Goal: Task Accomplishment & Management: Manage account settings

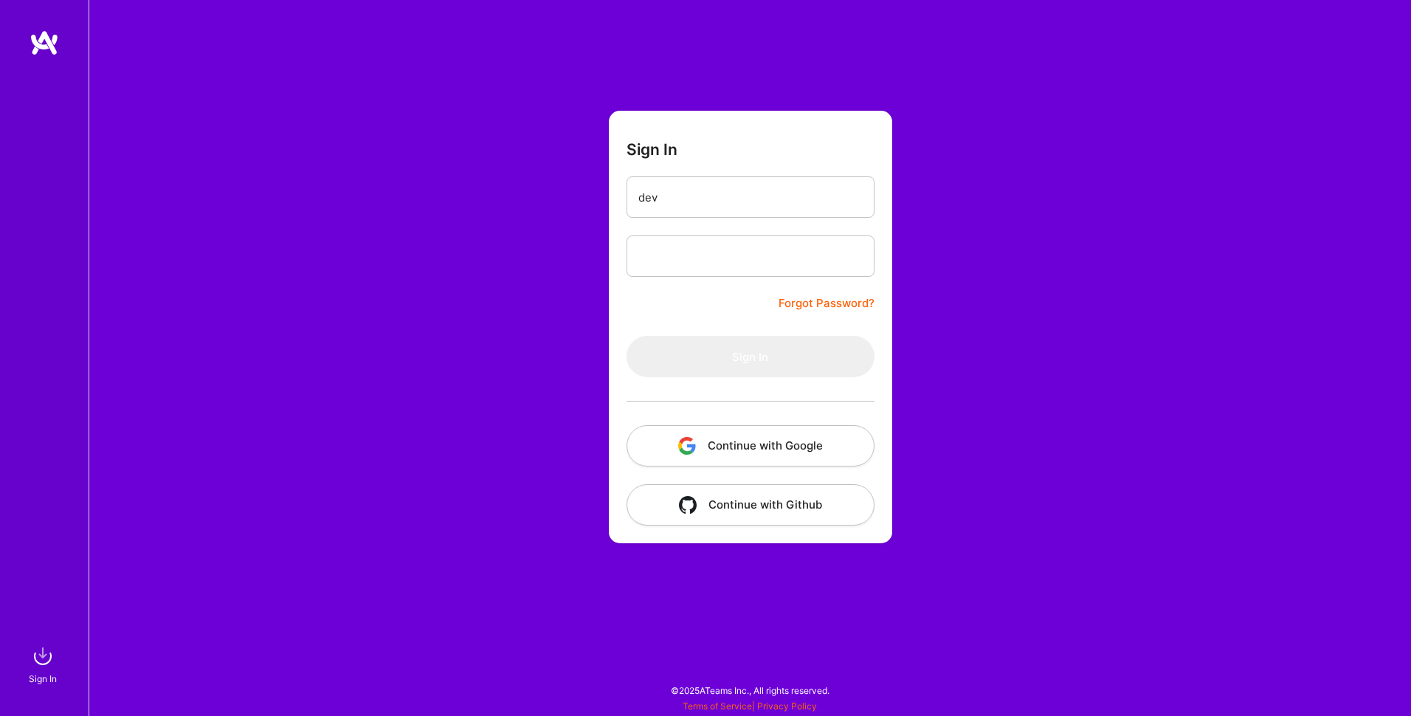
type input "devin.huch@gmail.com"
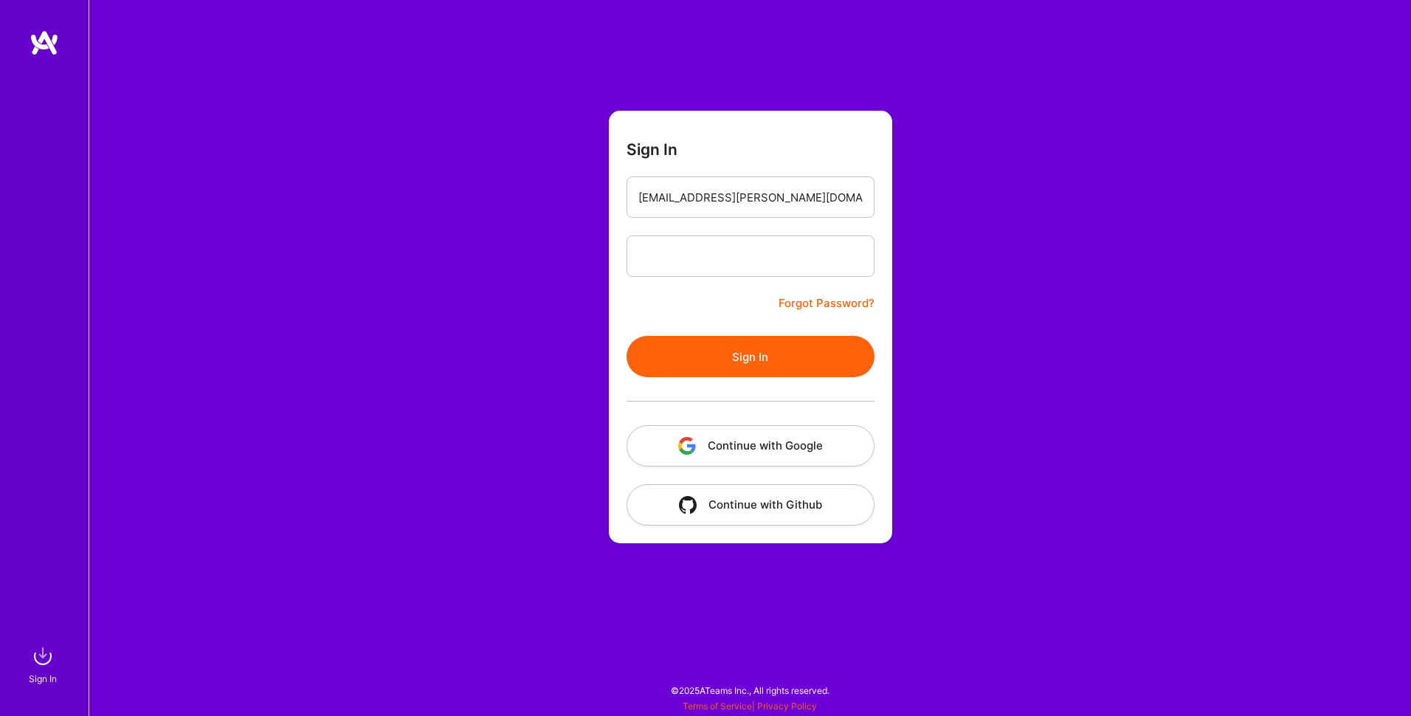
click at [742, 354] on button "Sign In" at bounding box center [751, 356] width 248 height 41
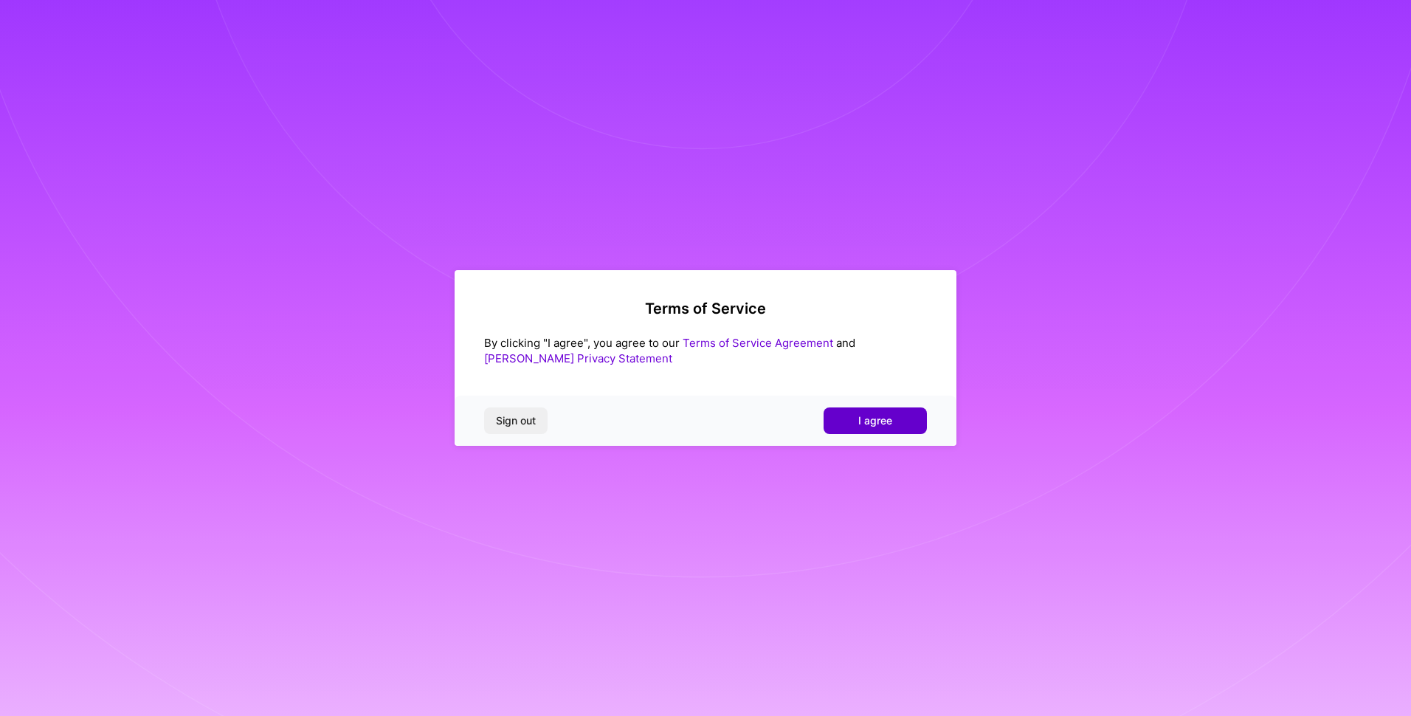
click at [880, 429] on button "I agree" at bounding box center [875, 420] width 103 height 27
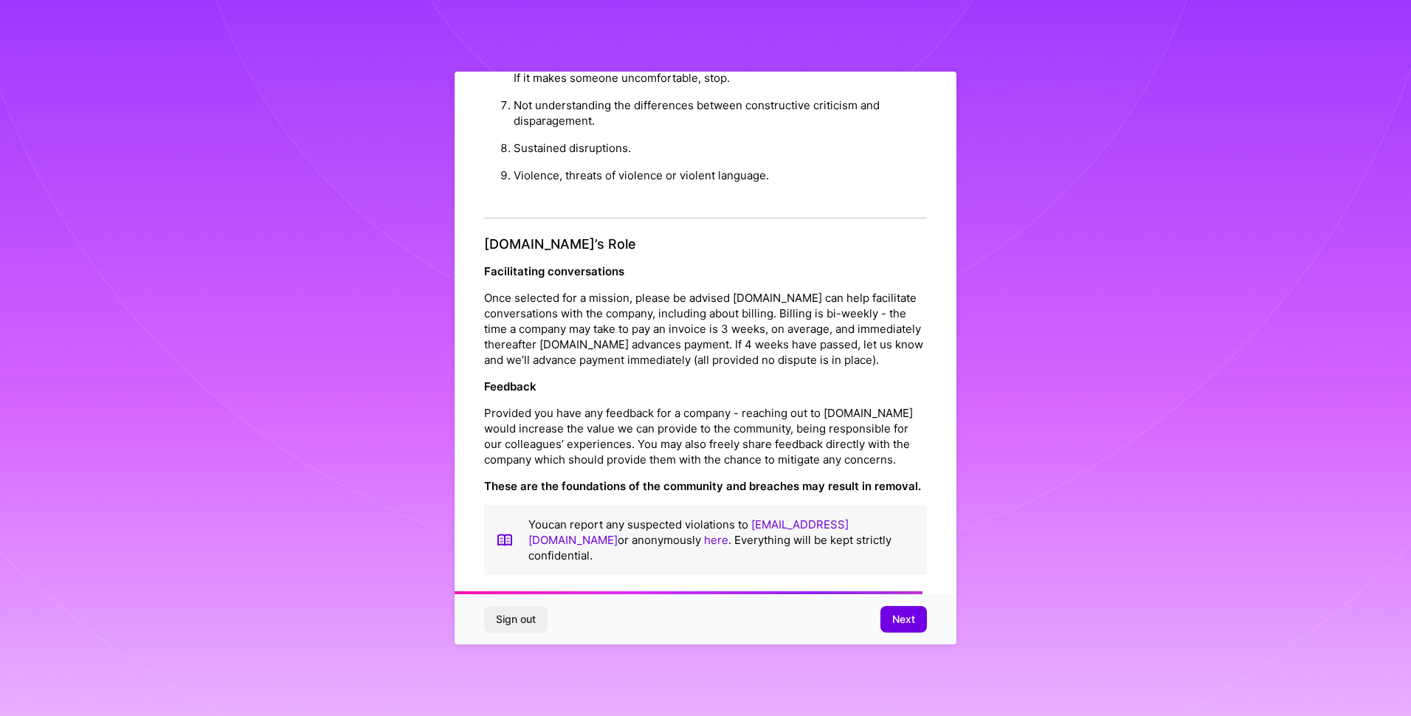
scroll to position [1556, 0]
click at [905, 615] on span "Next" at bounding box center [903, 619] width 23 height 15
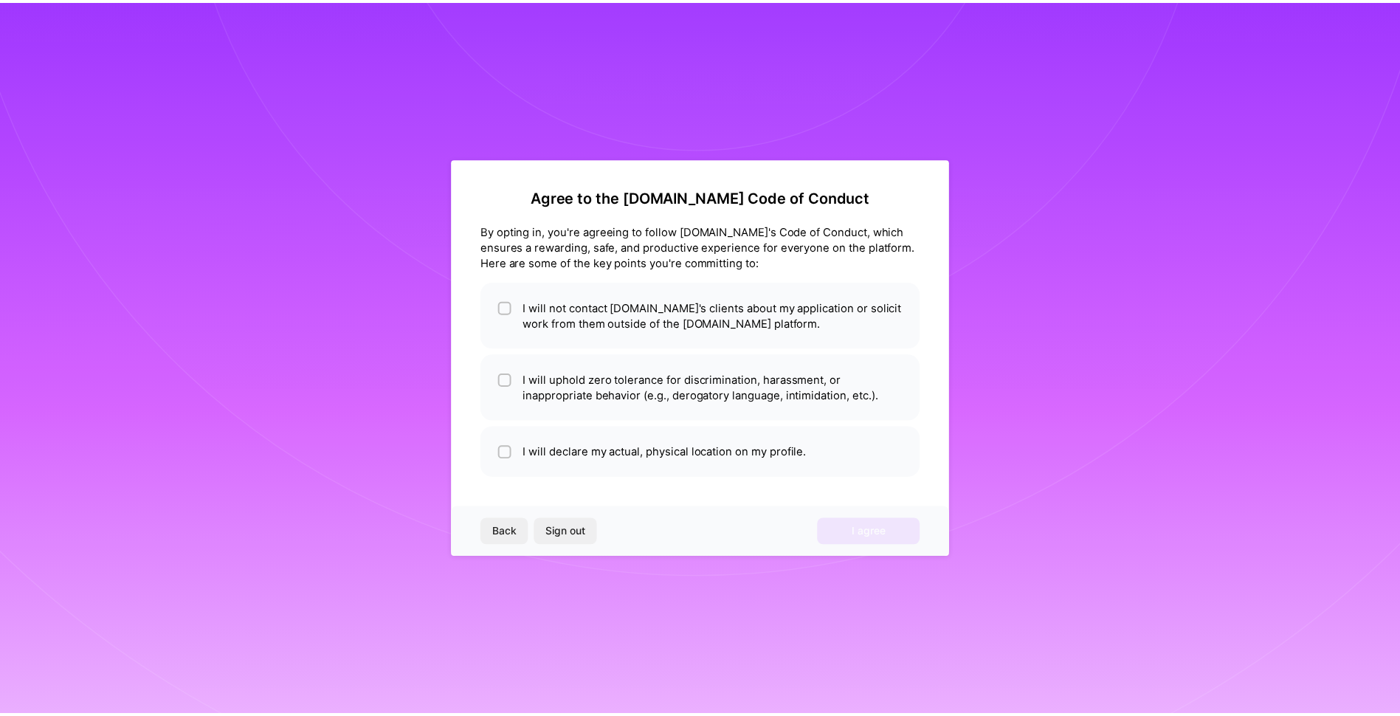
scroll to position [0, 0]
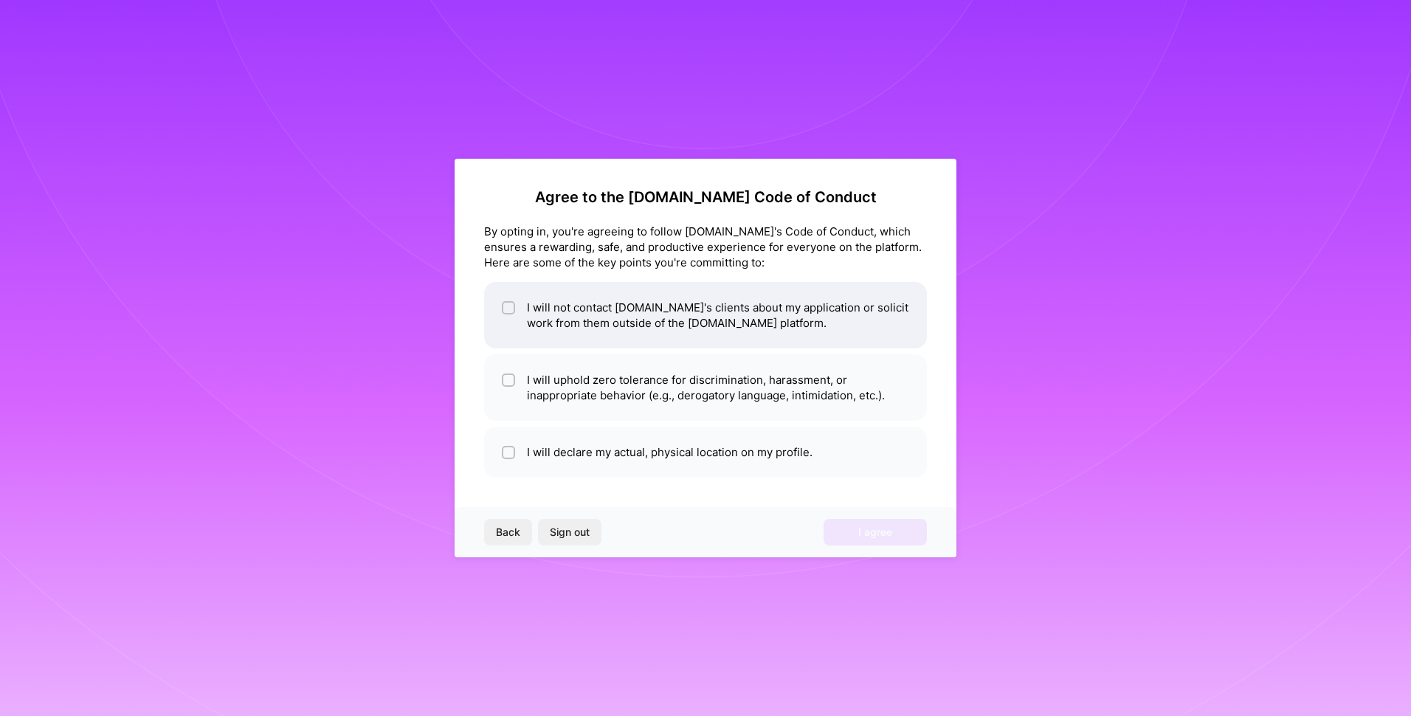
click at [508, 307] on input "checkbox" at bounding box center [510, 308] width 10 height 10
checkbox input "true"
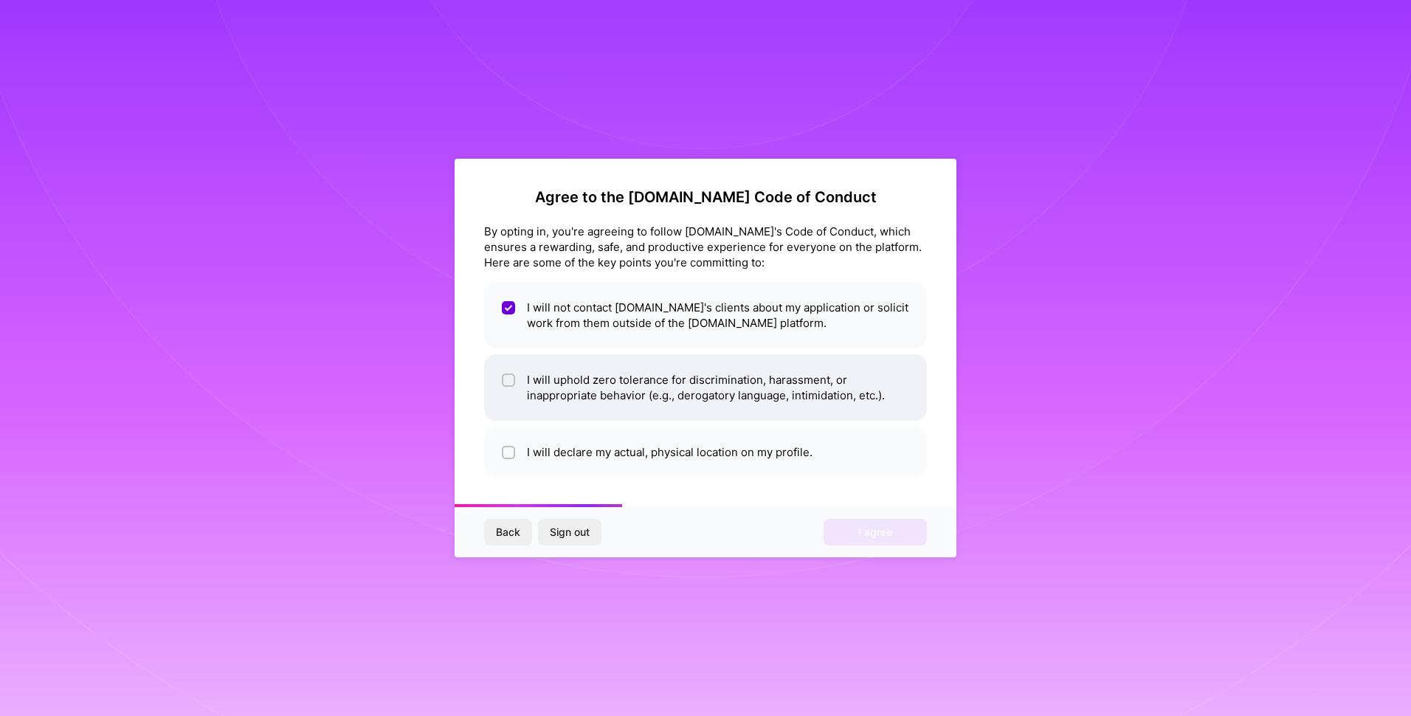
click at [510, 381] on input "checkbox" at bounding box center [510, 381] width 10 height 10
checkbox input "true"
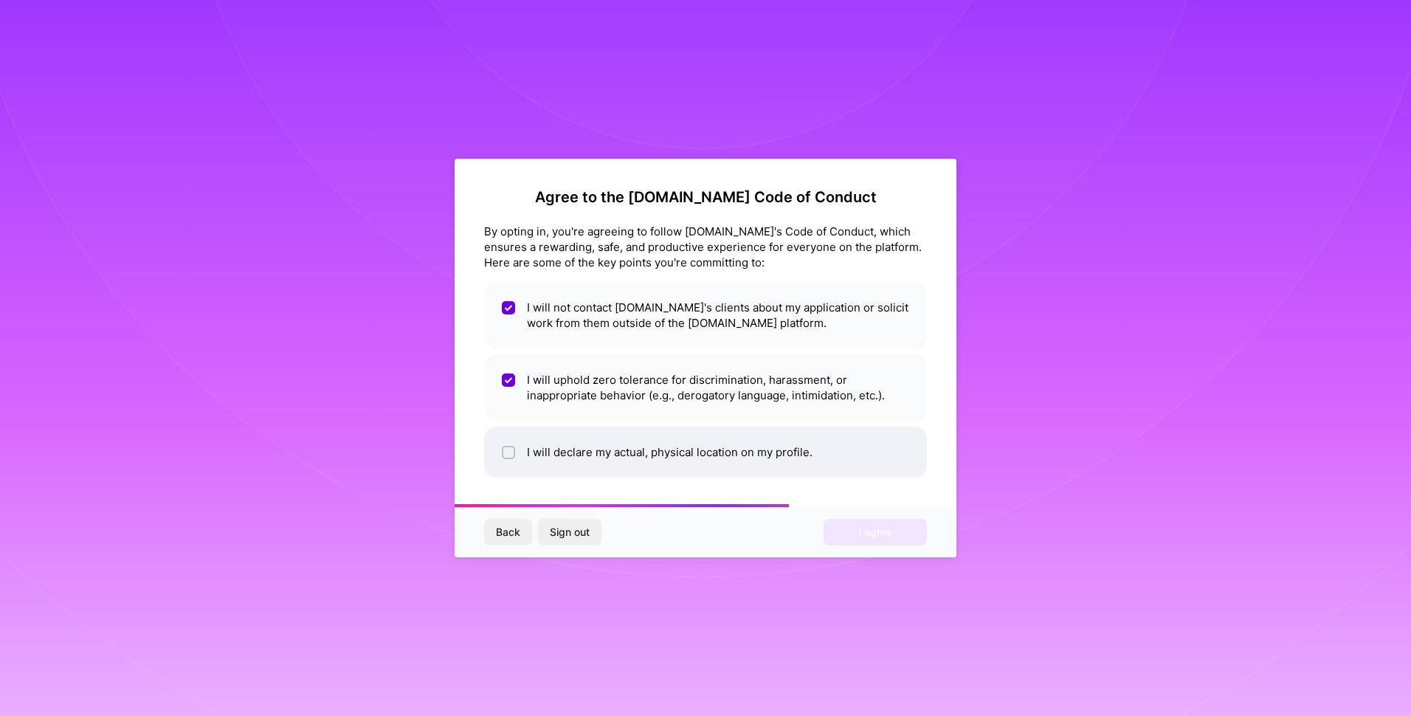
click at [508, 458] on div at bounding box center [508, 452] width 13 height 13
checkbox input "true"
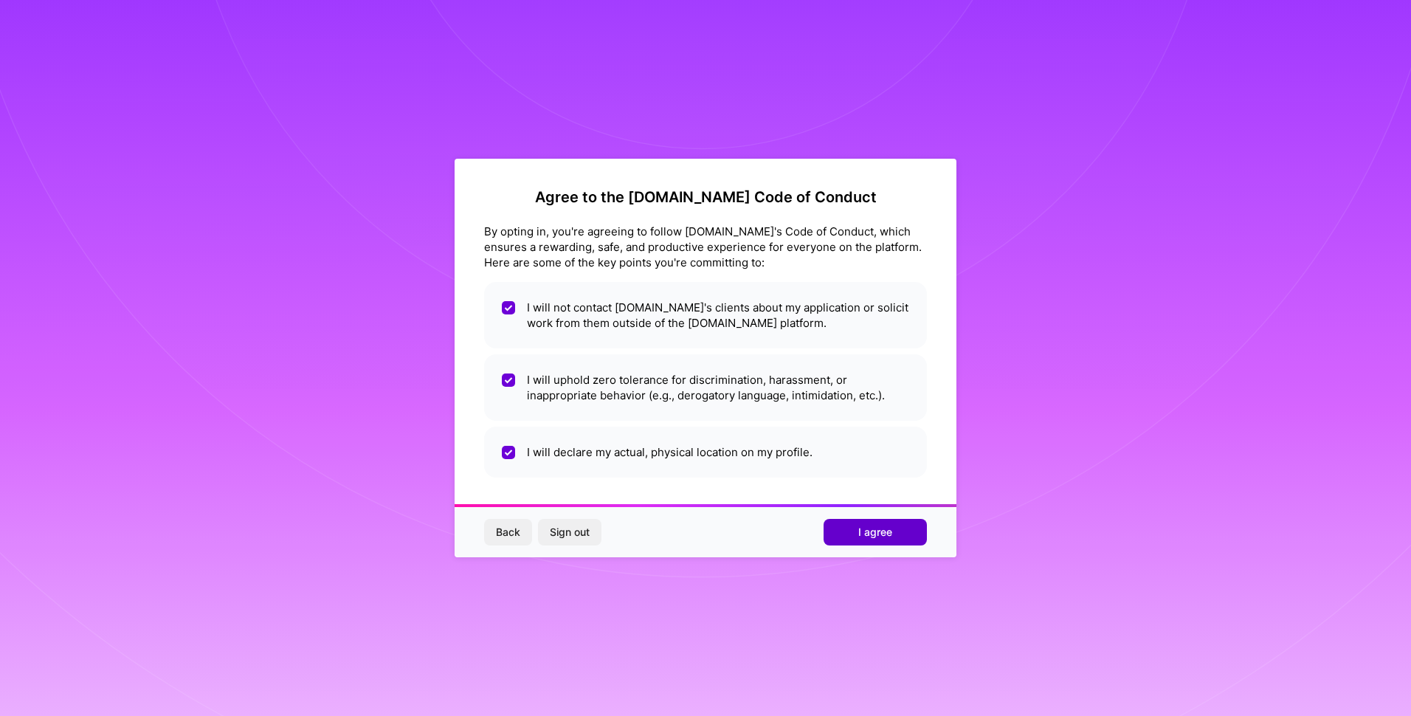
click at [866, 531] on span "I agree" at bounding box center [875, 532] width 34 height 15
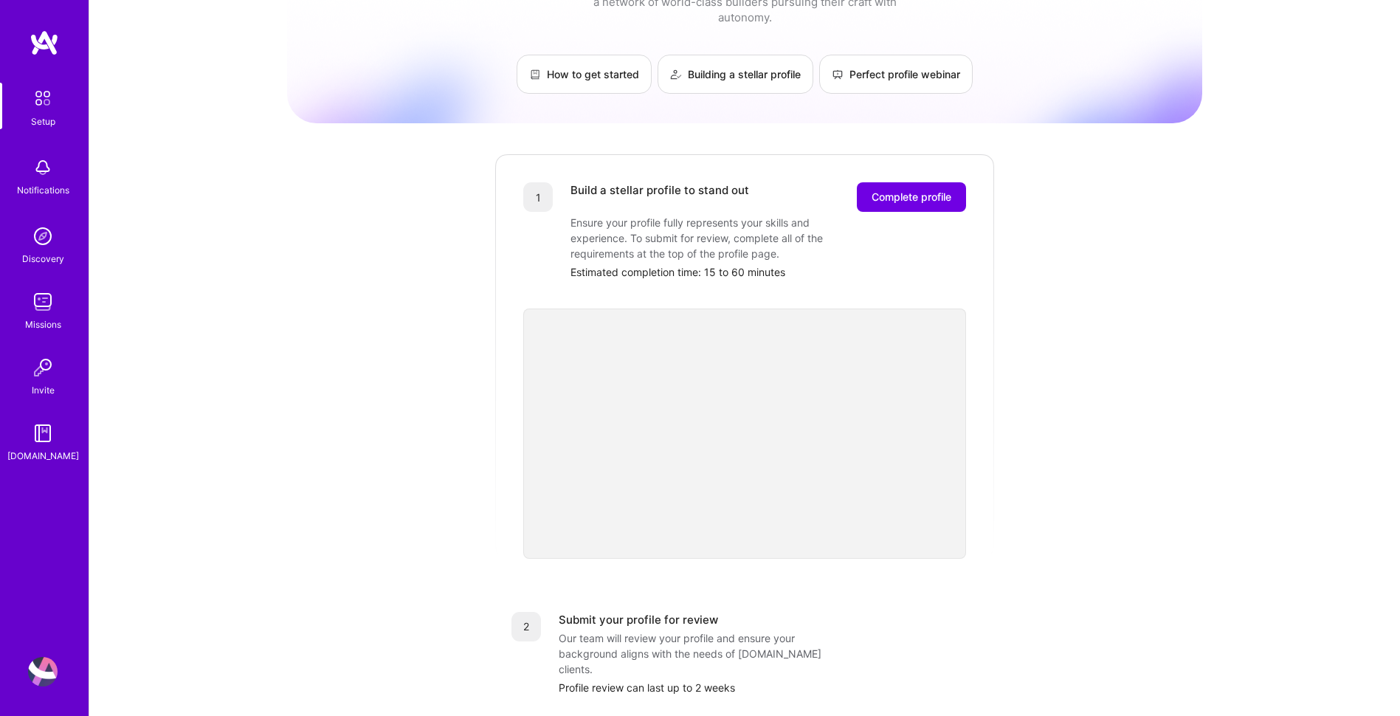
scroll to position [74, 0]
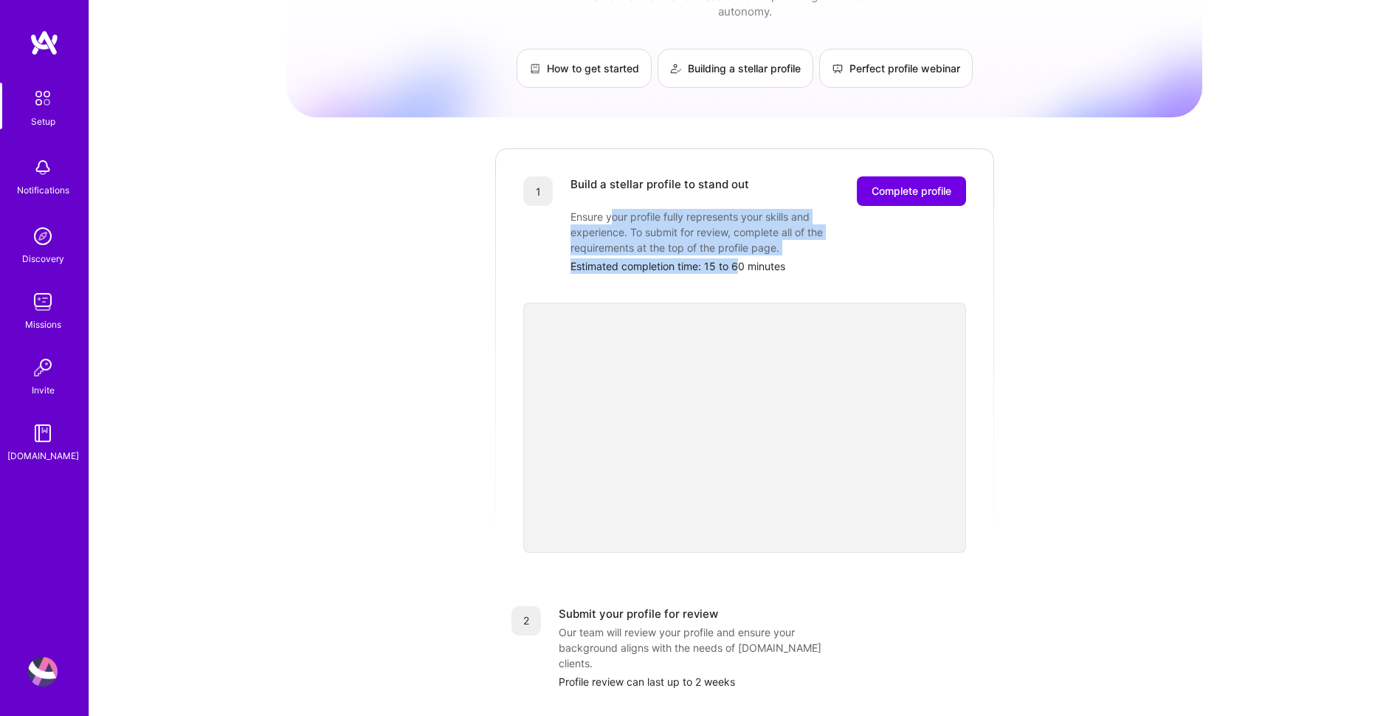
drag, startPoint x: 615, startPoint y: 204, endPoint x: 740, endPoint y: 241, distance: 130.8
click at [740, 241] on div "Build a stellar profile to stand out Complete profile Ensure your profile fully…" at bounding box center [768, 224] width 396 height 97
drag, startPoint x: 740, startPoint y: 241, endPoint x: 668, endPoint y: 227, distance: 73.5
click at [668, 227] on div "Ensure your profile fully represents your skills and experience. To submit for …" at bounding box center [717, 232] width 295 height 46
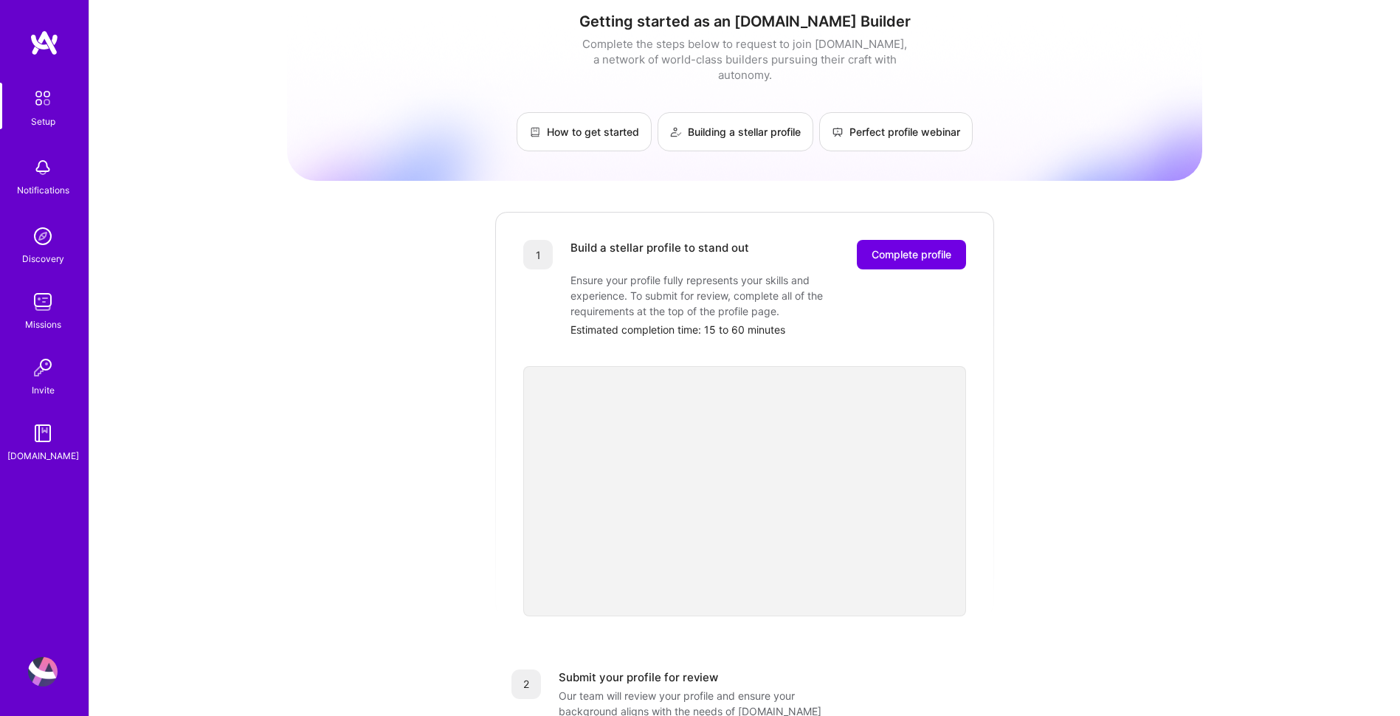
scroll to position [0, 0]
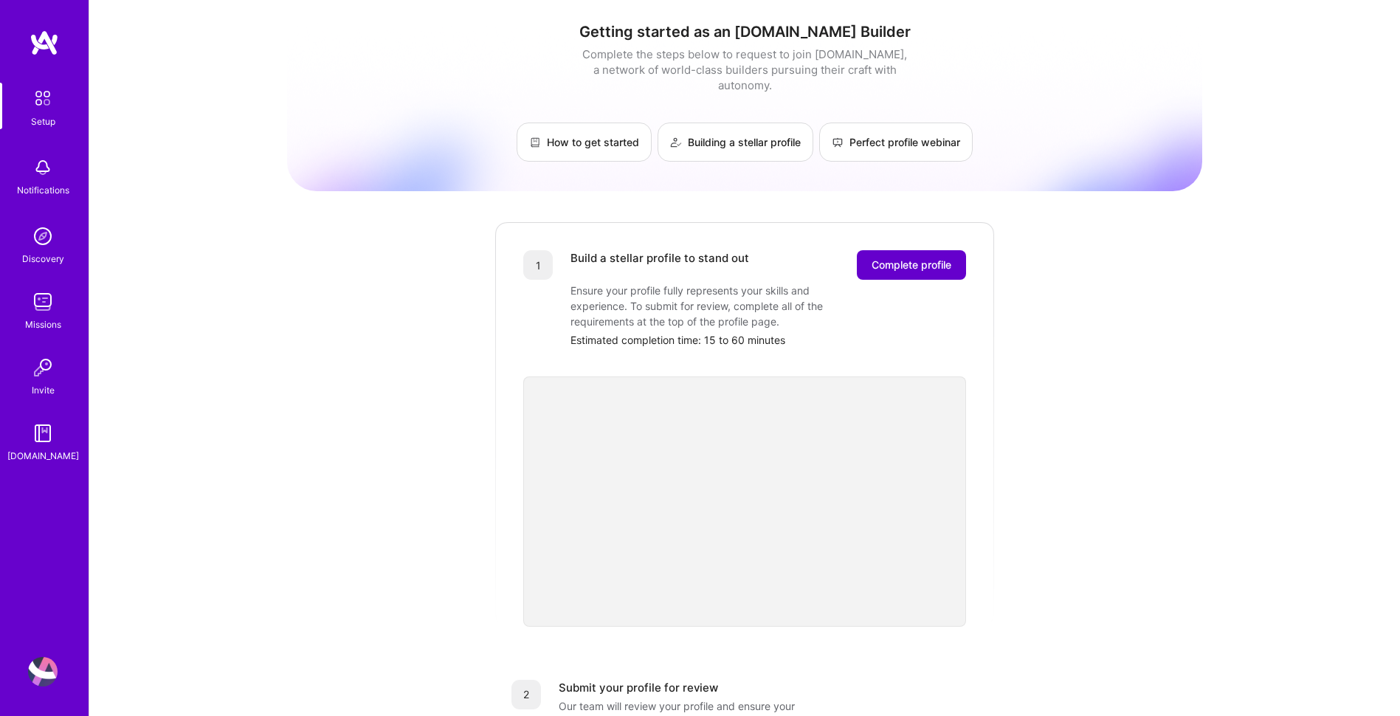
click at [917, 258] on span "Complete profile" at bounding box center [911, 265] width 80 height 15
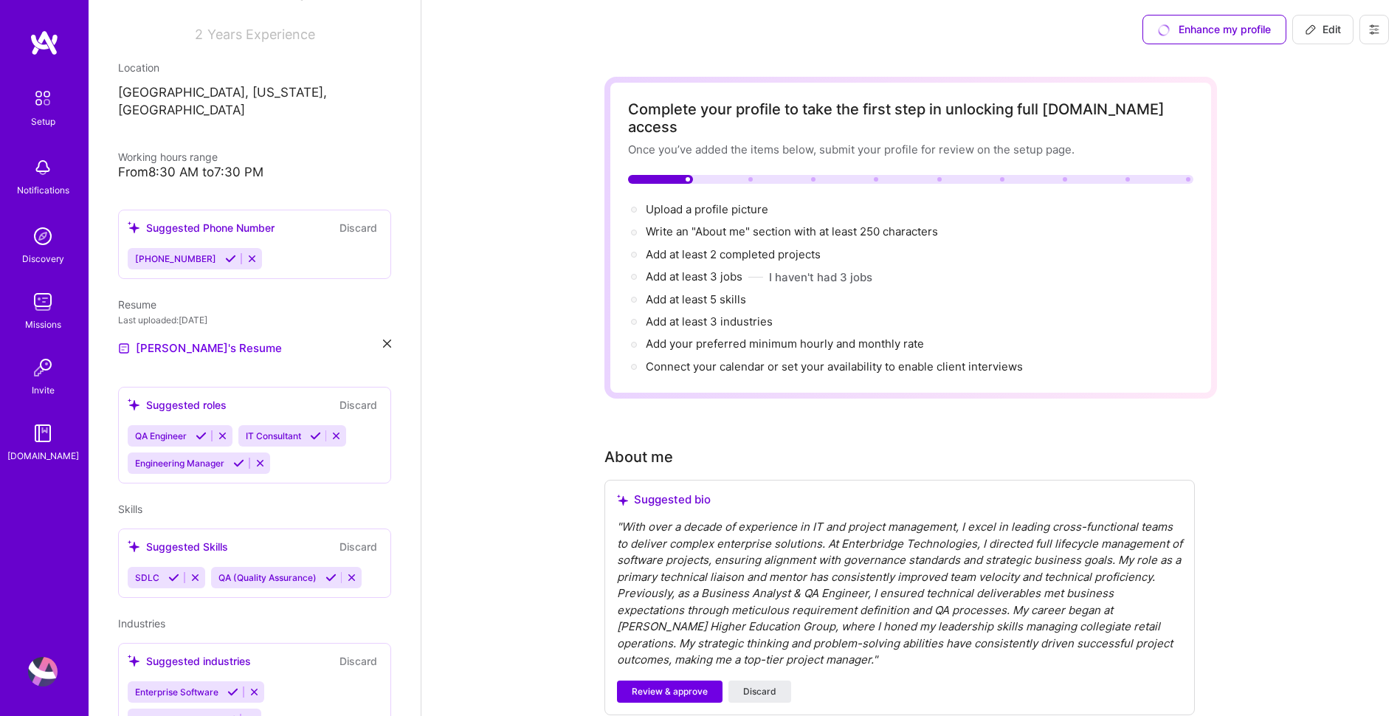
scroll to position [221, 0]
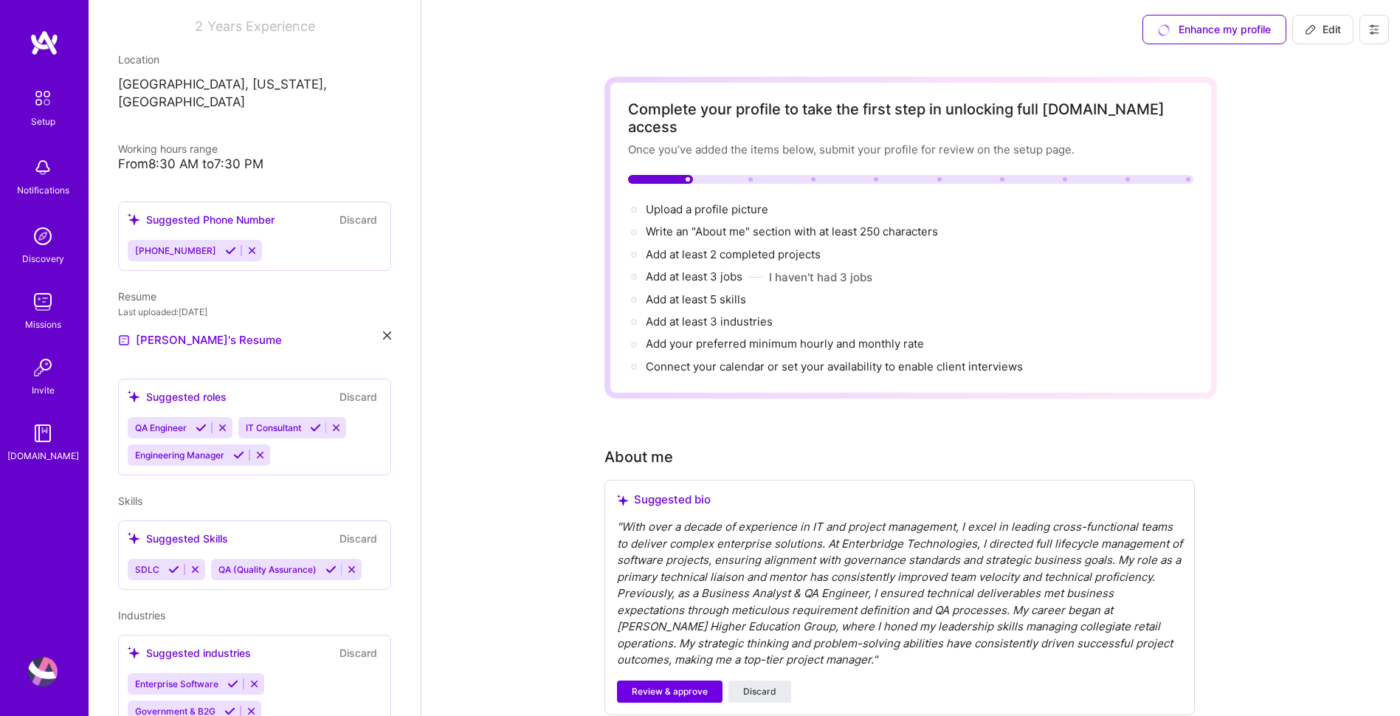
click at [225, 422] on icon at bounding box center [222, 427] width 11 height 11
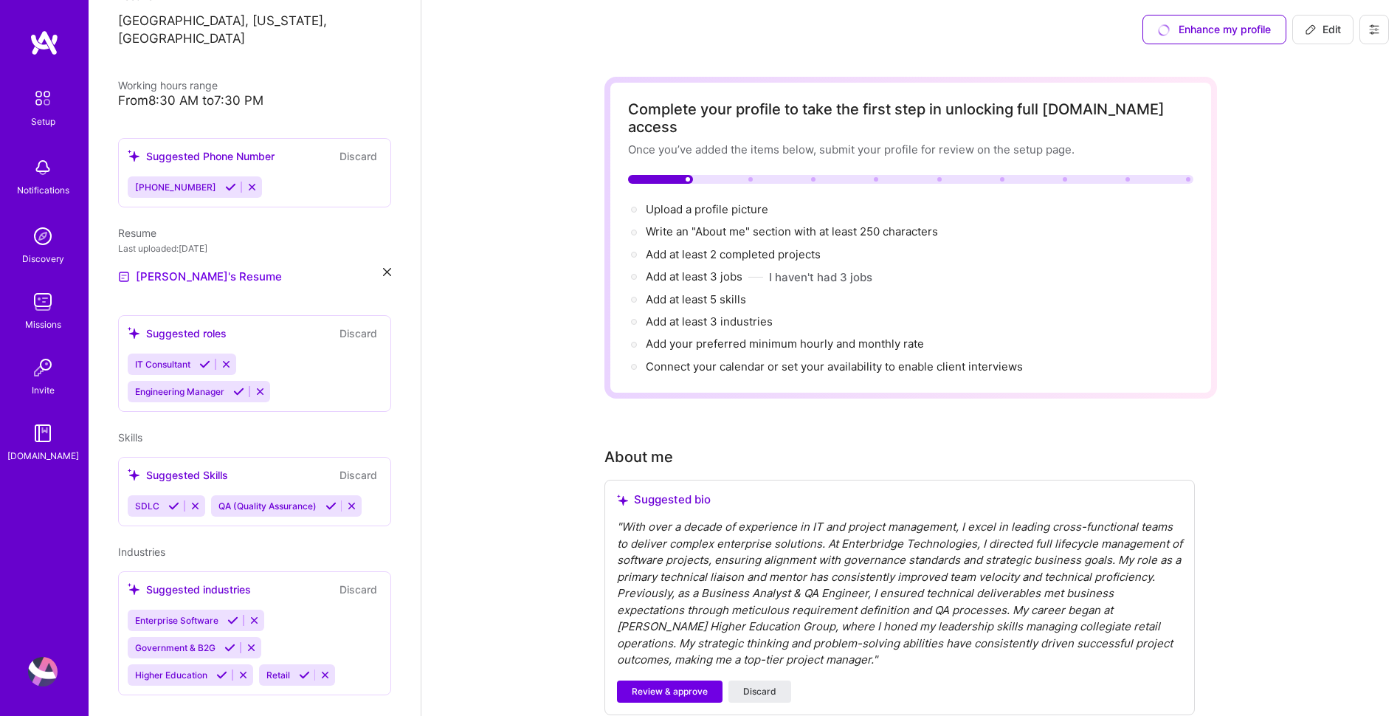
scroll to position [294, 0]
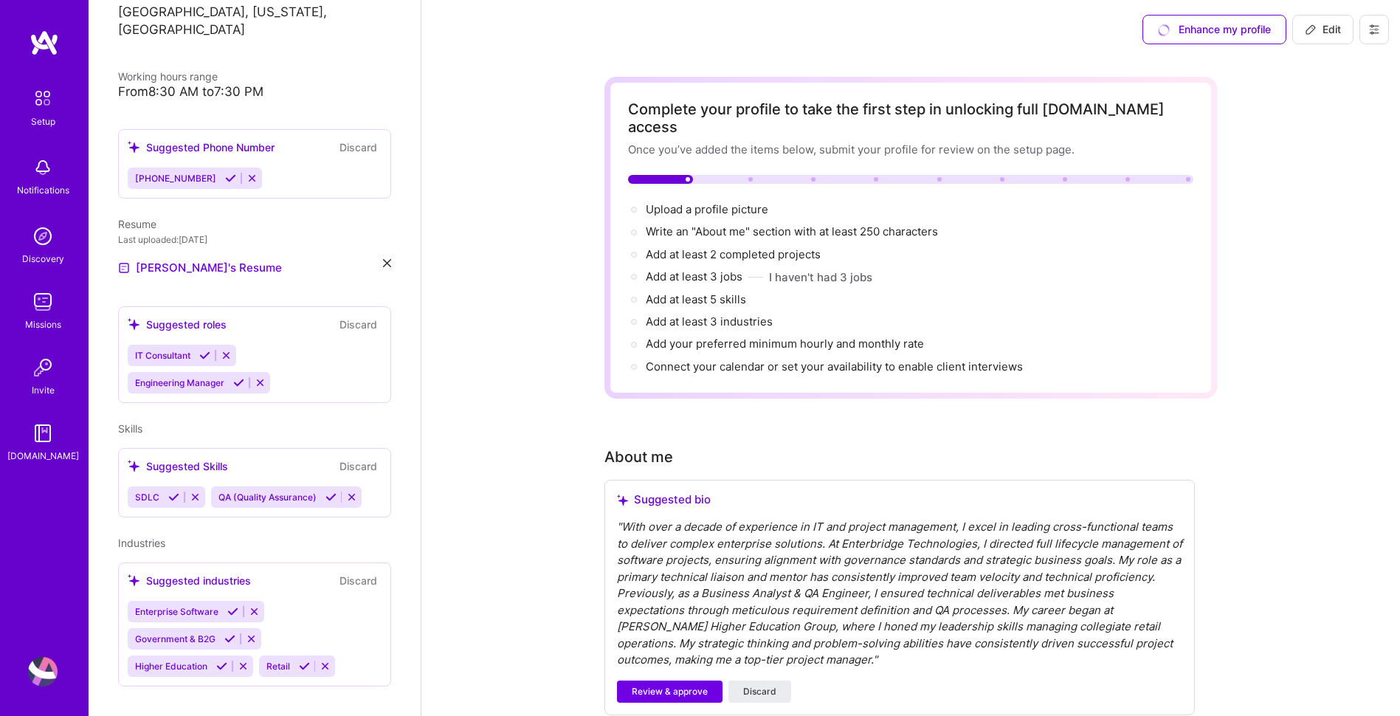
click at [309, 345] on div "IT Consultant Engineering Manager" at bounding box center [255, 369] width 254 height 49
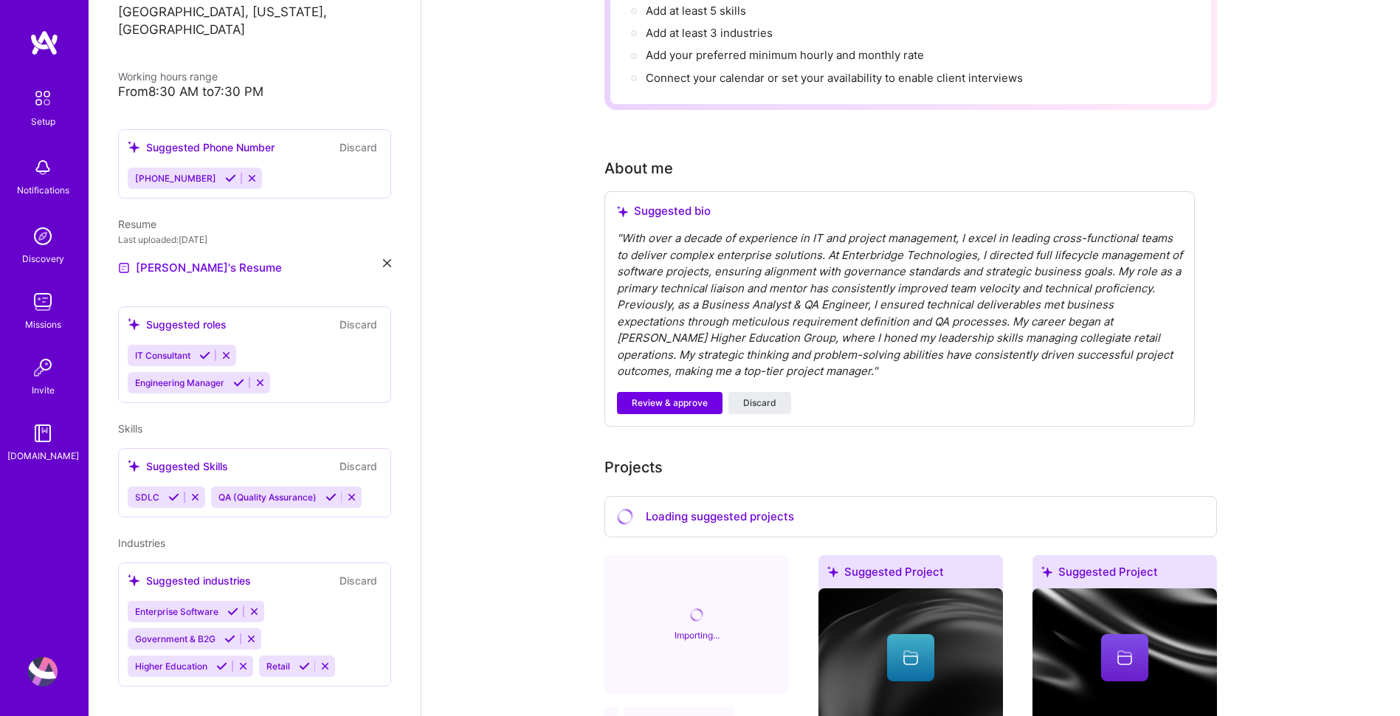
scroll to position [295, 0]
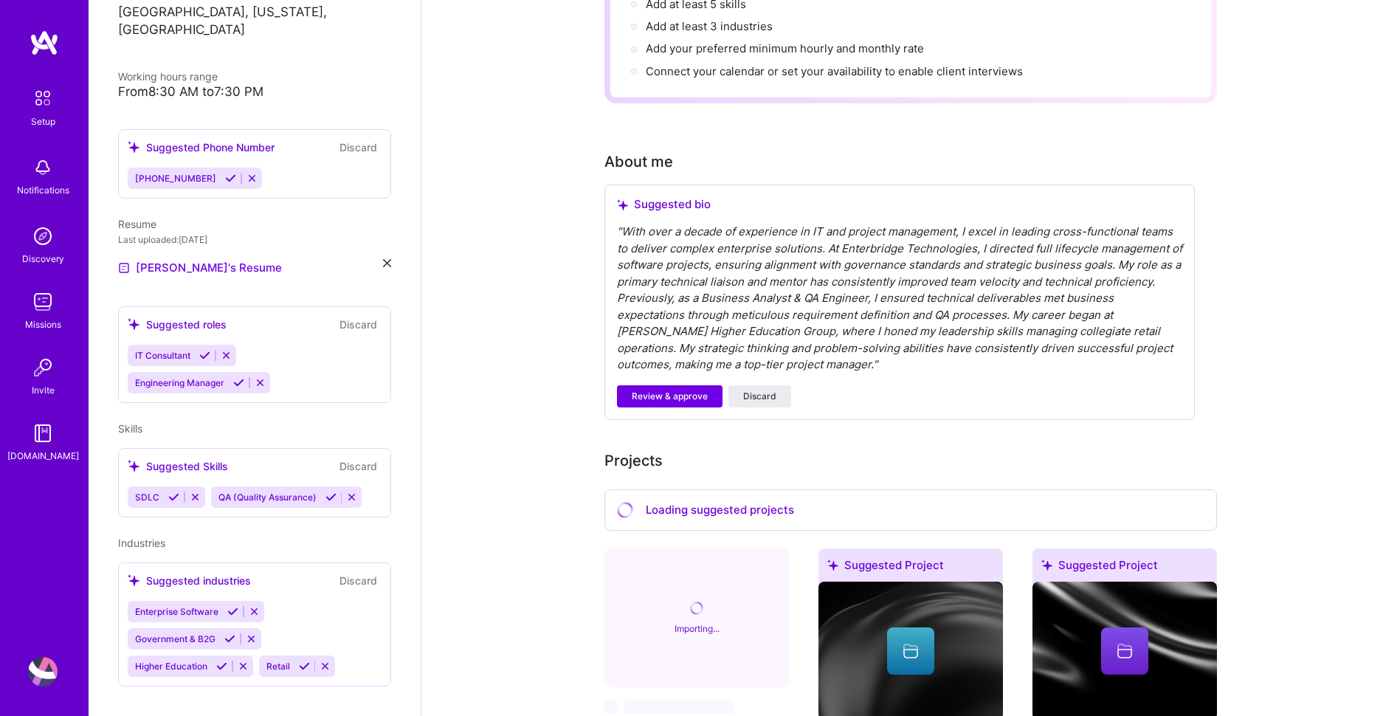
click at [351, 491] on icon at bounding box center [351, 496] width 11 height 11
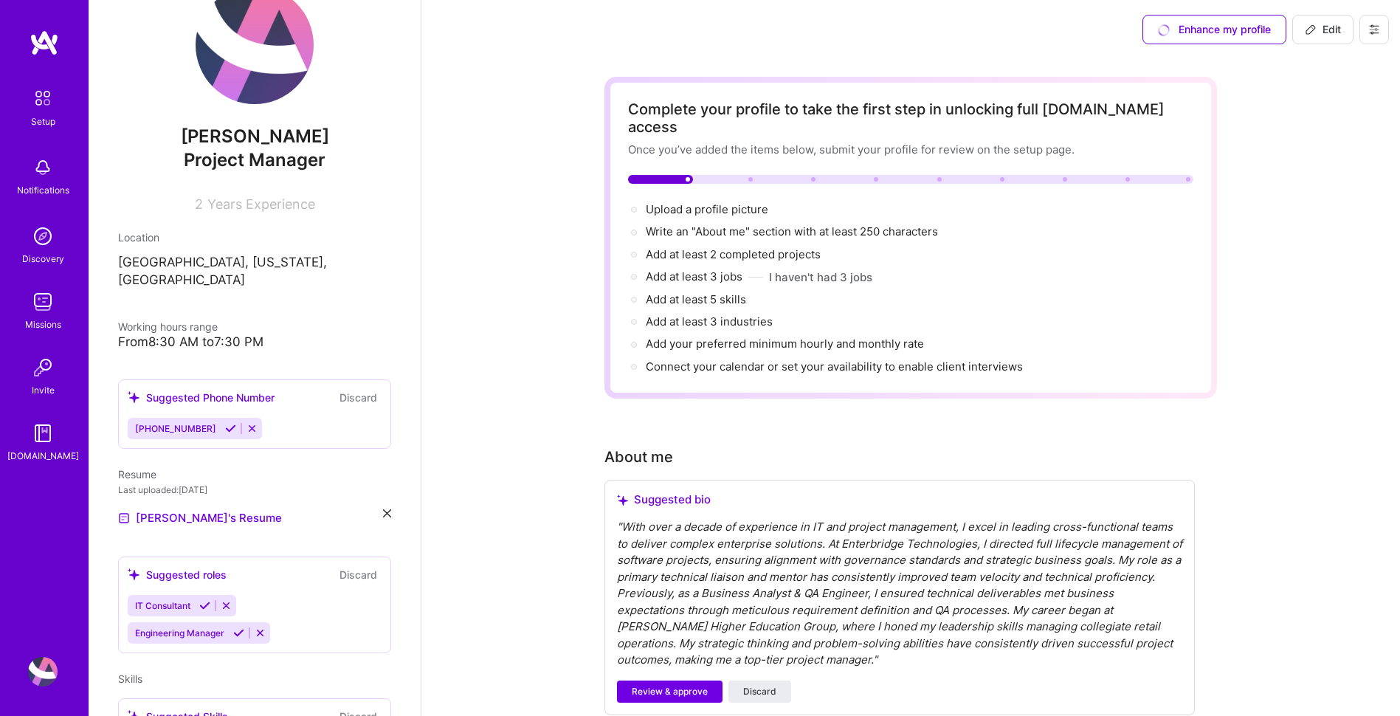
scroll to position [0, 0]
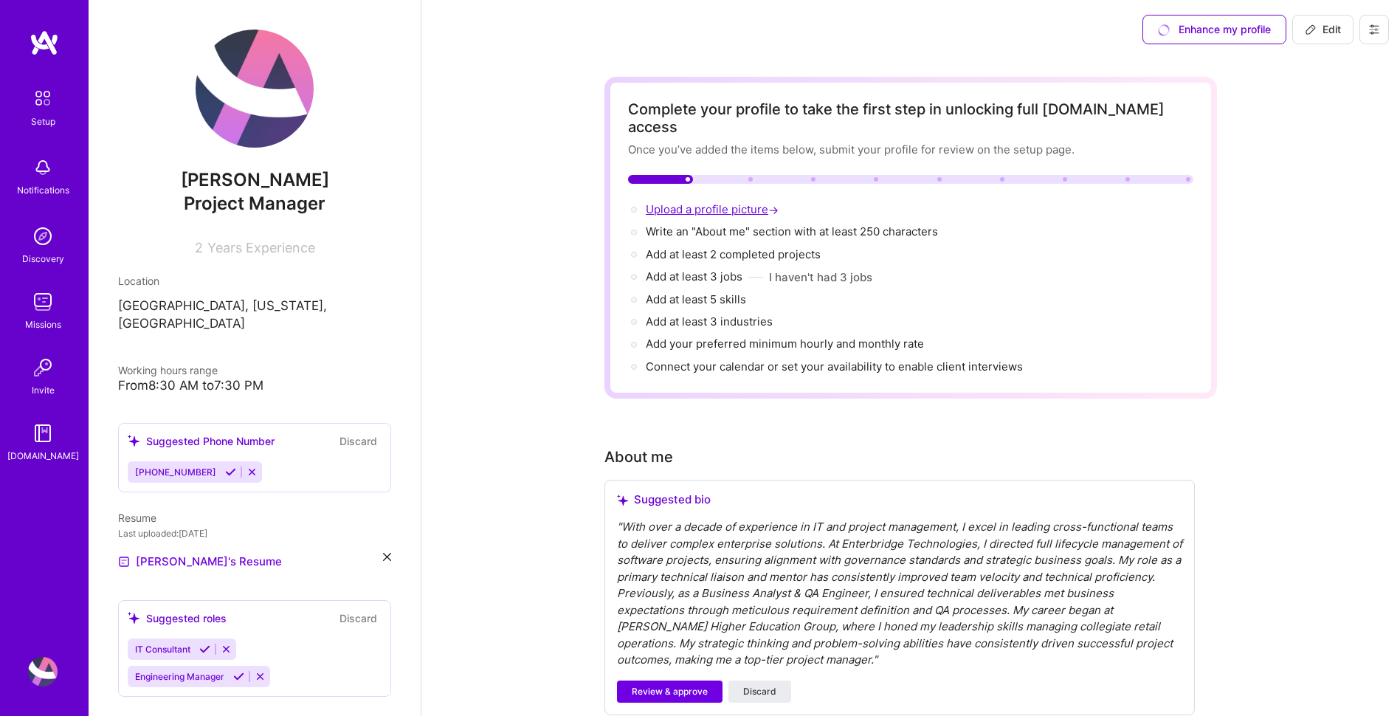
click at [706, 202] on span "Upload a profile picture →" at bounding box center [714, 209] width 136 height 14
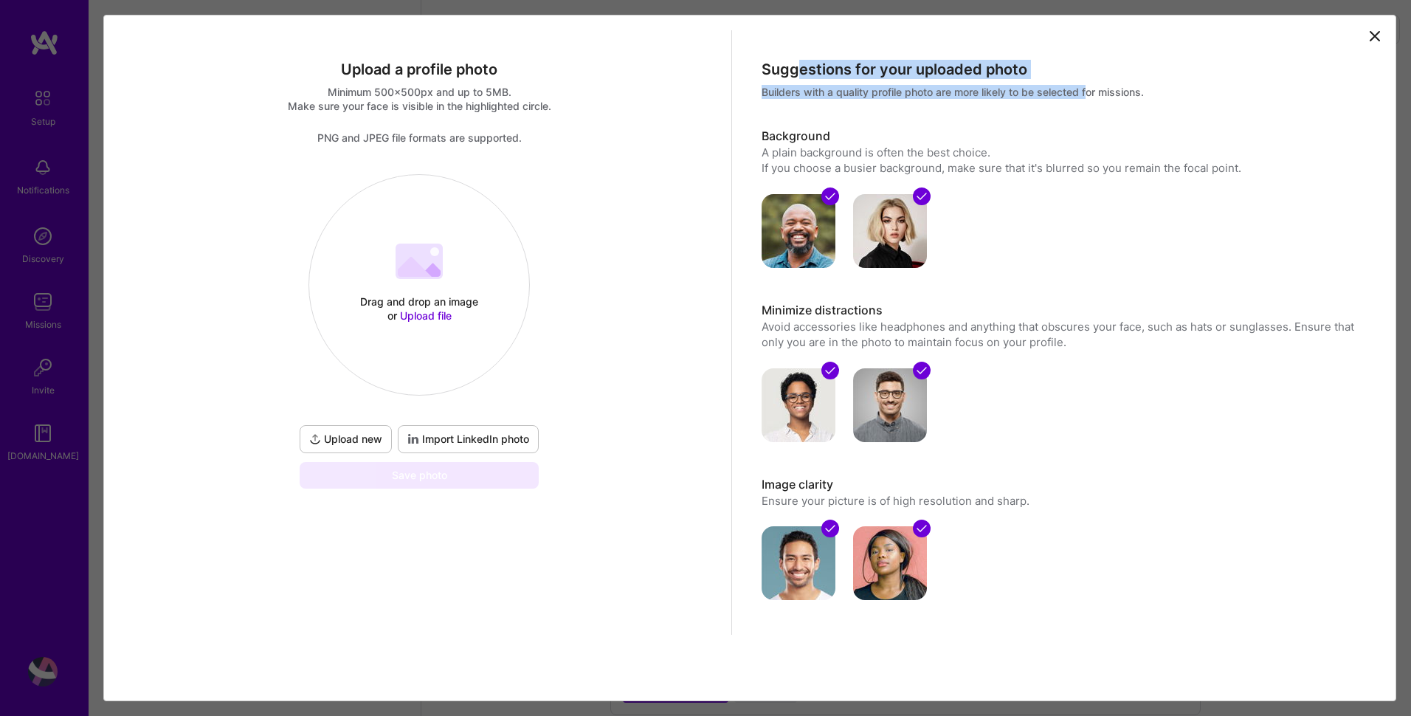
drag, startPoint x: 799, startPoint y: 74, endPoint x: 1090, endPoint y: 94, distance: 291.5
click at [1090, 94] on div "Suggestions for your uploaded photo Builders with a quality profile photo are m…" at bounding box center [1062, 347] width 660 height 634
click at [845, 83] on div "Suggestions for your uploaded photo Builders with a quality profile photo are m…" at bounding box center [1062, 347] width 660 height 634
drag, startPoint x: 811, startPoint y: 75, endPoint x: 914, endPoint y: 90, distance: 104.4
click at [914, 90] on div "Suggestions for your uploaded photo Builders with a quality profile photo are m…" at bounding box center [1062, 347] width 660 height 634
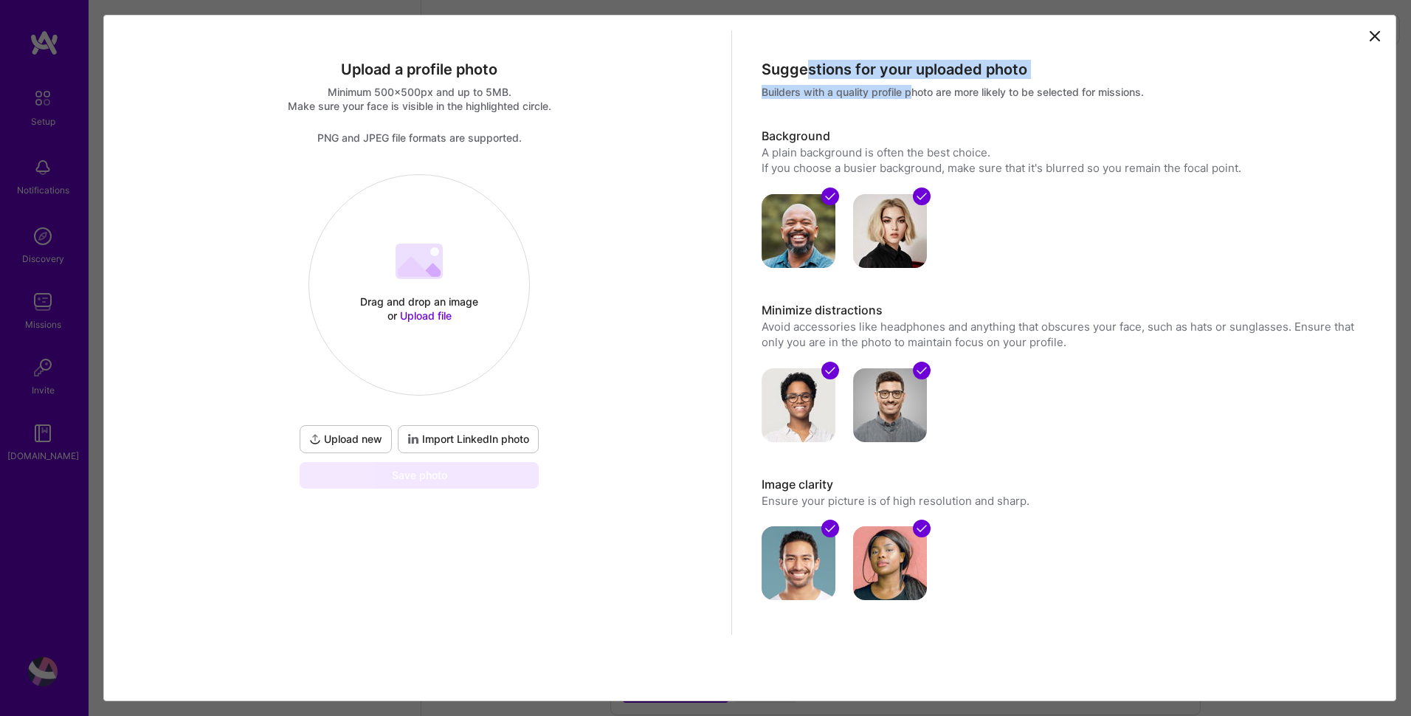
drag, startPoint x: 914, startPoint y: 90, endPoint x: 895, endPoint y: 87, distance: 19.4
click at [895, 87] on div "Builders with a quality profile photo are more likely to be selected for missio…" at bounding box center [1062, 92] width 601 height 14
click at [477, 438] on span "Import LinkedIn photo" at bounding box center [468, 439] width 122 height 15
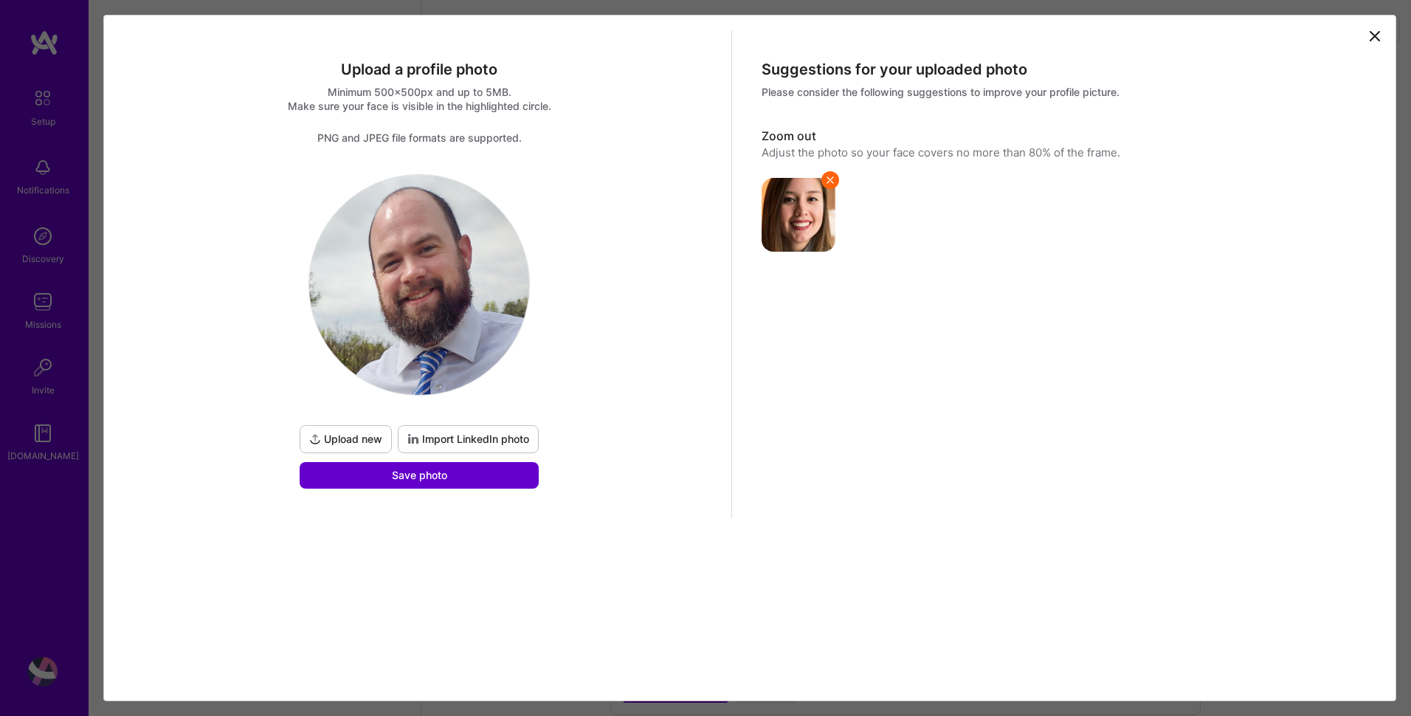
click at [423, 478] on span "Save photo" at bounding box center [419, 475] width 55 height 15
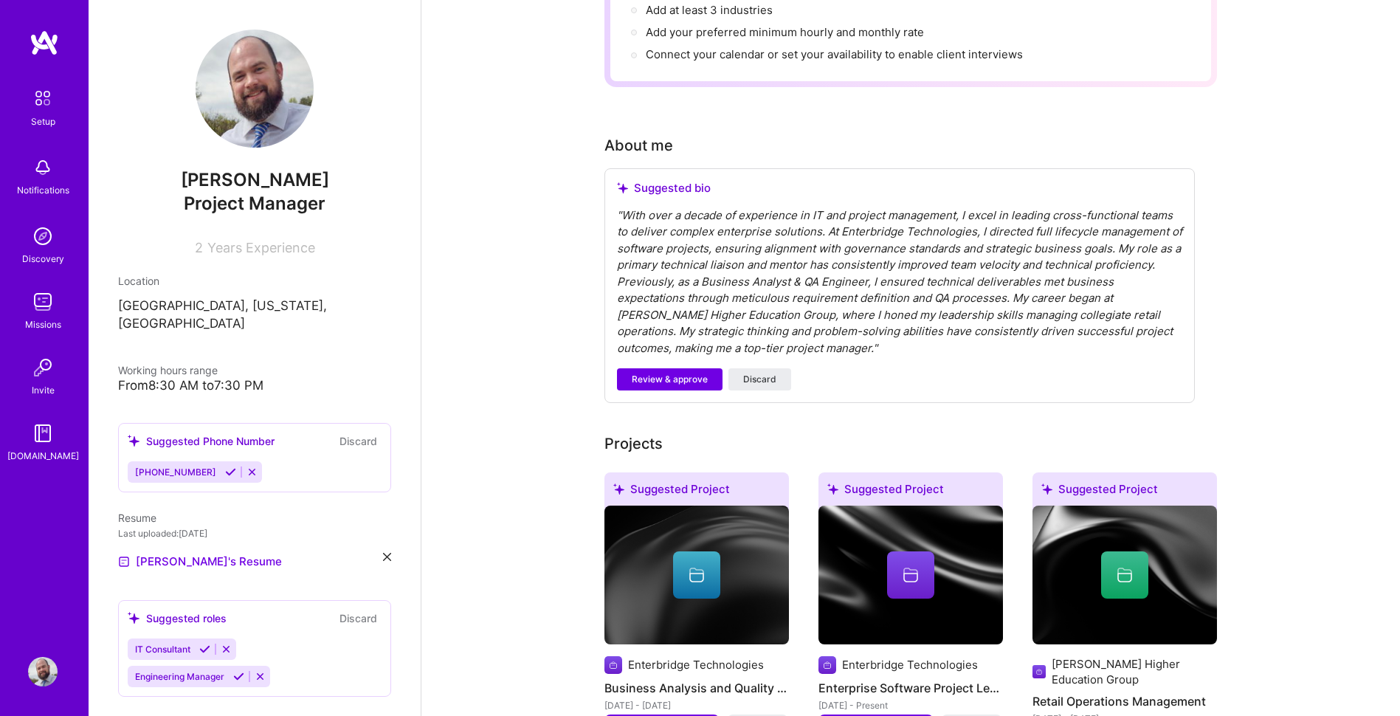
scroll to position [295, 0]
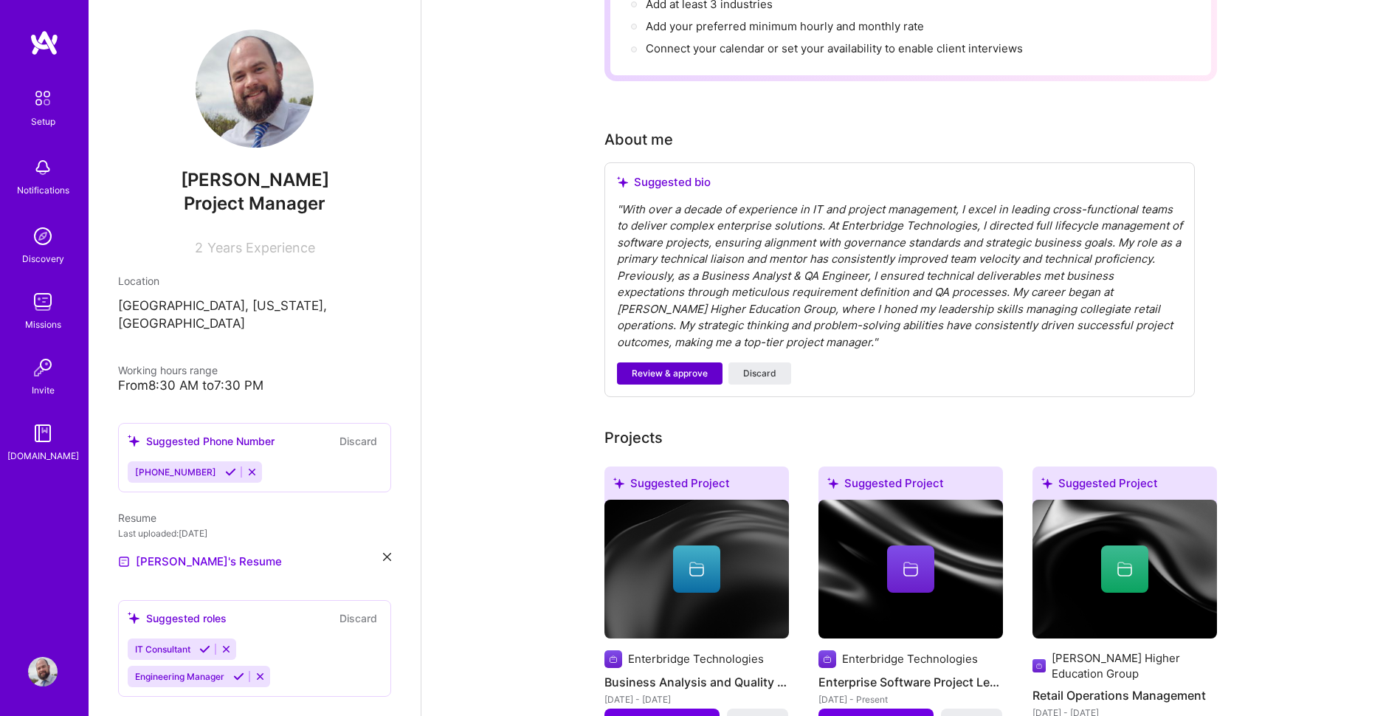
click at [644, 367] on span "Review & approve" at bounding box center [670, 373] width 76 height 13
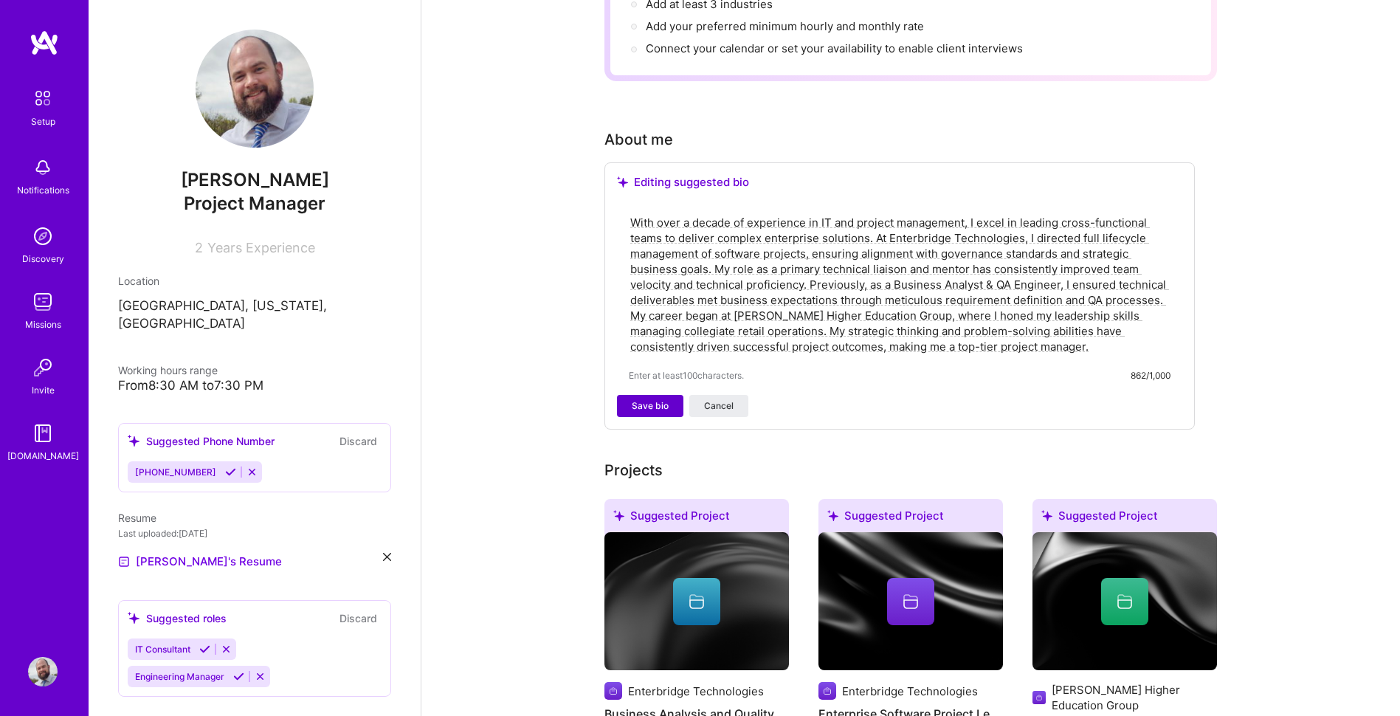
click at [649, 399] on span "Save bio" at bounding box center [650, 405] width 37 height 13
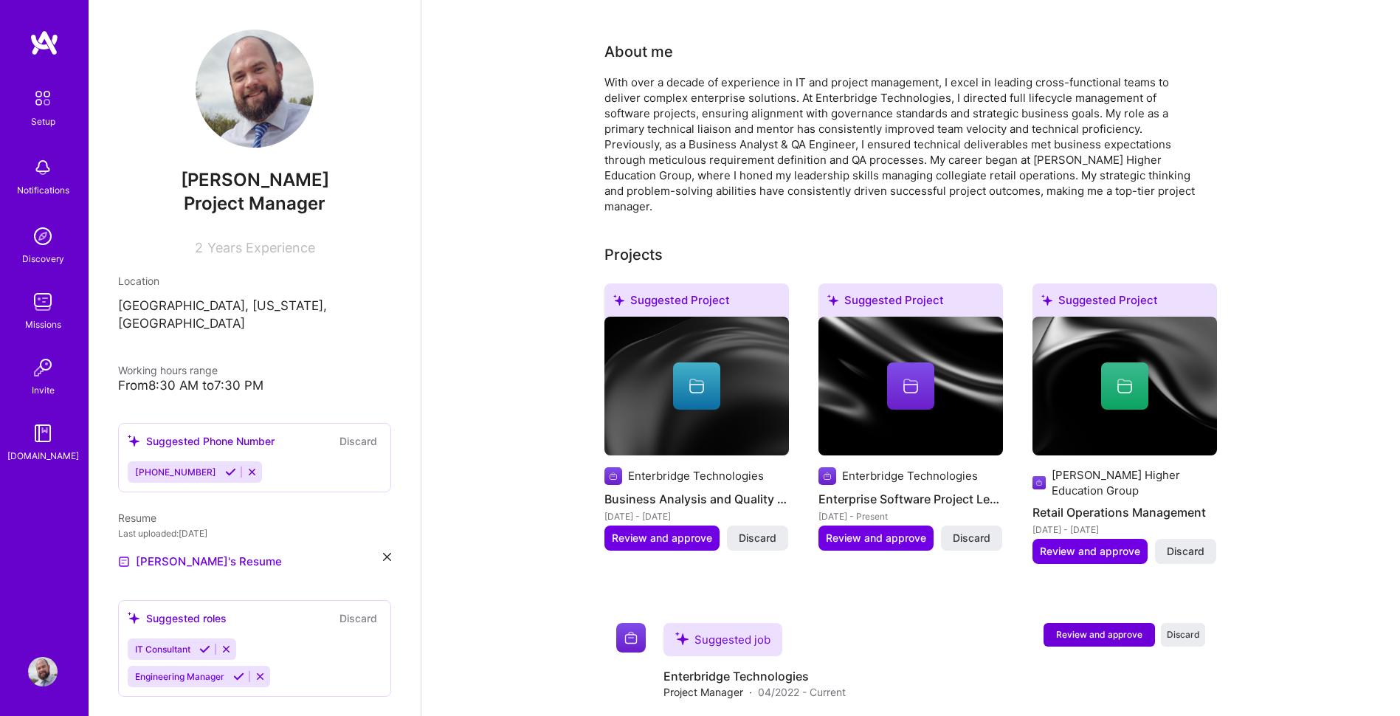
scroll to position [369, 0]
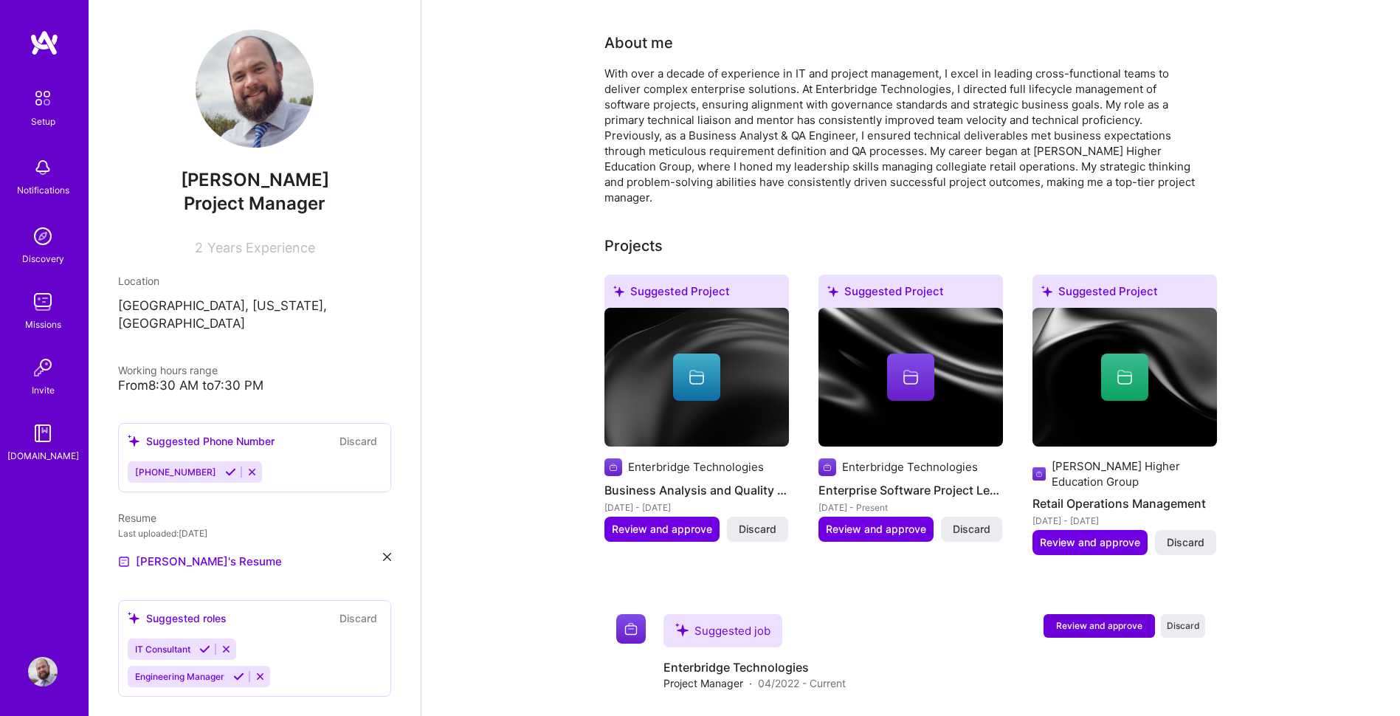
click at [748, 358] on div at bounding box center [696, 376] width 184 height 47
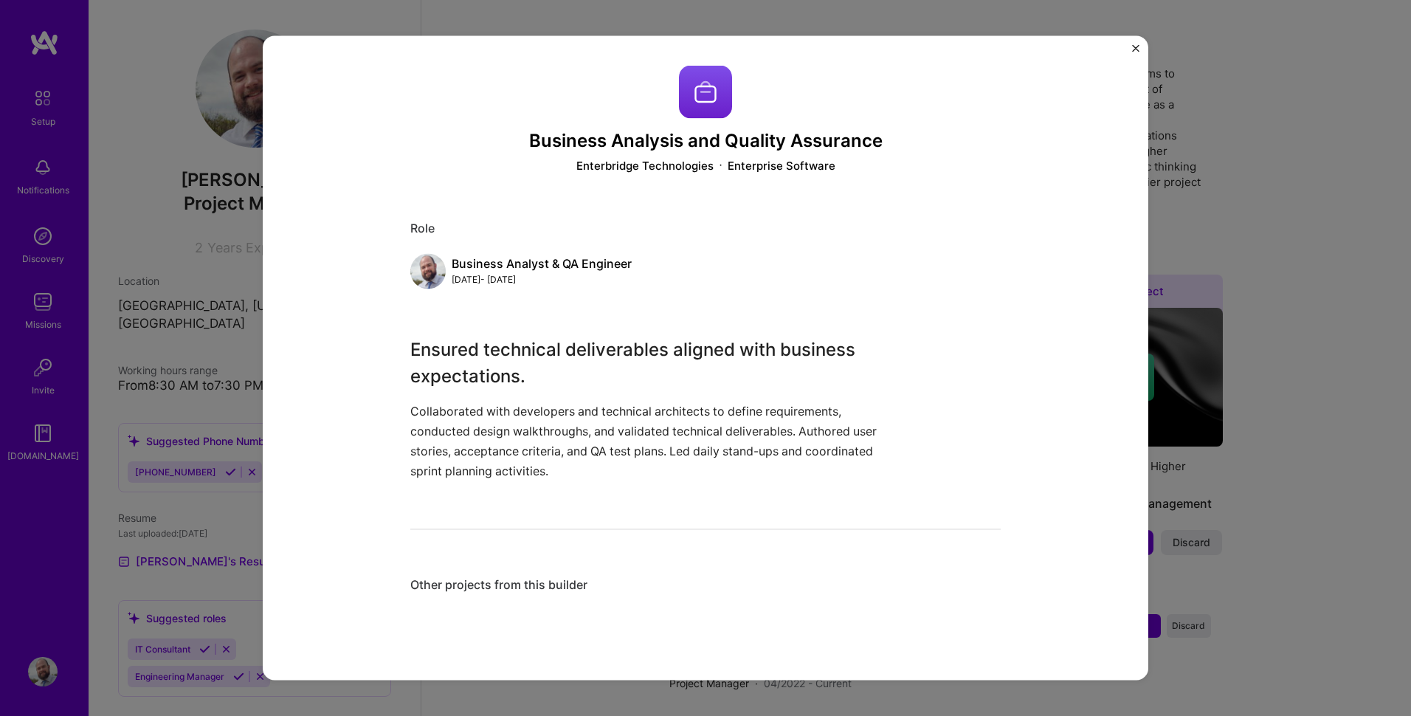
click at [1131, 45] on div "Business Analysis and Quality Assurance Enterbridge Technologies Enterprise Sof…" at bounding box center [706, 358] width 886 height 644
click at [1136, 48] on img "Close" at bounding box center [1135, 48] width 7 height 7
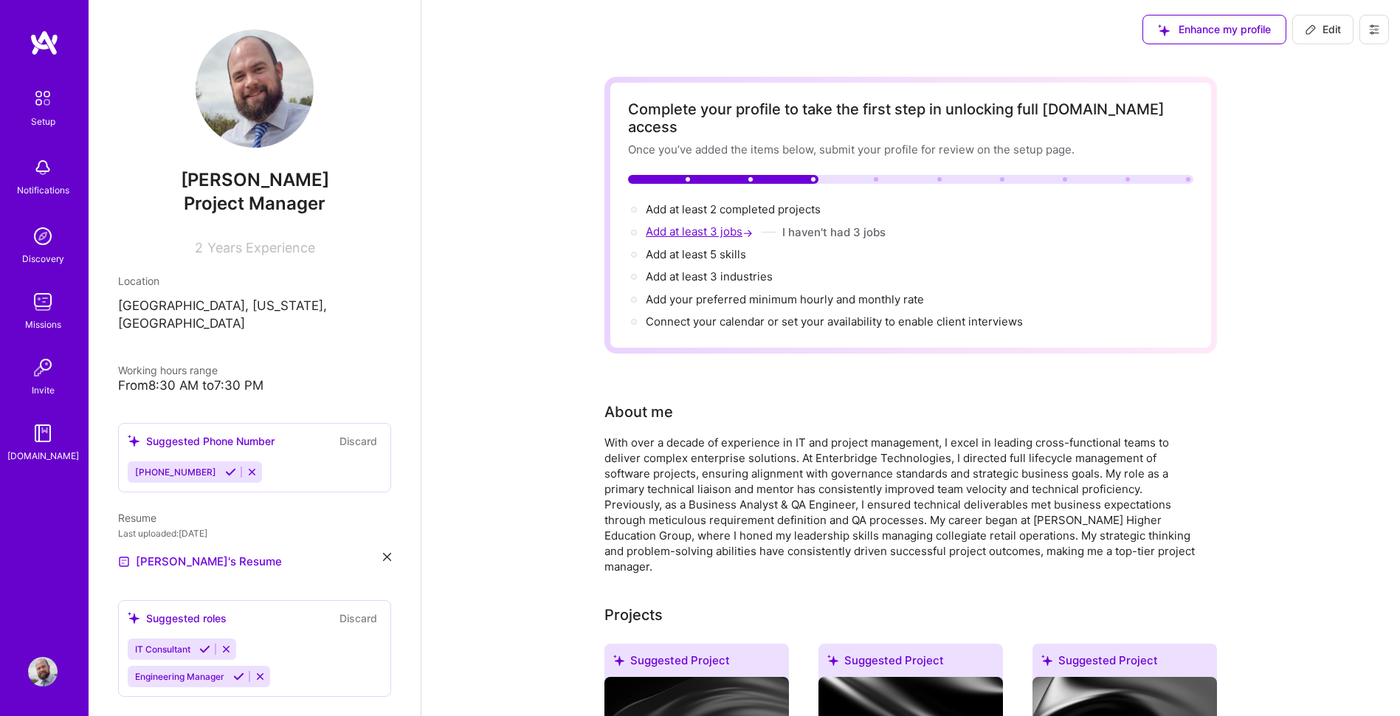
click at [705, 224] on span "Add at least 3 jobs →" at bounding box center [701, 231] width 110 height 14
select select "US"
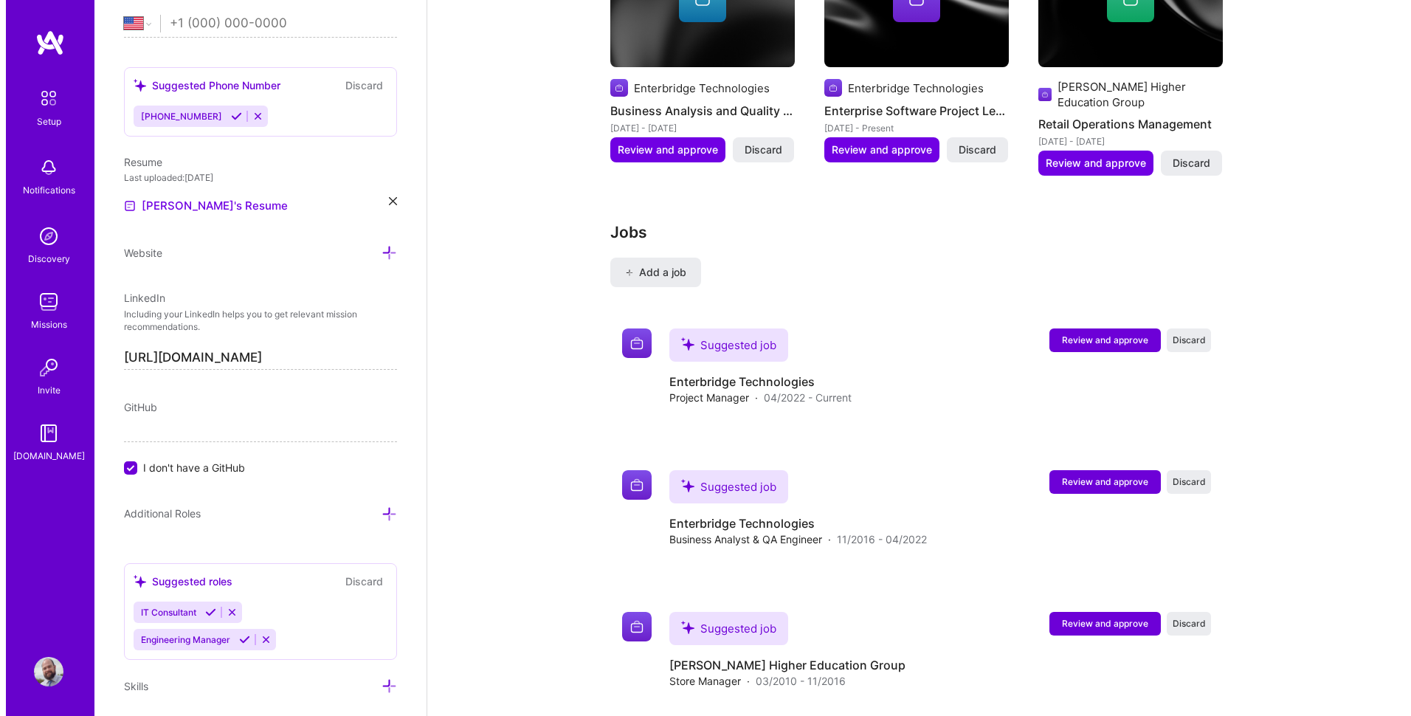
scroll to position [1460, 0]
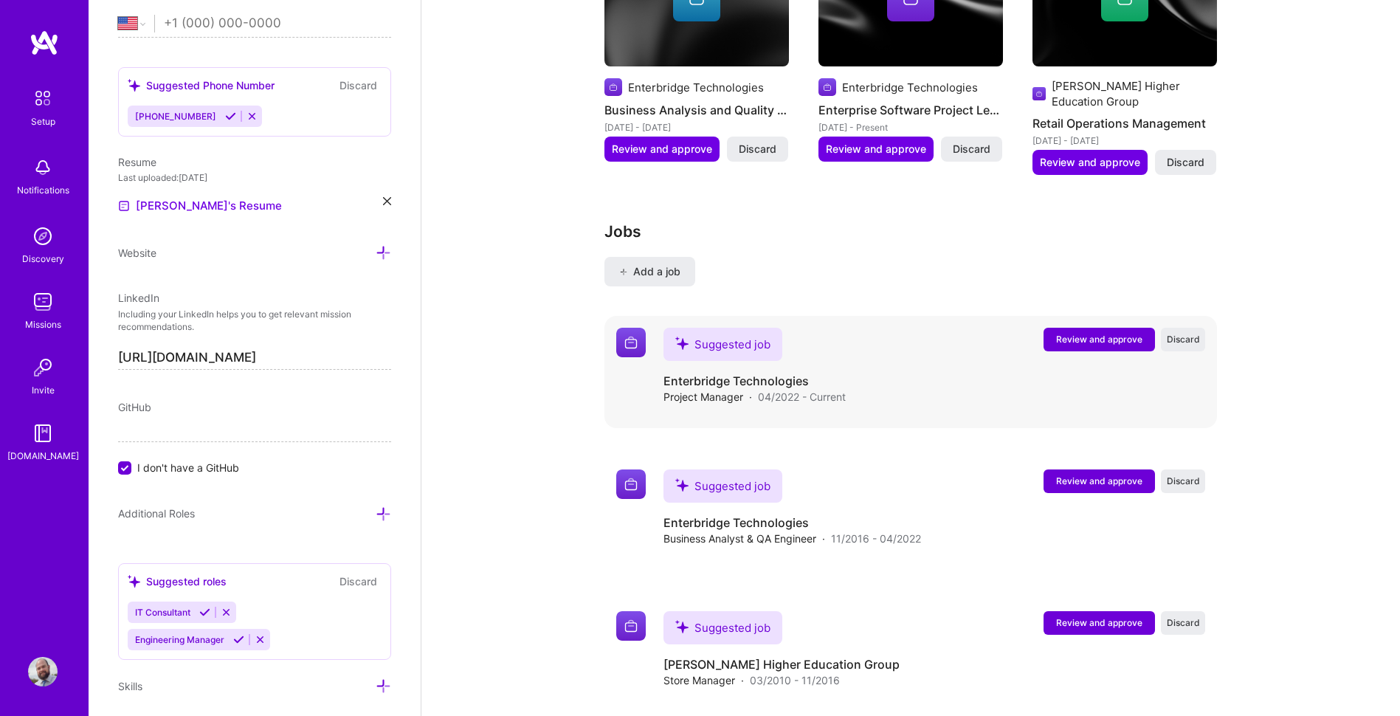
click at [1083, 333] on span "Review and approve" at bounding box center [1099, 339] width 86 height 13
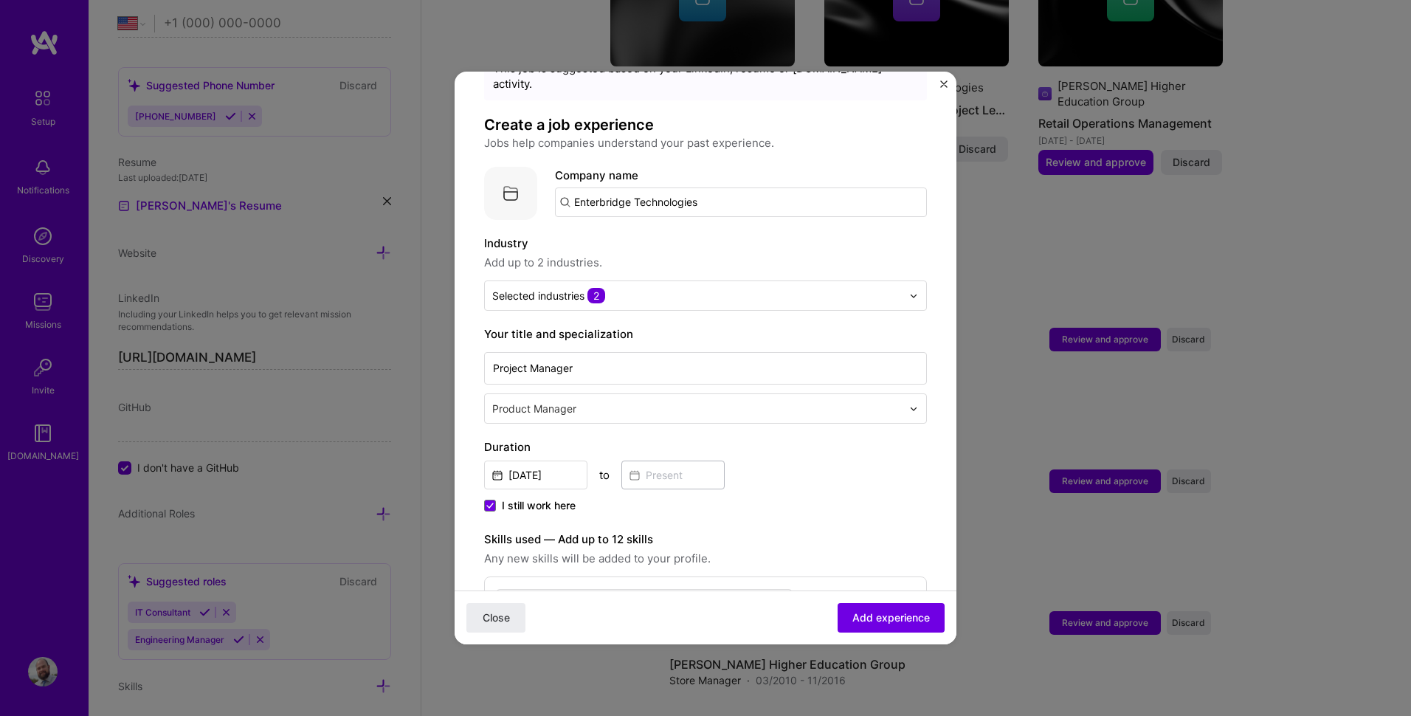
scroll to position [74, 0]
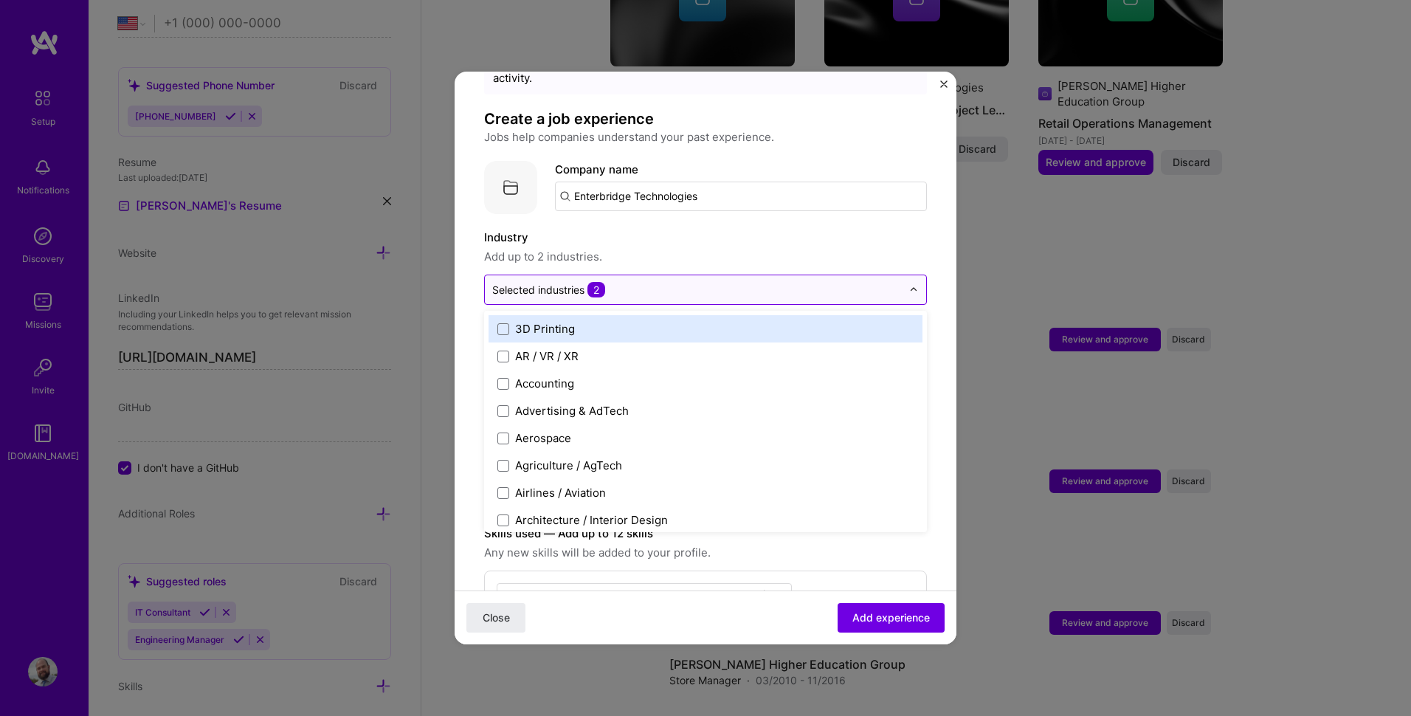
click at [660, 282] on input "text" at bounding box center [697, 289] width 410 height 15
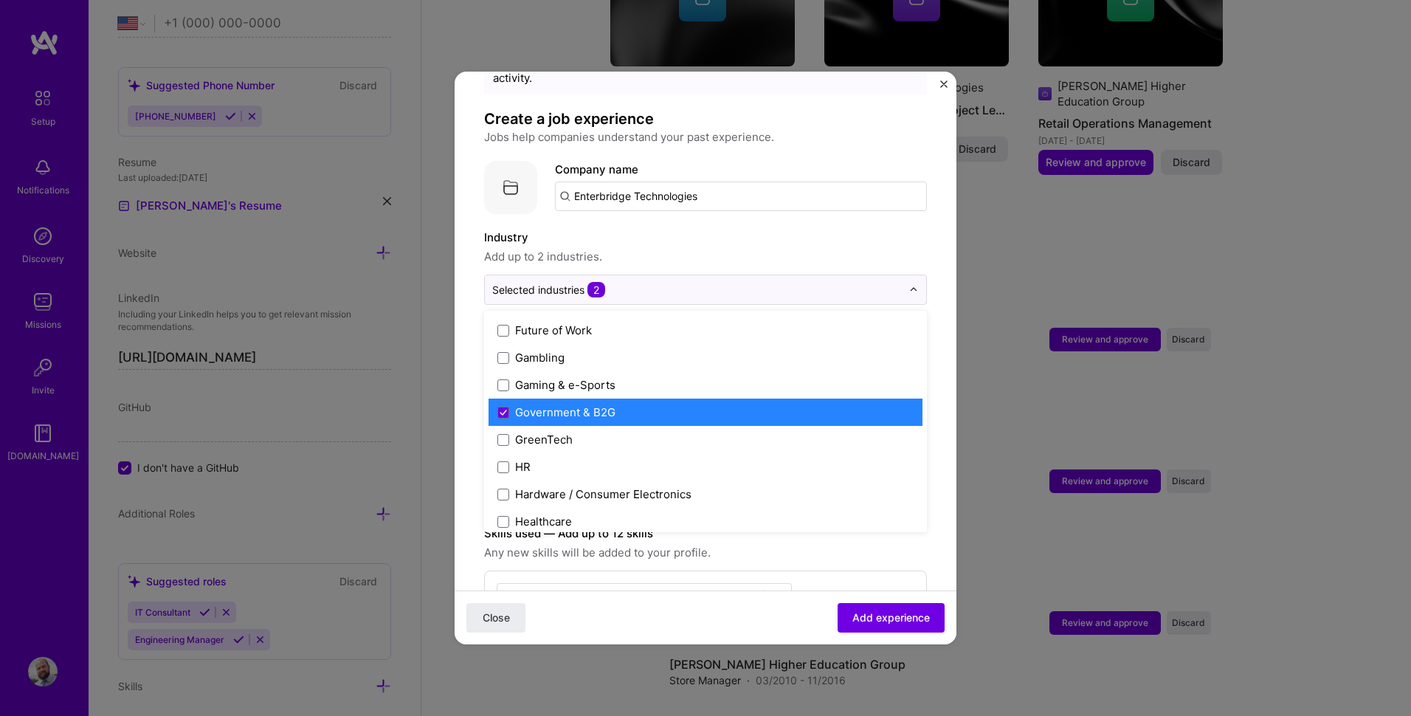
scroll to position [1697, 0]
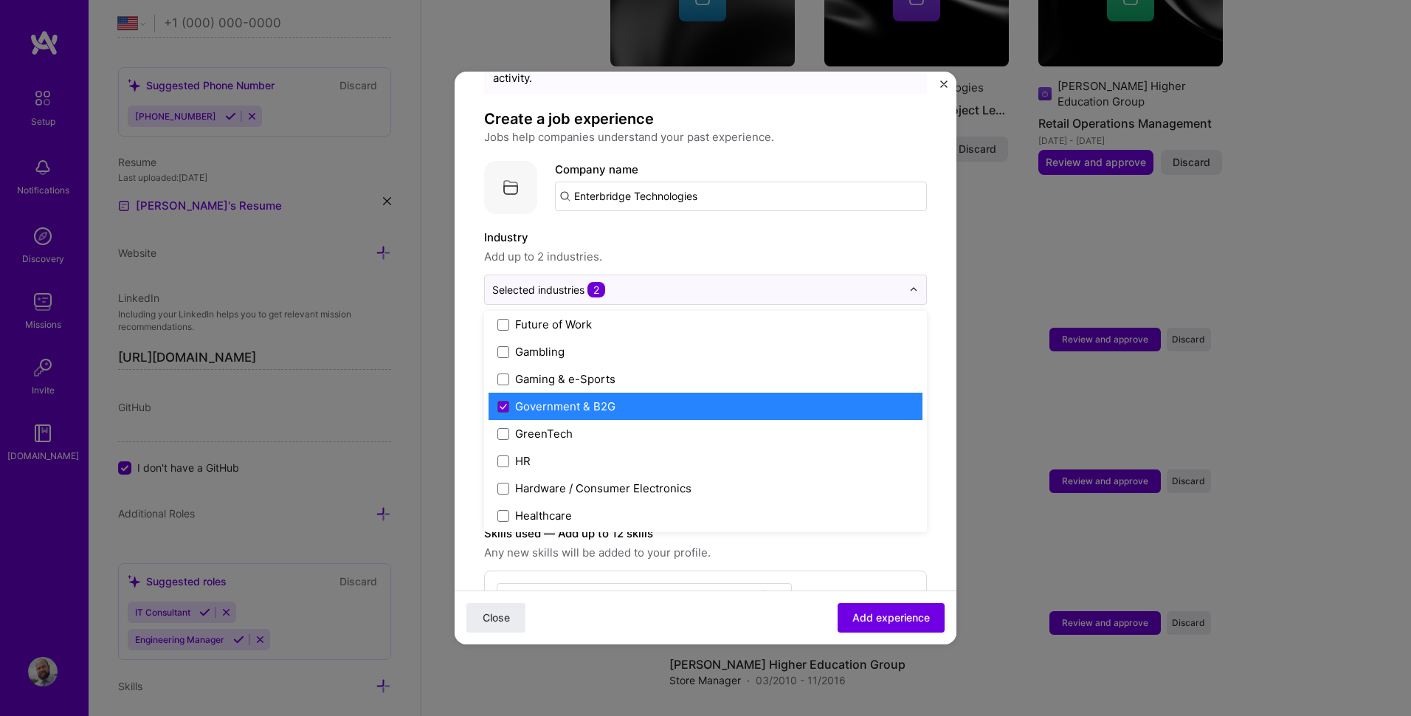
click at [507, 401] on span at bounding box center [503, 407] width 12 height 12
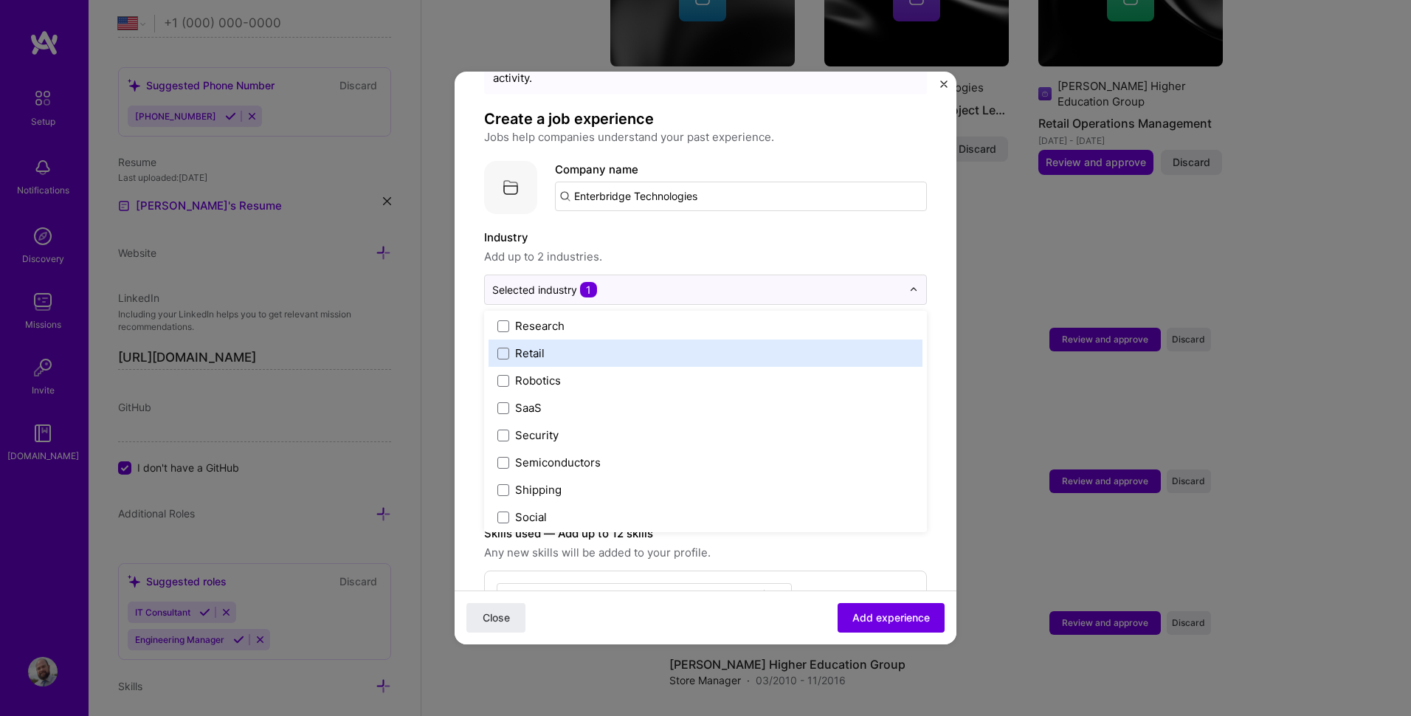
scroll to position [2878, 0]
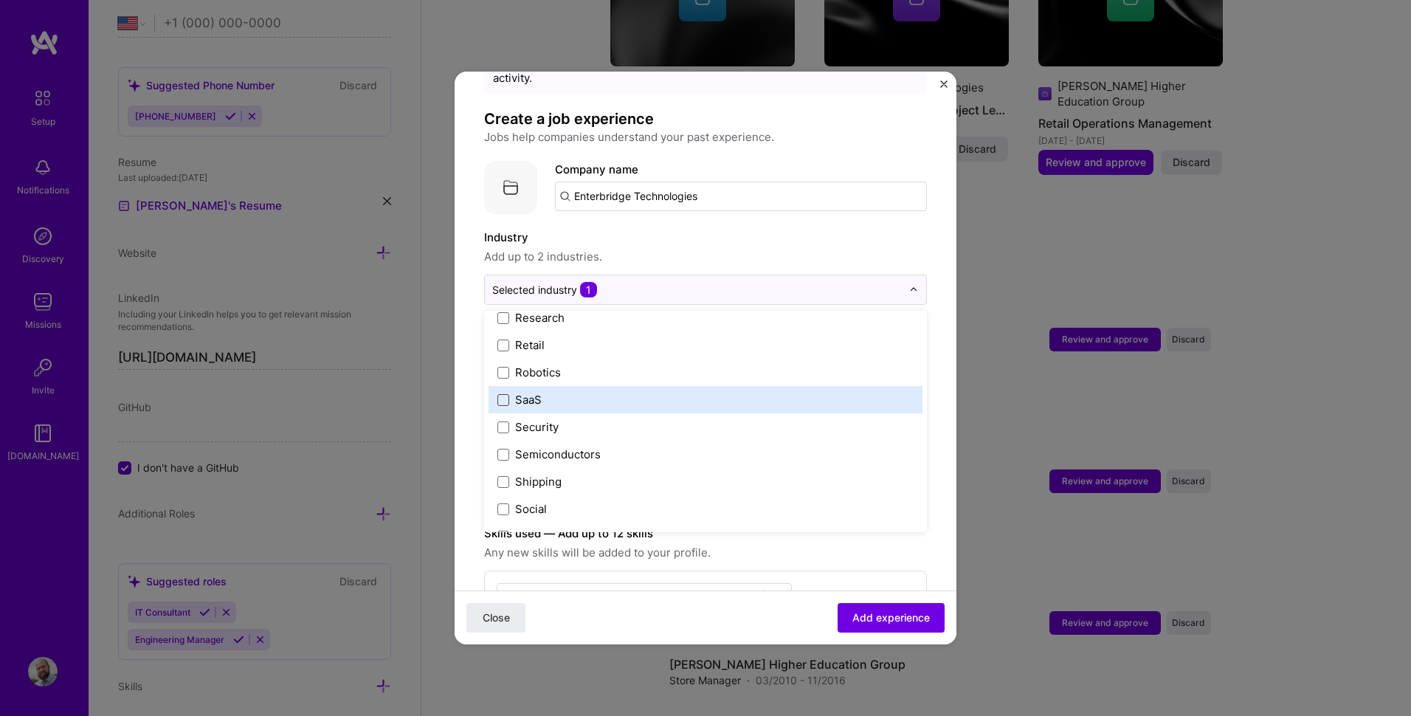
click at [508, 394] on span at bounding box center [503, 400] width 12 height 12
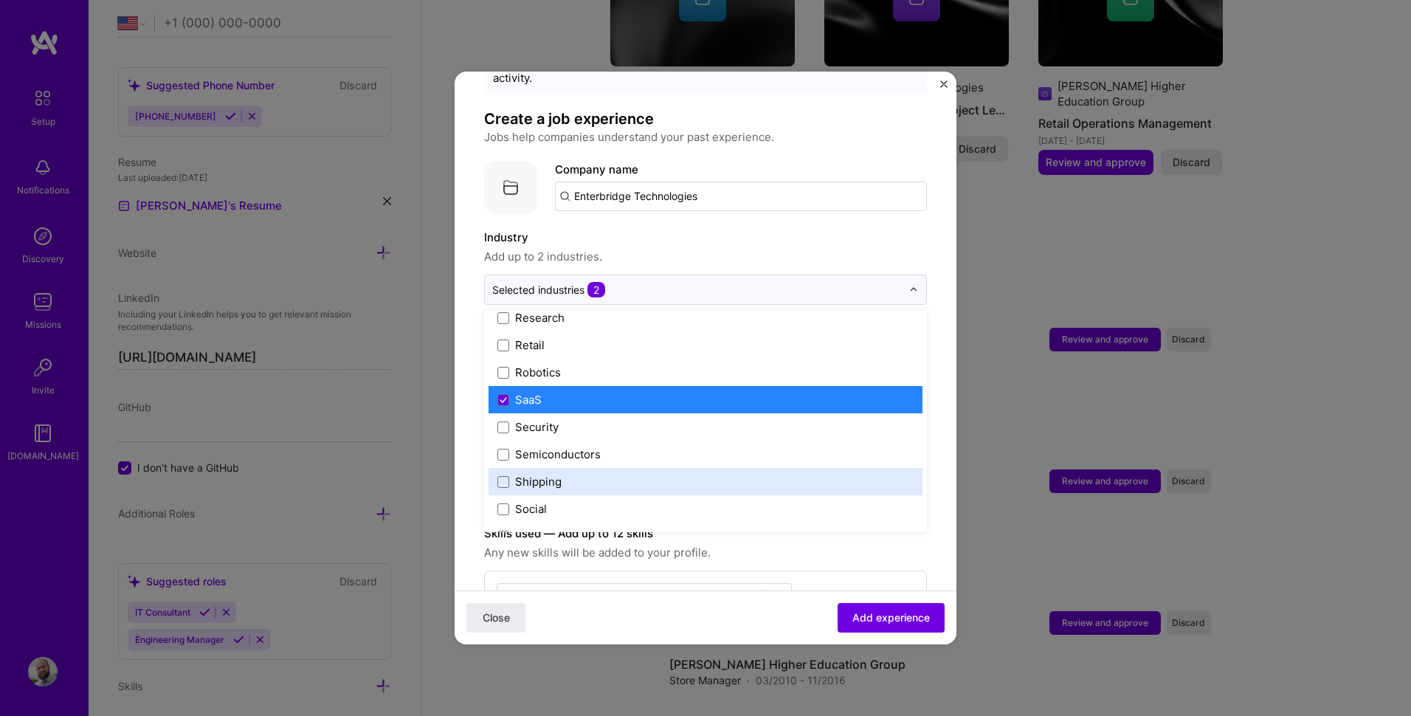
click at [939, 461] on form "Adding suggested job This job is suggested based on your LinkedIn, resume or [D…" at bounding box center [706, 643] width 502 height 1232
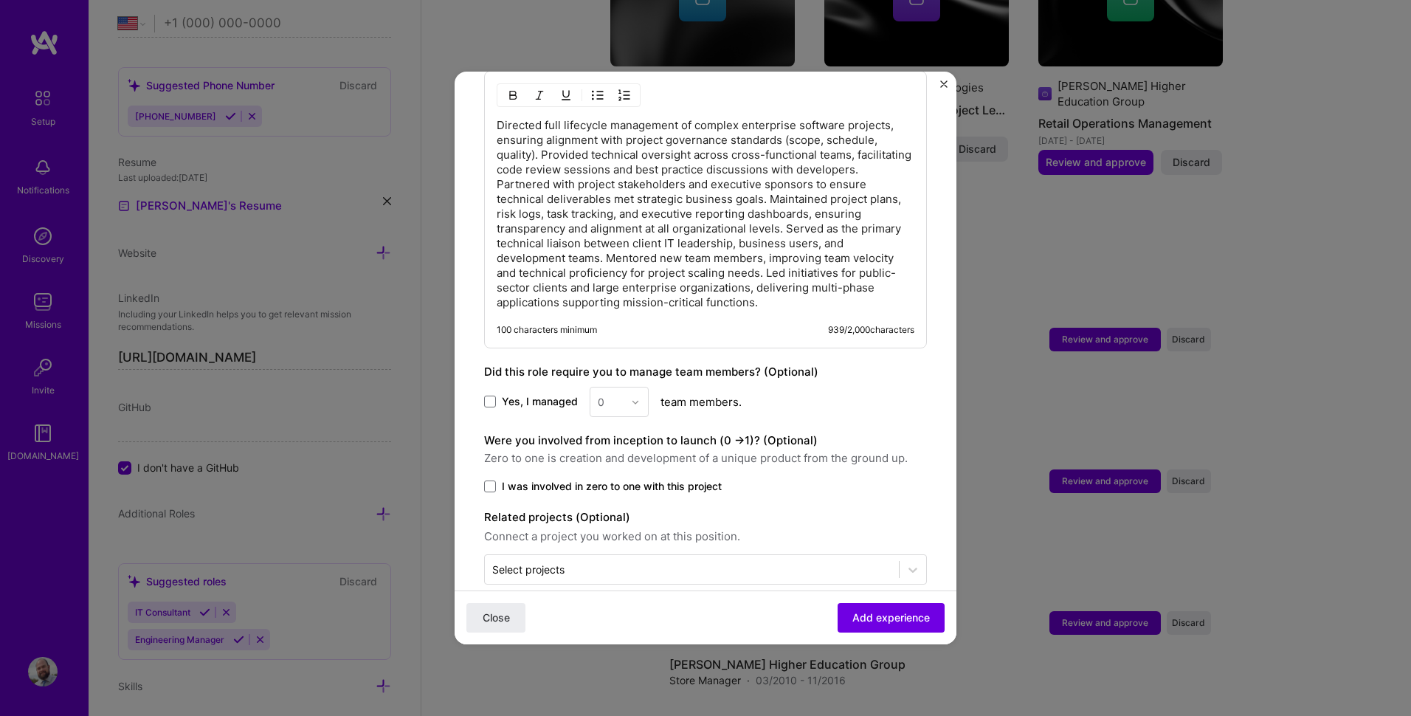
scroll to position [673, 0]
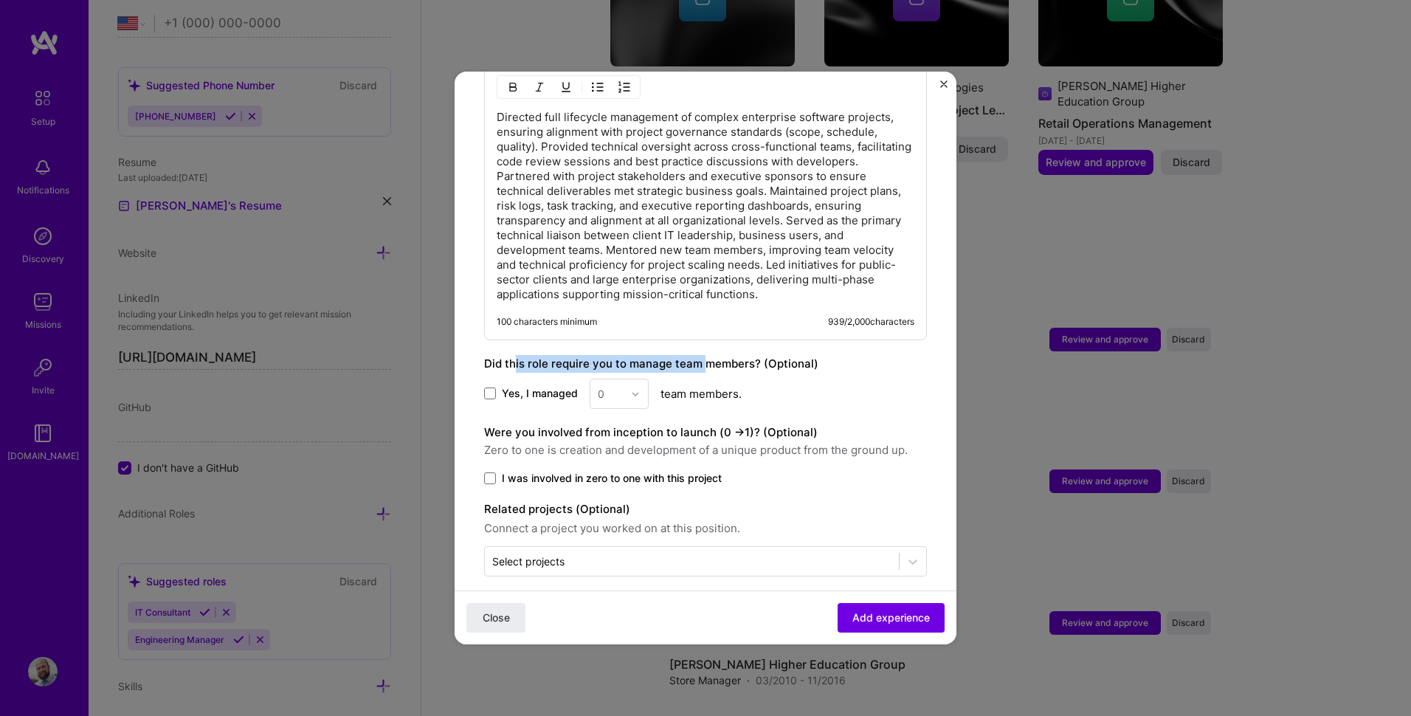
drag, startPoint x: 513, startPoint y: 349, endPoint x: 702, endPoint y: 349, distance: 188.9
click at [702, 356] on label "Did this role require you to manage team members? (Optional)" at bounding box center [651, 363] width 334 height 14
click at [489, 387] on span at bounding box center [490, 393] width 12 height 12
click at [0, 0] on input "Yes, I managed" at bounding box center [0, 0] width 0 height 0
click at [631, 390] on img at bounding box center [635, 394] width 9 height 9
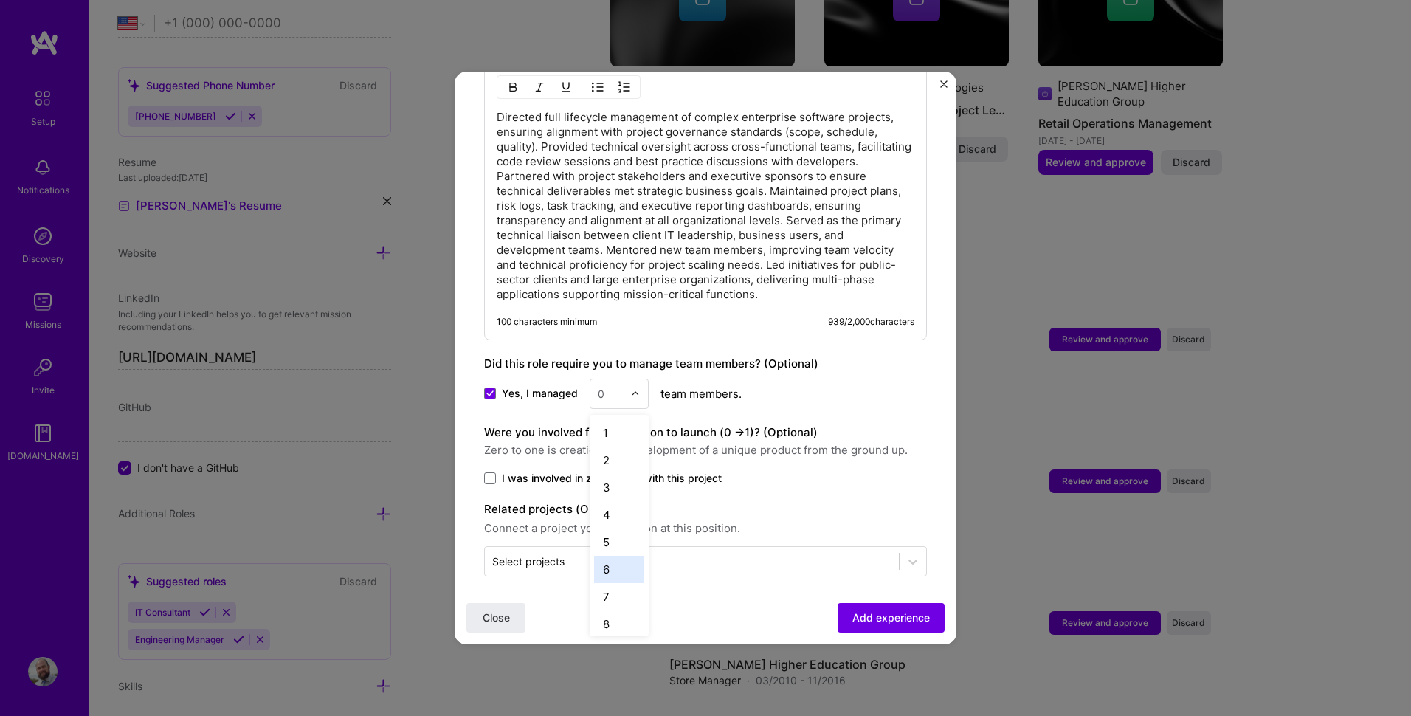
click at [600, 562] on div "6" at bounding box center [619, 569] width 50 height 27
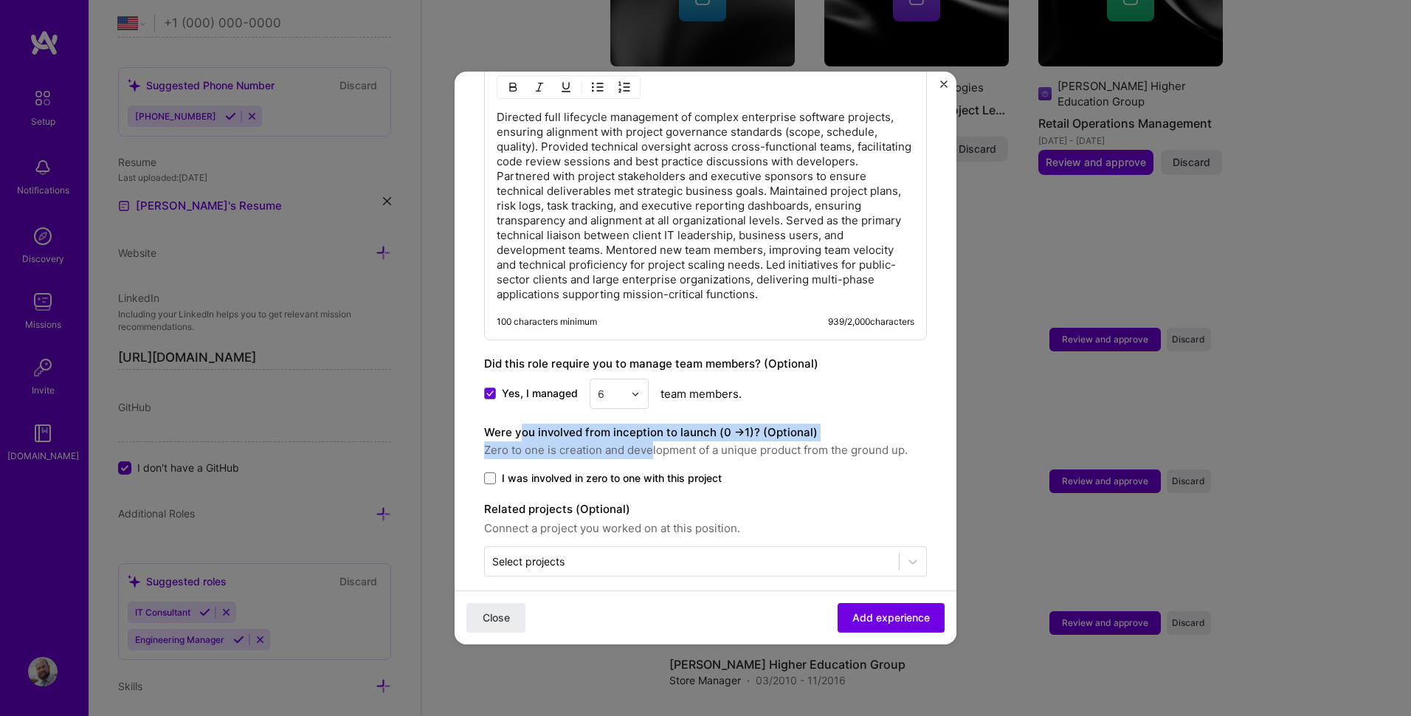
drag, startPoint x: 522, startPoint y: 421, endPoint x: 652, endPoint y: 433, distance: 130.4
click at [652, 433] on div "Were you involved from inception to launch (0 - > 1)? (Optional) Zero to one is…" at bounding box center [705, 441] width 443 height 35
drag, startPoint x: 652, startPoint y: 433, endPoint x: 601, endPoint y: 429, distance: 50.4
click at [601, 441] on span "Zero to one is creation and development of a unique product from the ground up." at bounding box center [705, 450] width 443 height 18
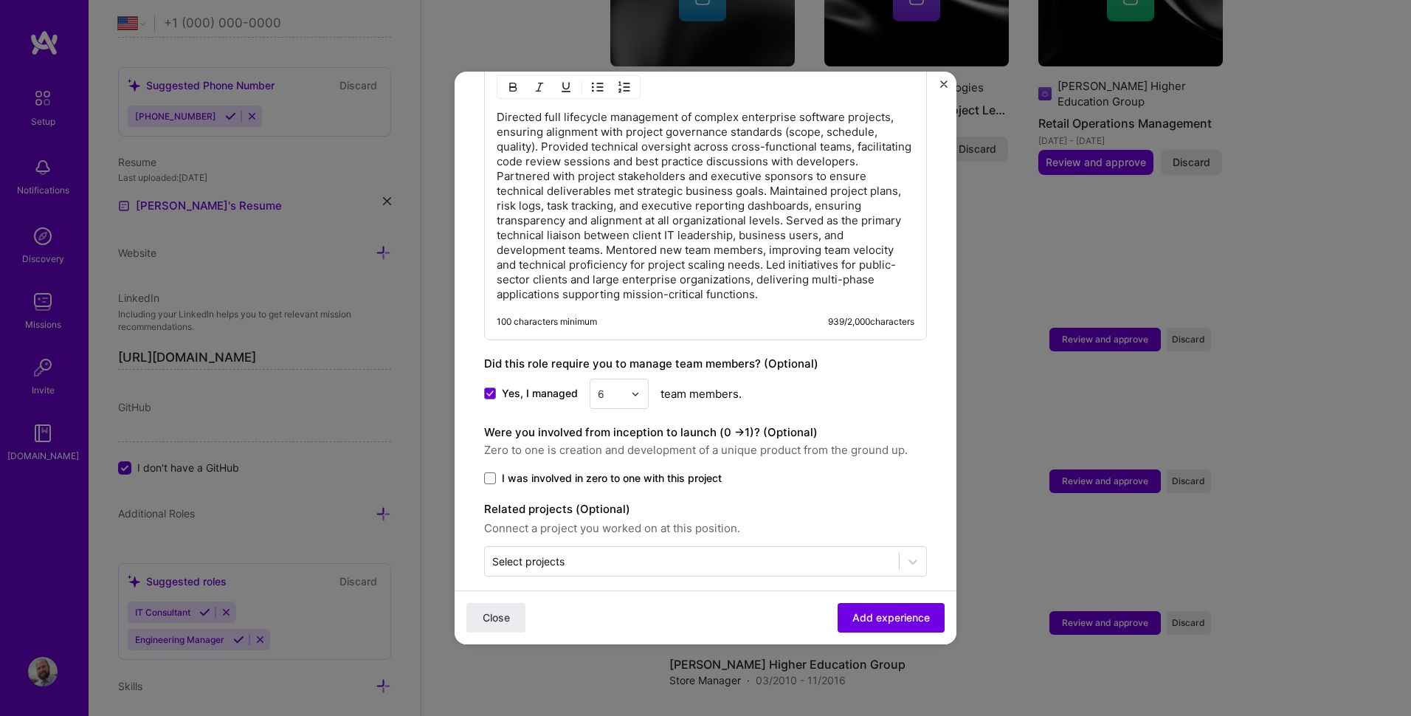
click at [565, 441] on span "Zero to one is creation and development of a unique product from the ground up." at bounding box center [705, 450] width 443 height 18
drag, startPoint x: 536, startPoint y: 417, endPoint x: 686, endPoint y: 421, distance: 149.1
click at [686, 425] on label "Were you involved from inception to launch (0 - > 1)? (Optional)" at bounding box center [651, 432] width 334 height 14
click at [492, 472] on span at bounding box center [490, 478] width 12 height 12
click at [0, 0] on input "I was involved in zero to one with this project" at bounding box center [0, 0] width 0 height 0
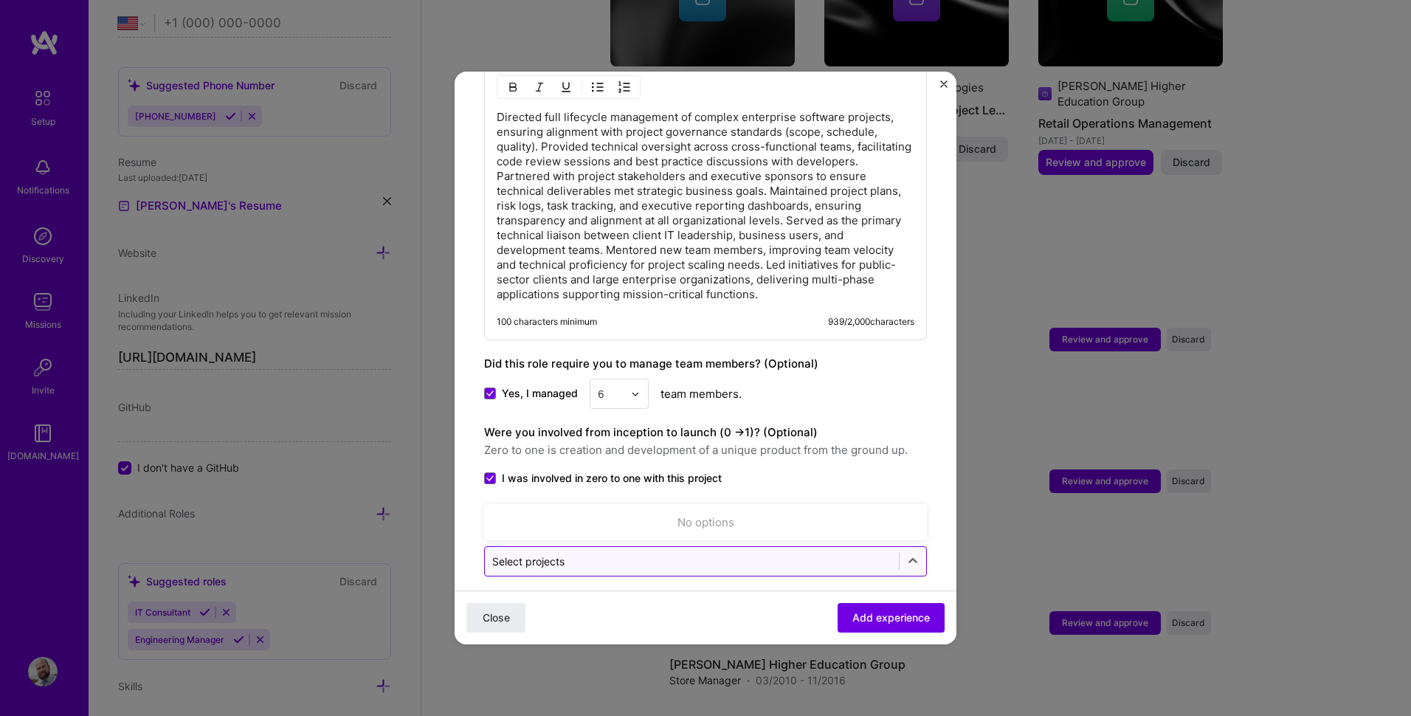
click at [584, 553] on input "text" at bounding box center [691, 560] width 399 height 15
click at [609, 573] on form "Adding suggested job This job is suggested based on your LinkedIn, resume or [D…" at bounding box center [706, 44] width 502 height 1232
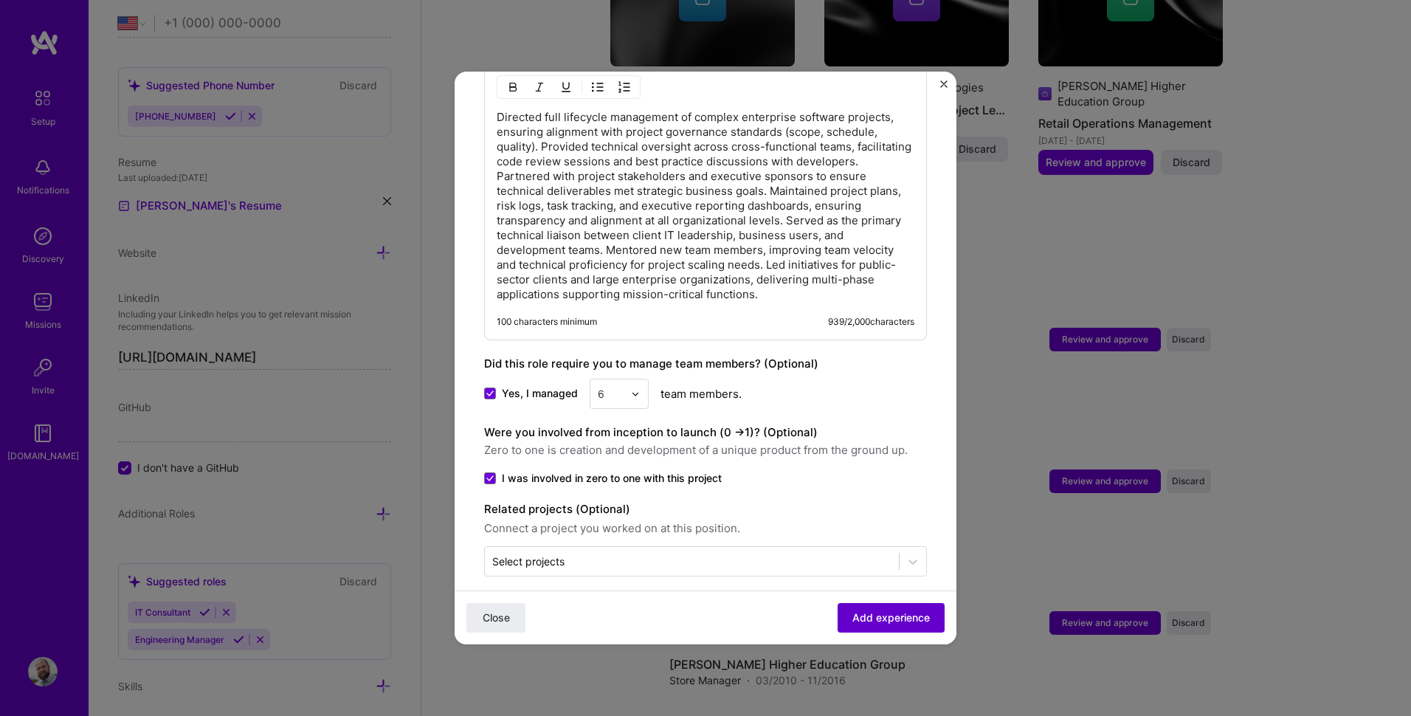
click at [858, 616] on span "Add experience" at bounding box center [890, 617] width 77 height 15
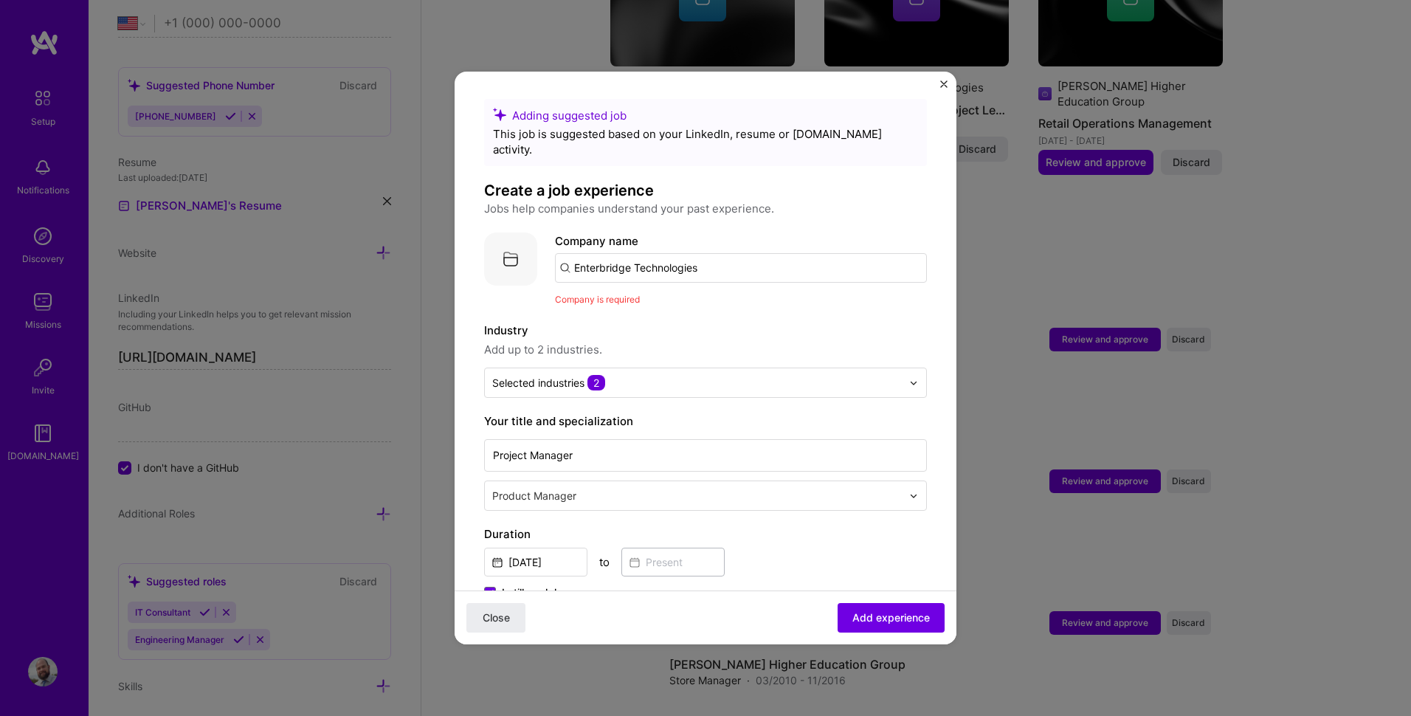
scroll to position [0, 0]
click at [700, 263] on input "Enterbridge Technologies" at bounding box center [741, 270] width 372 height 30
type input "EnterBridge Technologies"
click at [736, 298] on div "EnterBridge Technologies" at bounding box center [713, 311] width 150 height 26
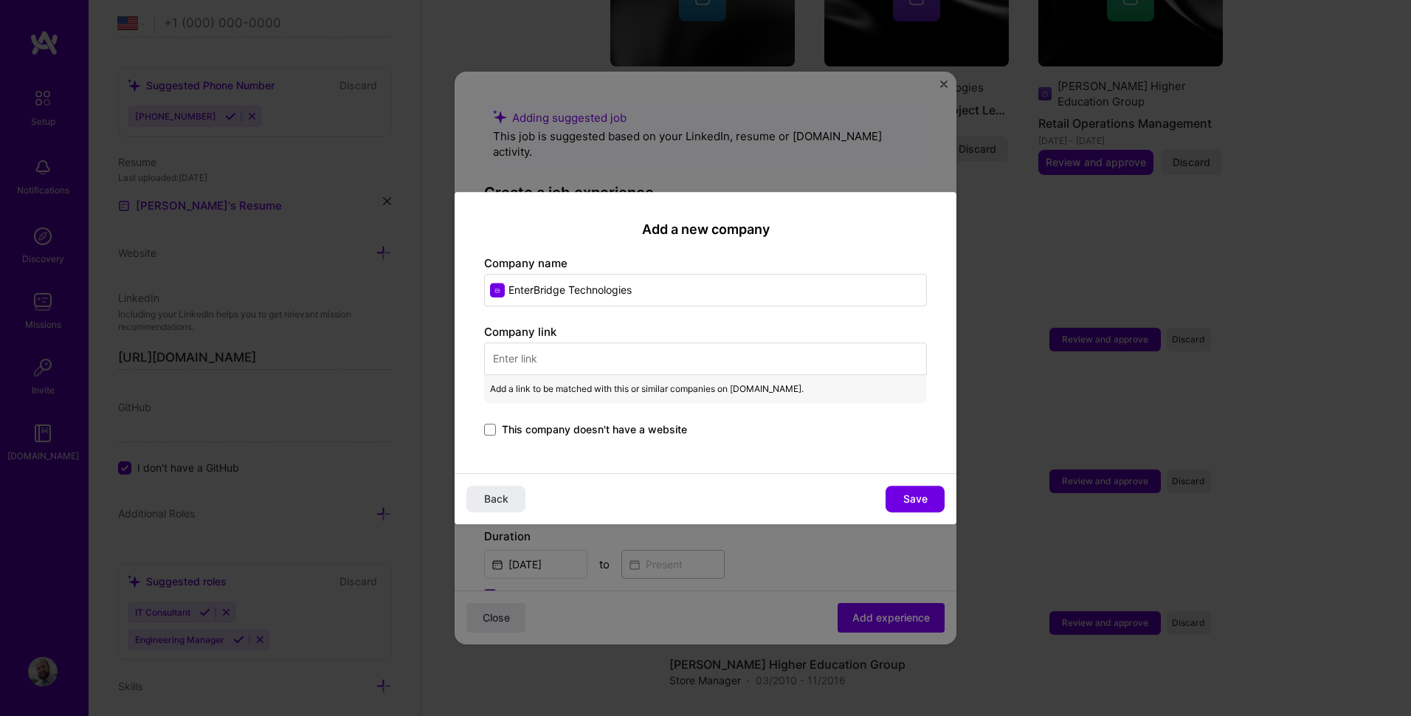
click at [576, 362] on input "text" at bounding box center [705, 358] width 443 height 32
paste input "[URL][DOMAIN_NAME]"
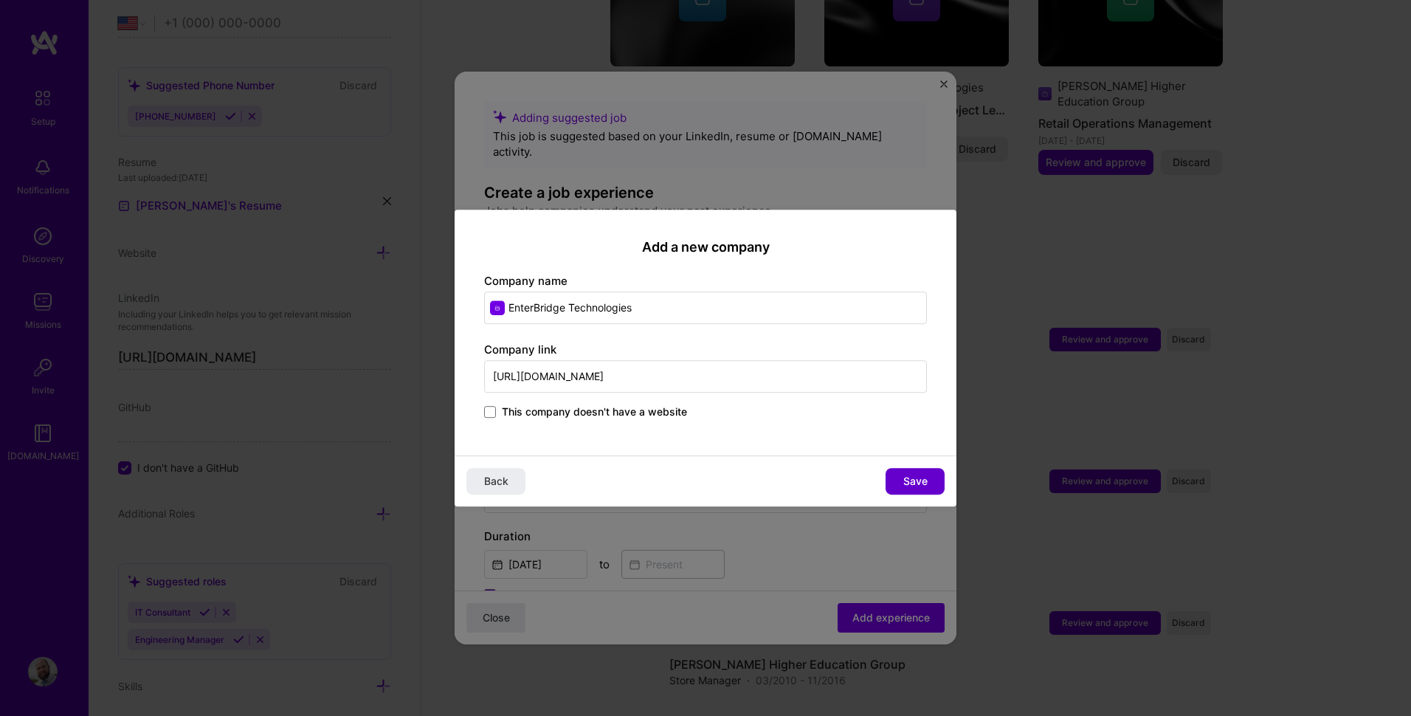
type input "[URL][DOMAIN_NAME]"
click at [901, 478] on button "Save" at bounding box center [915, 481] width 59 height 27
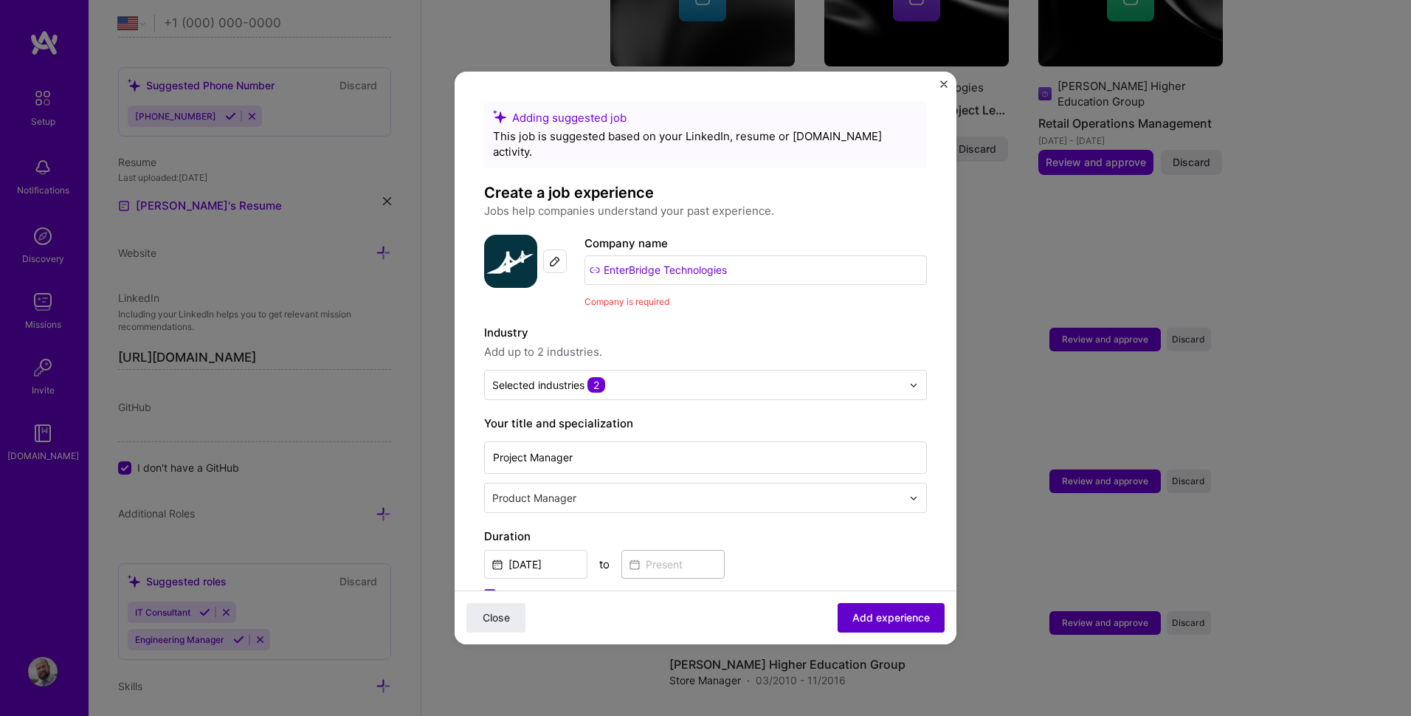
click at [898, 612] on span "Add experience" at bounding box center [890, 617] width 77 height 15
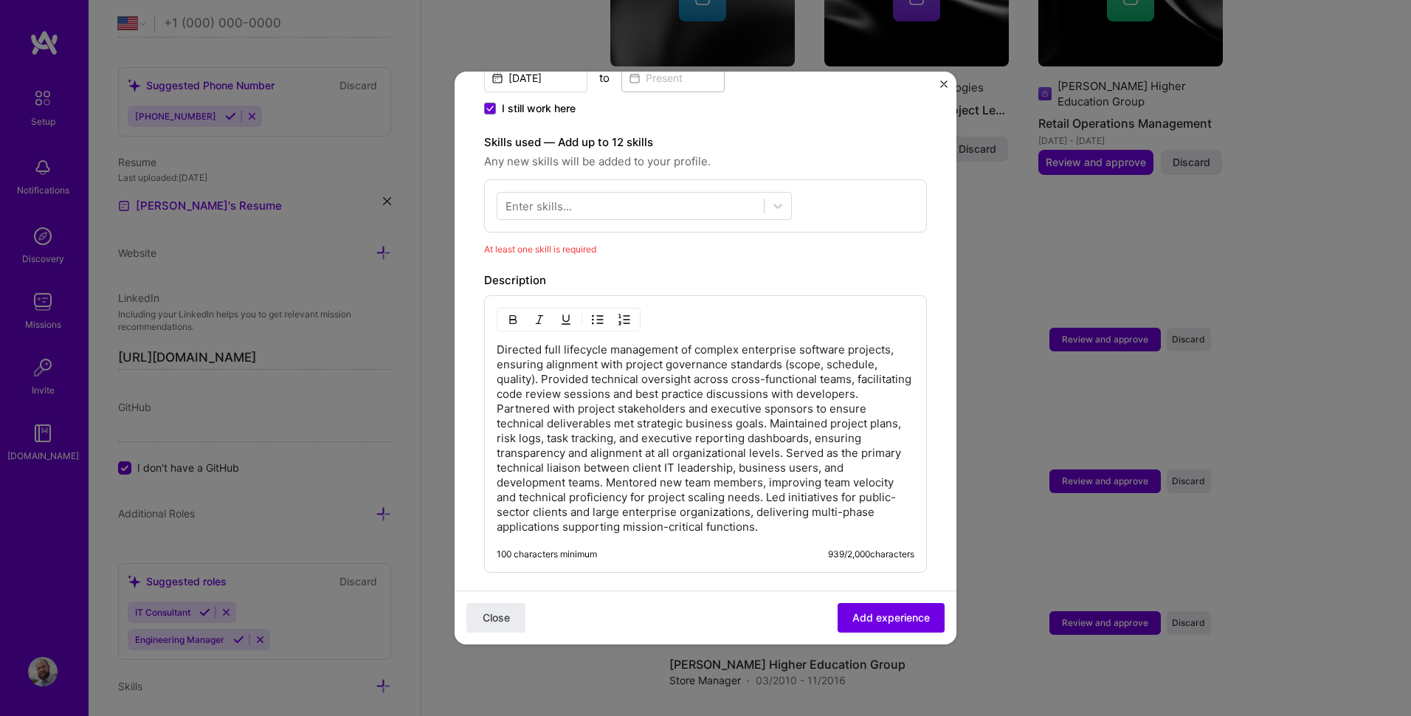
scroll to position [459, 0]
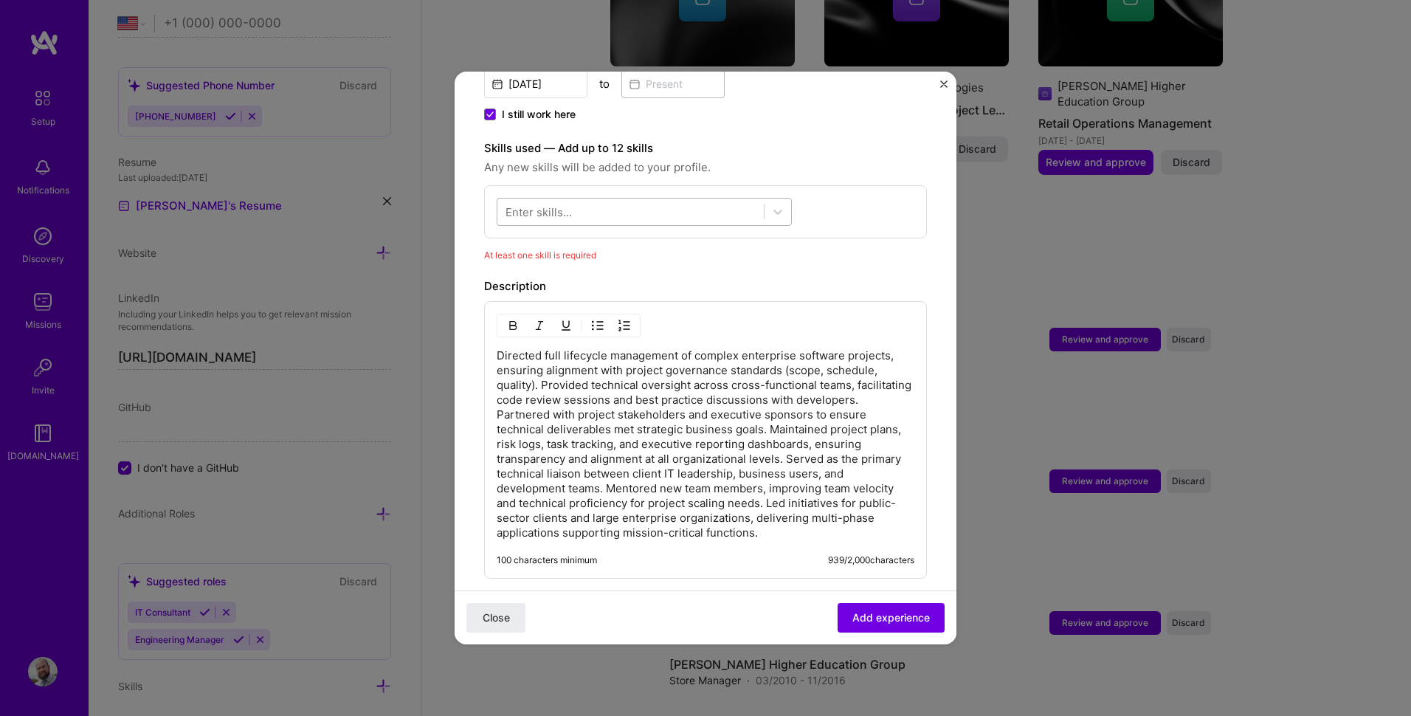
click at [647, 200] on div at bounding box center [630, 212] width 266 height 24
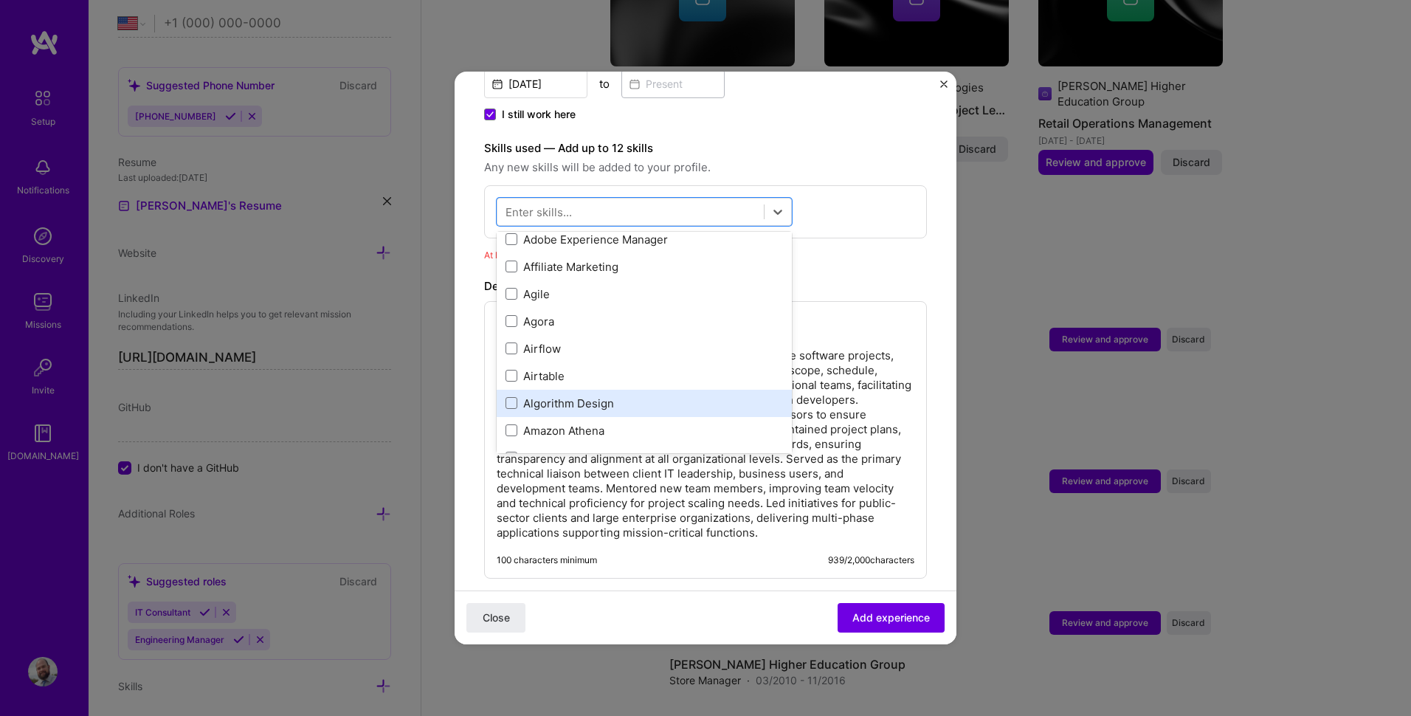
scroll to position [517, 0]
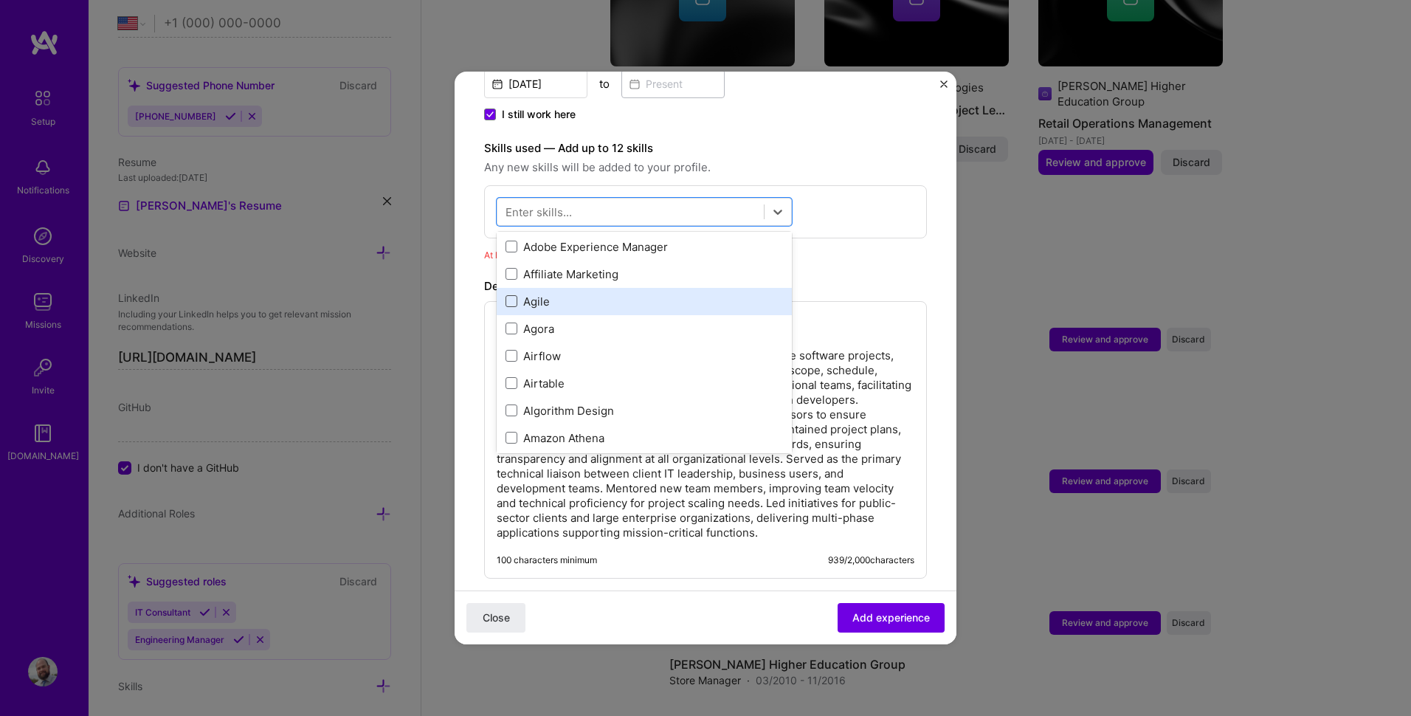
click at [505, 295] on span at bounding box center [511, 301] width 12 height 12
click at [0, 0] on input "checkbox" at bounding box center [0, 0] width 0 height 0
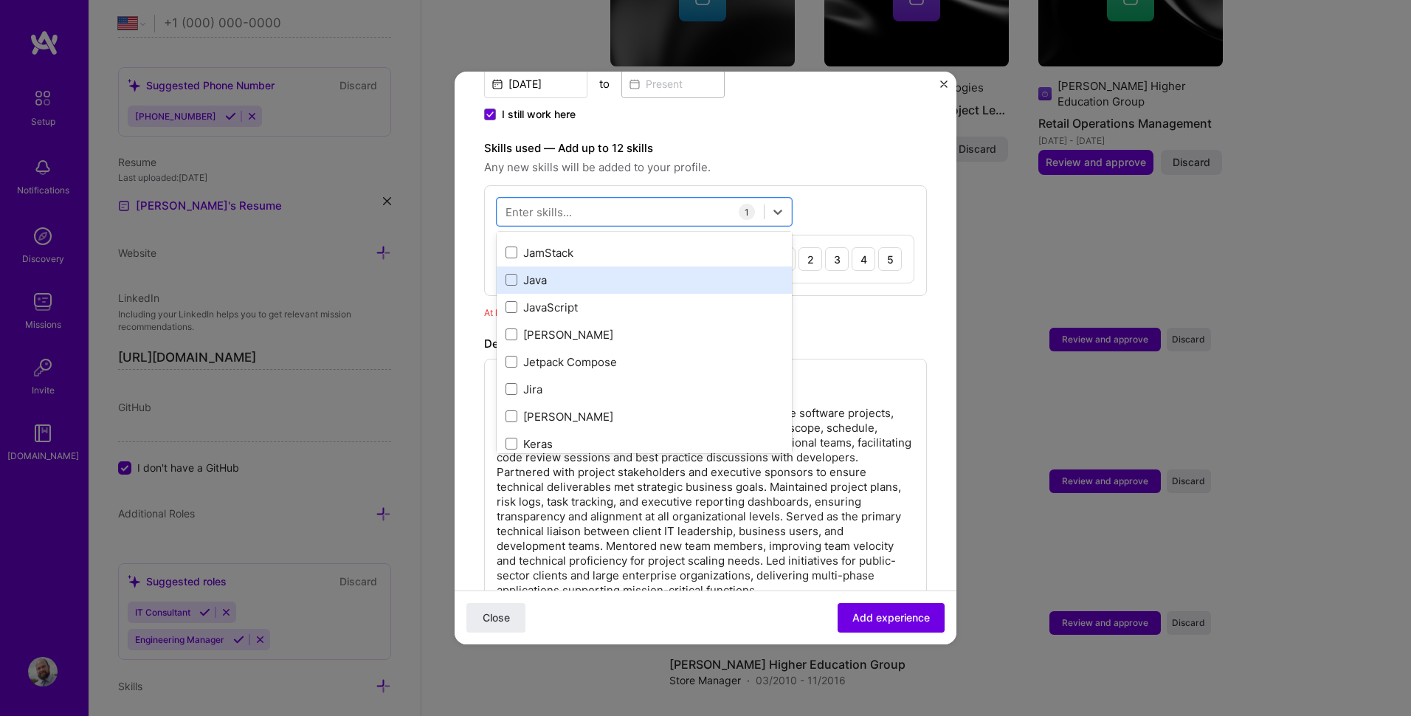
scroll to position [4723, 0]
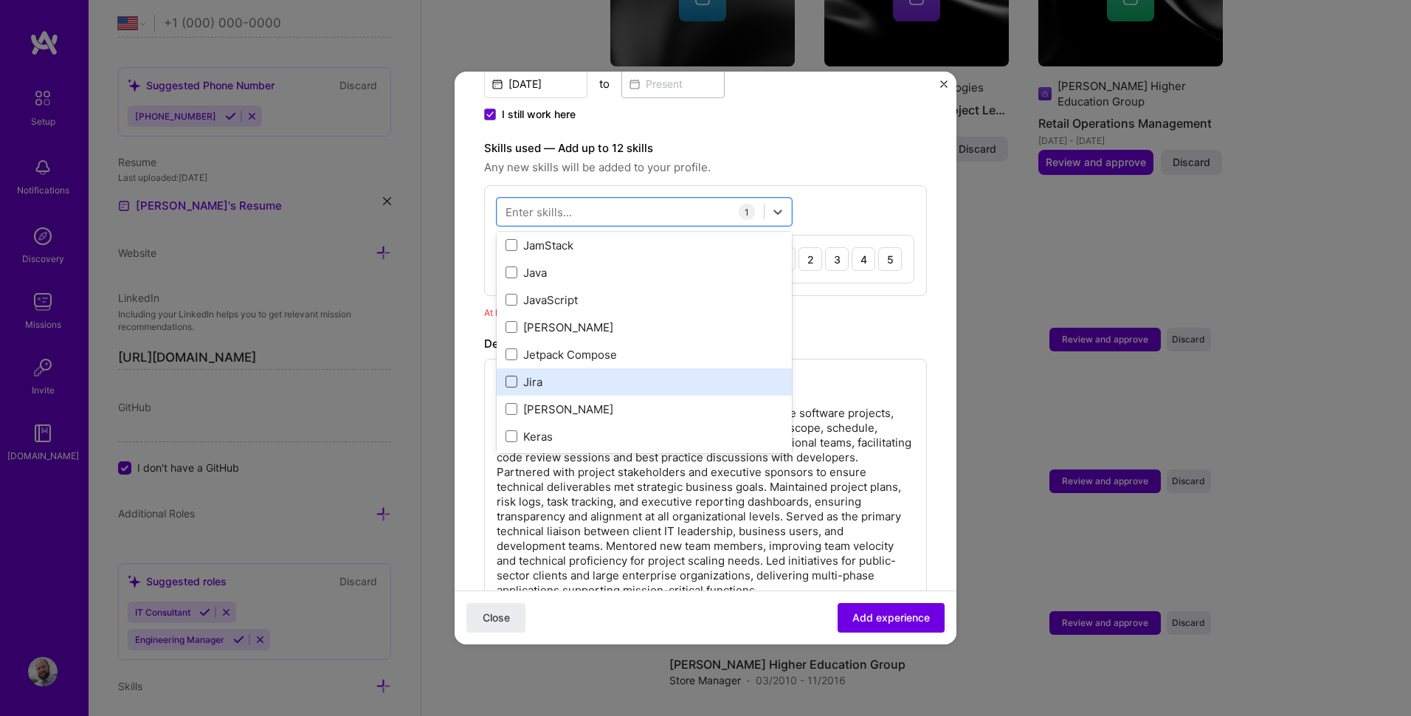
click at [511, 376] on span at bounding box center [511, 382] width 12 height 12
click at [0, 0] on input "checkbox" at bounding box center [0, 0] width 0 height 0
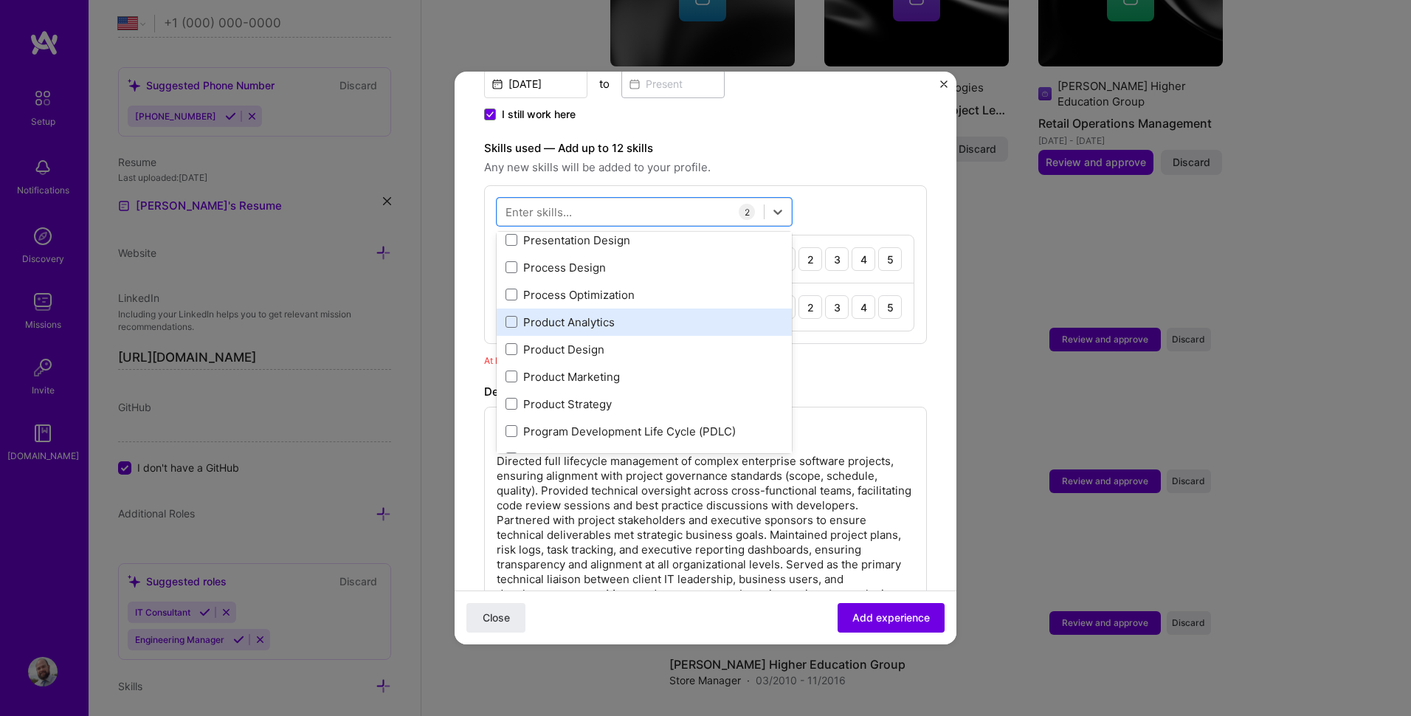
scroll to position [6715, 0]
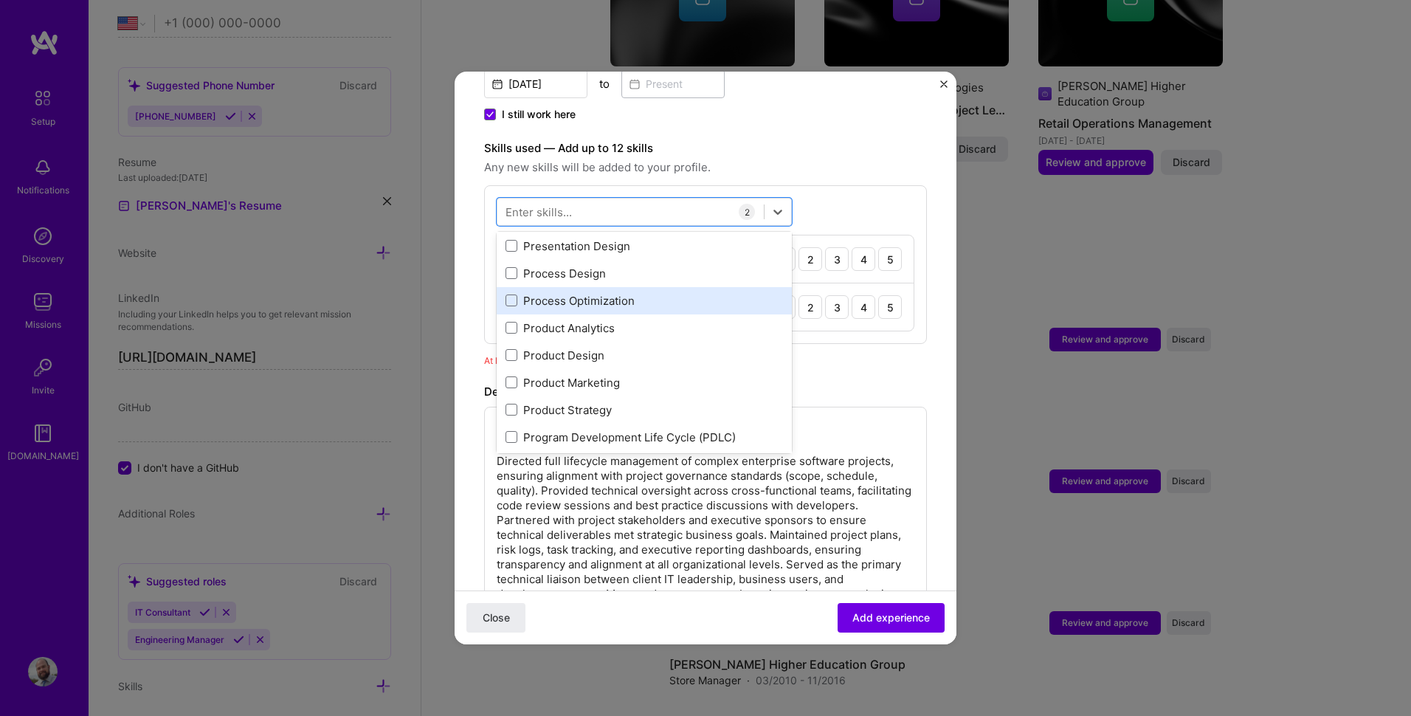
click at [584, 293] on div "Process Optimization" at bounding box center [643, 300] width 277 height 15
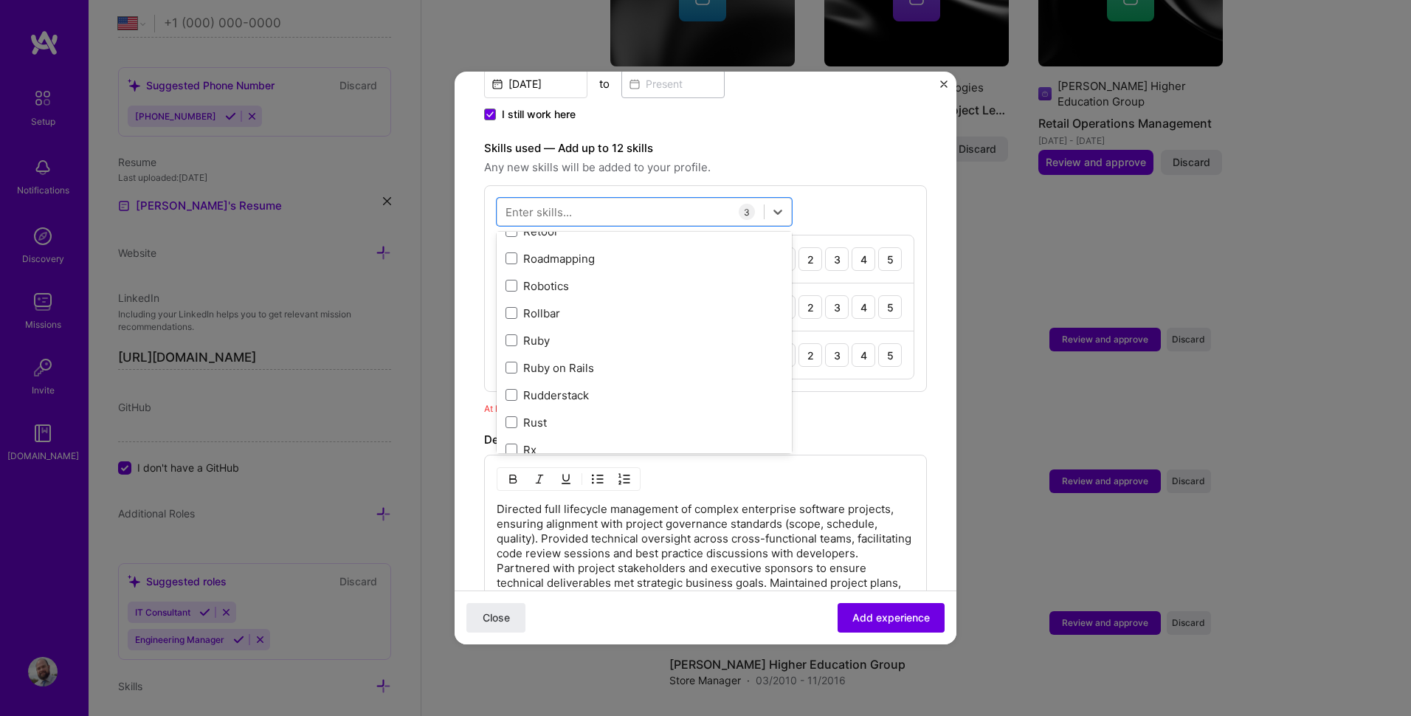
scroll to position [7527, 0]
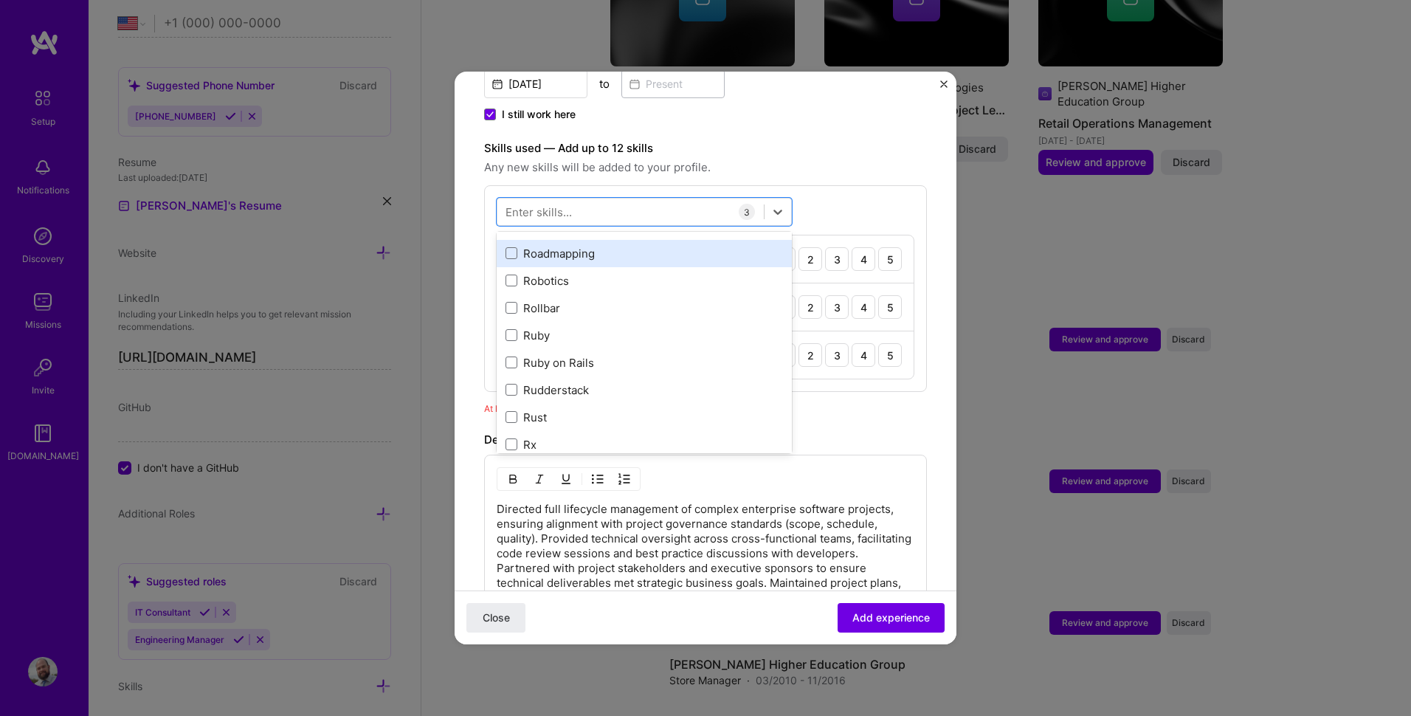
click at [547, 246] on div "Roadmapping" at bounding box center [643, 253] width 277 height 15
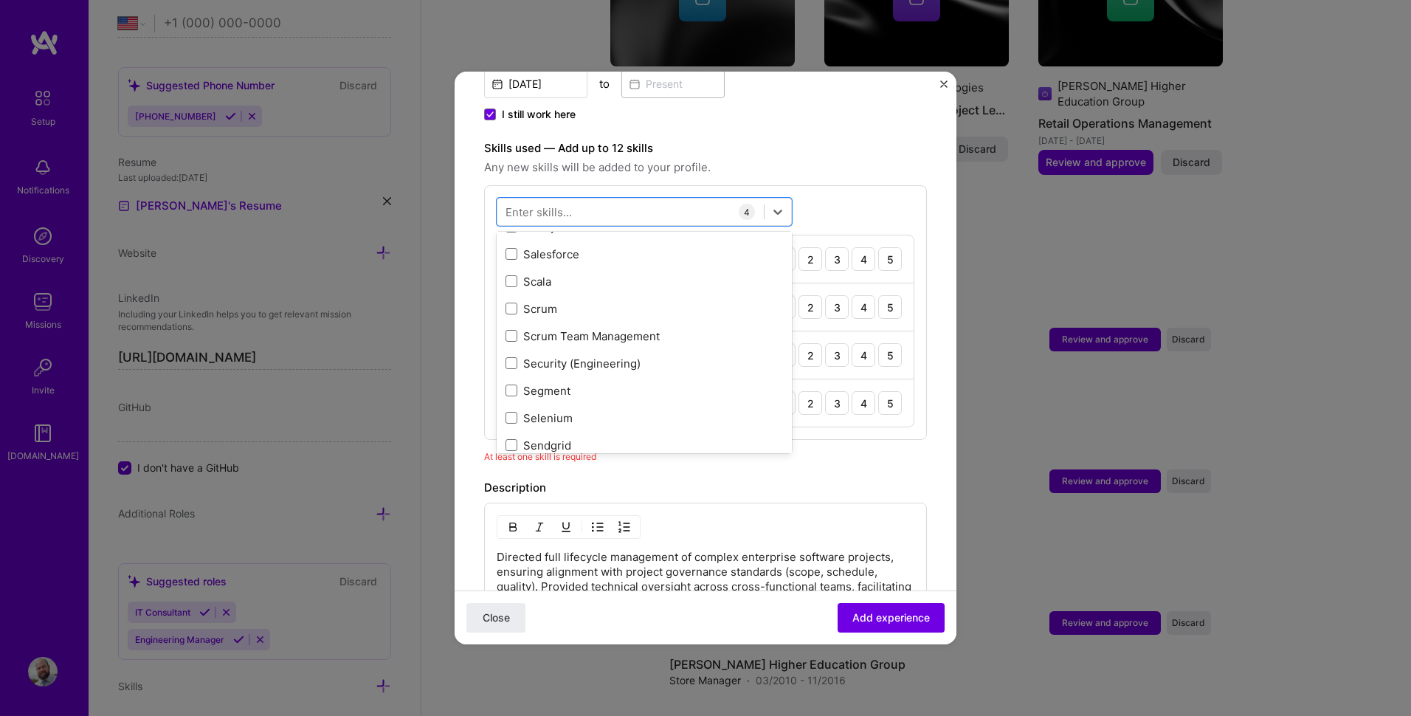
scroll to position [7970, 0]
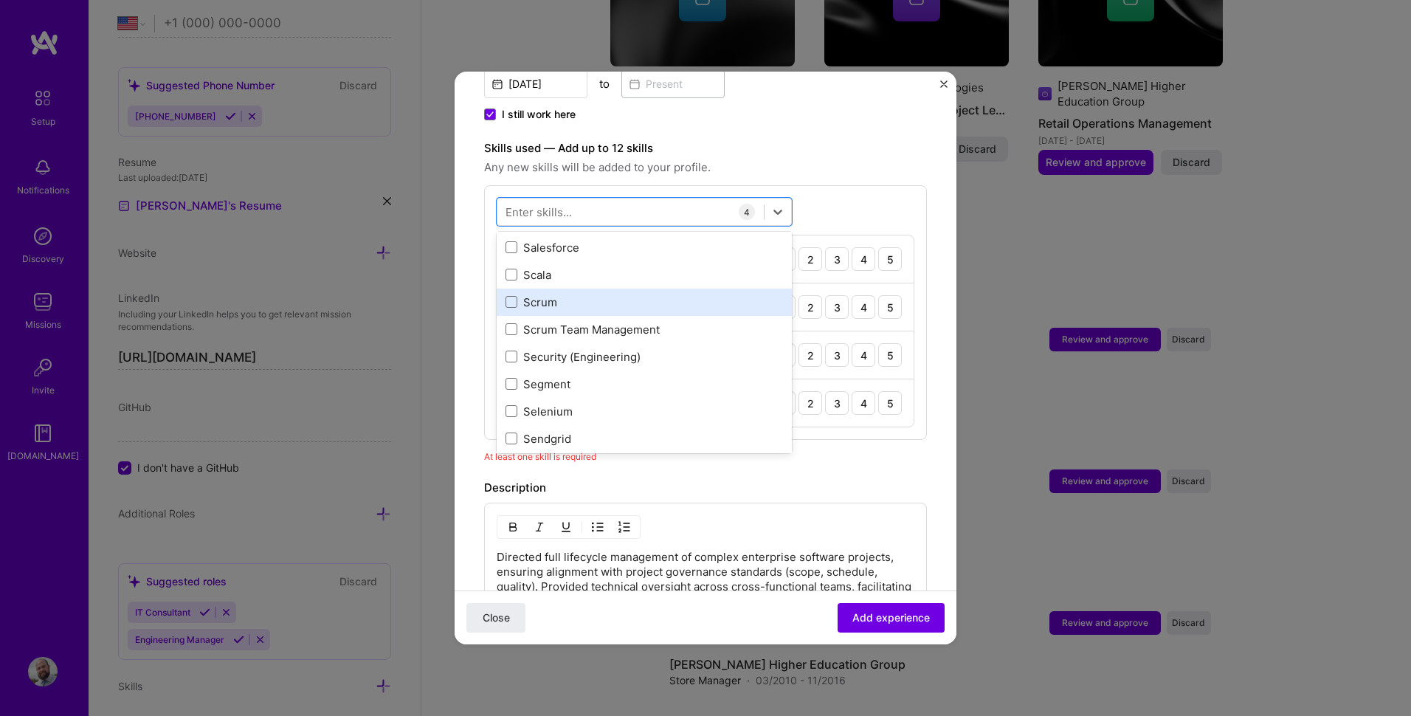
click at [593, 294] on div "Scrum" at bounding box center [643, 301] width 277 height 15
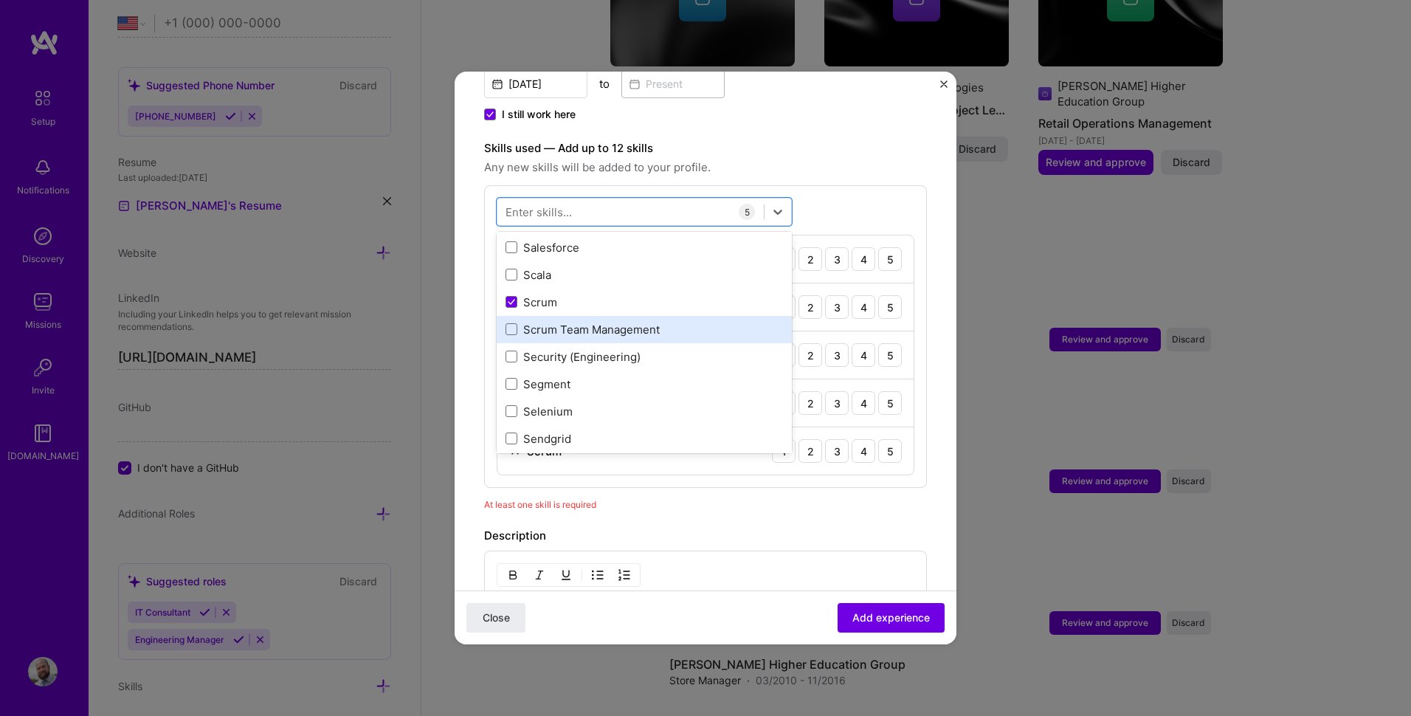
click at [606, 322] on div "Scrum Team Management" at bounding box center [643, 329] width 277 height 15
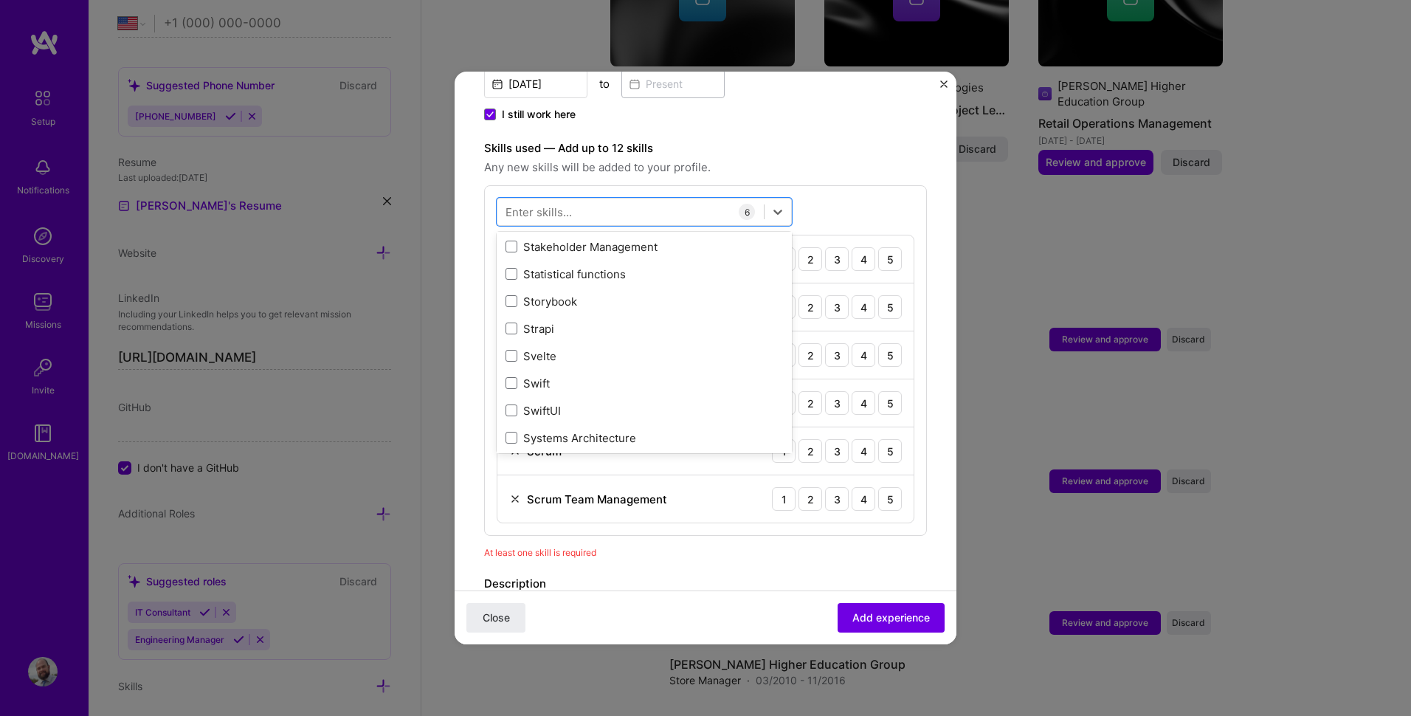
scroll to position [8634, 0]
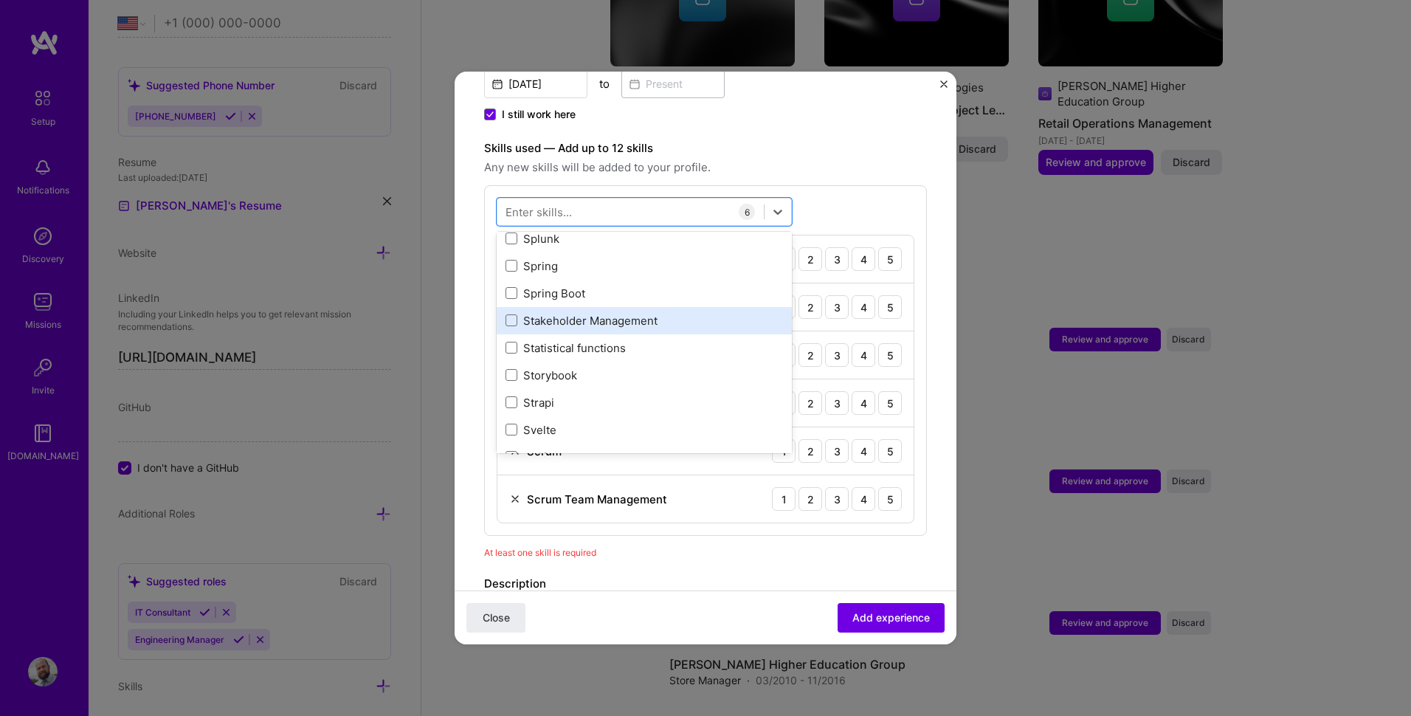
click at [643, 313] on div "Stakeholder Management" at bounding box center [643, 320] width 277 height 15
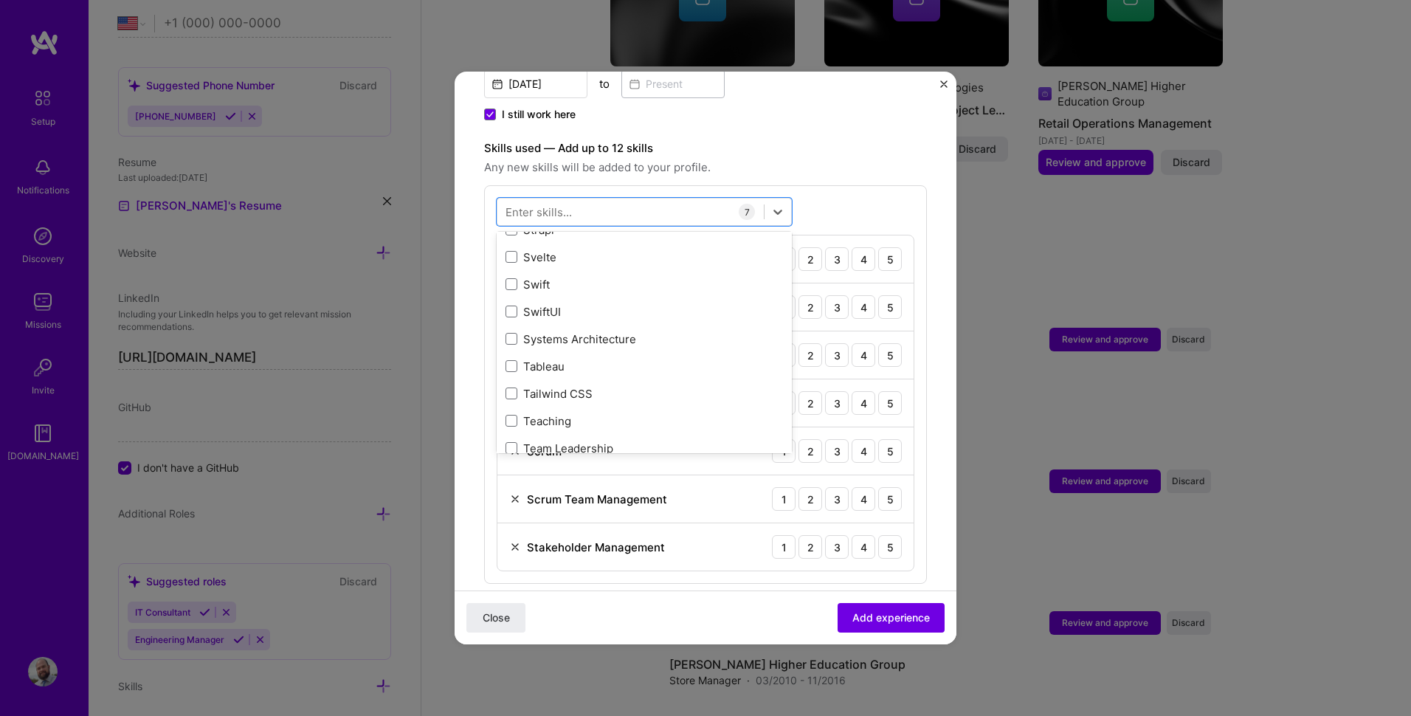
scroll to position [8855, 0]
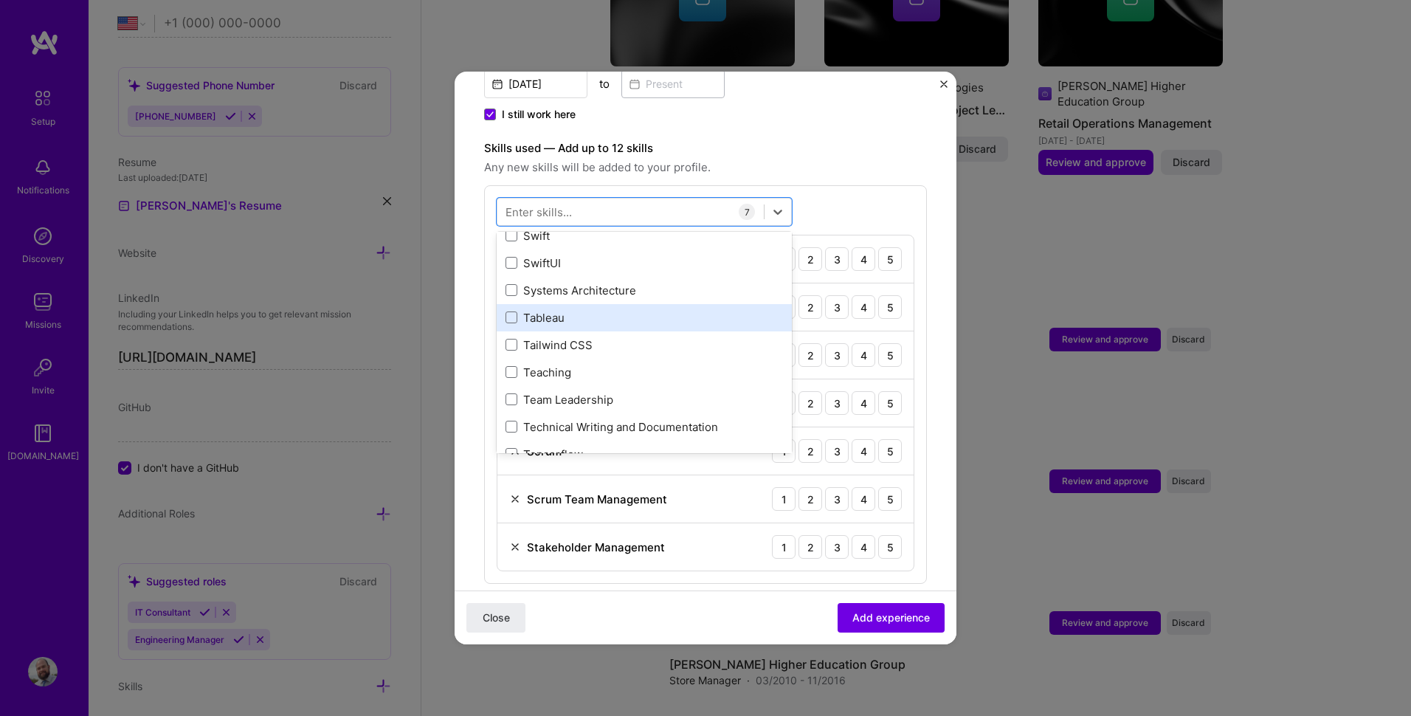
click at [627, 310] on div "Tableau" at bounding box center [643, 317] width 277 height 15
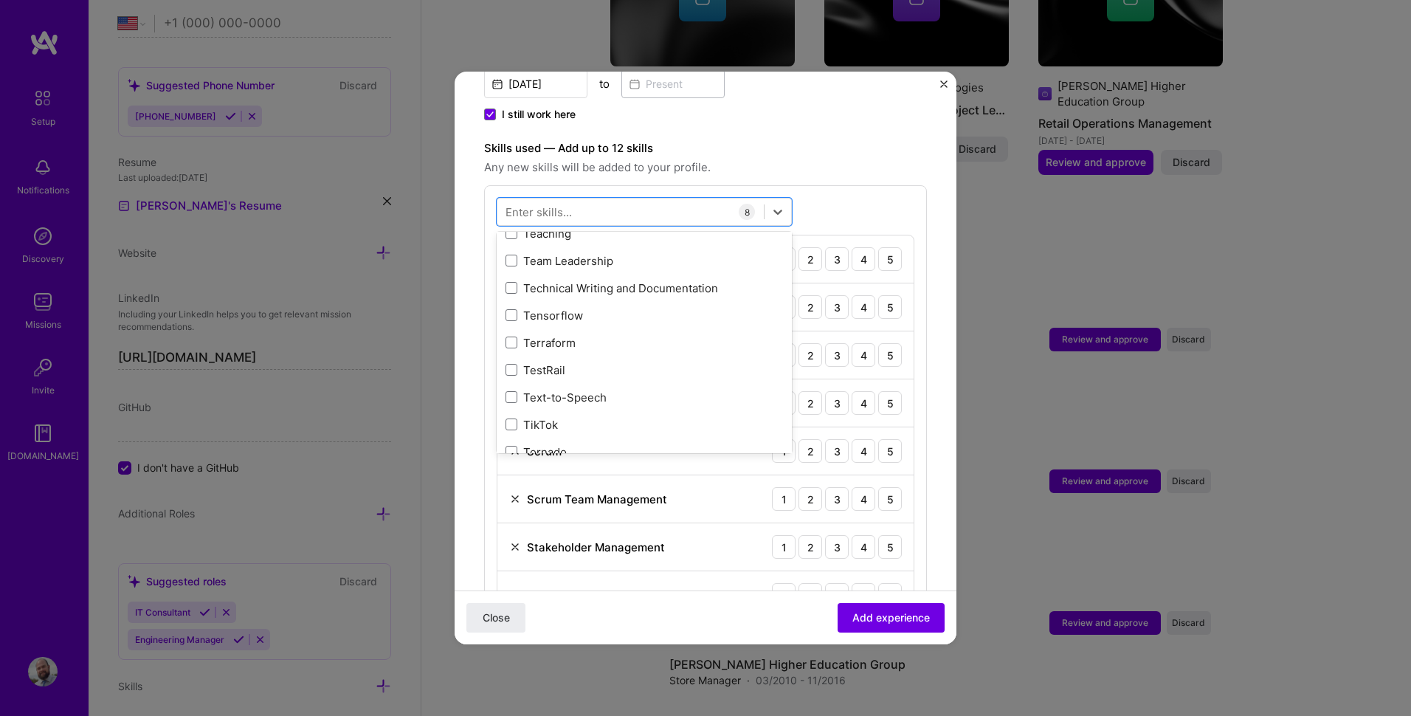
scroll to position [9003, 0]
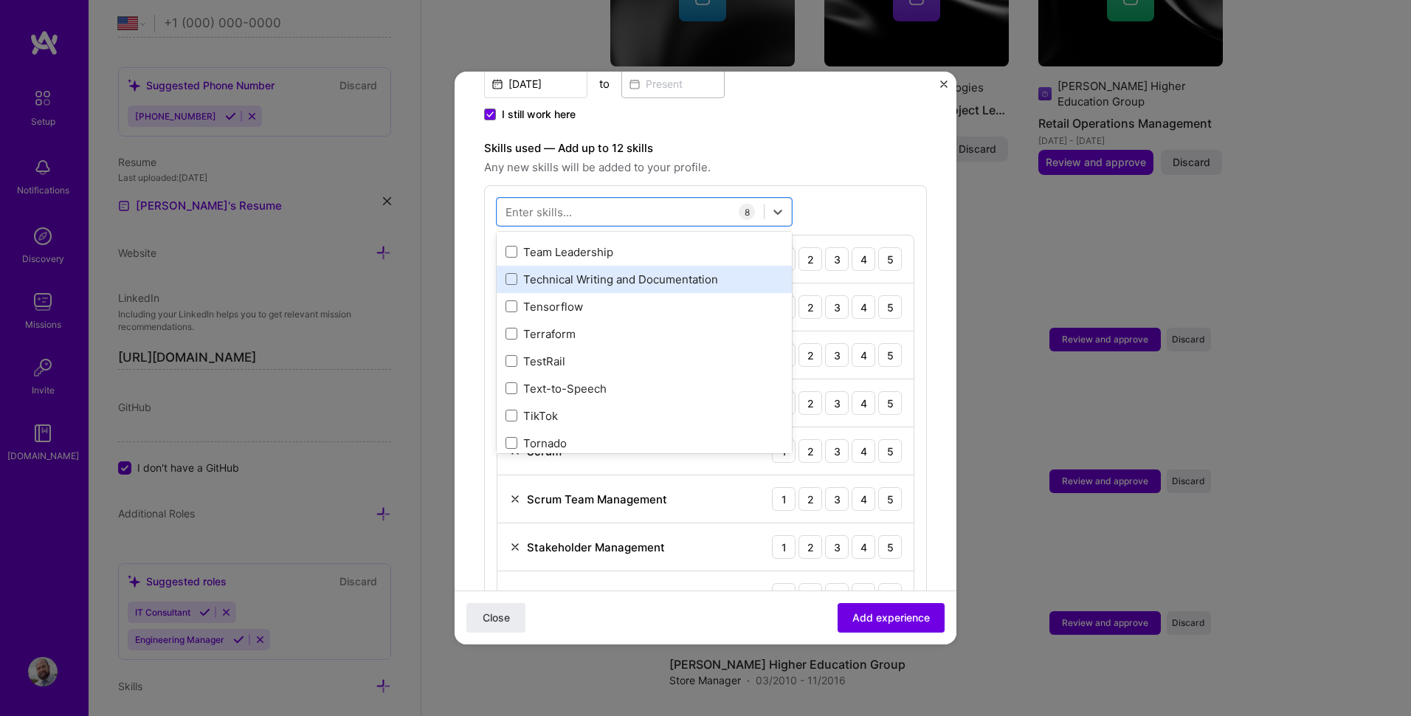
click at [644, 272] on div "Technical Writing and Documentation" at bounding box center [643, 279] width 277 height 15
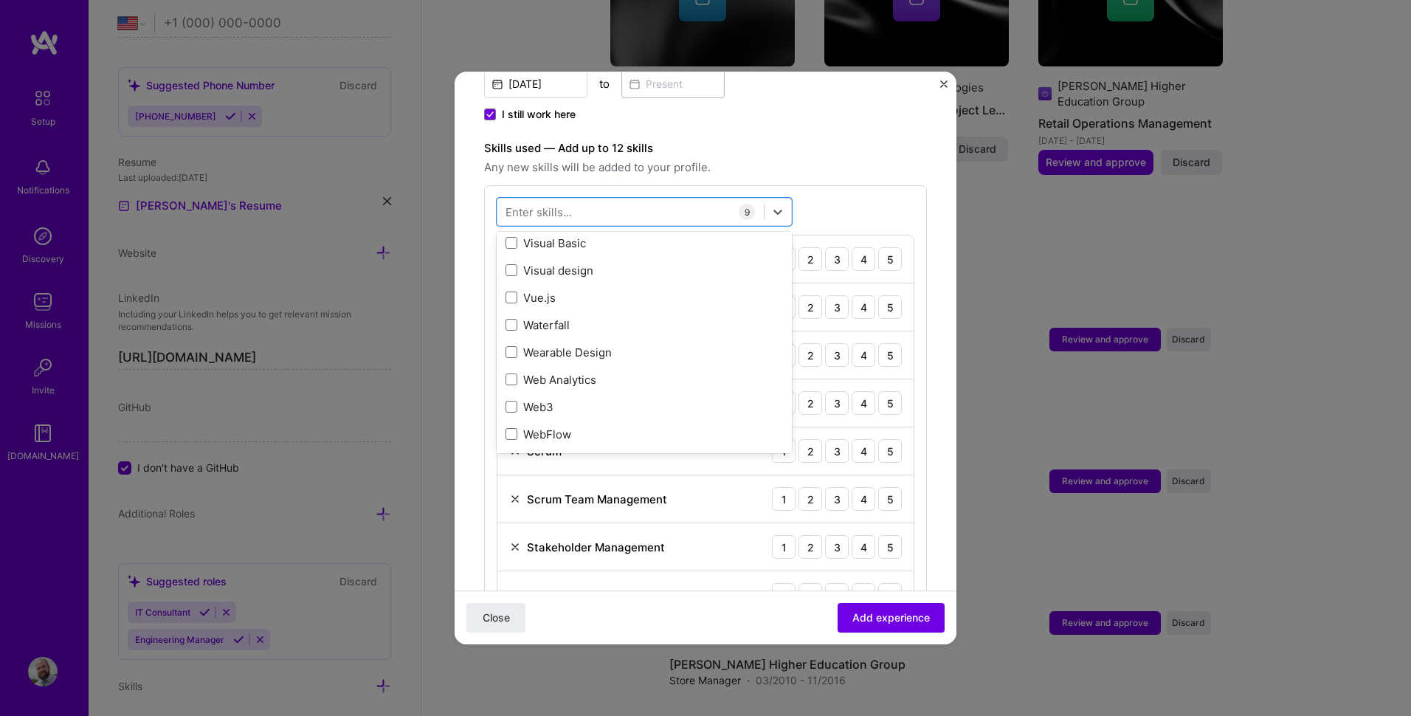
scroll to position [9593, 0]
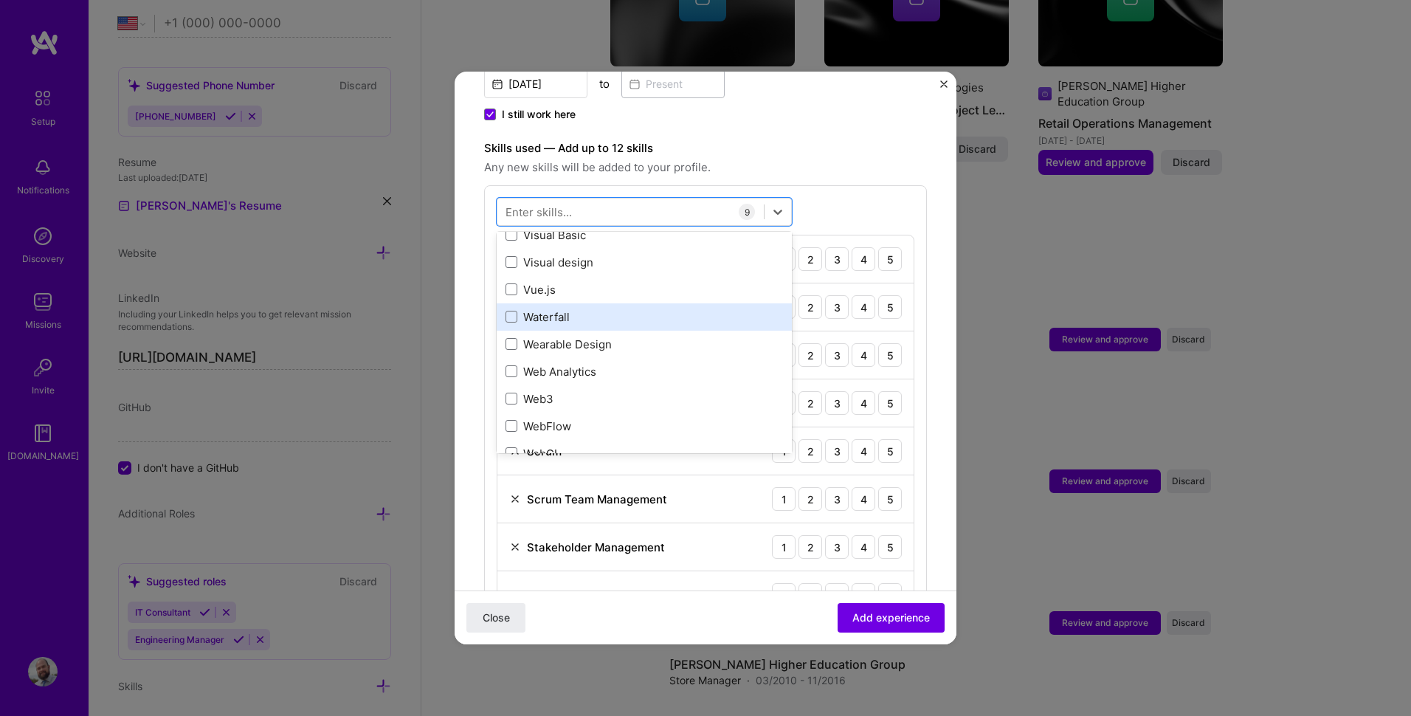
click at [666, 309] on div "Waterfall" at bounding box center [643, 316] width 277 height 15
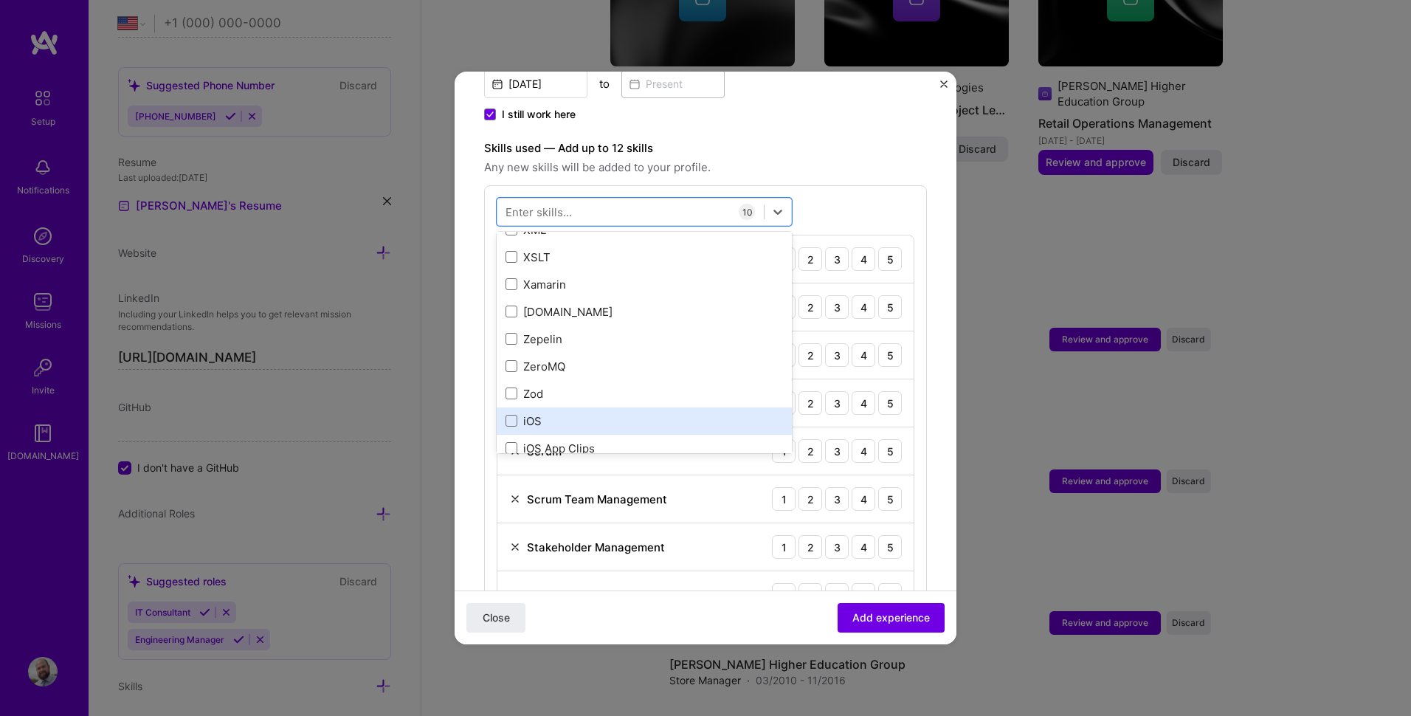
scroll to position [10135, 0]
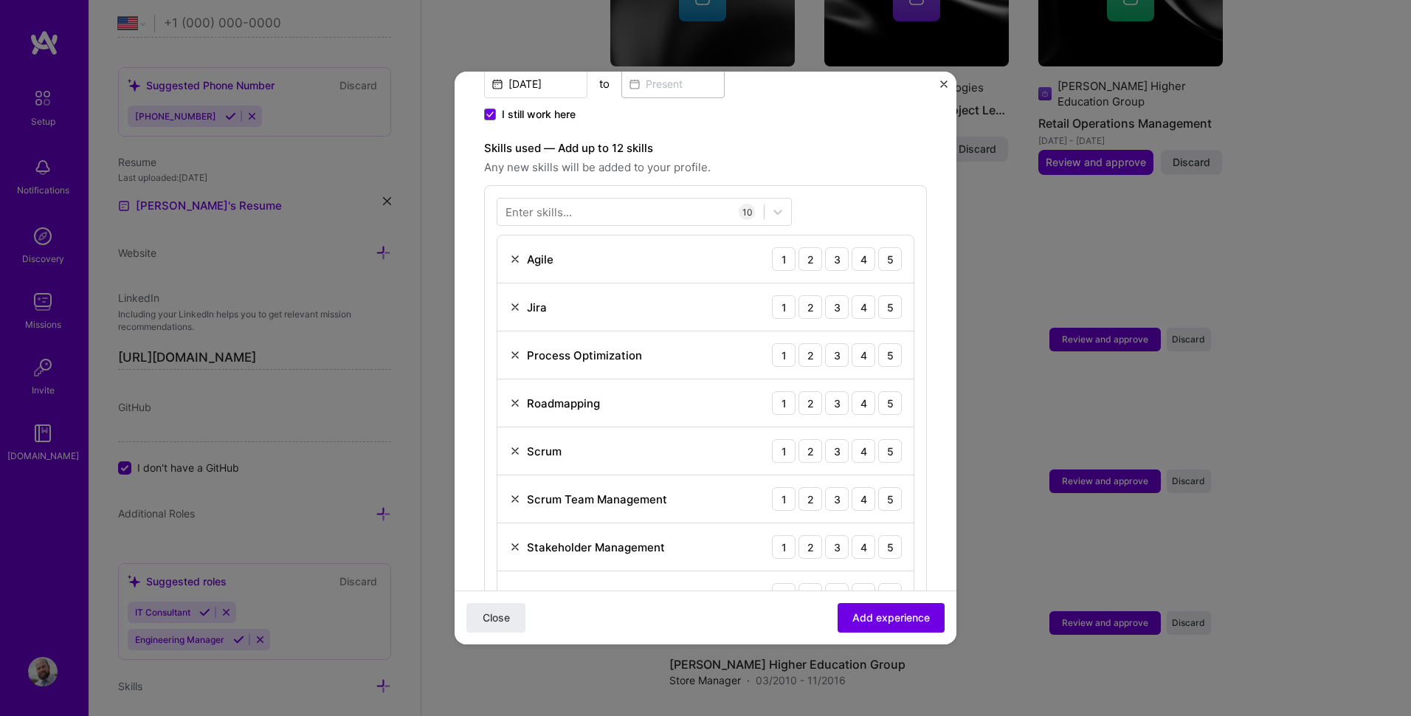
click at [833, 185] on div "Enter skills... 10 Agile 1 2 3 4 5 Jira 1 2 3 4 5 Process Optimization 1 2 3 4 …" at bounding box center [705, 456] width 443 height 542
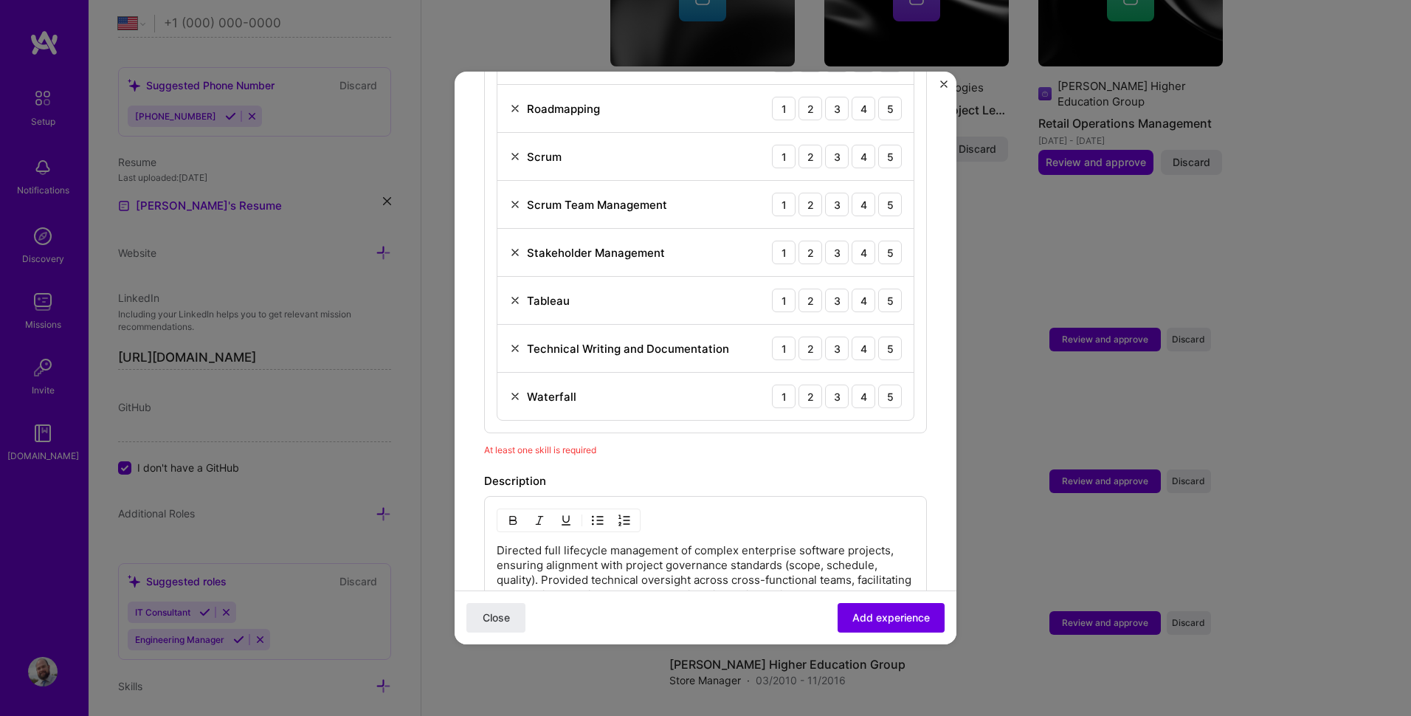
scroll to position [754, 0]
click at [879, 610] on span "Add experience" at bounding box center [890, 617] width 77 height 15
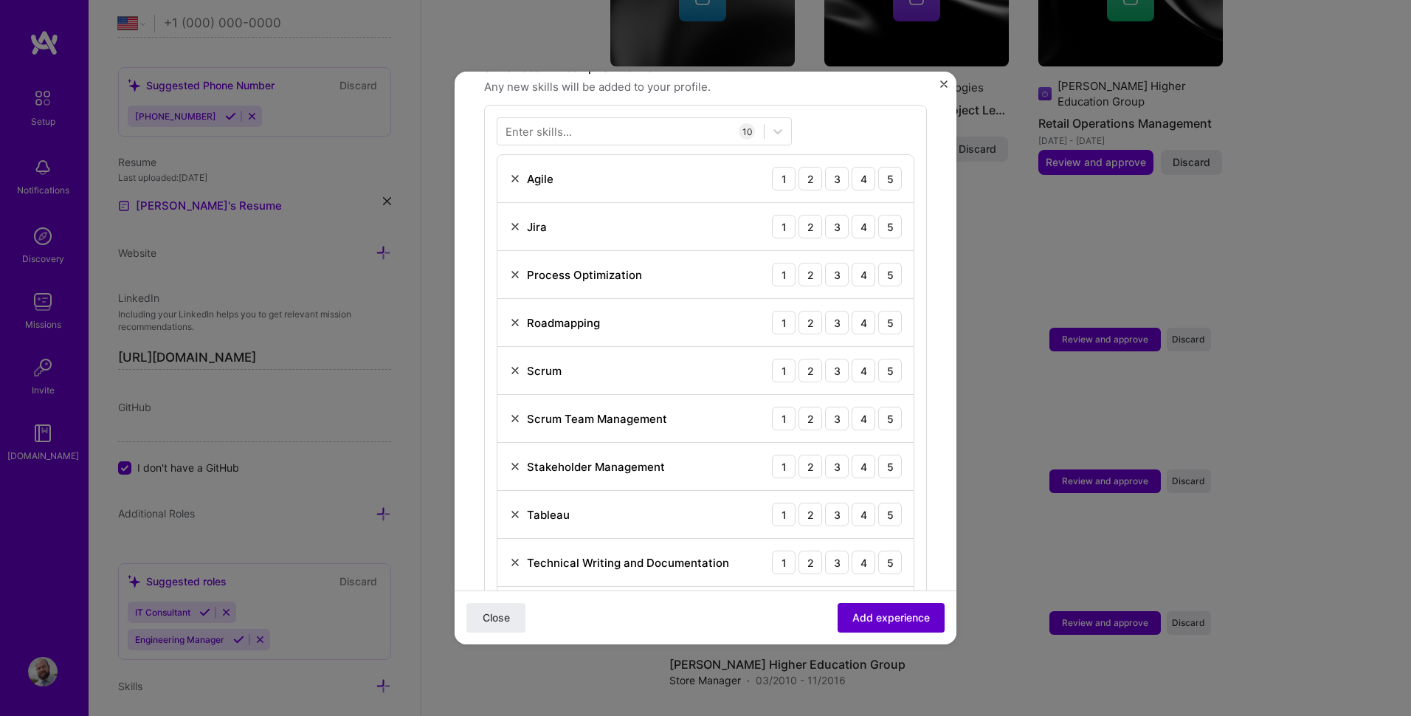
scroll to position [511, 0]
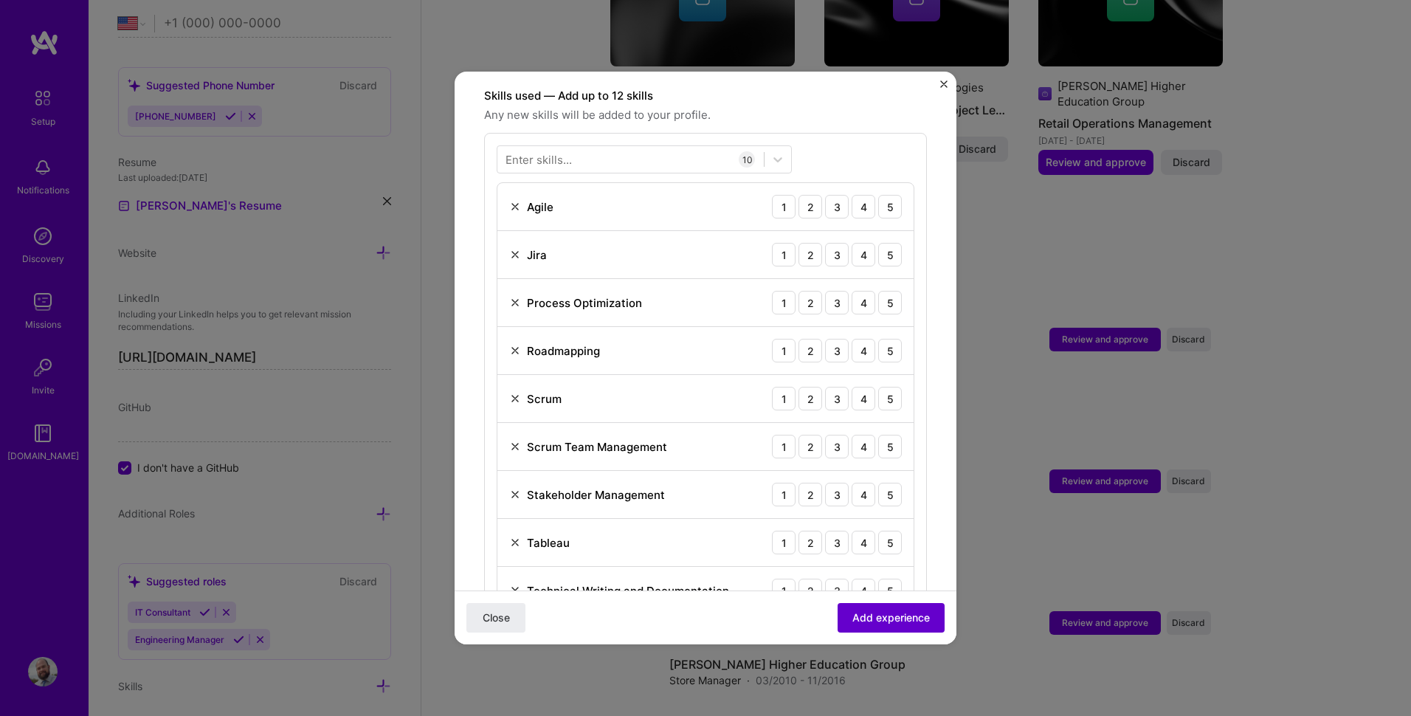
click at [877, 615] on span "Add experience" at bounding box center [890, 617] width 77 height 15
click at [832, 195] on div "3" at bounding box center [837, 207] width 24 height 24
click at [852, 198] on div "4" at bounding box center [864, 207] width 24 height 24
click at [826, 243] on div "3" at bounding box center [837, 255] width 24 height 24
click at [878, 291] on div "5" at bounding box center [890, 303] width 24 height 24
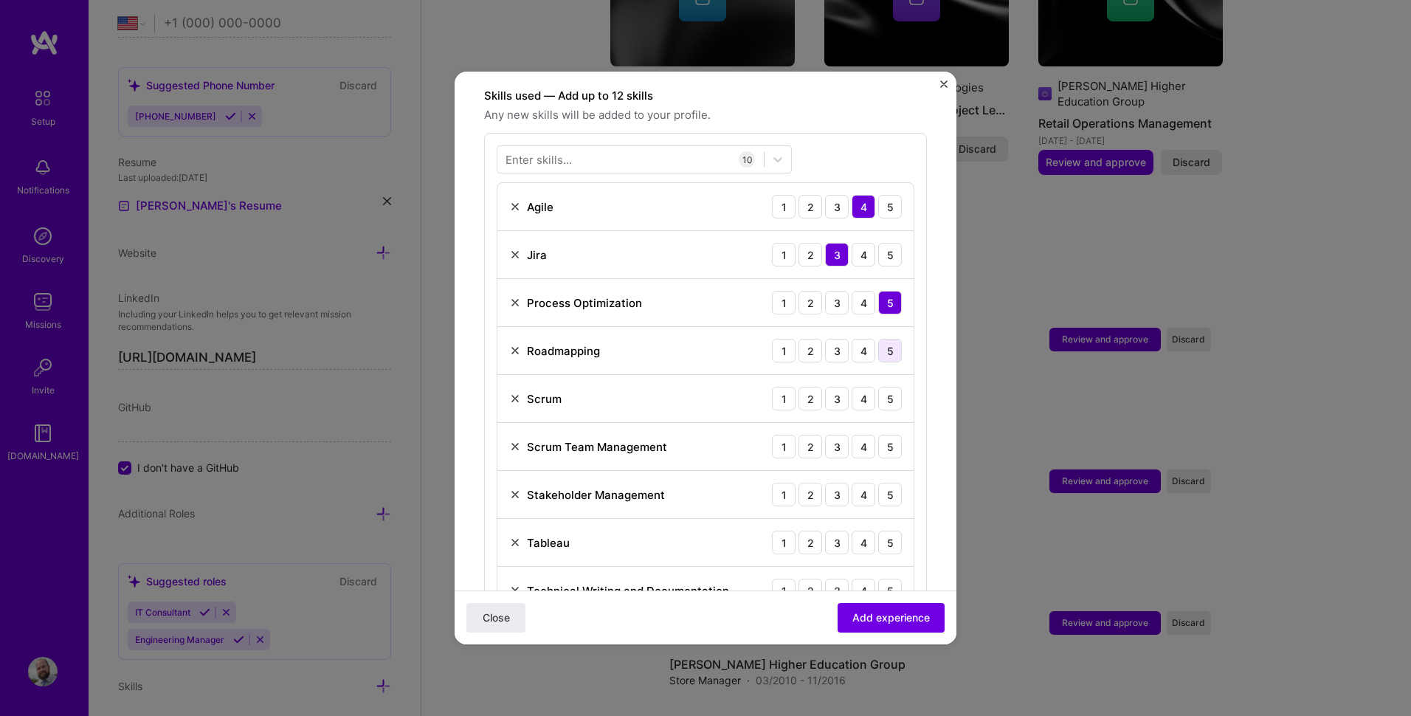
click at [878, 339] on div "5" at bounding box center [890, 351] width 24 height 24
click at [852, 387] on div "4" at bounding box center [864, 399] width 24 height 24
click at [852, 435] on div "4" at bounding box center [864, 447] width 24 height 24
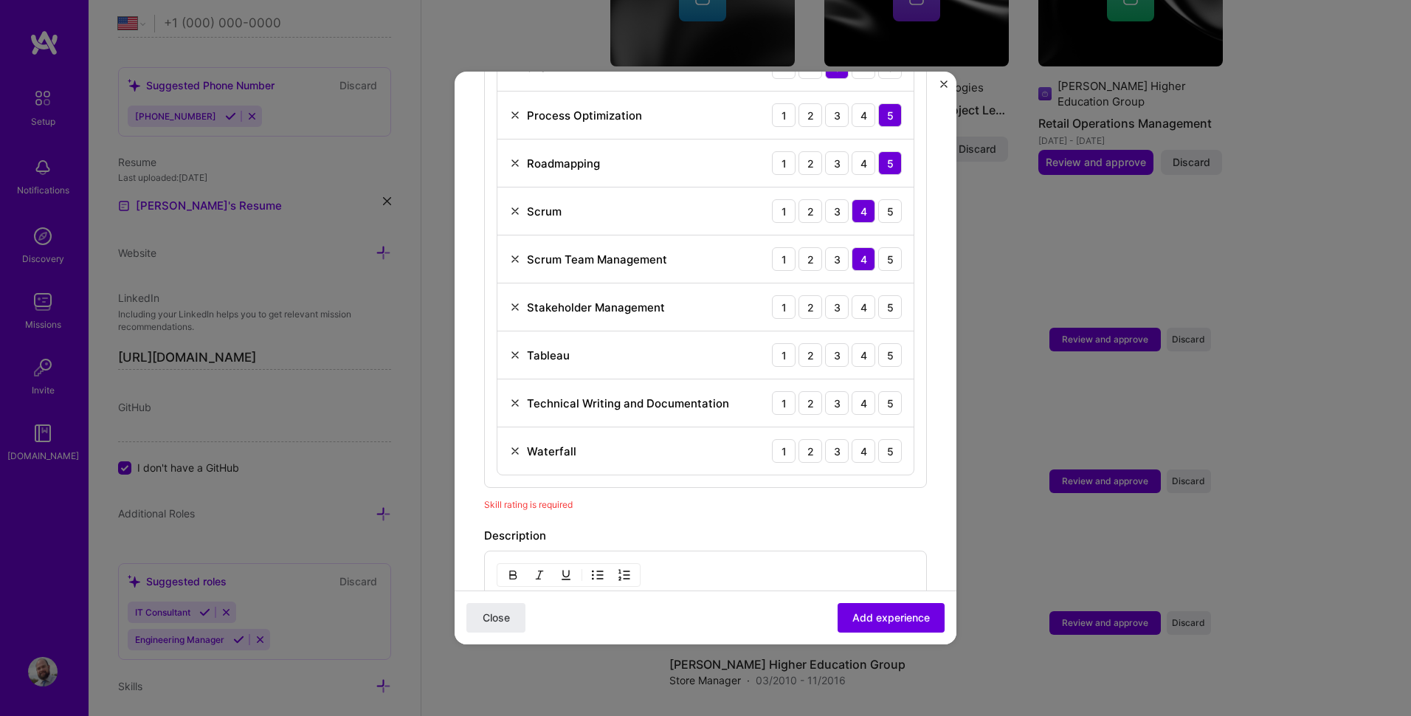
scroll to position [733, 0]
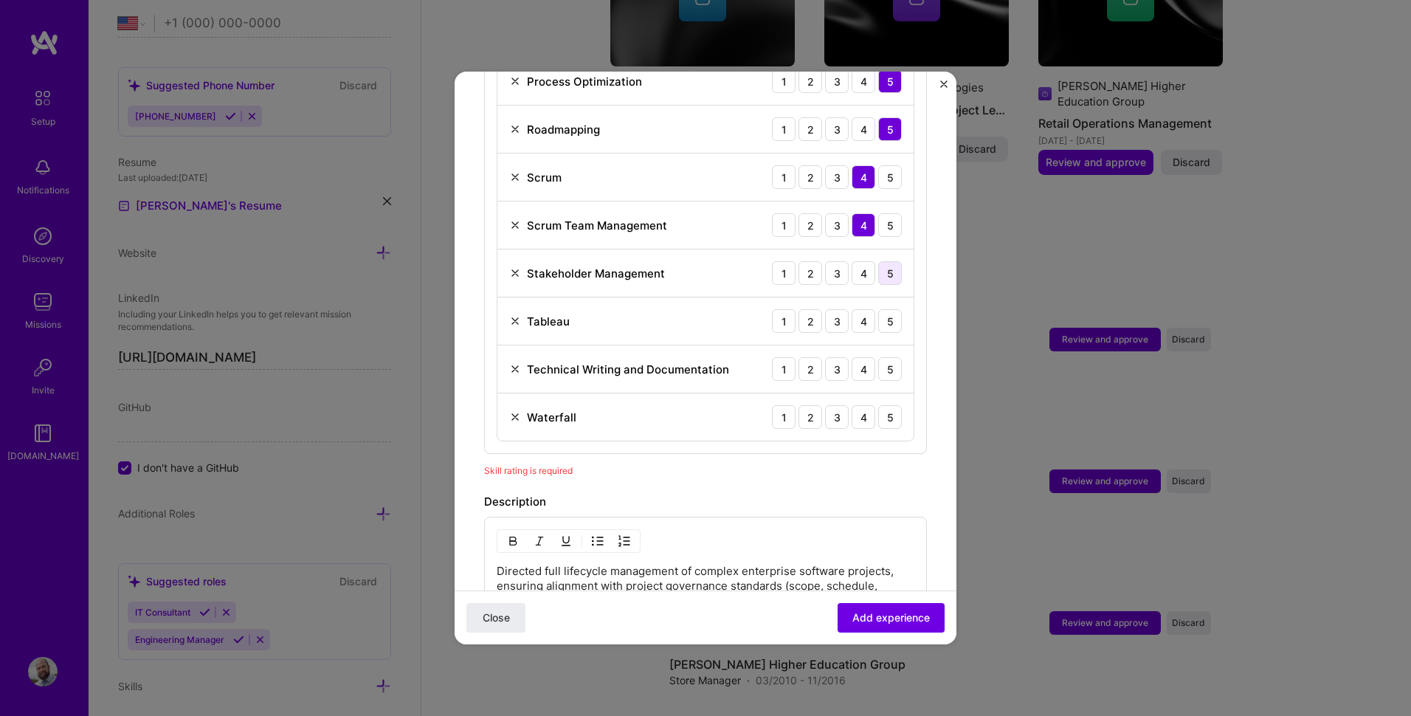
click at [878, 261] on div "5" at bounding box center [890, 273] width 24 height 24
click at [852, 309] on div "4" at bounding box center [864, 321] width 24 height 24
click at [878, 357] on div "5" at bounding box center [890, 369] width 24 height 24
click at [858, 405] on div "4" at bounding box center [864, 417] width 24 height 24
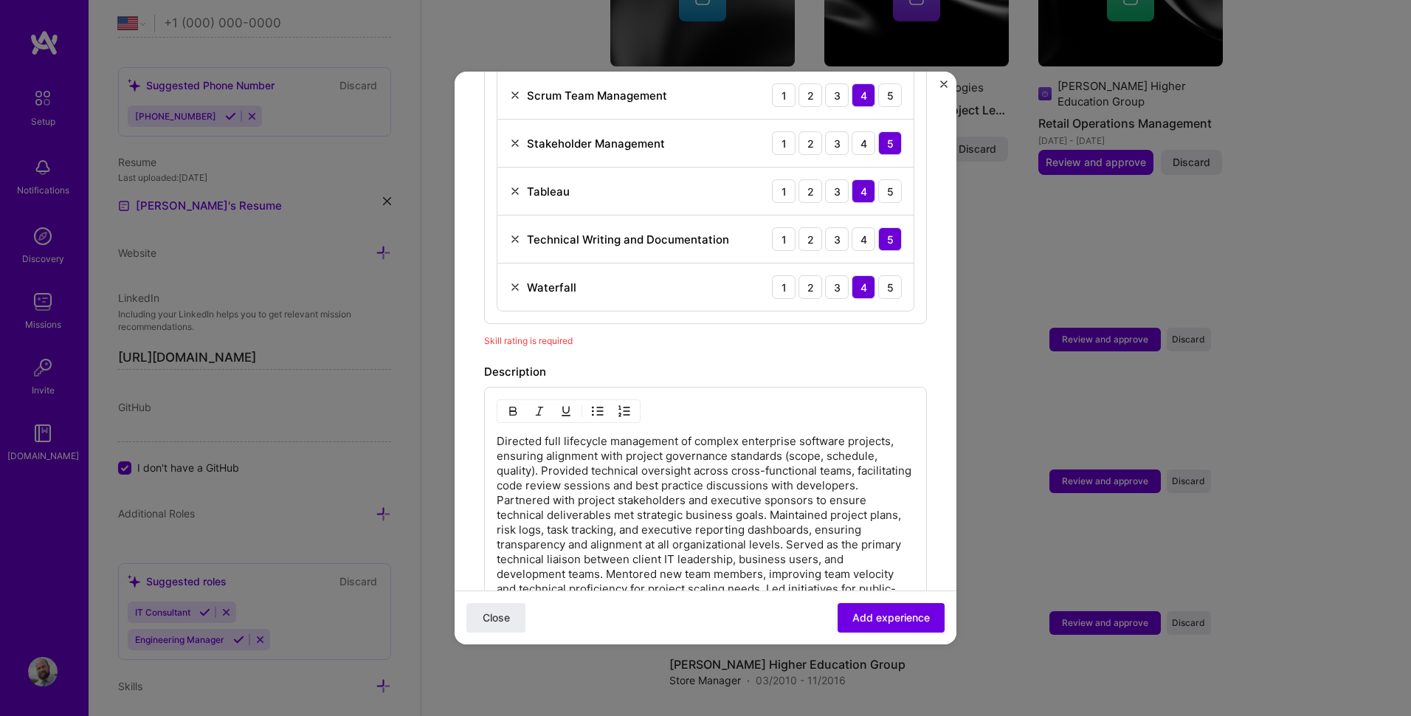
scroll to position [880, 0]
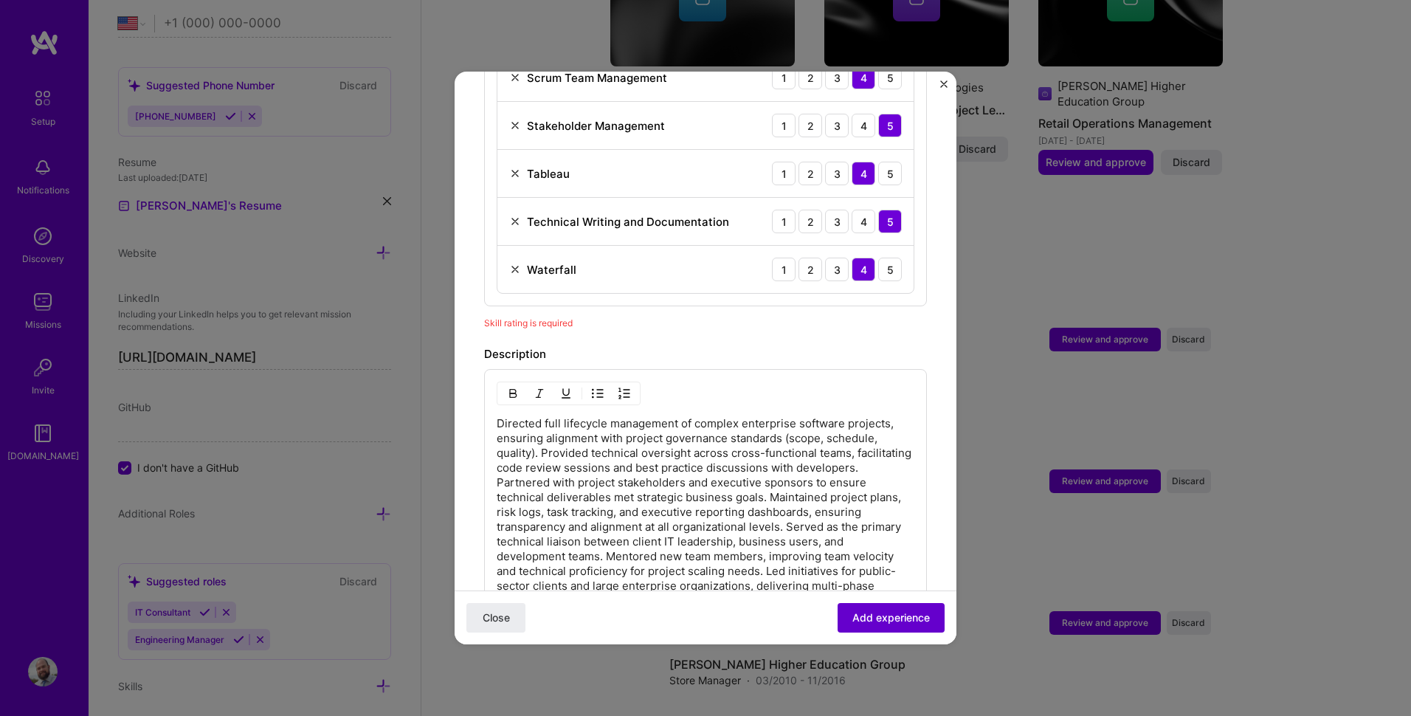
click at [869, 623] on span "Add experience" at bounding box center [890, 617] width 77 height 15
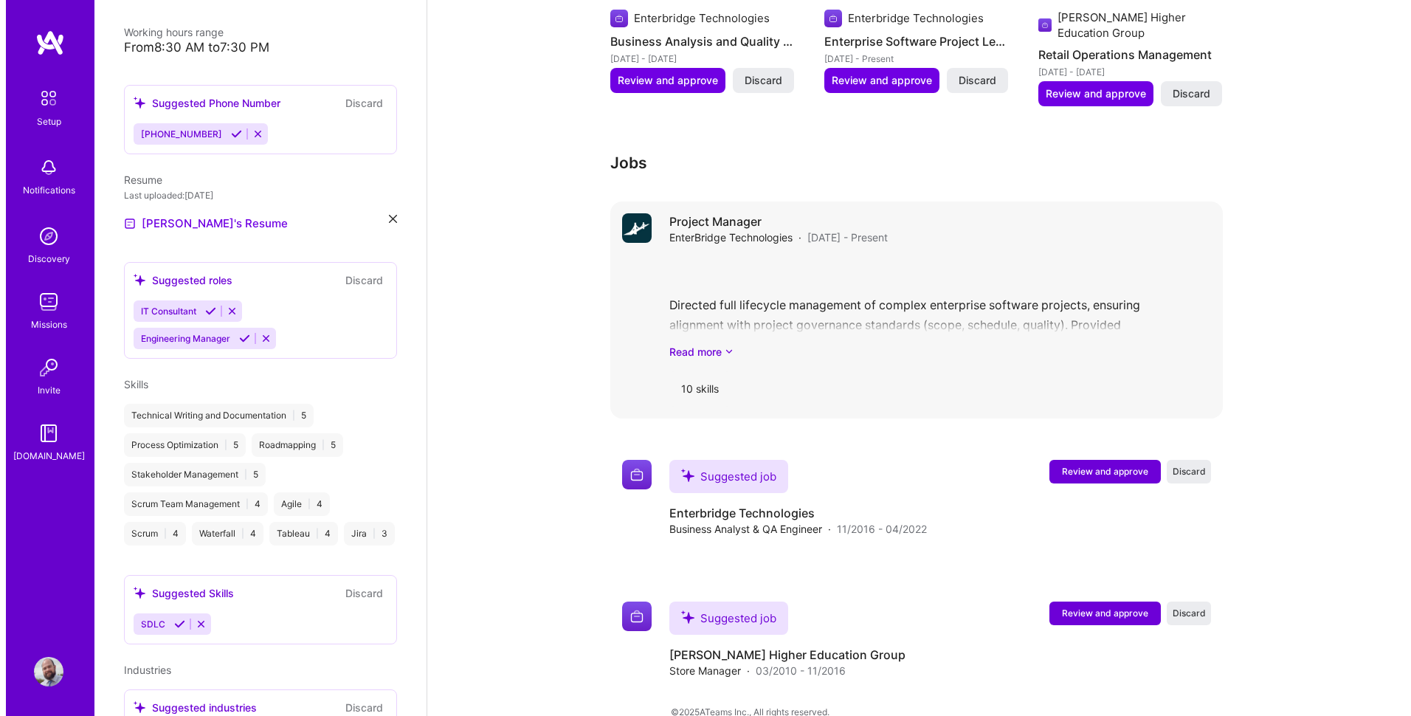
scroll to position [786, 0]
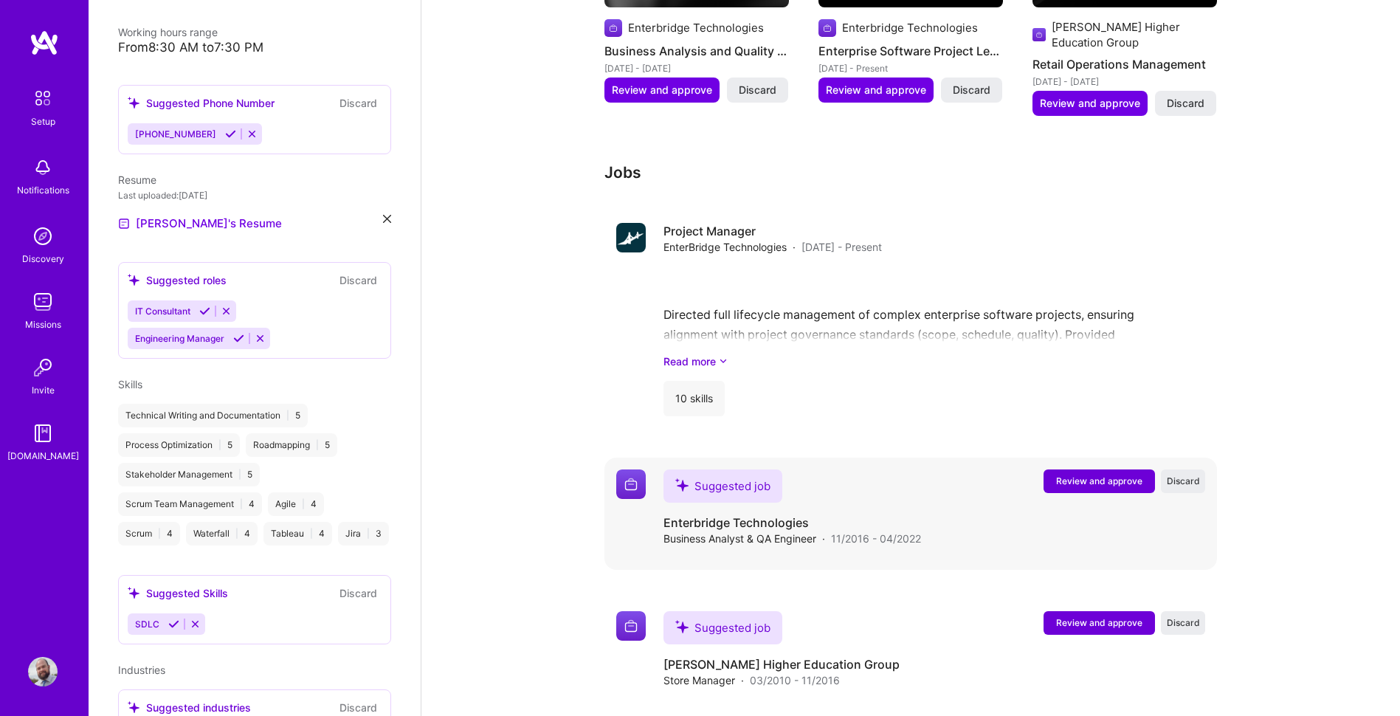
click at [1074, 474] on span "Review and approve" at bounding box center [1099, 480] width 86 height 13
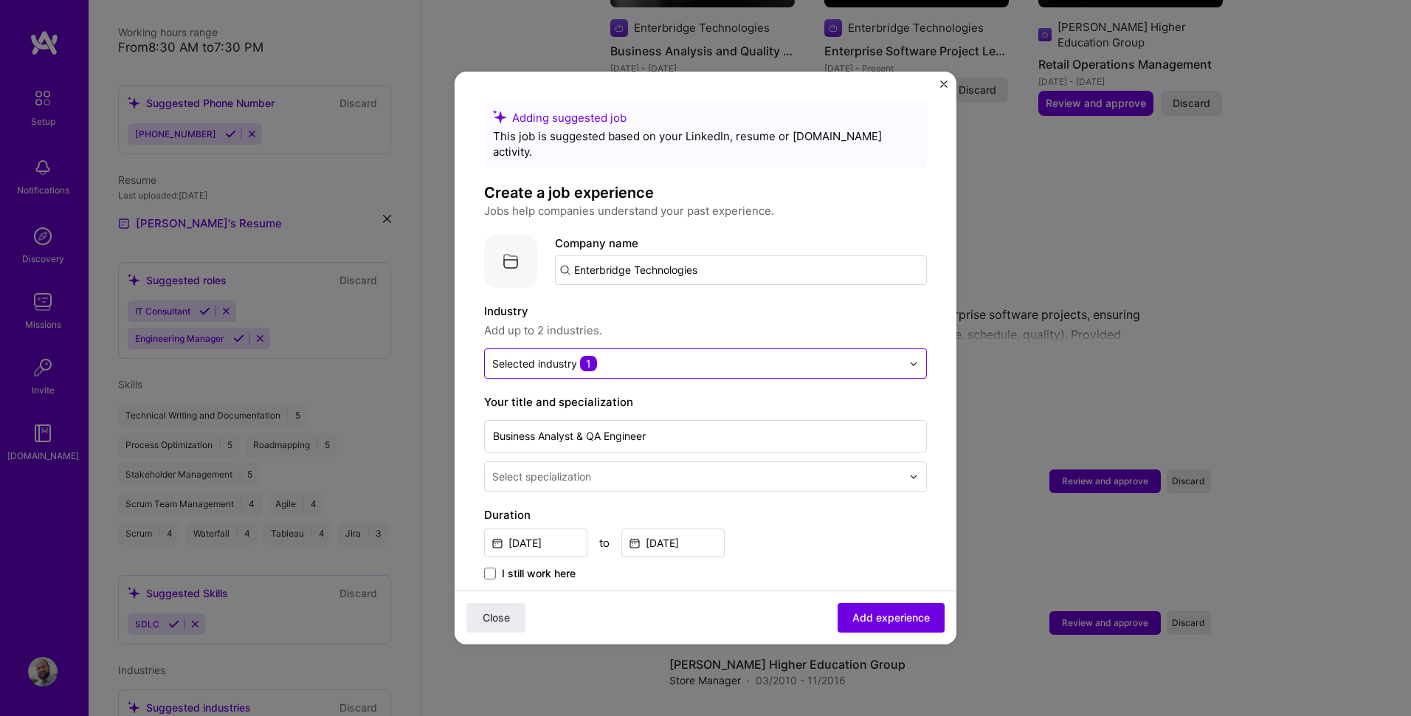
click at [601, 356] on input "text" at bounding box center [697, 363] width 410 height 15
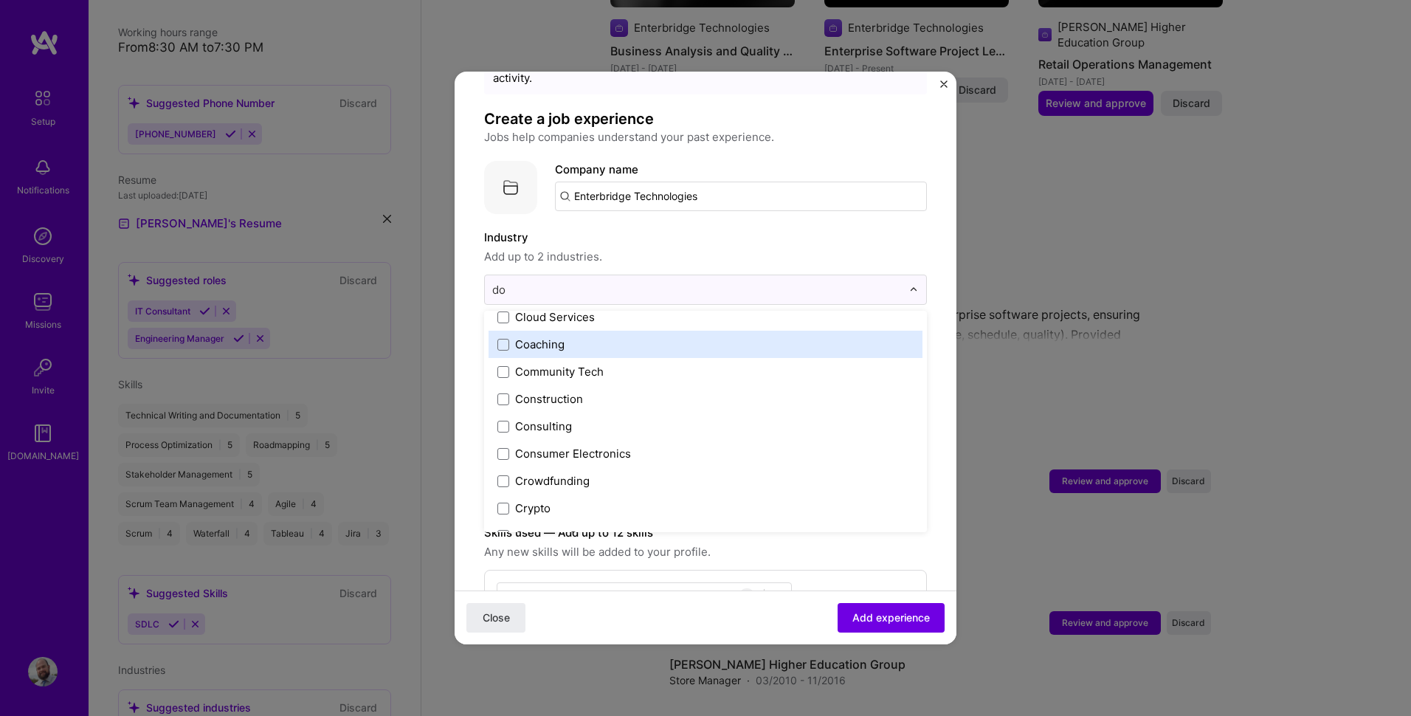
scroll to position [0, 0]
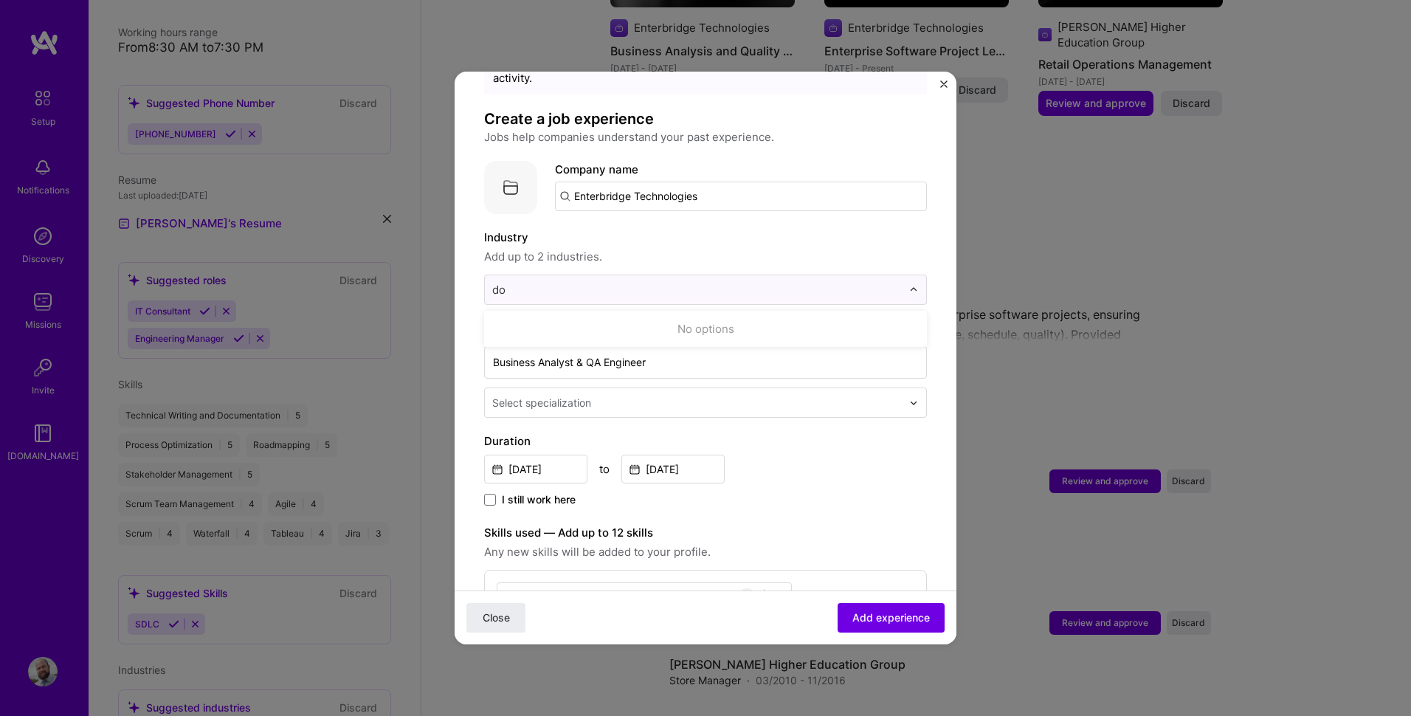
type input "d"
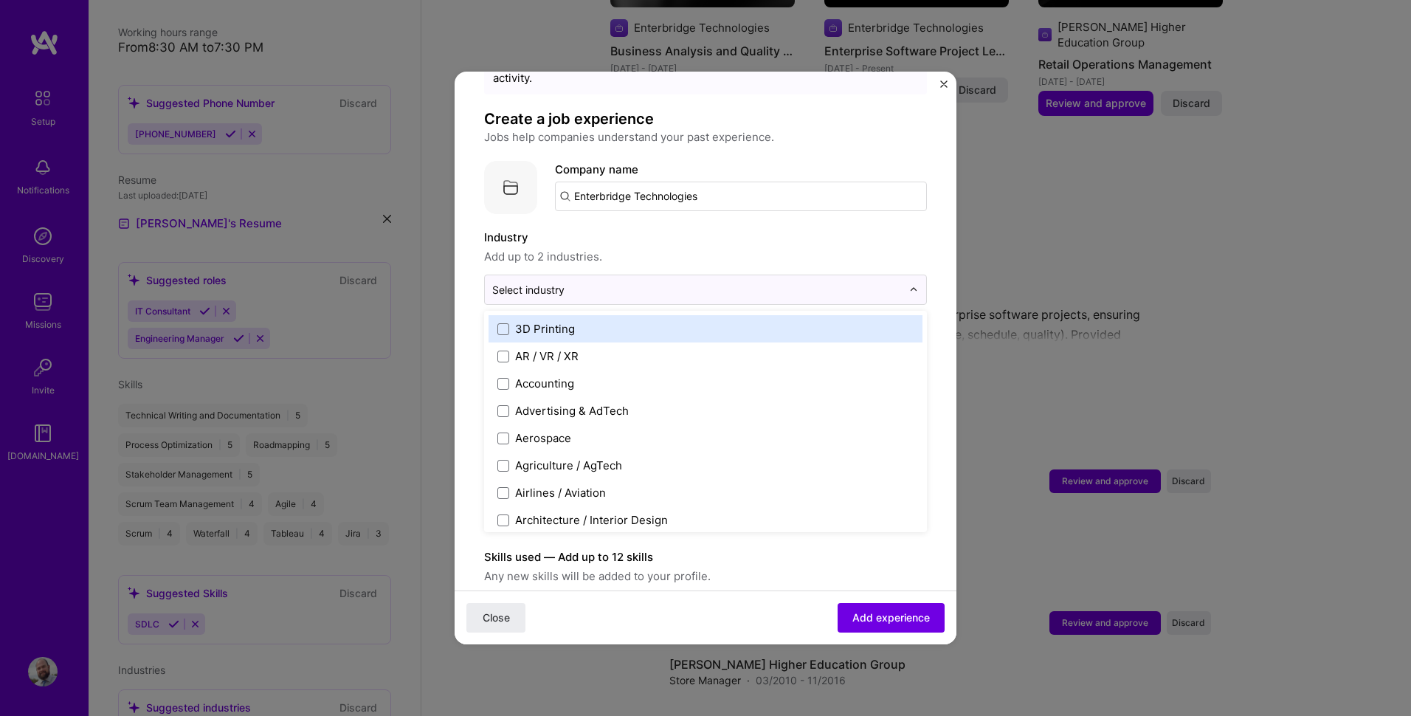
click at [773, 229] on label "Industry" at bounding box center [705, 238] width 443 height 18
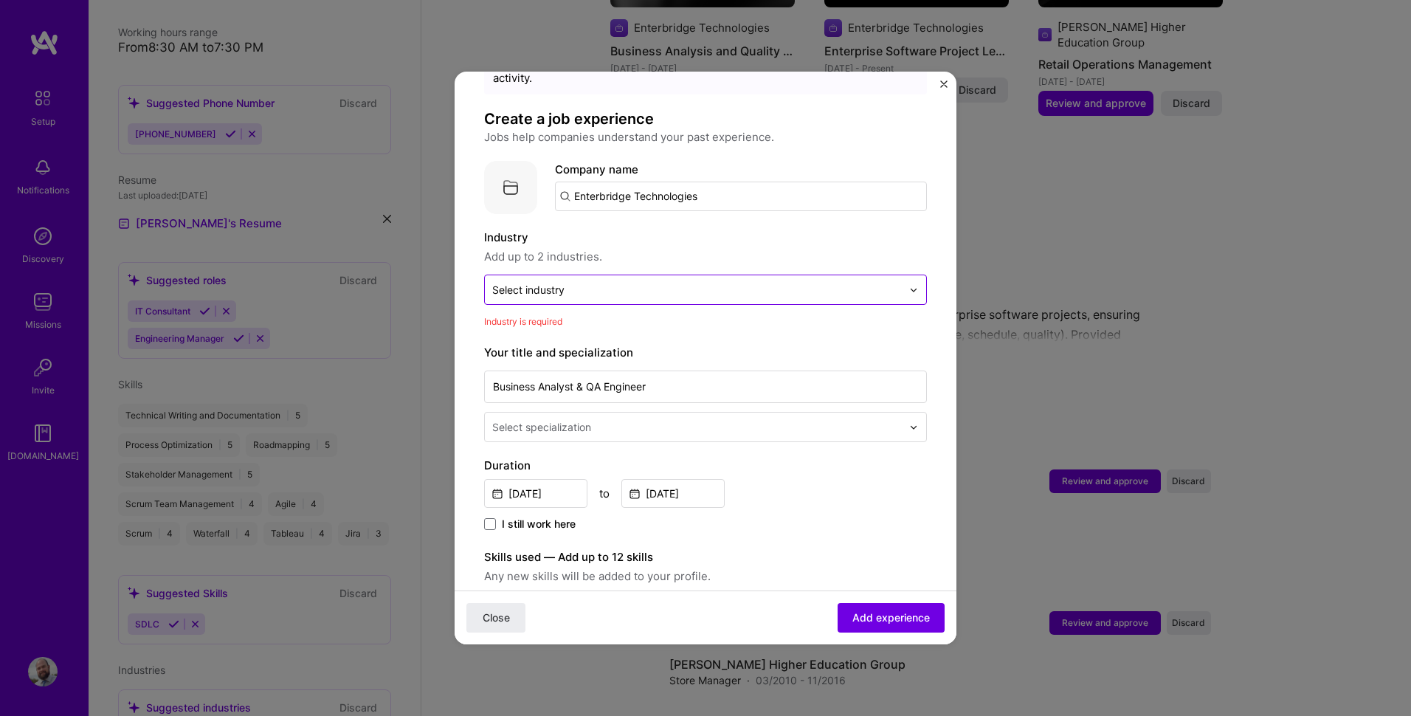
click at [687, 282] on input "text" at bounding box center [697, 289] width 410 height 15
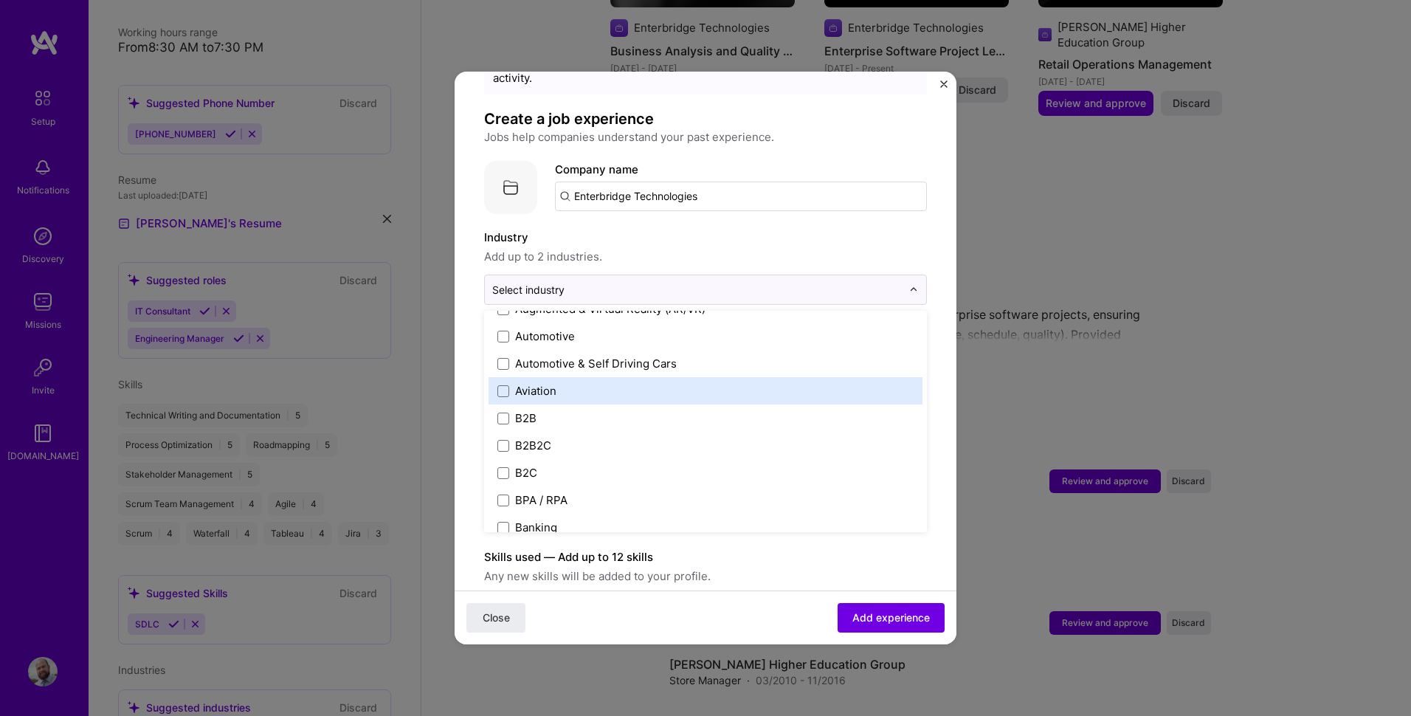
scroll to position [369, 0]
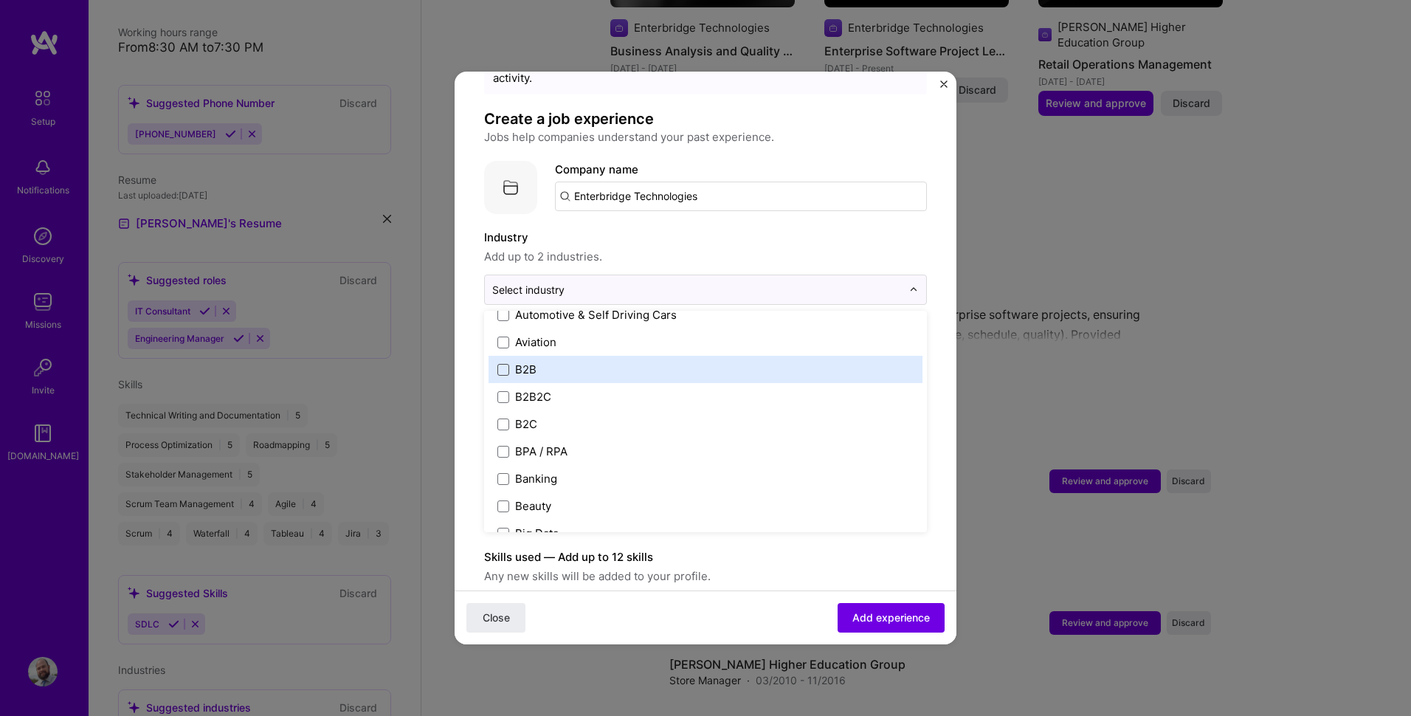
click at [503, 364] on span at bounding box center [503, 370] width 12 height 12
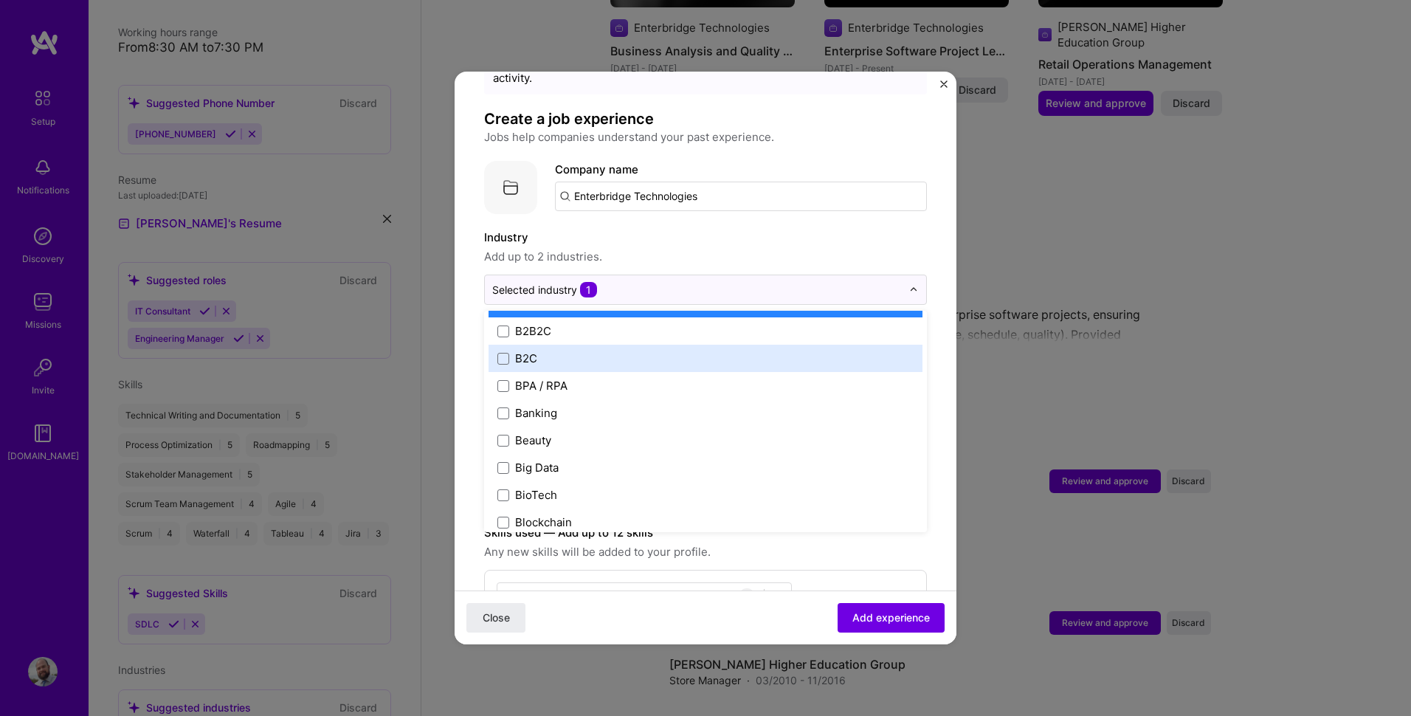
scroll to position [443, 0]
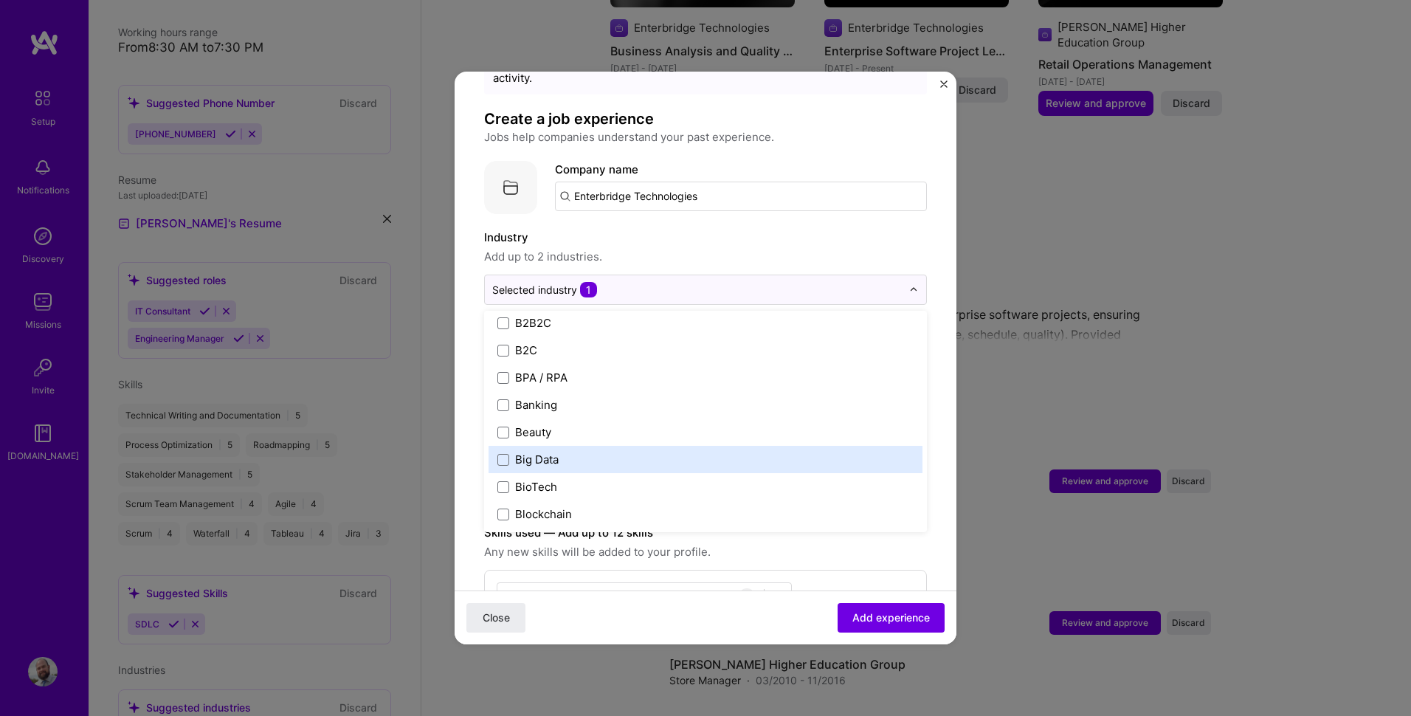
click at [544, 452] on div "Big Data" at bounding box center [537, 459] width 44 height 15
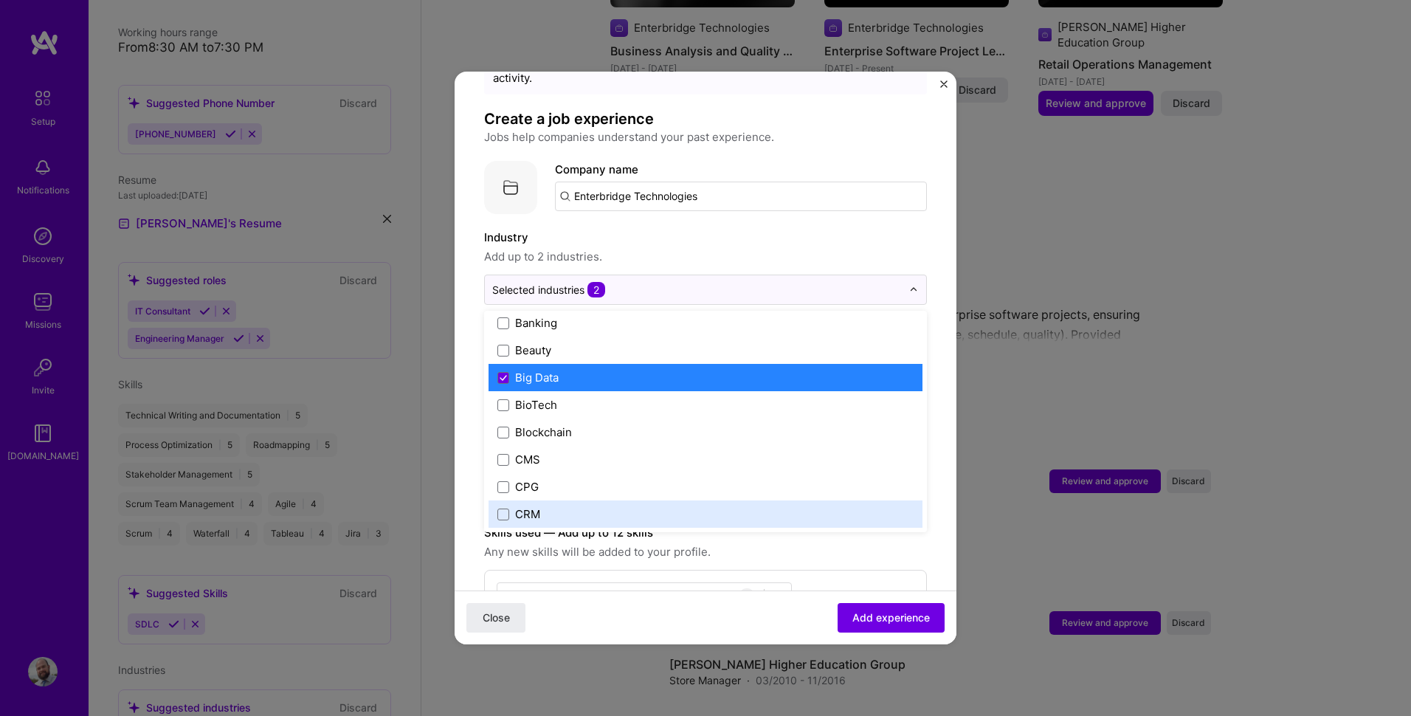
scroll to position [517, 0]
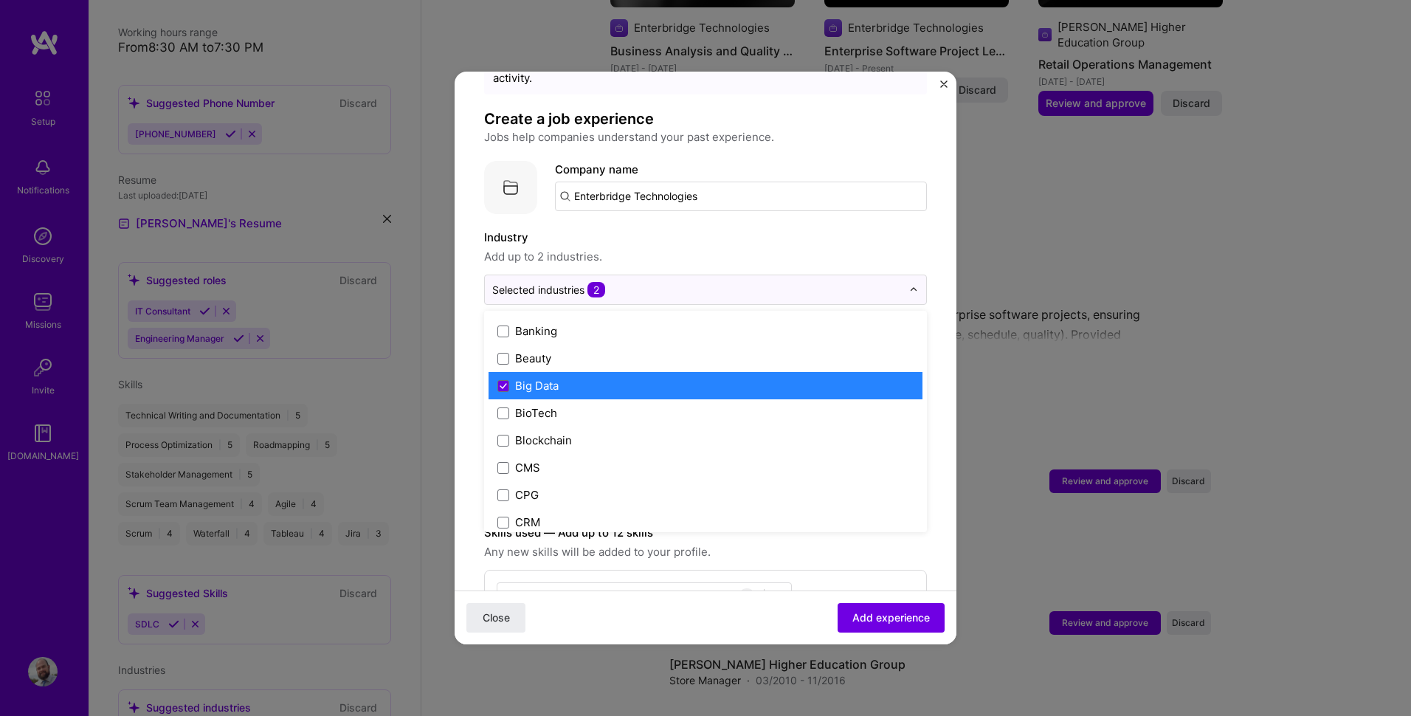
click at [541, 378] on div "Big Data" at bounding box center [537, 385] width 44 height 15
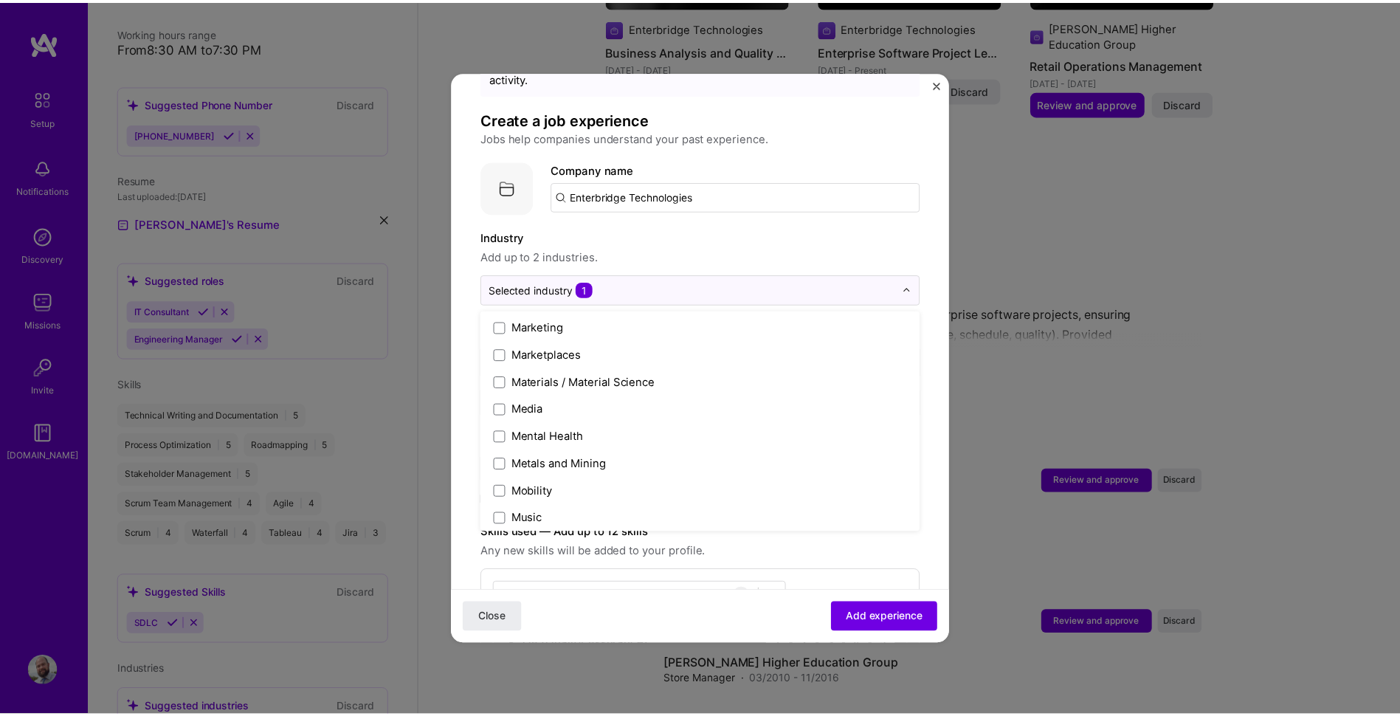
scroll to position [2214, 0]
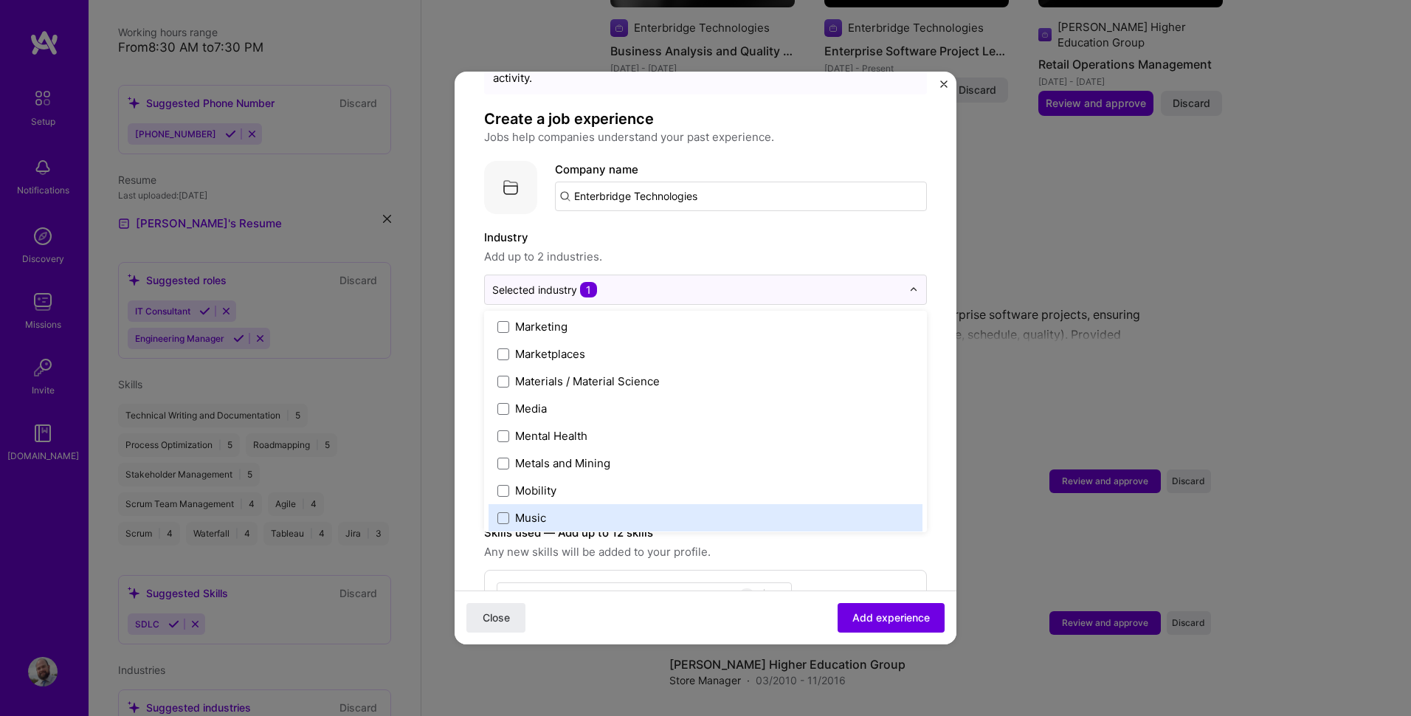
click at [508, 620] on span "Close" at bounding box center [496, 617] width 27 height 15
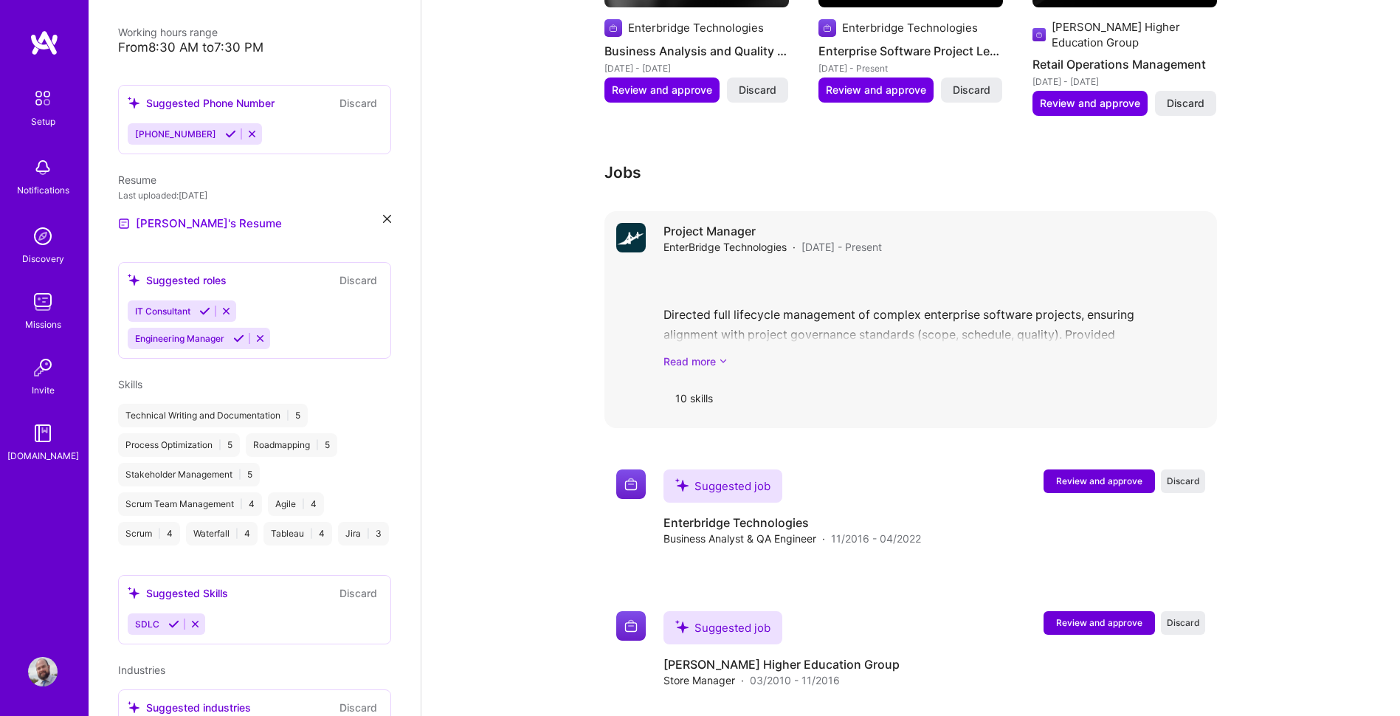
click at [815, 353] on link "Read more" at bounding box center [934, 360] width 542 height 15
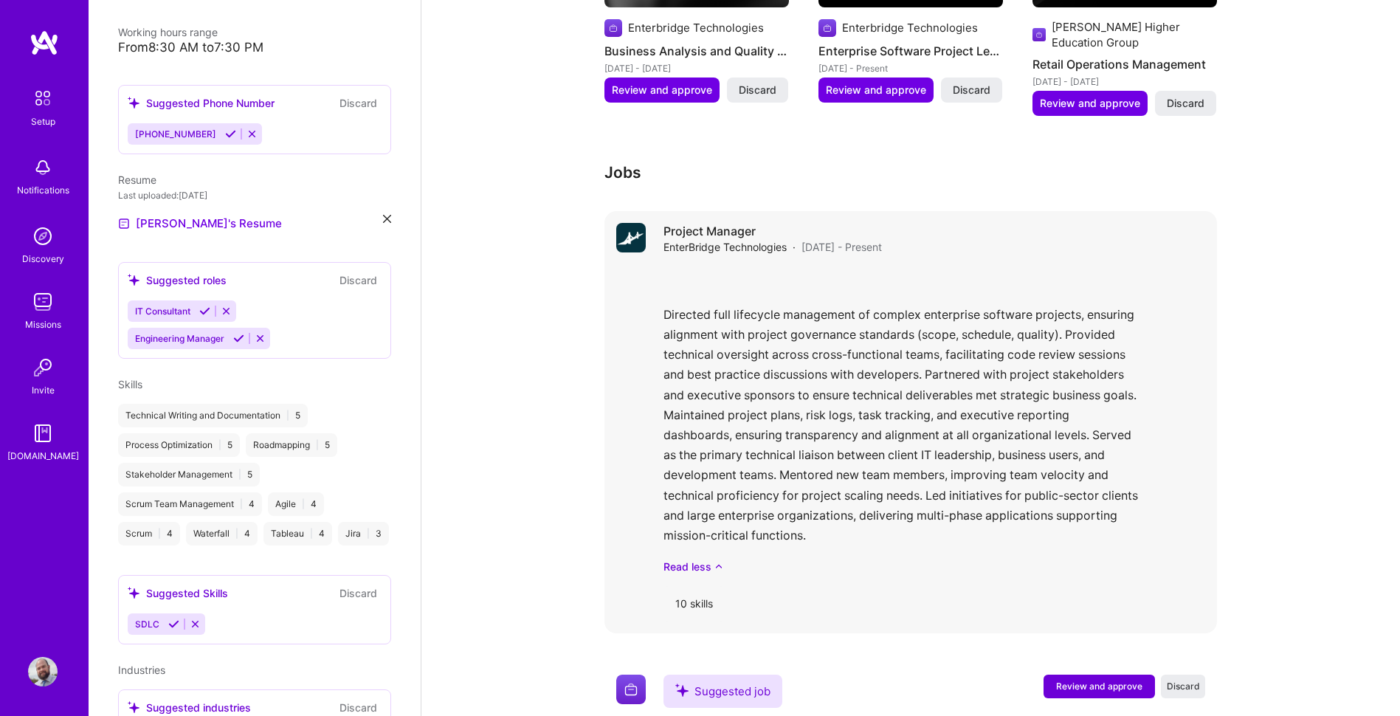
click at [753, 266] on div "Directed full lifecycle management of complex enterprise software projects, ens…" at bounding box center [934, 420] width 542 height 308
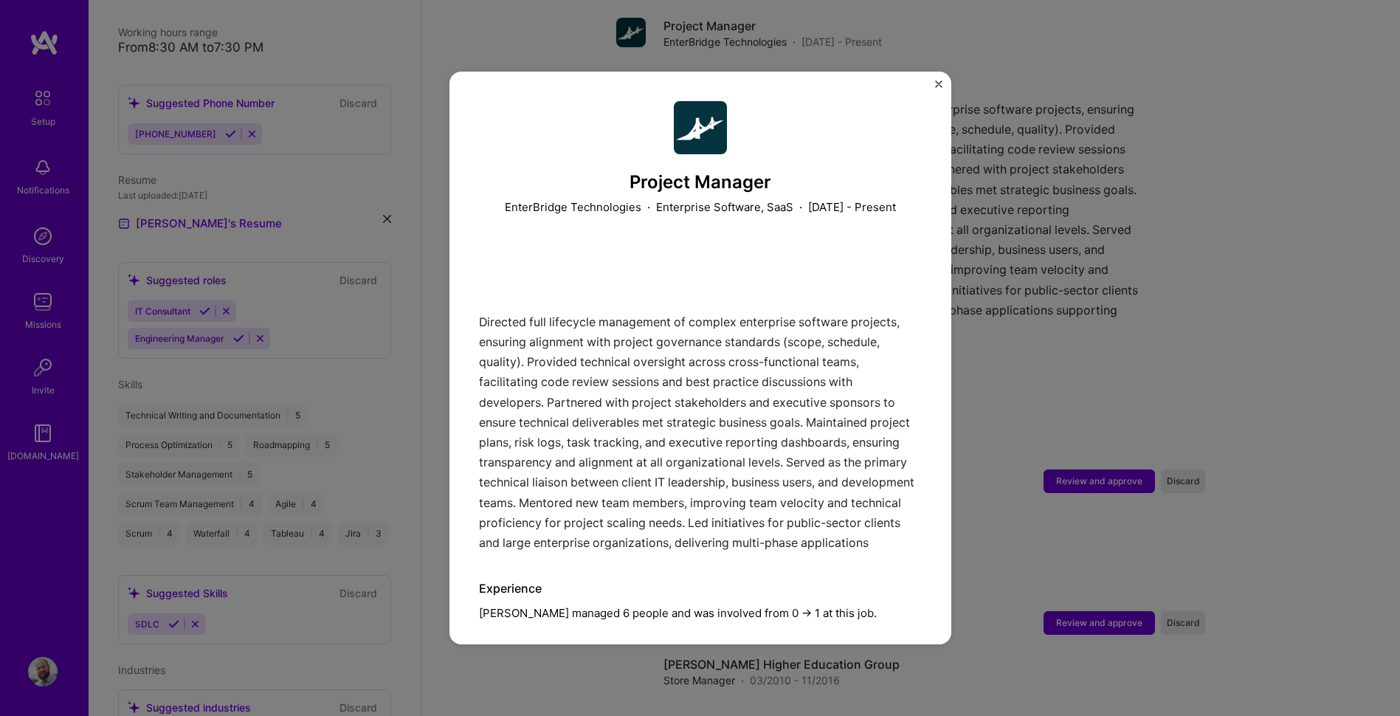
click at [1013, 295] on div "Project Manager EnterBridge Technologies · Enterprise Software, SaaS · [DATE] -…" at bounding box center [700, 358] width 1400 height 716
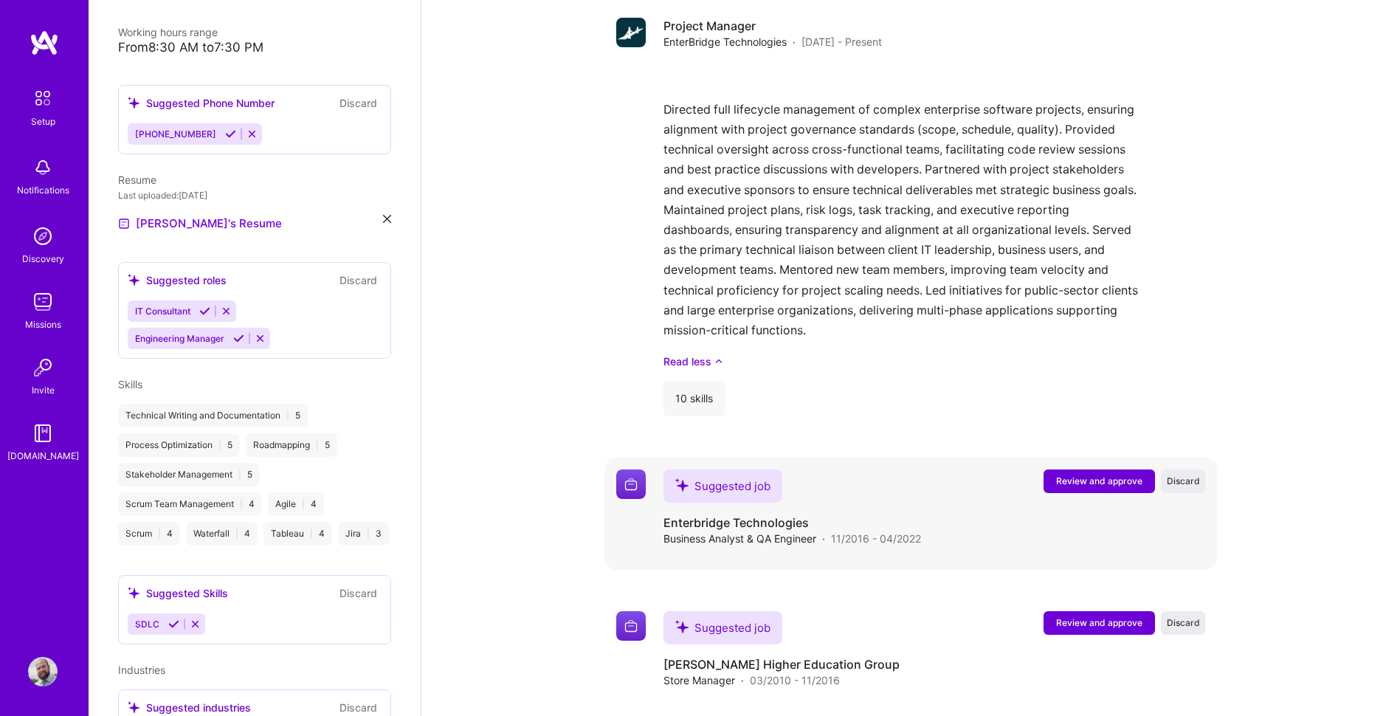
click at [1093, 469] on button "Review and approve" at bounding box center [1098, 481] width 111 height 24
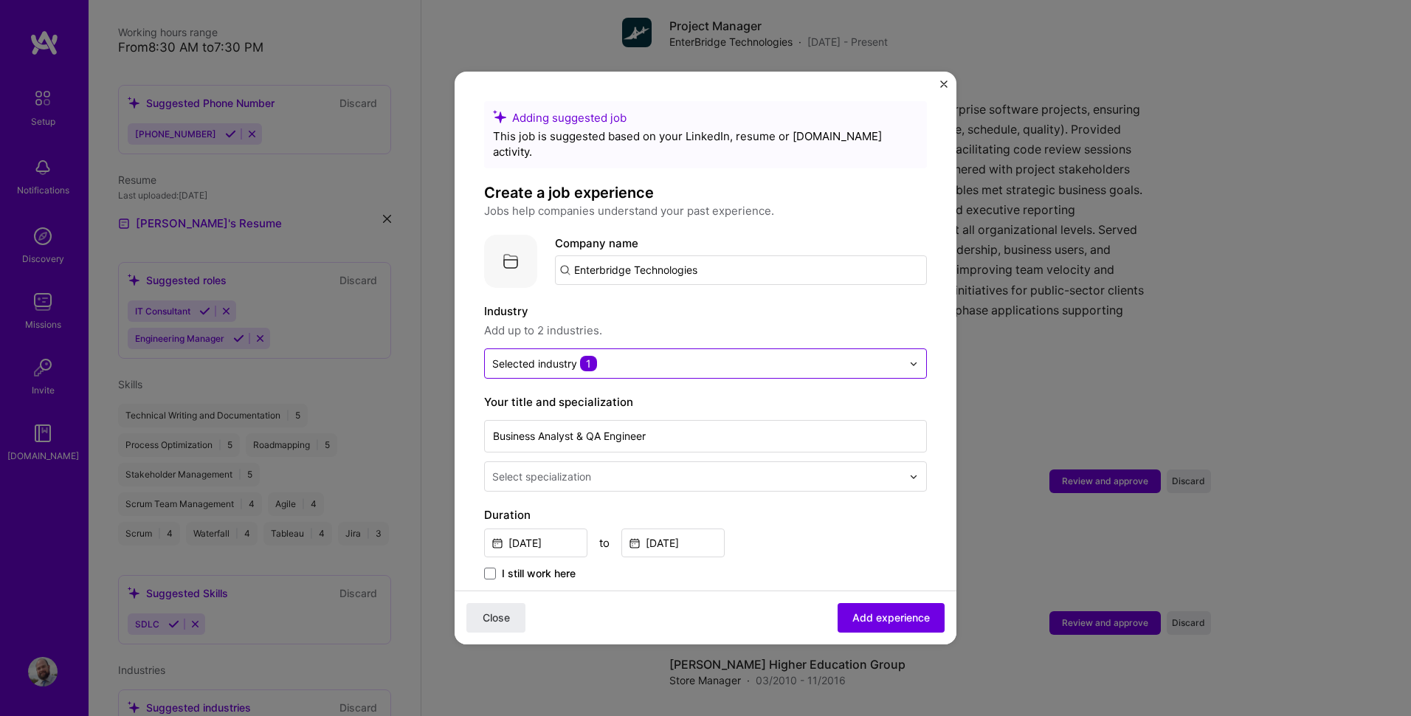
click at [627, 356] on input "text" at bounding box center [697, 363] width 410 height 15
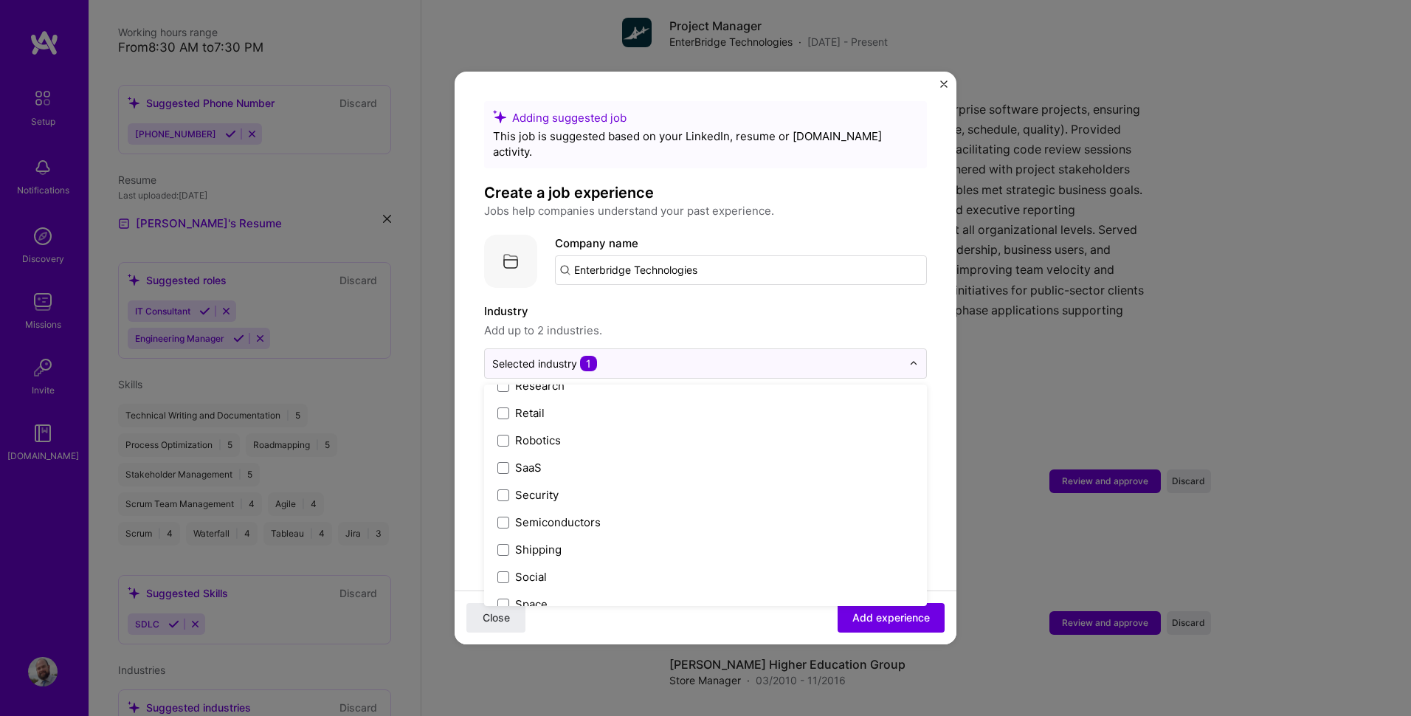
scroll to position [2878, 0]
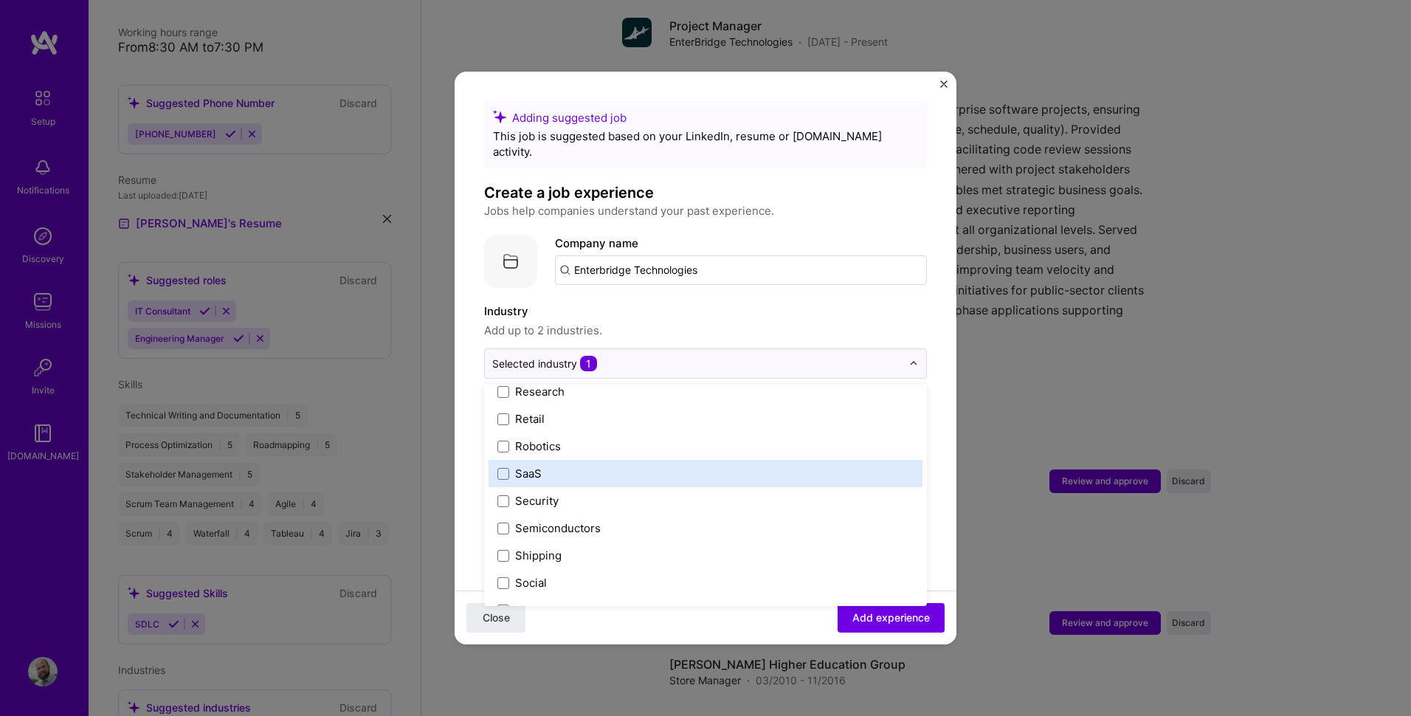
click at [492, 460] on div "SaaS" at bounding box center [706, 473] width 434 height 27
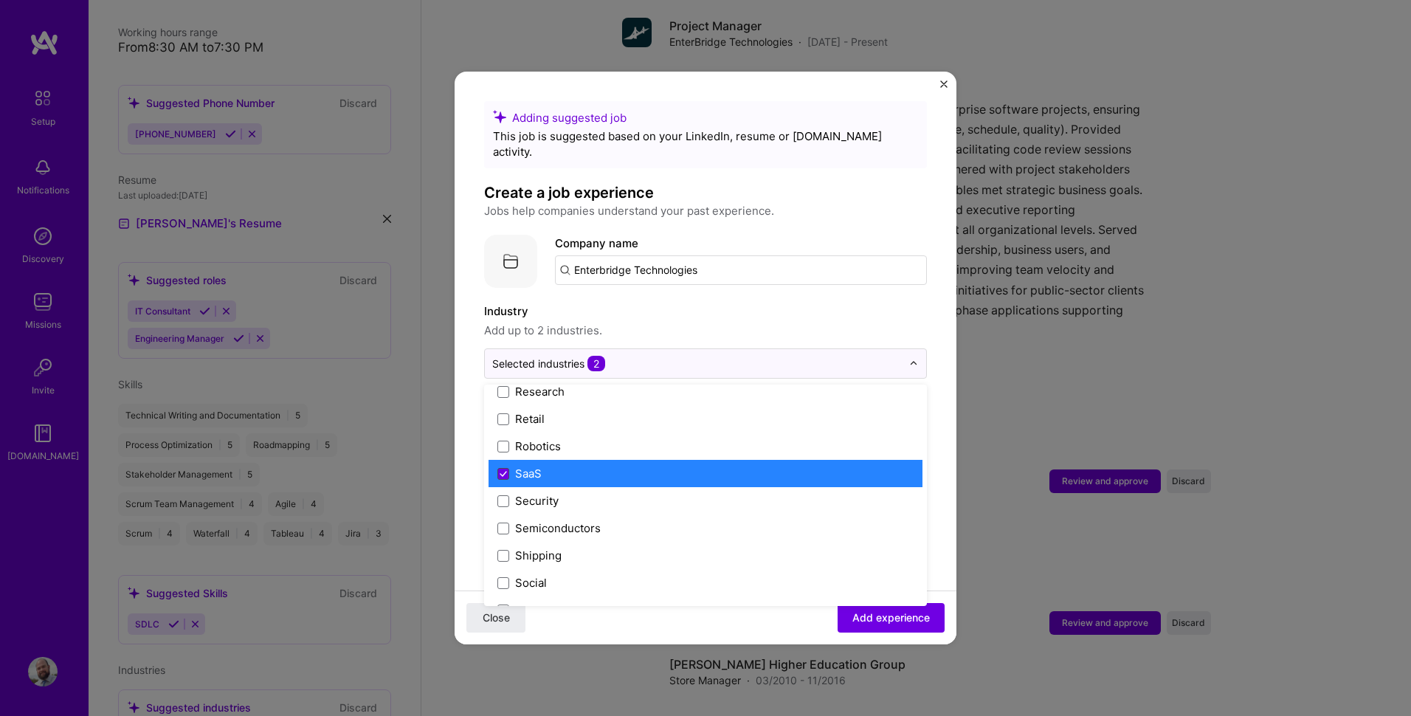
click at [500, 471] on icon at bounding box center [503, 474] width 7 height 6
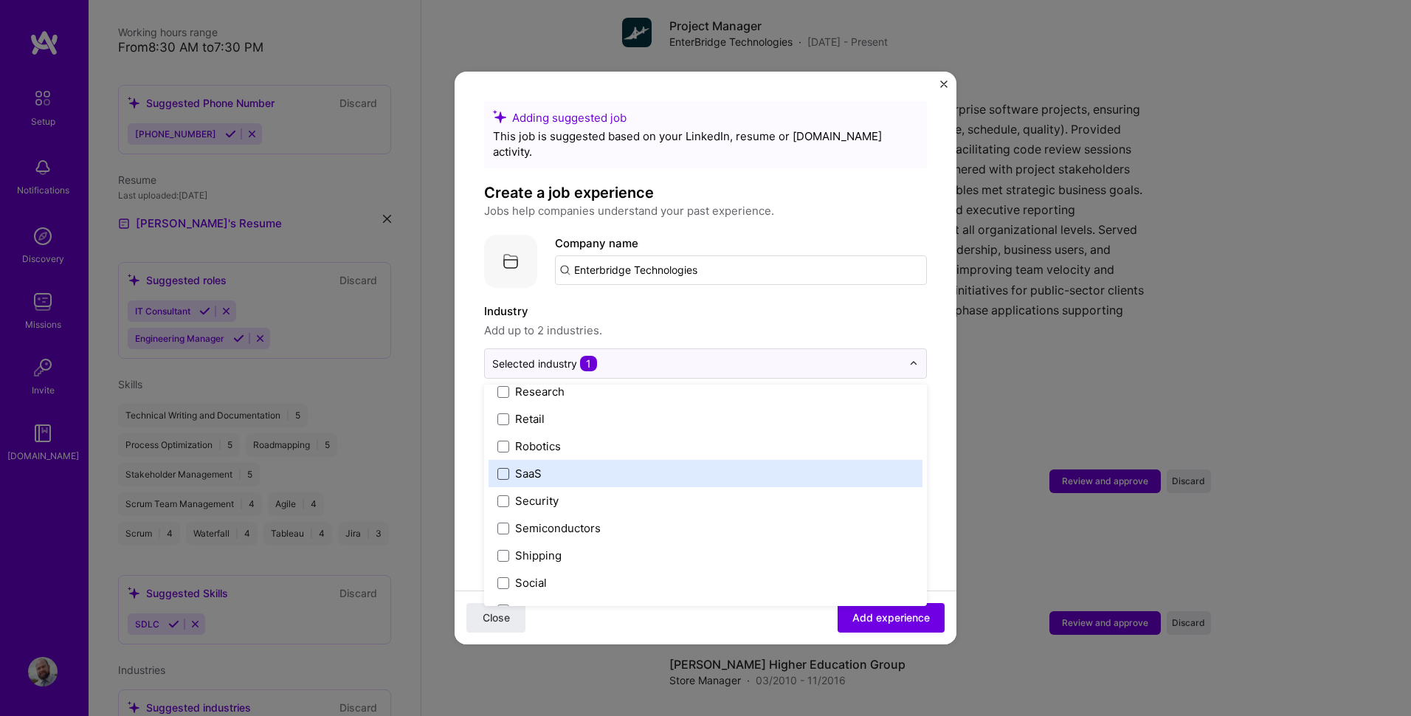
click at [505, 468] on span at bounding box center [503, 474] width 12 height 12
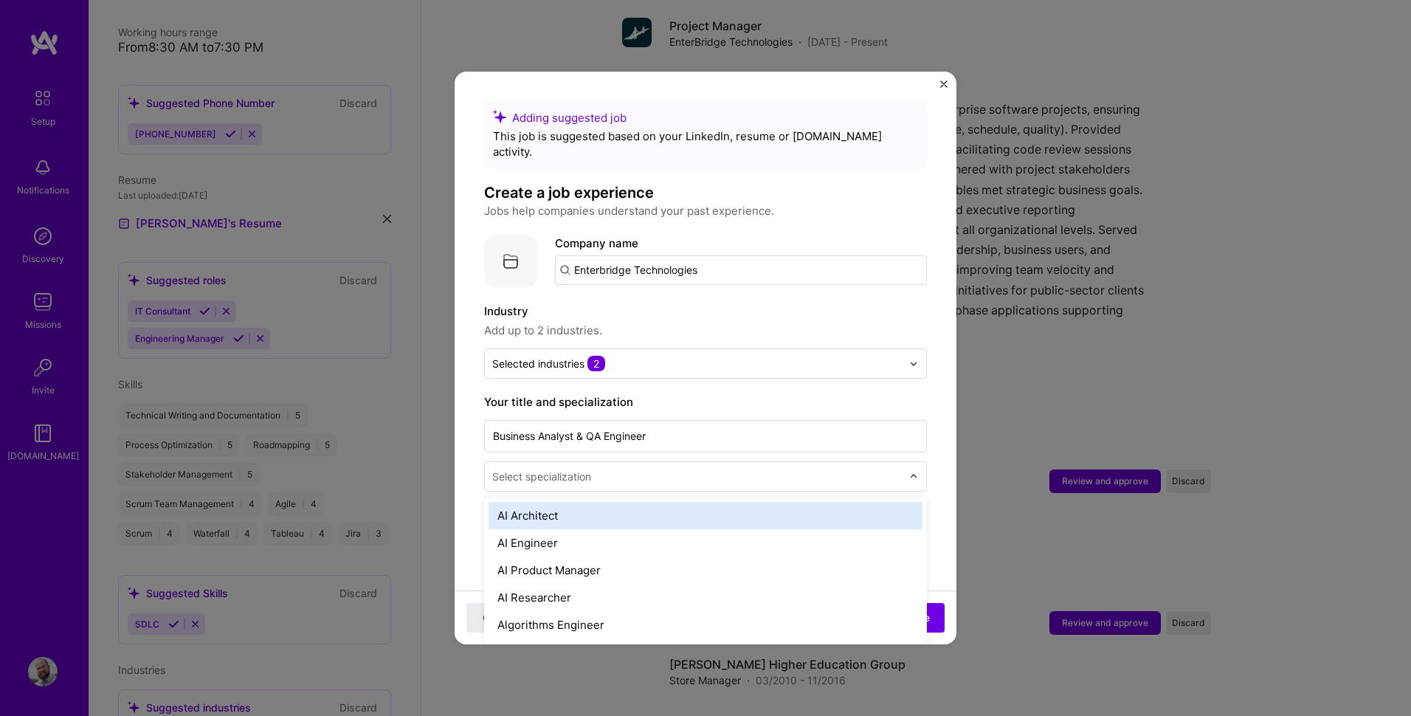
click at [618, 469] on input "text" at bounding box center [698, 476] width 413 height 15
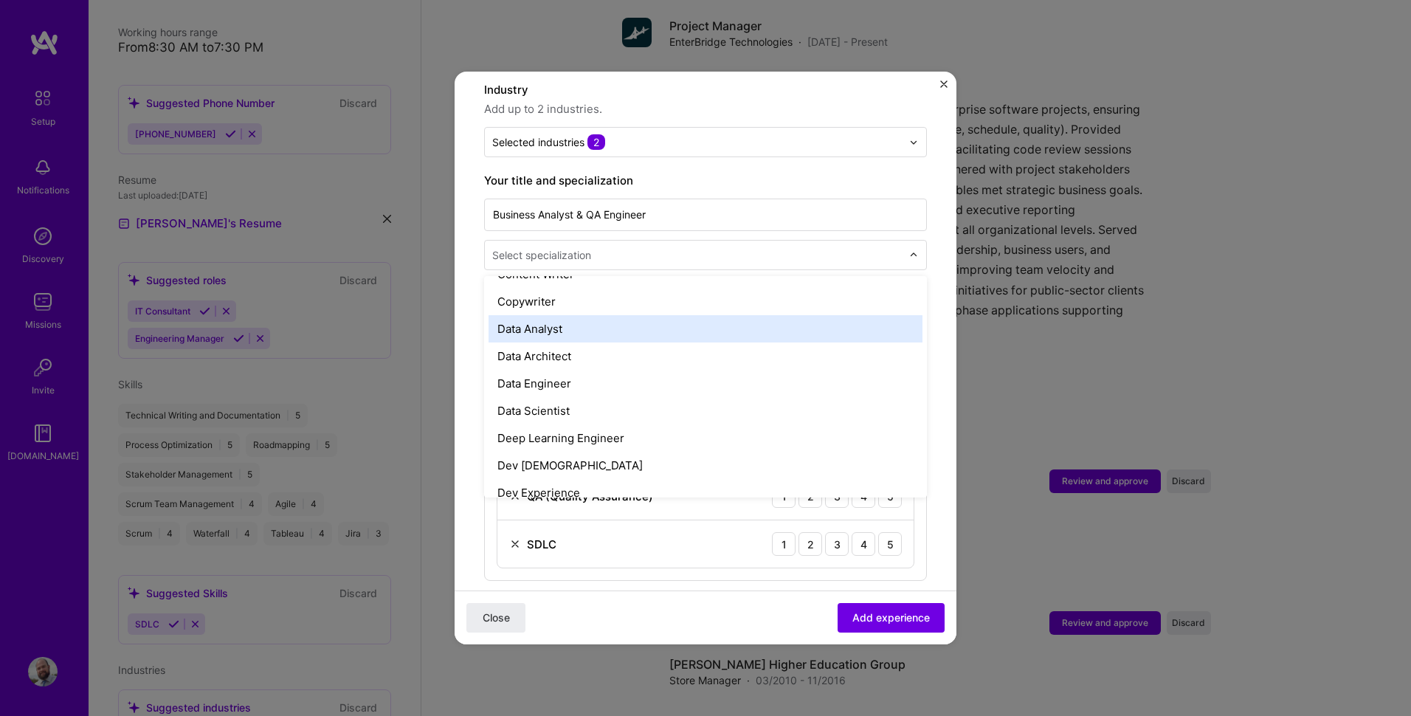
scroll to position [517, 0]
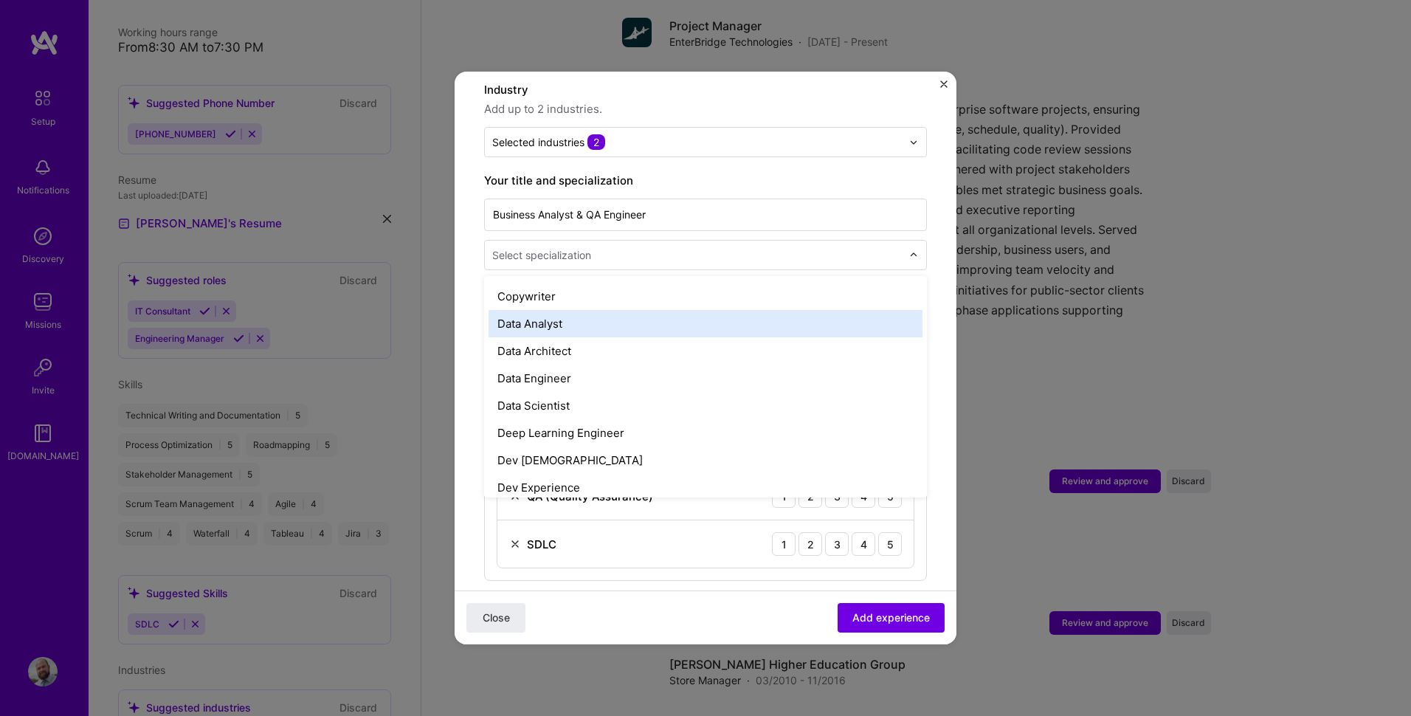
click at [528, 310] on div "Data Analyst" at bounding box center [706, 323] width 434 height 27
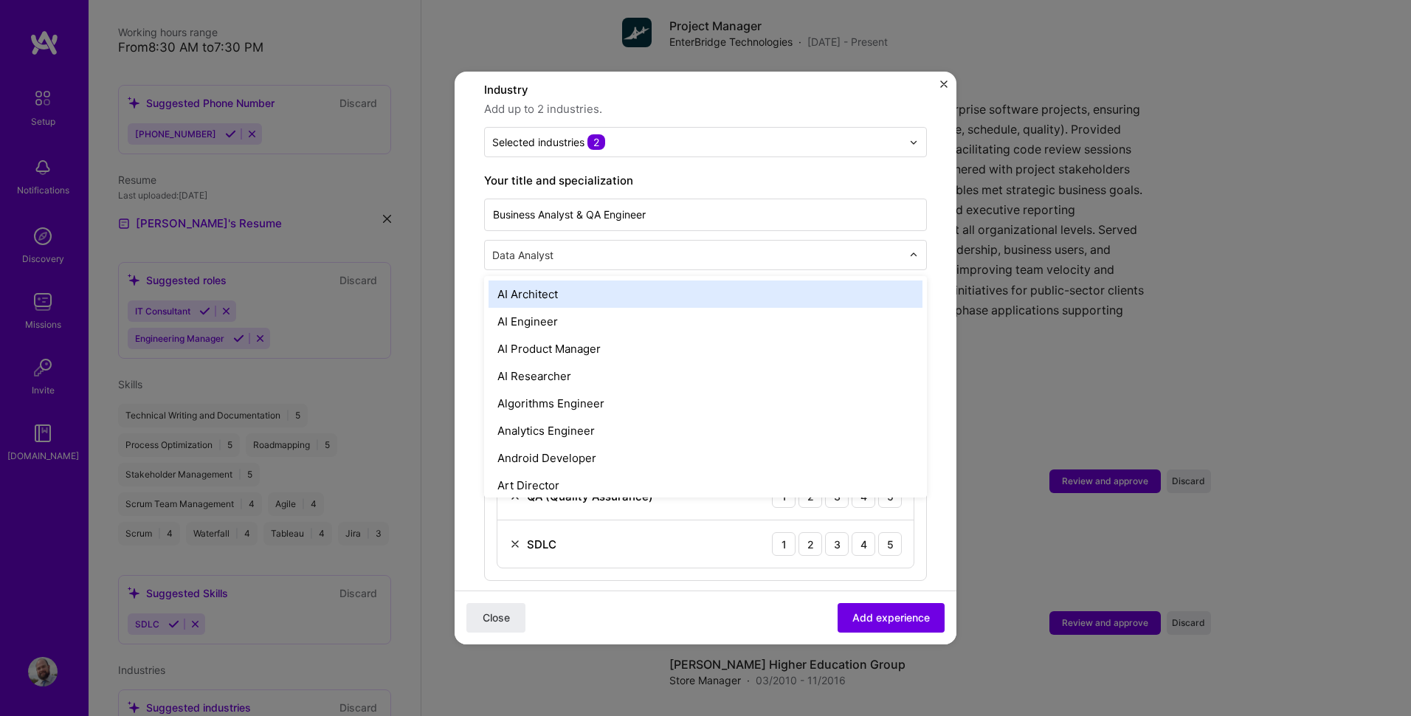
click at [573, 247] on input "text" at bounding box center [698, 254] width 413 height 15
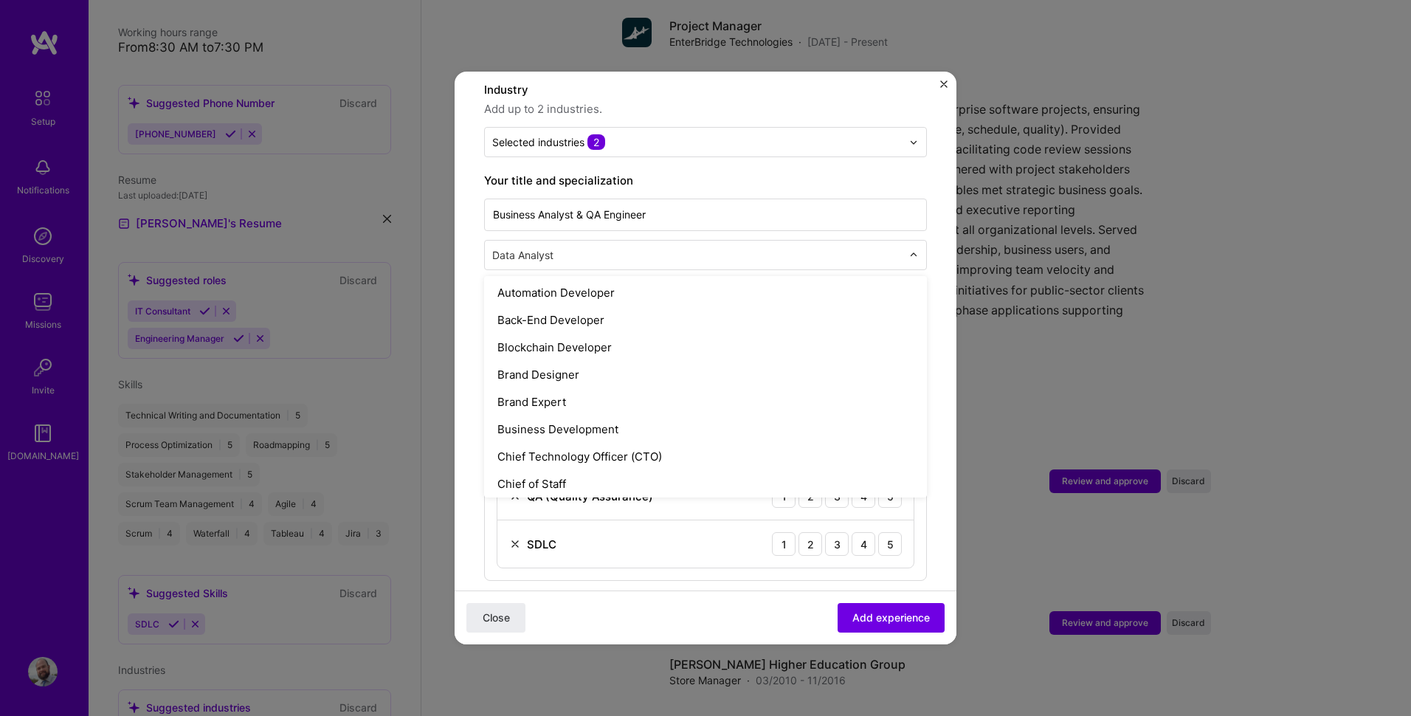
scroll to position [221, 0]
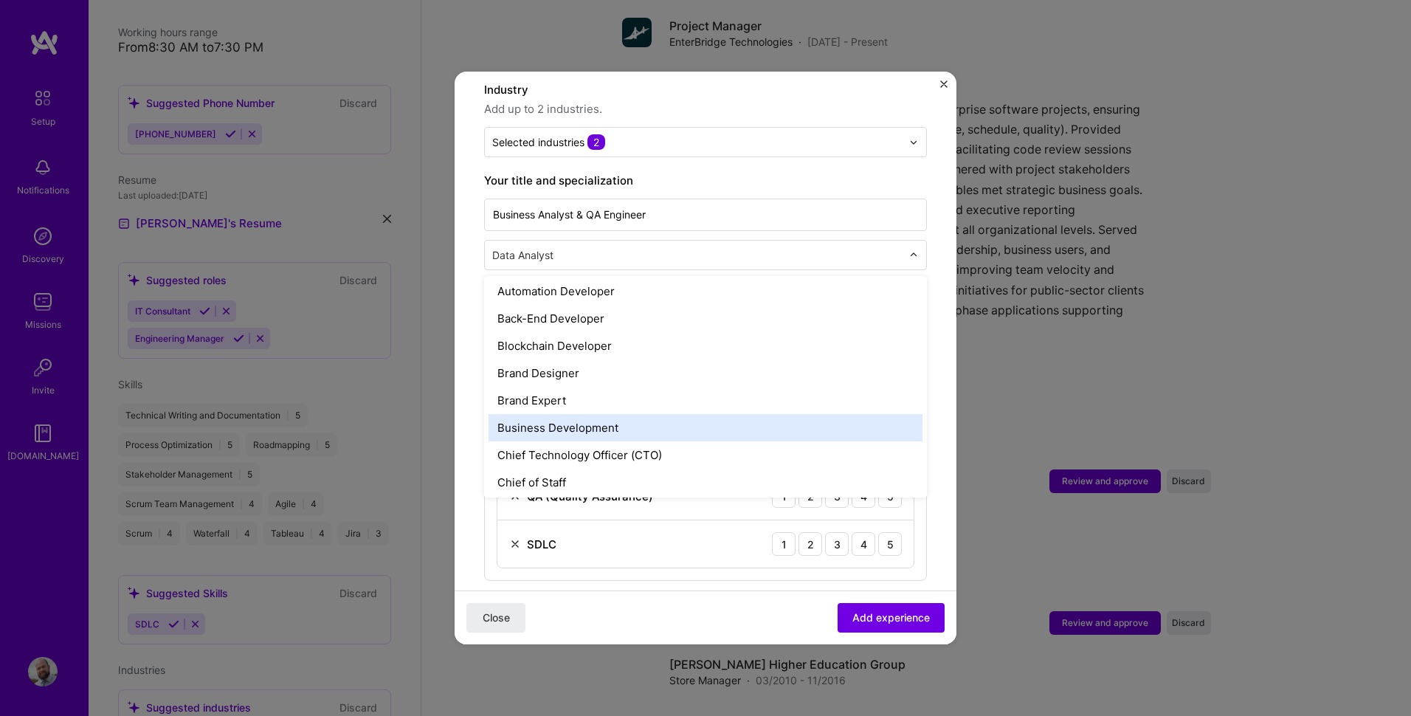
click at [578, 414] on div "Business Development" at bounding box center [706, 427] width 434 height 27
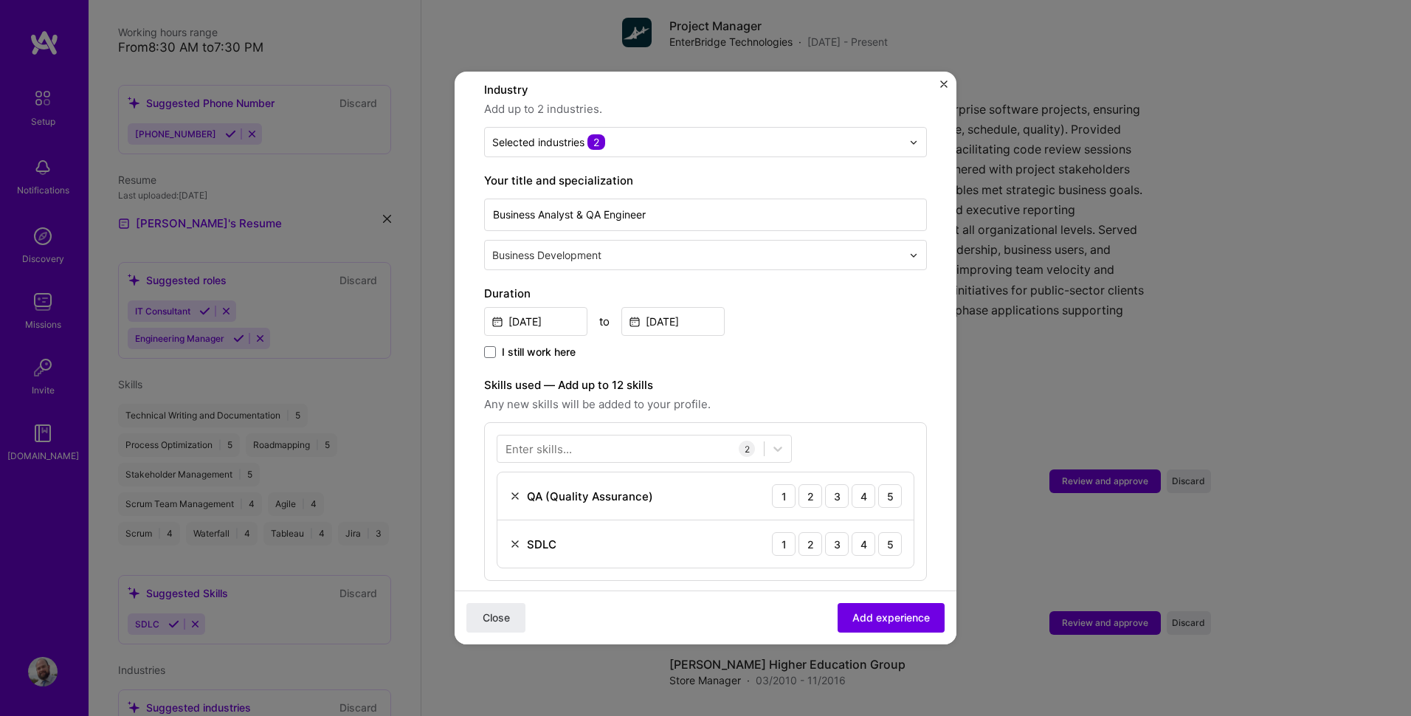
click at [482, 335] on form "Adding suggested job This job is suggested based on your LinkedIn, resume or [D…" at bounding box center [706, 518] width 502 height 1277
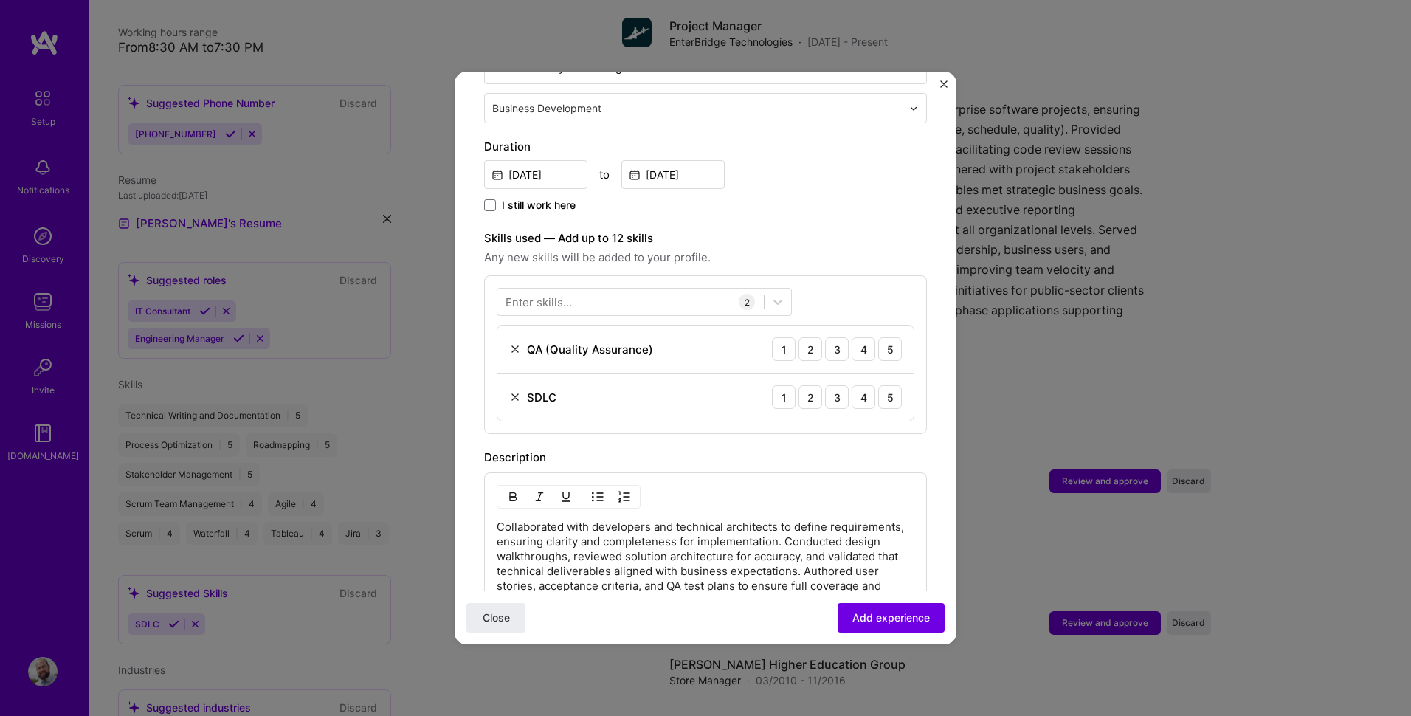
scroll to position [369, 0]
click at [852, 336] on div "4" at bounding box center [864, 348] width 24 height 24
click at [878, 387] on div "5" at bounding box center [890, 396] width 24 height 24
click at [649, 289] on div at bounding box center [630, 301] width 266 height 24
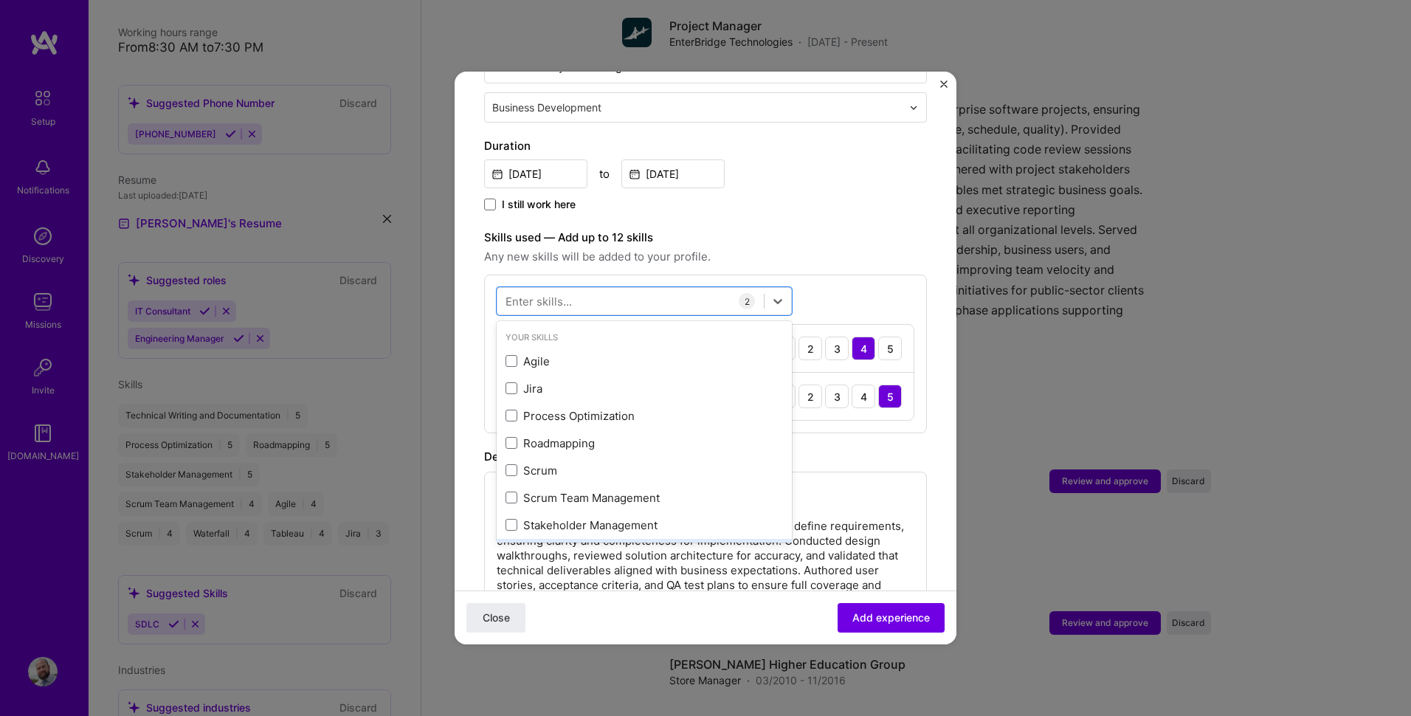
scroll to position [74, 0]
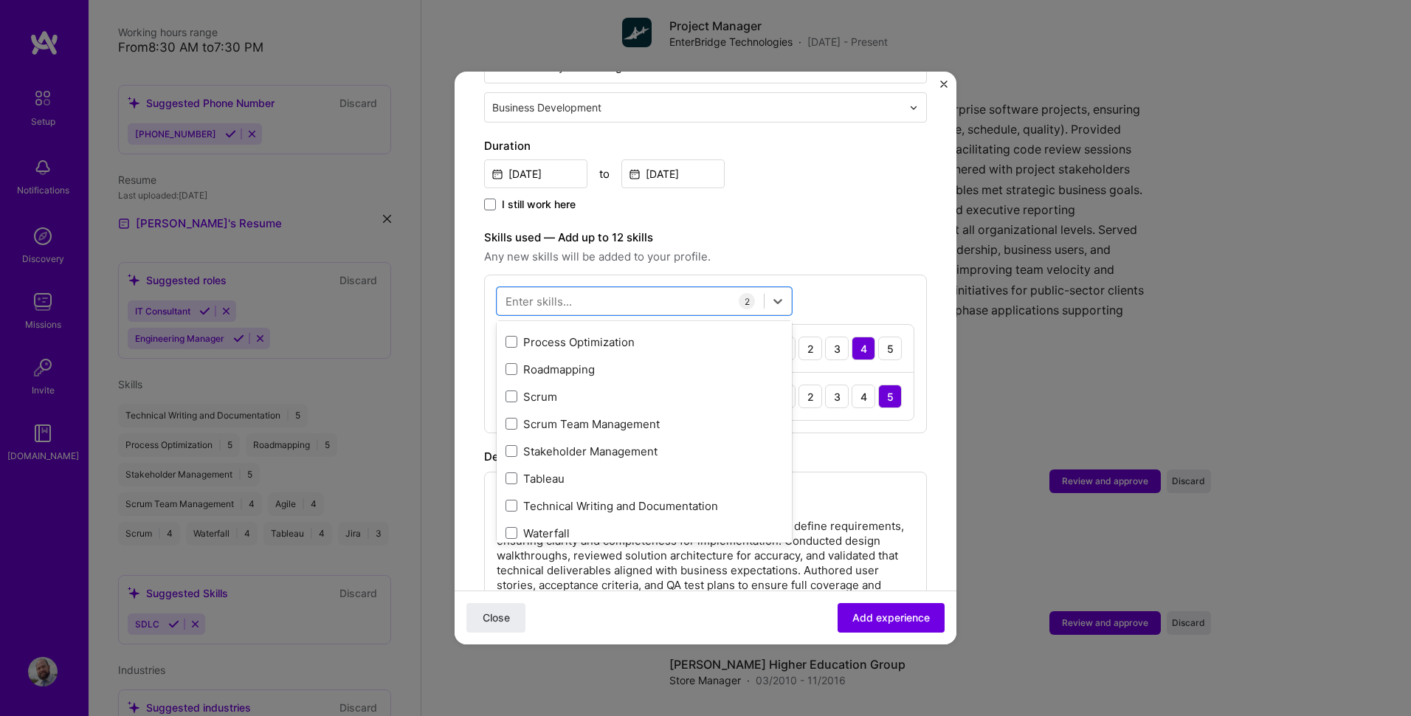
click at [911, 248] on span "Any new skills will be added to your profile." at bounding box center [705, 257] width 443 height 18
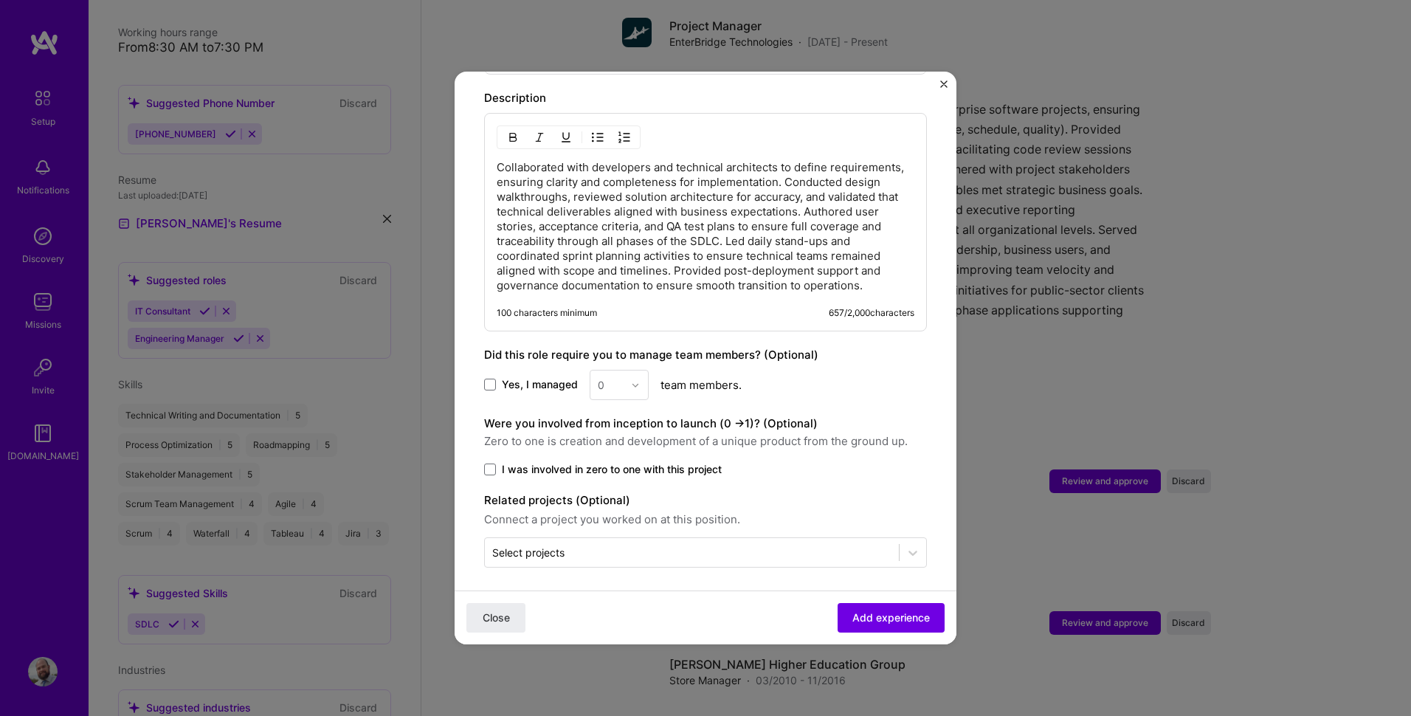
scroll to position [734, 0]
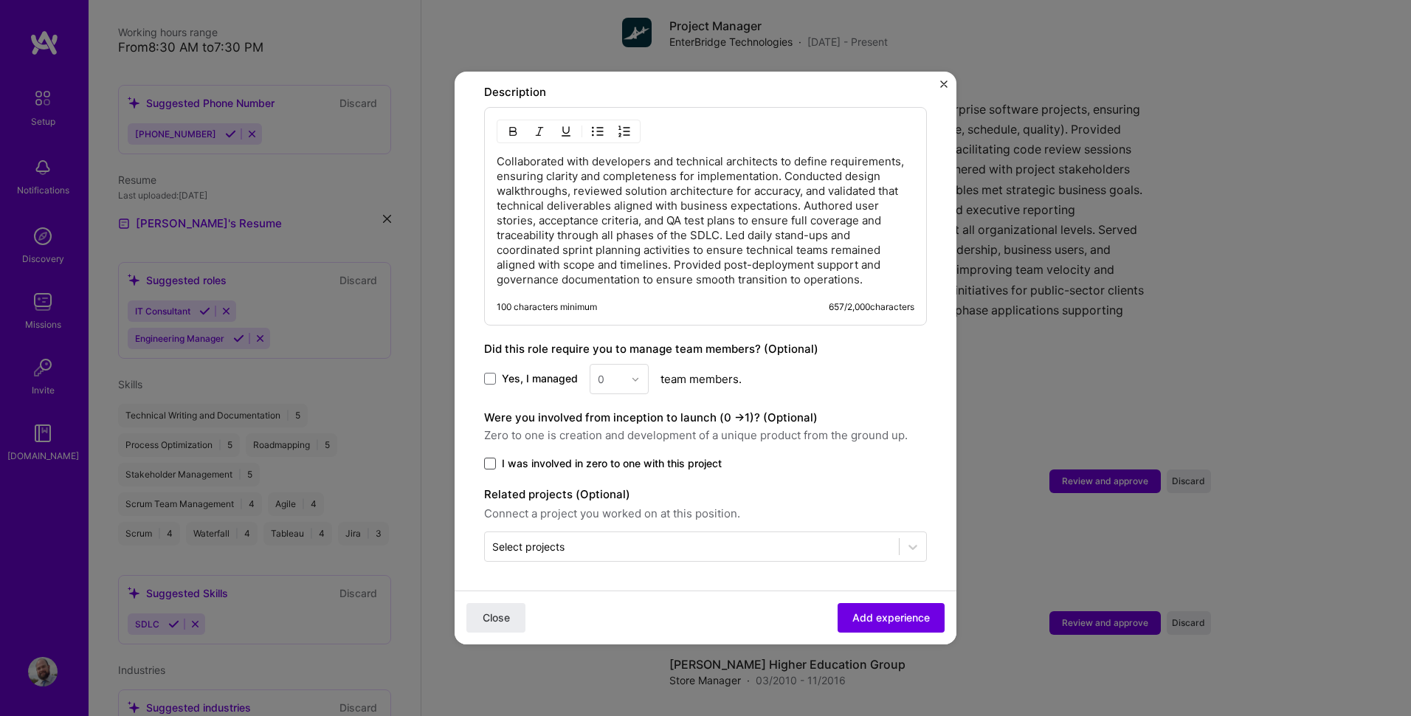
click at [486, 459] on span at bounding box center [490, 464] width 12 height 12
click at [0, 0] on input "I was involved in zero to one with this project" at bounding box center [0, 0] width 0 height 0
click at [854, 611] on span "Add experience" at bounding box center [890, 617] width 77 height 15
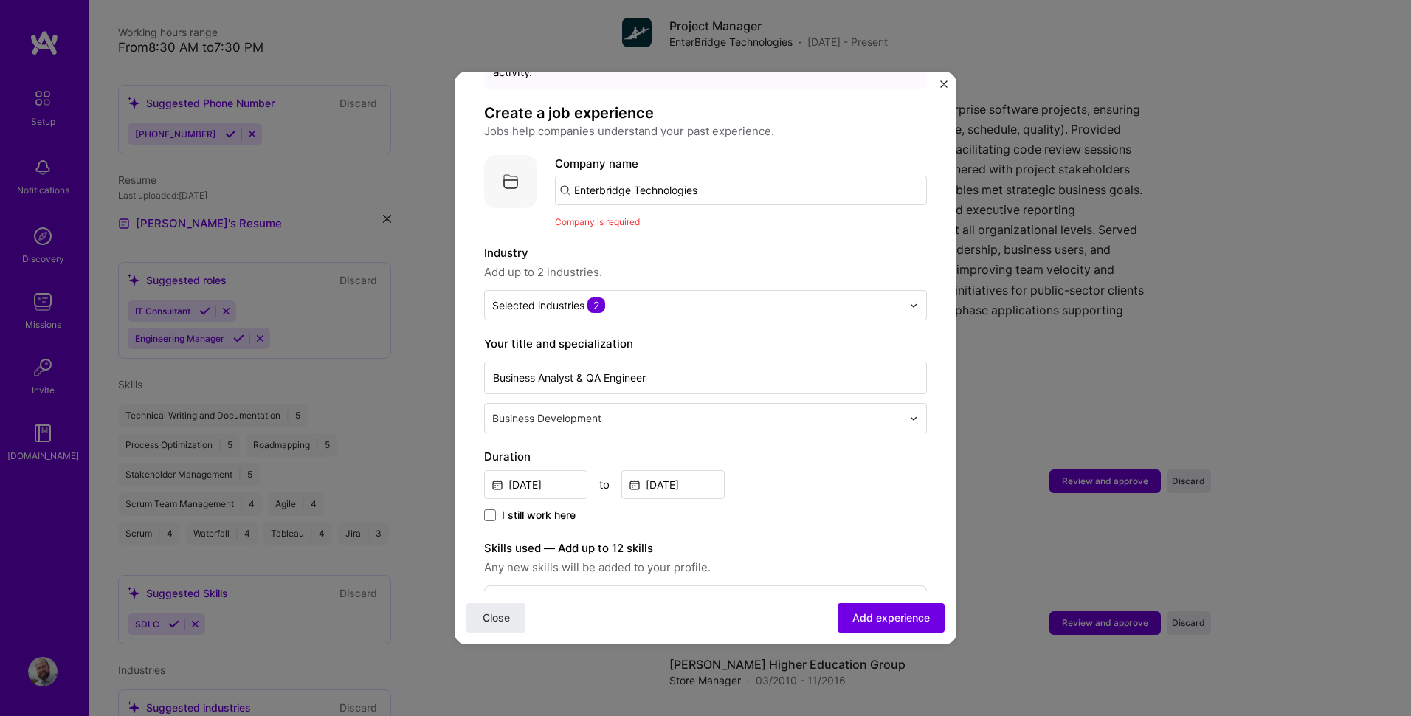
scroll to position [74, 0]
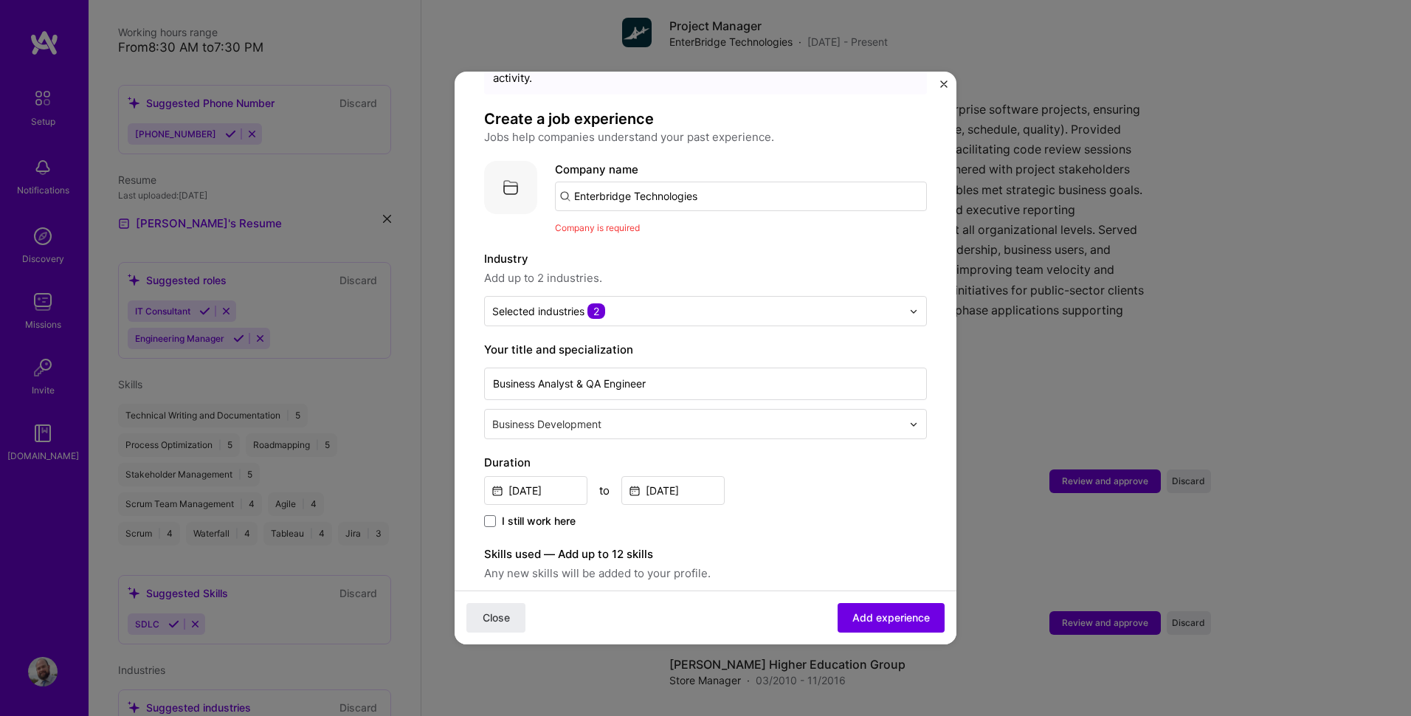
click at [740, 182] on input "Enterbridge Technologies" at bounding box center [741, 197] width 372 height 30
drag, startPoint x: 733, startPoint y: 168, endPoint x: 418, endPoint y: 207, distance: 316.7
click at [418, 207] on div "Adding suggested job This job is suggested based on your LinkedIn, resume or [D…" at bounding box center [705, 358] width 1411 height 716
click at [627, 226] on span "EnterBridge" at bounding box center [630, 233] width 63 height 15
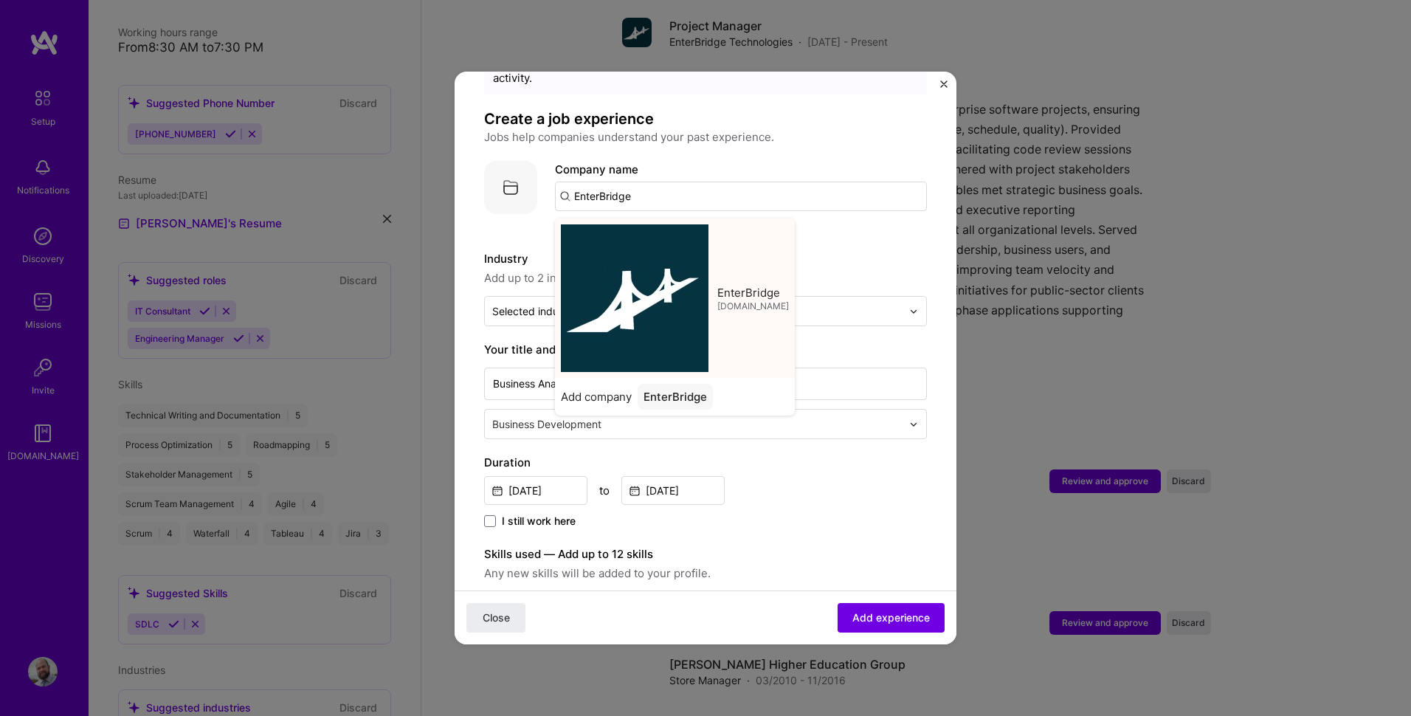
type input "EnterBridge"
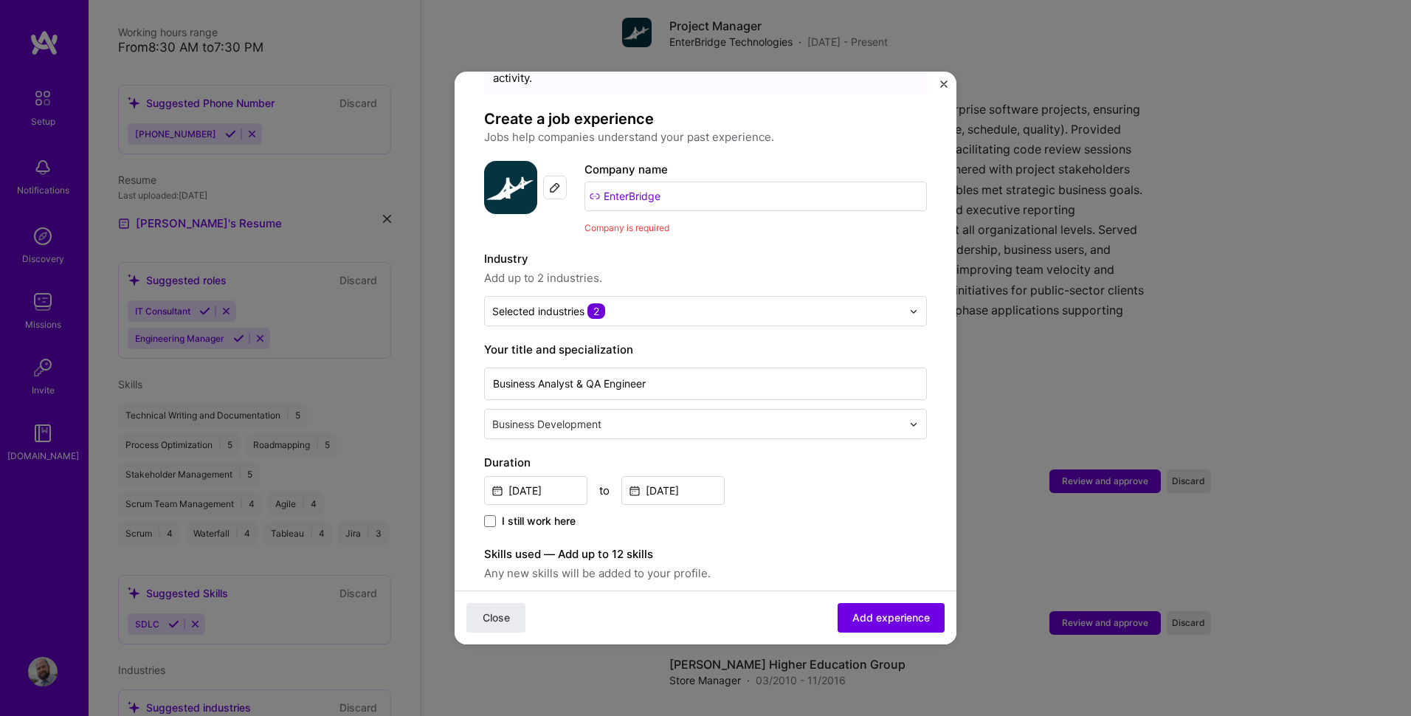
click at [901, 250] on label "Industry" at bounding box center [705, 259] width 443 height 18
click at [879, 614] on span "Add experience" at bounding box center [890, 617] width 77 height 15
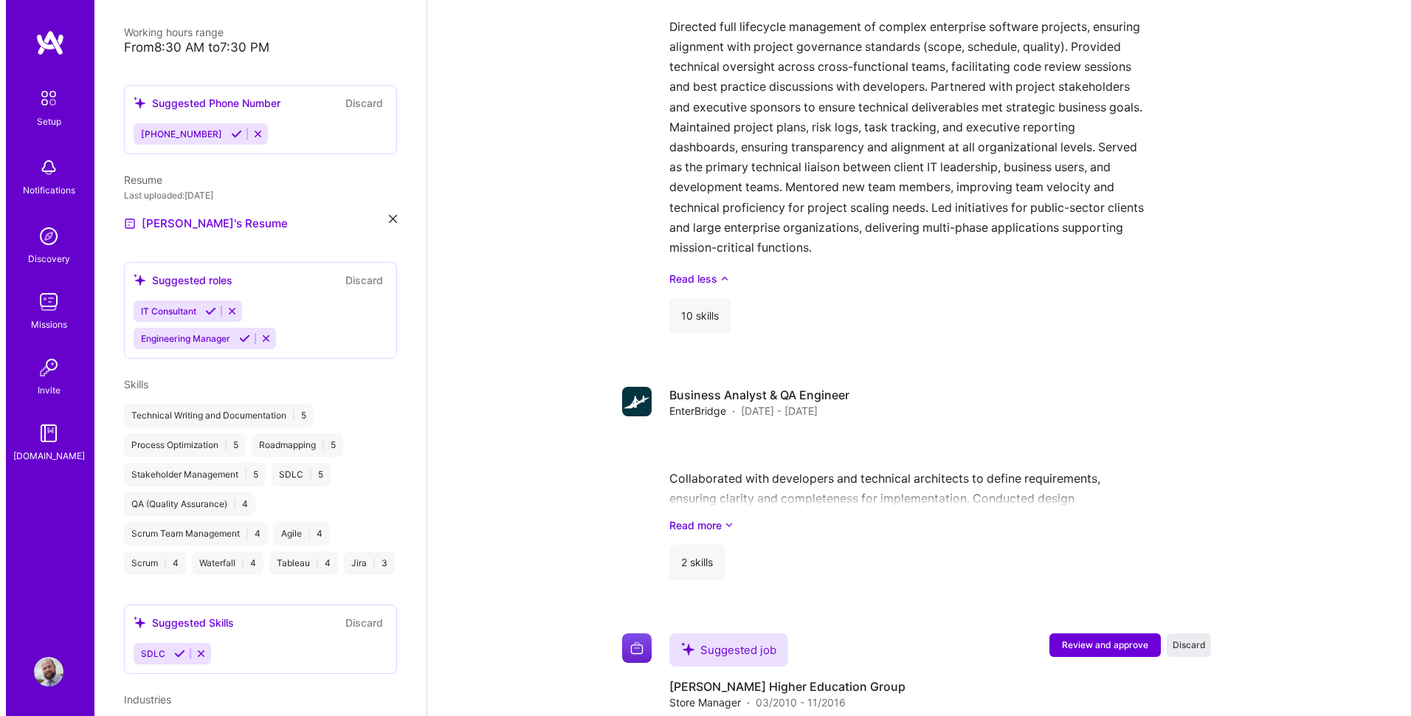
scroll to position [1096, 0]
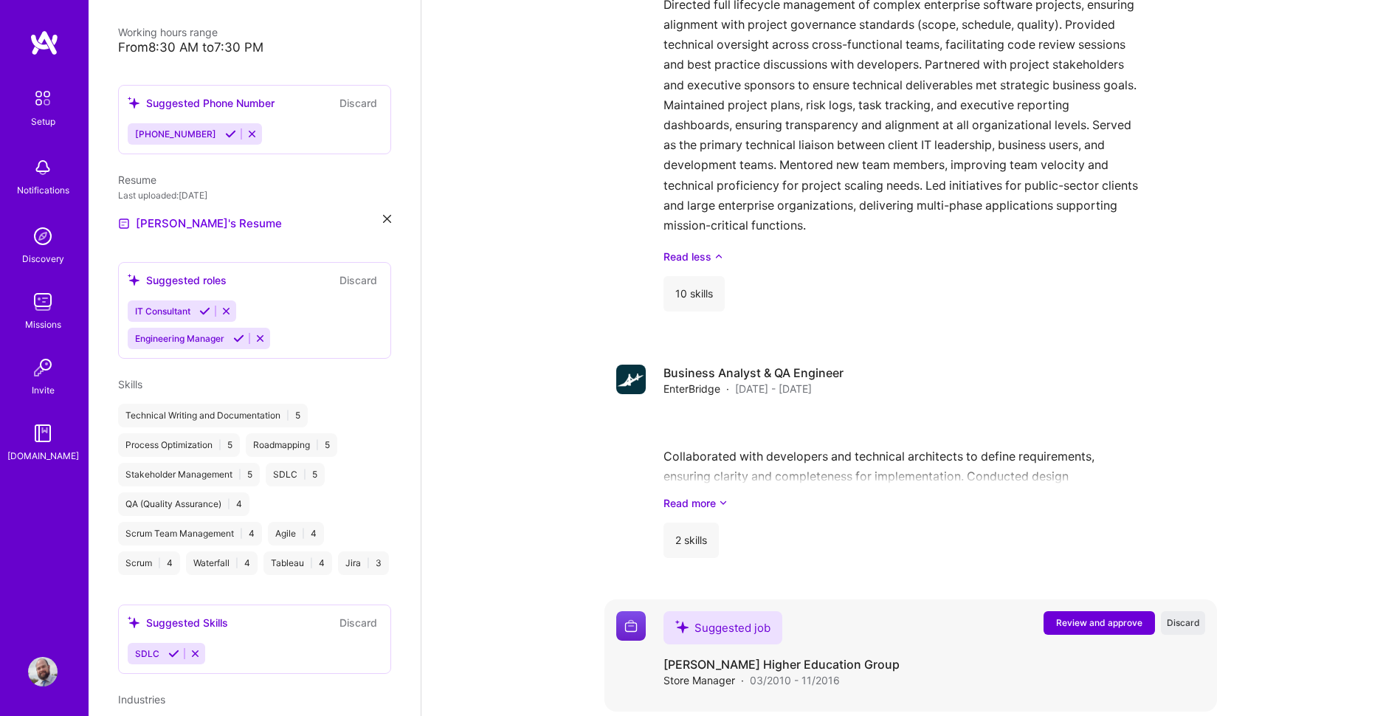
click at [1074, 616] on span "Review and approve" at bounding box center [1099, 622] width 86 height 13
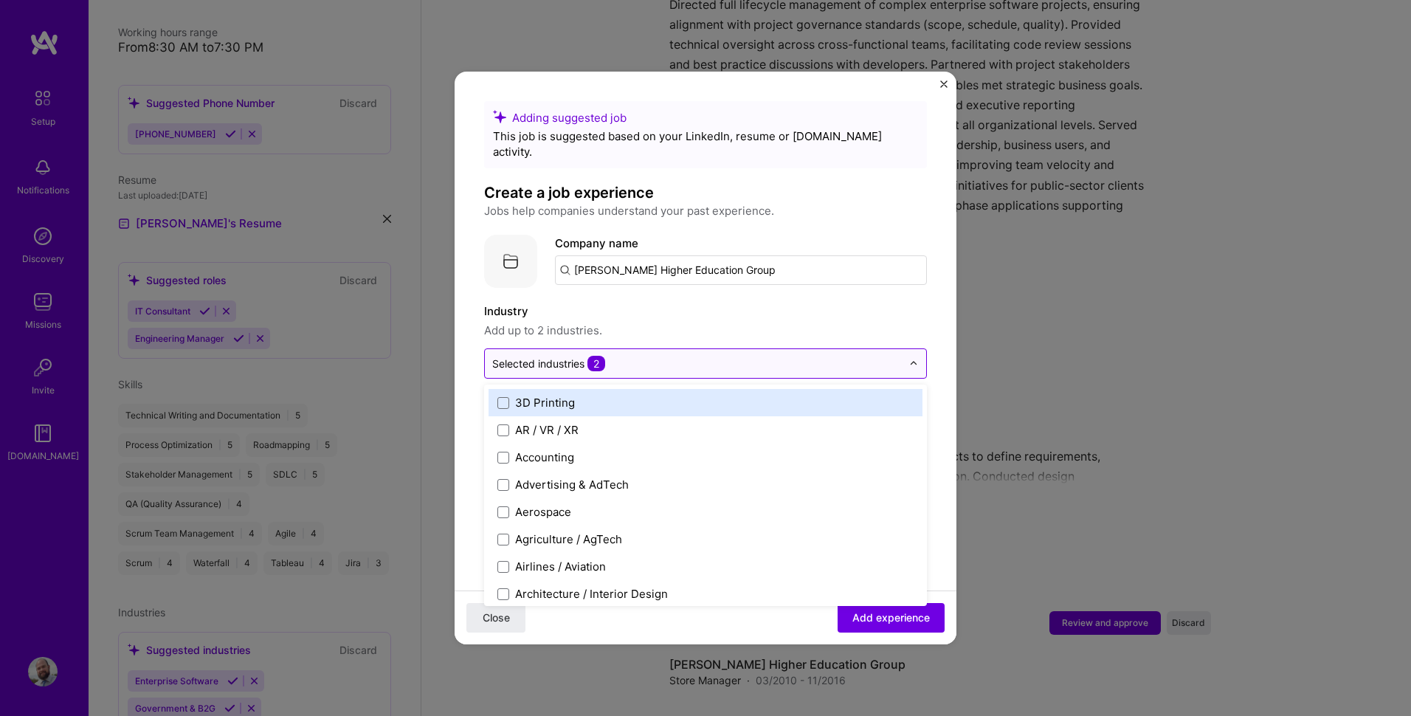
click at [618, 356] on input "text" at bounding box center [697, 363] width 410 height 15
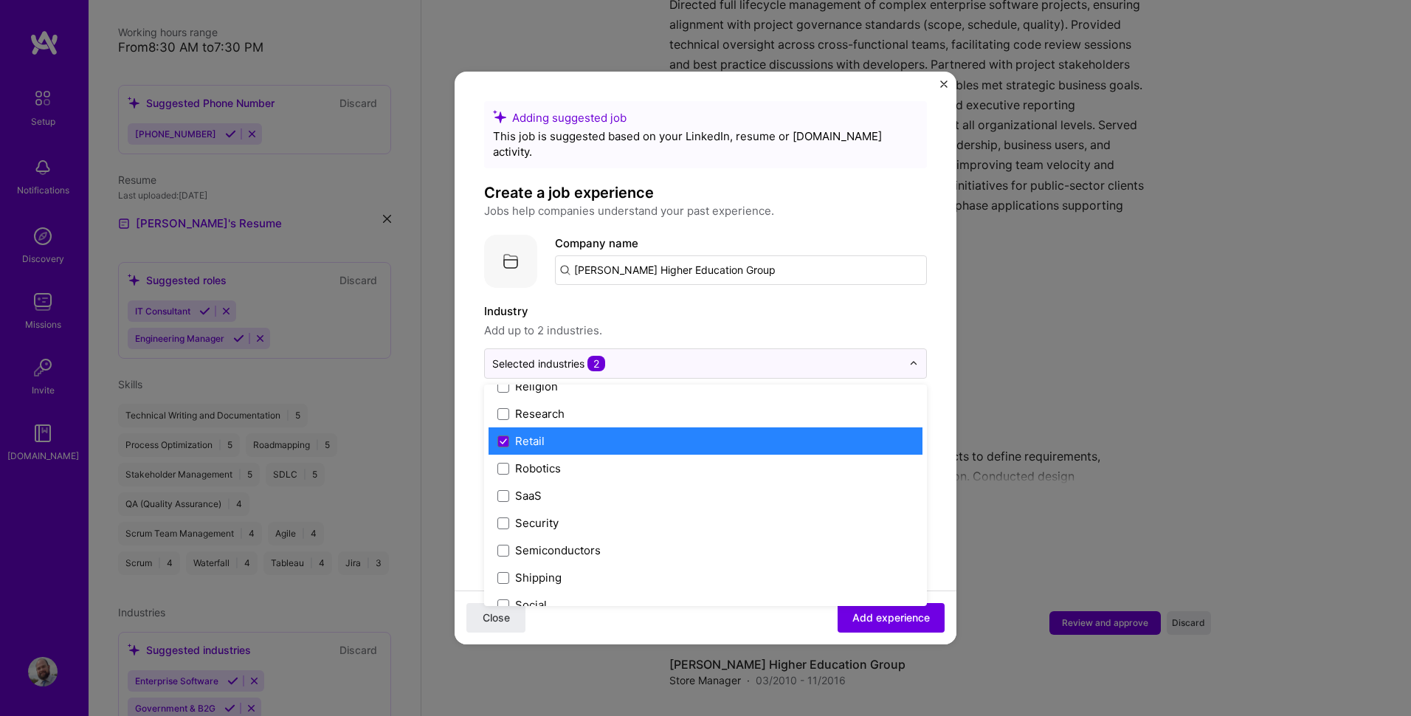
scroll to position [2878, 0]
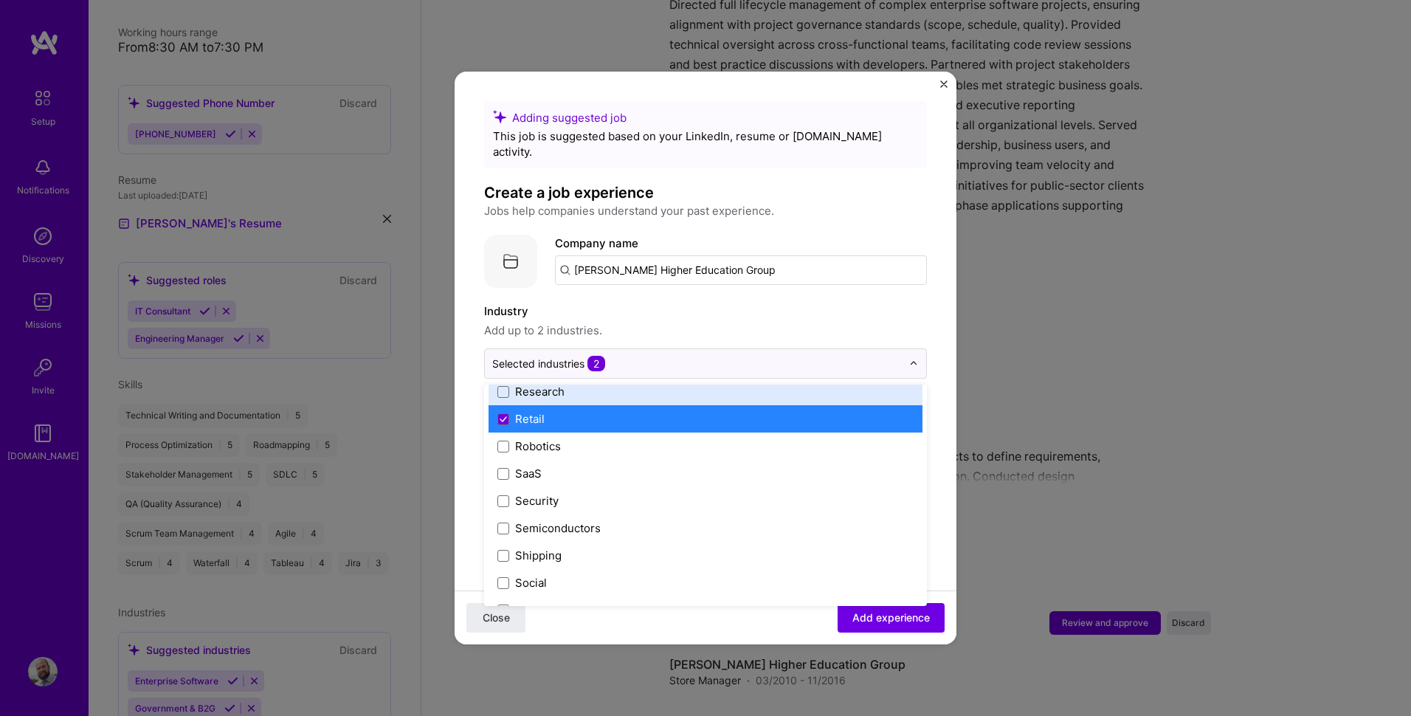
click at [845, 306] on div "Industry Add up to 2 industries." at bounding box center [705, 321] width 443 height 37
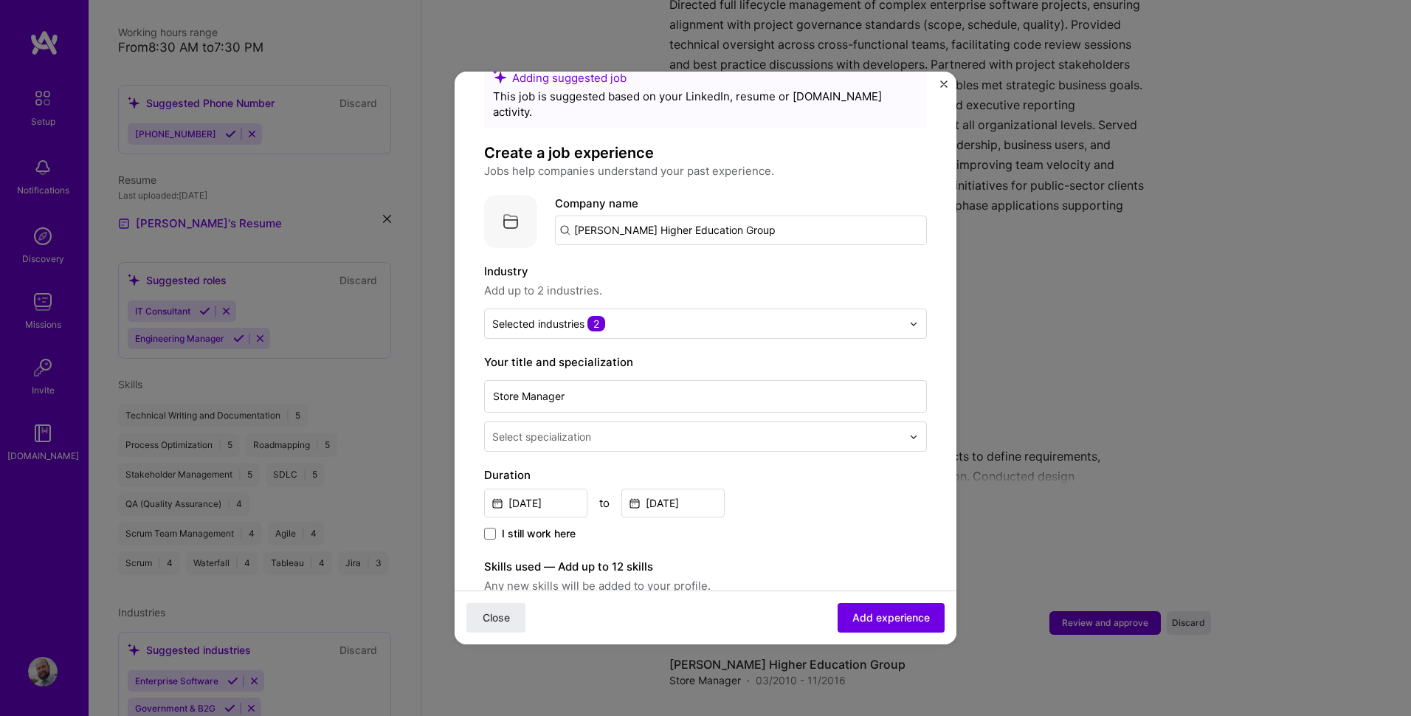
scroll to position [0, 0]
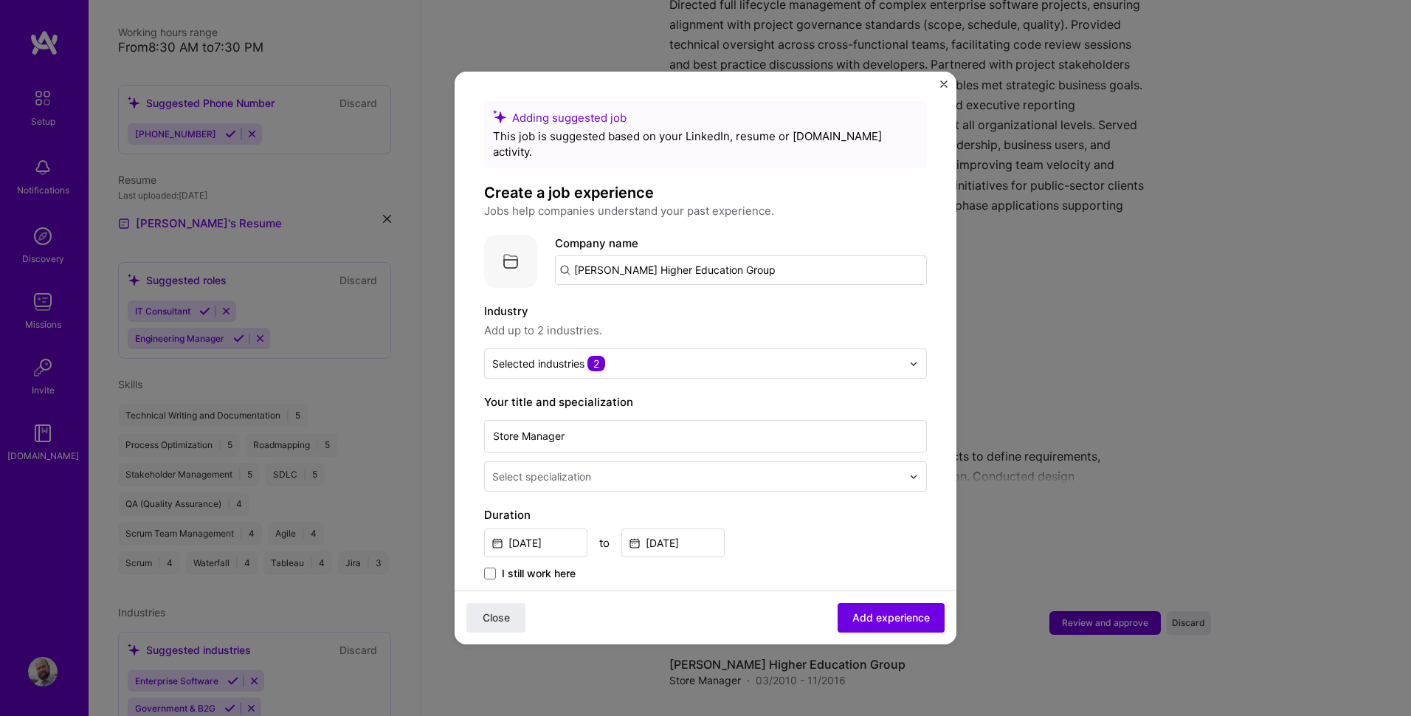
drag, startPoint x: 774, startPoint y: 257, endPoint x: 610, endPoint y: 227, distance: 166.5
click at [523, 254] on div "Company logo Company name [PERSON_NAME] Higher Education Group" at bounding box center [705, 261] width 443 height 53
click at [647, 315] on span "[DOMAIN_NAME]" at bounding box center [635, 321] width 72 height 12
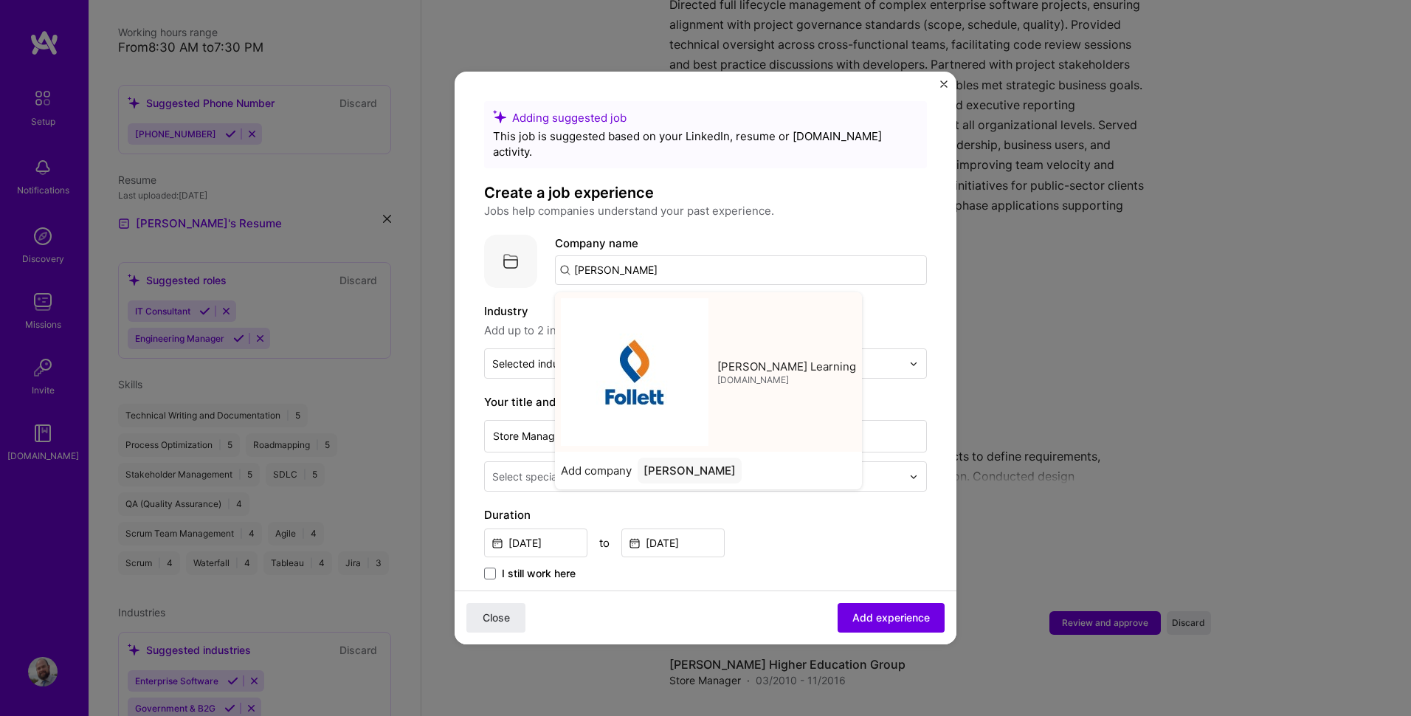
type input "[PERSON_NAME] Learning"
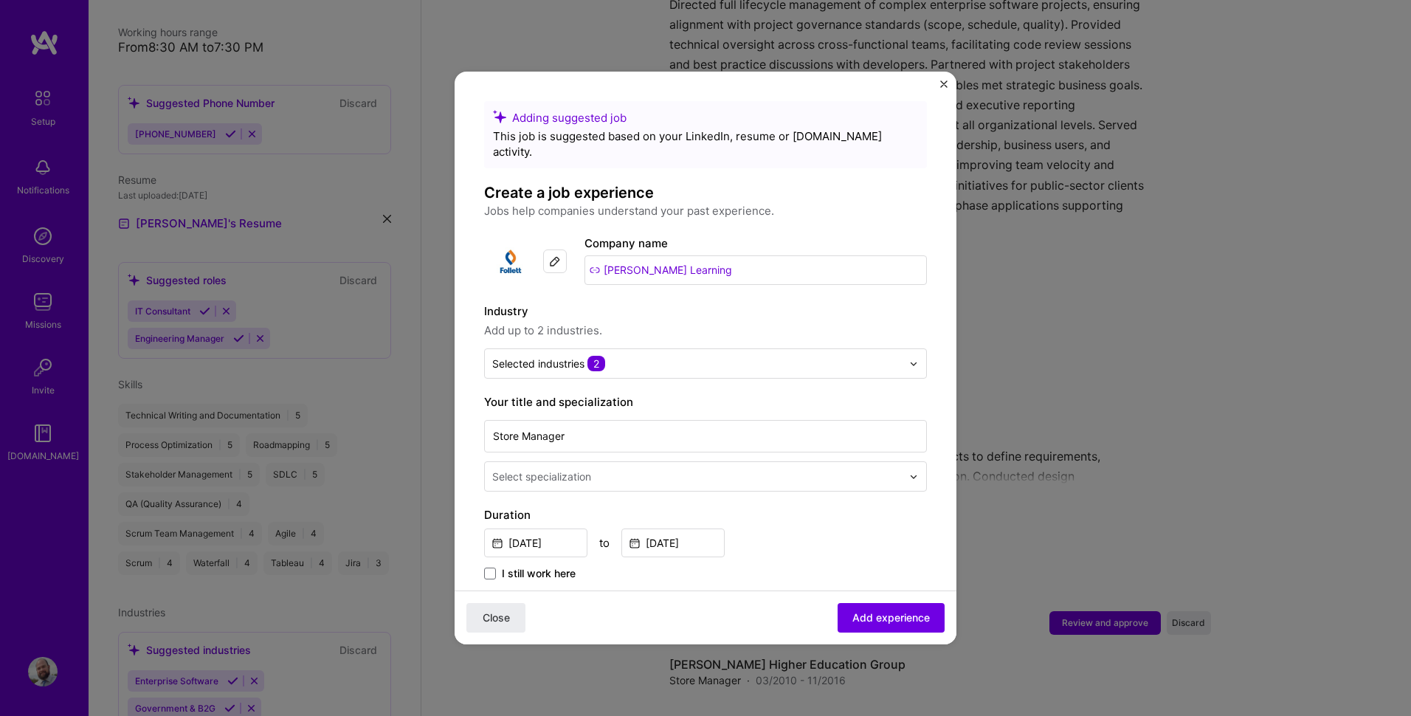
click at [712, 303] on label "Industry" at bounding box center [705, 312] width 443 height 18
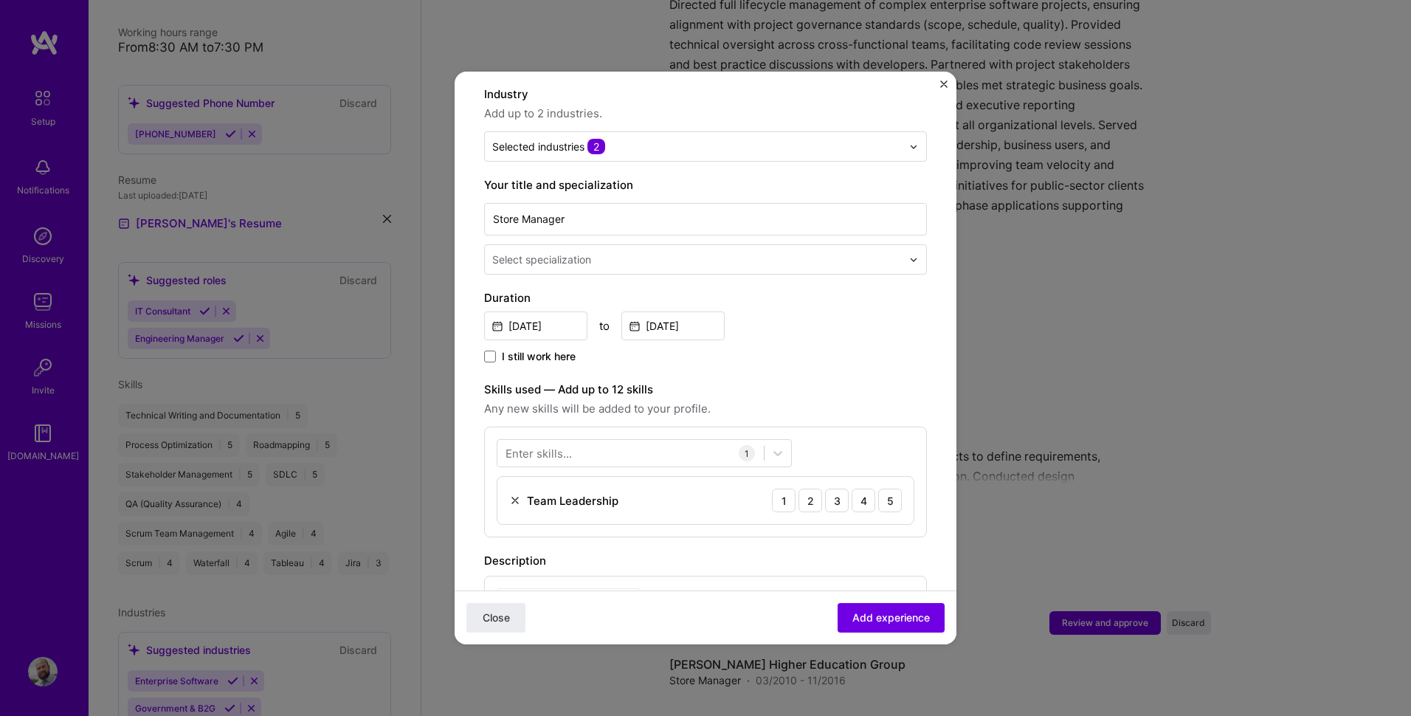
scroll to position [221, 0]
click at [618, 247] on input "text" at bounding box center [698, 254] width 413 height 15
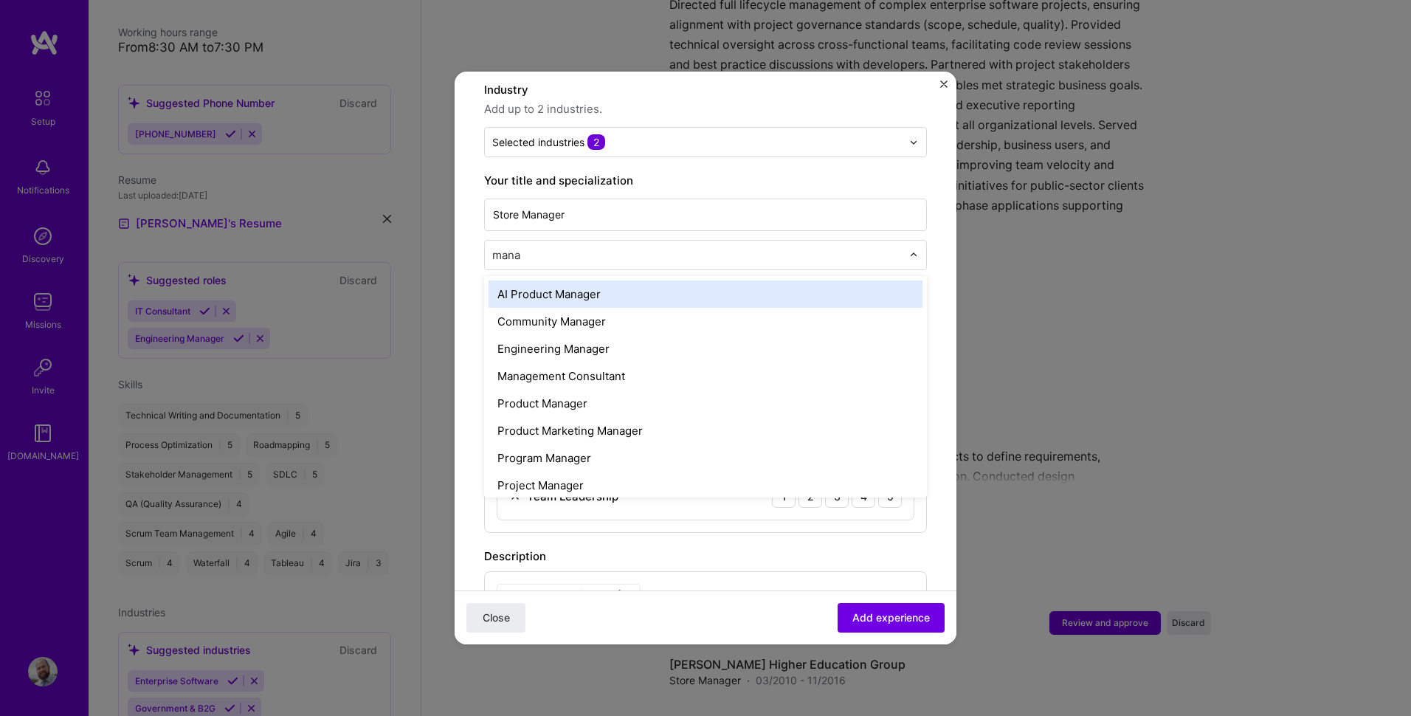
type input "manag"
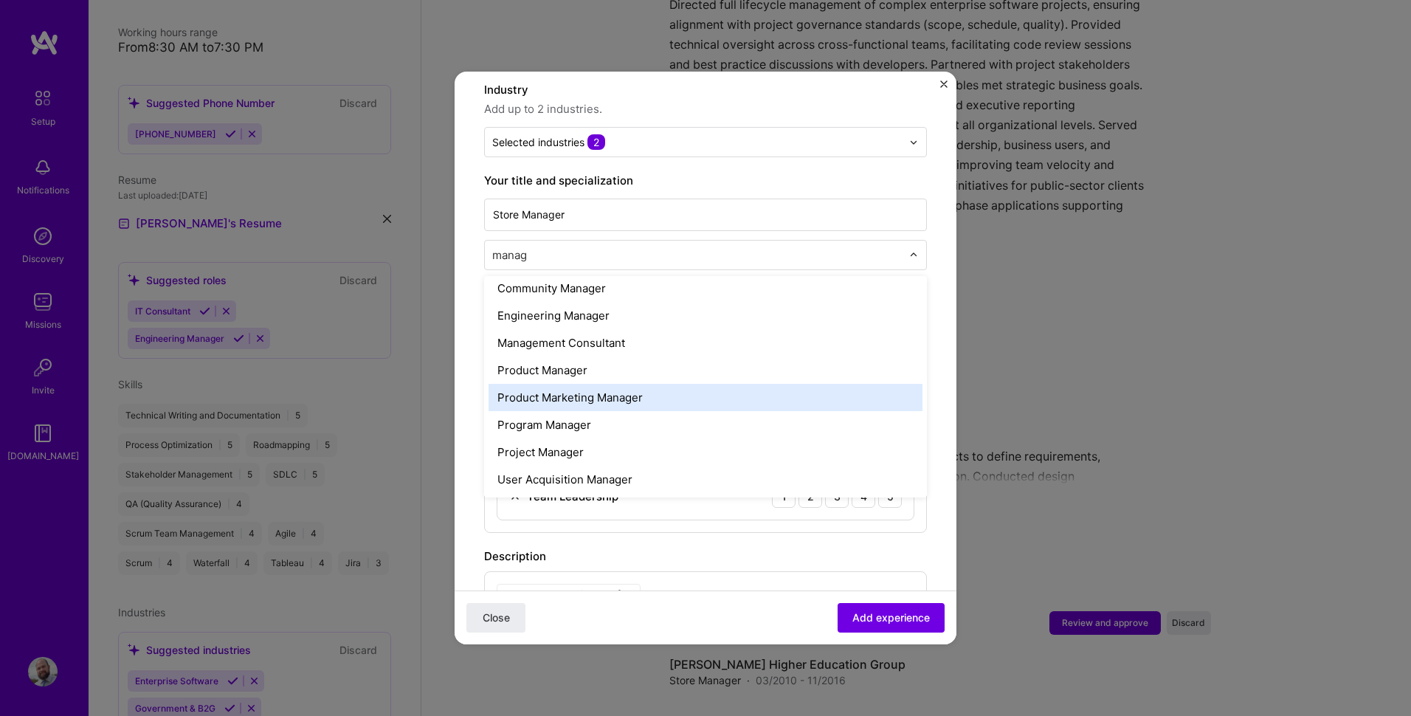
scroll to position [0, 0]
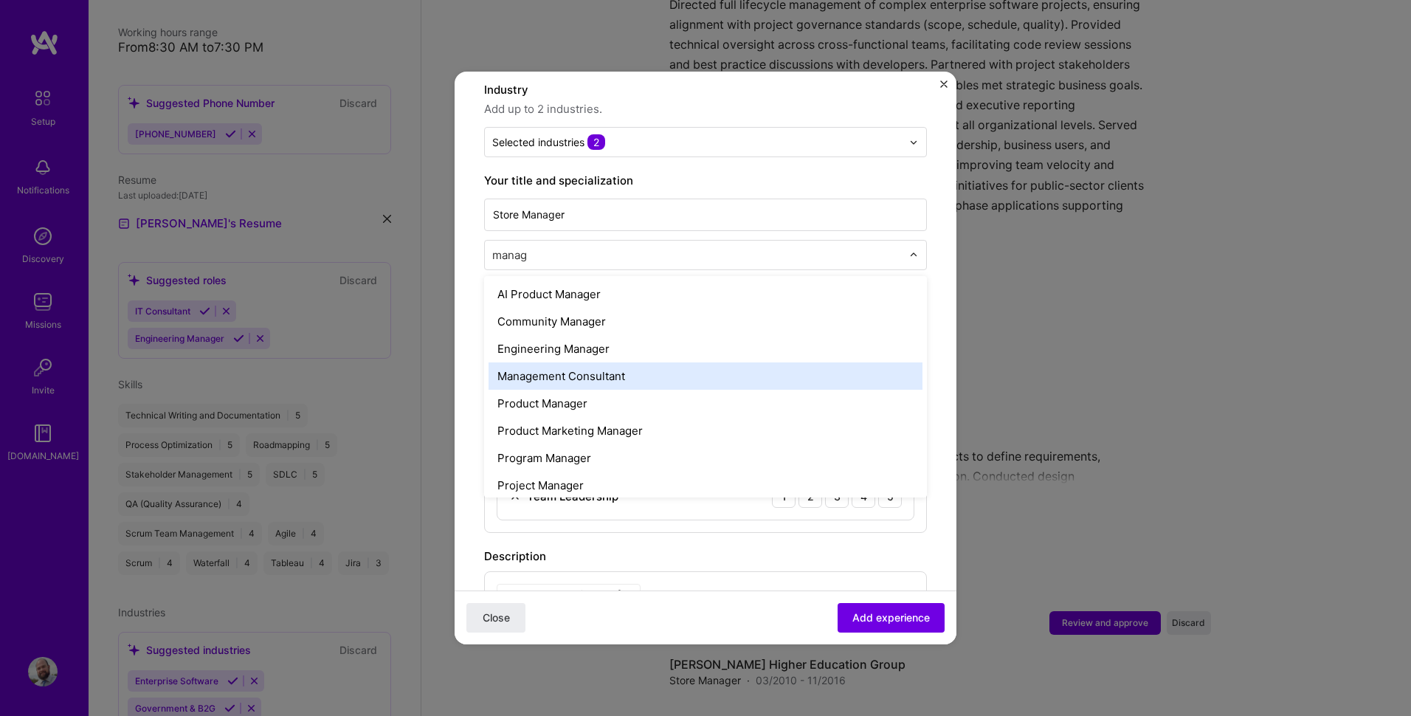
click at [567, 362] on div "Management Consultant" at bounding box center [706, 375] width 434 height 27
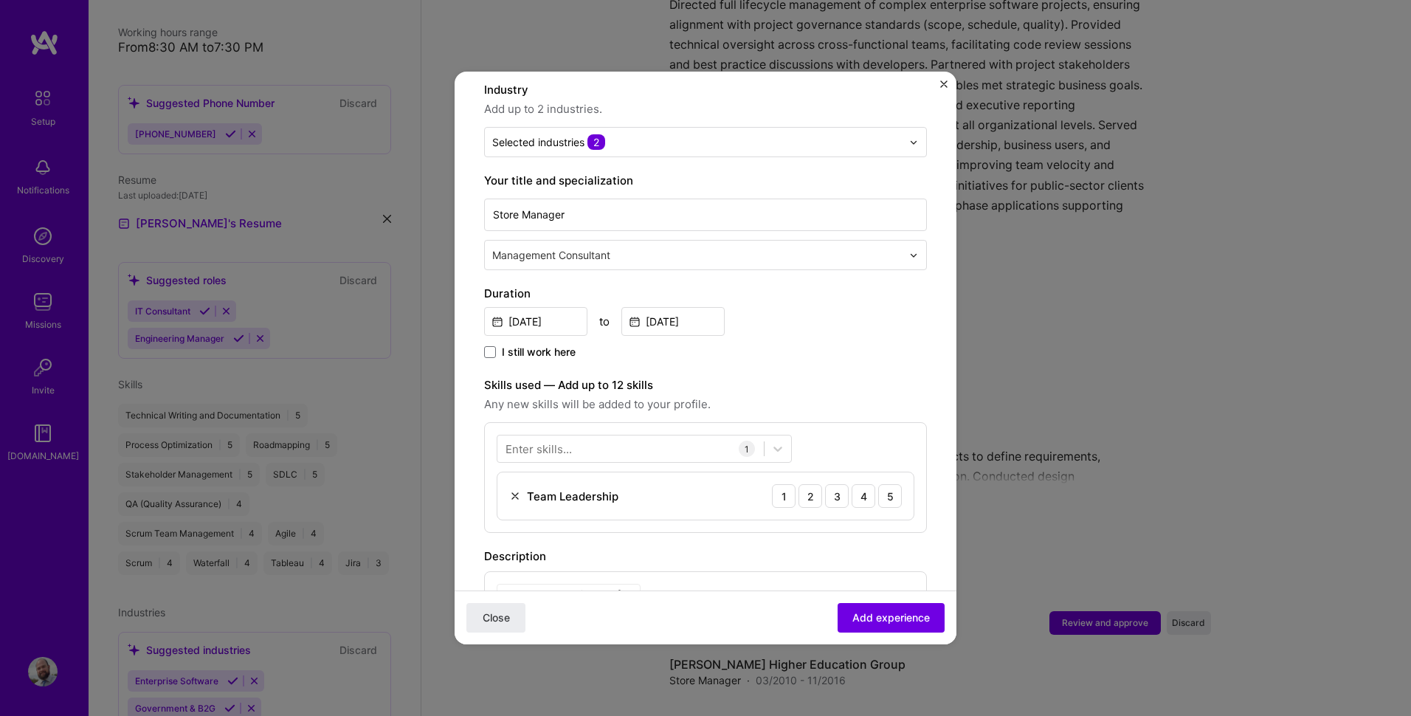
click at [793, 311] on div "[DATE] to [DATE]" at bounding box center [705, 320] width 443 height 32
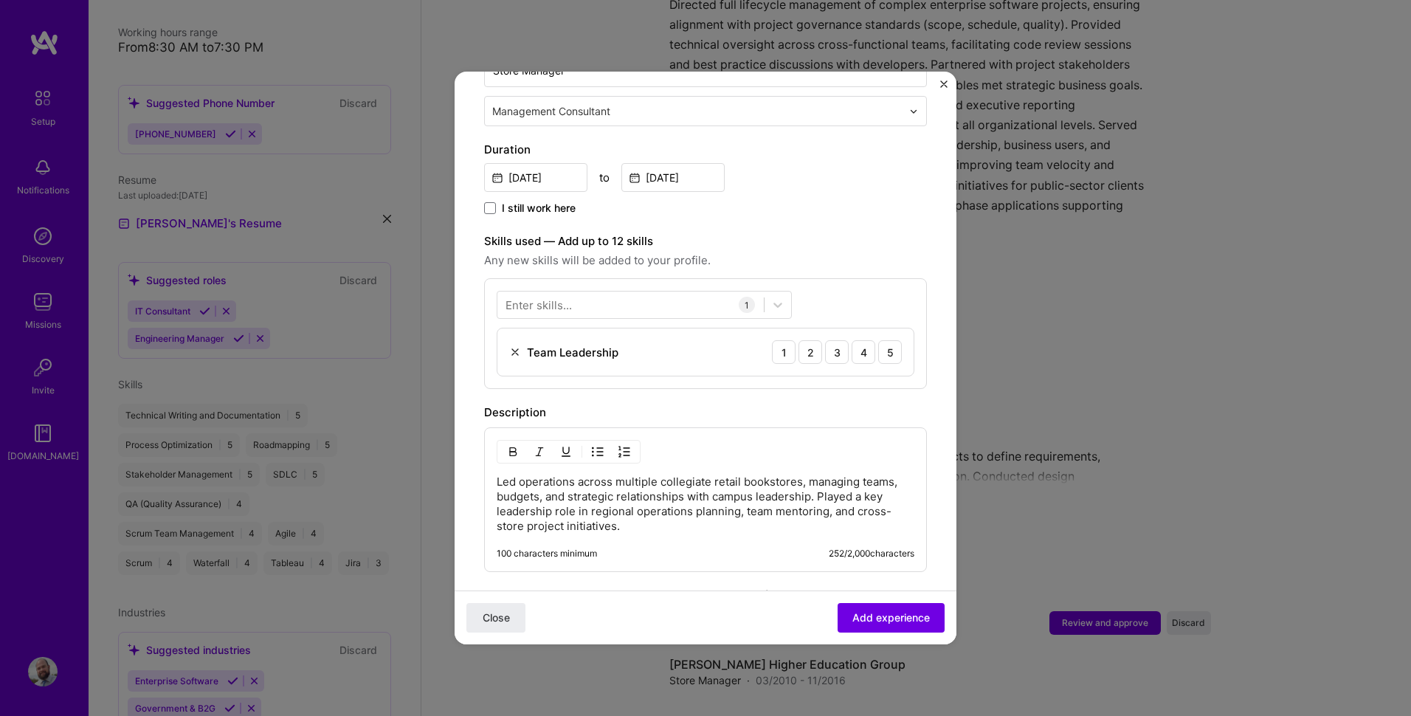
scroll to position [369, 0]
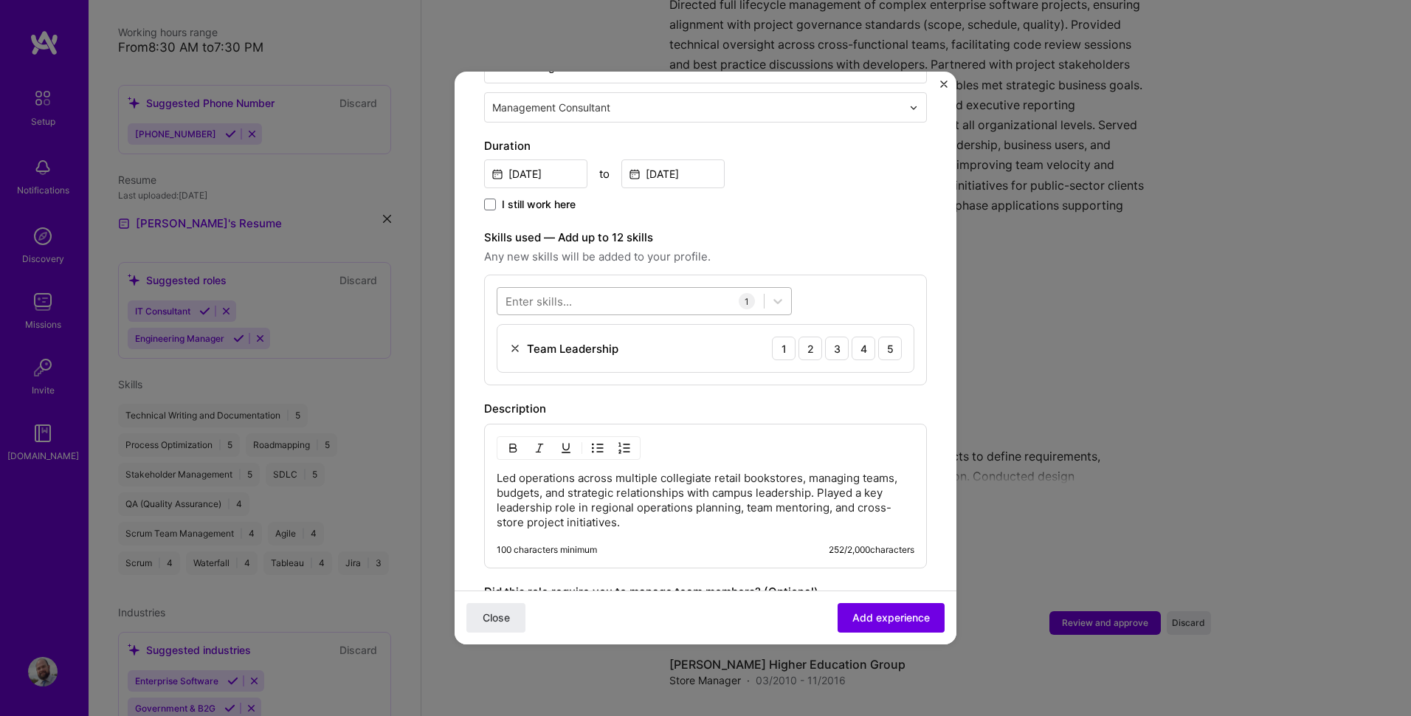
click at [655, 289] on div at bounding box center [630, 301] width 266 height 24
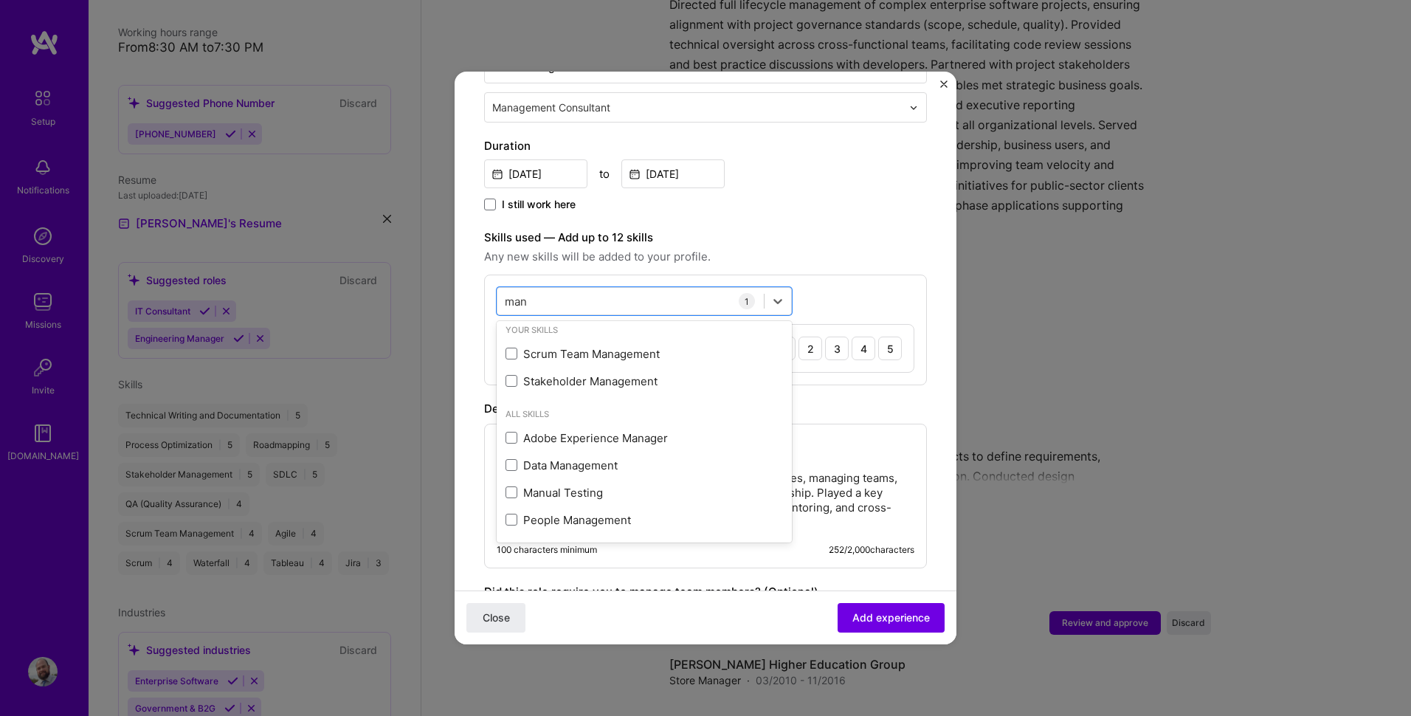
scroll to position [0, 0]
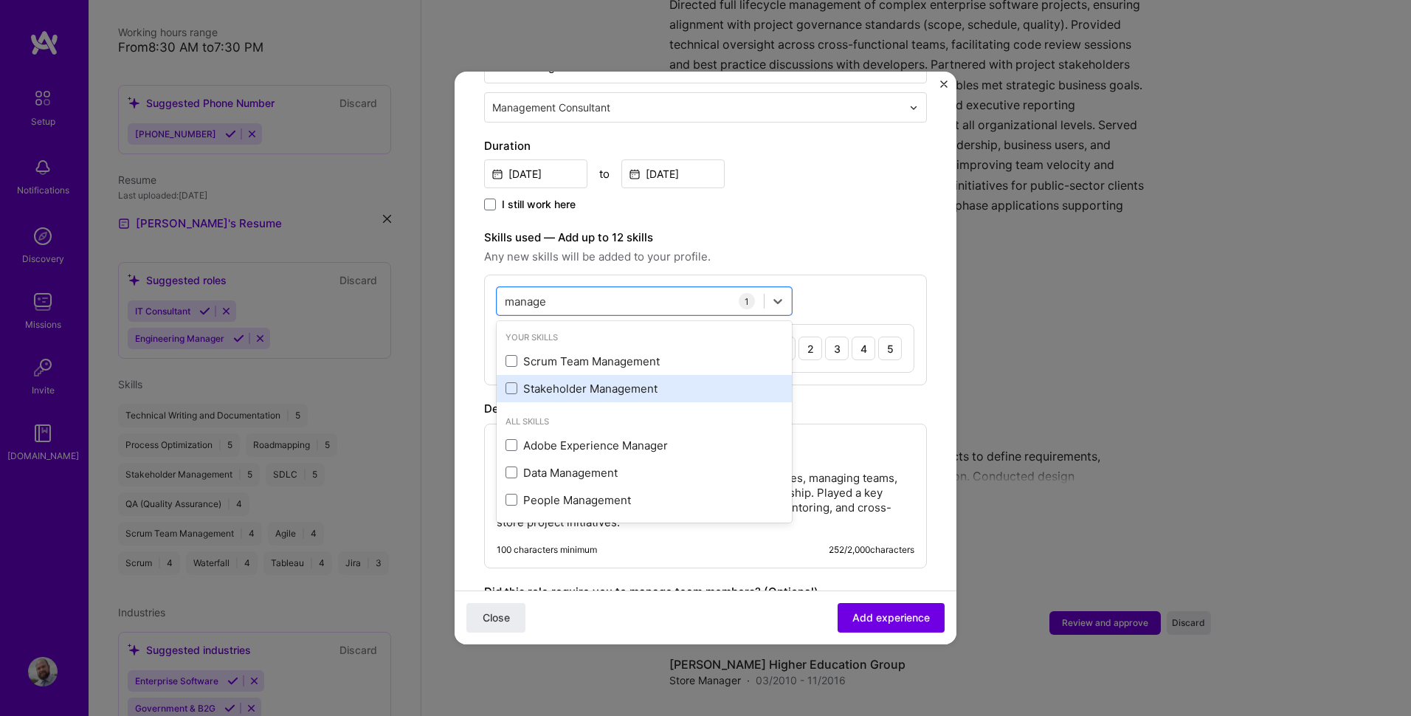
click at [610, 381] on div "Stakeholder Management" at bounding box center [643, 388] width 277 height 15
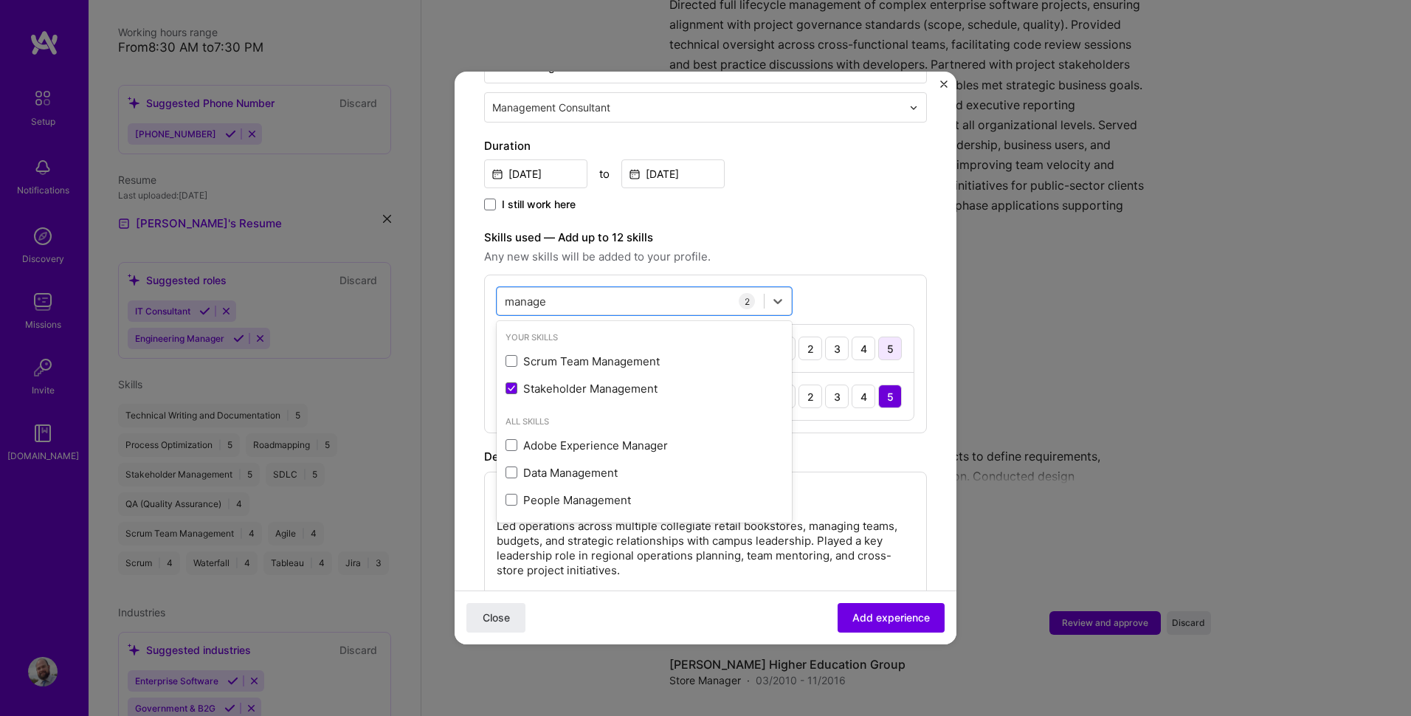
click at [882, 339] on div "5" at bounding box center [890, 348] width 24 height 24
click at [632, 289] on div "manage manage" at bounding box center [630, 301] width 266 height 24
drag, startPoint x: 590, startPoint y: 286, endPoint x: 488, endPoint y: 282, distance: 101.9
click at [488, 282] on div "option Stakeholder Management, selected. Select is focused ,type to refine list…" at bounding box center [705, 354] width 443 height 159
type input "m"
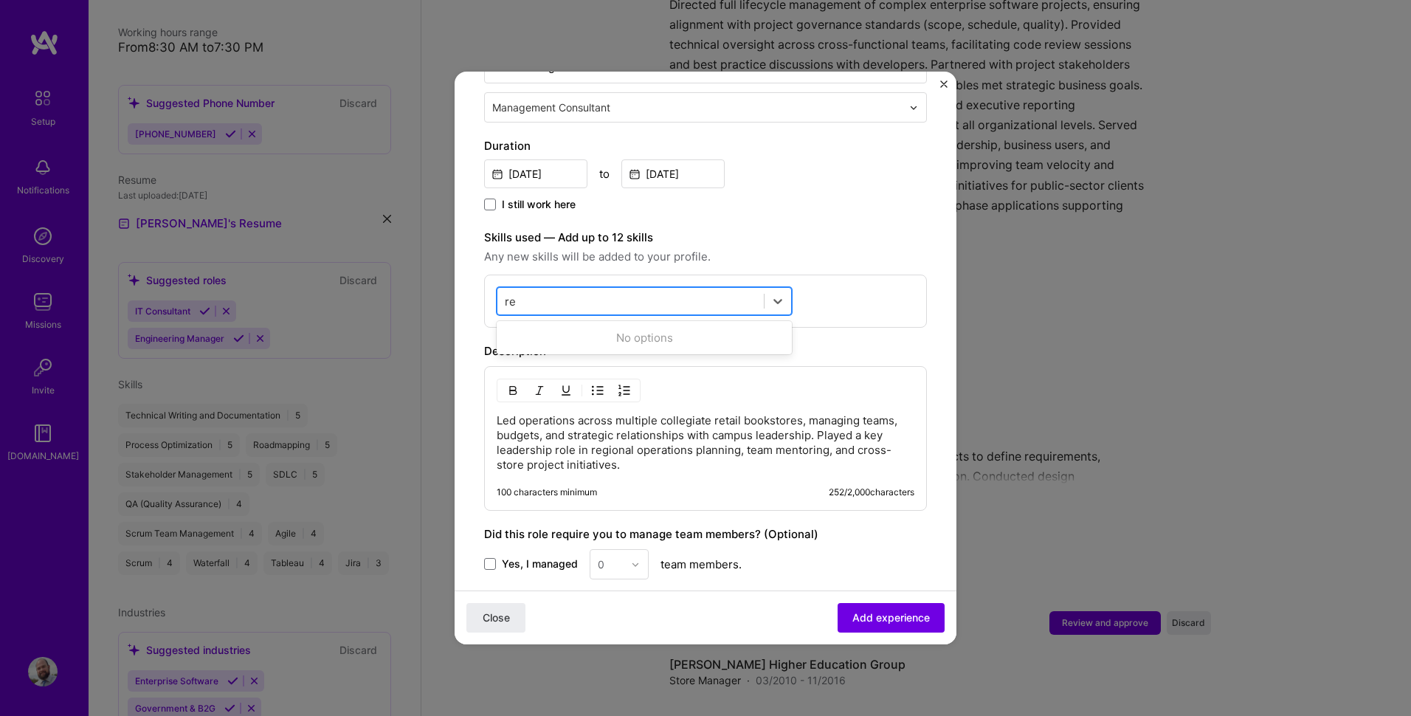
type input "r"
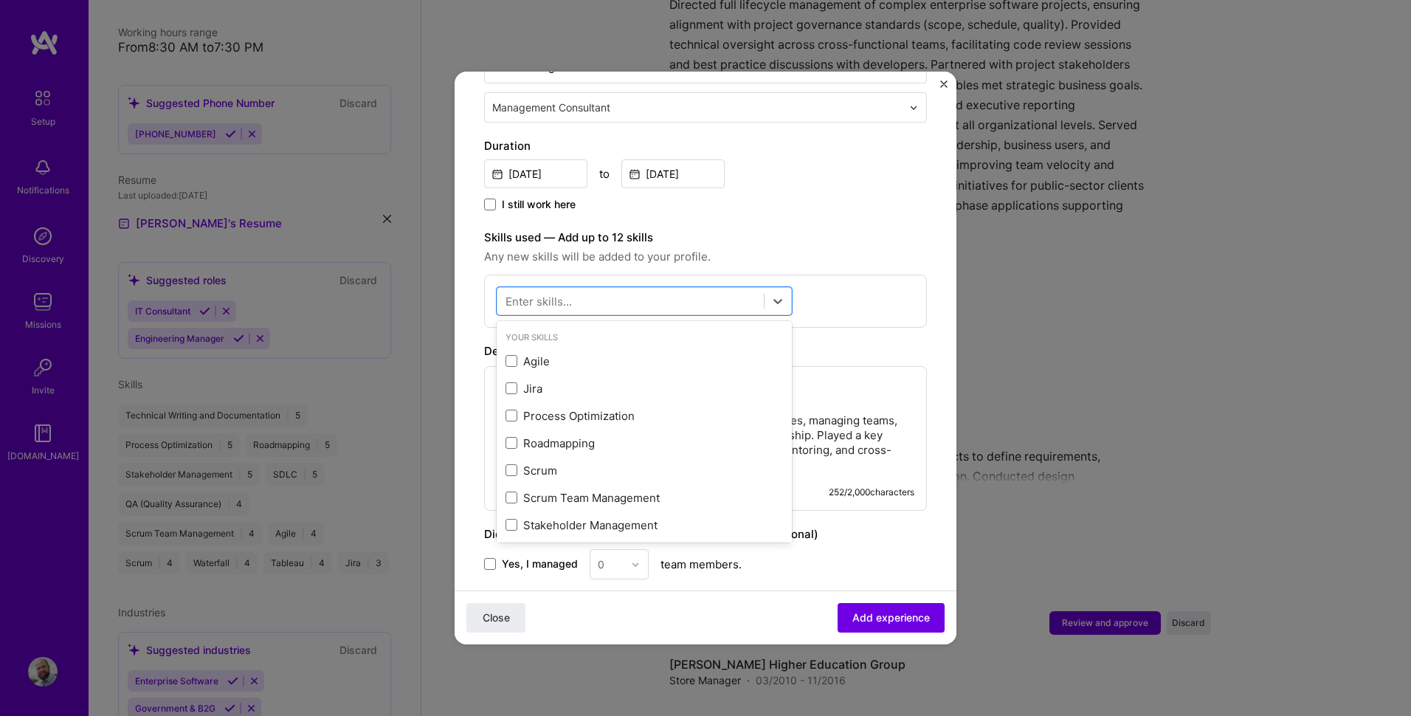
click at [923, 322] on form "Adding suggested job This job is suggested based on your LinkedIn, resume or [D…" at bounding box center [706, 281] width 502 height 1098
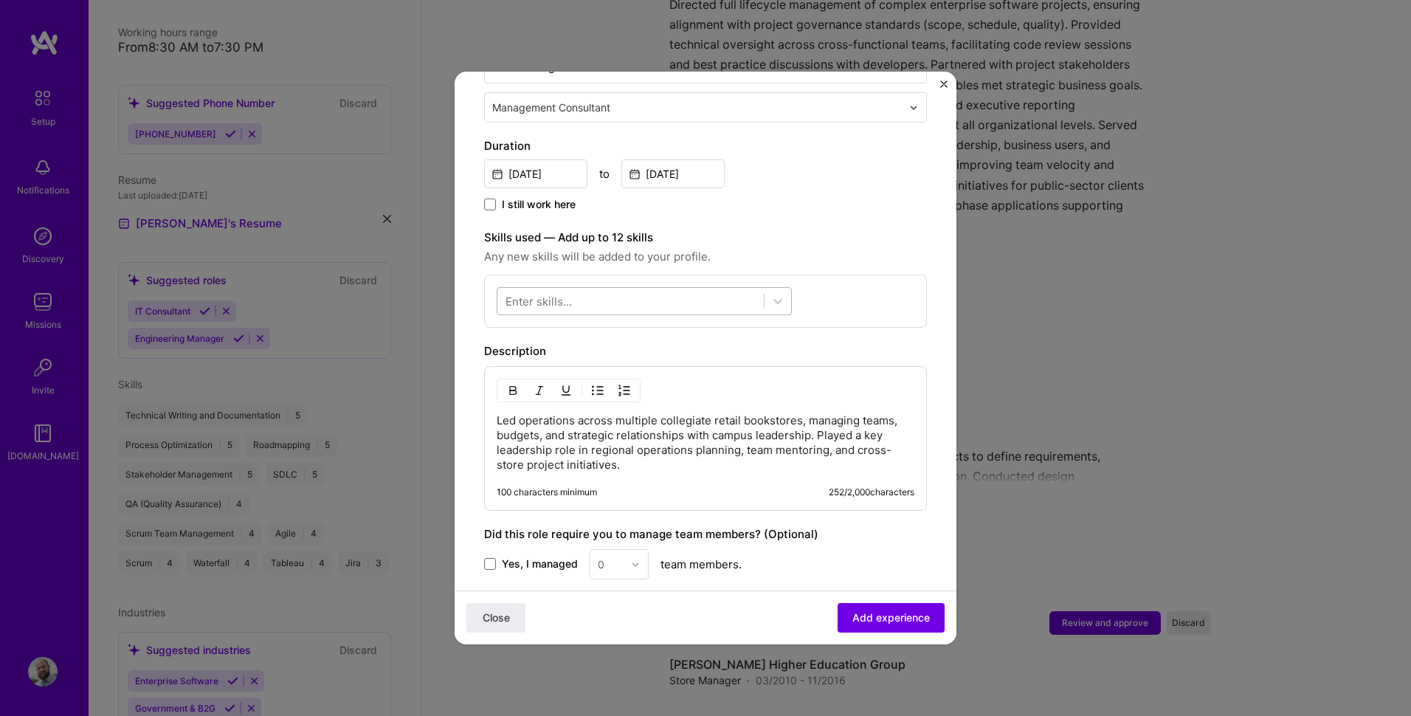
click at [653, 289] on div at bounding box center [630, 301] width 266 height 24
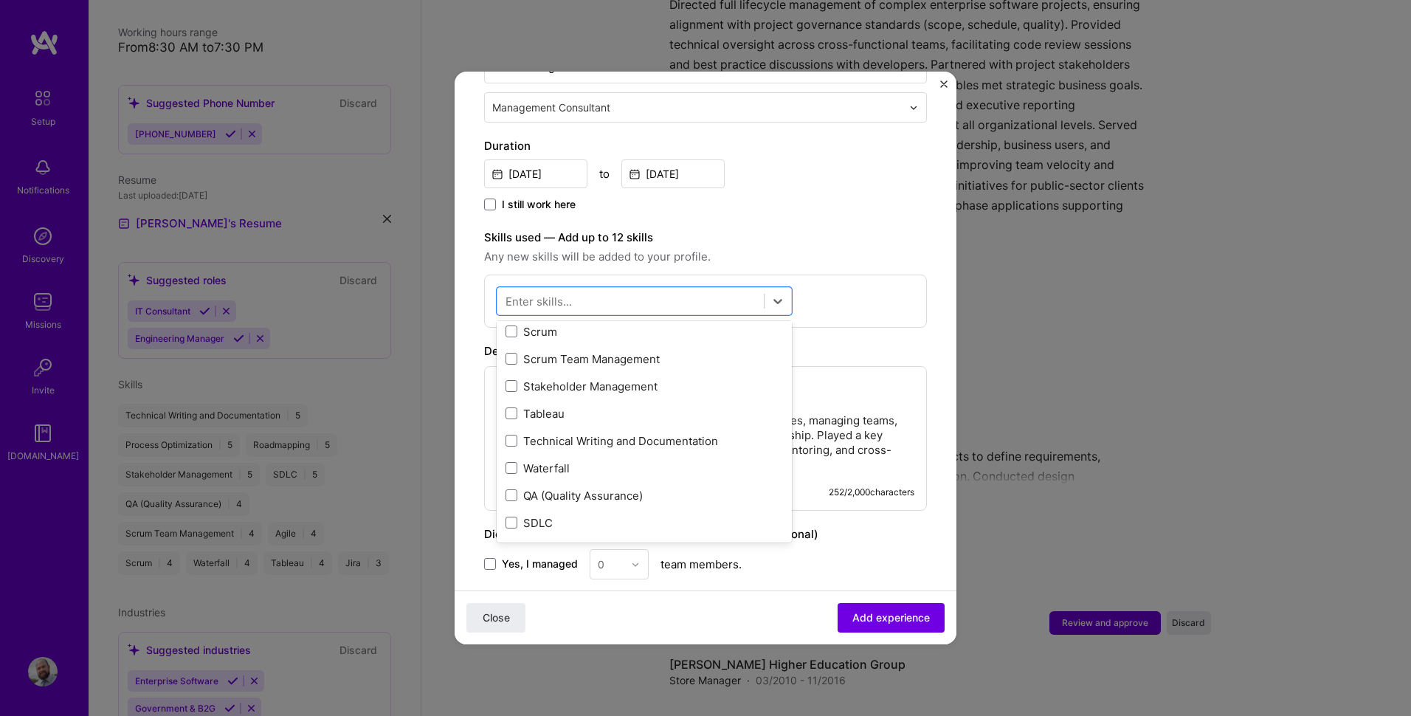
scroll to position [148, 0]
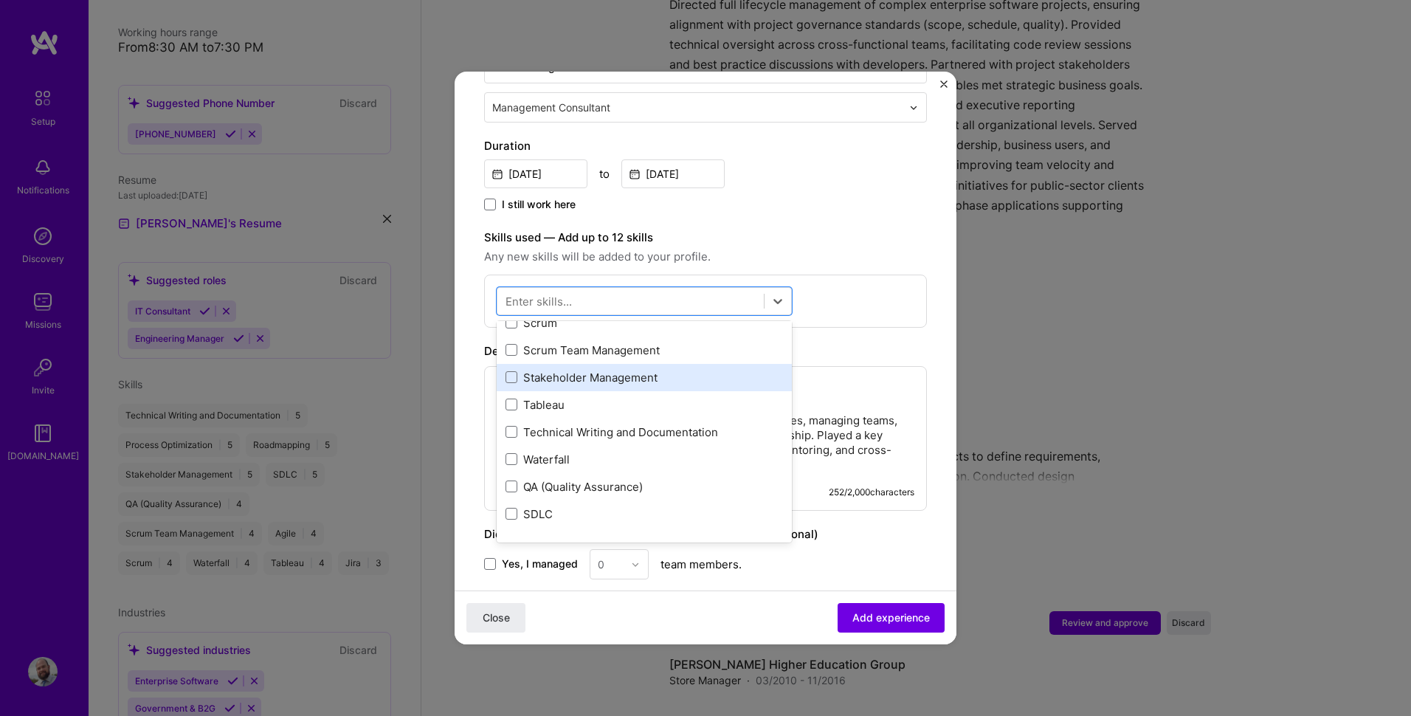
click at [634, 370] on div "Stakeholder Management" at bounding box center [643, 377] width 277 height 15
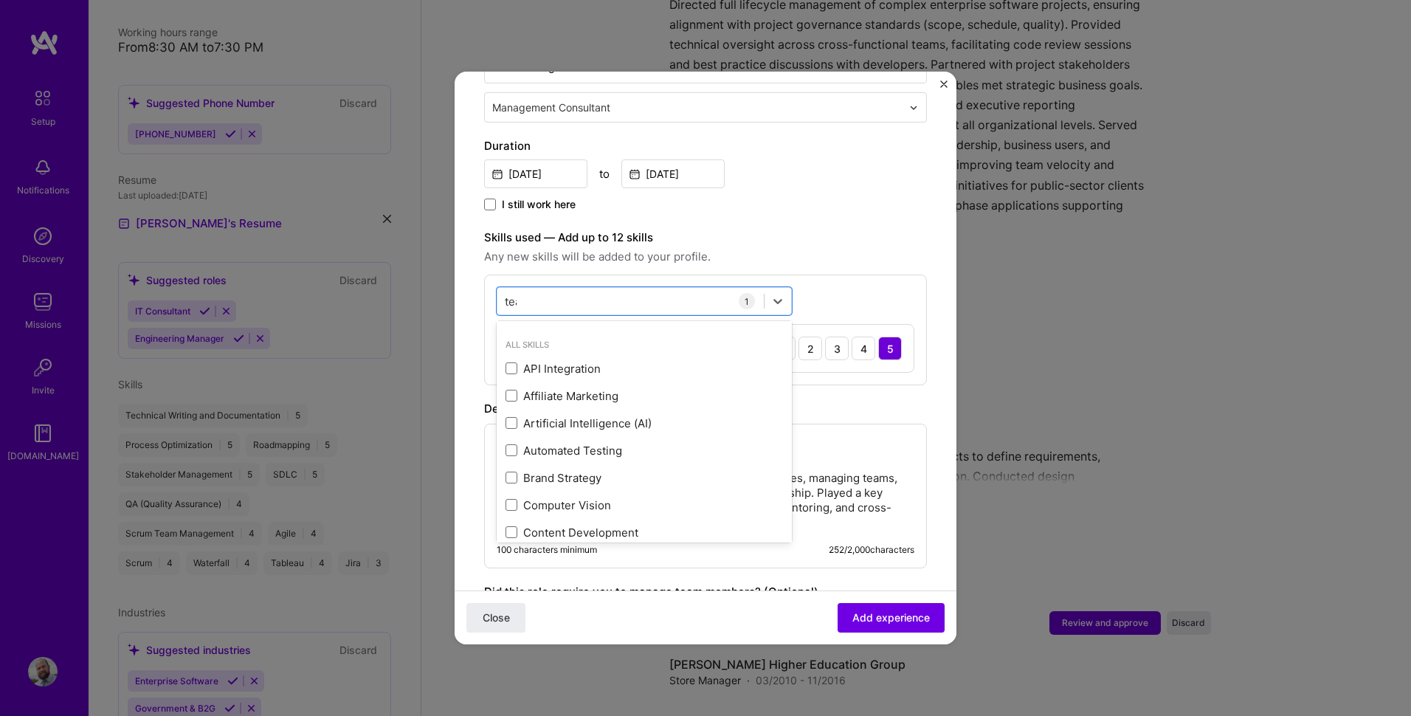
scroll to position [0, 0]
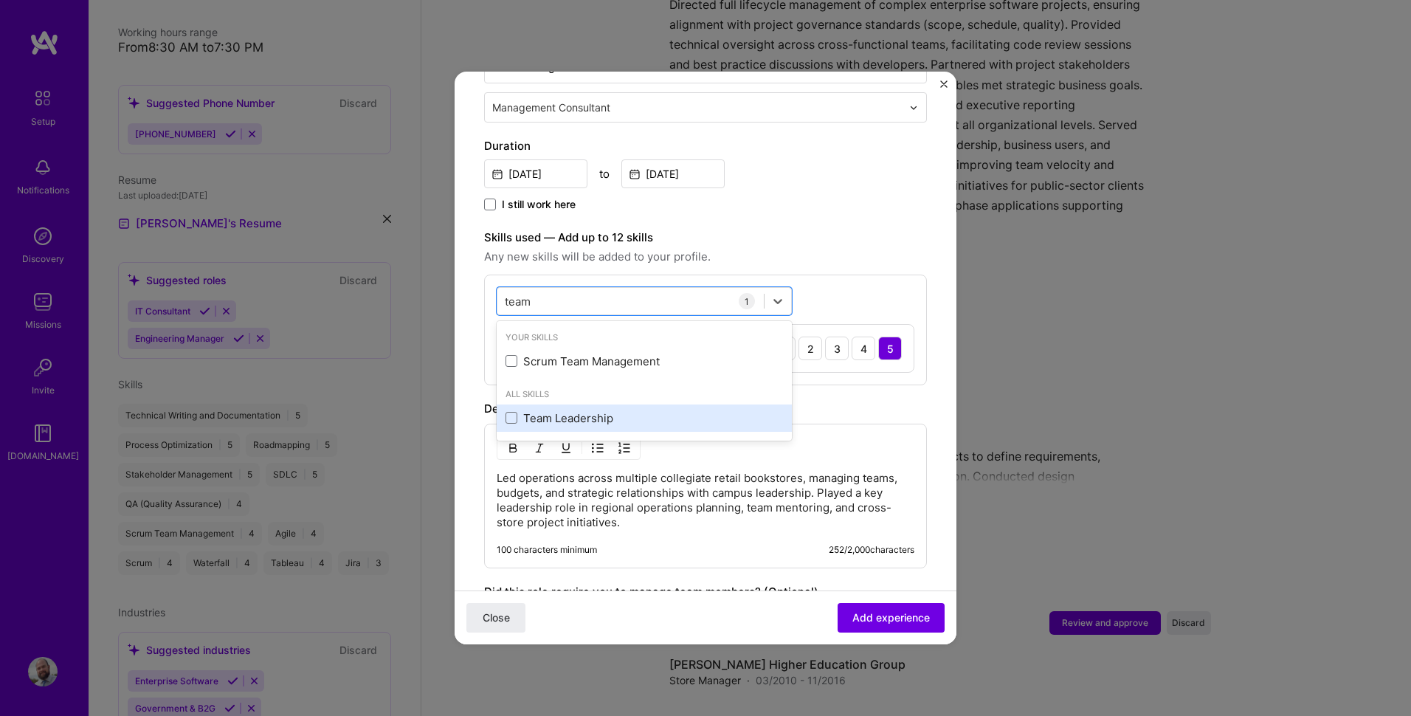
click at [566, 412] on div "Team Leadership" at bounding box center [644, 417] width 295 height 27
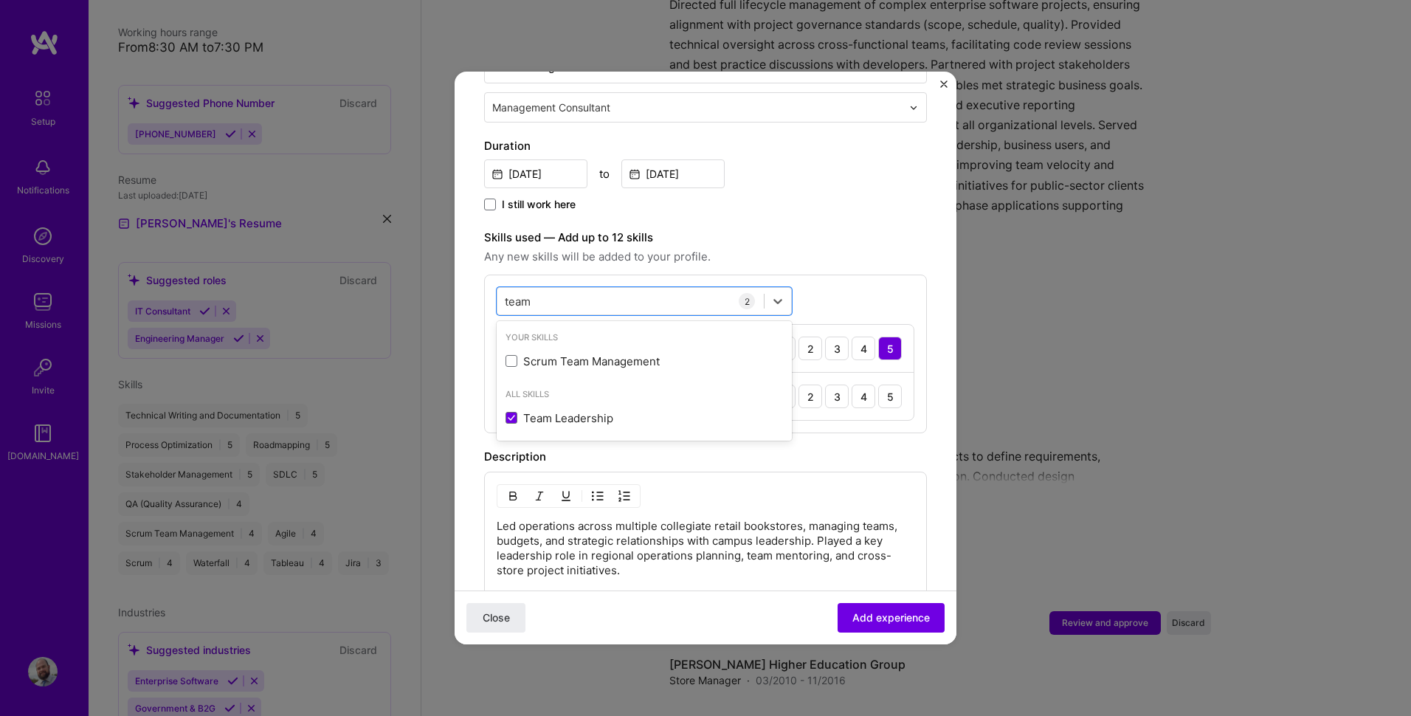
type input "team"
click at [902, 429] on div "Adding suggested job This job is suggested based on your LinkedIn, resume or [D…" at bounding box center [705, 292] width 443 height 1120
click at [878, 390] on div "5" at bounding box center [890, 396] width 24 height 24
click at [908, 448] on div "Description" at bounding box center [705, 457] width 443 height 18
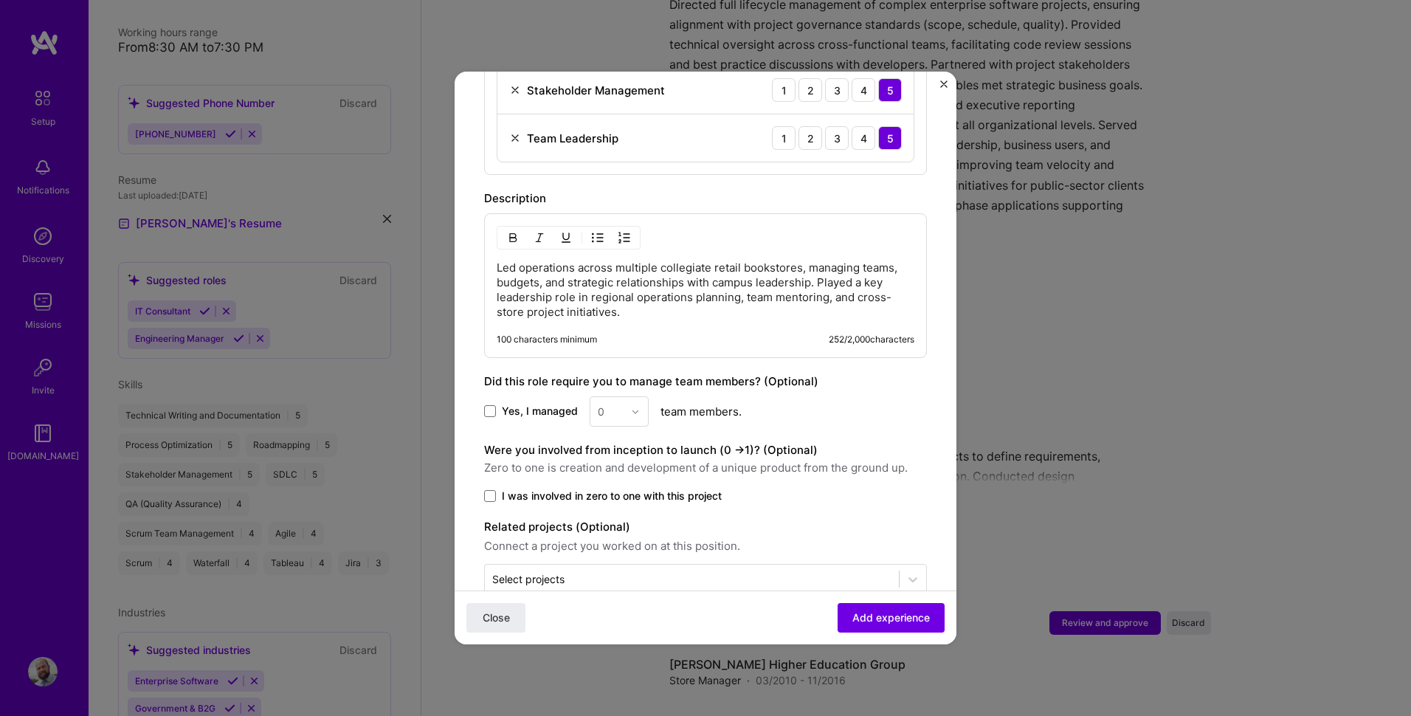
scroll to position [645, 0]
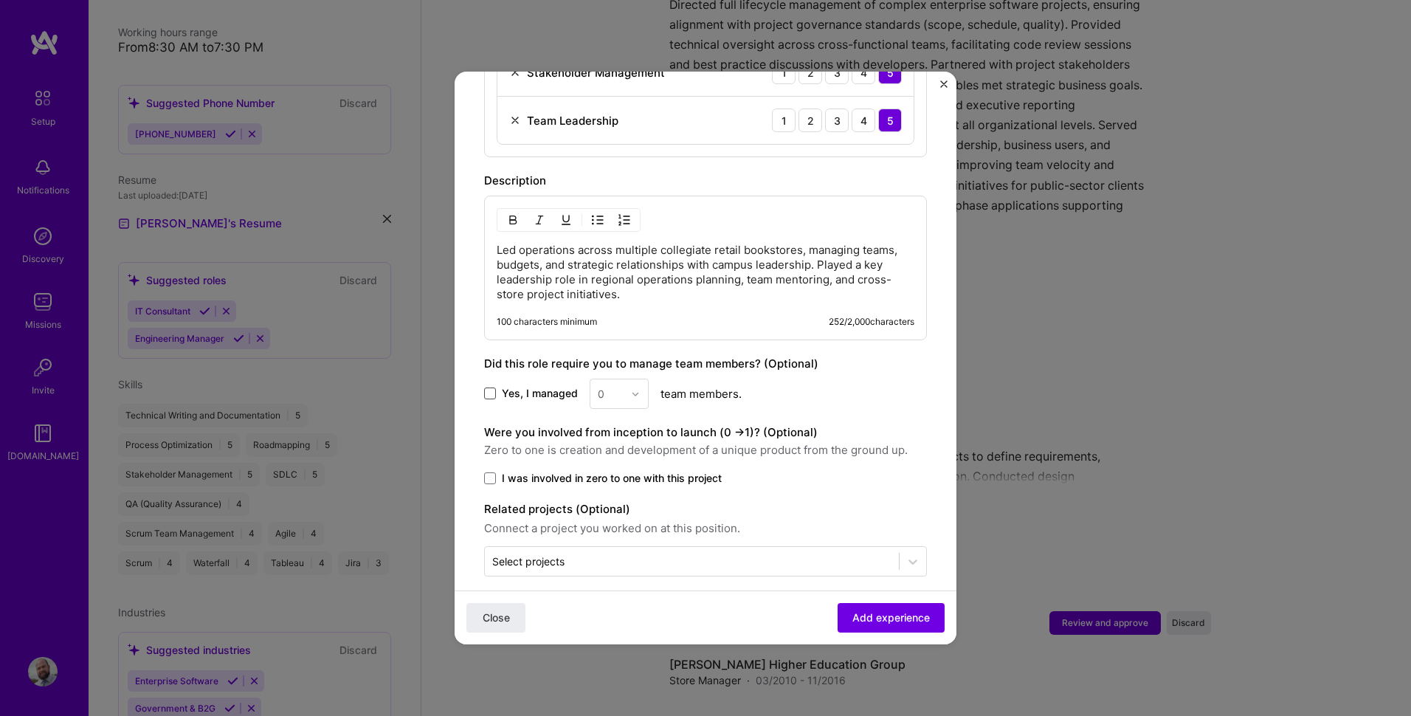
click at [491, 387] on span at bounding box center [490, 393] width 12 height 12
click at [0, 0] on input "Yes, I managed" at bounding box center [0, 0] width 0 height 0
click at [631, 390] on img at bounding box center [635, 394] width 9 height 9
click at [603, 610] on div "25+" at bounding box center [619, 617] width 50 height 27
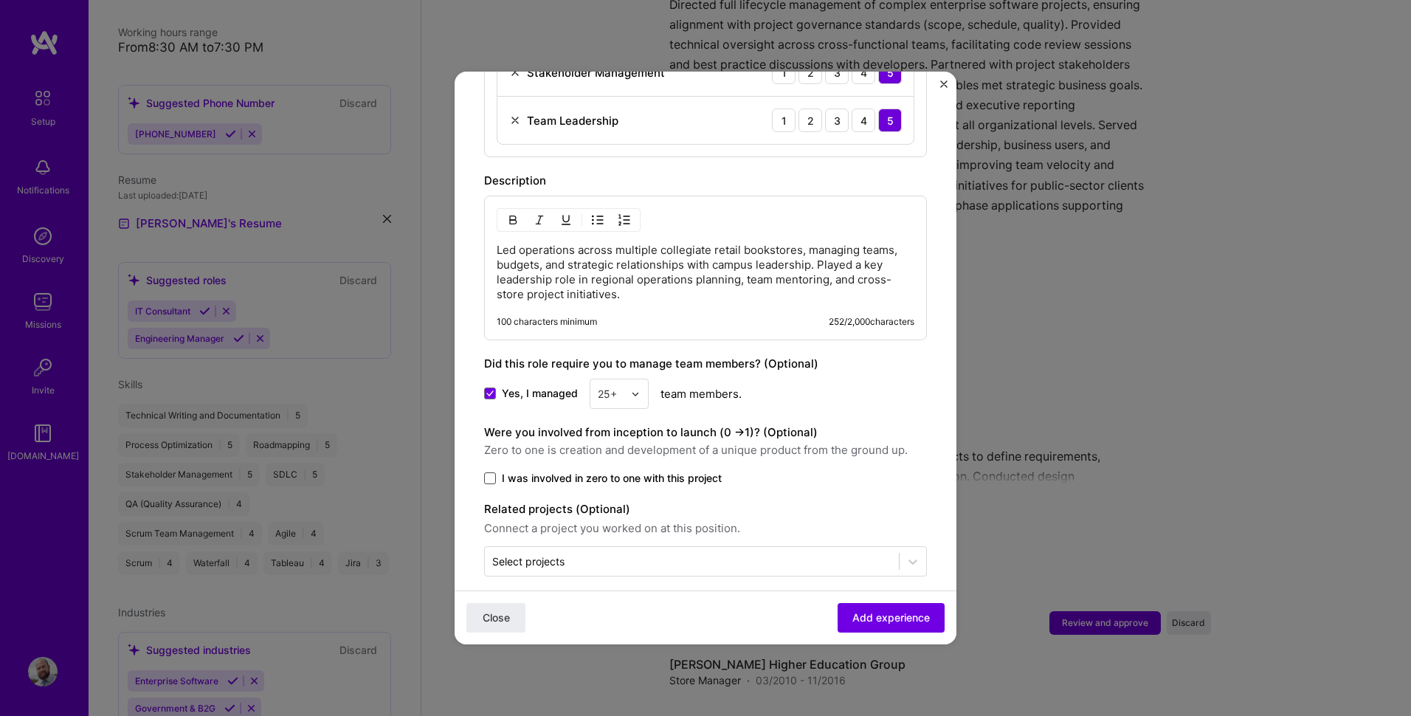
click at [494, 472] on span at bounding box center [490, 478] width 12 height 12
click at [0, 0] on input "I was involved in zero to one with this project" at bounding box center [0, 0] width 0 height 0
click at [857, 614] on span "Add experience" at bounding box center [890, 617] width 77 height 15
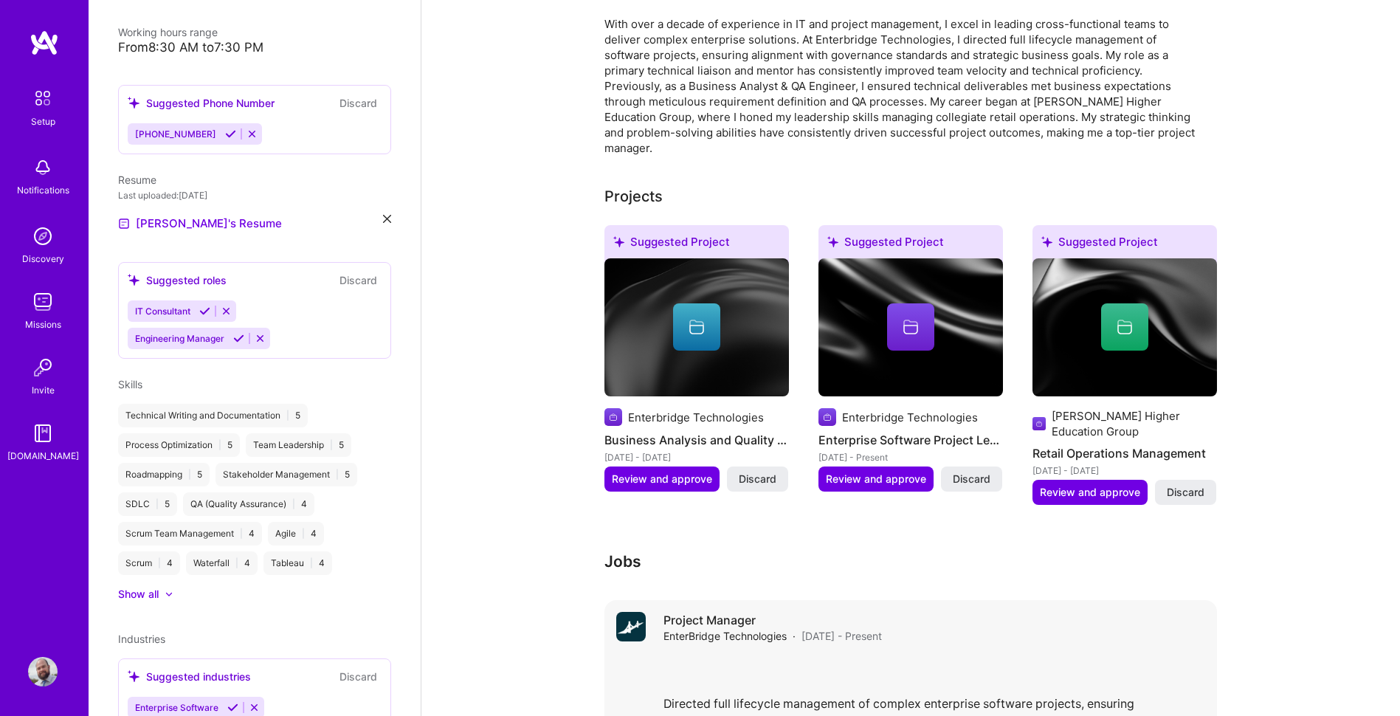
scroll to position [366, 0]
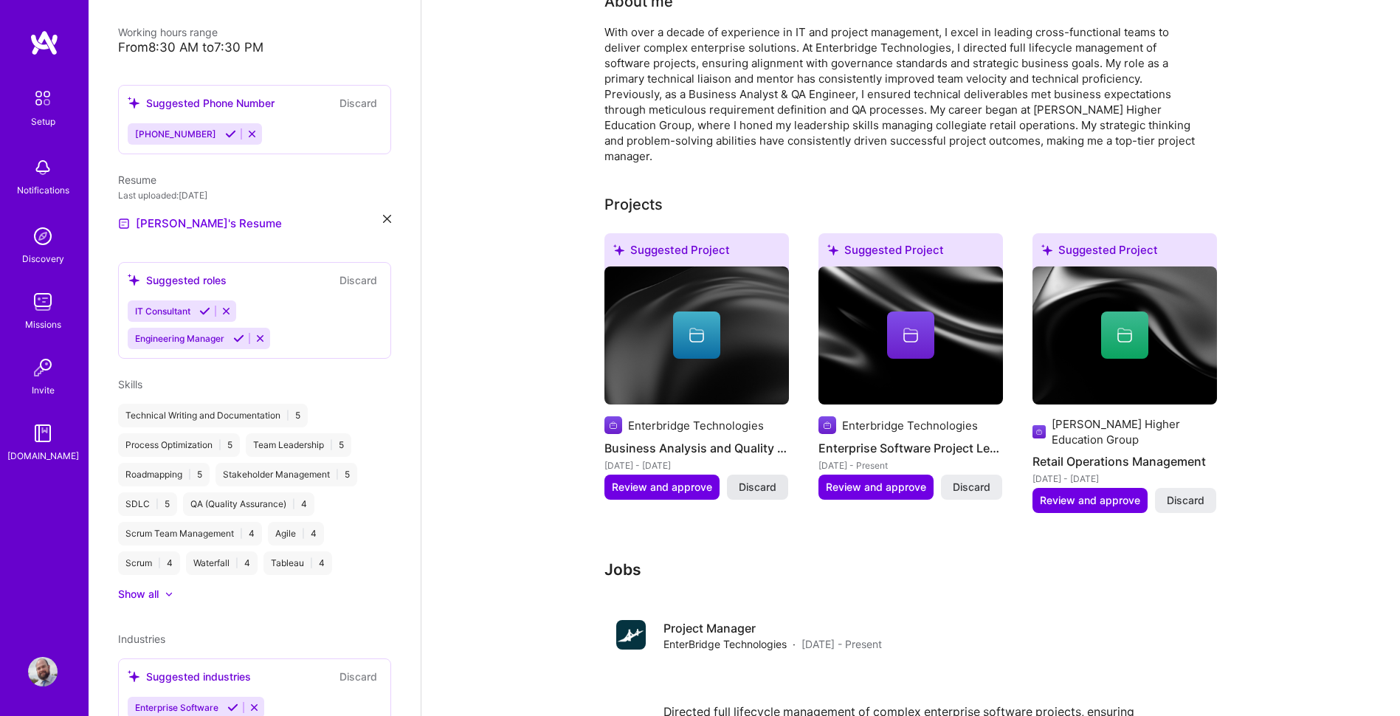
click at [759, 480] on span "Discard" at bounding box center [758, 487] width 38 height 15
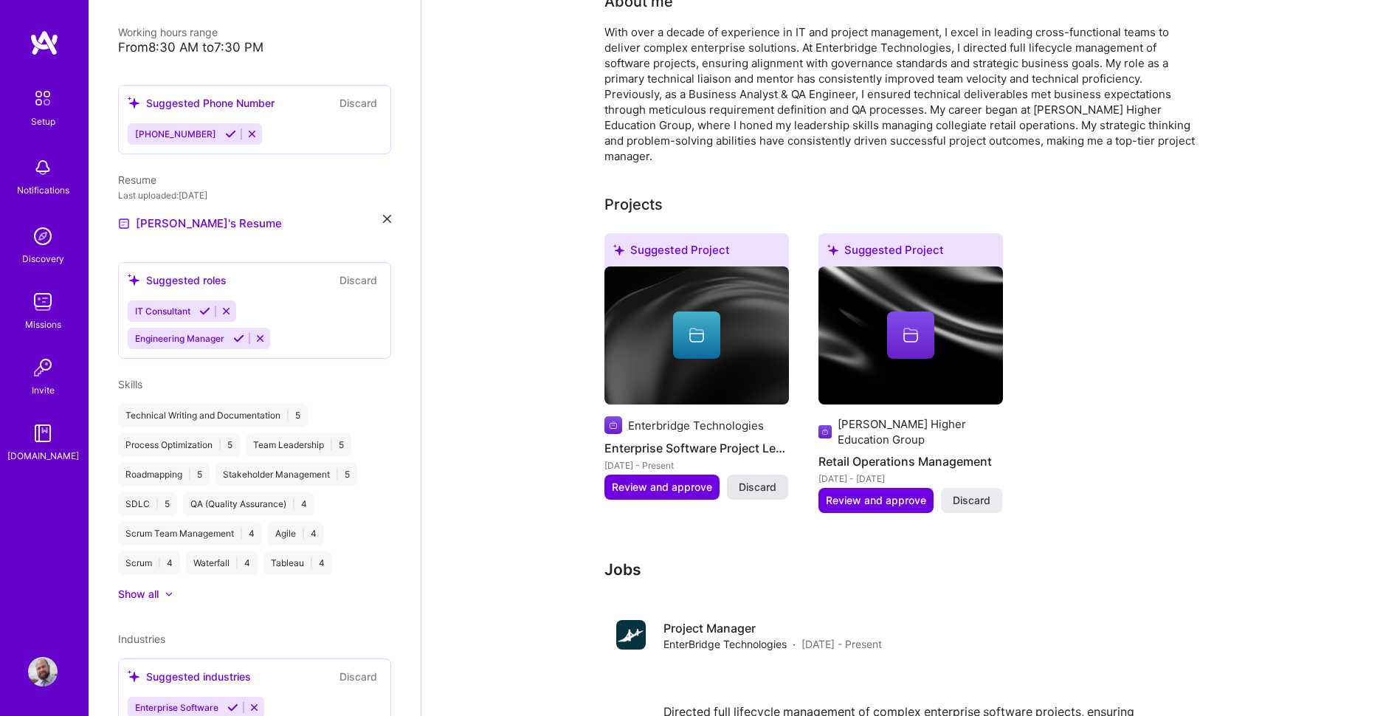
click at [767, 480] on span "Discard" at bounding box center [758, 487] width 38 height 15
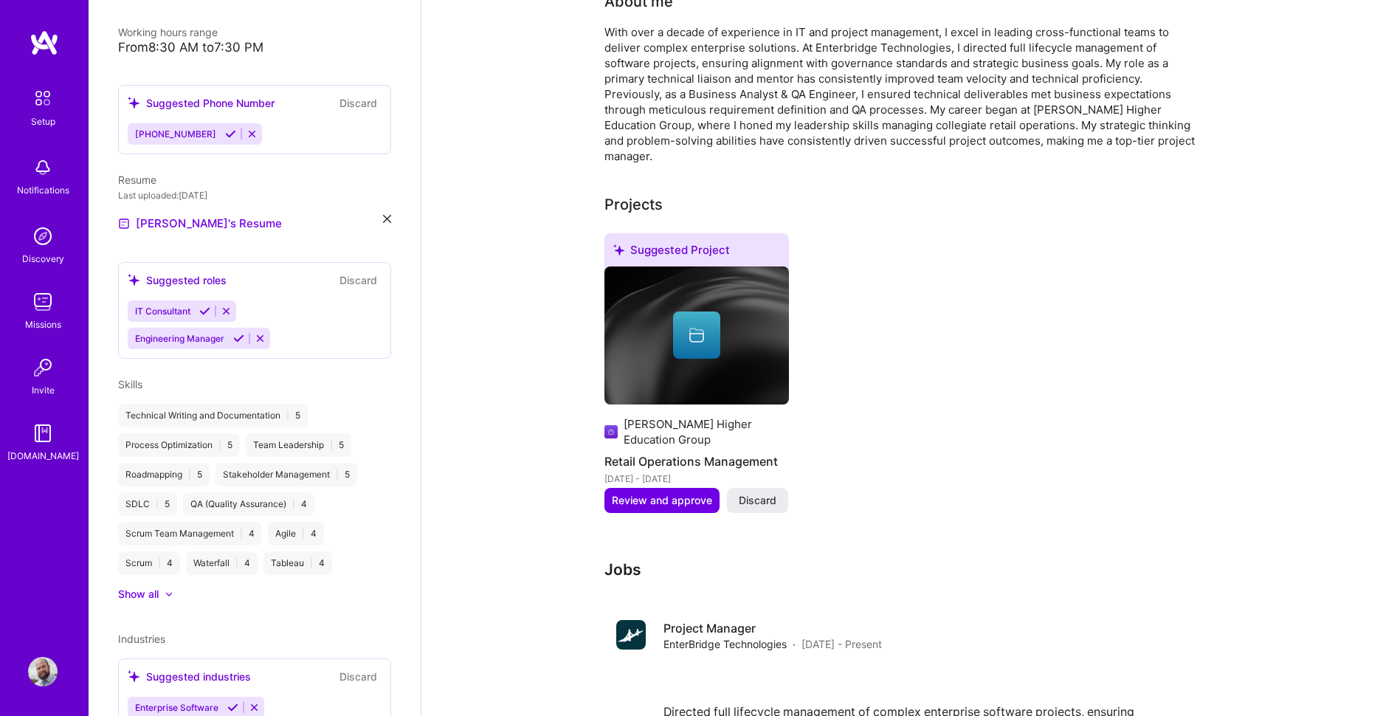
click at [767, 493] on span "Discard" at bounding box center [758, 500] width 38 height 15
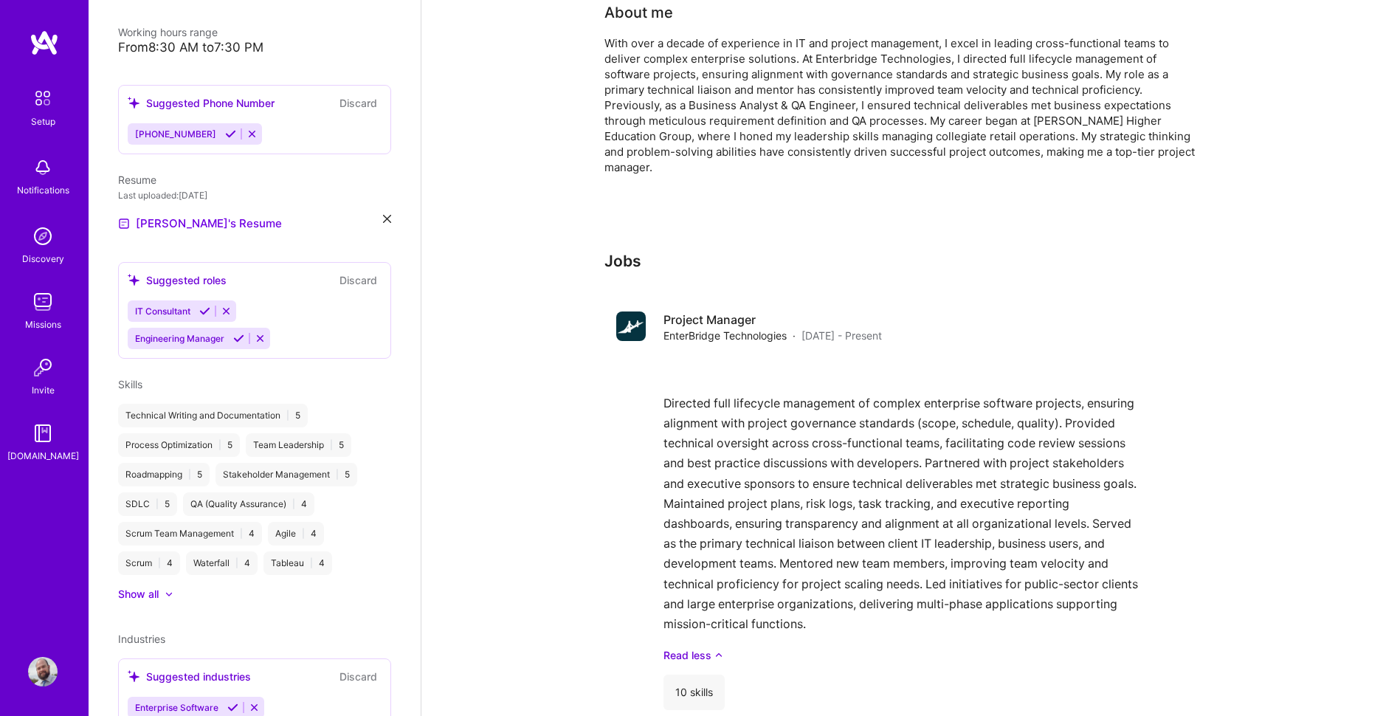
scroll to position [0, 0]
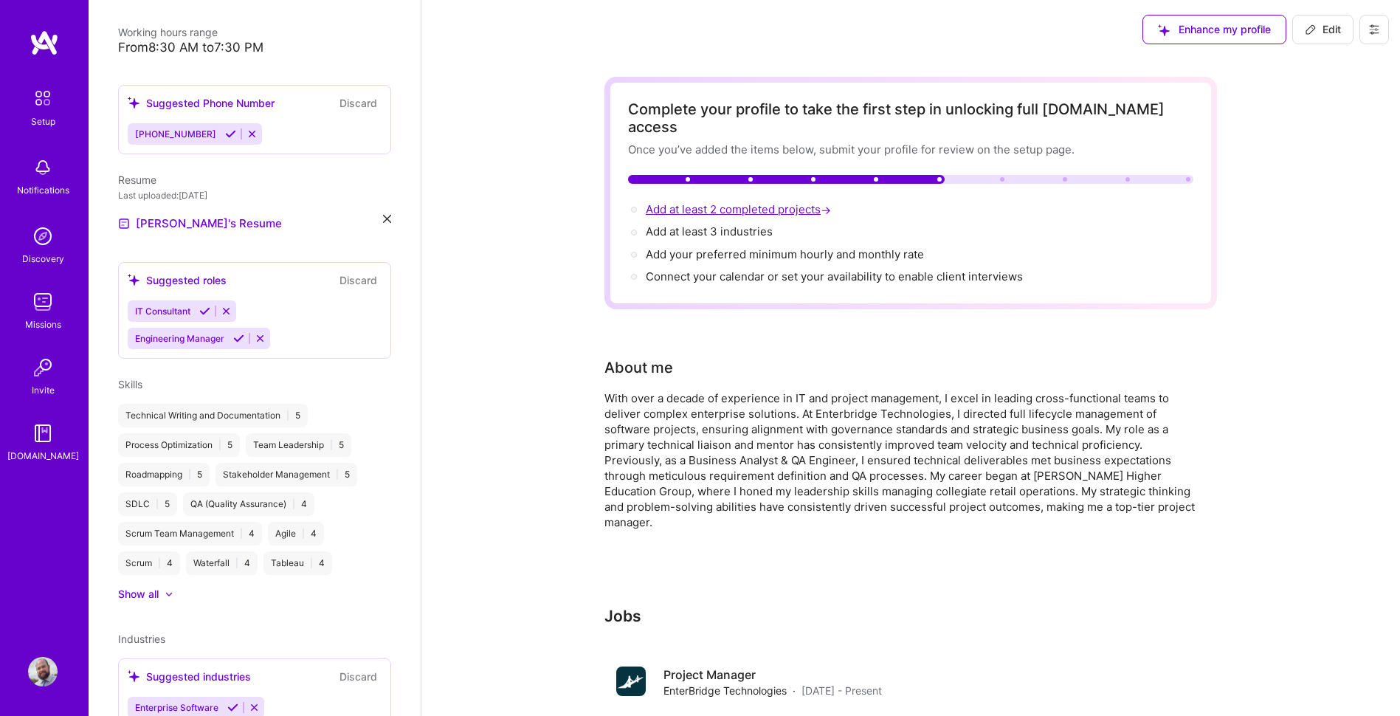
click at [724, 202] on span "Add at least 2 completed projects →" at bounding box center [740, 209] width 188 height 14
select select "US"
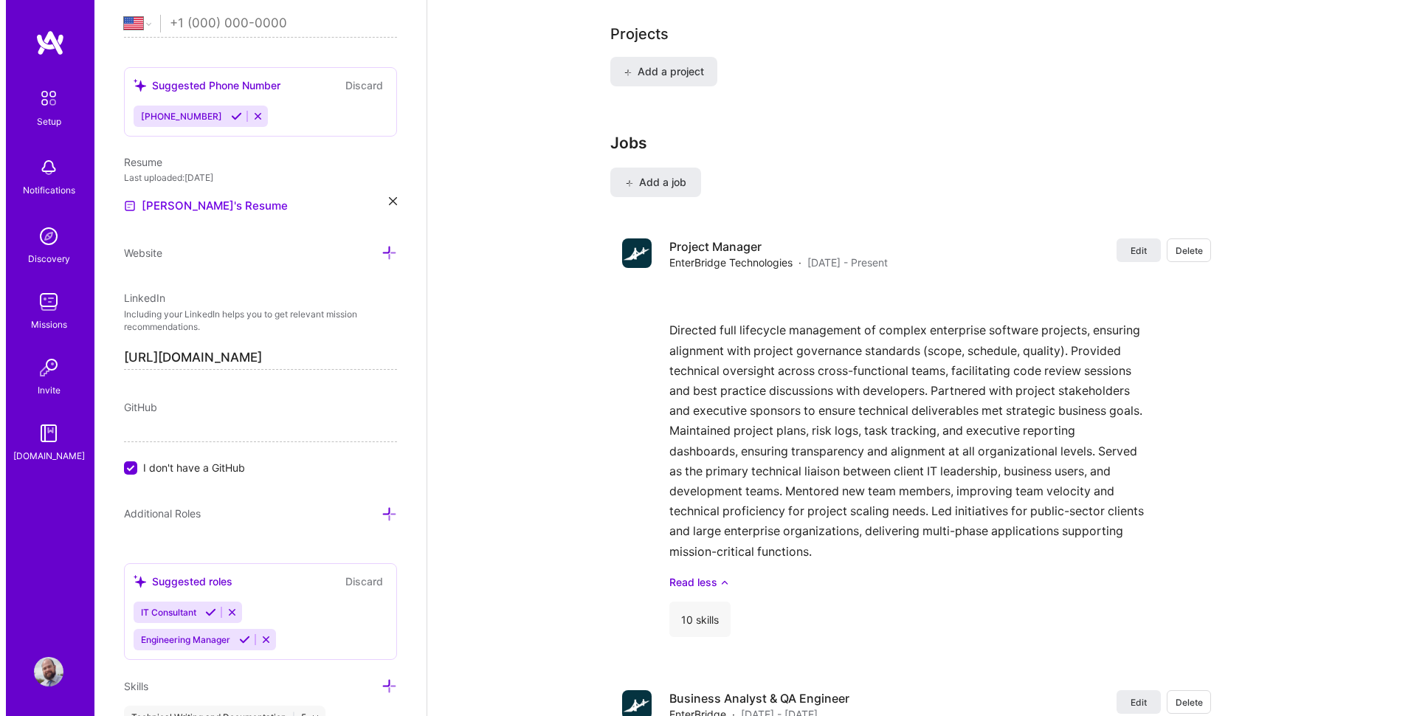
scroll to position [1212, 0]
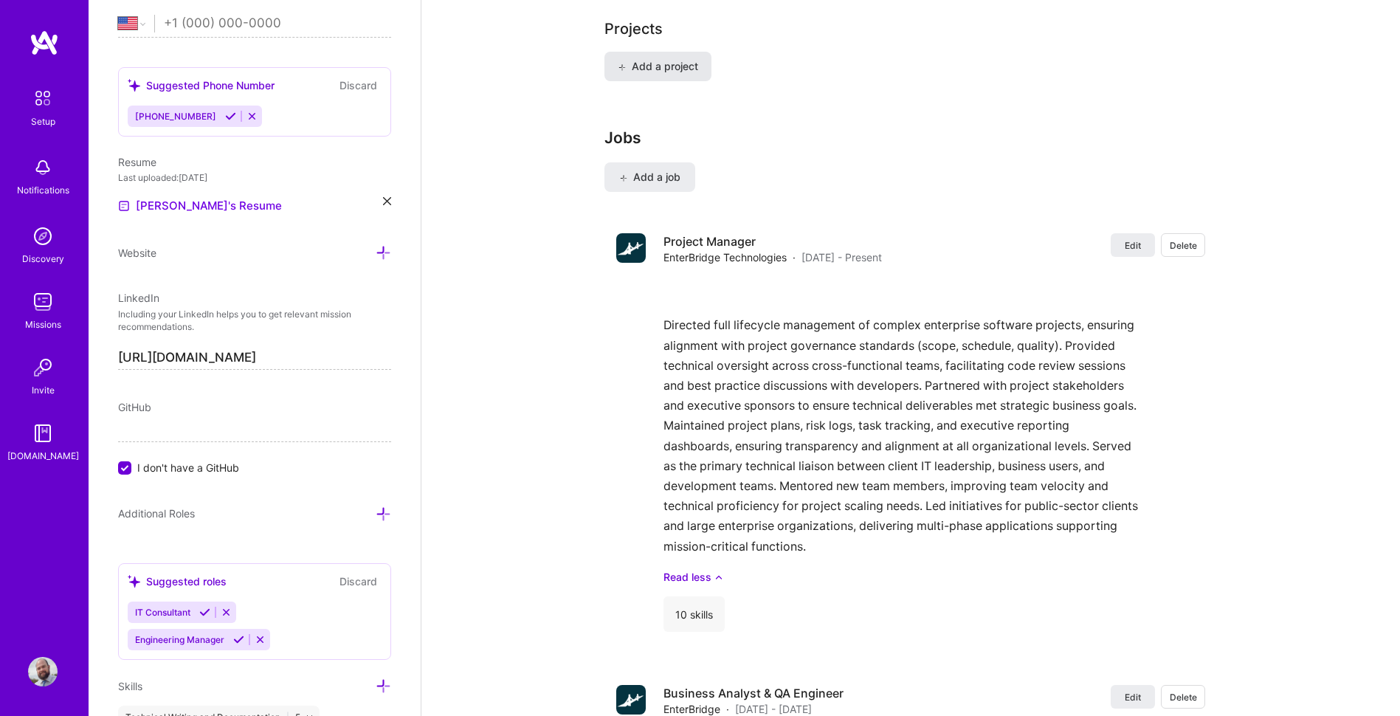
click at [634, 59] on span "Add a project" at bounding box center [658, 66] width 80 height 15
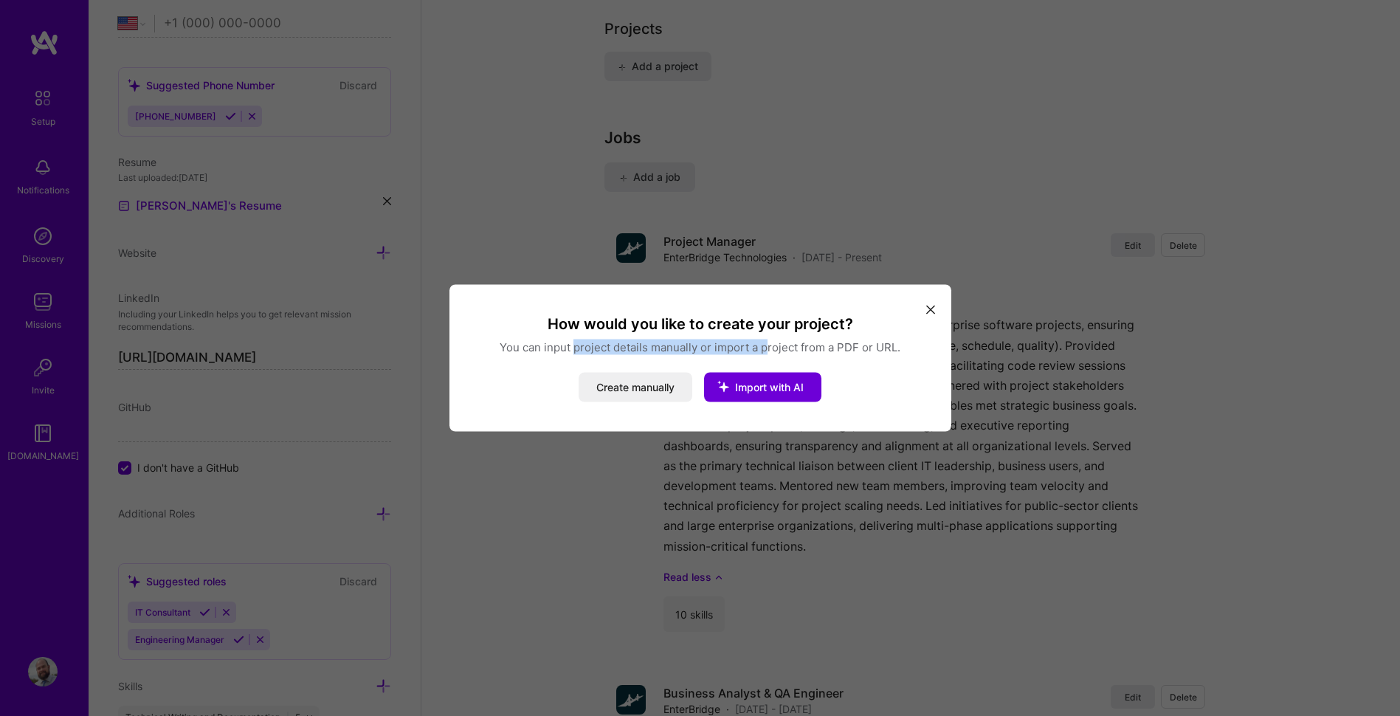
drag, startPoint x: 576, startPoint y: 342, endPoint x: 767, endPoint y: 351, distance: 190.6
click at [767, 351] on p "You can input project details manually or import a project from a PDF or URL." at bounding box center [700, 346] width 466 height 15
drag, startPoint x: 767, startPoint y: 351, endPoint x: 731, endPoint y: 344, distance: 36.2
click at [731, 344] on p "You can input project details manually or import a project from a PDF or URL." at bounding box center [700, 346] width 466 height 15
click at [638, 387] on button "Create manually" at bounding box center [636, 388] width 114 height 30
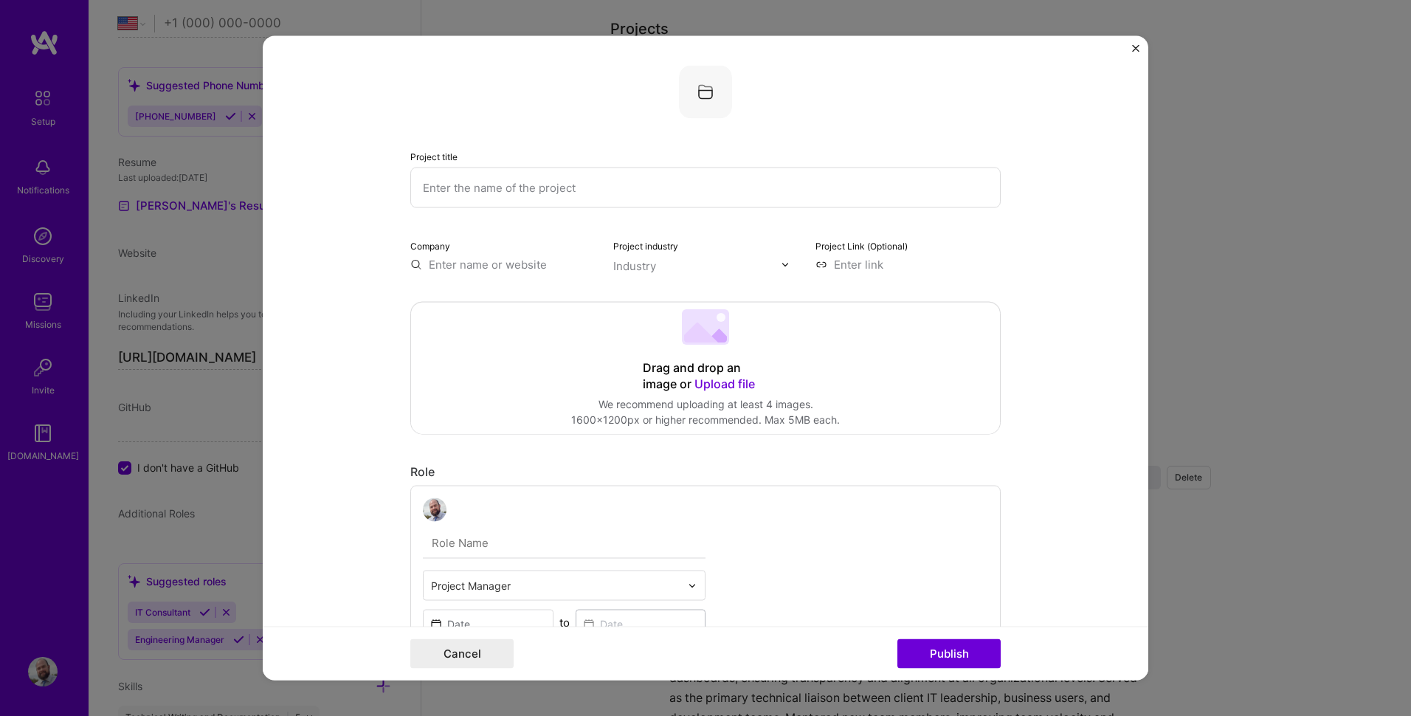
click at [594, 192] on input "text" at bounding box center [705, 188] width 590 height 41
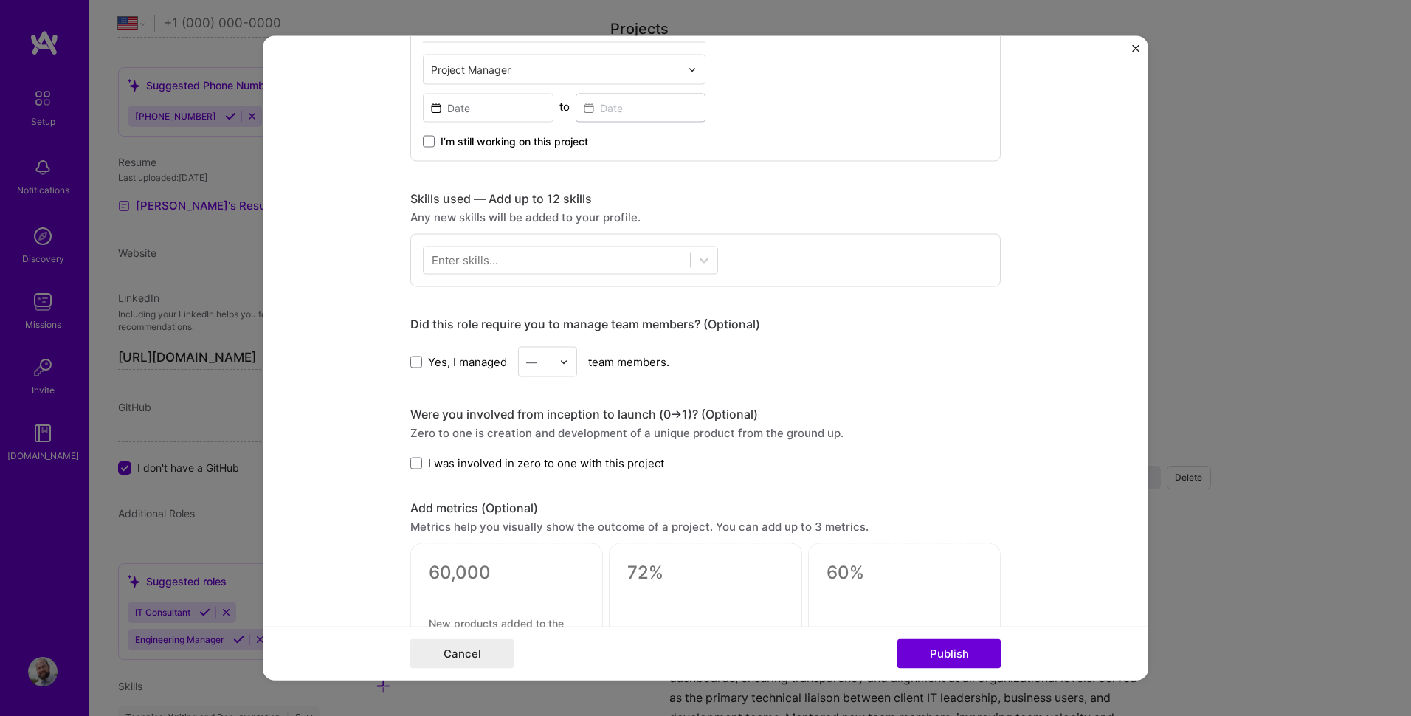
scroll to position [517, 0]
click at [410, 359] on span at bounding box center [416, 361] width 12 height 12
click at [0, 0] on input "Yes, I managed" at bounding box center [0, 0] width 0 height 0
click at [553, 364] on div "—" at bounding box center [539, 361] width 41 height 29
click at [534, 457] on div "3" at bounding box center [547, 454] width 50 height 27
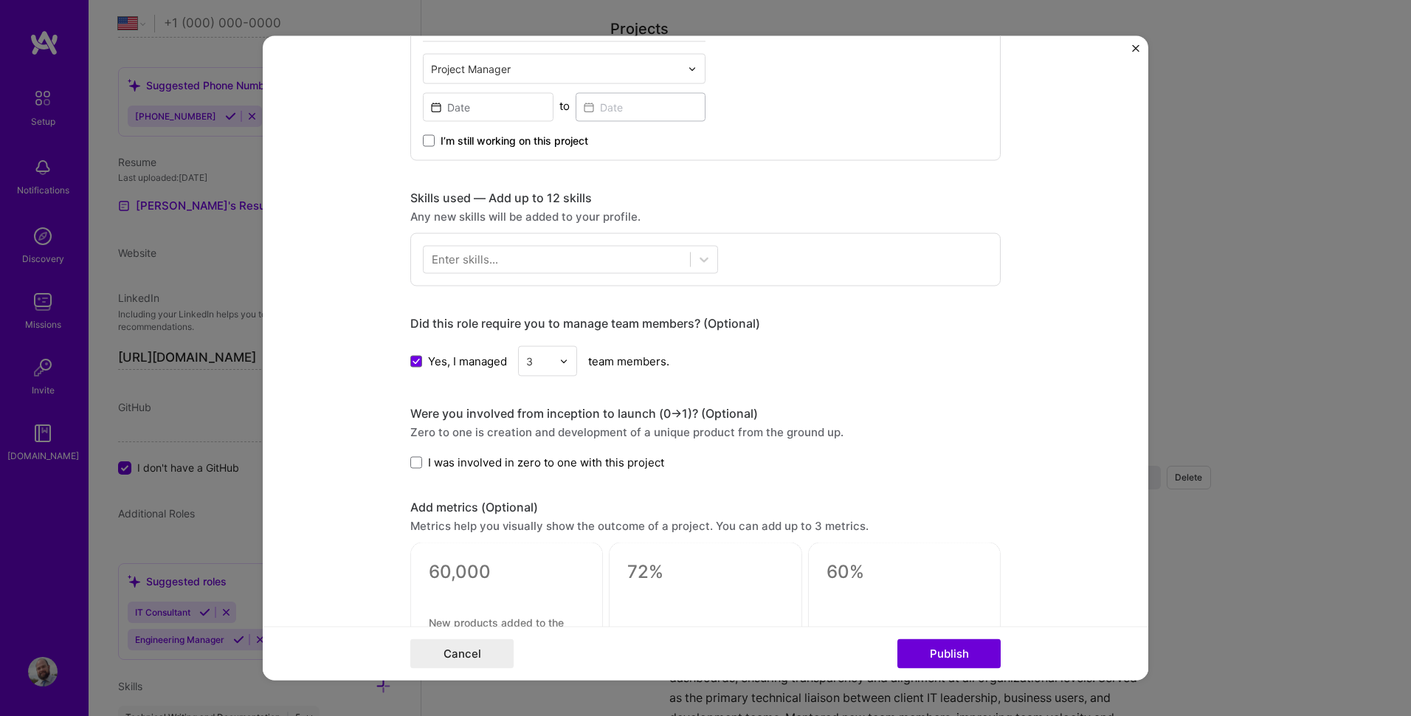
click at [381, 448] on form "Project title Company Project industry Industry Project Link (Optional) Drag an…" at bounding box center [706, 358] width 886 height 644
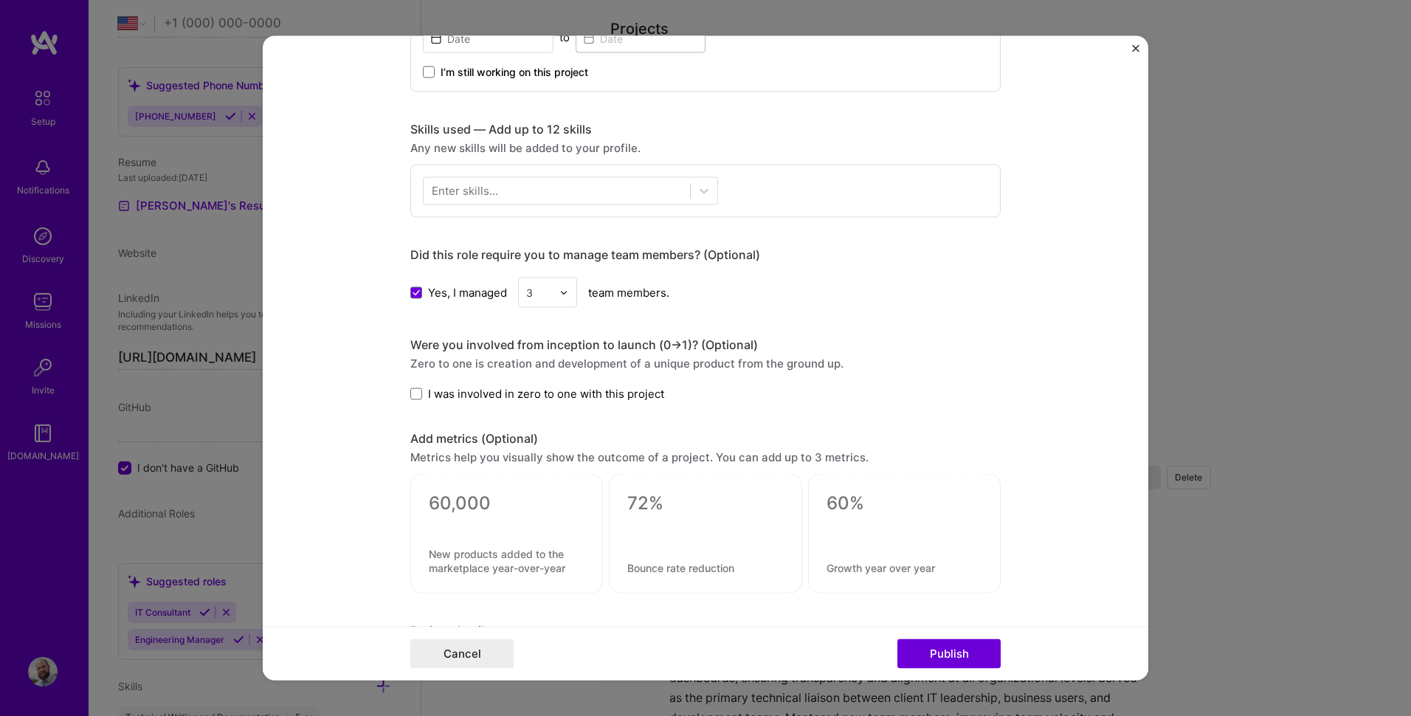
scroll to position [590, 0]
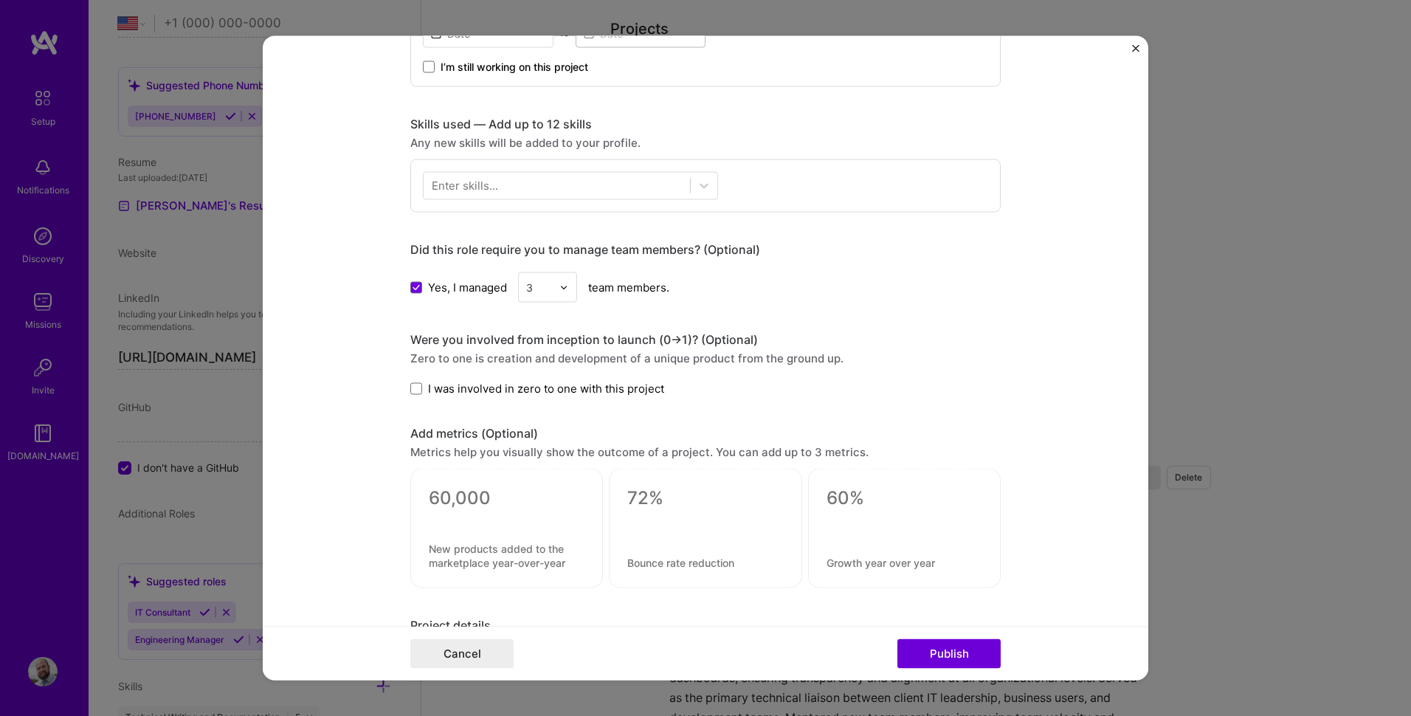
click at [428, 389] on span "I was involved in zero to one with this project" at bounding box center [546, 388] width 236 height 15
click at [0, 0] on input "I was involved in zero to one with this project" at bounding box center [0, 0] width 0 height 0
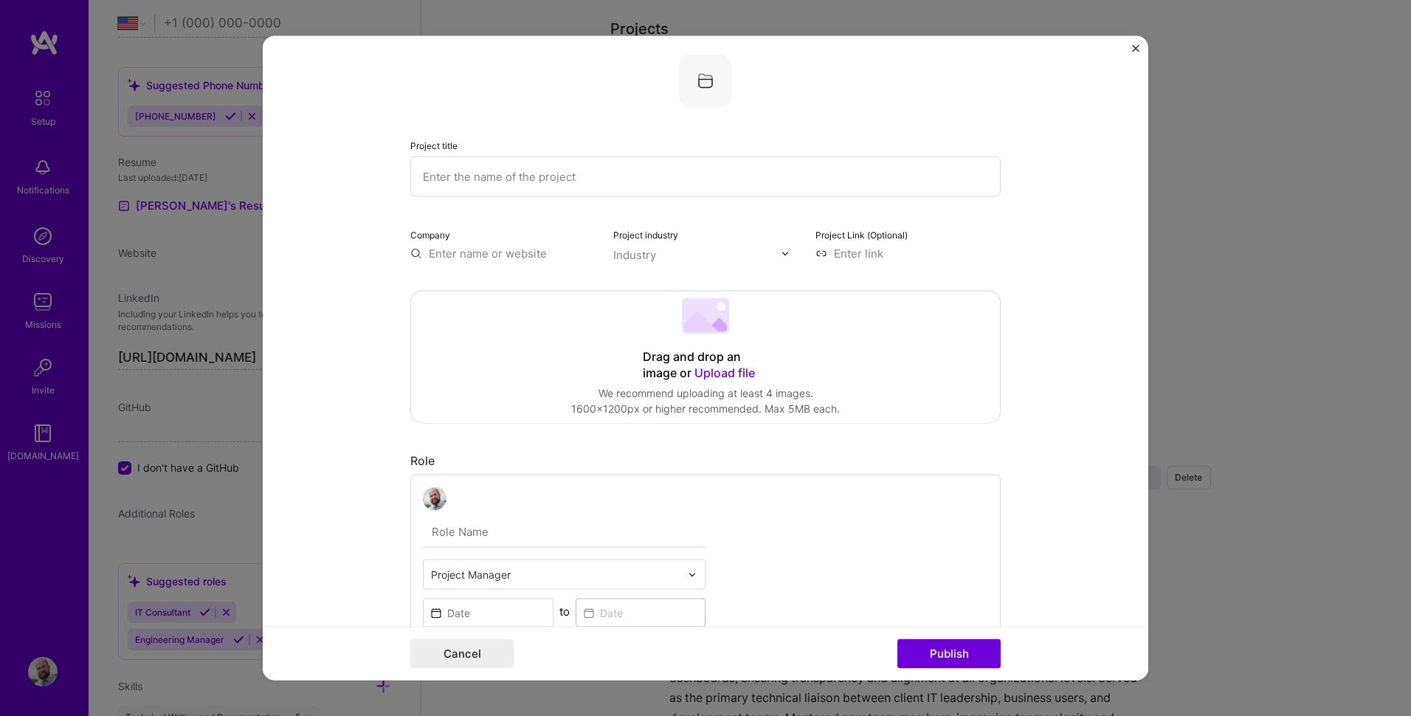
scroll to position [0, 0]
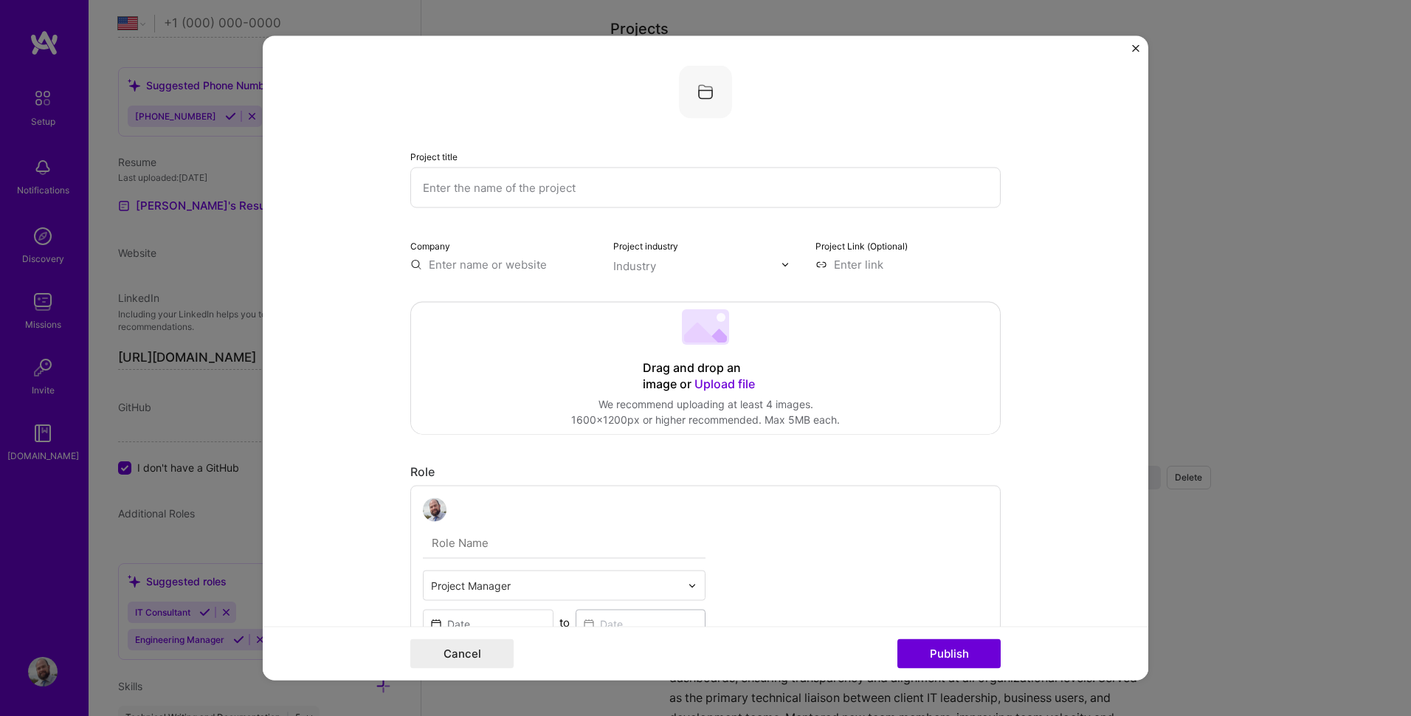
click at [494, 181] on input "text" at bounding box center [705, 188] width 590 height 41
click at [617, 194] on input "text" at bounding box center [705, 188] width 590 height 41
type input "Digital Workflow Automation Platform"
click at [685, 265] on input "text" at bounding box center [697, 265] width 168 height 15
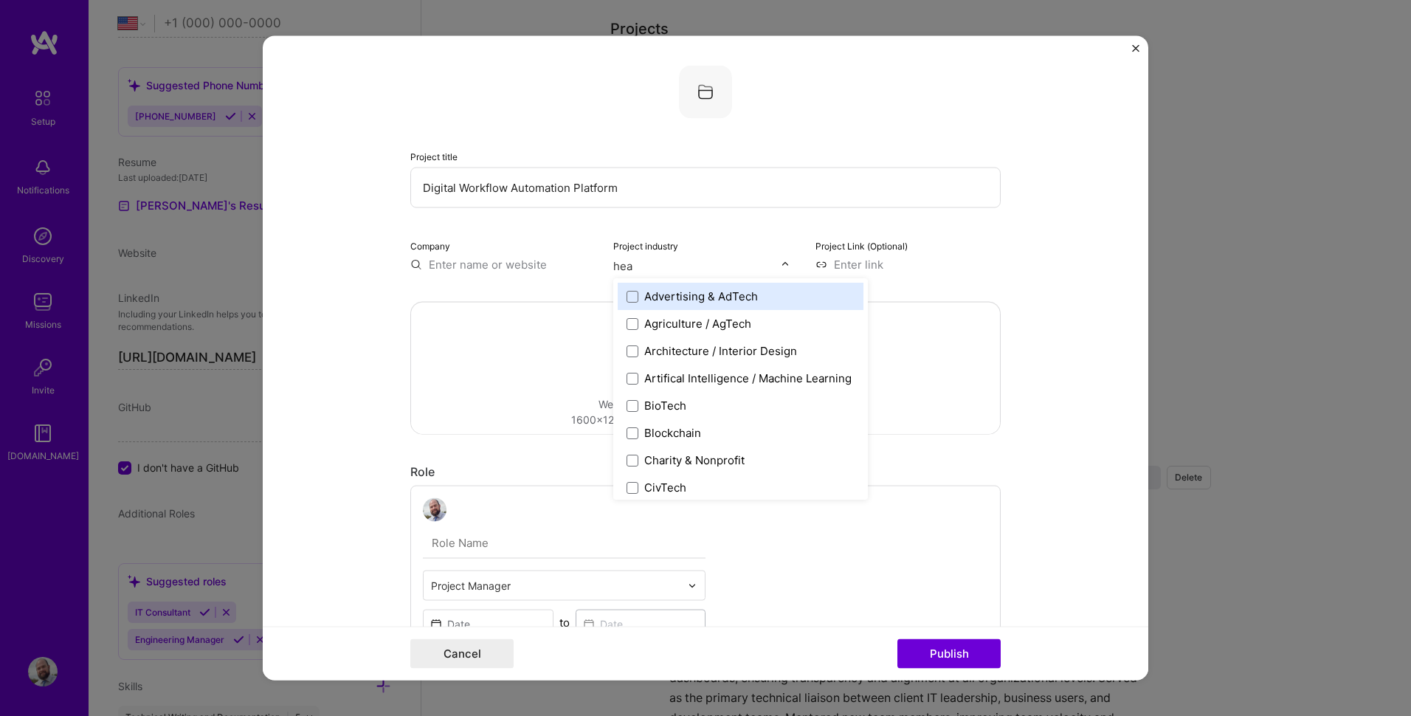
type input "heal"
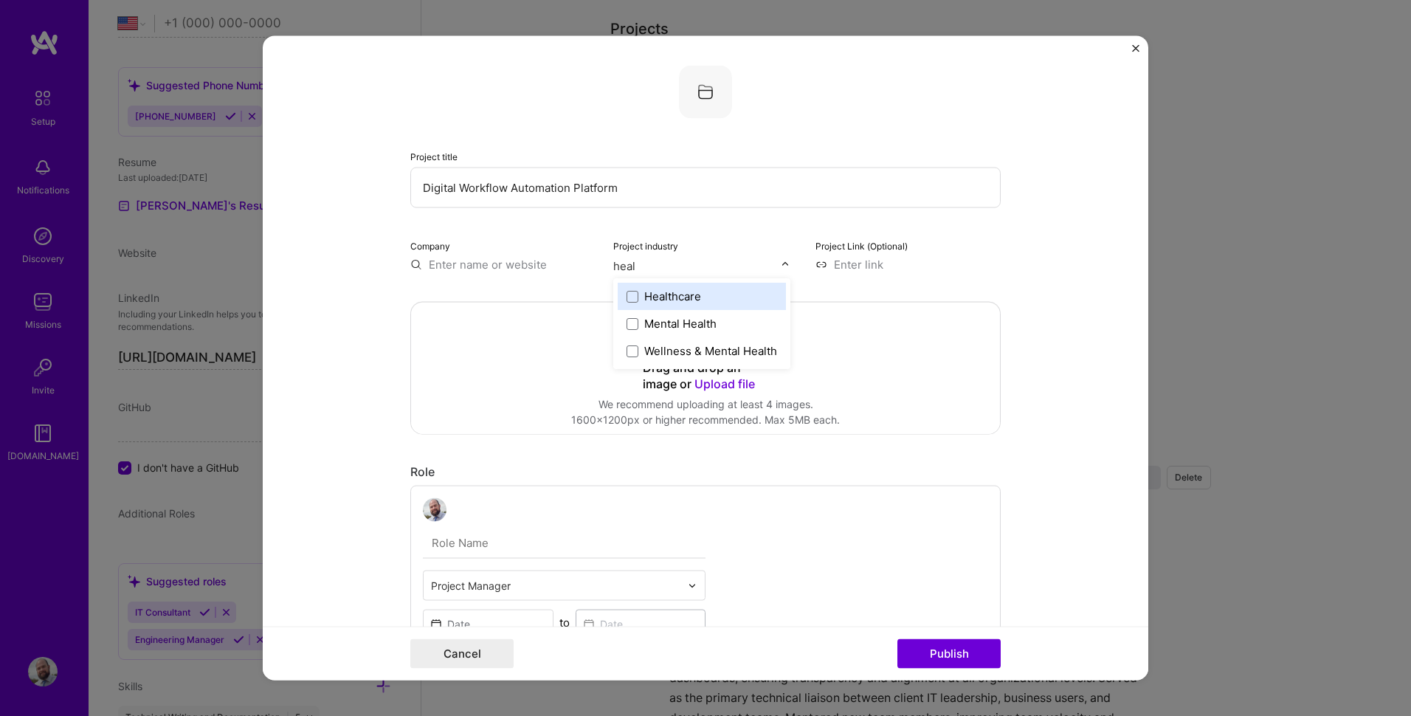
click at [664, 290] on div "Healthcare" at bounding box center [672, 296] width 57 height 15
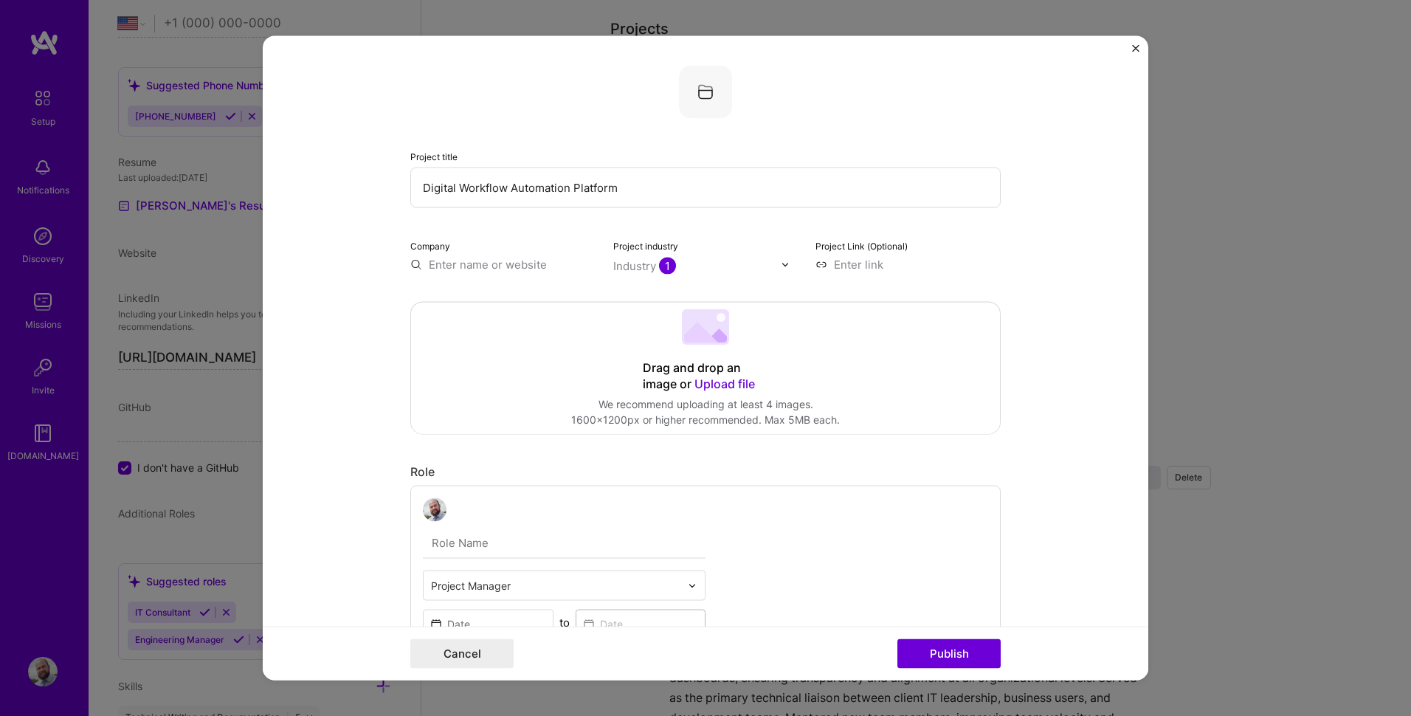
click at [996, 263] on form "Project title Digital Workflow Automation Platform Company Project industry Ind…" at bounding box center [706, 358] width 886 height 644
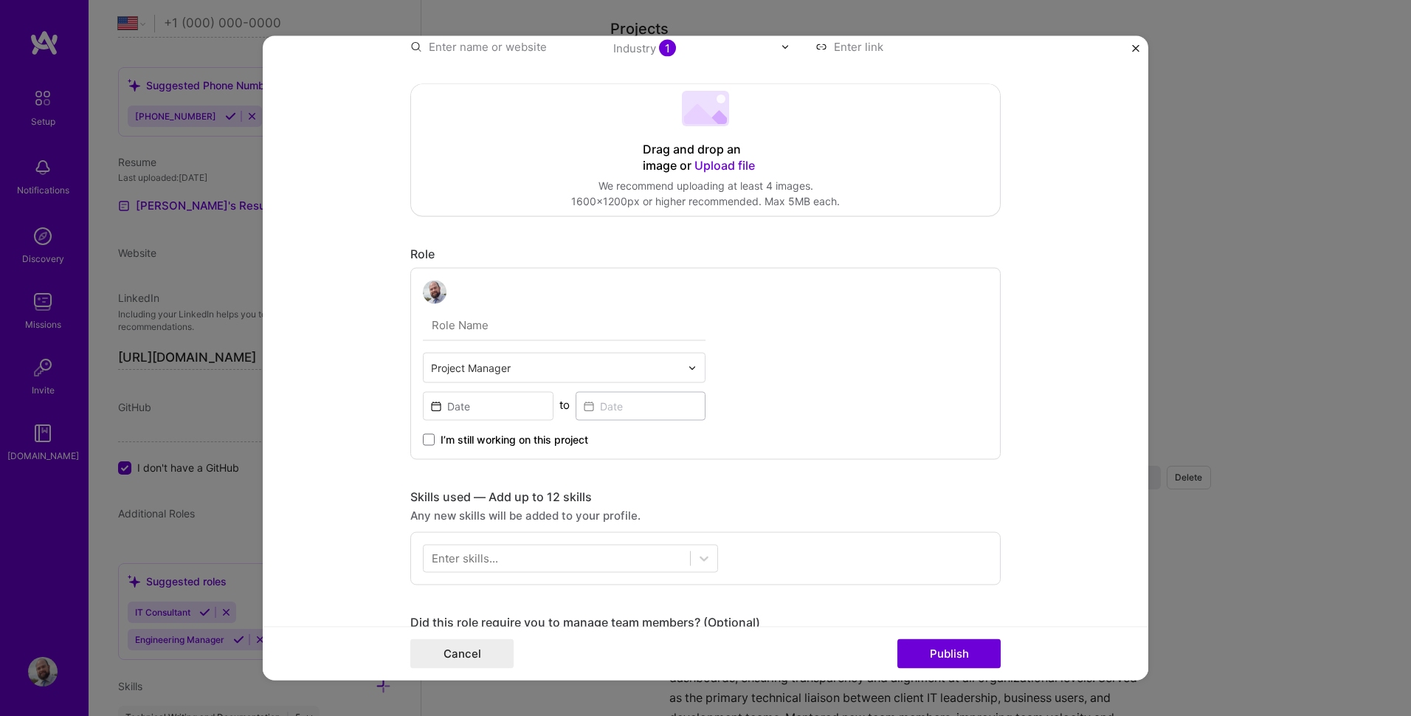
scroll to position [221, 0]
click at [472, 328] on input "text" at bounding box center [564, 321] width 283 height 31
type input "Project Manager"
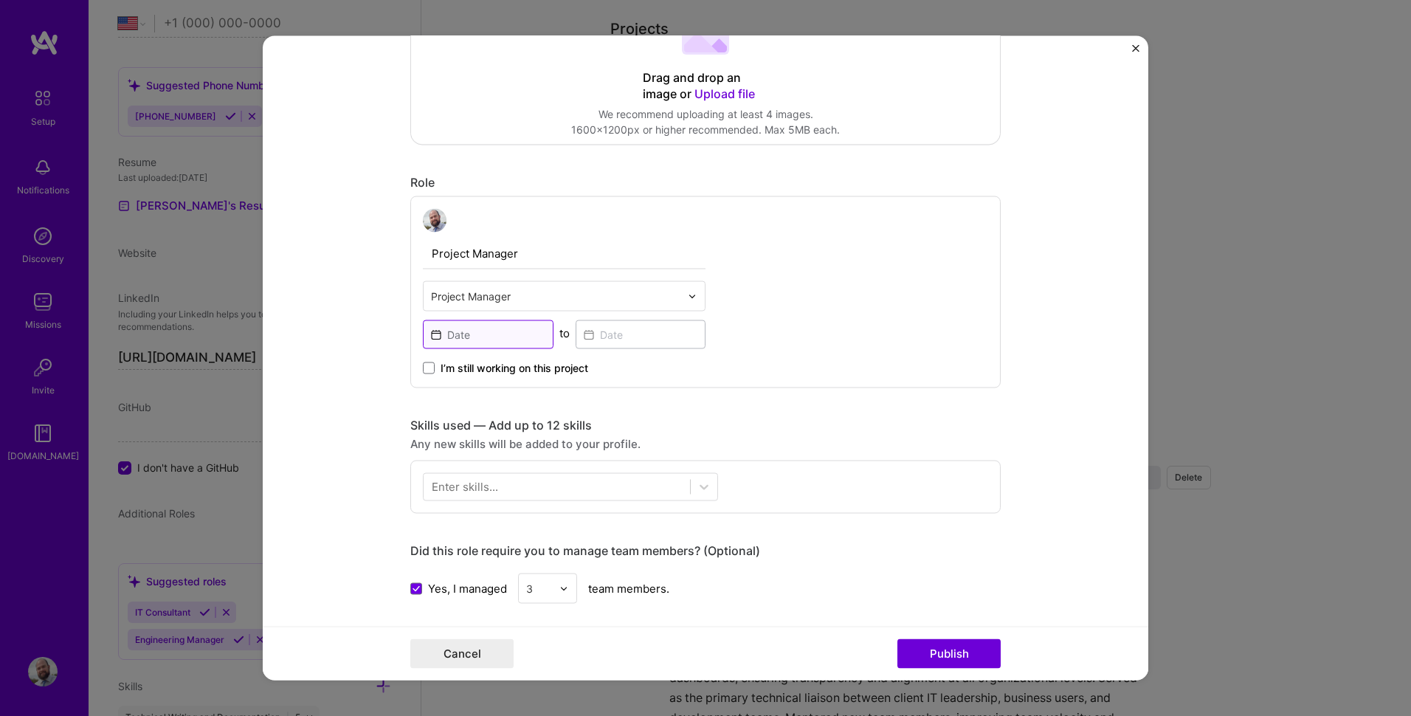
scroll to position [295, 0]
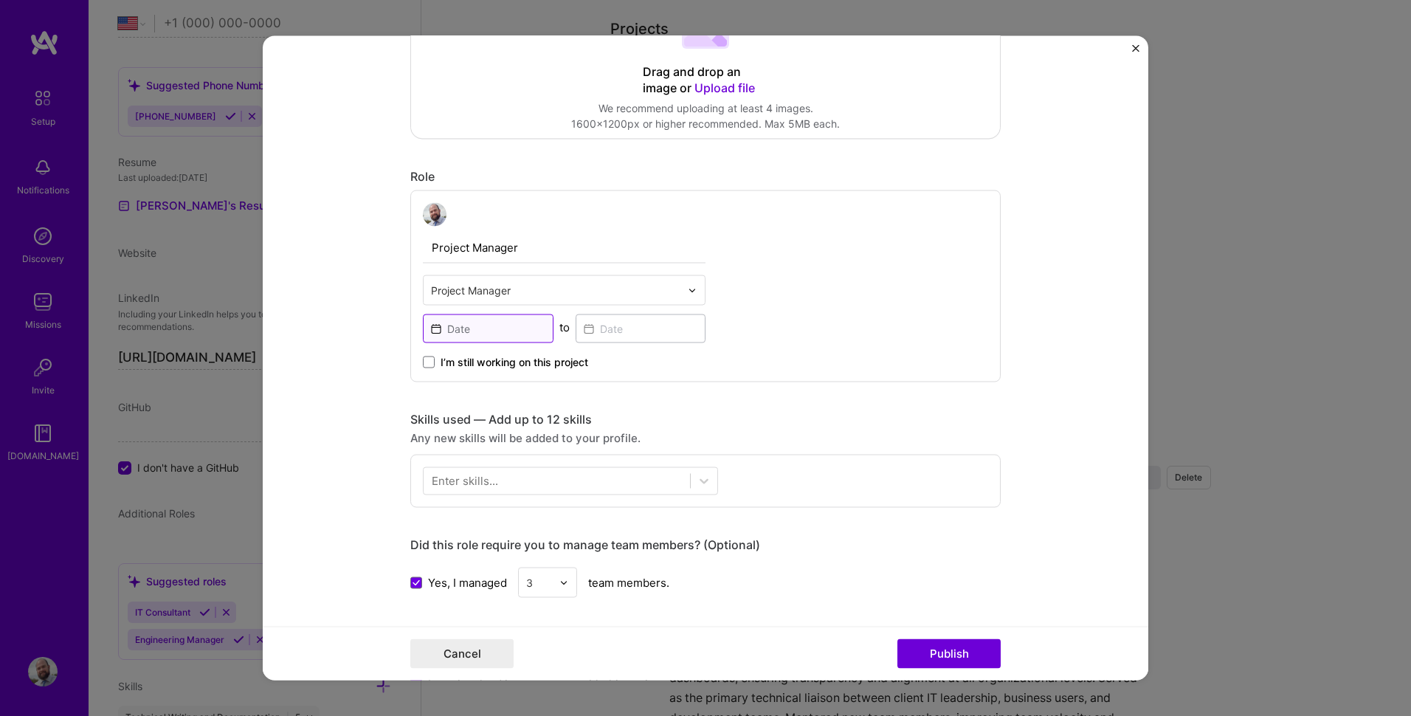
click at [491, 334] on input at bounding box center [488, 328] width 131 height 29
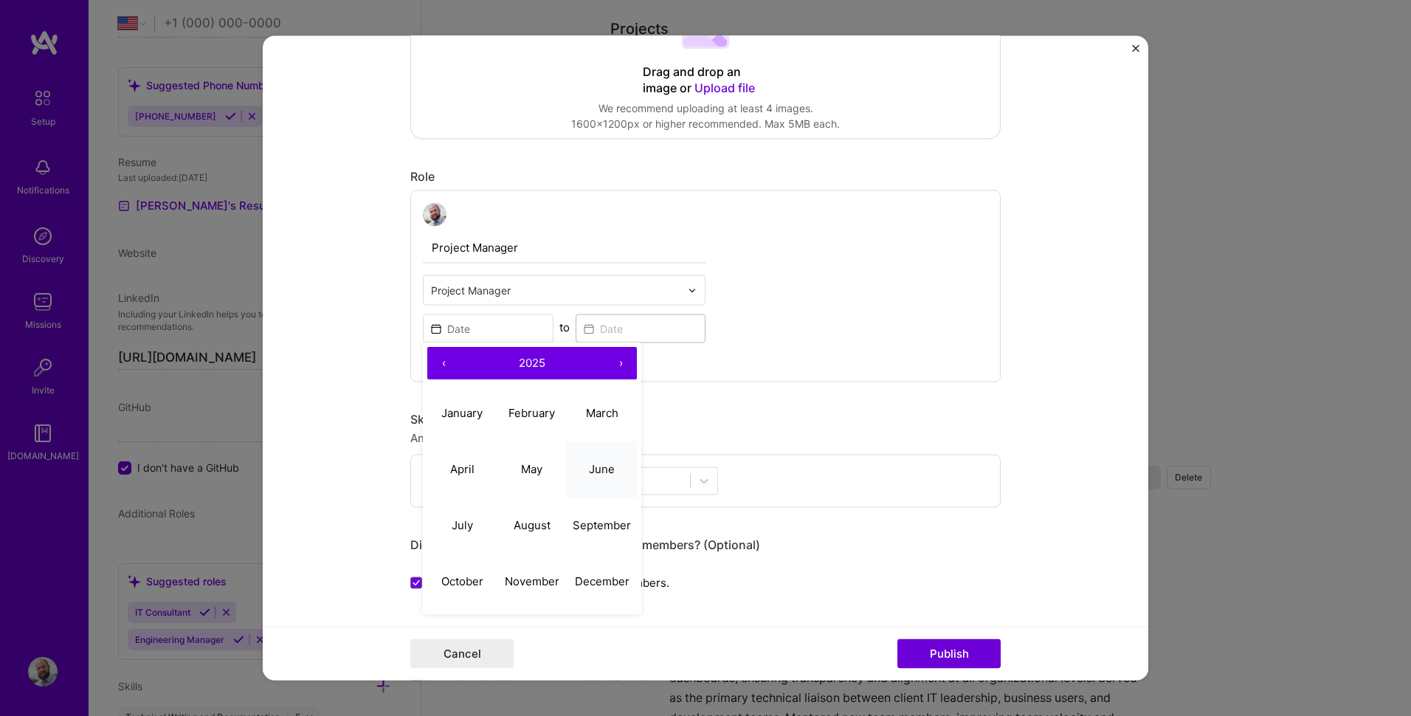
click at [589, 474] on abbr "June" at bounding box center [602, 469] width 26 height 14
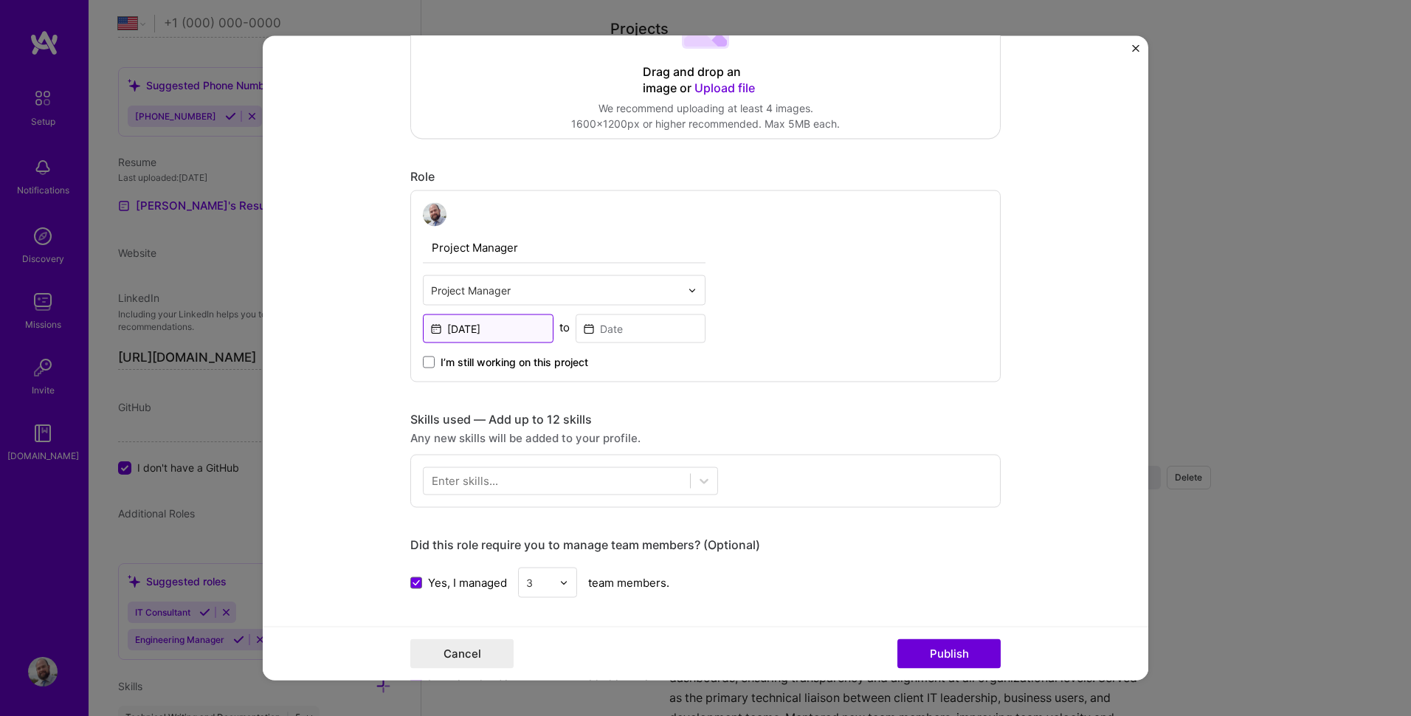
click at [480, 333] on input "[DATE]" at bounding box center [488, 328] width 131 height 29
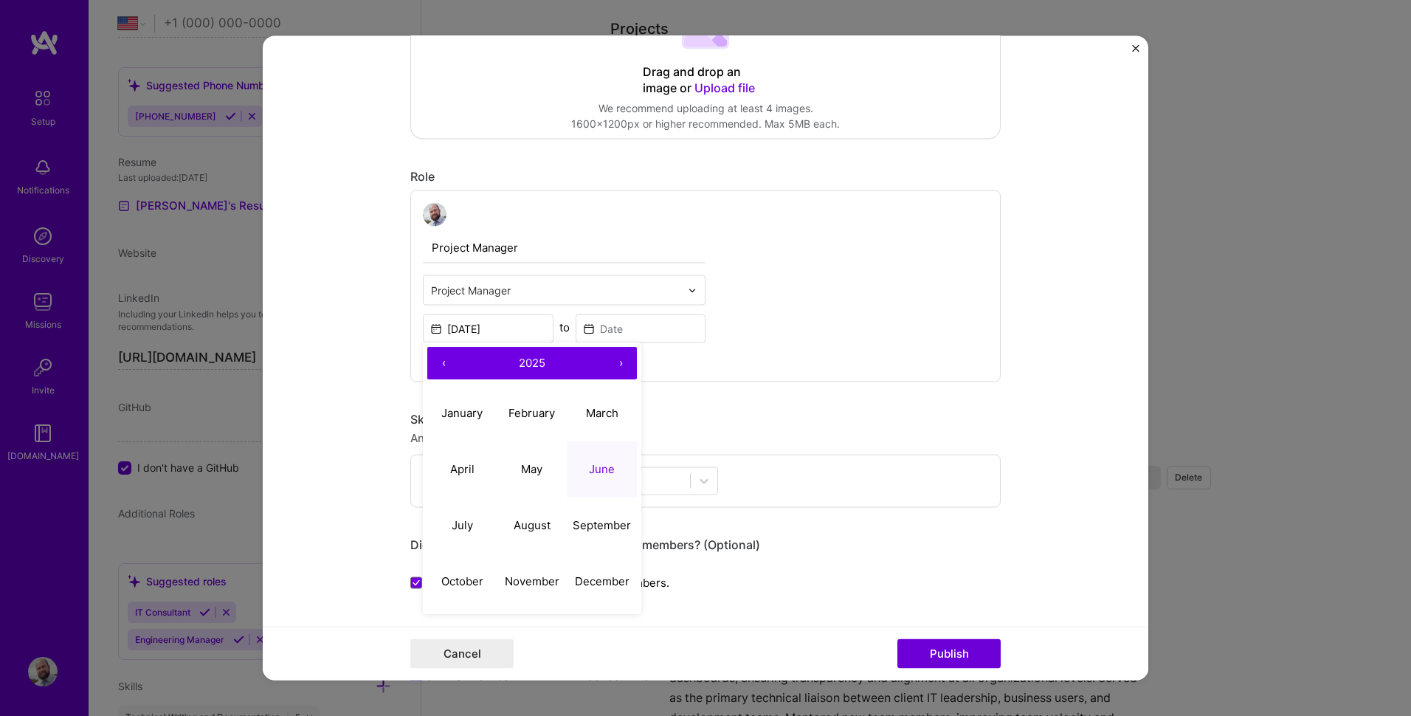
click at [437, 356] on button "‹" at bounding box center [443, 364] width 32 height 32
click at [598, 466] on abbr "June" at bounding box center [602, 469] width 26 height 14
type input "[DATE]"
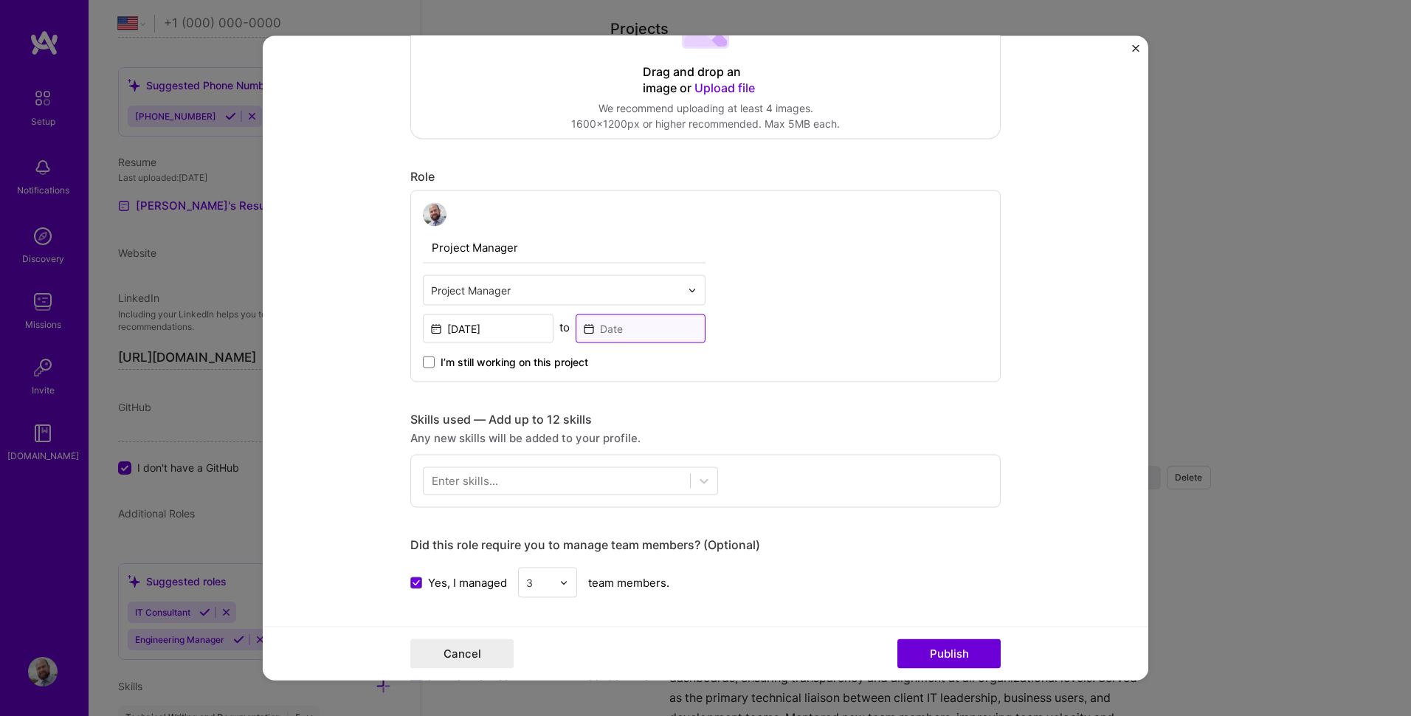
click at [621, 327] on input at bounding box center [641, 328] width 131 height 29
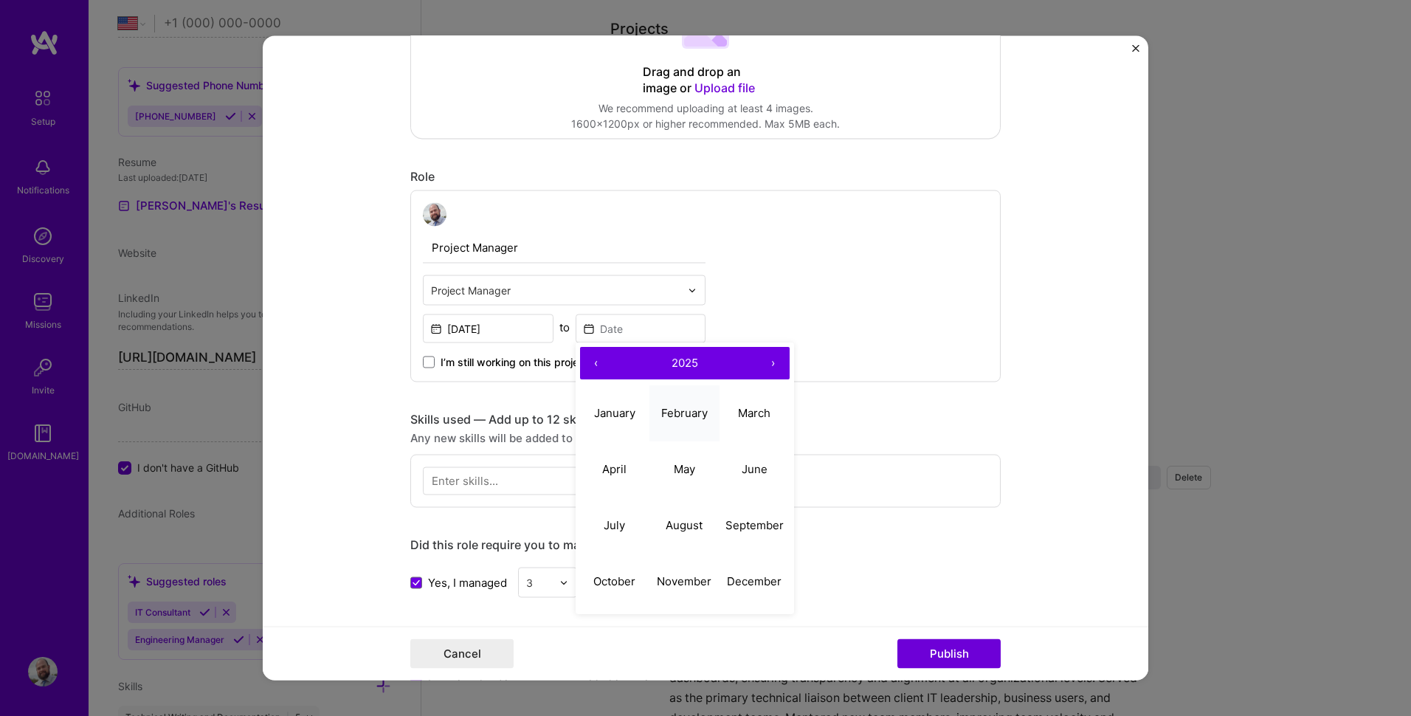
click at [661, 410] on abbr "February" at bounding box center [684, 413] width 46 height 14
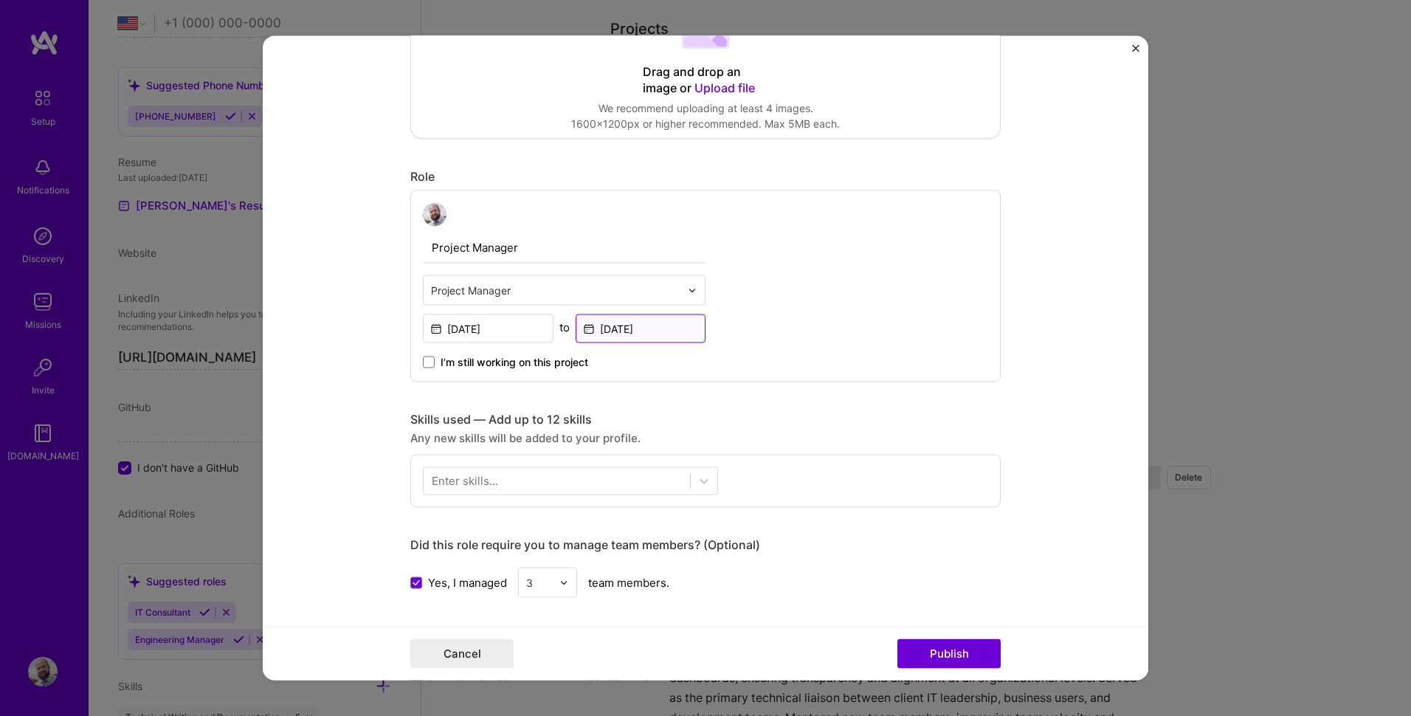
click at [649, 328] on input "[DATE]" at bounding box center [641, 328] width 131 height 29
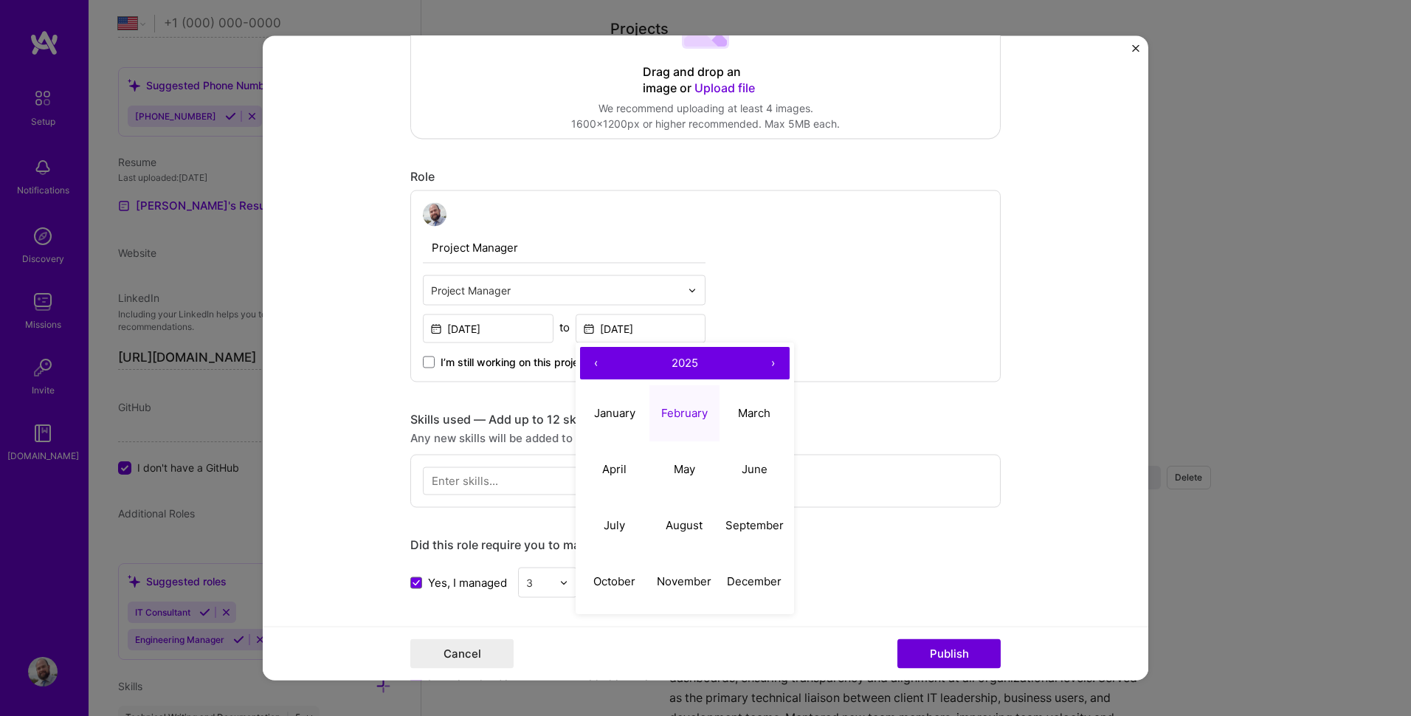
click at [587, 359] on button "‹" at bounding box center [596, 364] width 32 height 32
click at [676, 405] on button "February" at bounding box center [684, 413] width 70 height 56
type input "[DATE]"
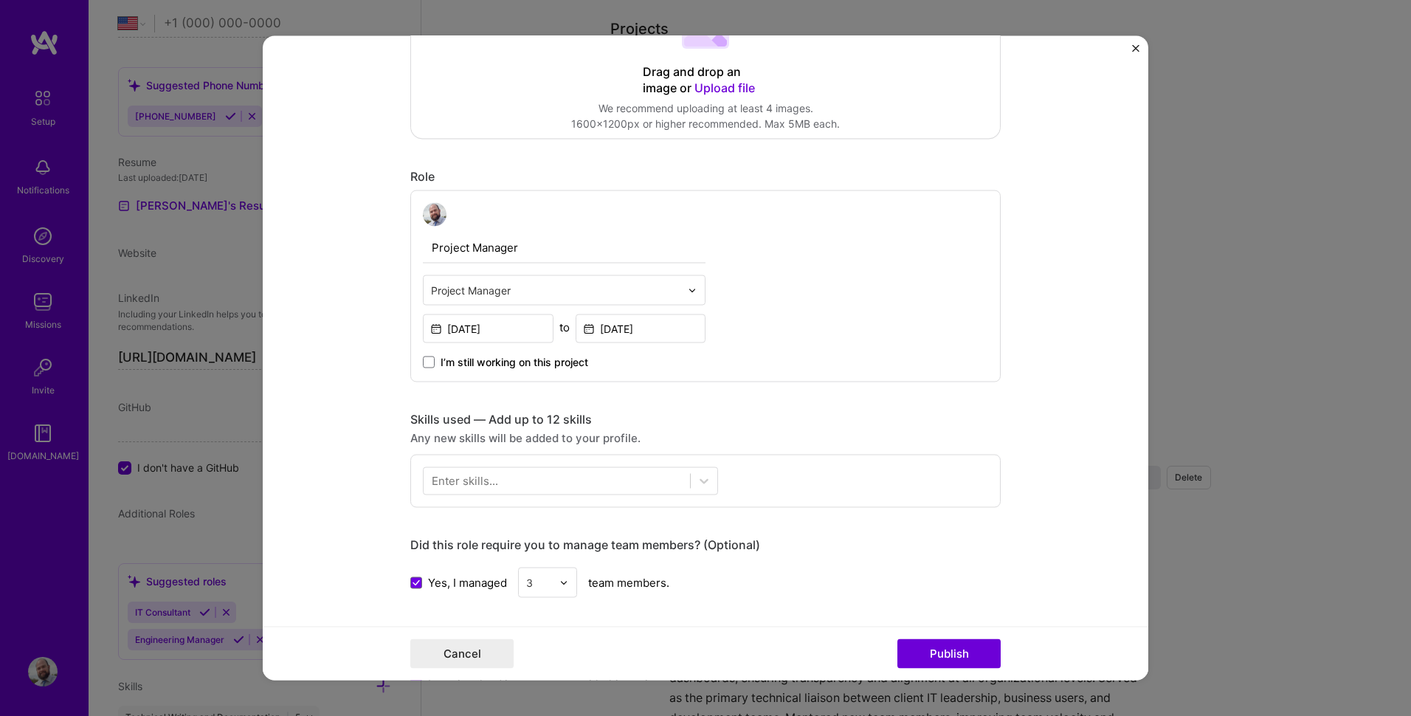
click at [373, 361] on form "Project title Digital Workflow Automation Platform Company Project industry Ind…" at bounding box center [706, 358] width 886 height 644
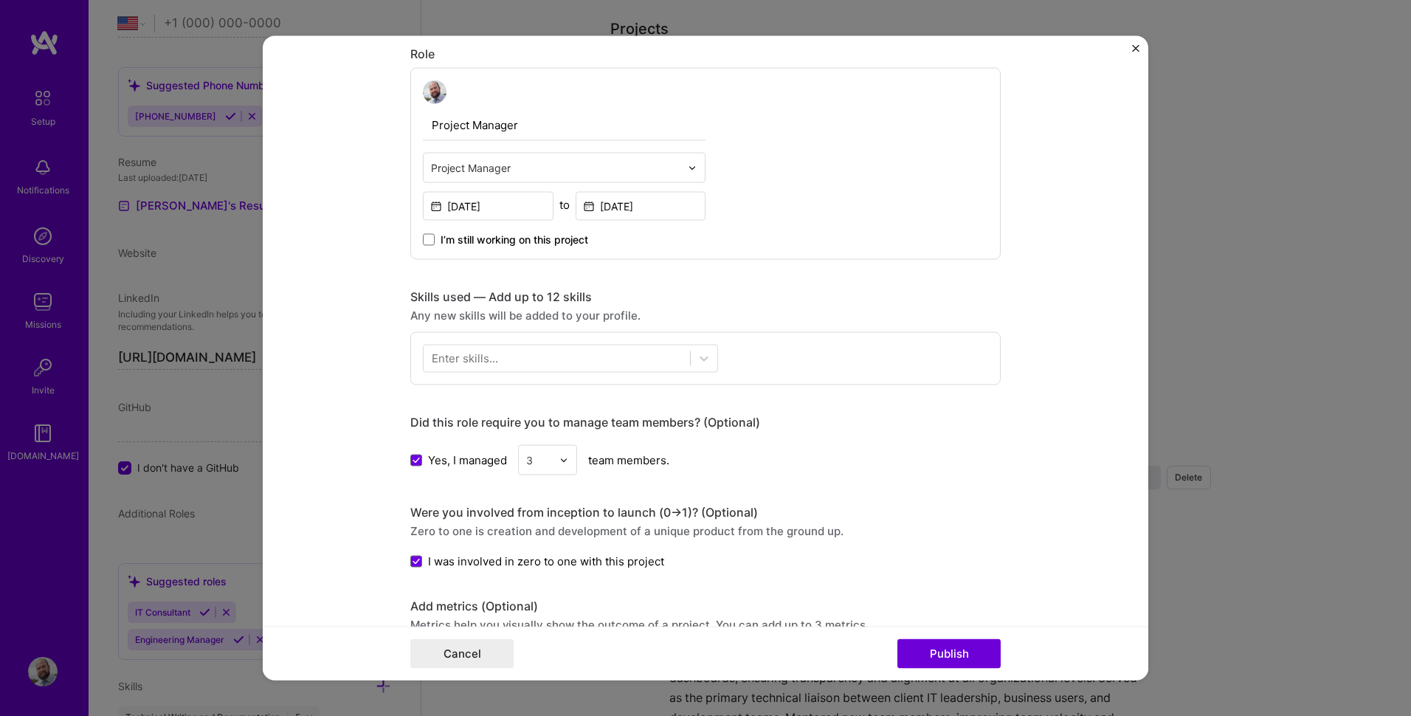
scroll to position [443, 0]
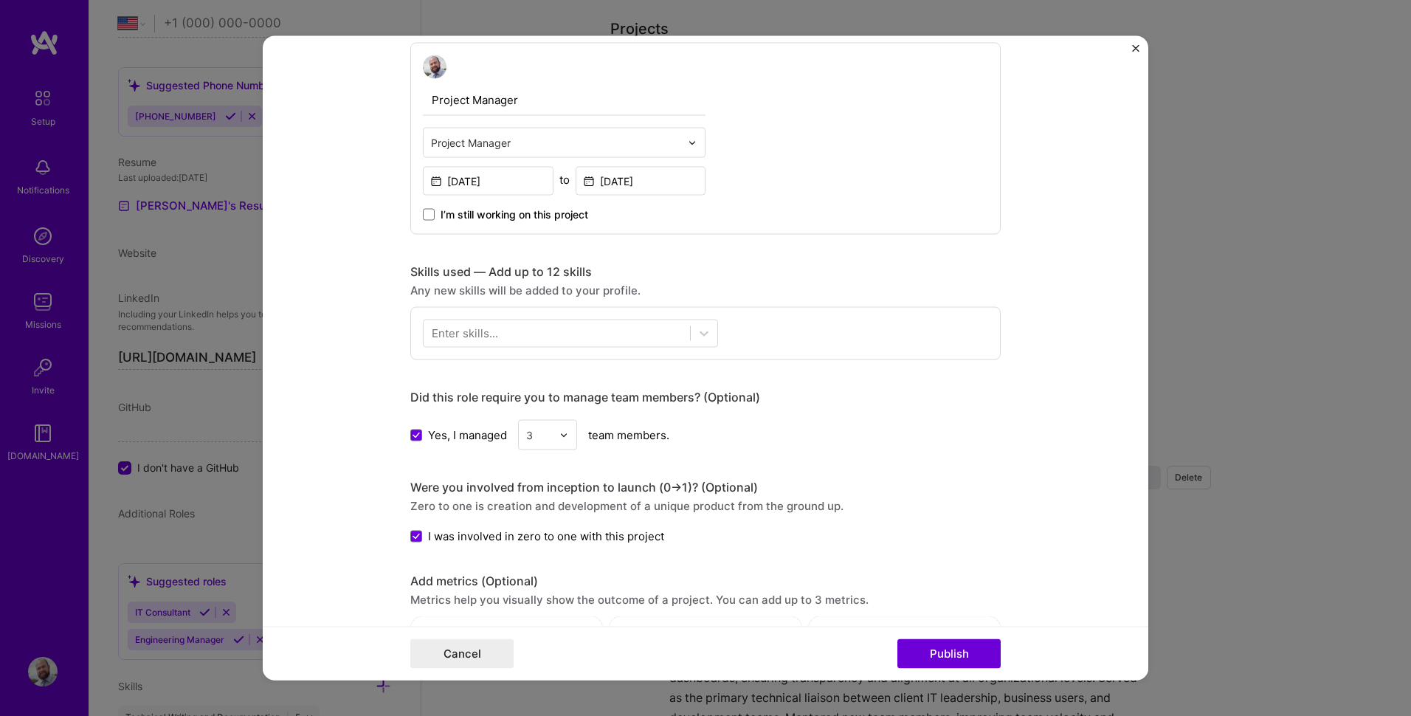
click at [491, 340] on div "Enter skills..." at bounding box center [465, 332] width 66 height 15
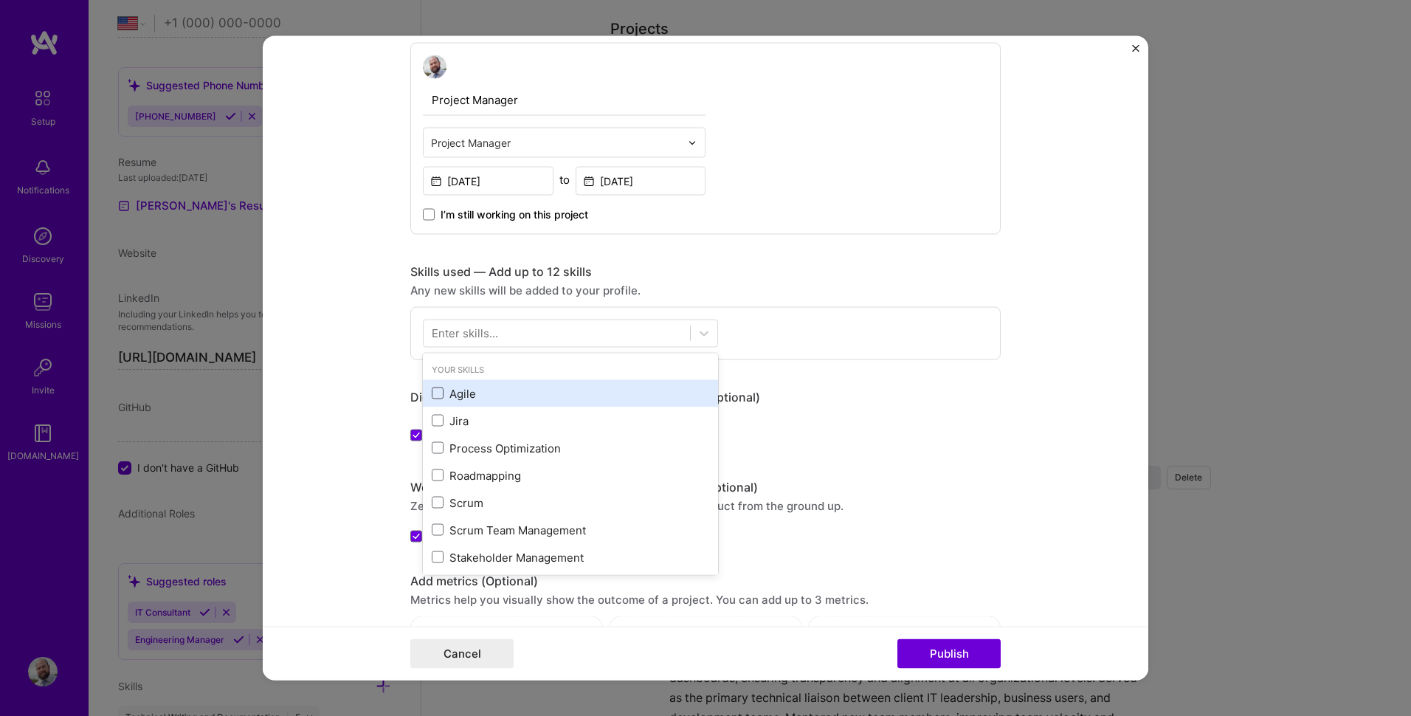
click at [432, 392] on span at bounding box center [438, 393] width 12 height 12
click at [0, 0] on input "checkbox" at bounding box center [0, 0] width 0 height 0
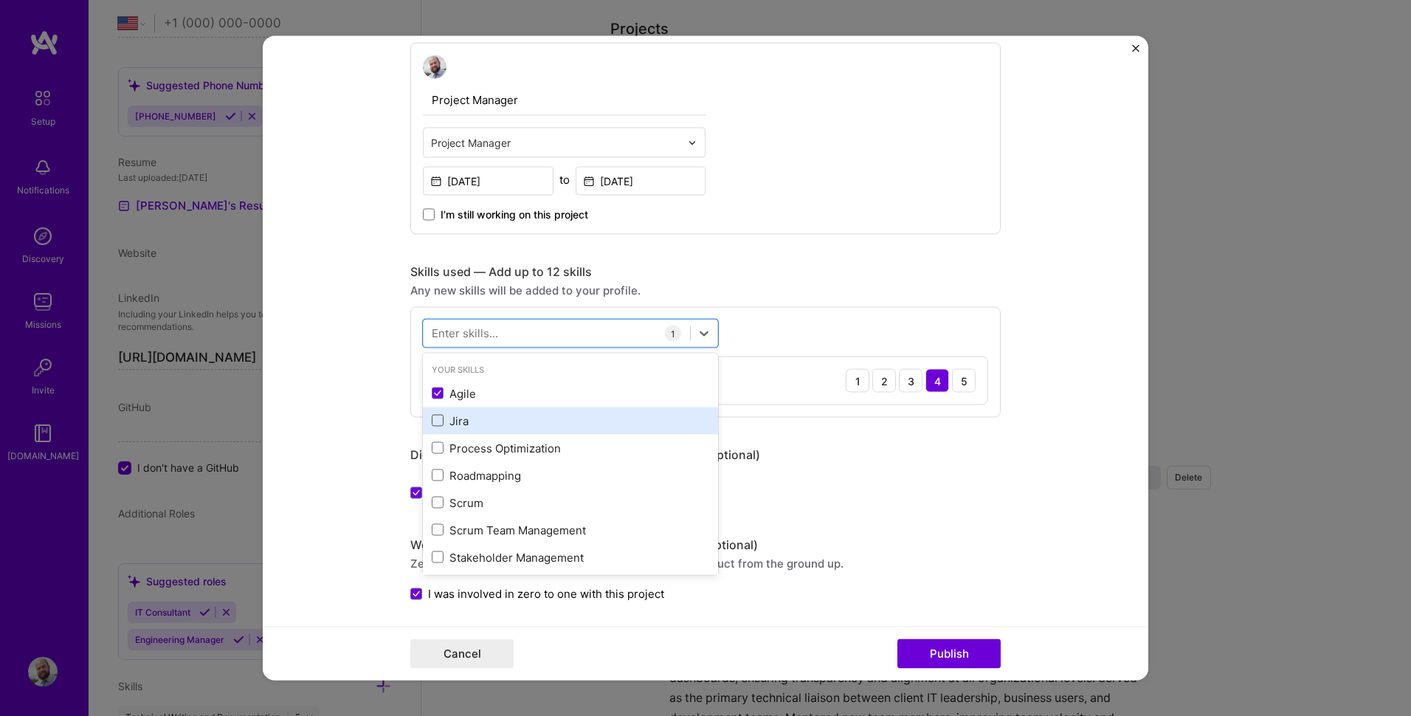
click at [432, 415] on span at bounding box center [438, 421] width 12 height 12
click at [0, 0] on input "checkbox" at bounding box center [0, 0] width 0 height 0
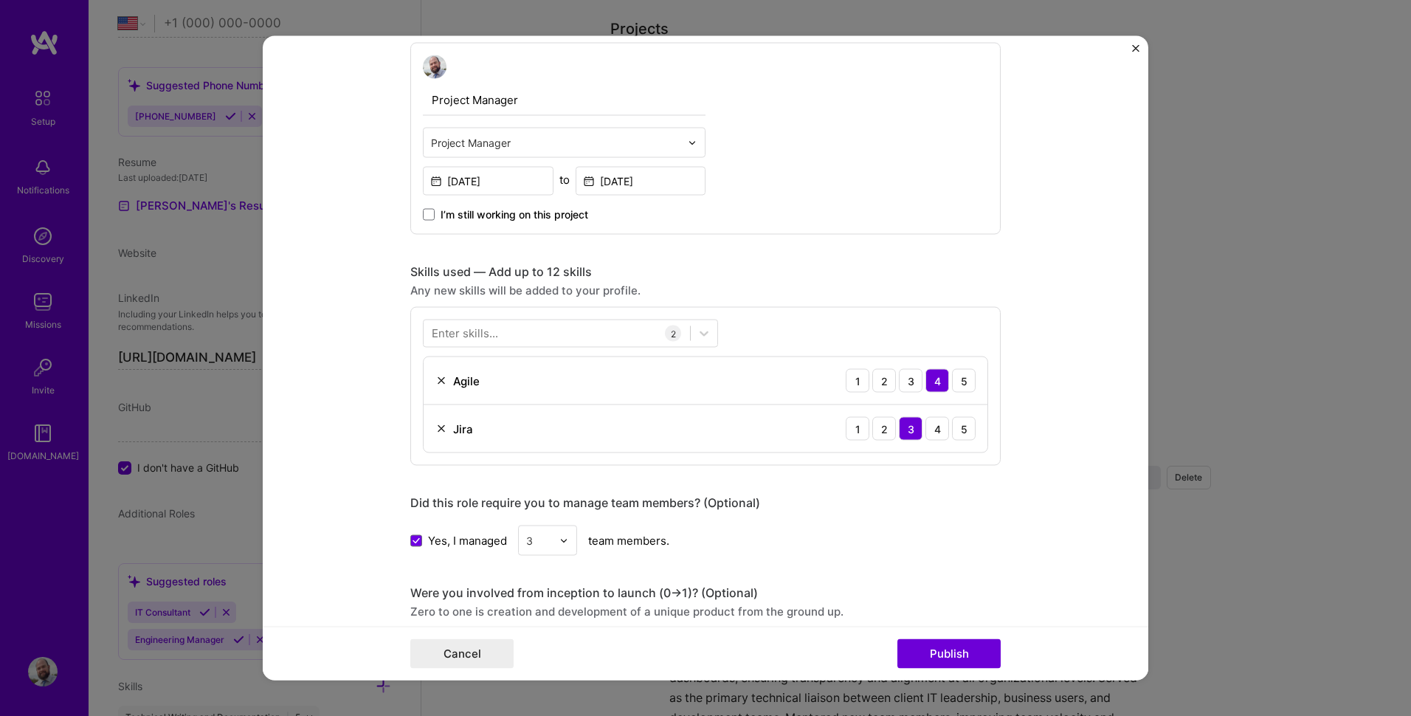
click at [458, 336] on div "Enter skills..." at bounding box center [465, 332] width 66 height 15
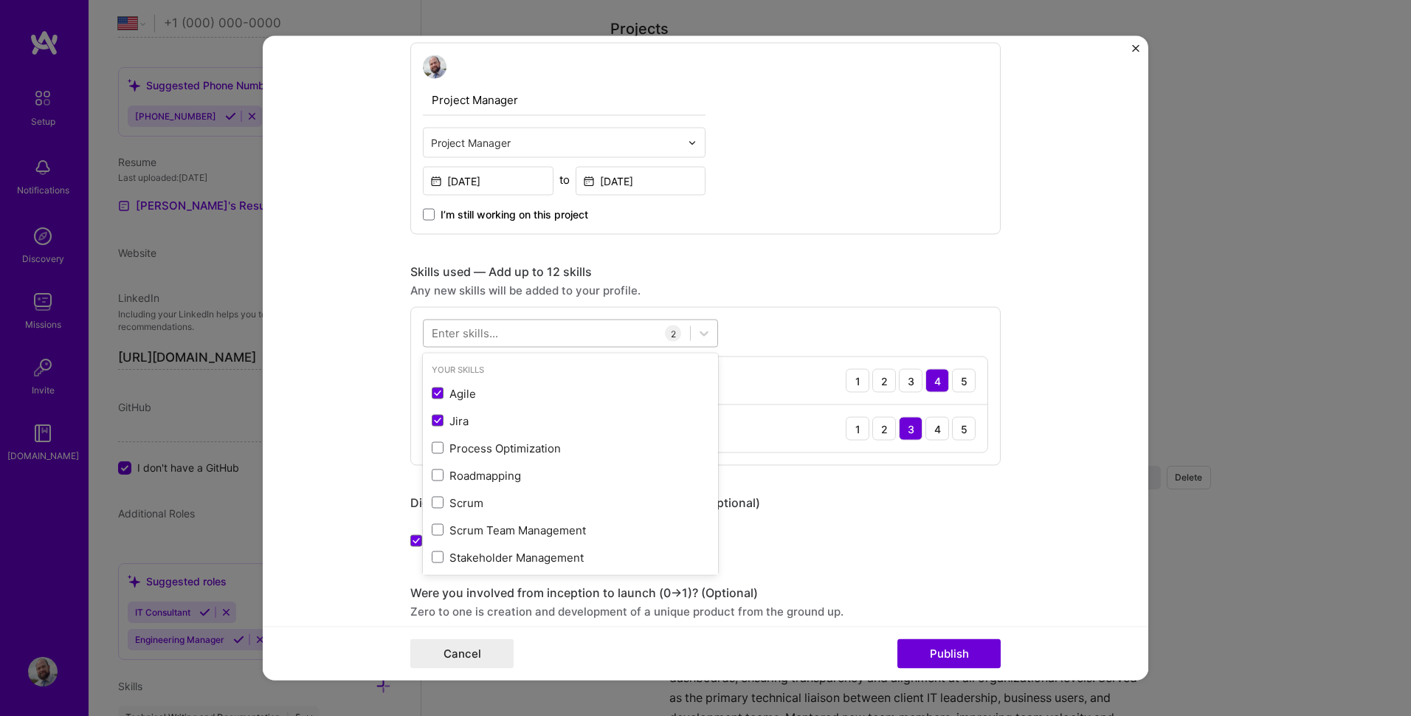
click at [502, 325] on div at bounding box center [557, 333] width 266 height 24
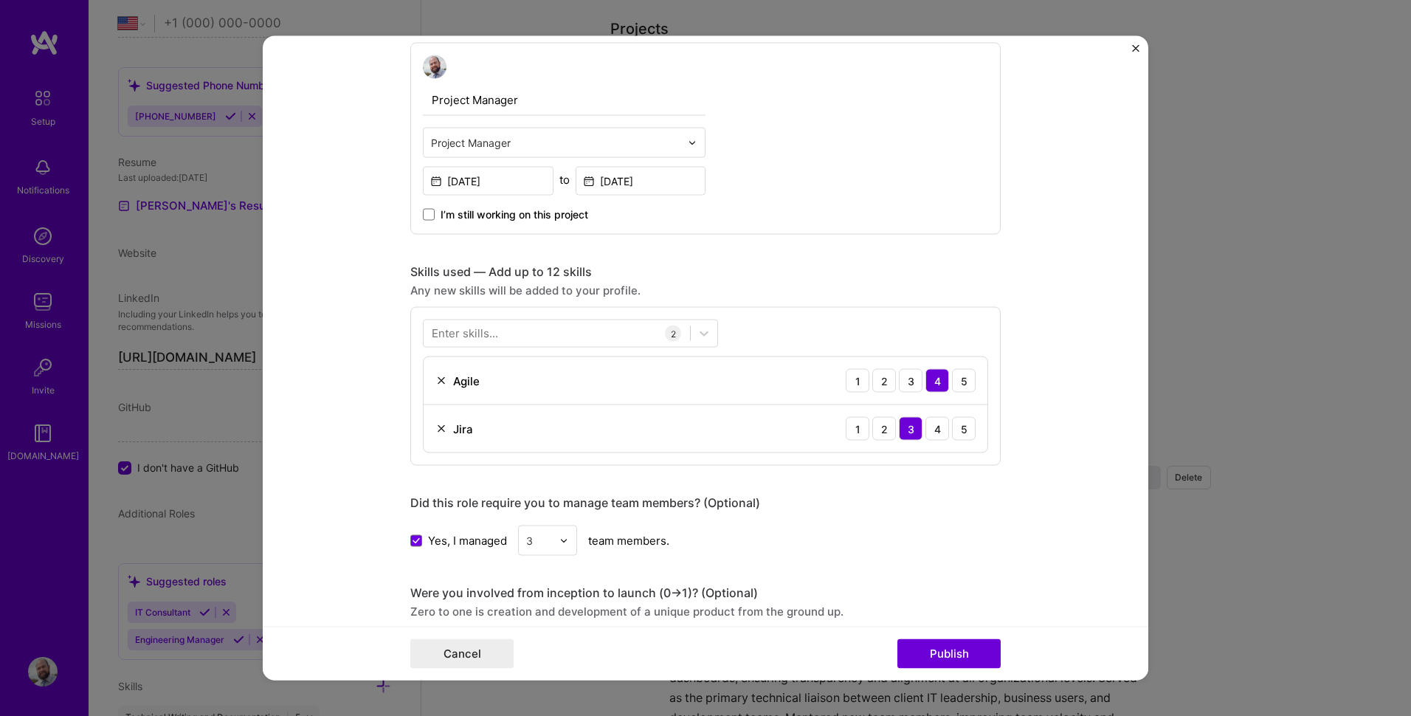
click at [489, 333] on div "Enter skills..." at bounding box center [465, 332] width 66 height 15
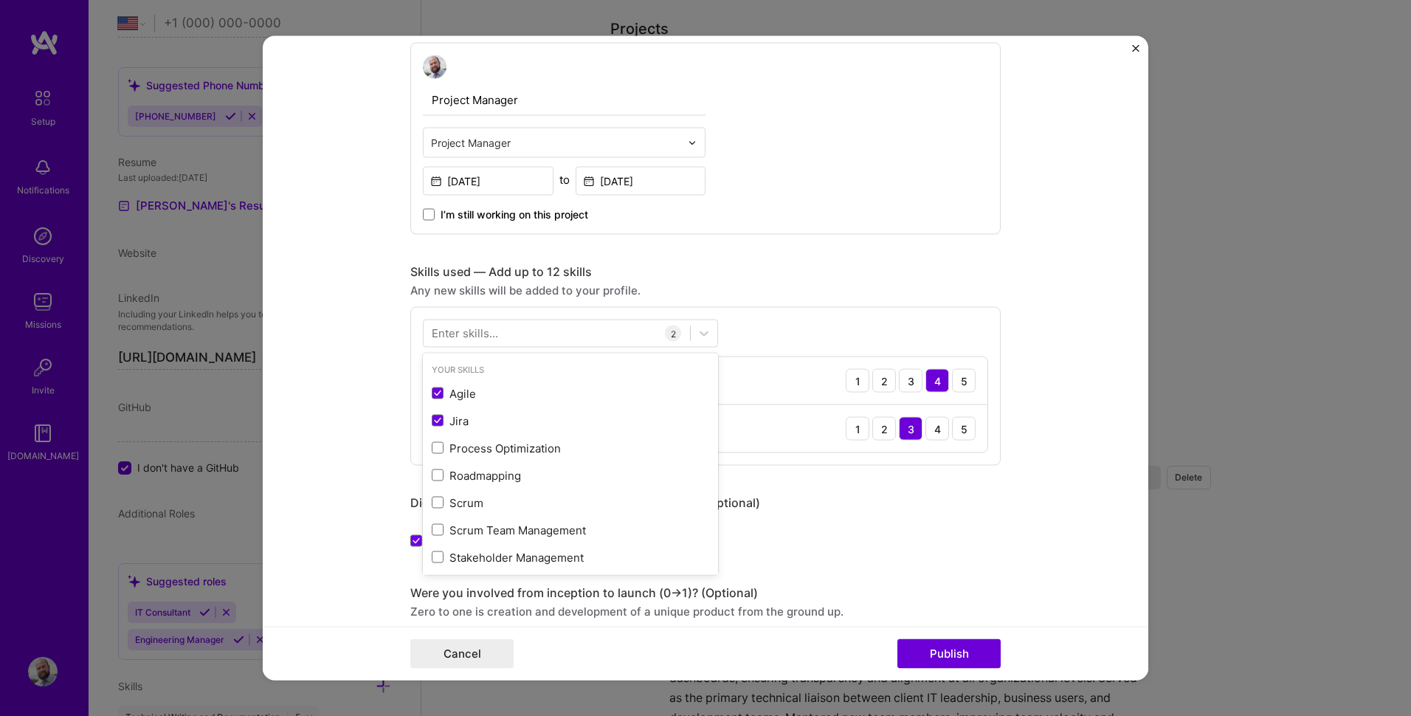
click at [481, 333] on div "Enter skills..." at bounding box center [465, 332] width 66 height 15
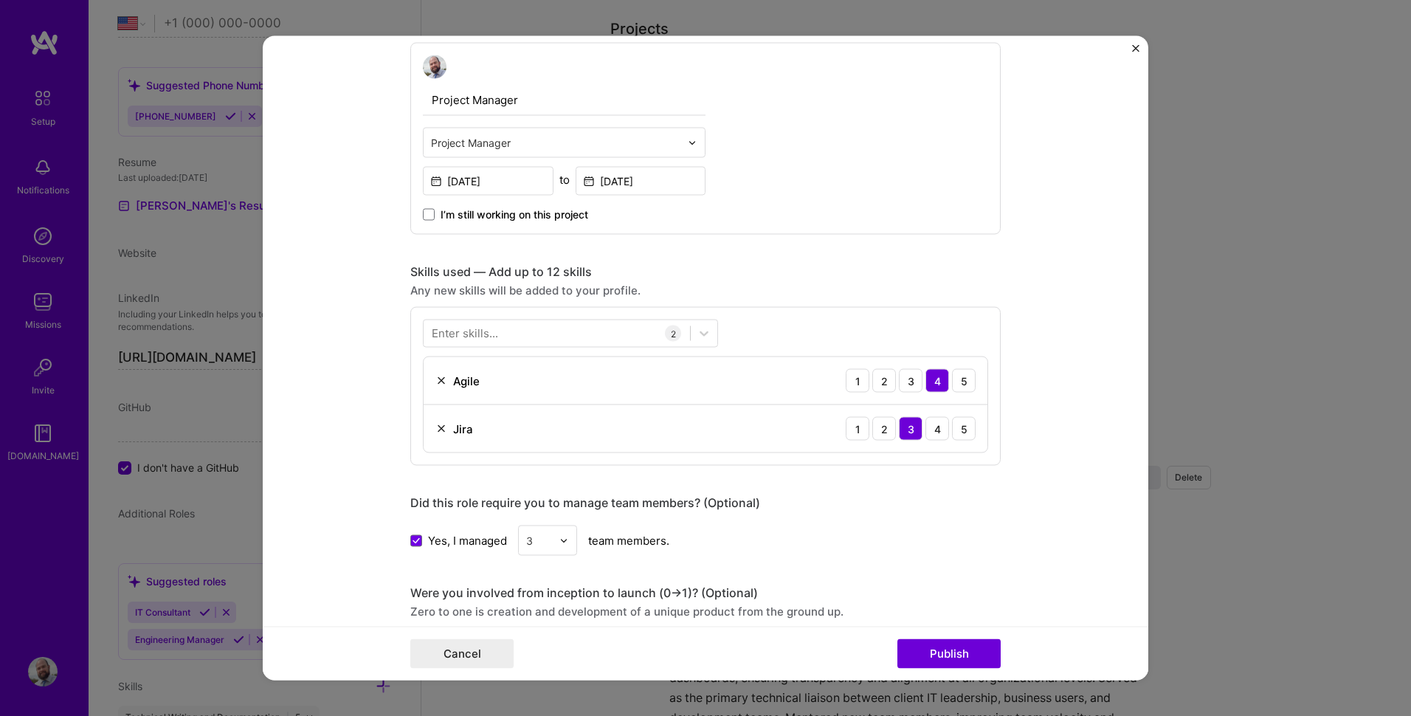
click at [444, 328] on div "Enter skills..." at bounding box center [465, 332] width 66 height 15
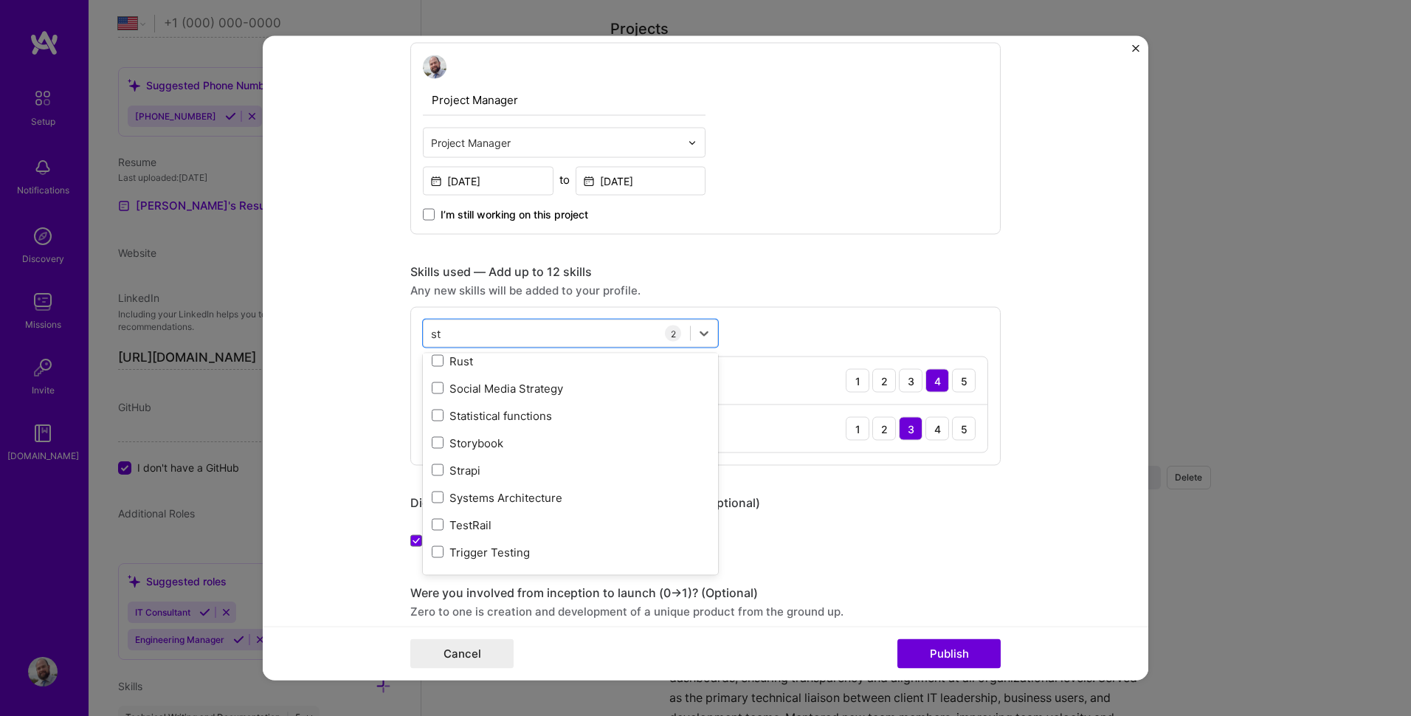
scroll to position [7, 0]
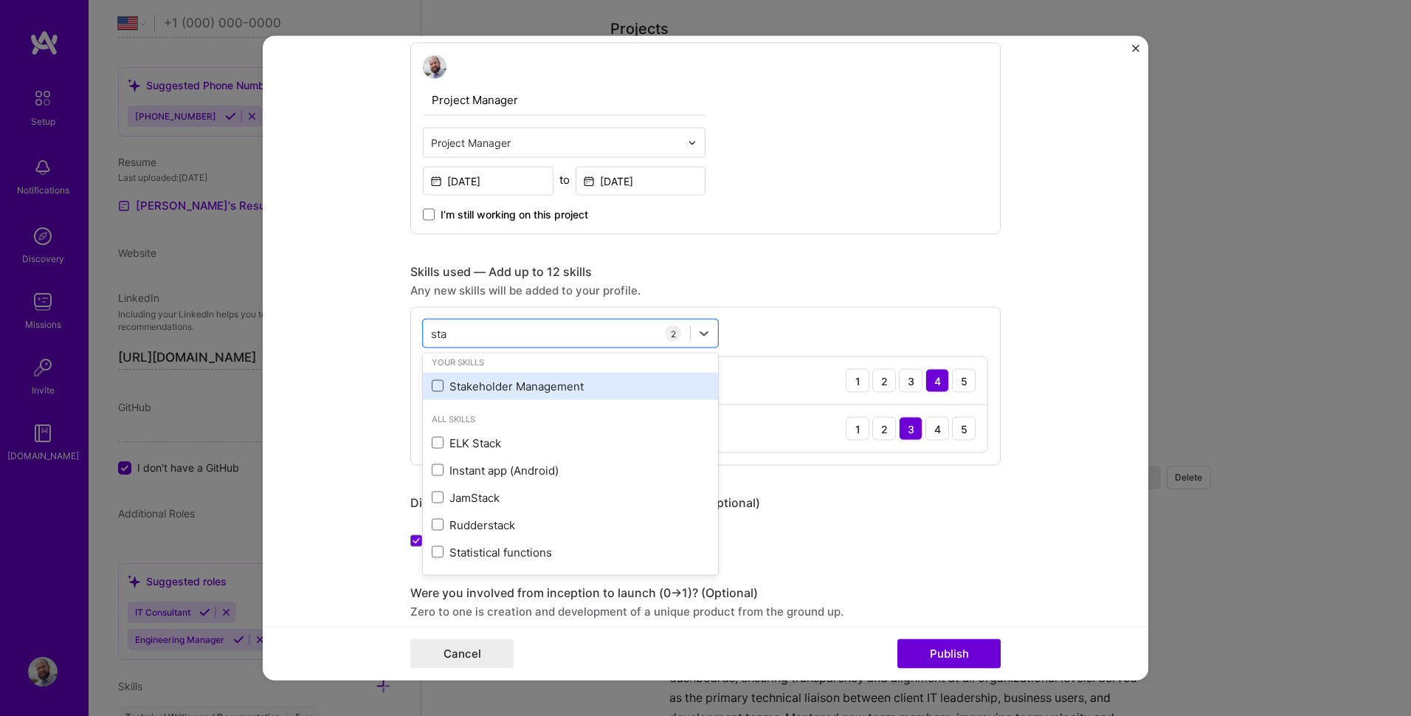
click at [432, 387] on span at bounding box center [438, 386] width 12 height 12
click at [0, 0] on input "checkbox" at bounding box center [0, 0] width 0 height 0
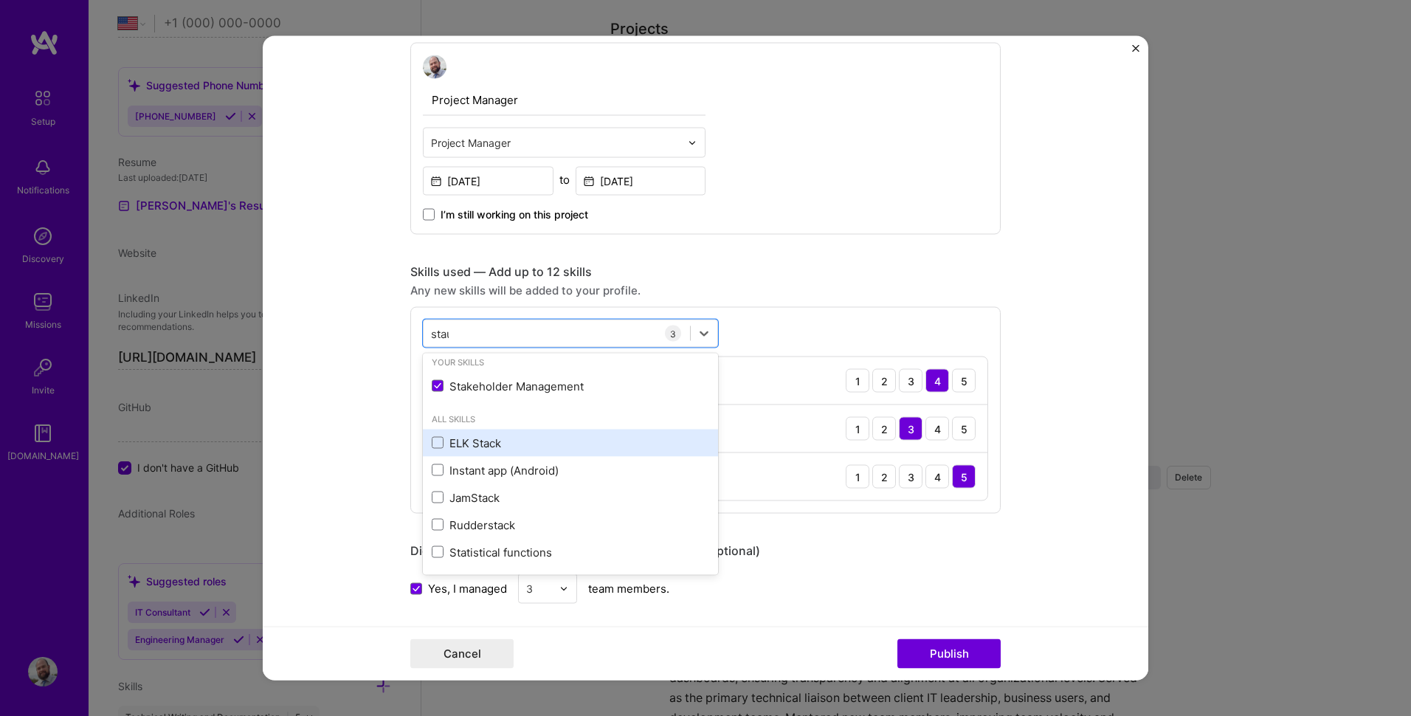
scroll to position [0, 0]
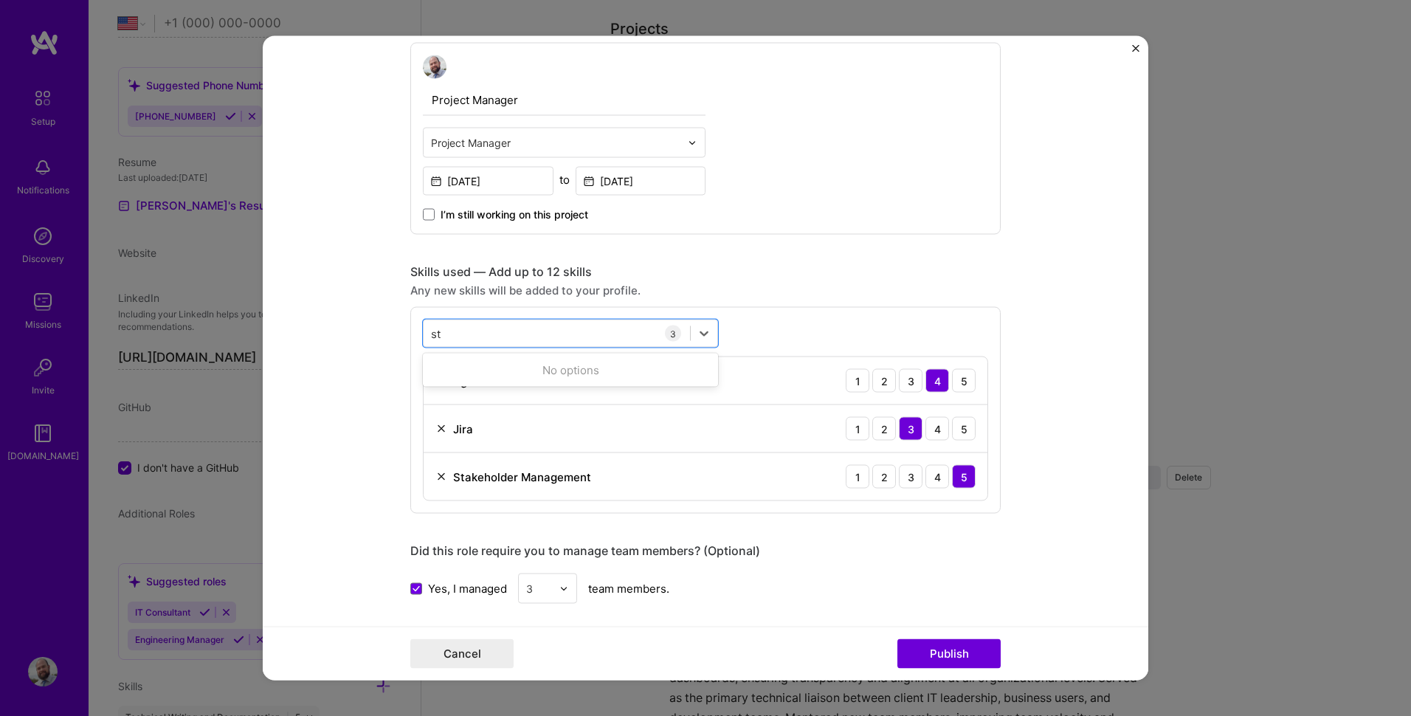
type input "s"
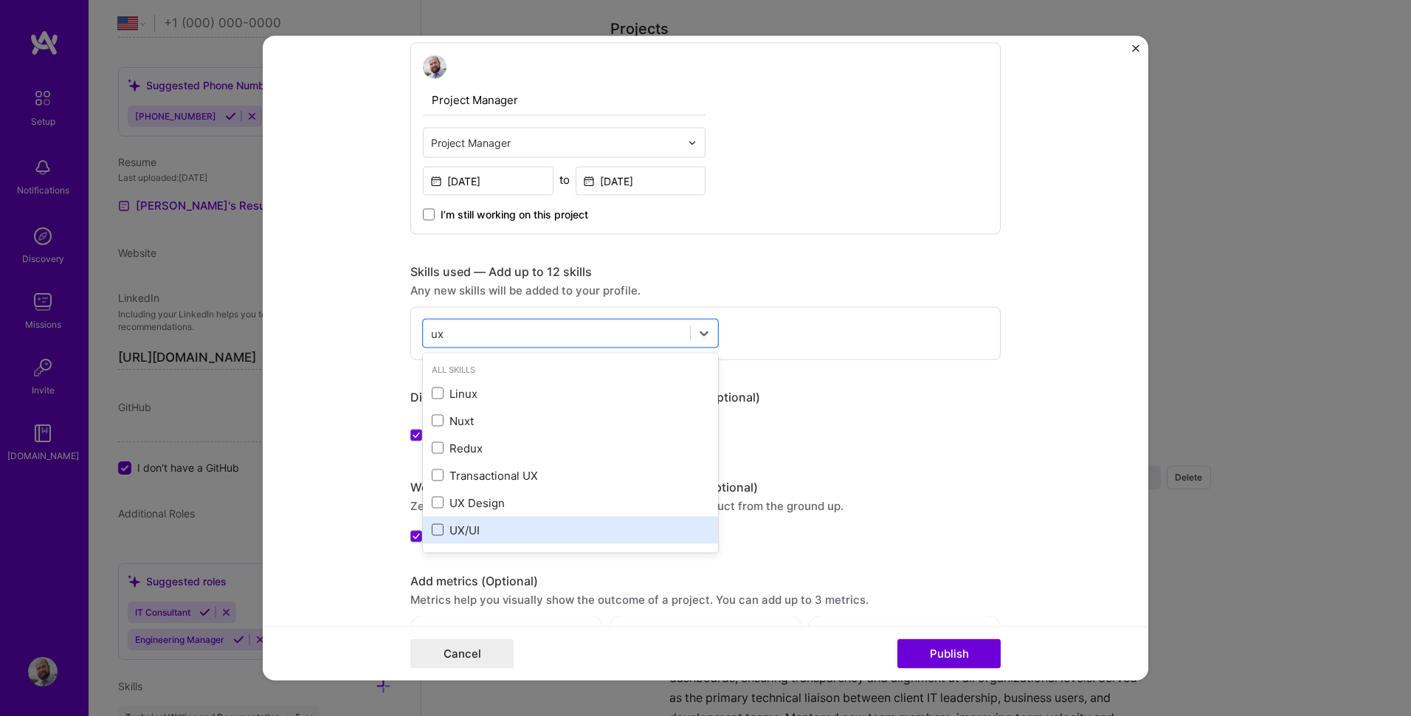
click at [432, 531] on span at bounding box center [438, 530] width 12 height 12
click at [0, 0] on input "checkbox" at bounding box center [0, 0] width 0 height 0
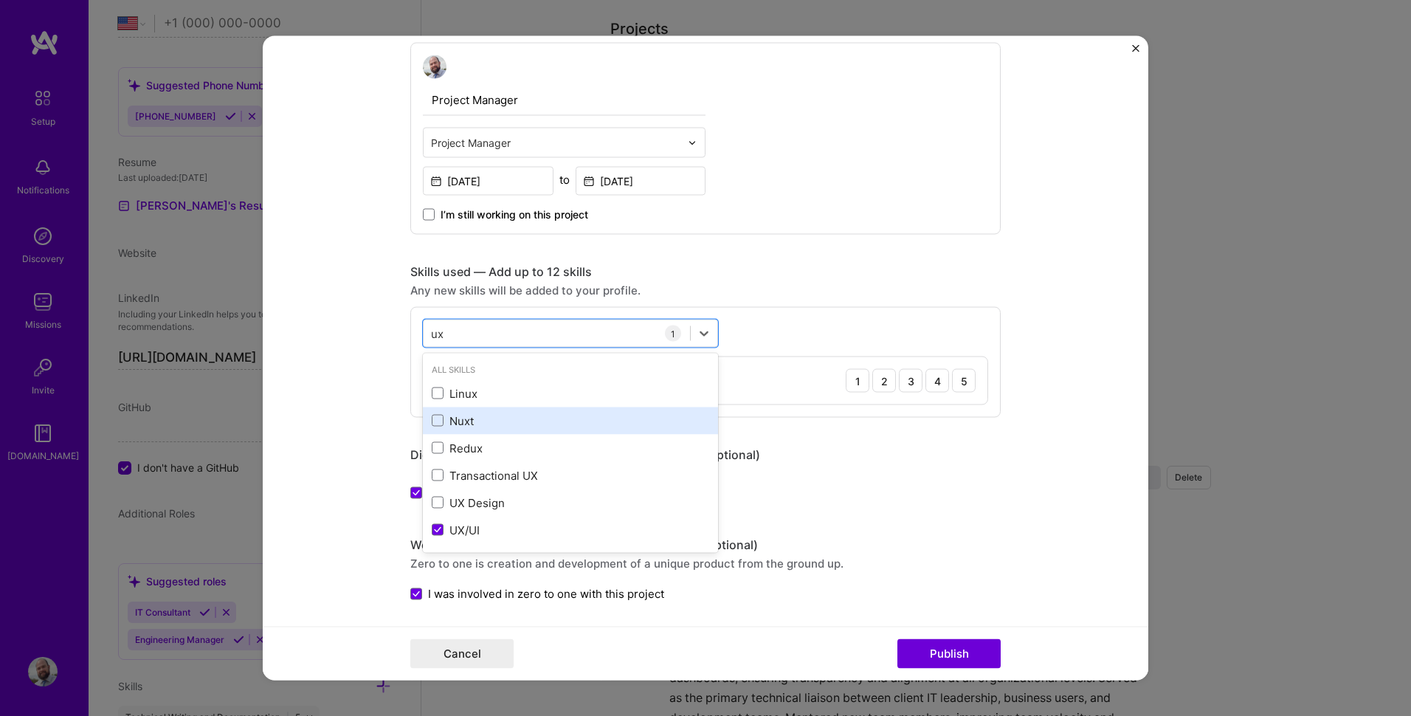
type input "u"
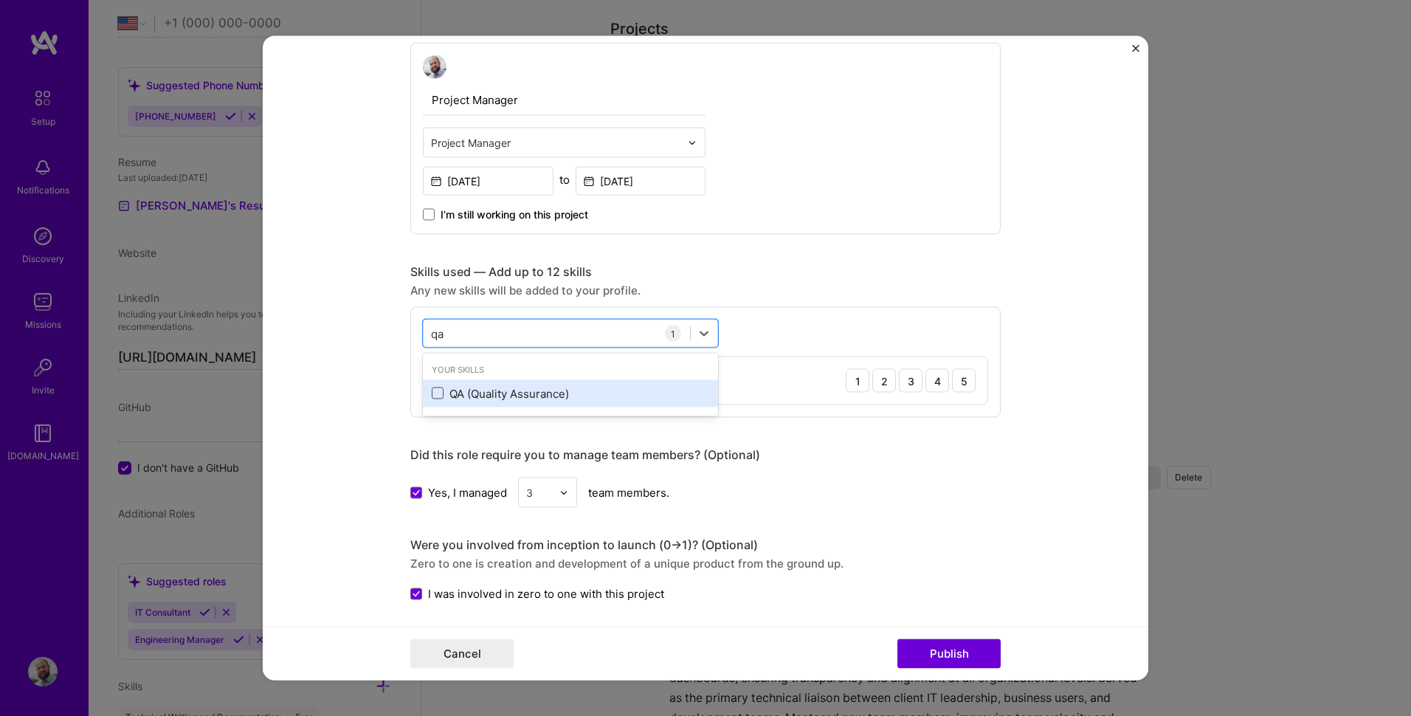
click at [432, 396] on span at bounding box center [438, 393] width 12 height 12
click at [0, 0] on input "checkbox" at bounding box center [0, 0] width 0 height 0
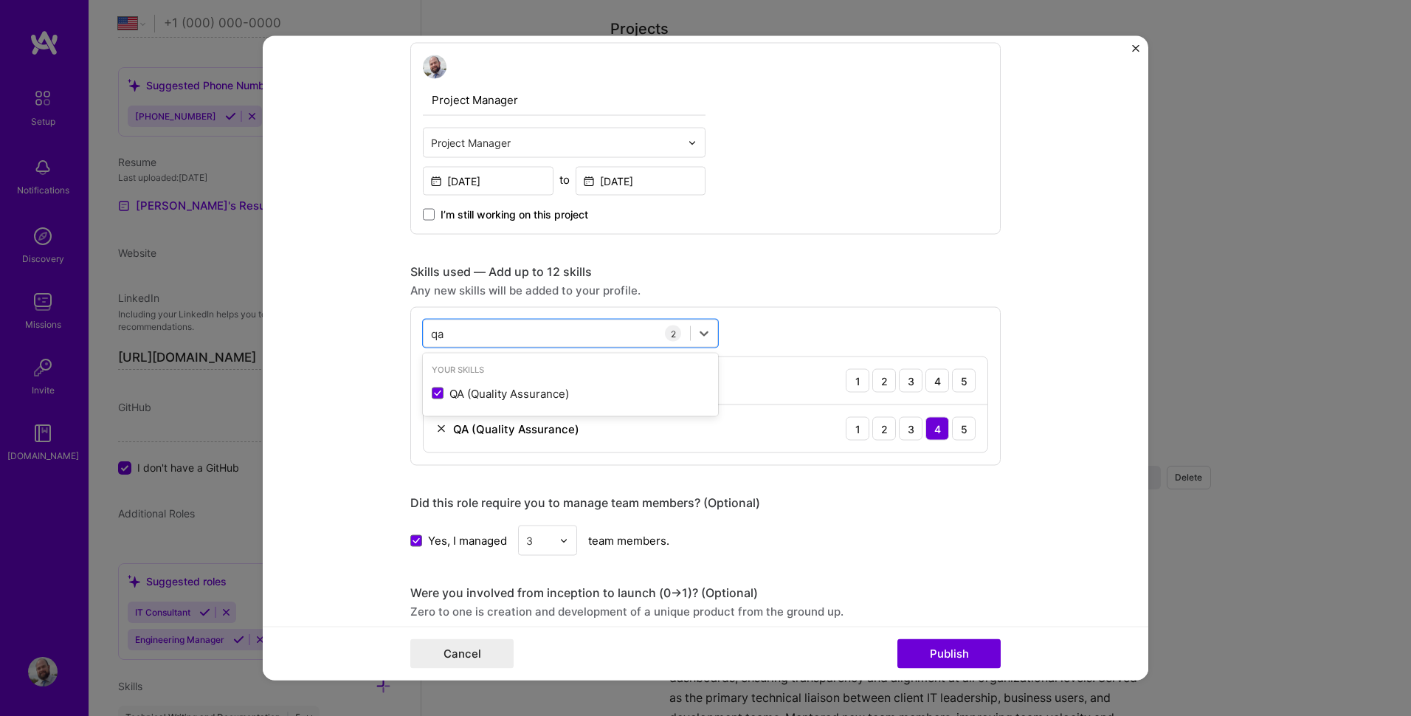
type input "q"
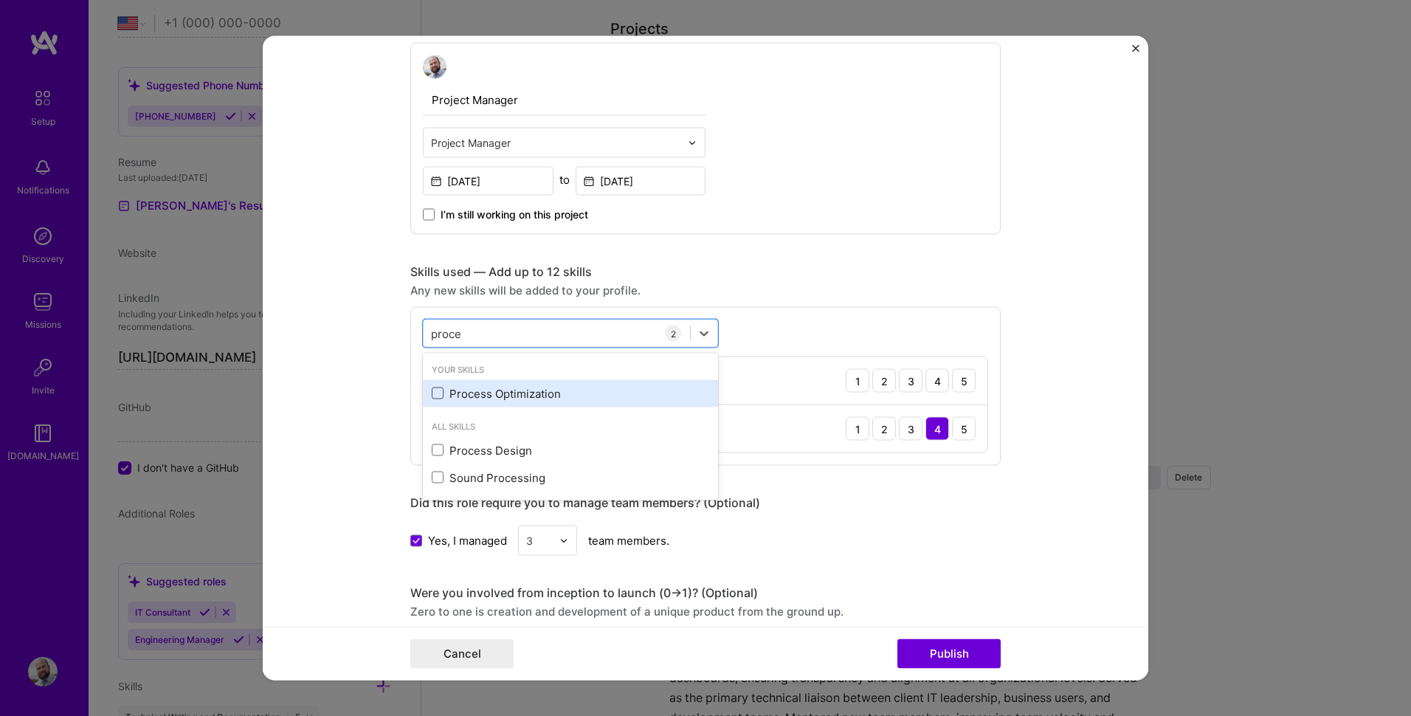
click at [432, 396] on span at bounding box center [438, 393] width 12 height 12
click at [0, 0] on input "checkbox" at bounding box center [0, 0] width 0 height 0
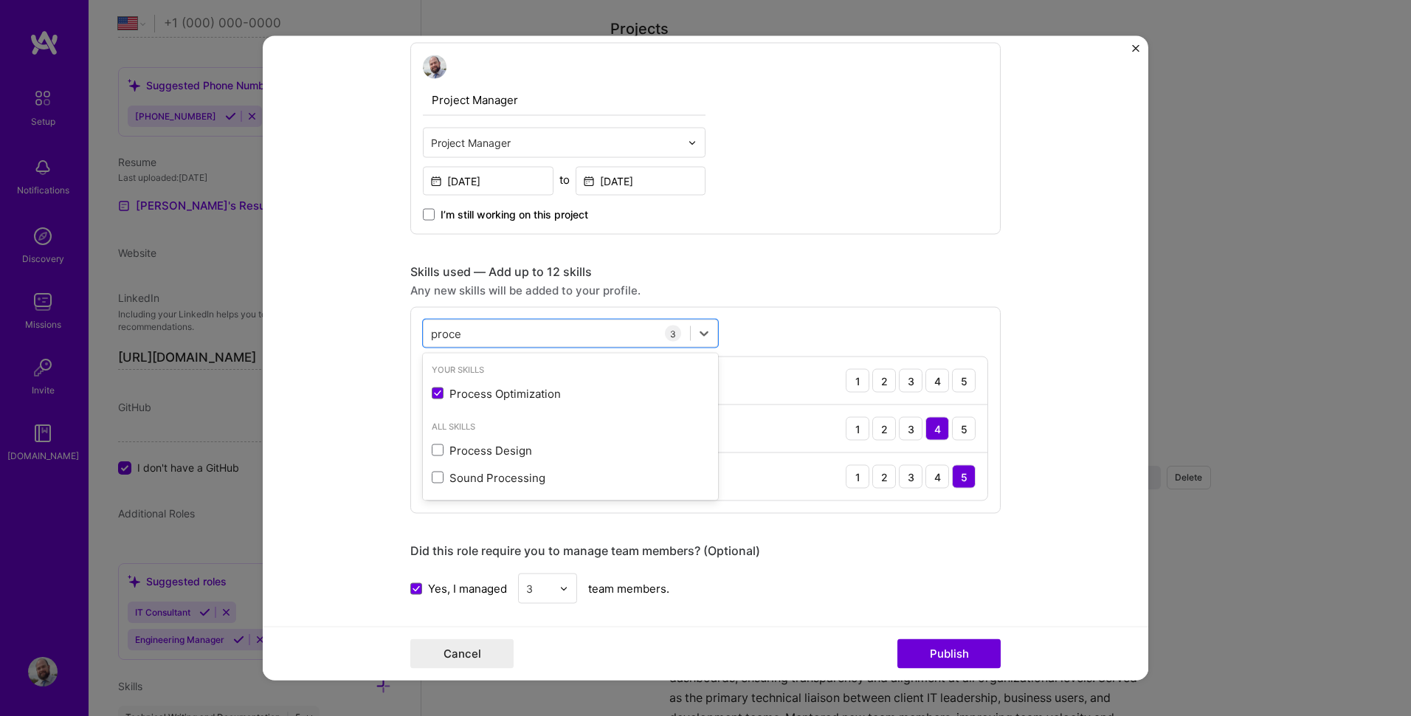
drag, startPoint x: 452, startPoint y: 333, endPoint x: 412, endPoint y: 327, distance: 40.3
click at [412, 327] on div "option Process Optimization, selected. option Process Optimization selected, 0 …" at bounding box center [705, 410] width 590 height 207
type input "e"
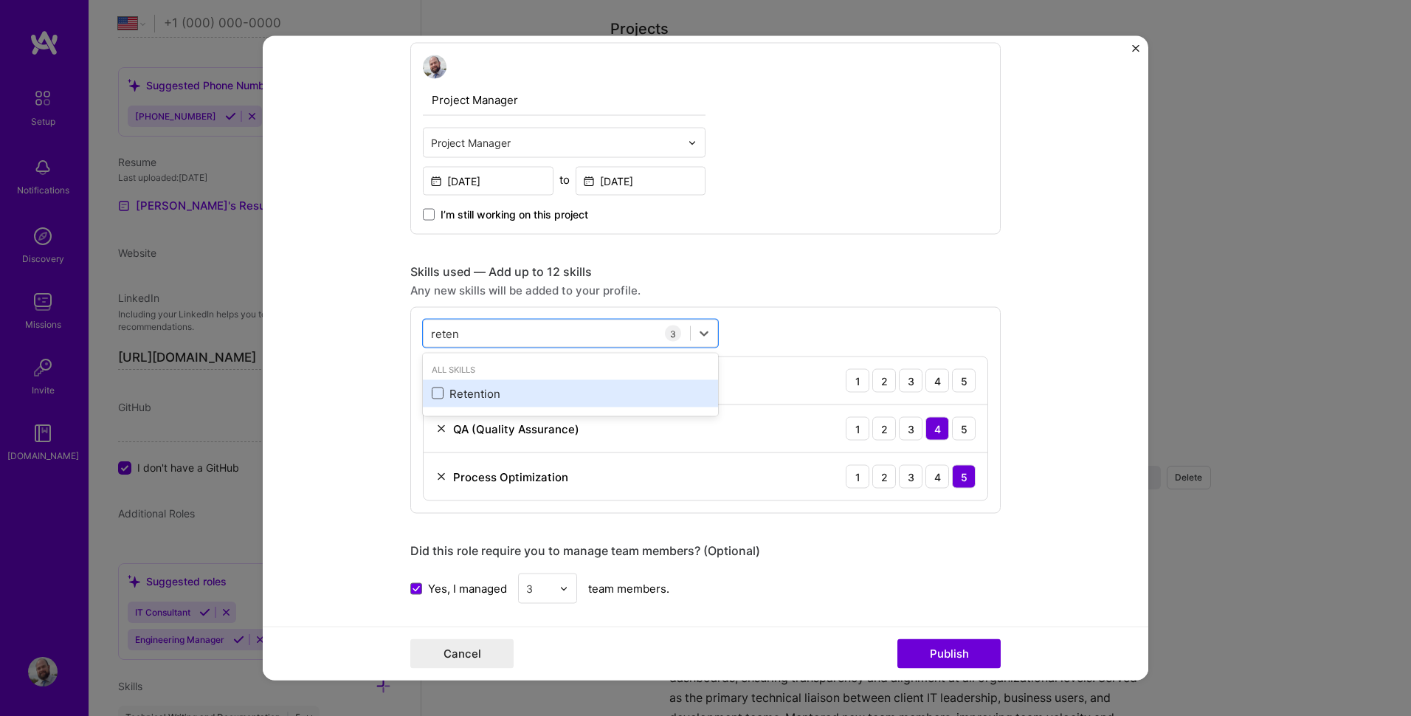
click at [435, 395] on span at bounding box center [438, 393] width 12 height 12
click at [0, 0] on input "checkbox" at bounding box center [0, 0] width 0 height 0
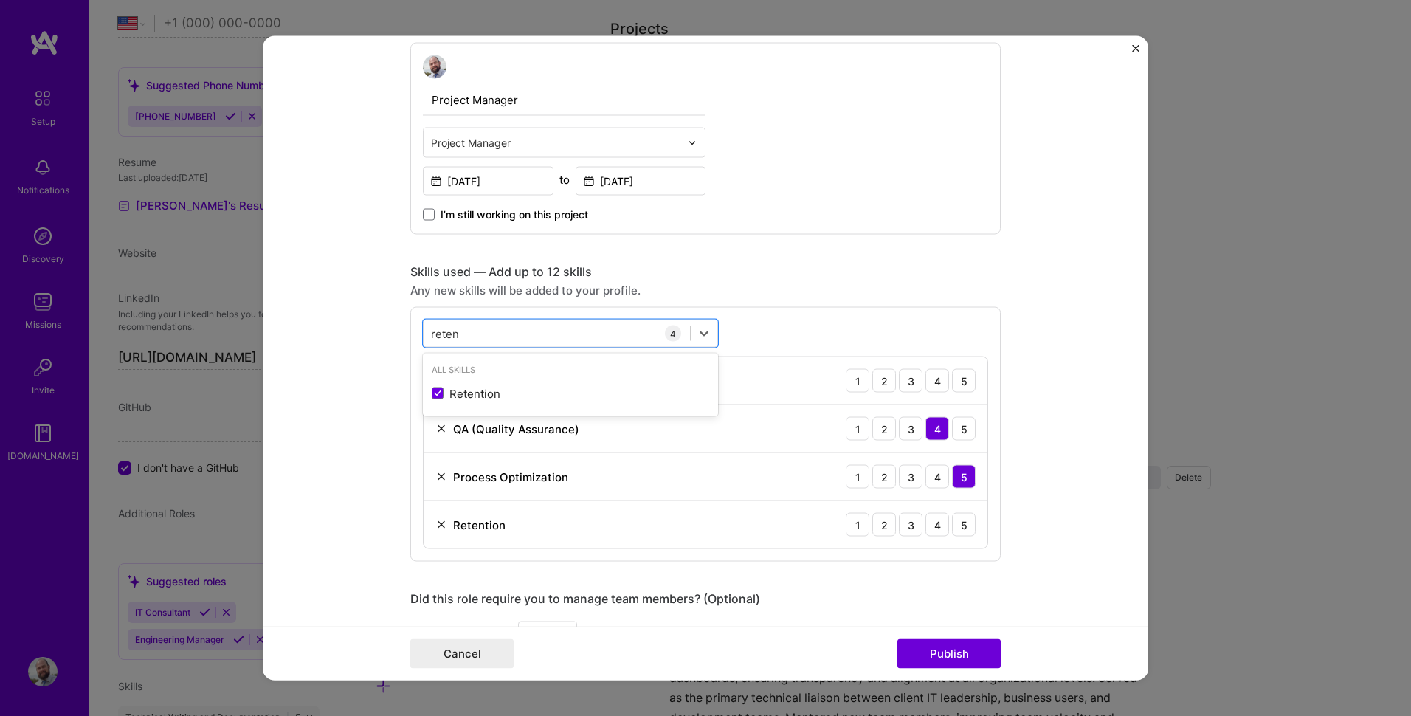
type input "reten"
click at [350, 390] on form "Project title Digital Workflow Automation Platform Company Project industry Ind…" at bounding box center [706, 358] width 886 height 644
click at [936, 383] on div "4" at bounding box center [937, 381] width 24 height 24
click at [931, 525] on div "4" at bounding box center [937, 525] width 24 height 24
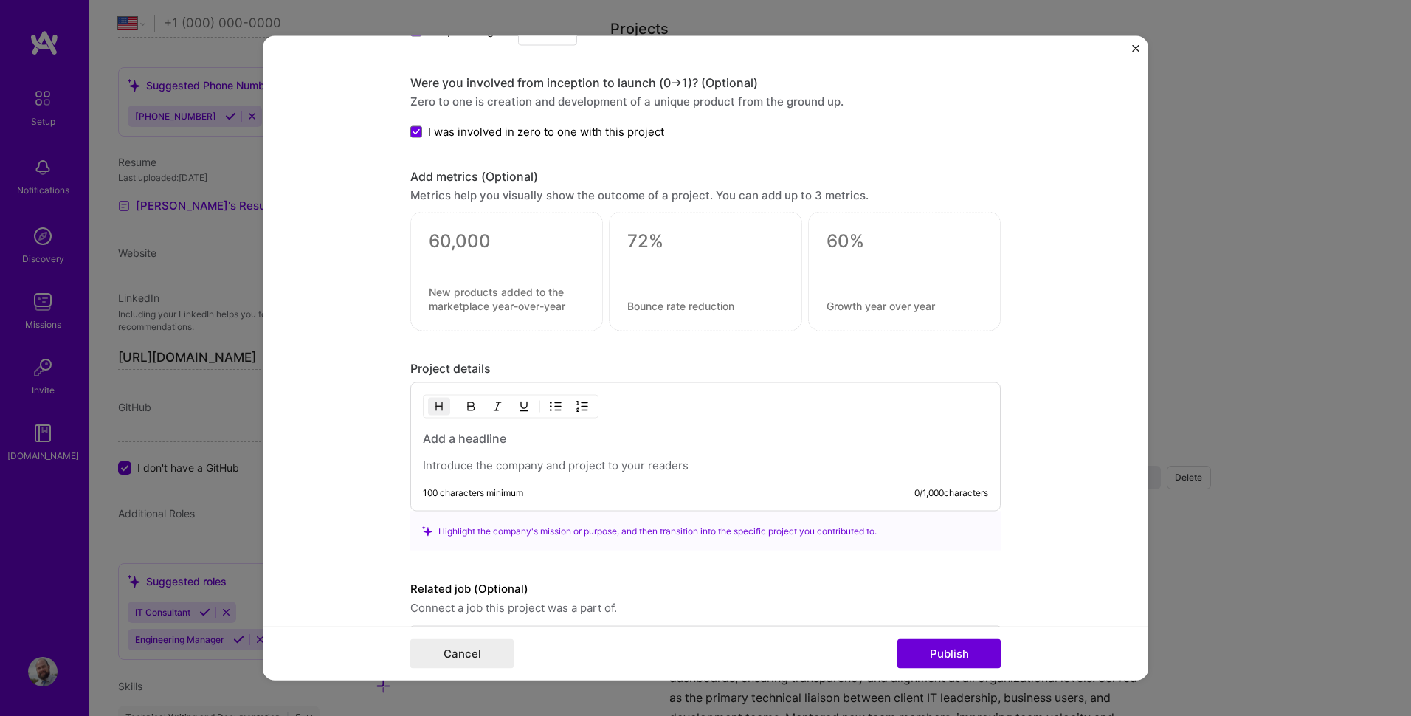
scroll to position [1105, 0]
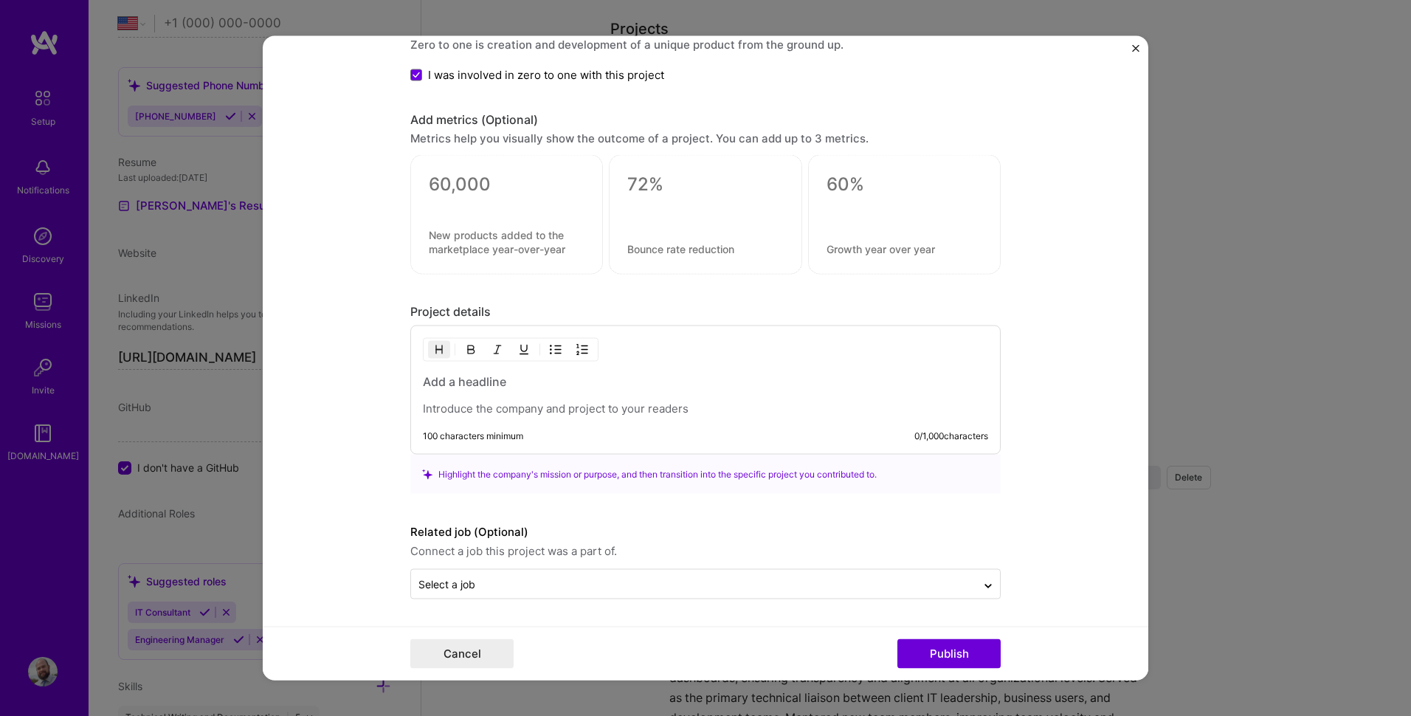
click at [520, 402] on p at bounding box center [705, 408] width 565 height 15
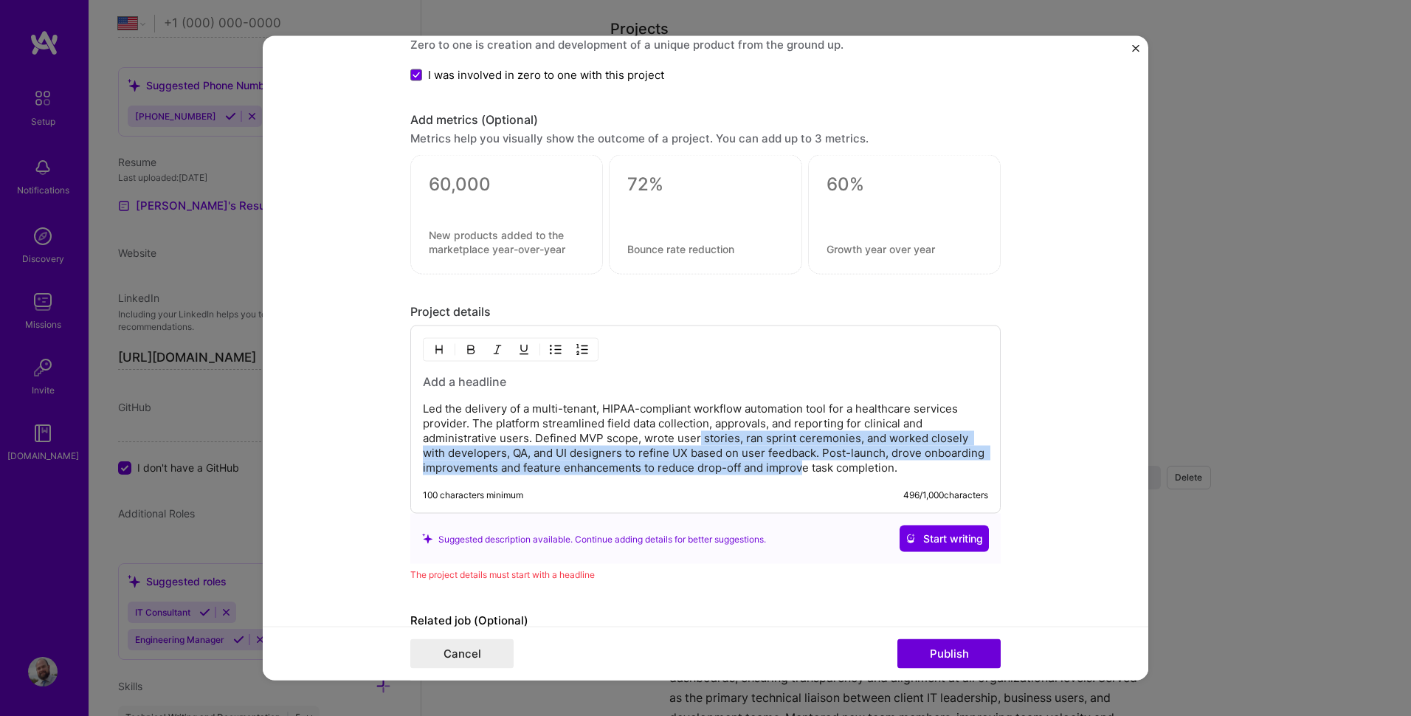
drag, startPoint x: 694, startPoint y: 438, endPoint x: 797, endPoint y: 469, distance: 107.9
click at [797, 469] on p "Led the delivery of a multi-tenant, HIPAA-compliant workflow automation tool fo…" at bounding box center [705, 438] width 565 height 74
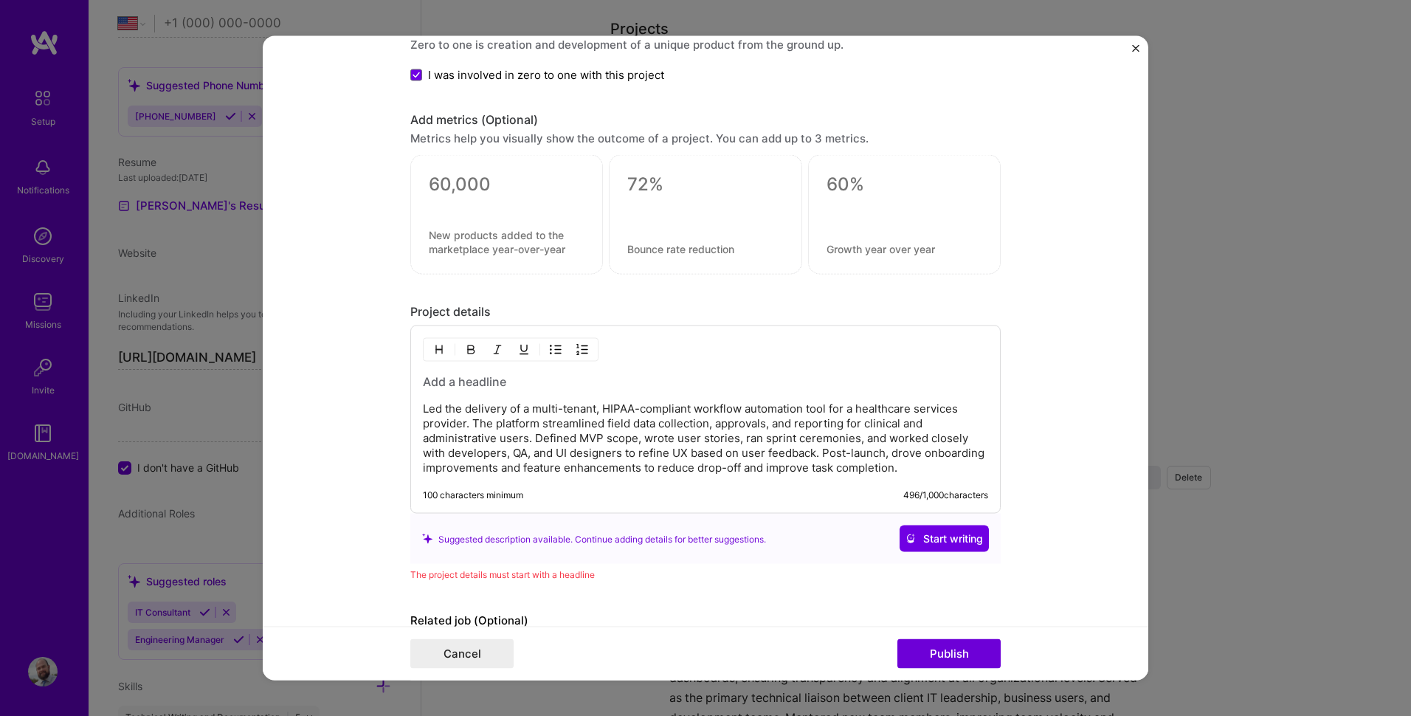
click at [815, 472] on p "Led the delivery of a multi-tenant, HIPAA-compliant workflow automation tool fo…" at bounding box center [705, 438] width 565 height 74
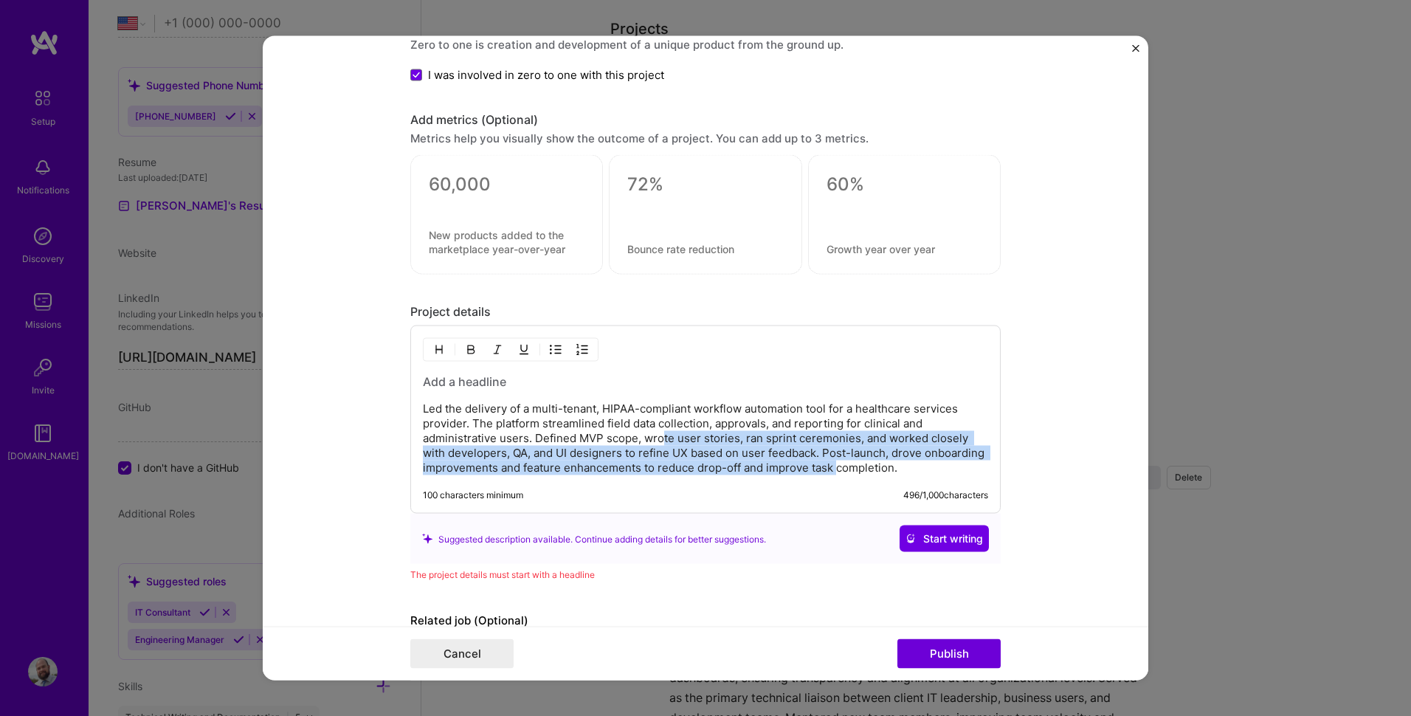
drag, startPoint x: 832, startPoint y: 472, endPoint x: 657, endPoint y: 436, distance: 179.2
click at [657, 436] on p "Led the delivery of a multi-tenant, HIPAA-compliant workflow automation tool fo…" at bounding box center [705, 438] width 565 height 74
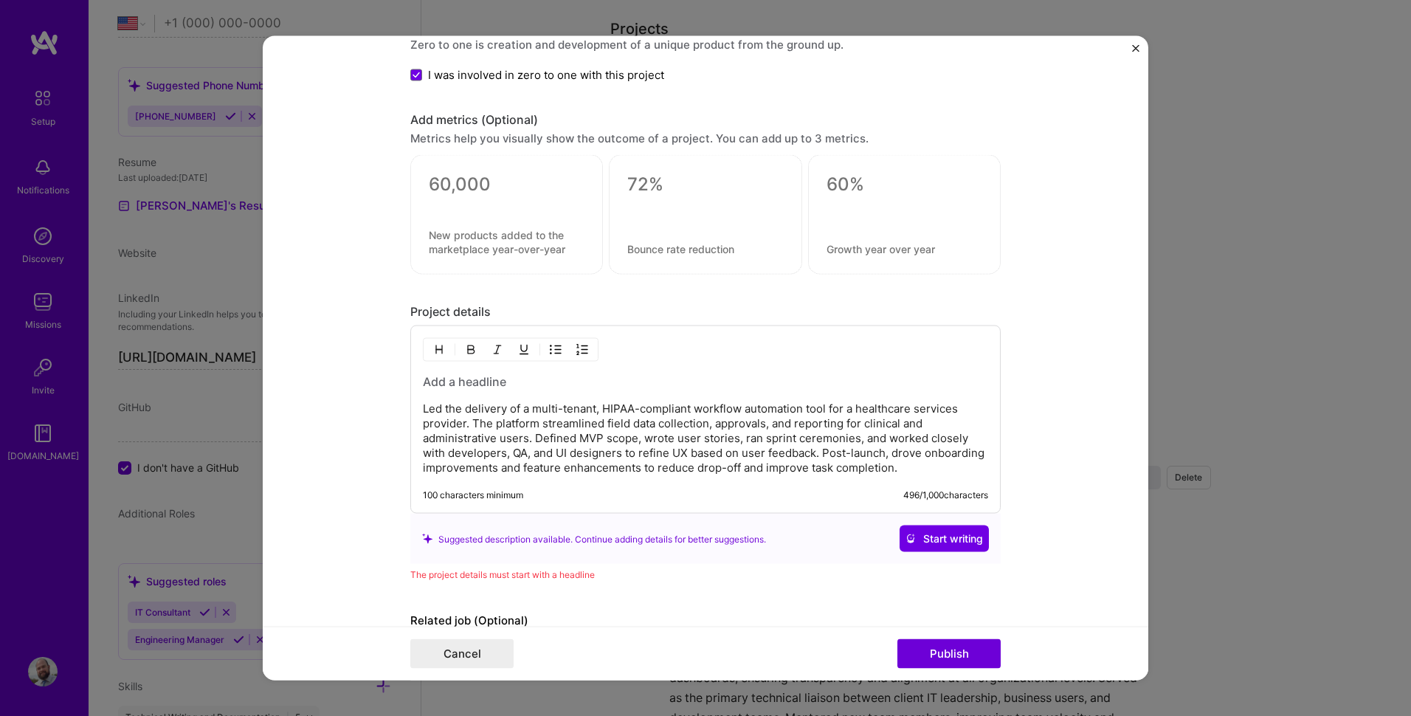
click at [602, 430] on p "Led the delivery of a multi-tenant, HIPAA-compliant workflow automation tool fo…" at bounding box center [705, 438] width 565 height 74
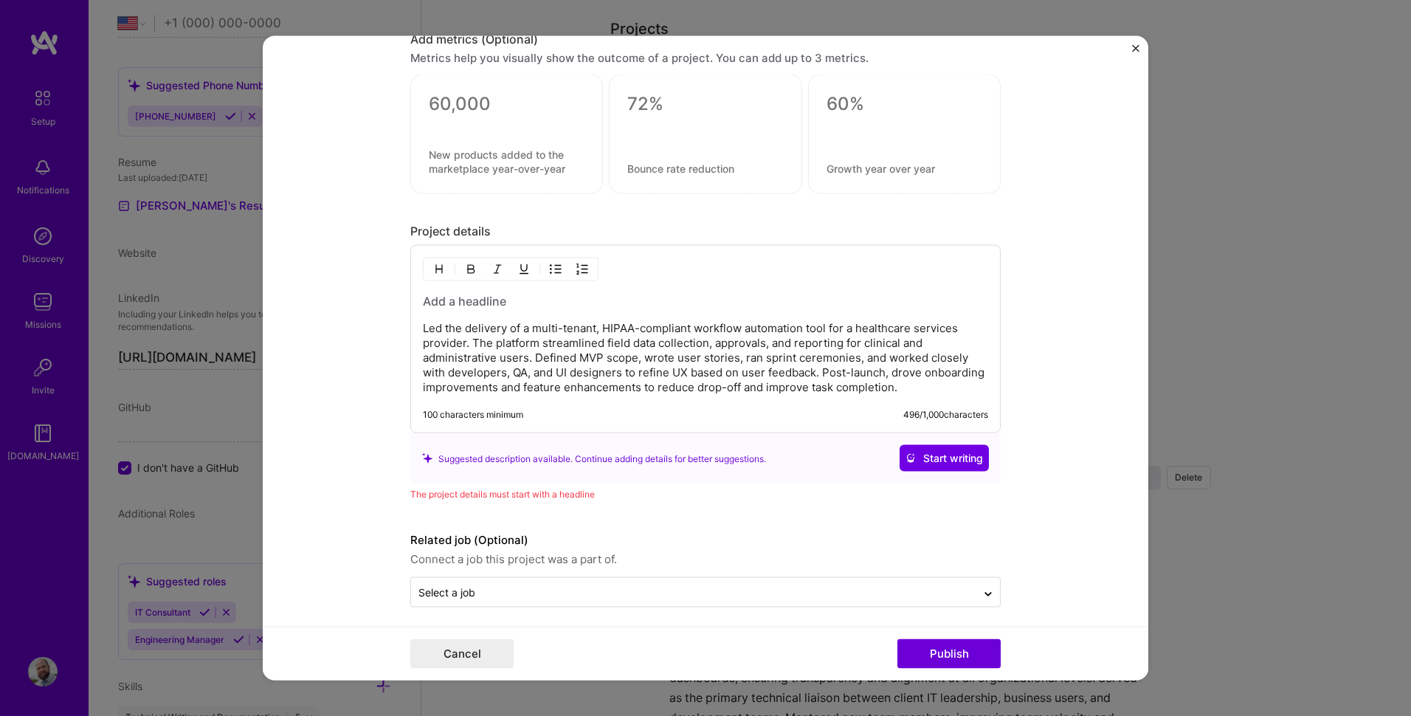
scroll to position [1194, 0]
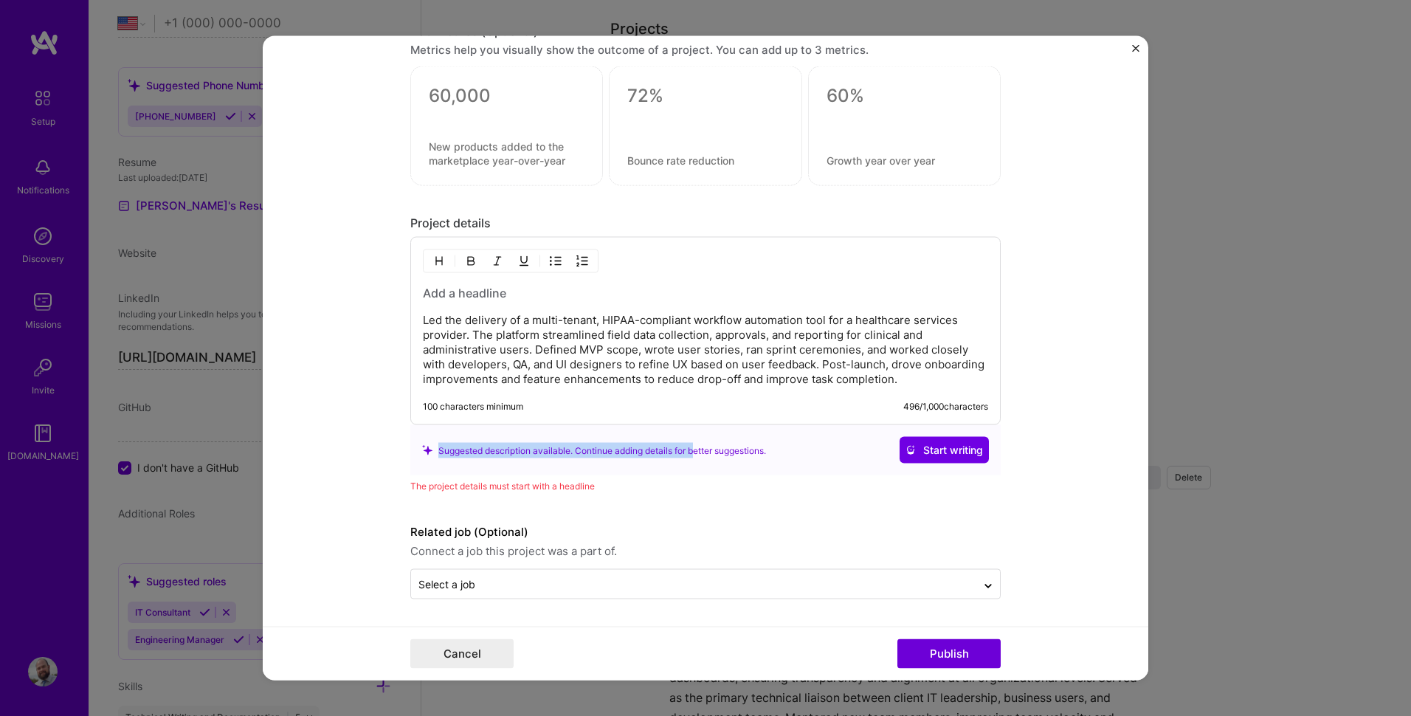
drag, startPoint x: 525, startPoint y: 443, endPoint x: 691, endPoint y: 452, distance: 165.5
click at [691, 452] on div "Suggested description available. Continue adding details for better suggestions." at bounding box center [594, 449] width 344 height 15
click at [514, 300] on h3 at bounding box center [705, 293] width 565 height 16
click at [927, 460] on button "Start writing" at bounding box center [944, 450] width 89 height 27
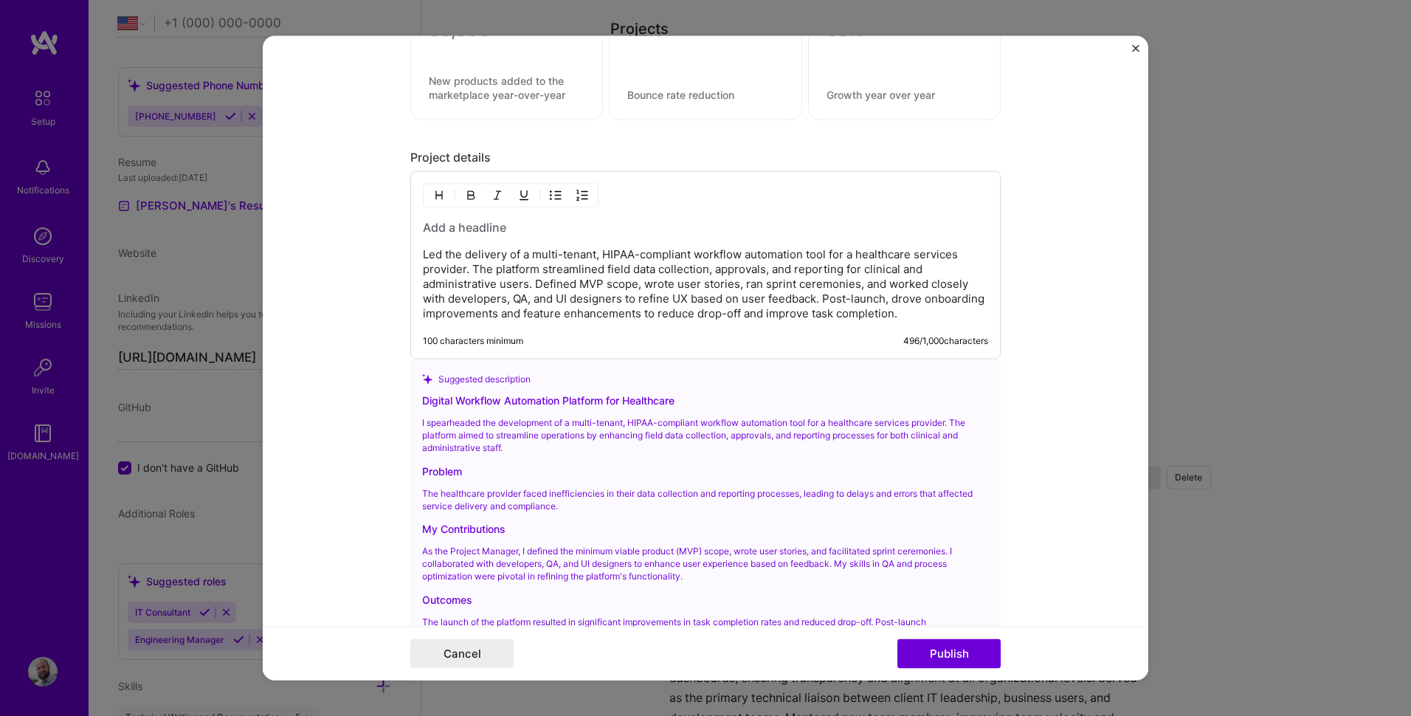
scroll to position [1268, 0]
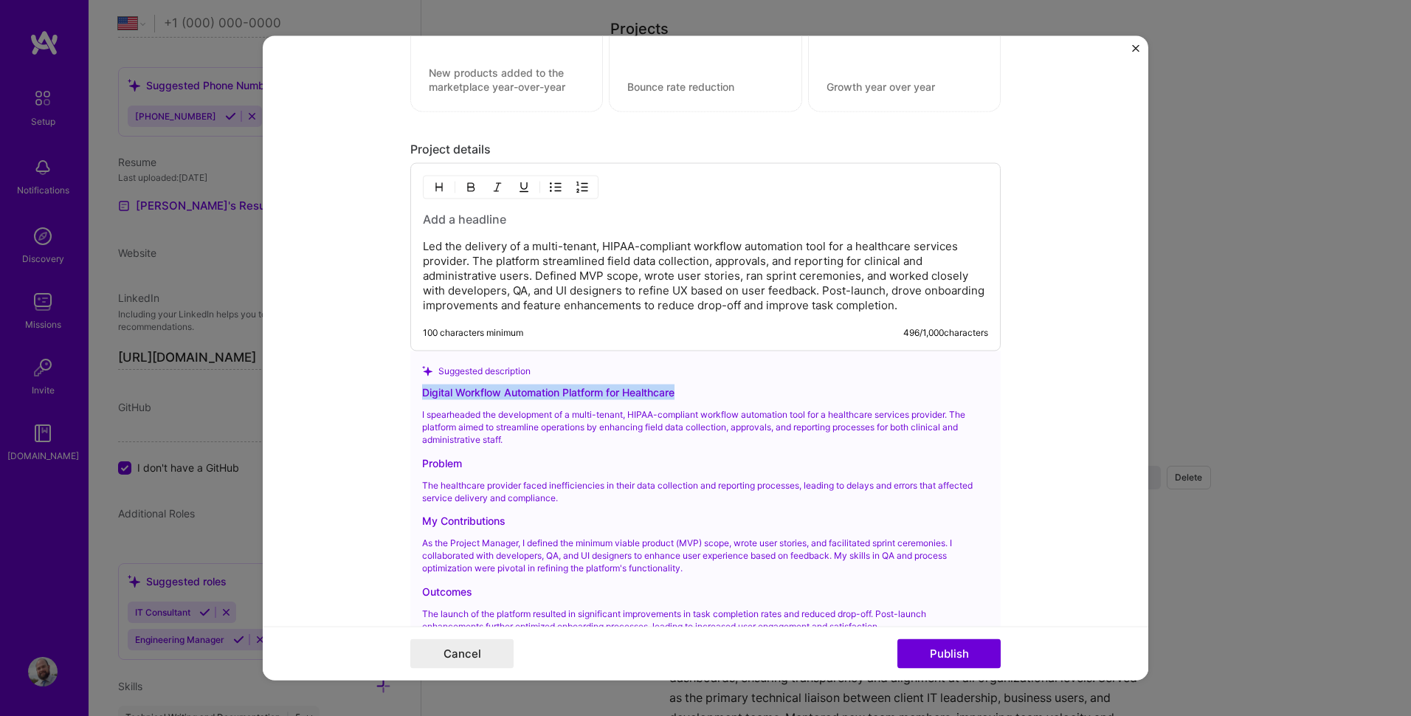
drag, startPoint x: 673, startPoint y: 393, endPoint x: 419, endPoint y: 389, distance: 253.9
click at [422, 389] on div "Digital Workflow Automation Platform for Healthcare" at bounding box center [705, 391] width 567 height 15
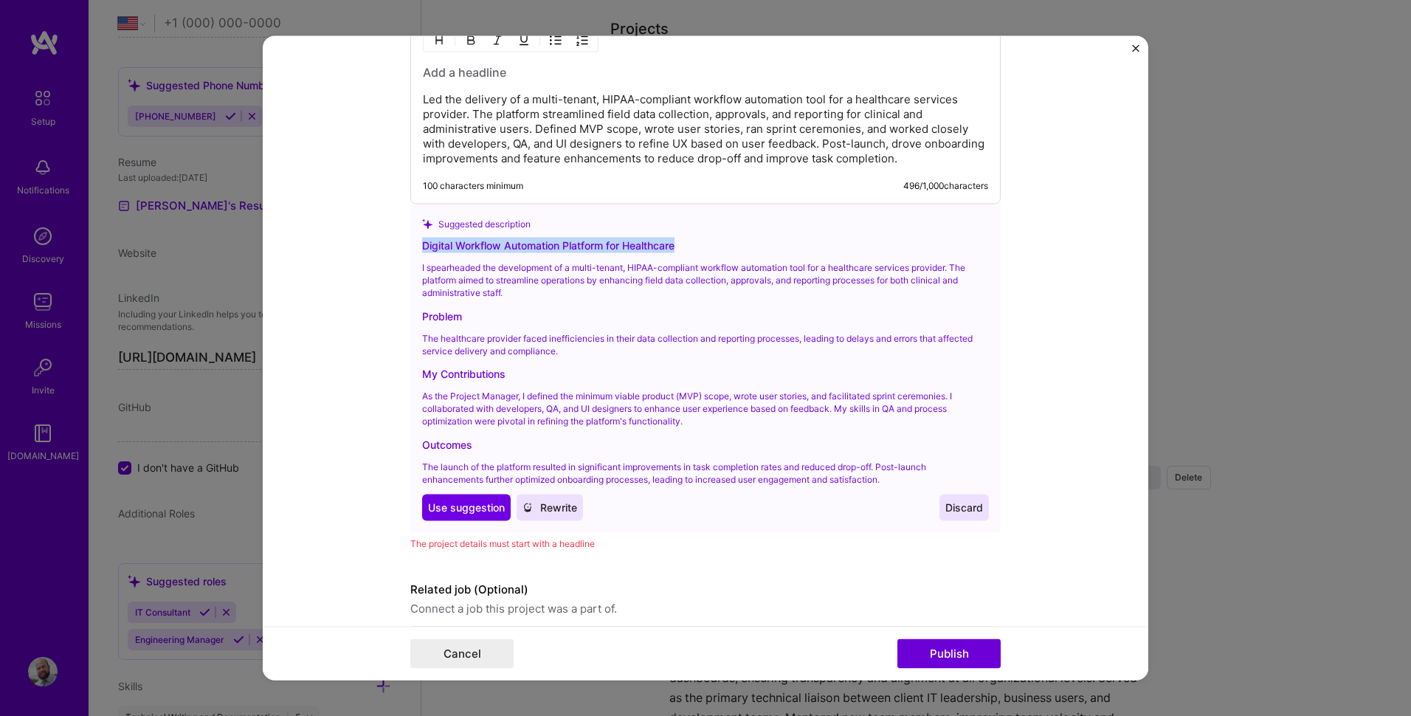
scroll to position [1415, 0]
click at [657, 458] on div "Digital Workflow Automation Platform for Healthcare I spearheaded the developme…" at bounding box center [705, 378] width 567 height 283
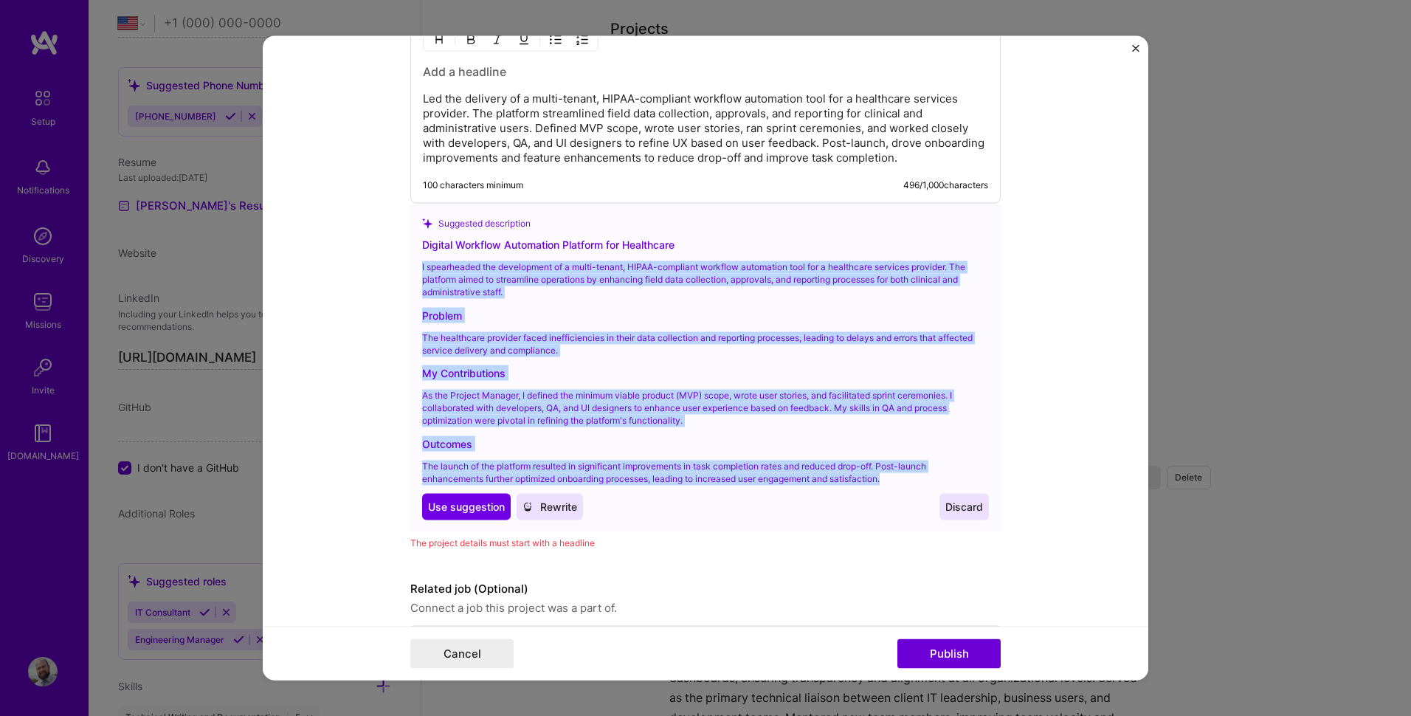
drag, startPoint x: 888, startPoint y: 477, endPoint x: 407, endPoint y: 262, distance: 527.2
click at [410, 262] on div "Suggested description Digital Workflow Automation Platform for Healthcare I spe…" at bounding box center [705, 368] width 590 height 328
copy div "I spearheaded the development of a multi-tenant, HIPAA-compliant workflow autom…"
click at [460, 511] on span "Use suggestion" at bounding box center [466, 507] width 77 height 15
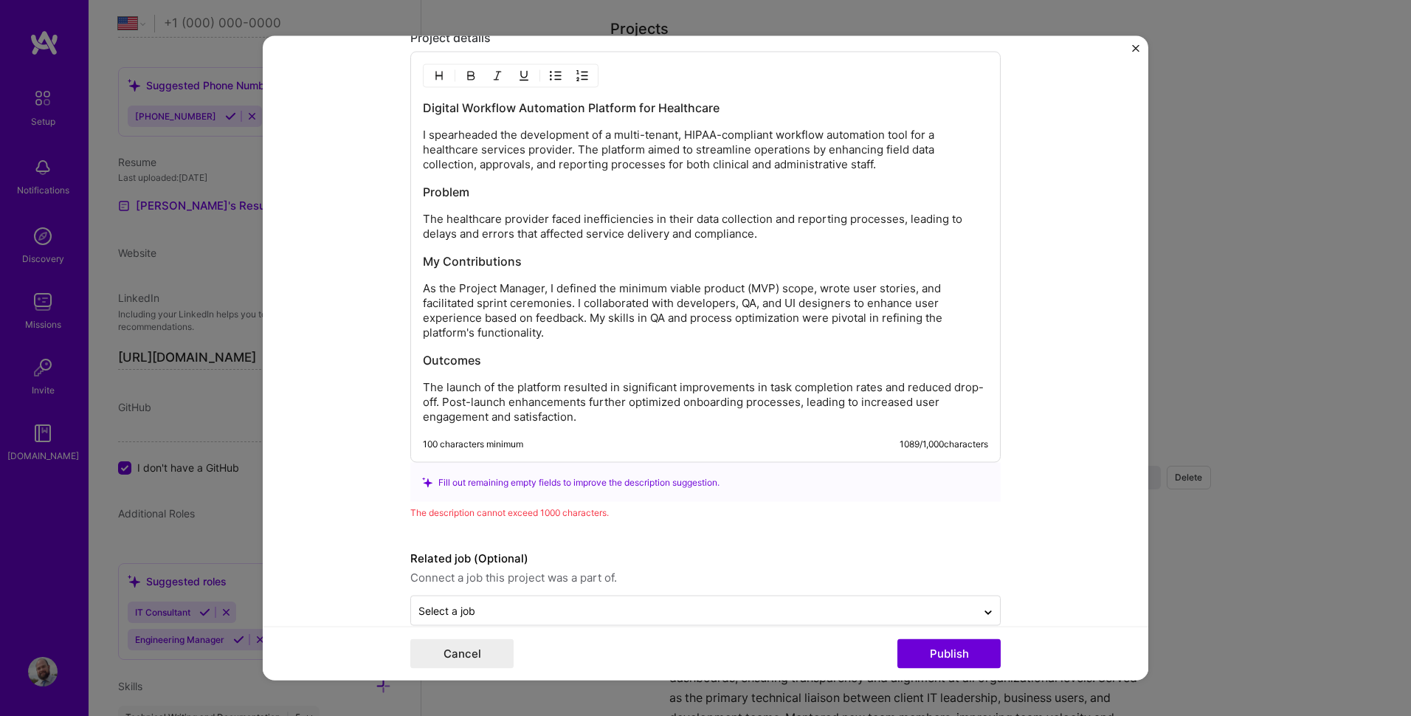
scroll to position [1406, 0]
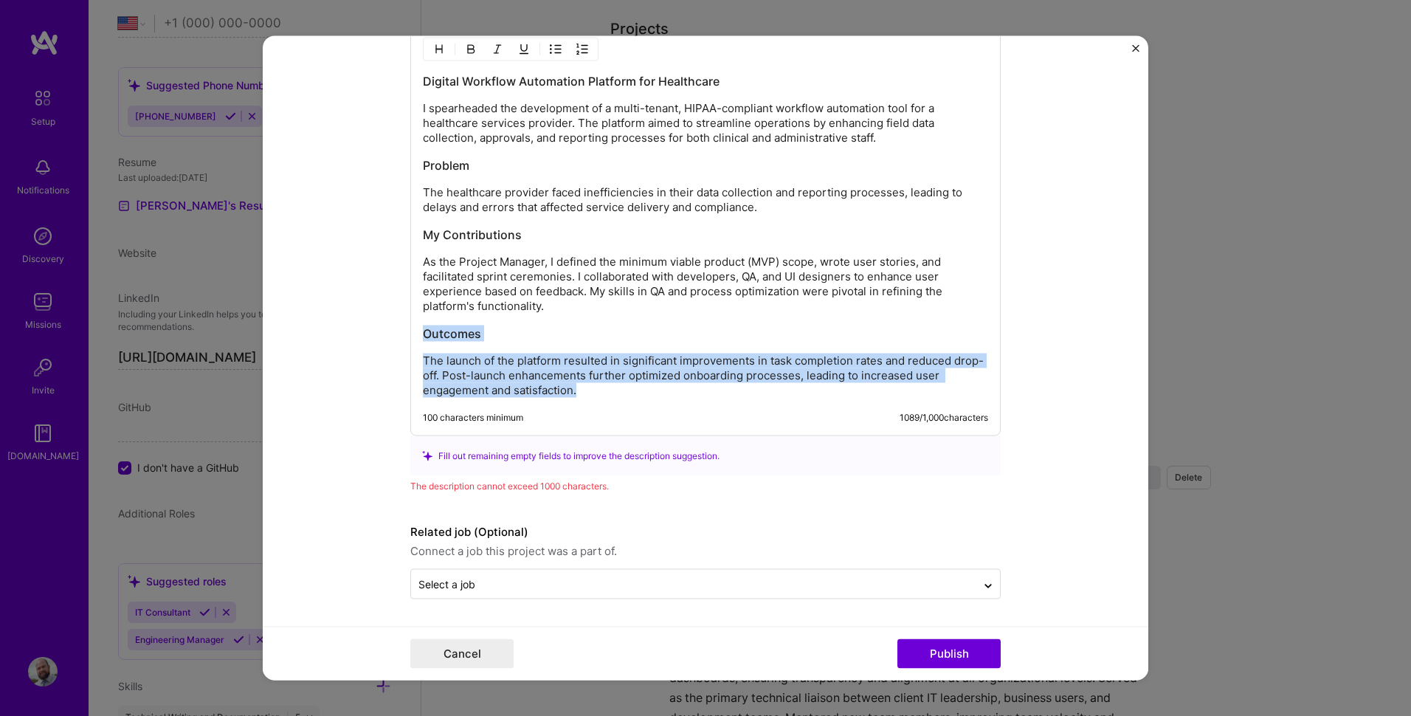
drag, startPoint x: 589, startPoint y: 390, endPoint x: 406, endPoint y: 330, distance: 192.8
click at [410, 330] on div "Digital Workflow Automation Platform for Healthcare I spearheaded the developme…" at bounding box center [705, 230] width 590 height 411
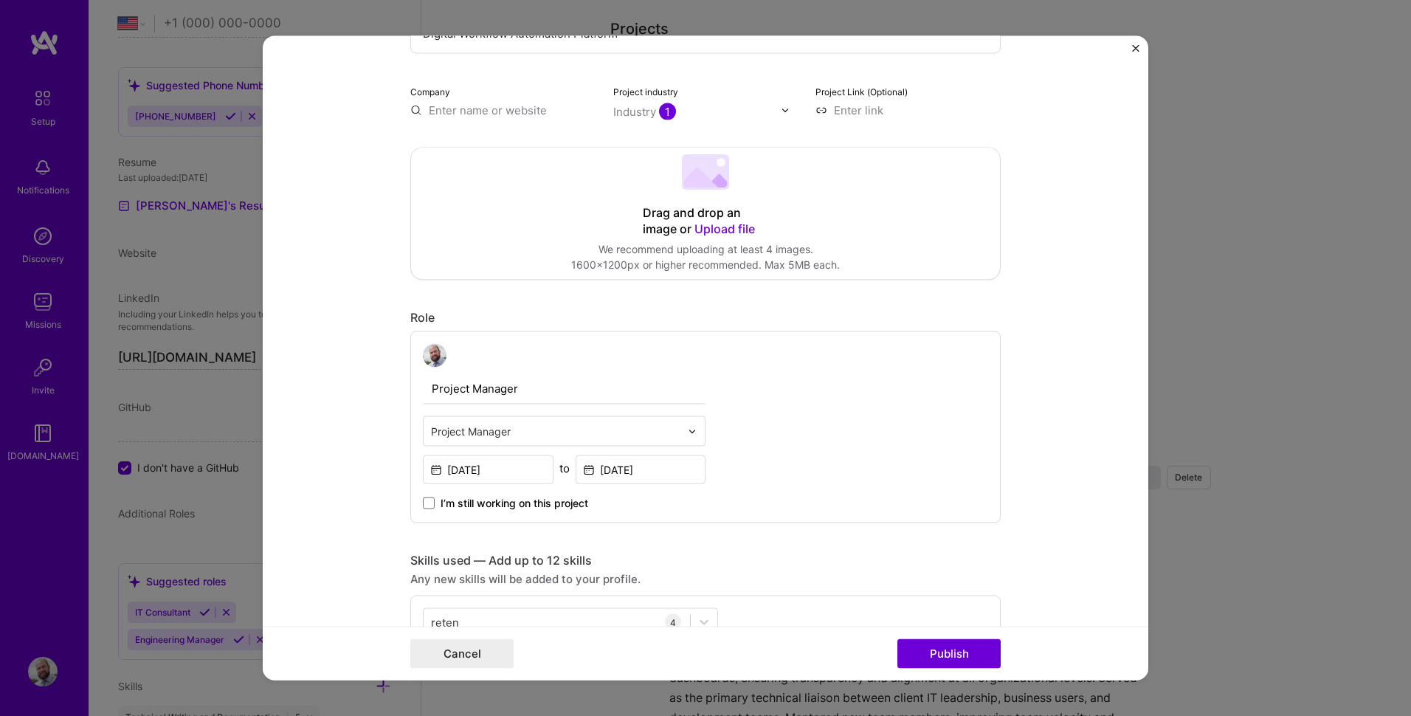
scroll to position [0, 0]
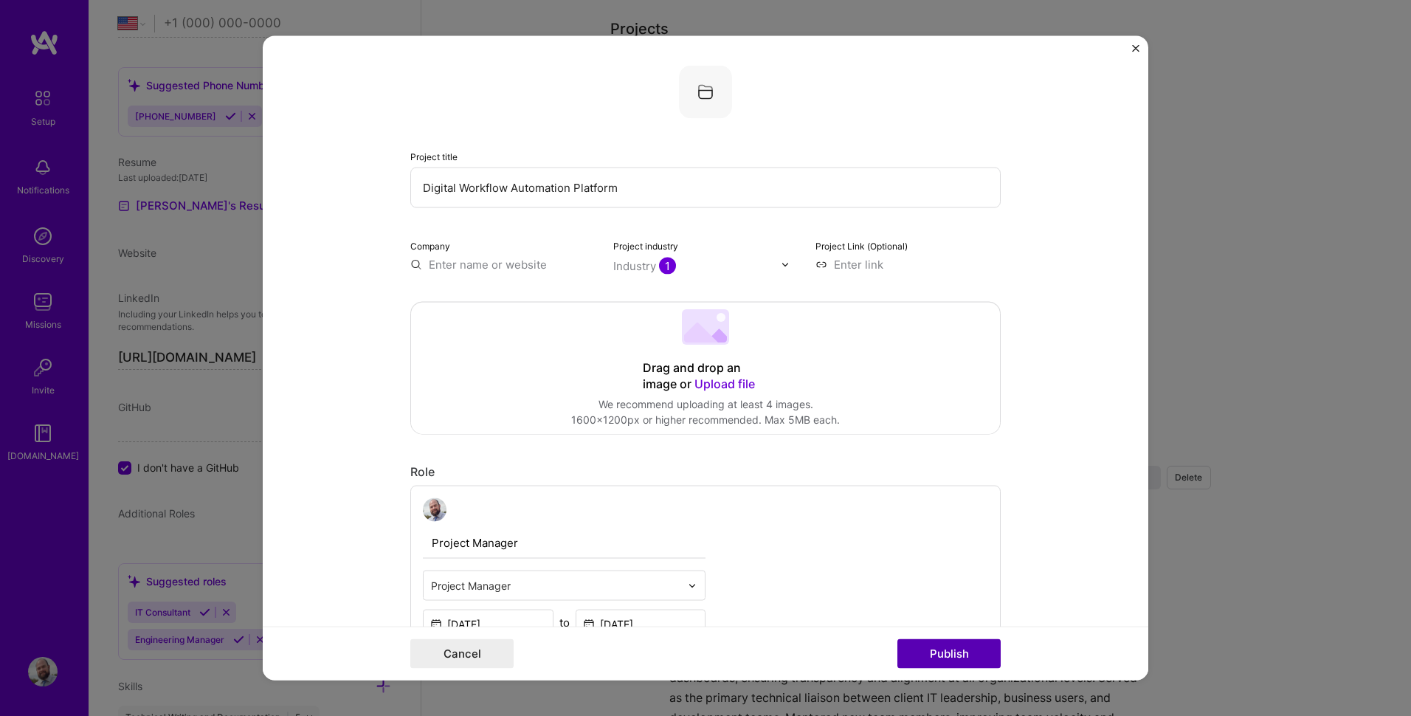
click at [959, 644] on button "Publish" at bounding box center [948, 654] width 103 height 30
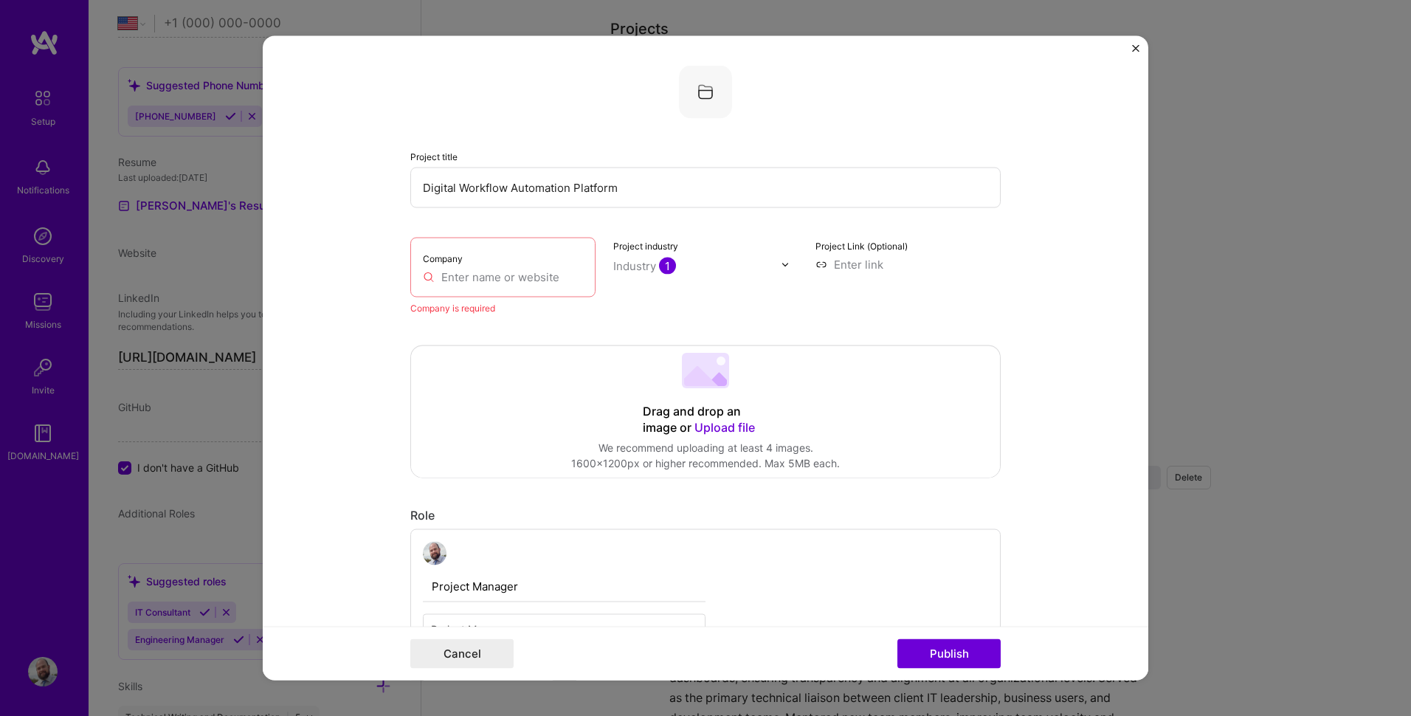
scroll to position [30, 0]
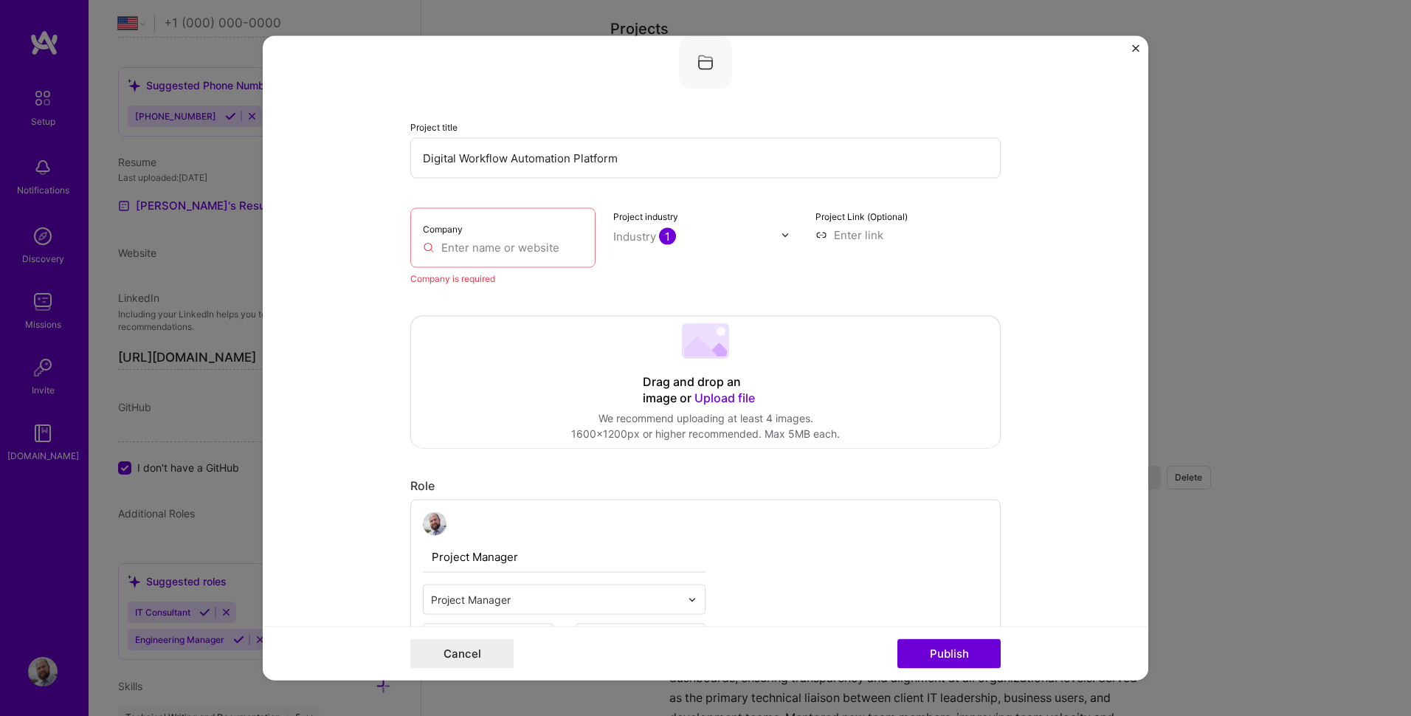
click at [499, 243] on input "text" at bounding box center [503, 247] width 160 height 15
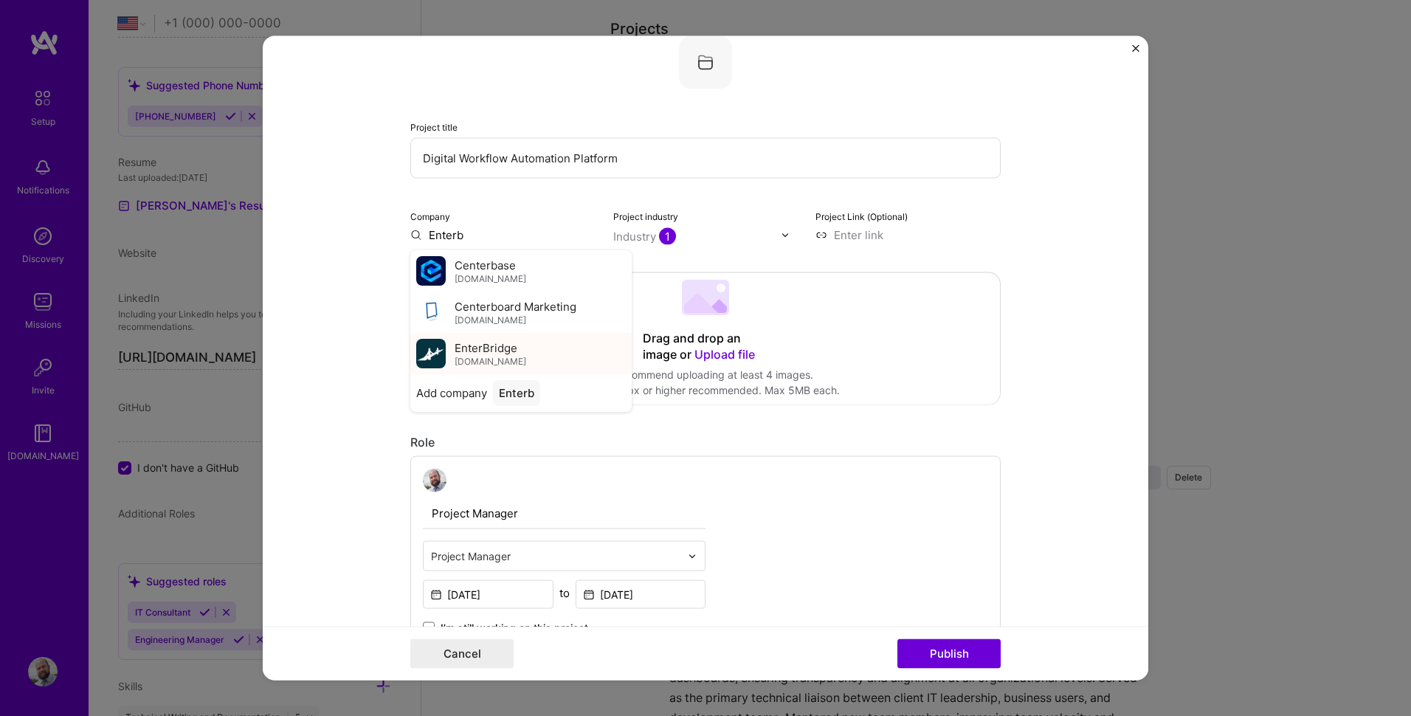
click at [489, 352] on span "EnterBridge" at bounding box center [486, 346] width 63 height 15
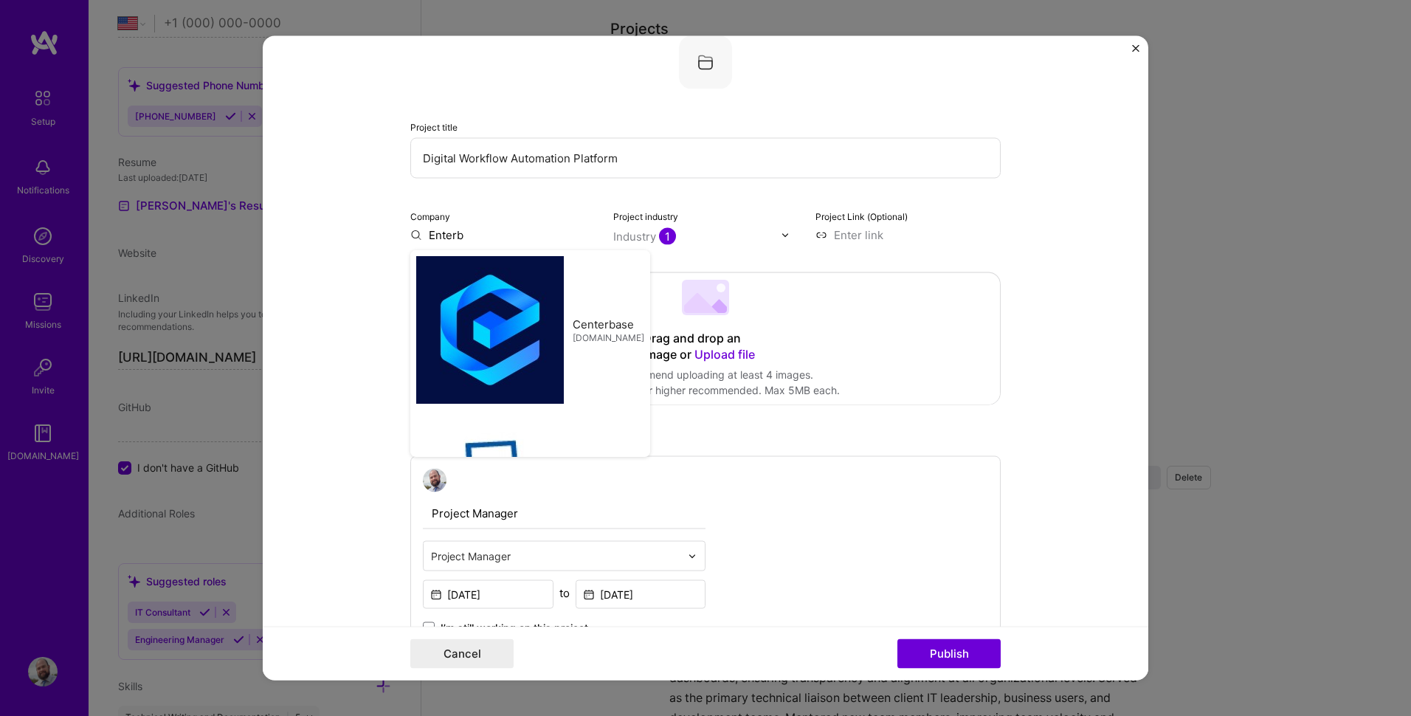
type input "EnterBridge"
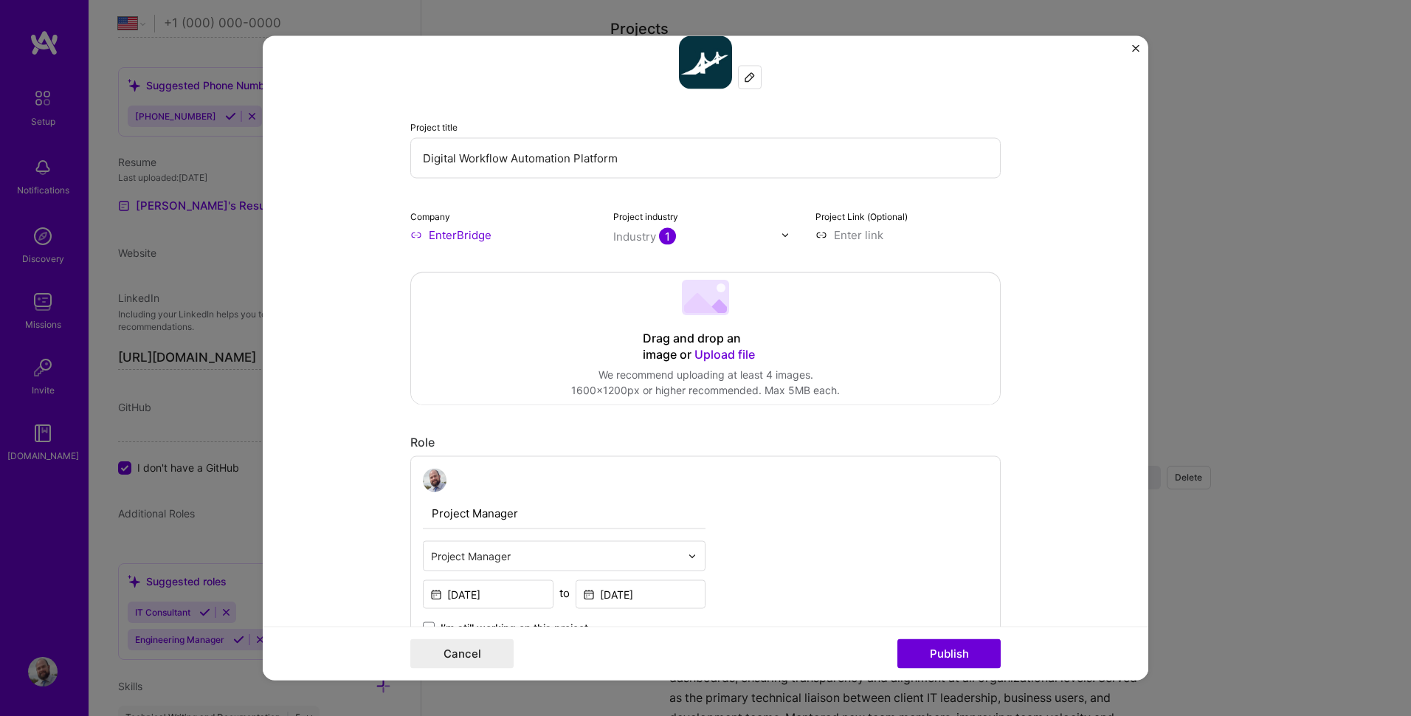
click at [1064, 330] on form "Project title Digital Workflow Automation Platform Company EnterBridge Project …" at bounding box center [706, 358] width 886 height 644
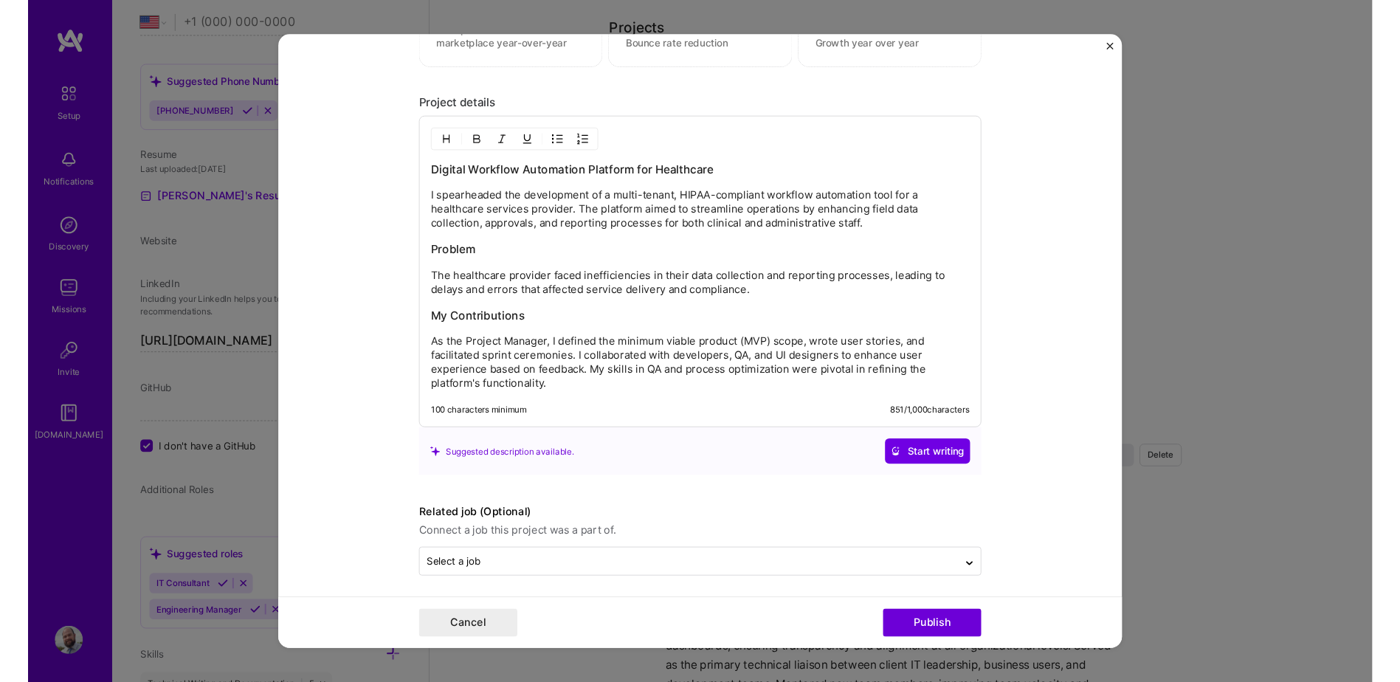
scroll to position [1314, 0]
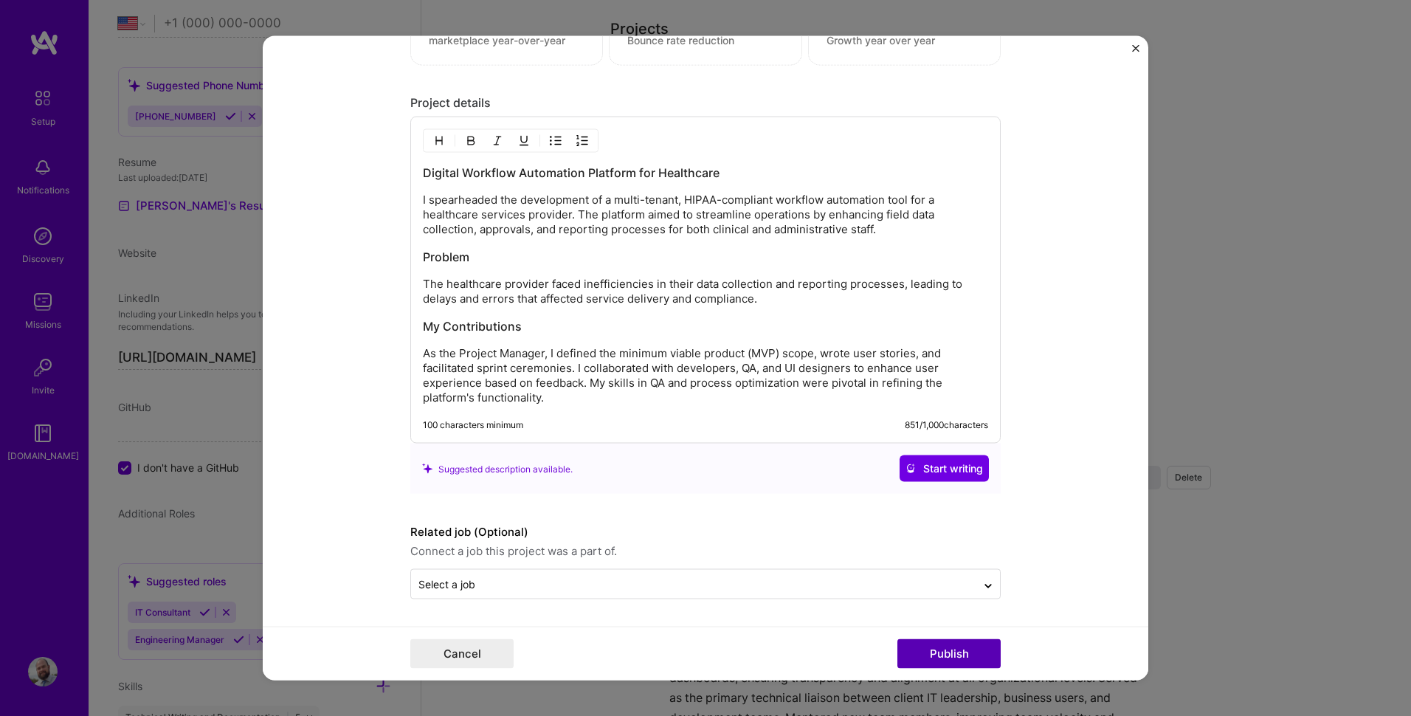
click at [939, 646] on button "Publish" at bounding box center [948, 654] width 103 height 30
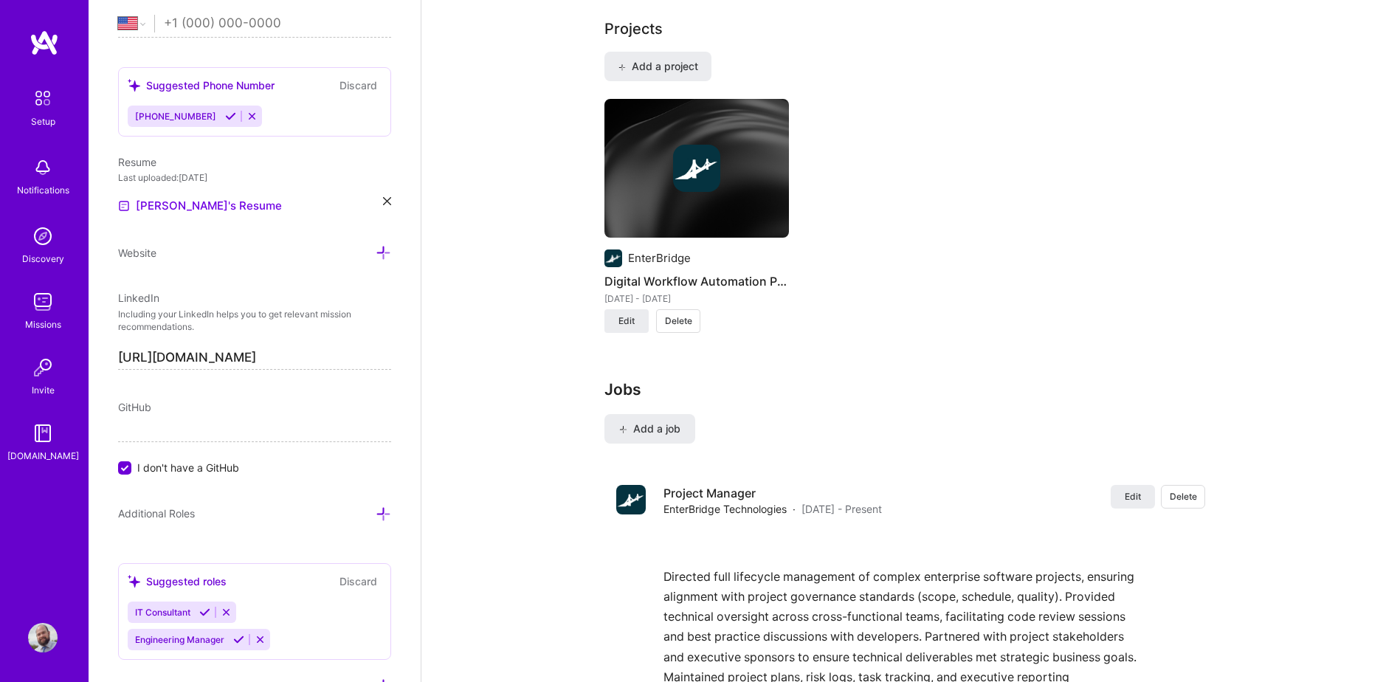
click at [562, 393] on div "Complete your profile to take the first step in unlocking full [DOMAIN_NAME] ac…" at bounding box center [910, 135] width 978 height 2576
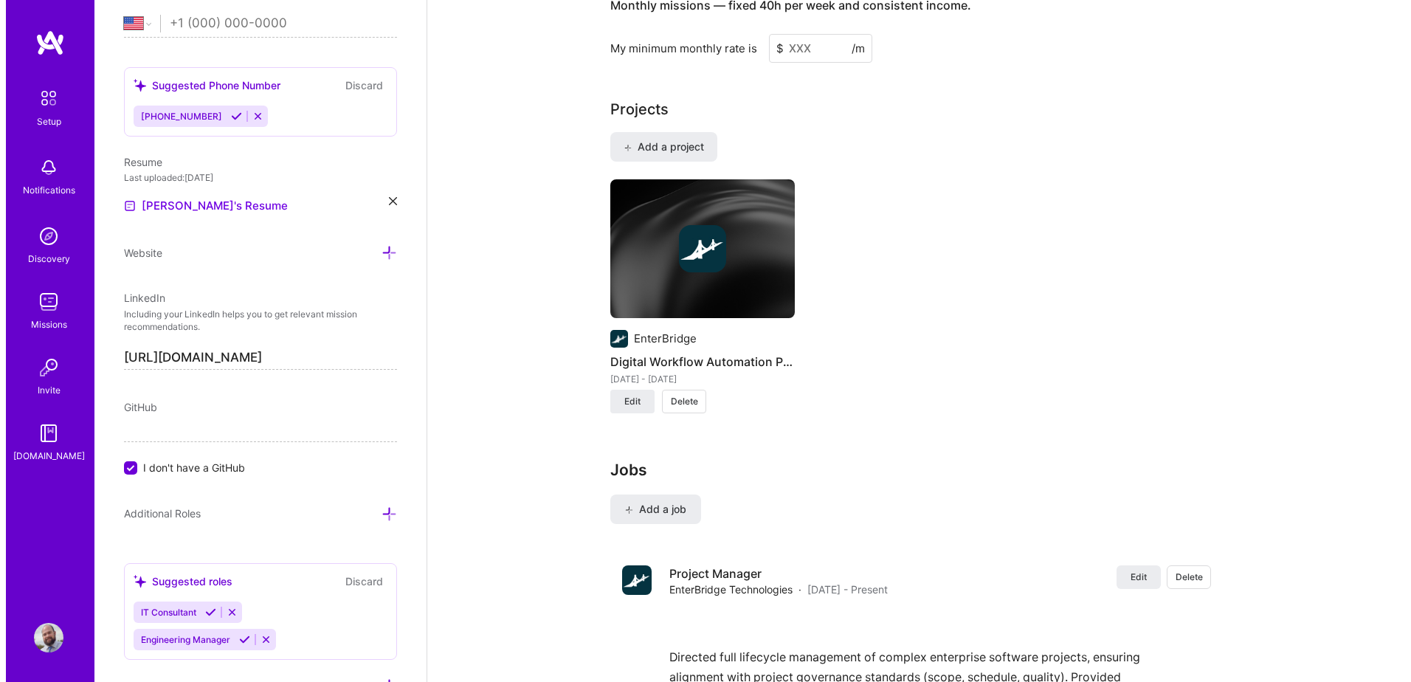
scroll to position [1064, 0]
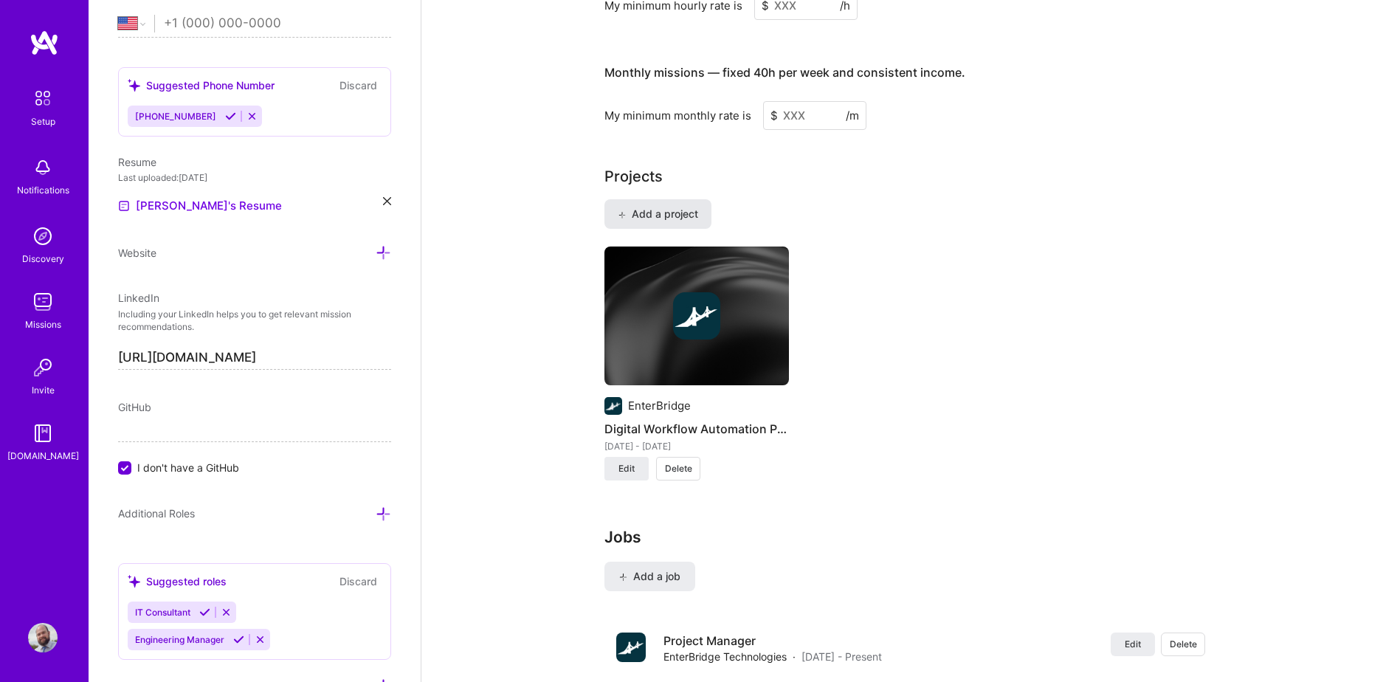
click at [664, 207] on span "Add a project" at bounding box center [658, 214] width 80 height 15
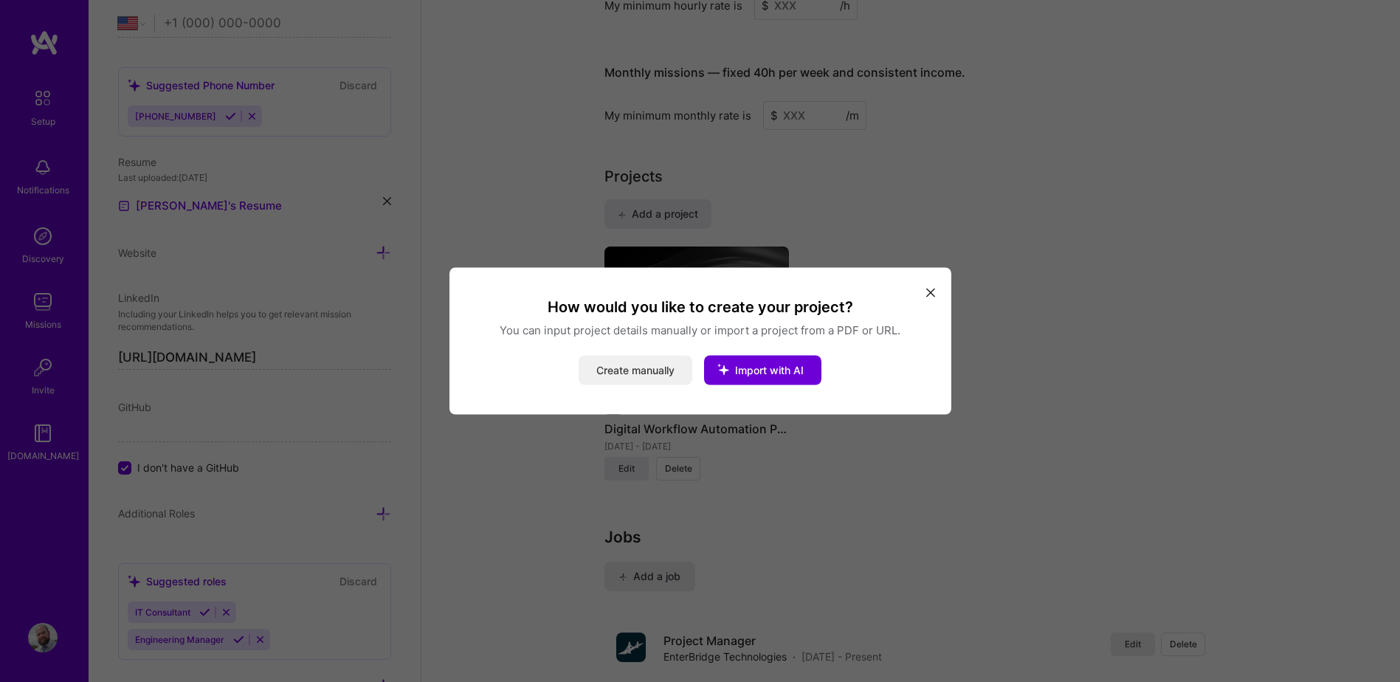
click at [633, 366] on button "Create manually" at bounding box center [636, 371] width 114 height 30
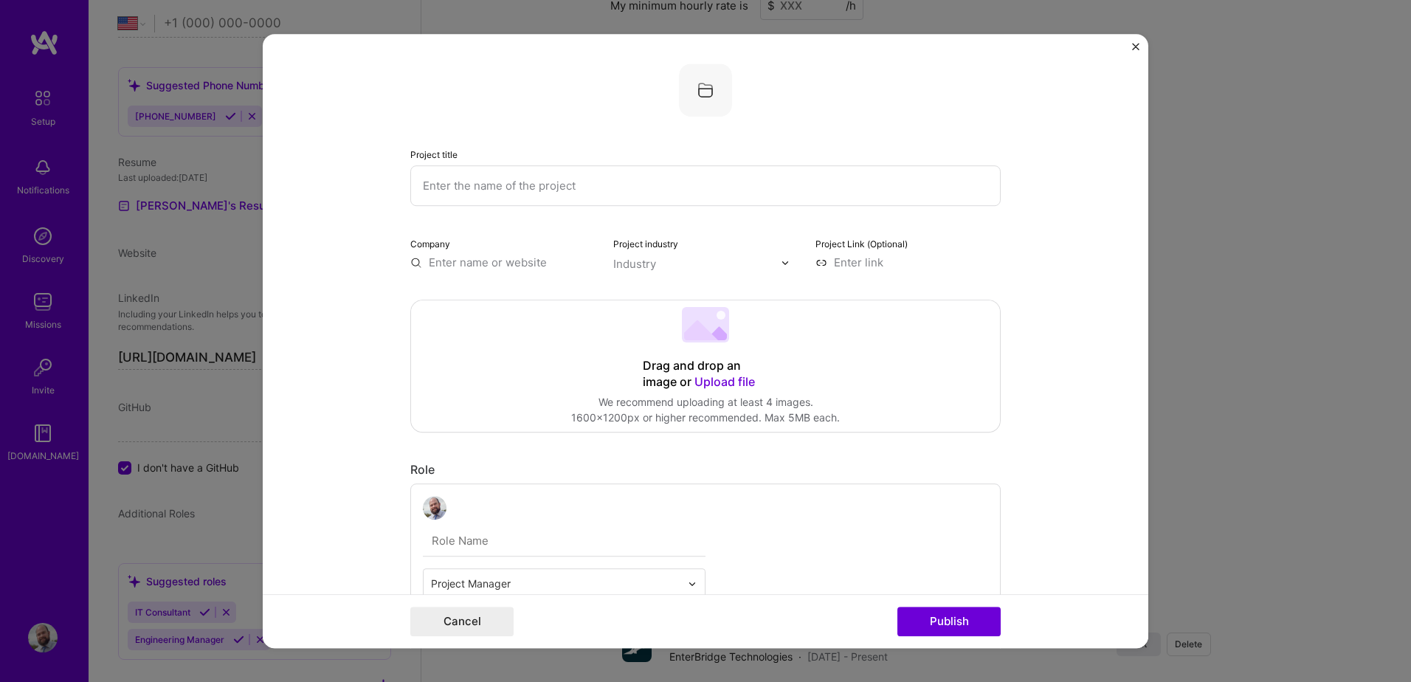
click at [636, 193] on input "text" at bounding box center [705, 185] width 590 height 41
paste input "Approval Workflow and GoCanvas Integration"
type input "Approval Workflow and GoCanvas Integration"
click at [463, 269] on input "text" at bounding box center [502, 262] width 185 height 15
click at [478, 291] on span "EnterBridge" at bounding box center [486, 292] width 63 height 15
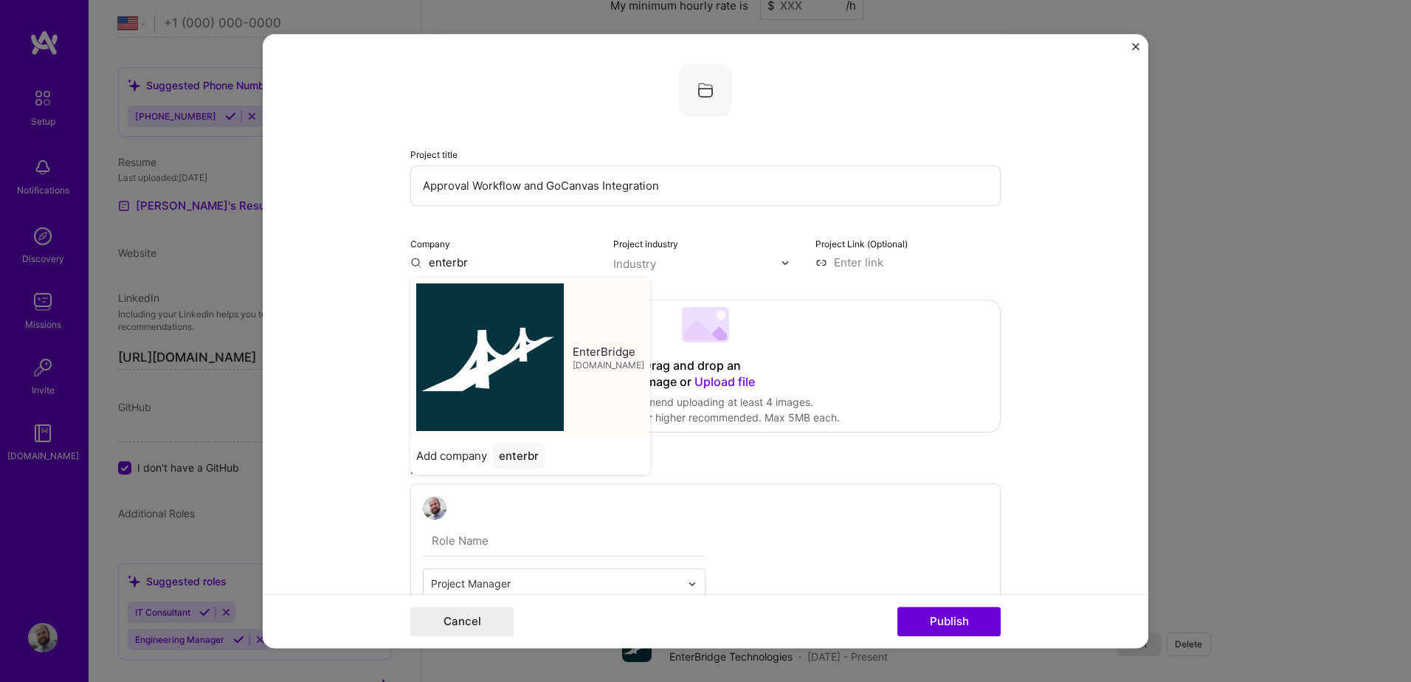
type input "EnterBridge"
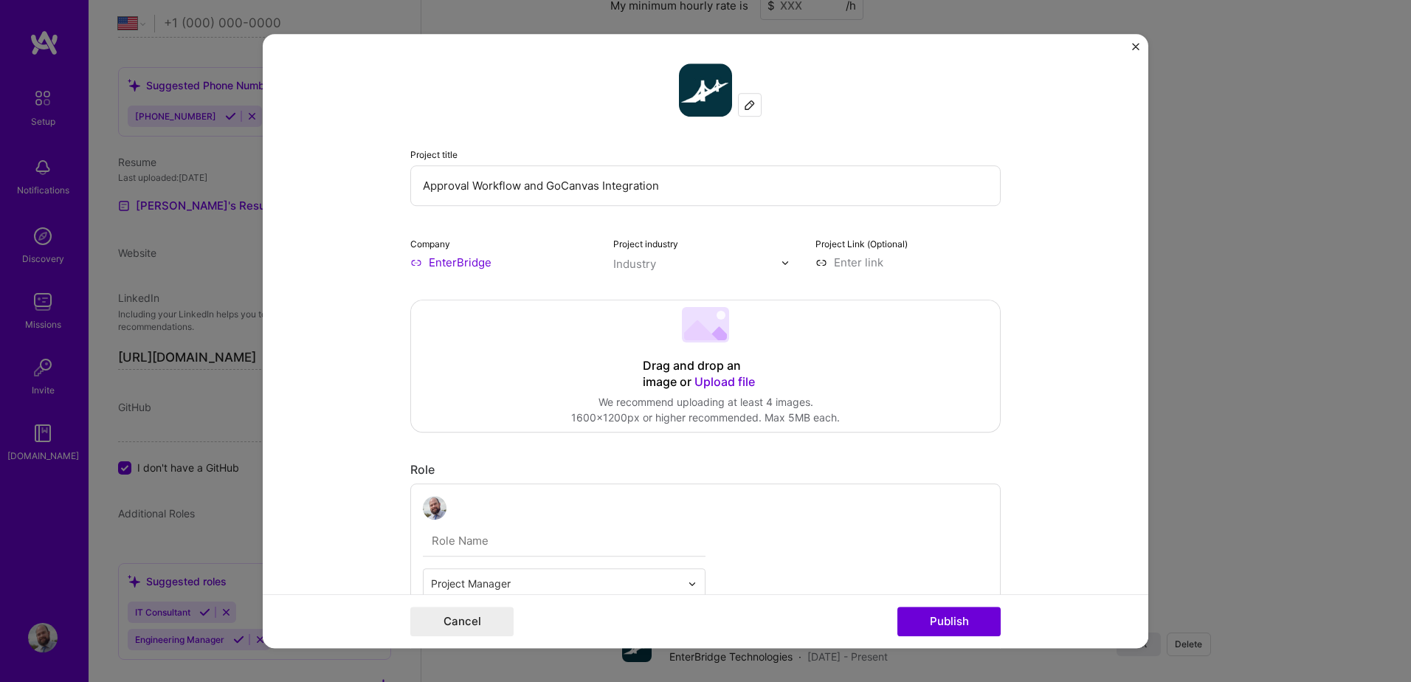
click at [639, 267] on div "Industry" at bounding box center [634, 263] width 43 height 15
type input "indus"
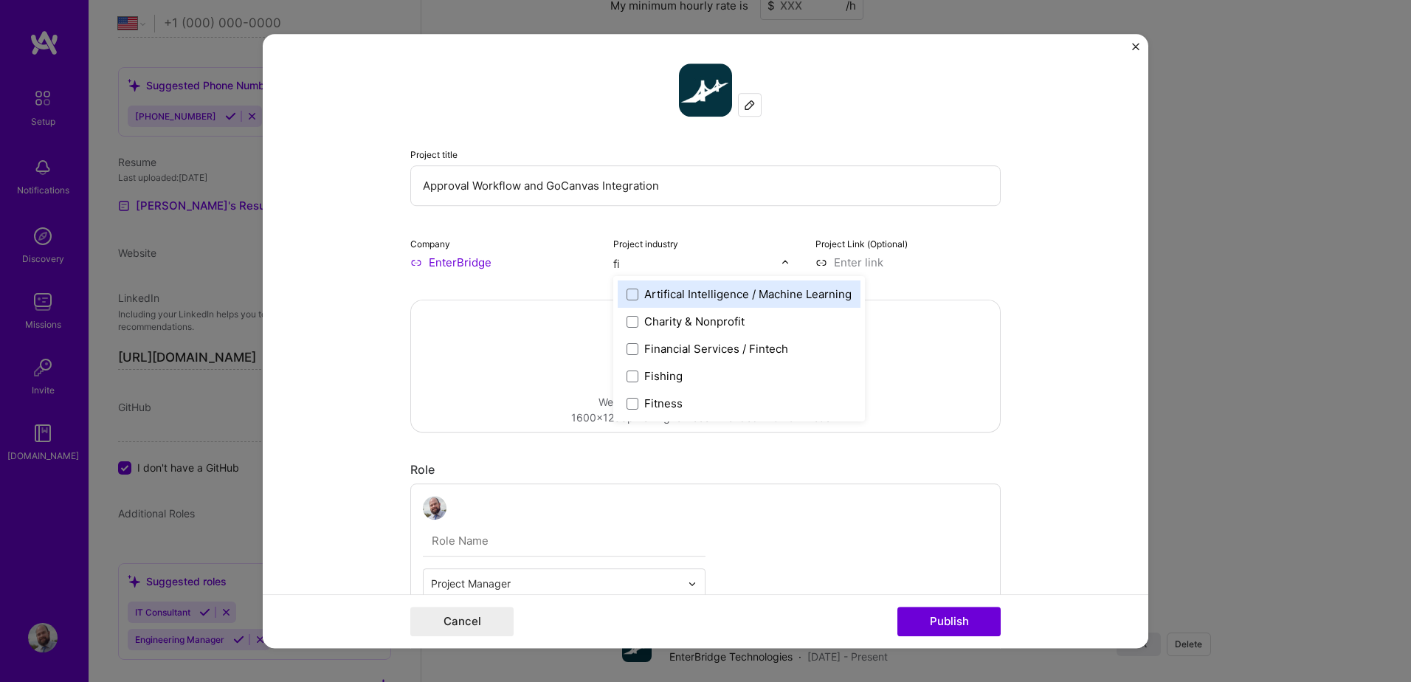
type input "f"
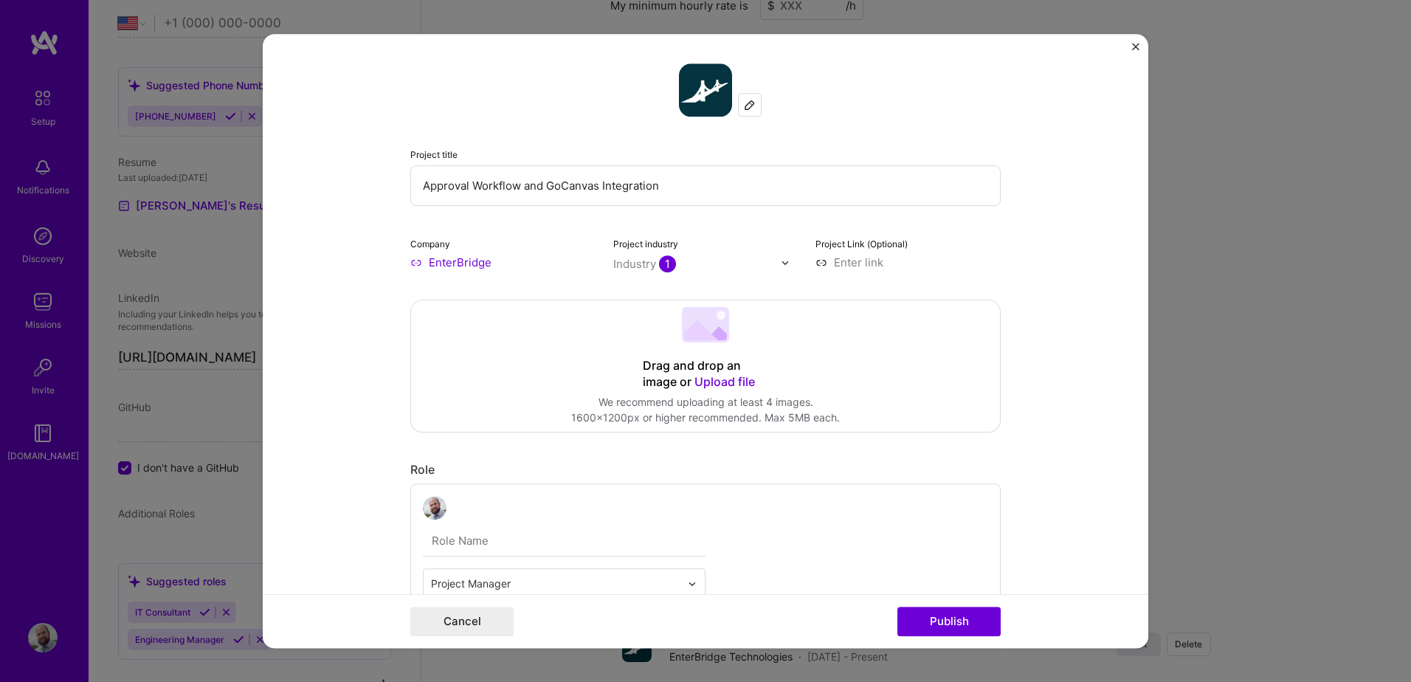
click at [1026, 332] on form "Project title Approval Workflow and GoCanvas Integration Company EnterBridge Pr…" at bounding box center [706, 341] width 886 height 614
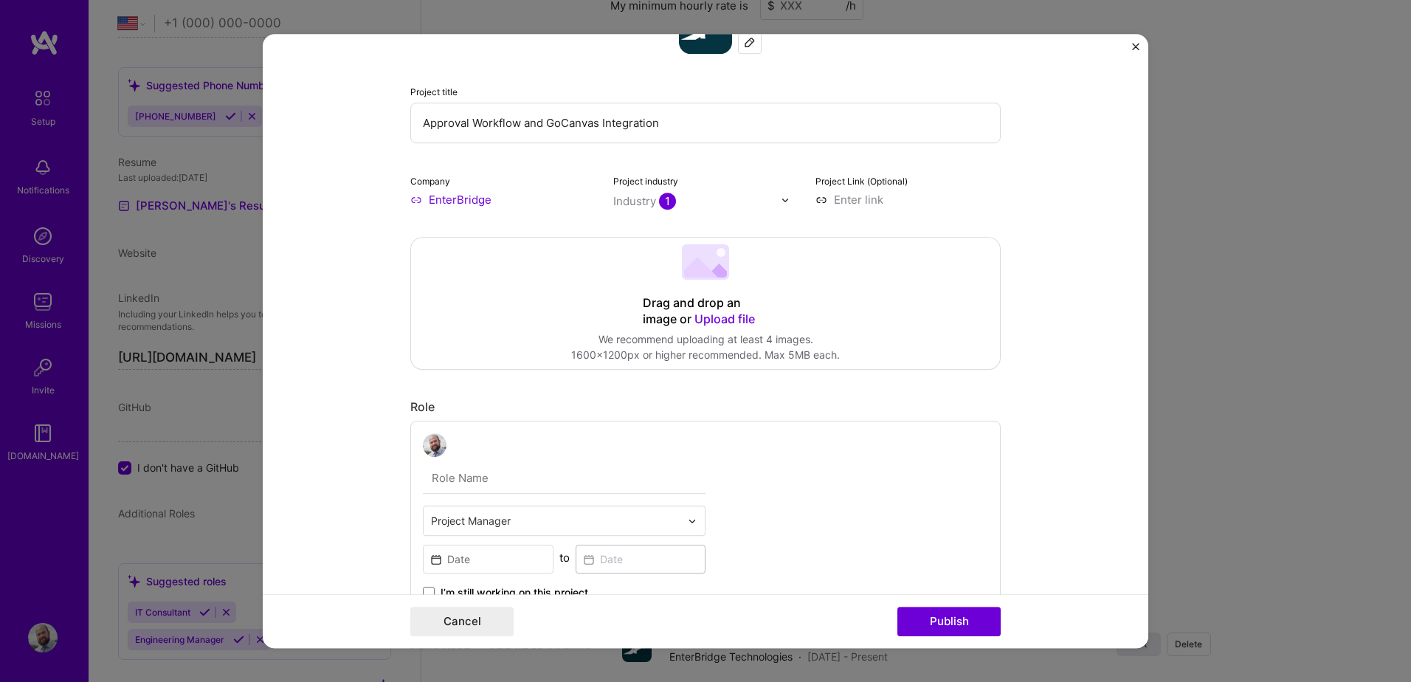
scroll to position [74, 0]
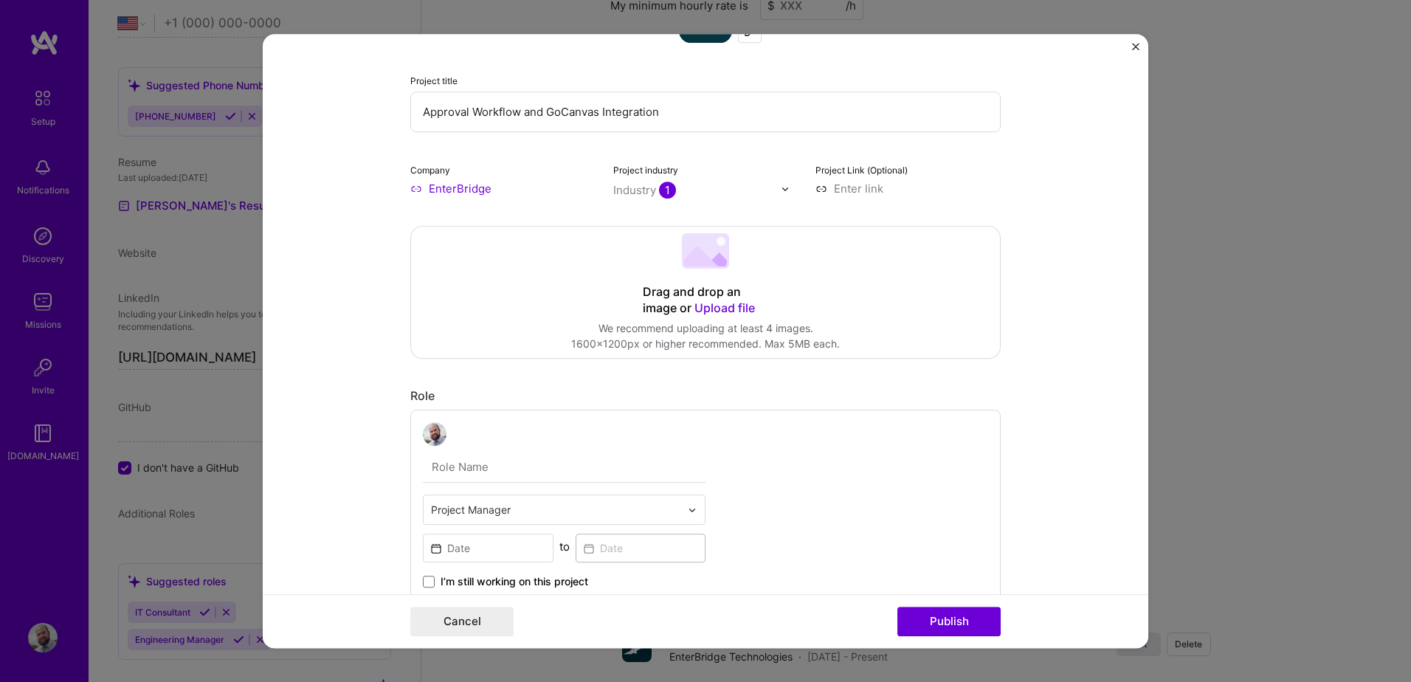
click at [505, 474] on input "text" at bounding box center [564, 467] width 283 height 31
type input "Project Manager"
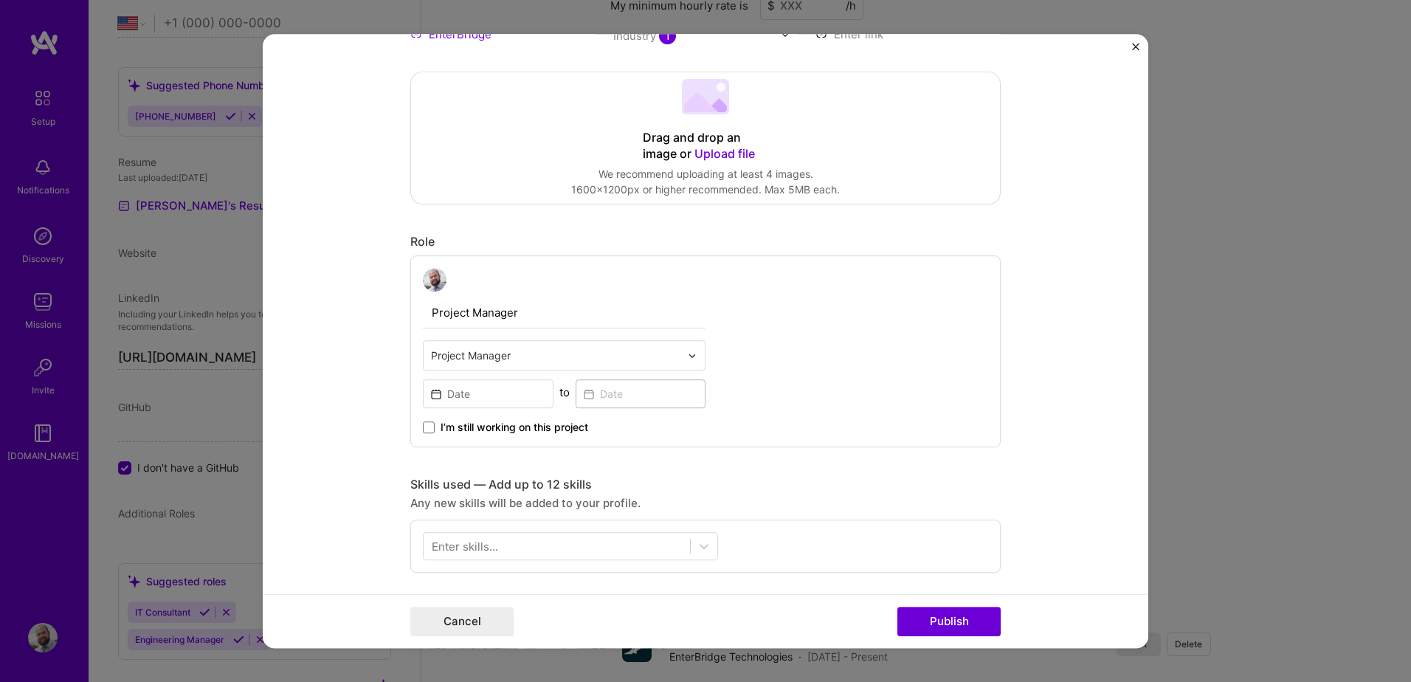
scroll to position [295, 0]
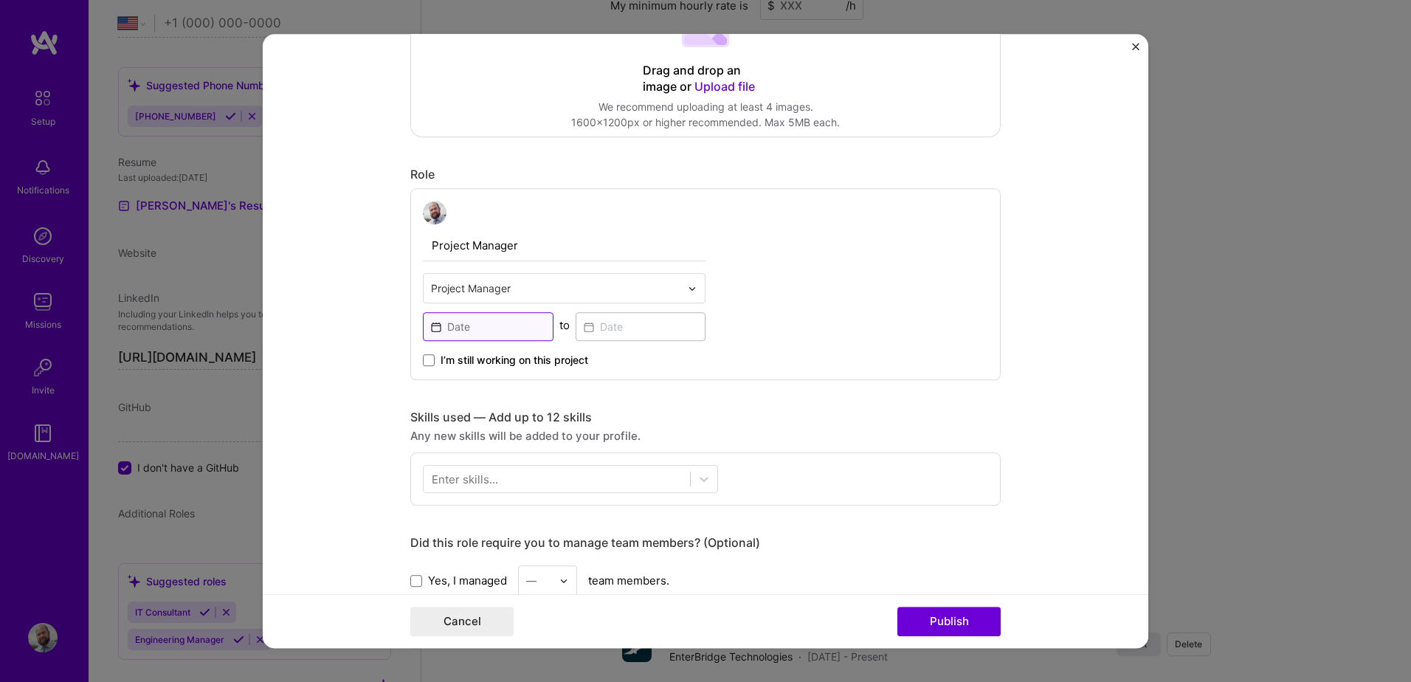
click at [478, 328] on input at bounding box center [488, 326] width 131 height 29
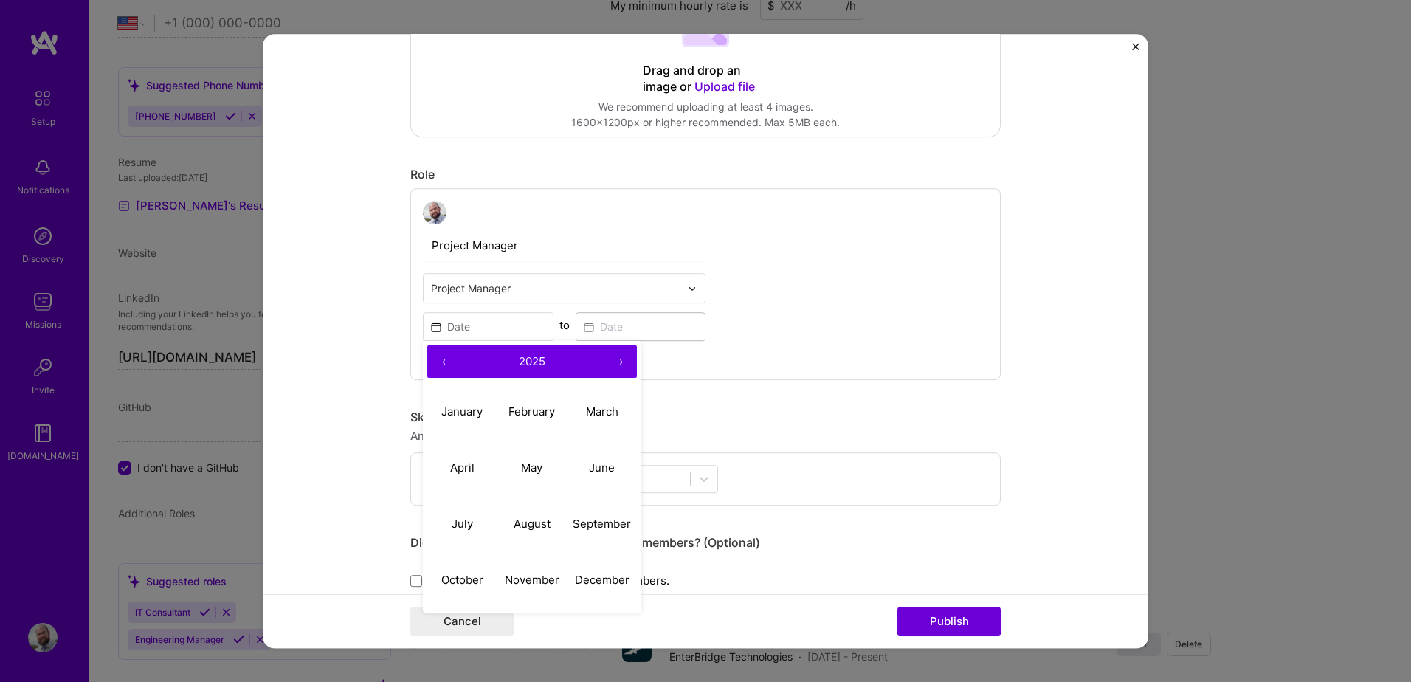
click at [437, 363] on button "‹" at bounding box center [443, 361] width 32 height 32
click at [463, 409] on abbr "January" at bounding box center [461, 411] width 41 height 14
type input "[DATE]"
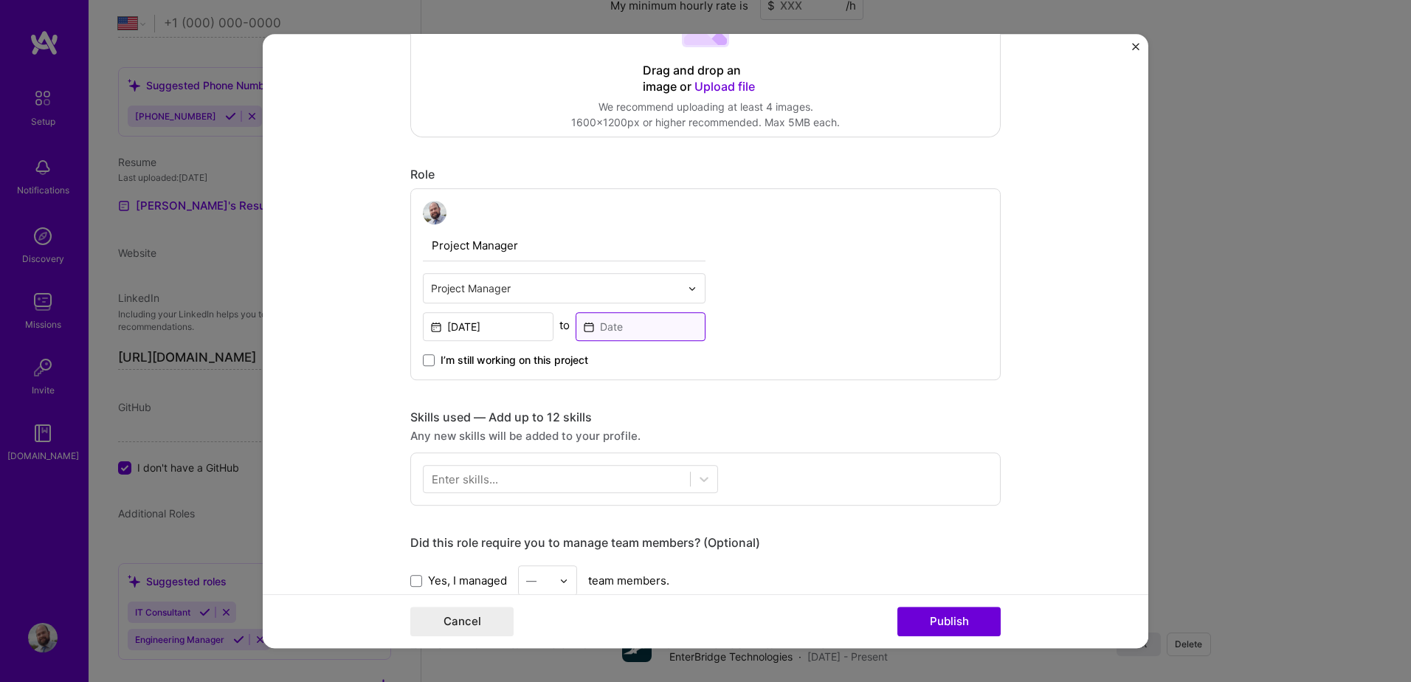
click at [611, 326] on input at bounding box center [641, 326] width 131 height 29
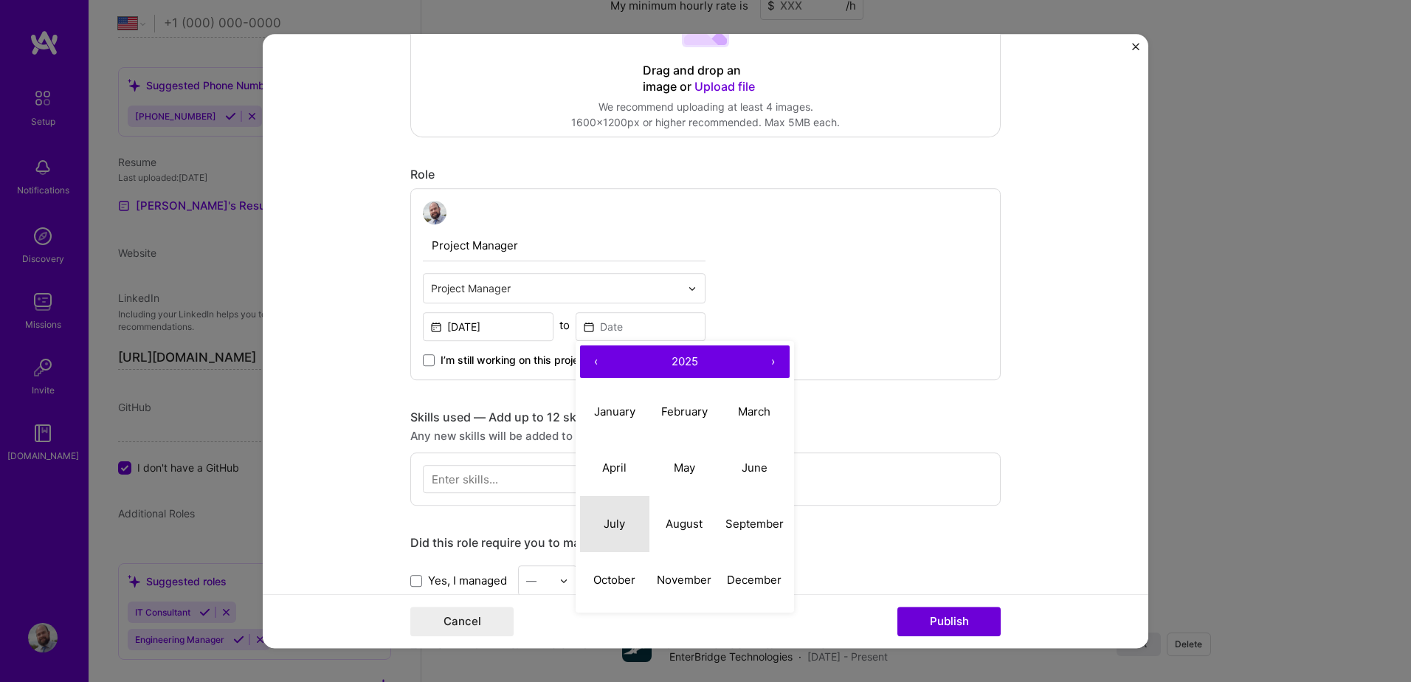
click at [608, 514] on button "July" at bounding box center [615, 524] width 70 height 56
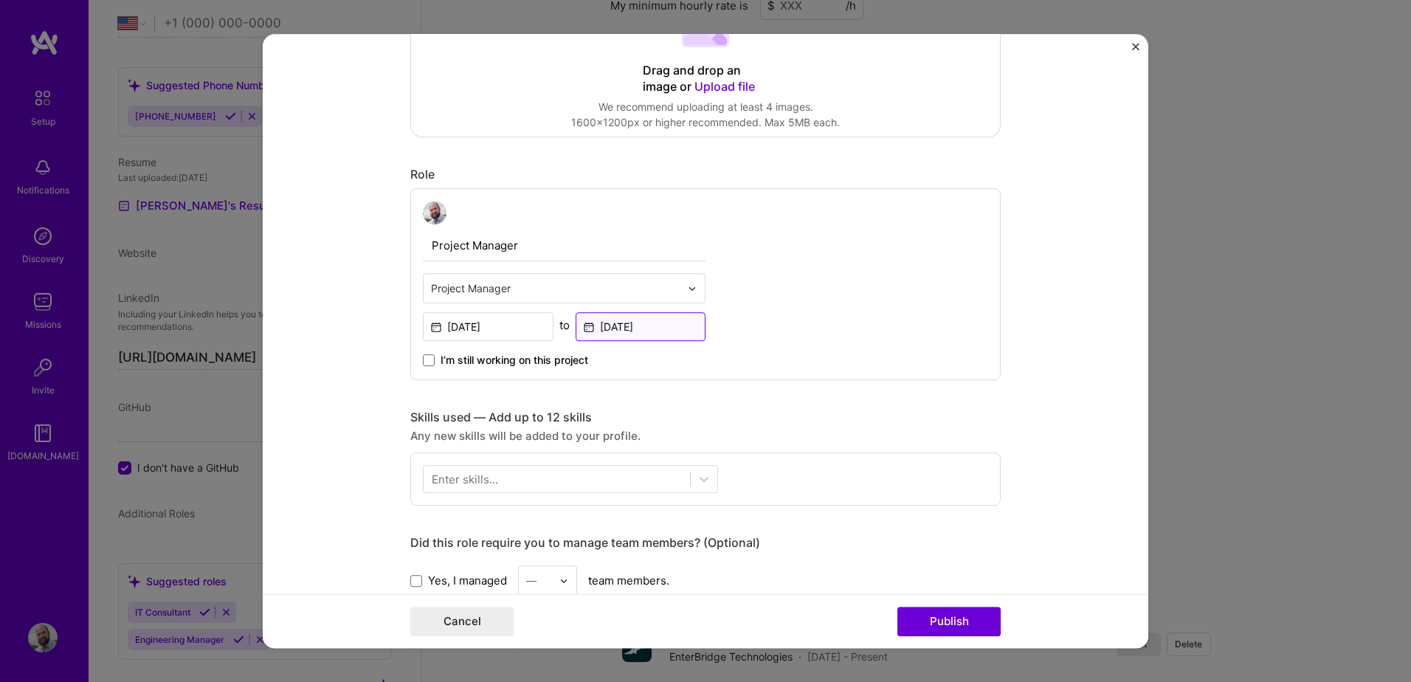
click at [635, 326] on input "[DATE]" at bounding box center [641, 326] width 131 height 29
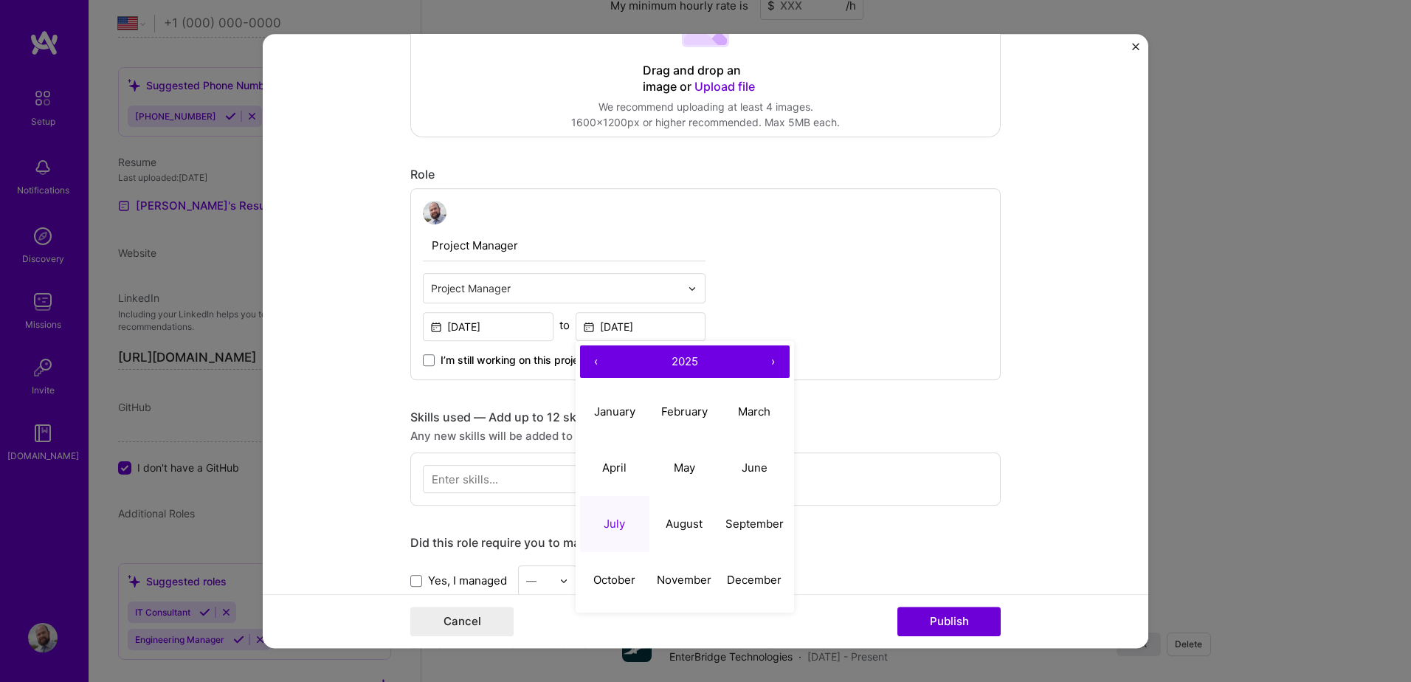
click at [583, 362] on button "‹" at bounding box center [596, 361] width 32 height 32
click at [610, 518] on abbr "July" at bounding box center [614, 524] width 21 height 14
type input "[DATE]"
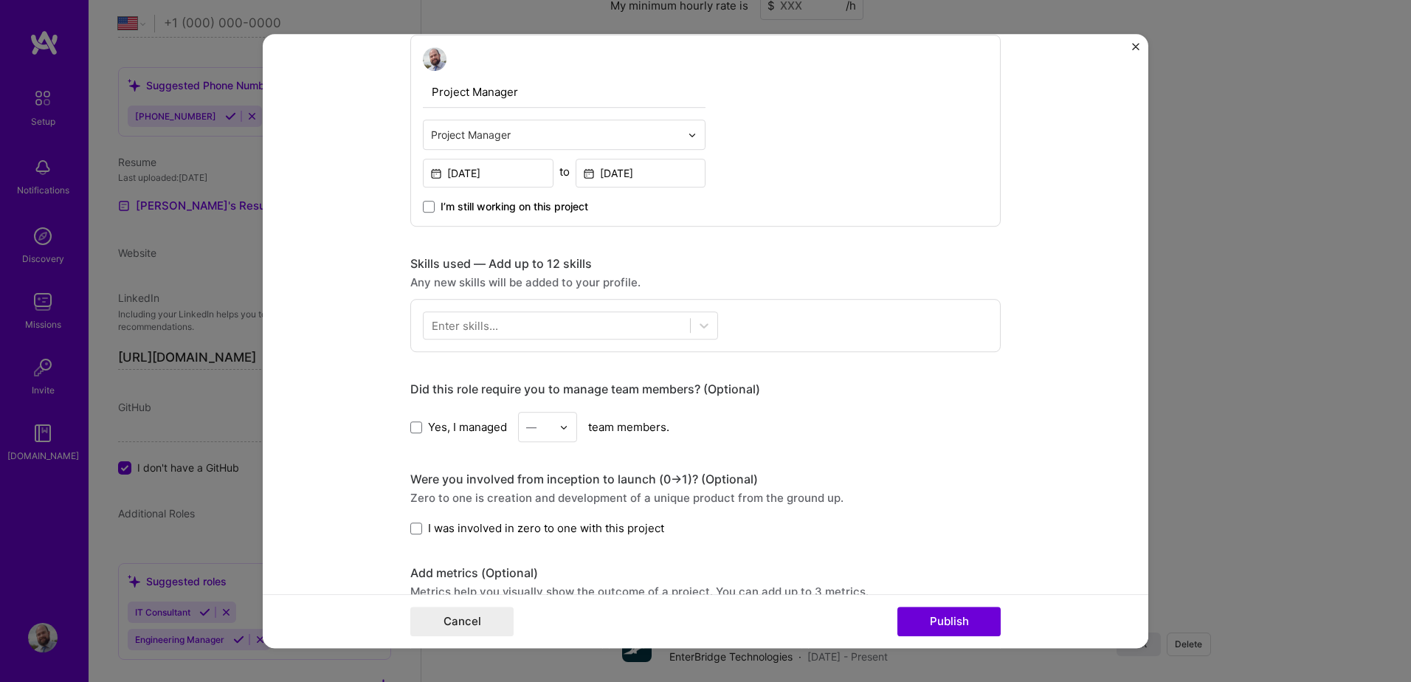
scroll to position [443, 0]
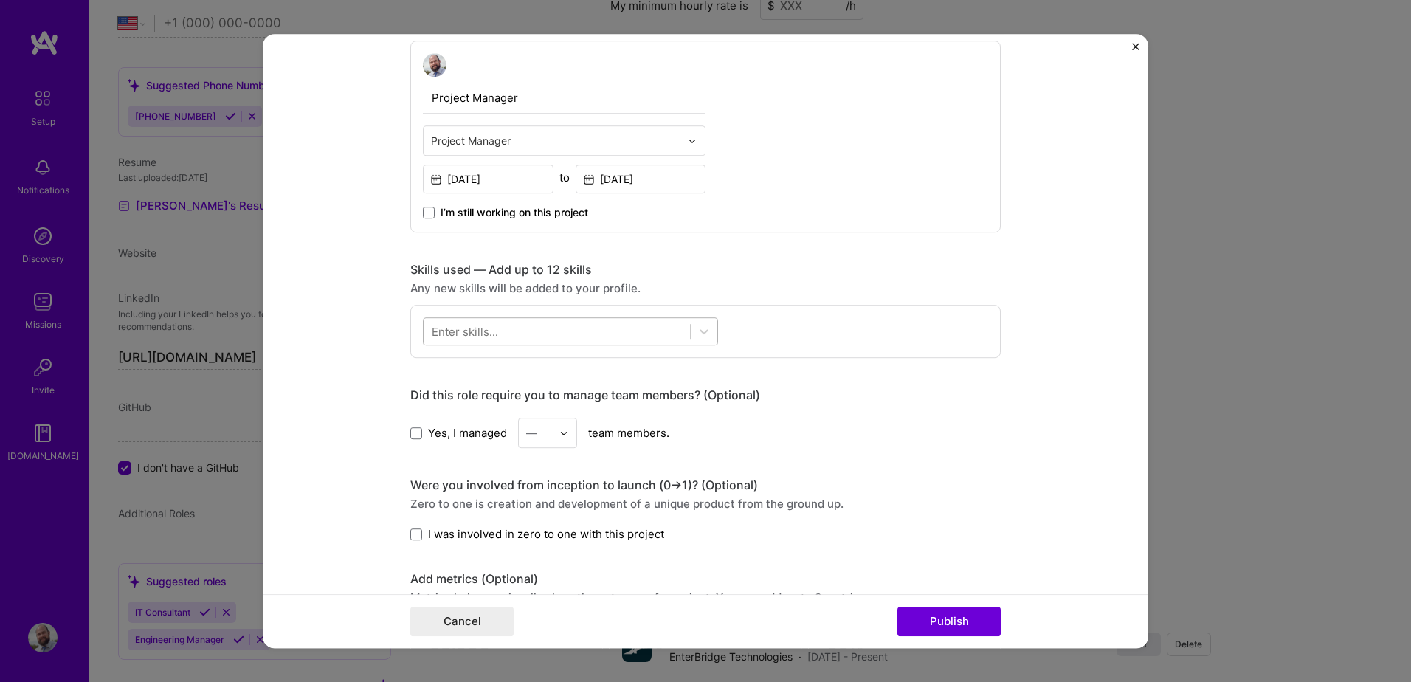
click at [517, 329] on div at bounding box center [557, 332] width 266 height 24
type input "r"
drag, startPoint x: 508, startPoint y: 391, endPoint x: 497, endPoint y: 376, distance: 18.0
click at [506, 391] on div "Technical Writing and Documentation" at bounding box center [570, 391] width 277 height 15
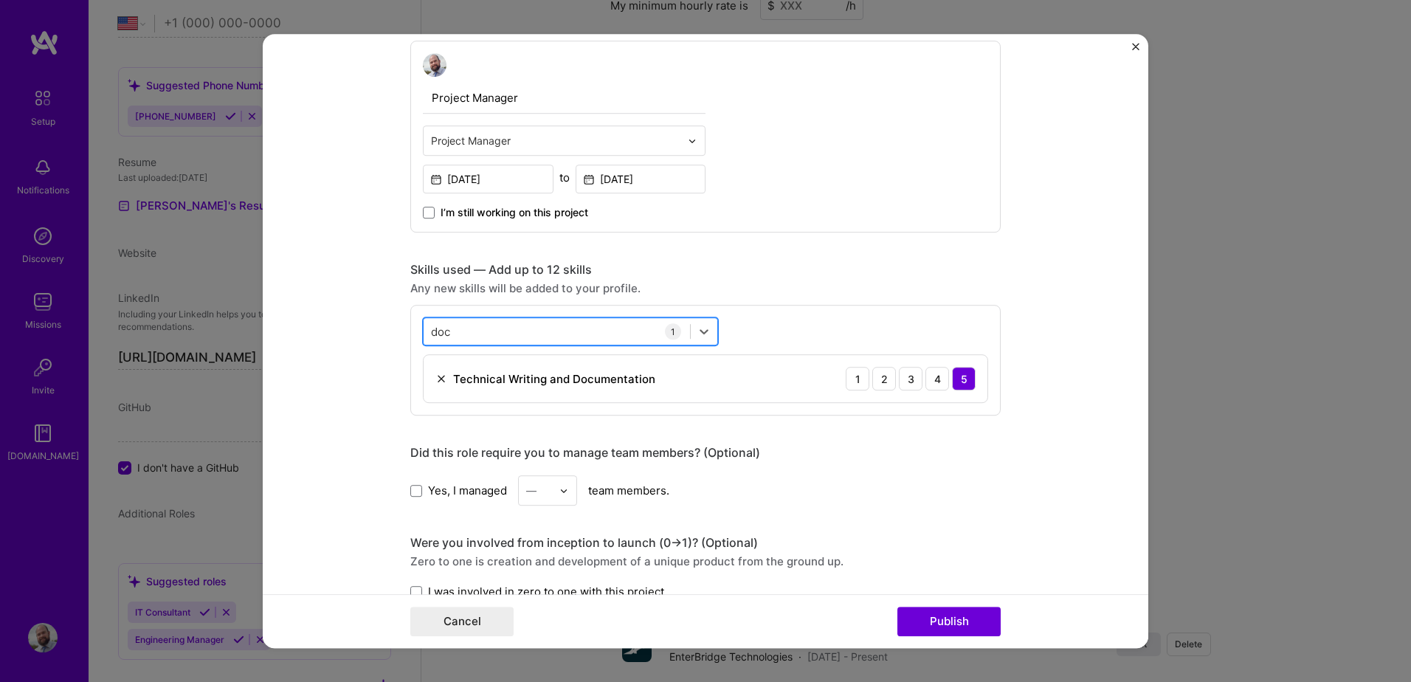
drag, startPoint x: 459, startPoint y: 334, endPoint x: 435, endPoint y: 331, distance: 23.8
click at [435, 331] on div "doc doc" at bounding box center [557, 332] width 266 height 24
drag, startPoint x: 447, startPoint y: 332, endPoint x: 415, endPoint y: 334, distance: 32.5
click at [415, 334] on div "option Technical Writing and Documentation, selected. option Technical Writing …" at bounding box center [705, 360] width 590 height 111
type input "d"
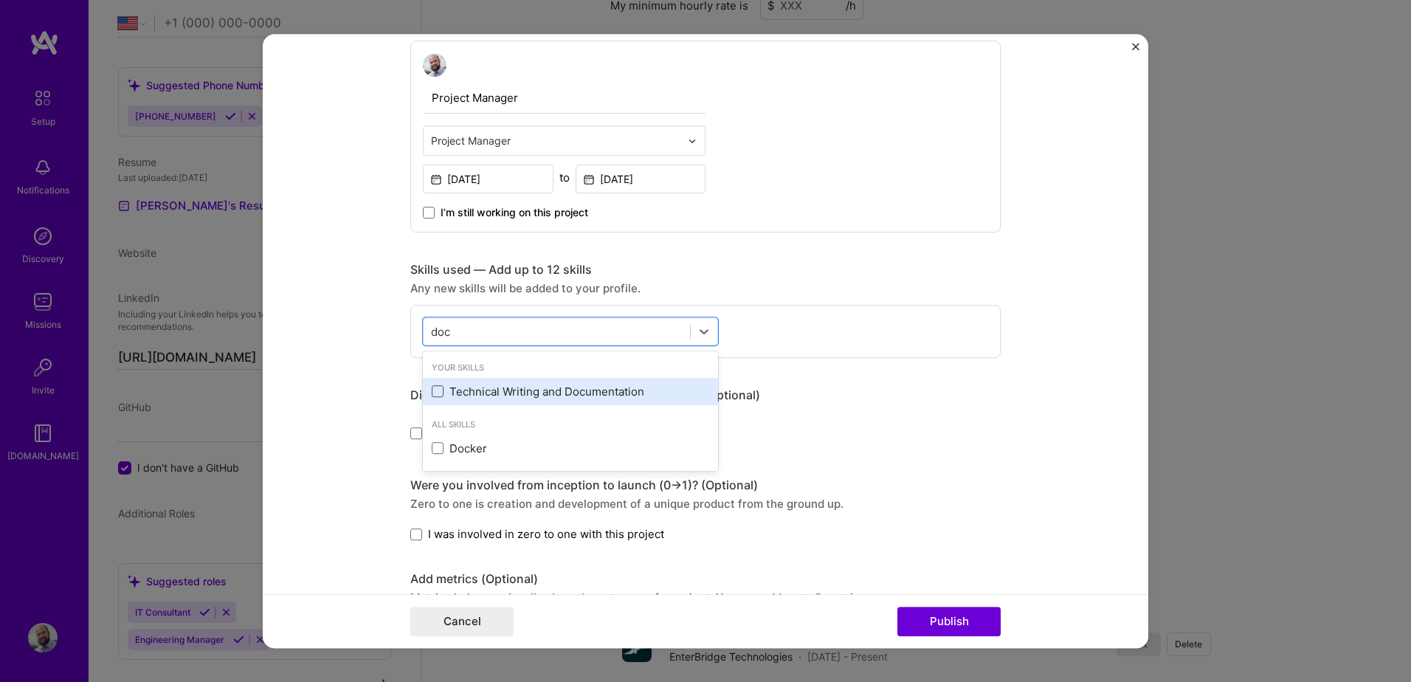
click at [432, 391] on span at bounding box center [438, 392] width 12 height 12
click at [0, 0] on input "checkbox" at bounding box center [0, 0] width 0 height 0
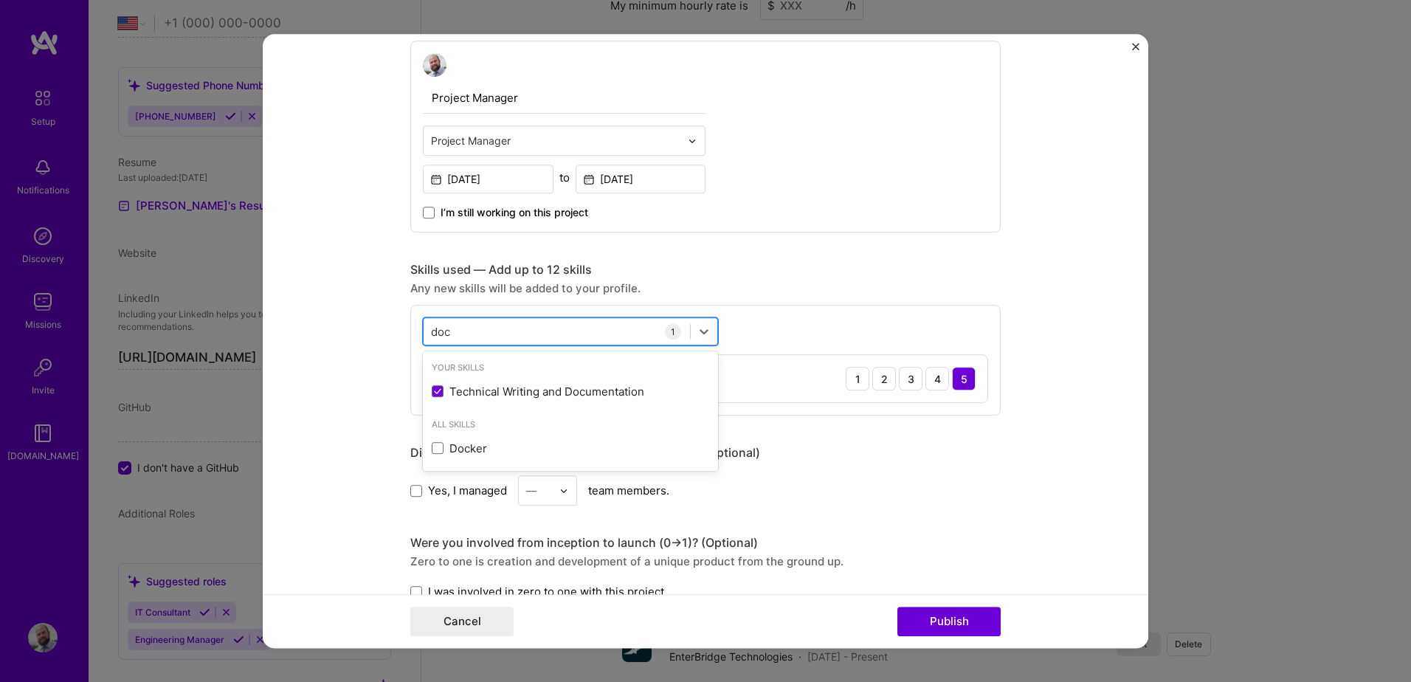
click at [443, 332] on input "doc" at bounding box center [441, 331] width 21 height 15
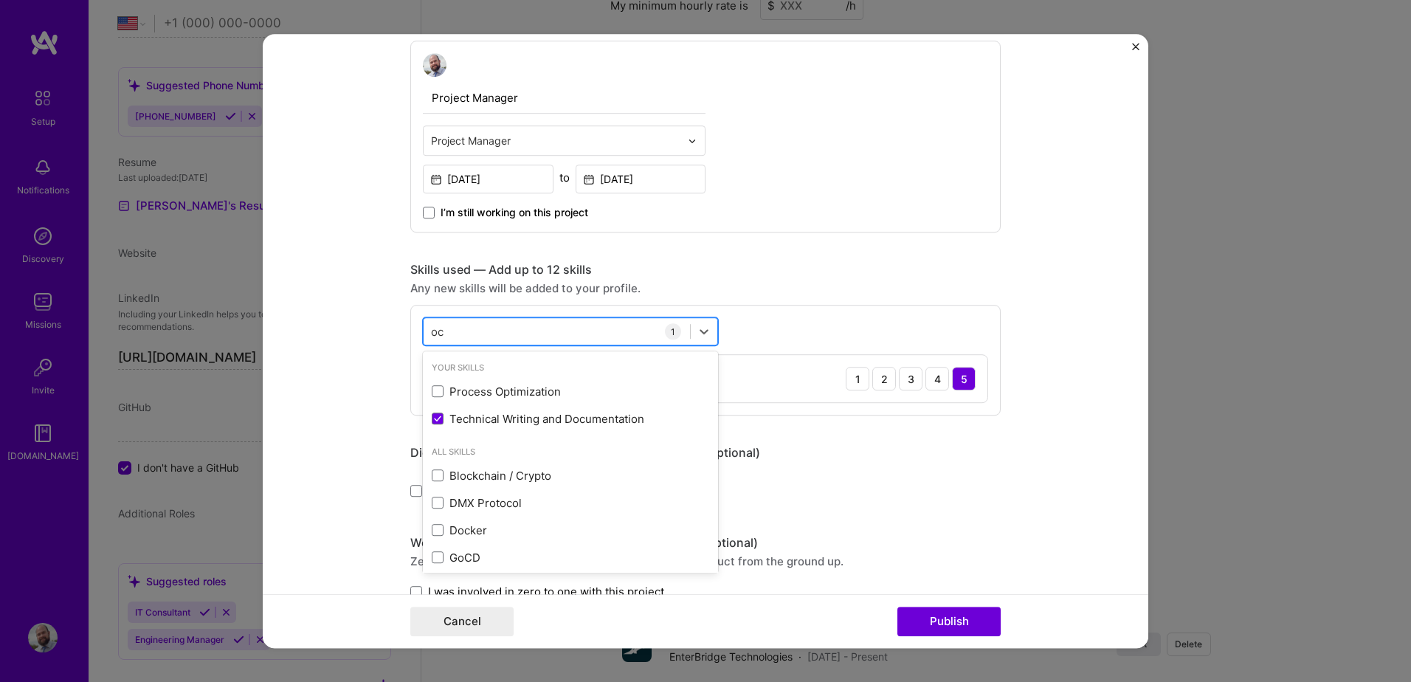
type input "c"
type input "a"
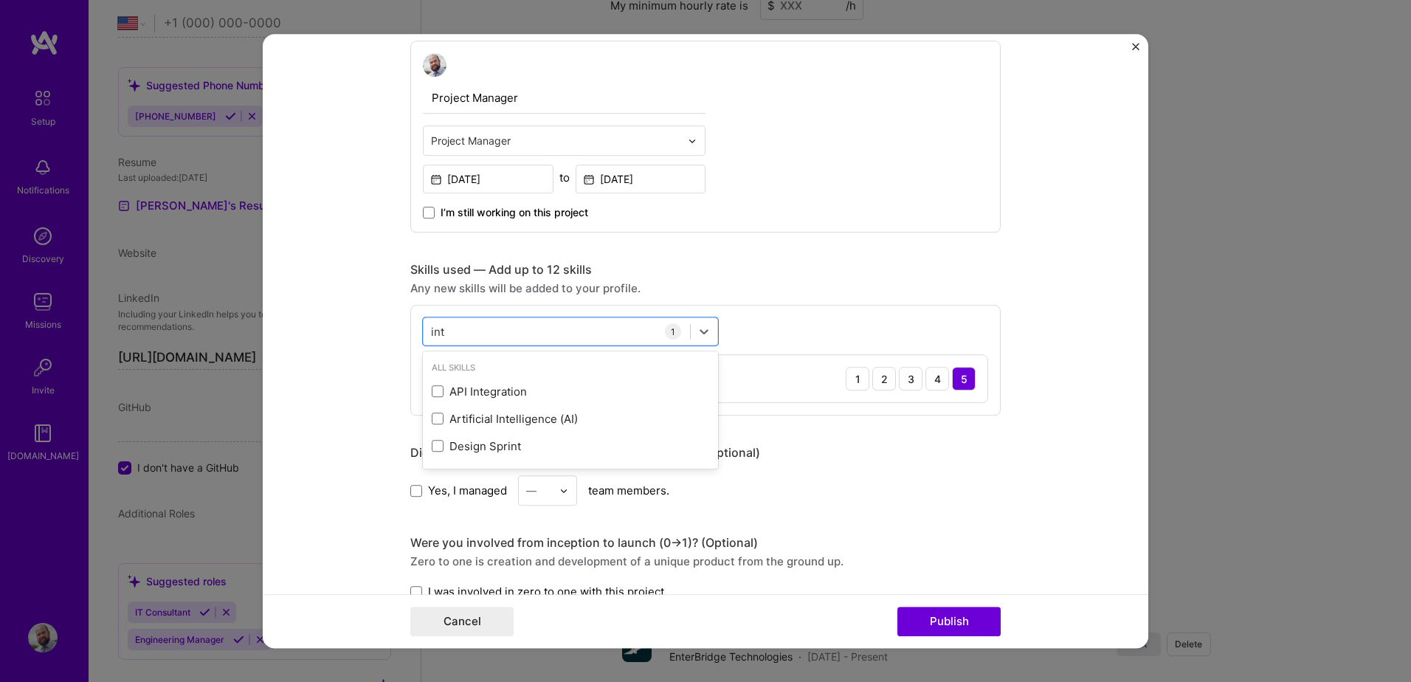
type input "inte"
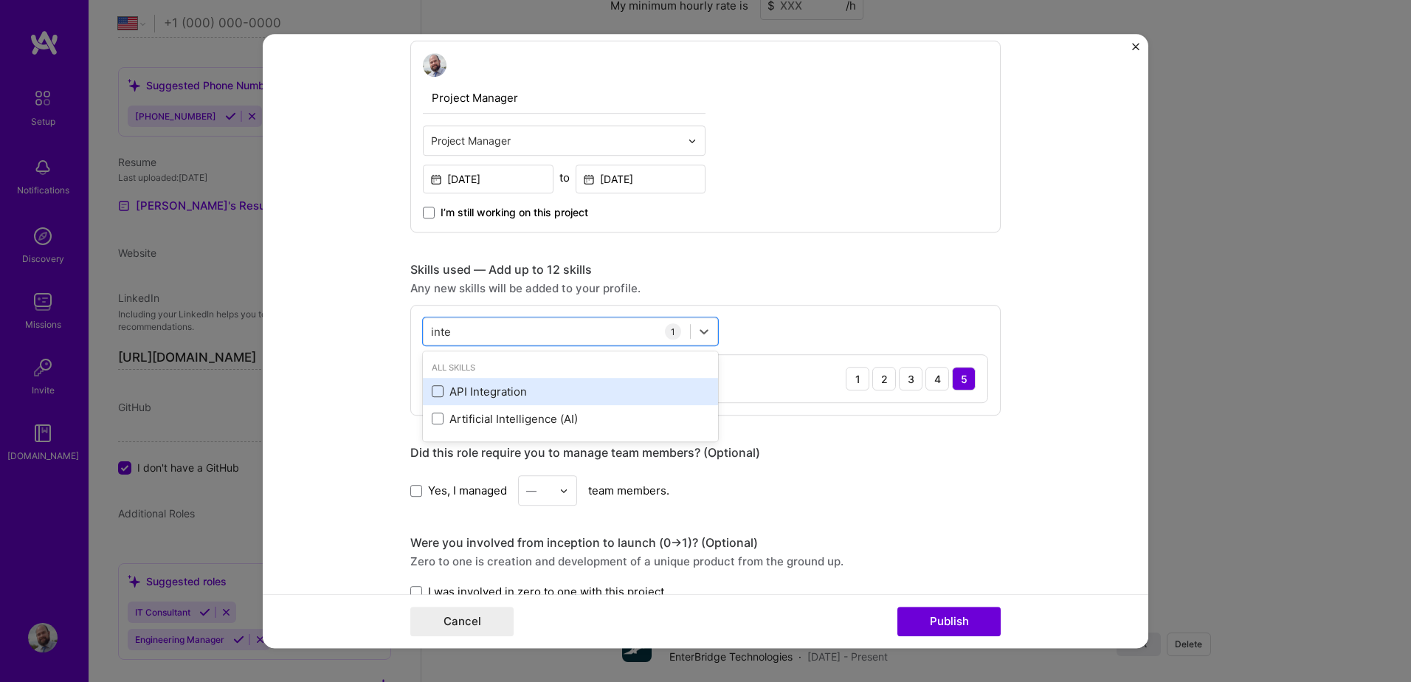
click at [432, 393] on span at bounding box center [438, 392] width 12 height 12
click at [0, 0] on input "checkbox" at bounding box center [0, 0] width 0 height 0
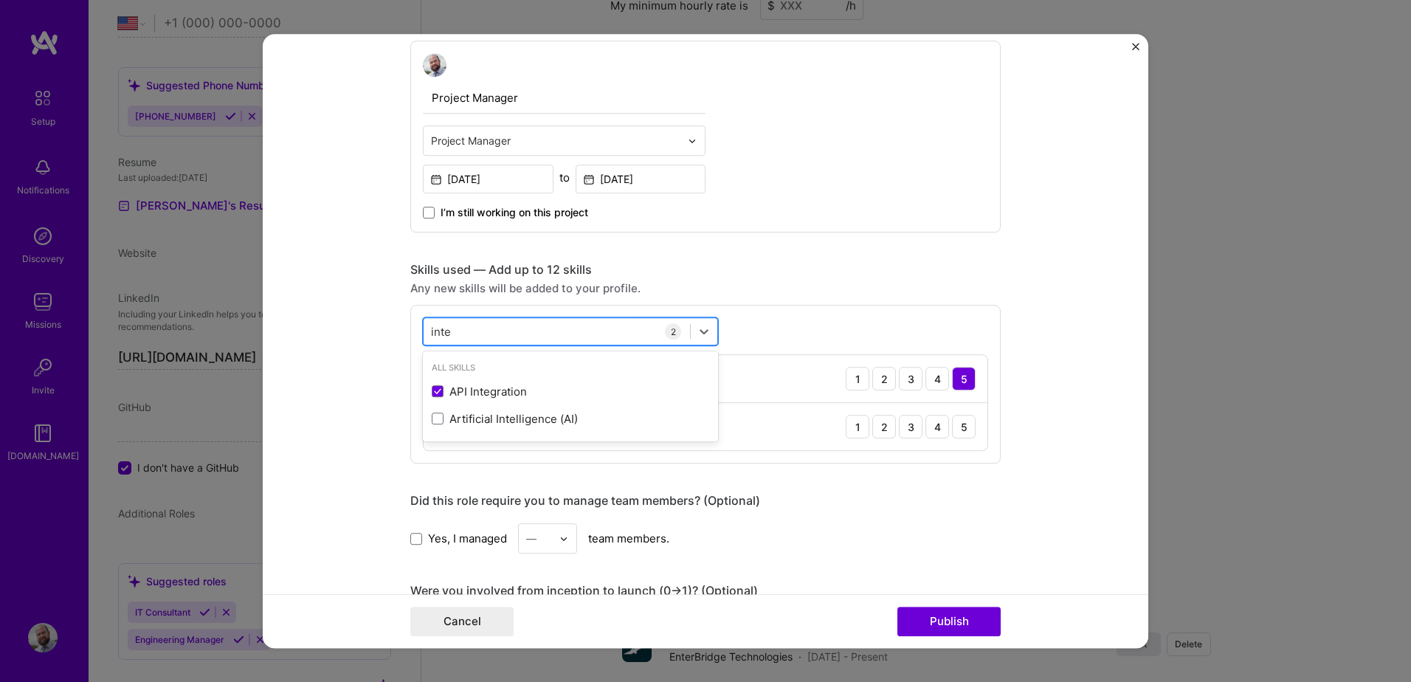
click at [446, 334] on input "inte" at bounding box center [441, 331] width 21 height 15
drag, startPoint x: 444, startPoint y: 334, endPoint x: 416, endPoint y: 334, distance: 28.0
click at [416, 334] on div "option API Integration, selected. option API Integration selected, 0 of 2. 2 re…" at bounding box center [705, 384] width 590 height 159
type input "w"
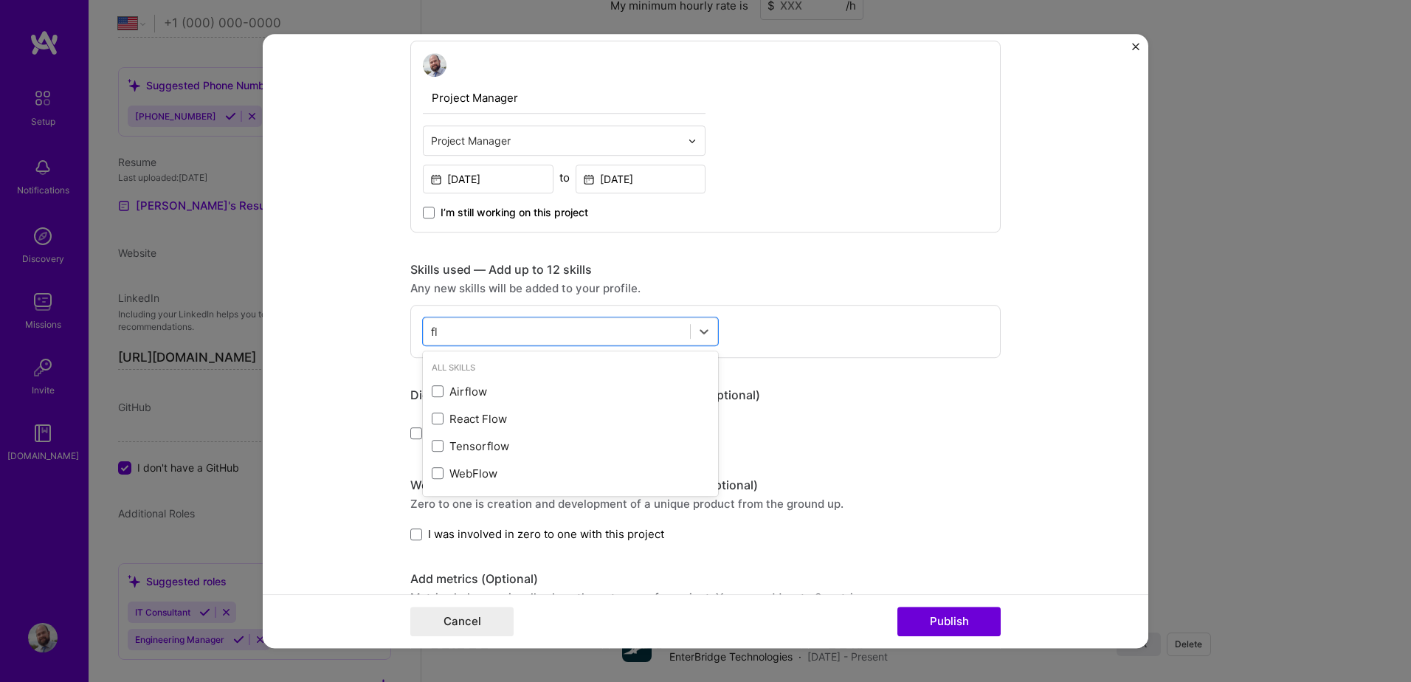
type input "f"
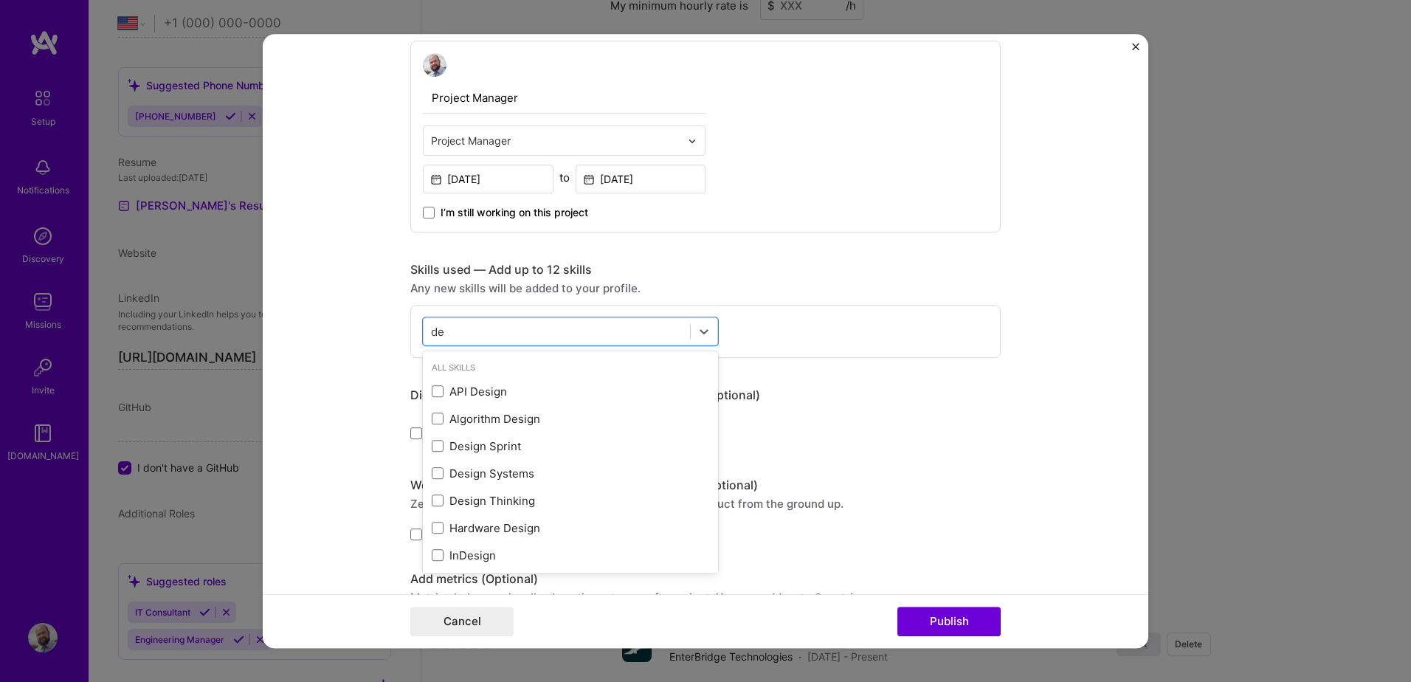
type input "d"
type input "stak"
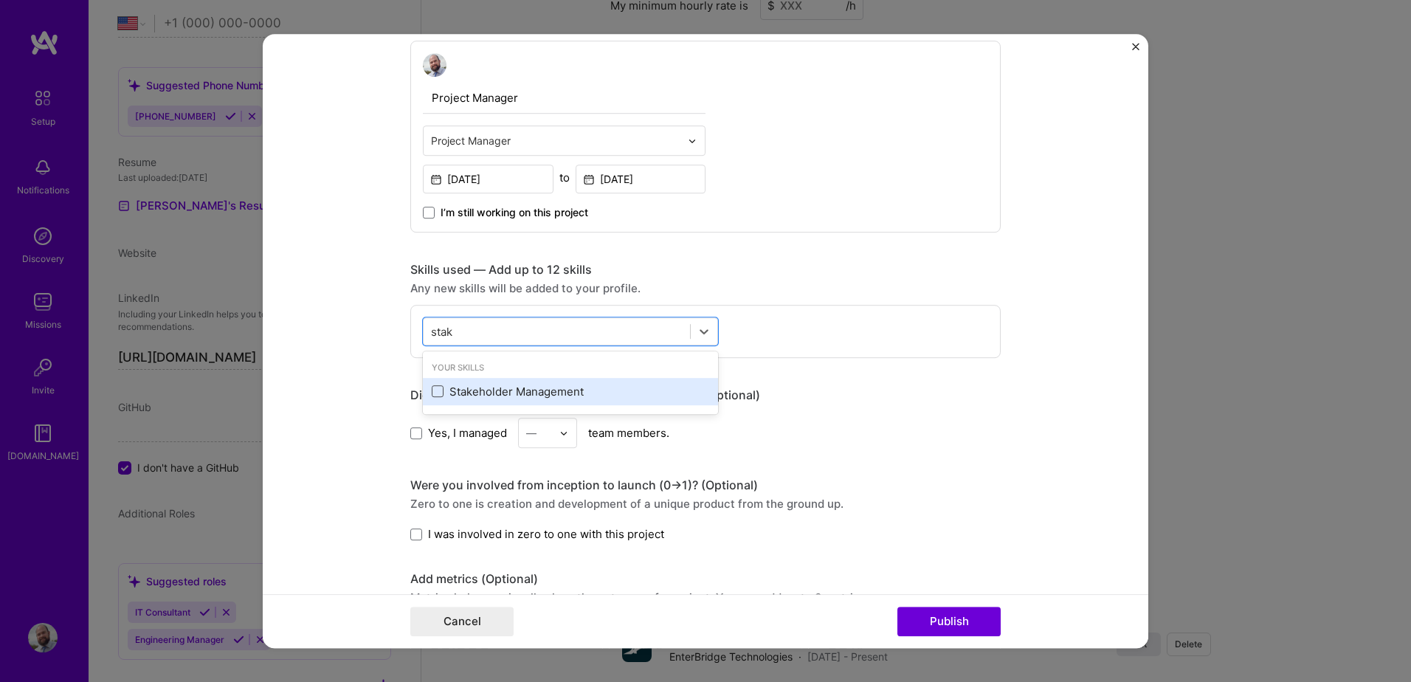
click at [432, 393] on span at bounding box center [438, 392] width 12 height 12
click at [0, 0] on input "checkbox" at bounding box center [0, 0] width 0 height 0
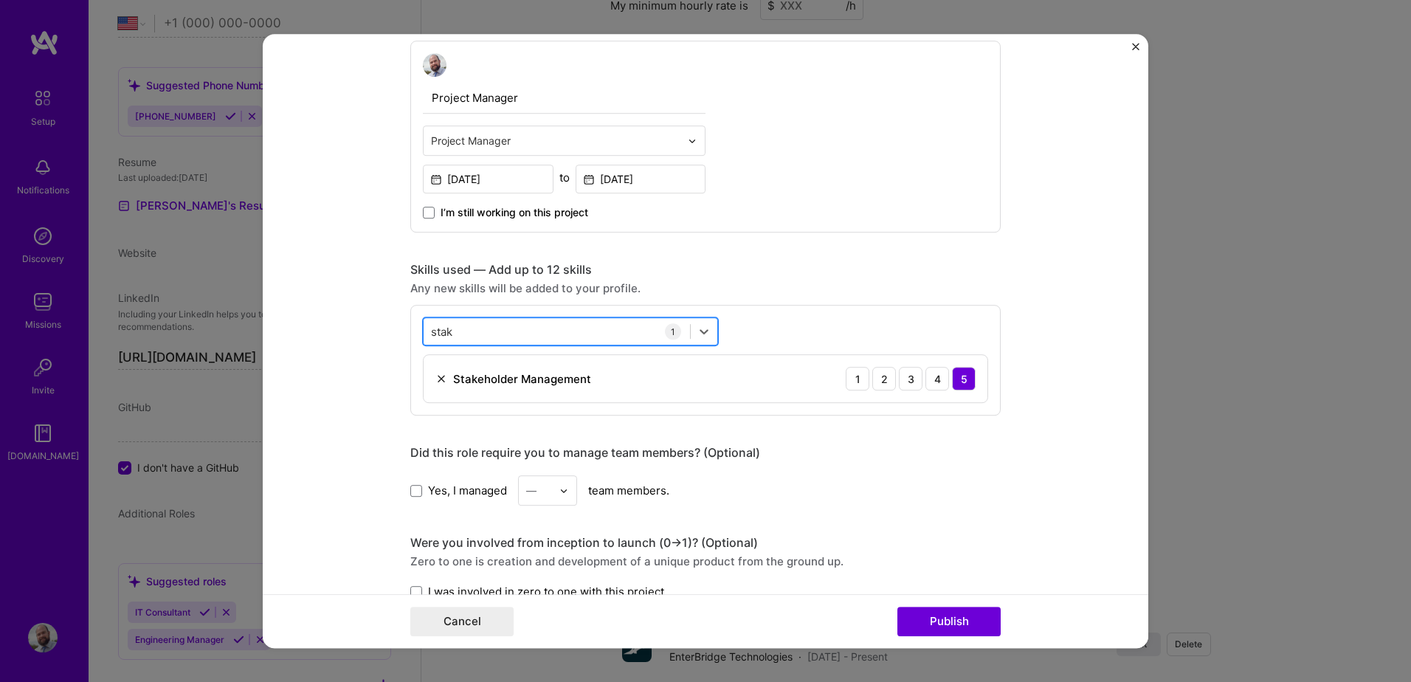
drag, startPoint x: 452, startPoint y: 332, endPoint x: 438, endPoint y: 332, distance: 13.3
click at [424, 332] on div "stak stak" at bounding box center [557, 332] width 266 height 24
drag, startPoint x: 449, startPoint y: 334, endPoint x: 406, endPoint y: 335, distance: 42.8
click at [410, 335] on div "option Stakeholder Management, selected. option Stakeholder Management selected…" at bounding box center [705, 360] width 590 height 111
click at [331, 189] on form "Project title Approval Workflow and GoCanvas Integration Company EnterBridge Pr…" at bounding box center [706, 341] width 886 height 614
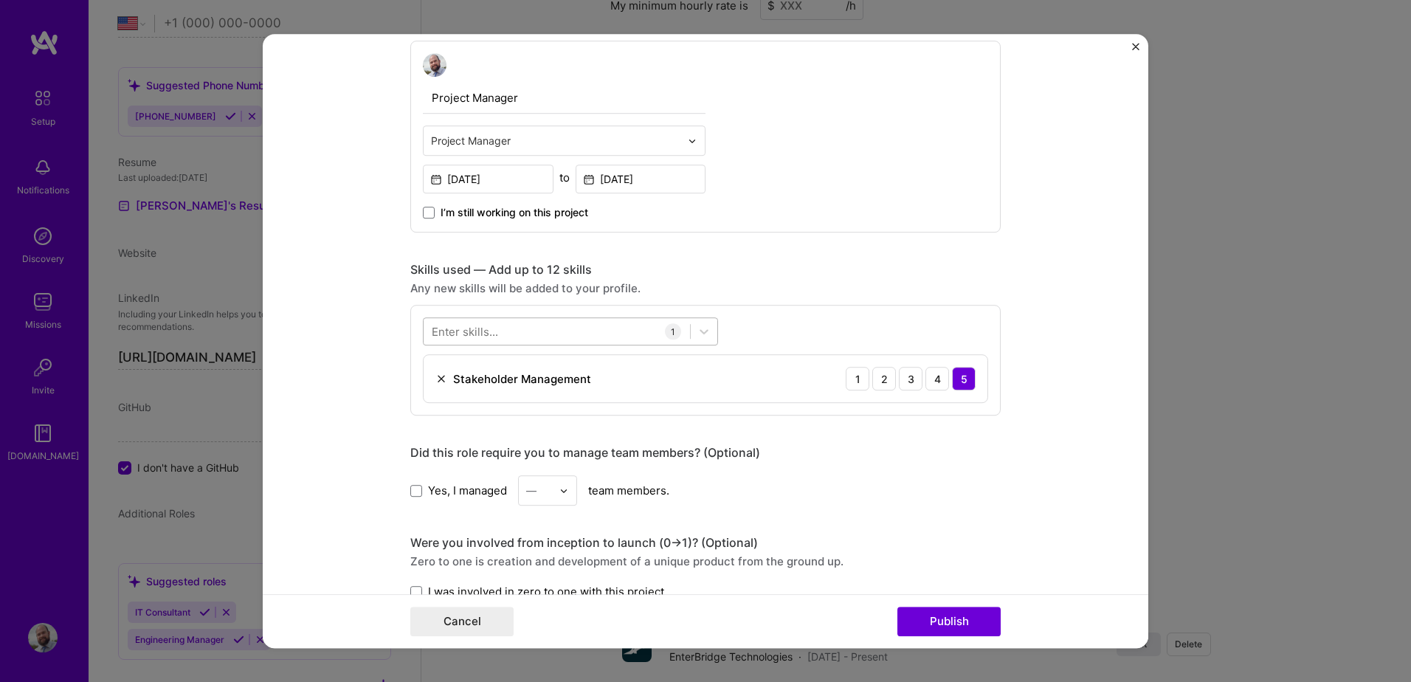
click at [493, 331] on div at bounding box center [557, 332] width 266 height 24
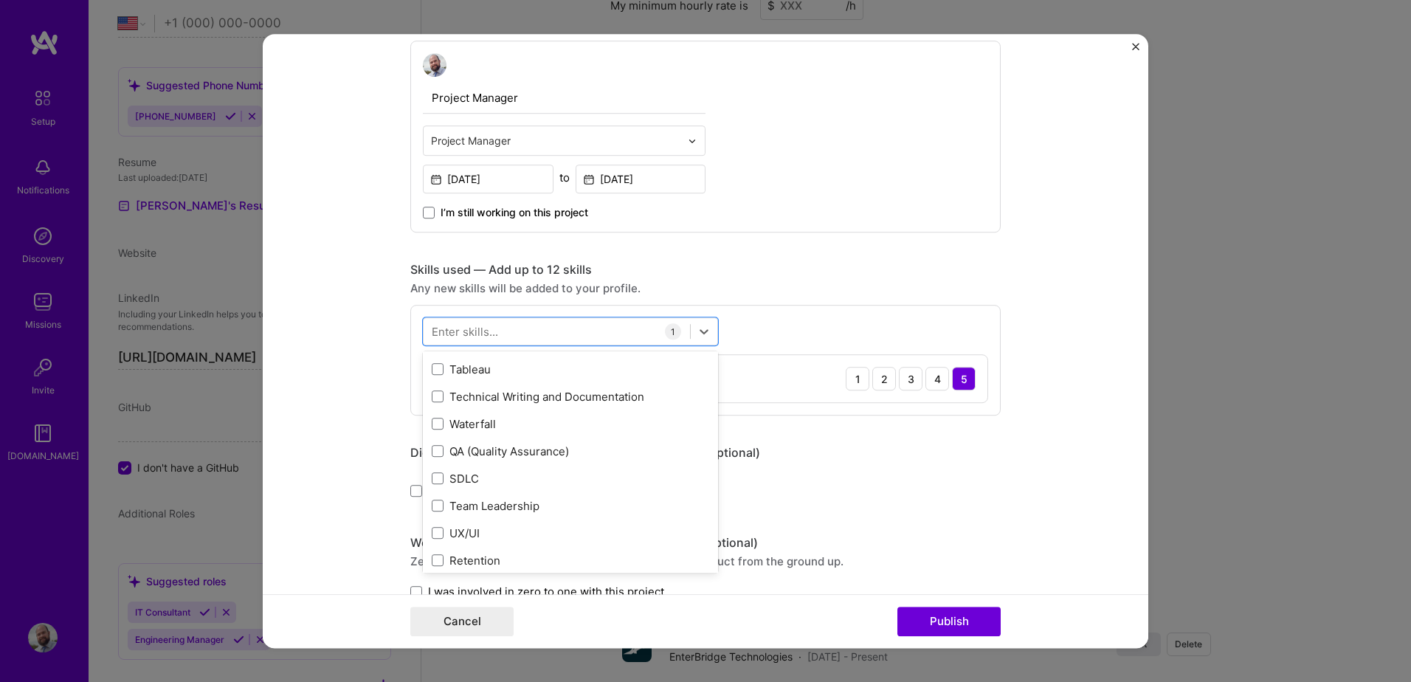
scroll to position [221, 0]
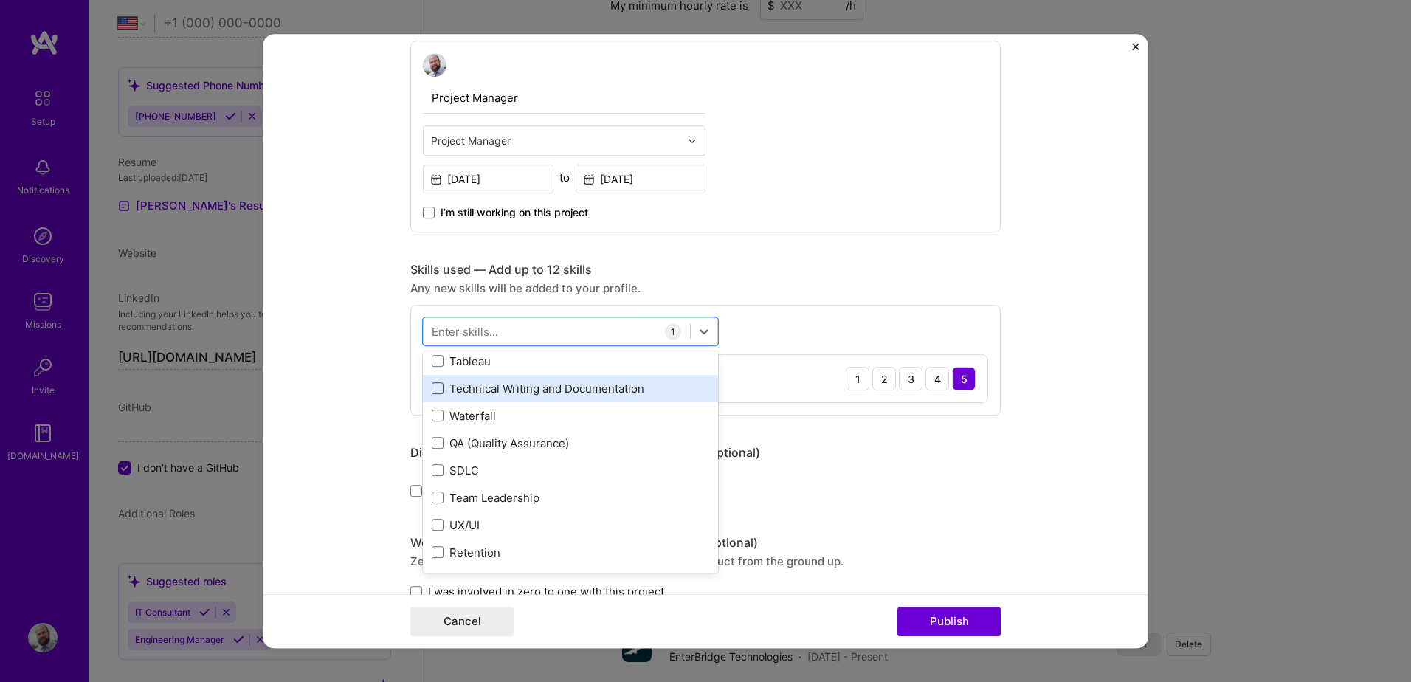
click at [434, 393] on span at bounding box center [438, 389] width 12 height 12
click at [0, 0] on input "checkbox" at bounding box center [0, 0] width 0 height 0
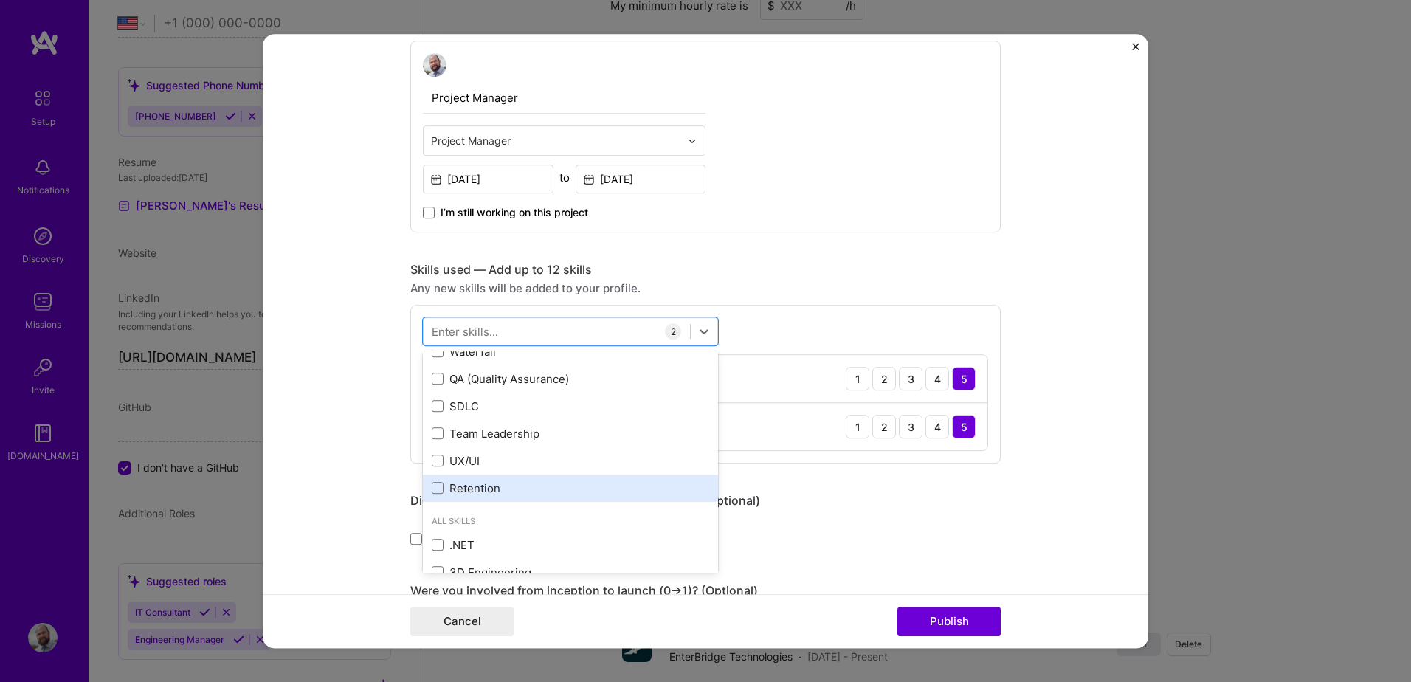
scroll to position [295, 0]
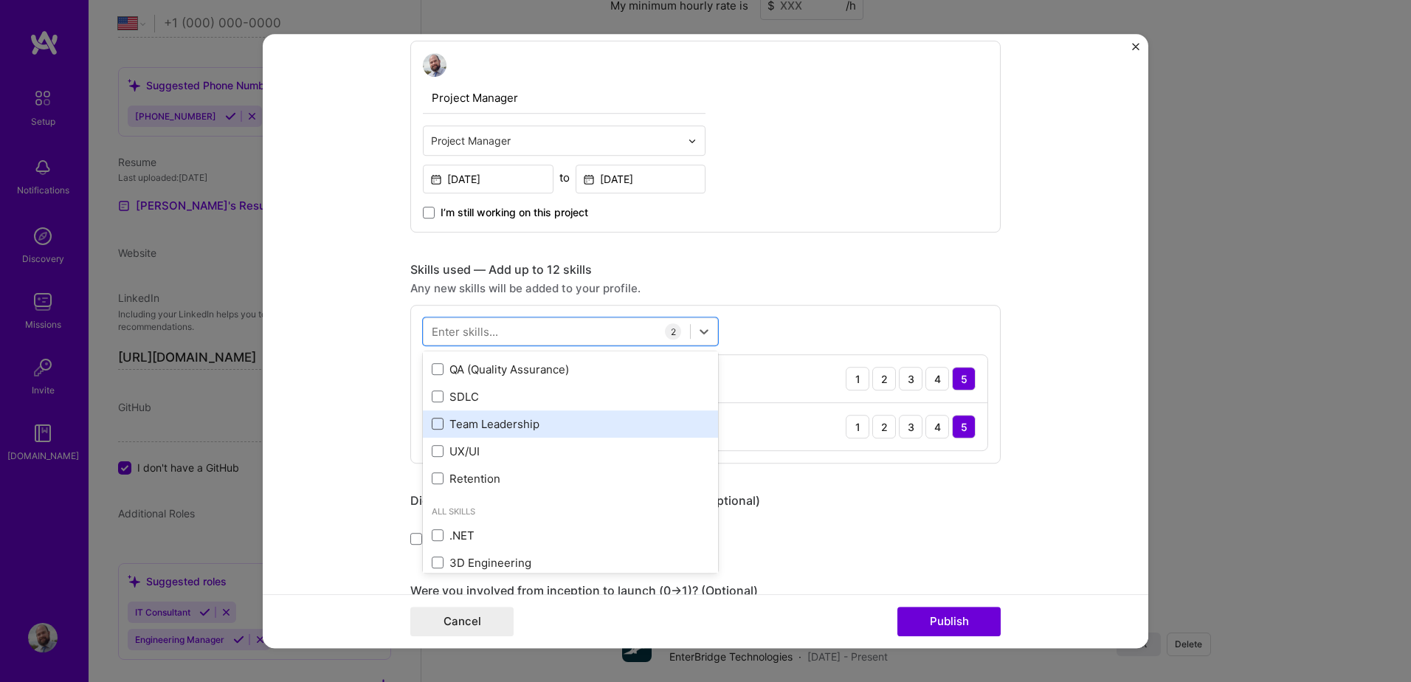
click at [432, 425] on span at bounding box center [438, 424] width 12 height 12
click at [0, 0] on input "checkbox" at bounding box center [0, 0] width 0 height 0
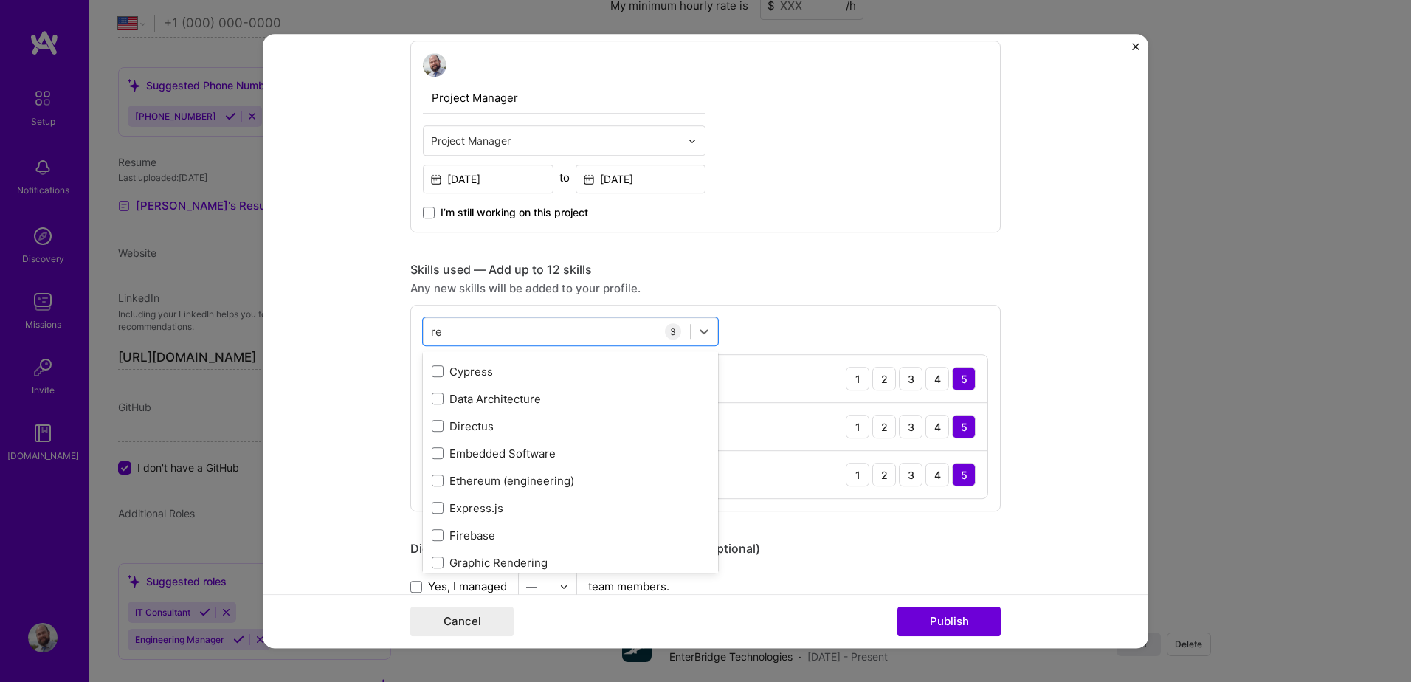
scroll to position [0, 0]
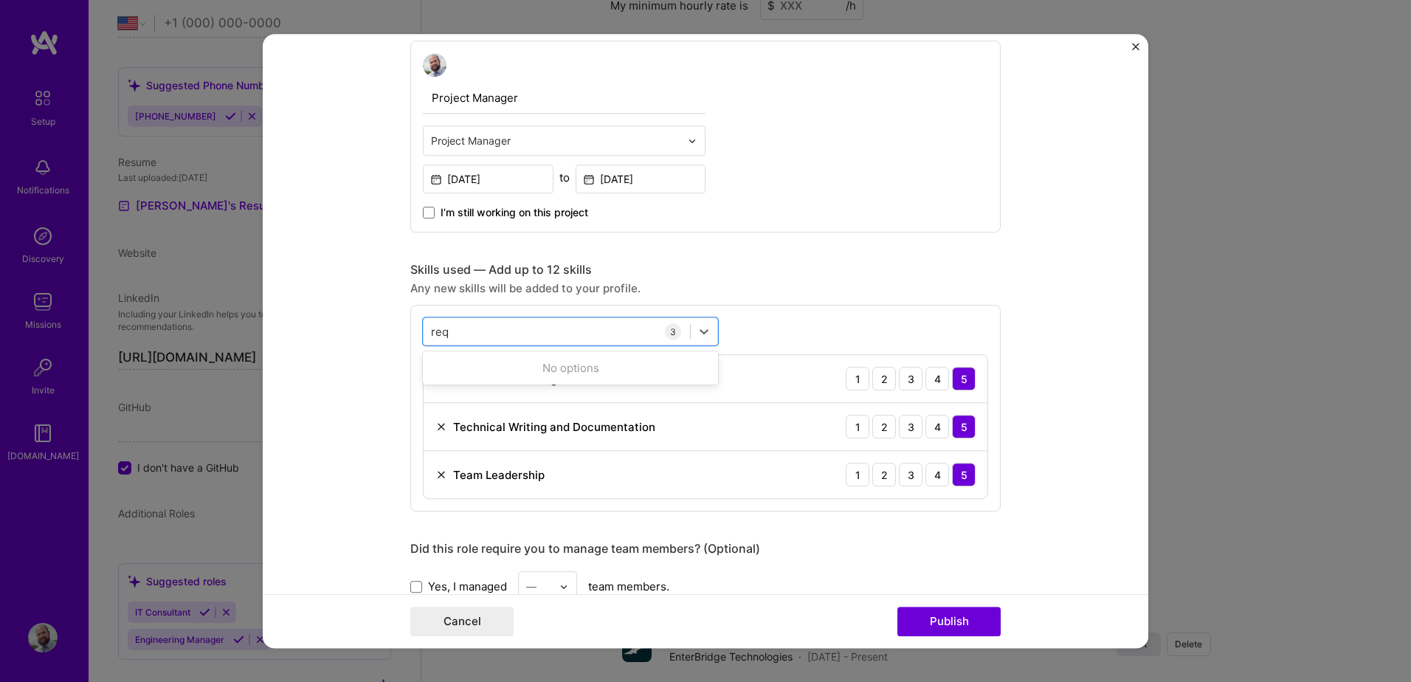
type input "req"
click at [804, 313] on div "req req 3 Stakeholder Management 1 2 3 4 5 Technical Writing and Documentation …" at bounding box center [705, 408] width 590 height 207
click at [450, 332] on div "req req" at bounding box center [557, 332] width 266 height 24
click at [447, 331] on div "req req" at bounding box center [557, 332] width 266 height 24
drag, startPoint x: 443, startPoint y: 331, endPoint x: 410, endPoint y: 332, distance: 32.5
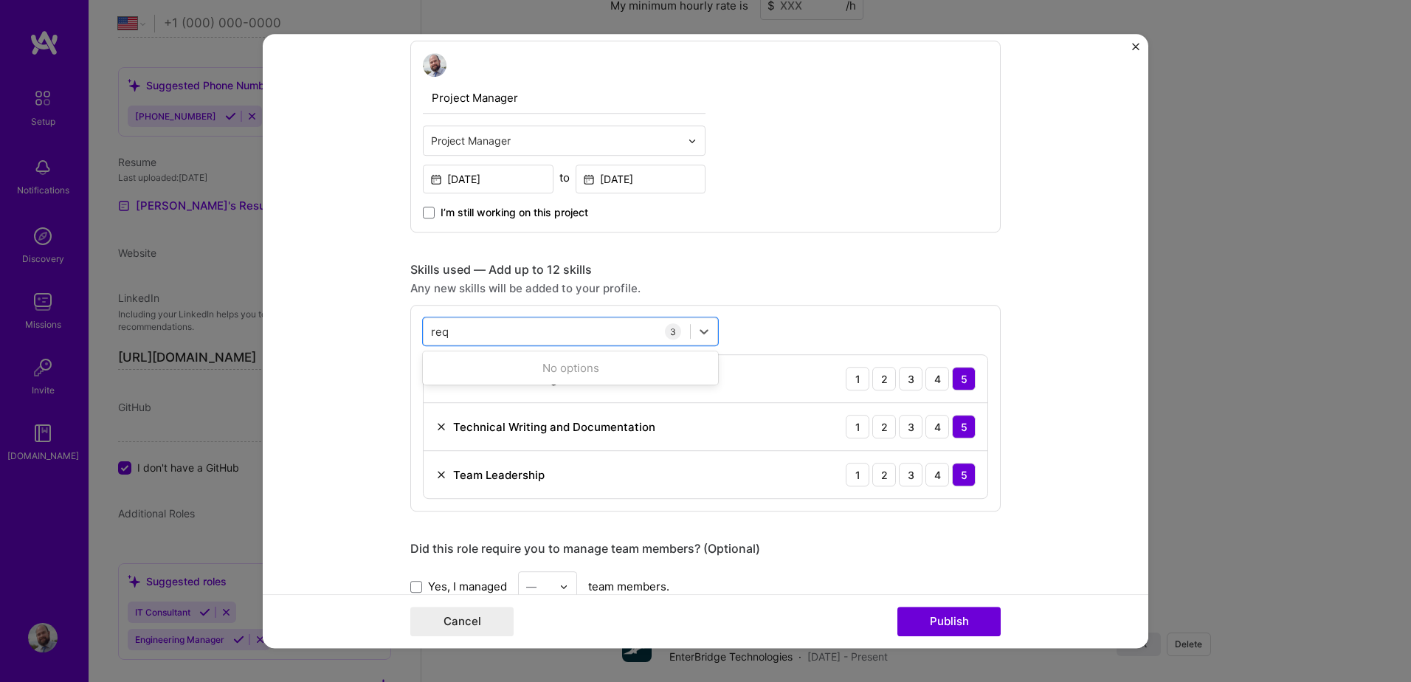
click at [410, 332] on div "option Team Leadership, selected. 0 results available for search term req. Use …" at bounding box center [705, 408] width 590 height 207
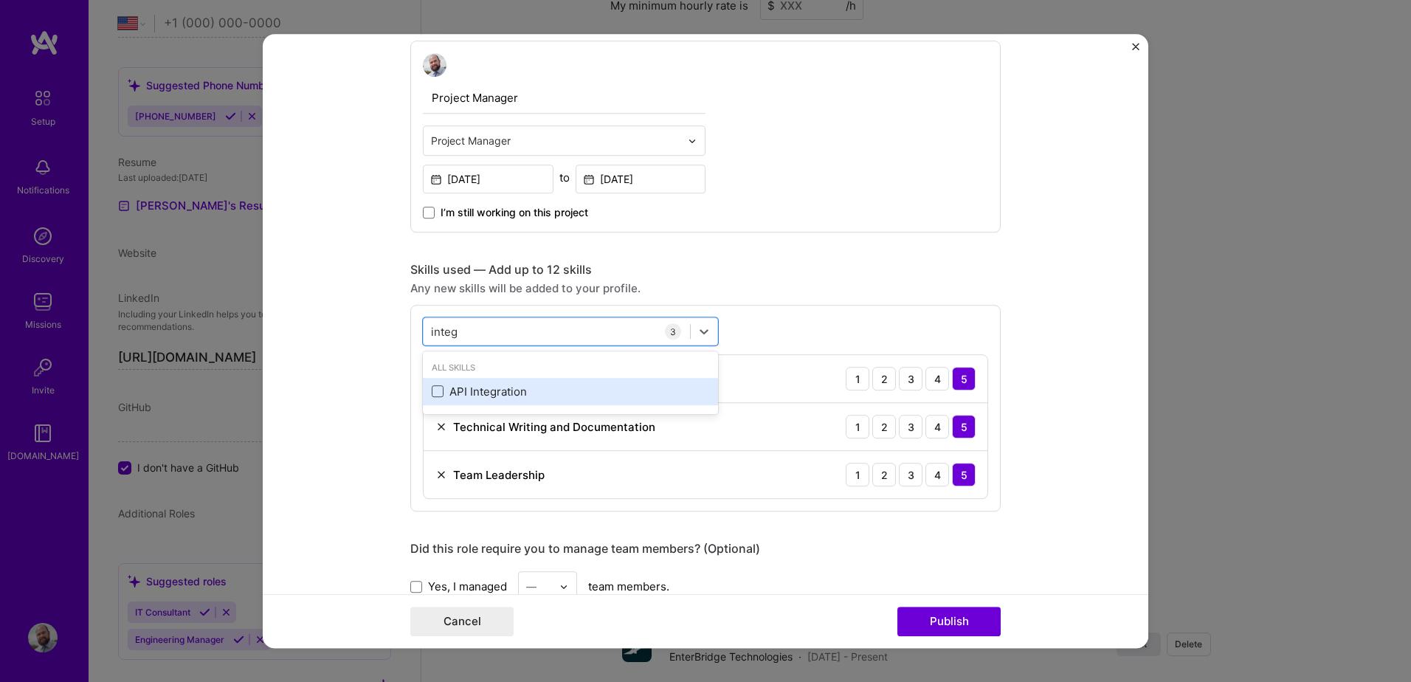
click at [434, 393] on span at bounding box center [438, 392] width 12 height 12
click at [0, 0] on input "checkbox" at bounding box center [0, 0] width 0 height 0
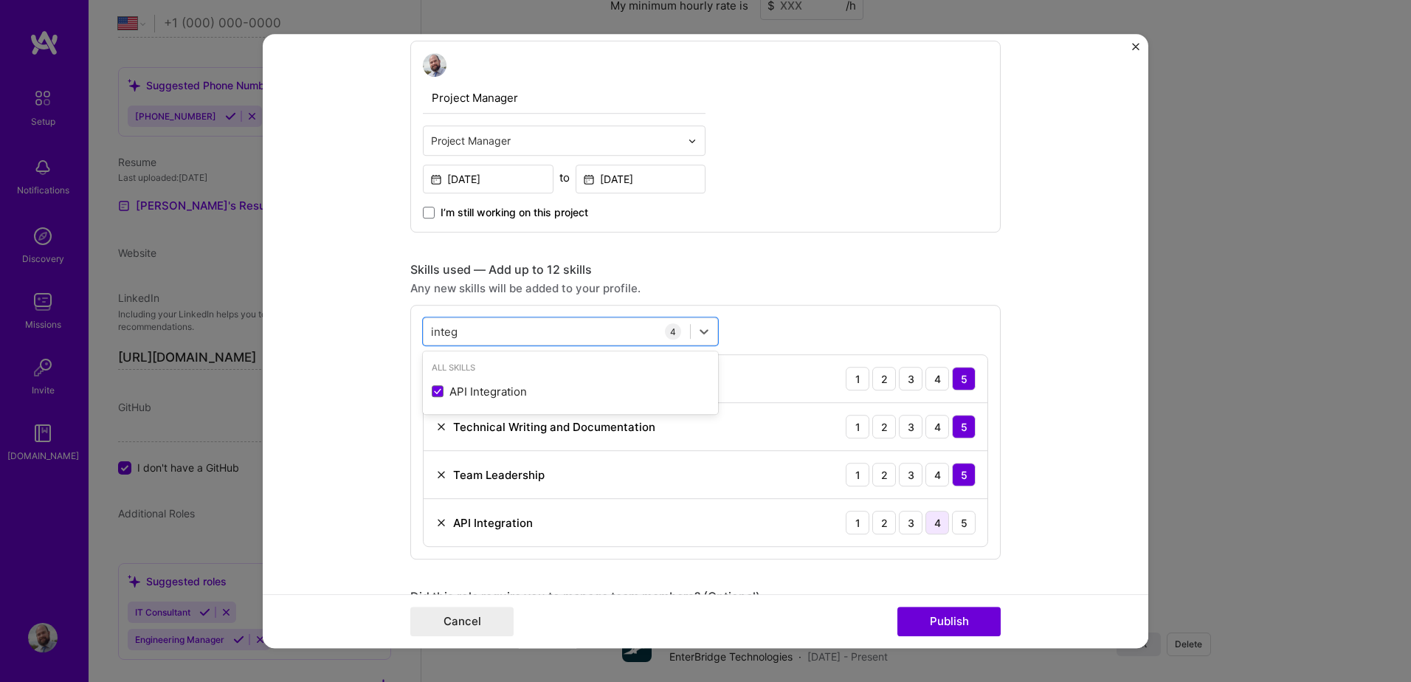
type input "integ"
click at [934, 524] on div "4" at bounding box center [937, 523] width 24 height 24
click at [1029, 489] on form "Project title Approval Workflow and GoCanvas Integration Company EnterBridge Pr…" at bounding box center [706, 341] width 886 height 614
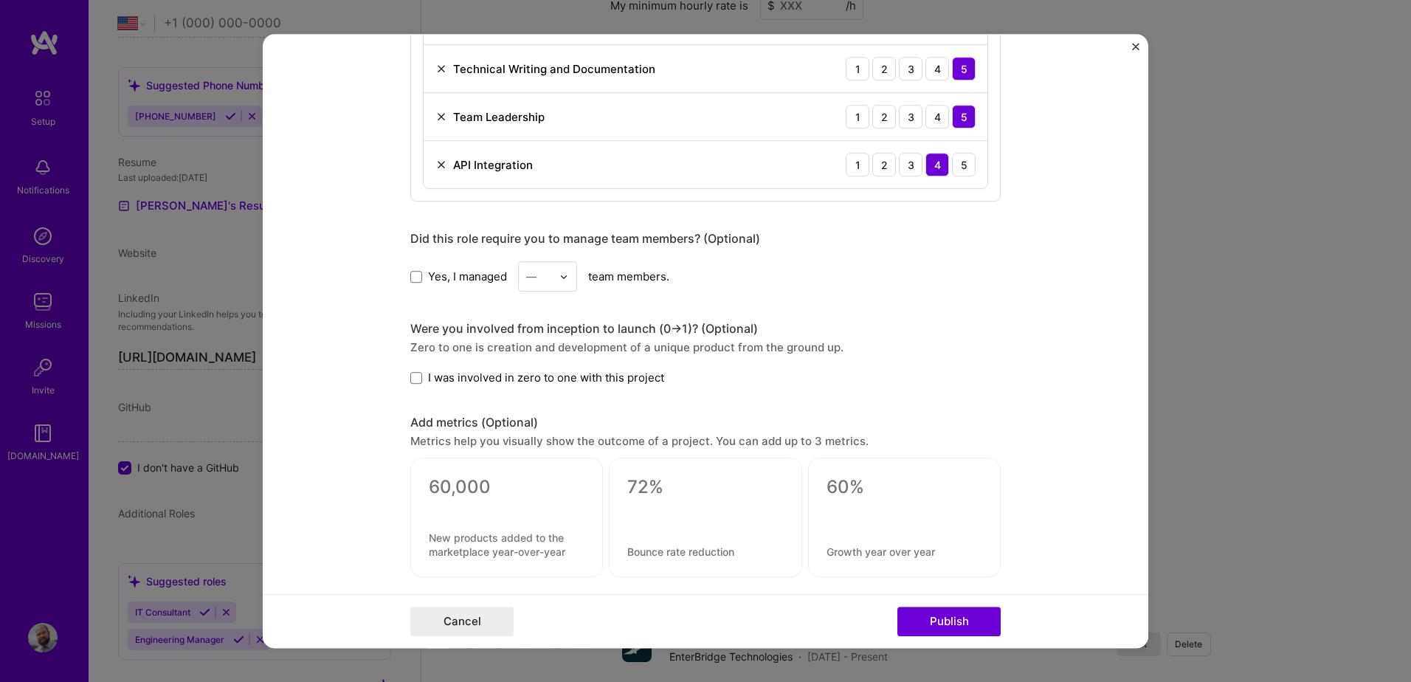
scroll to position [812, 0]
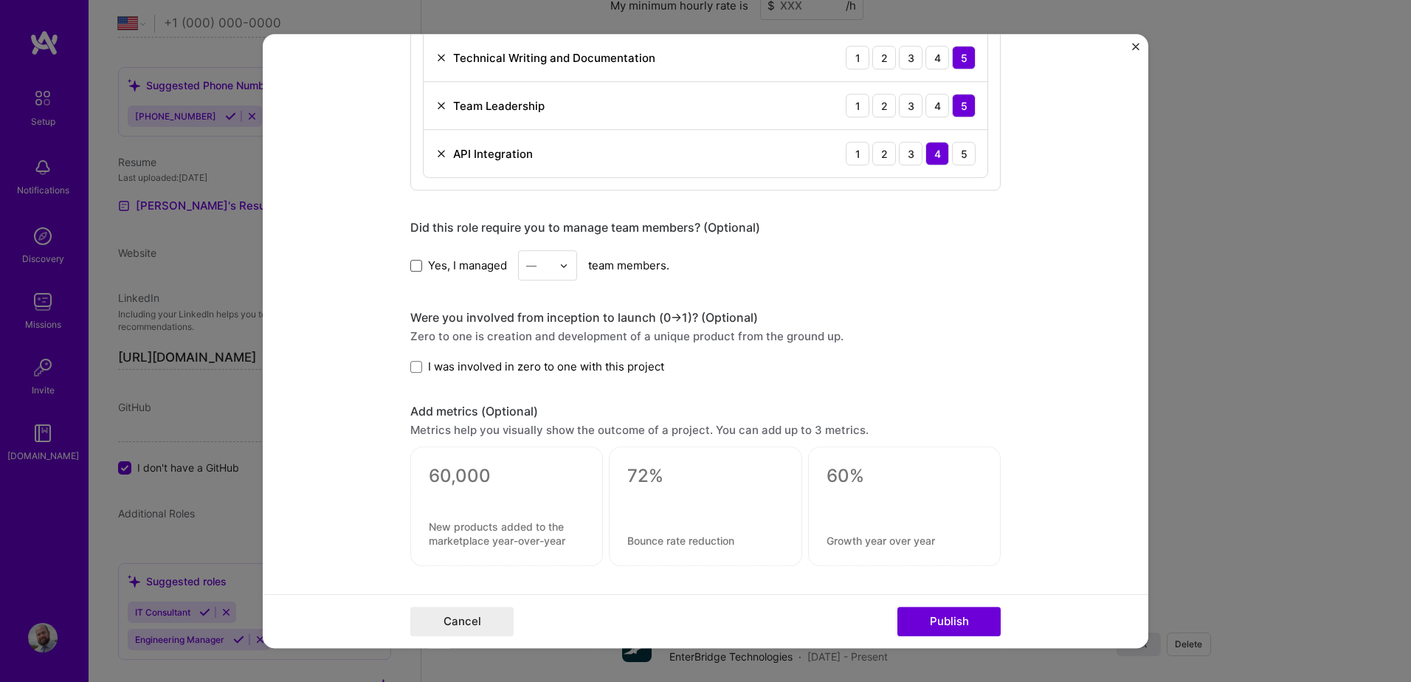
click at [416, 264] on span at bounding box center [416, 266] width 12 height 12
click at [0, 0] on input "Yes, I managed" at bounding box center [0, 0] width 0 height 0
click at [530, 263] on div "—" at bounding box center [531, 265] width 10 height 15
click at [530, 387] on div "4" at bounding box center [547, 386] width 50 height 27
click at [339, 336] on form "Project title Approval Workflow and GoCanvas Integration Company EnterBridge Pr…" at bounding box center [706, 341] width 886 height 614
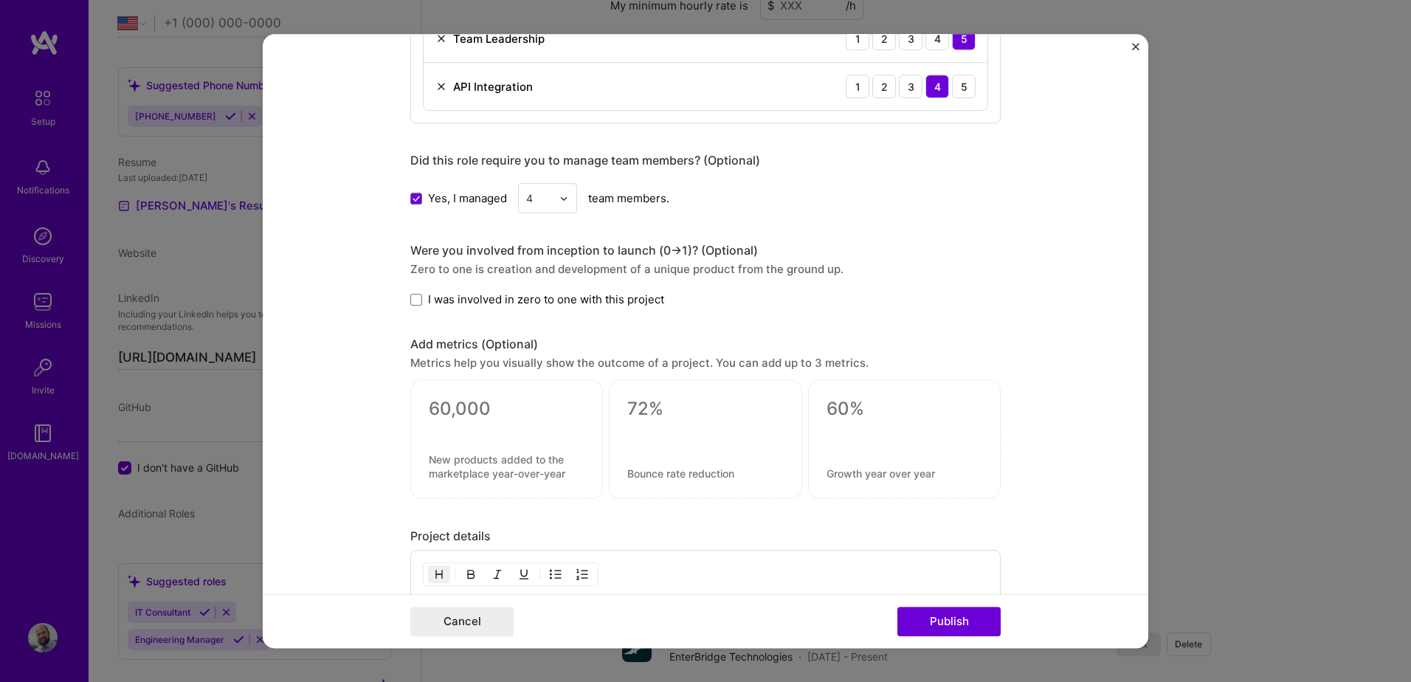
scroll to position [886, 0]
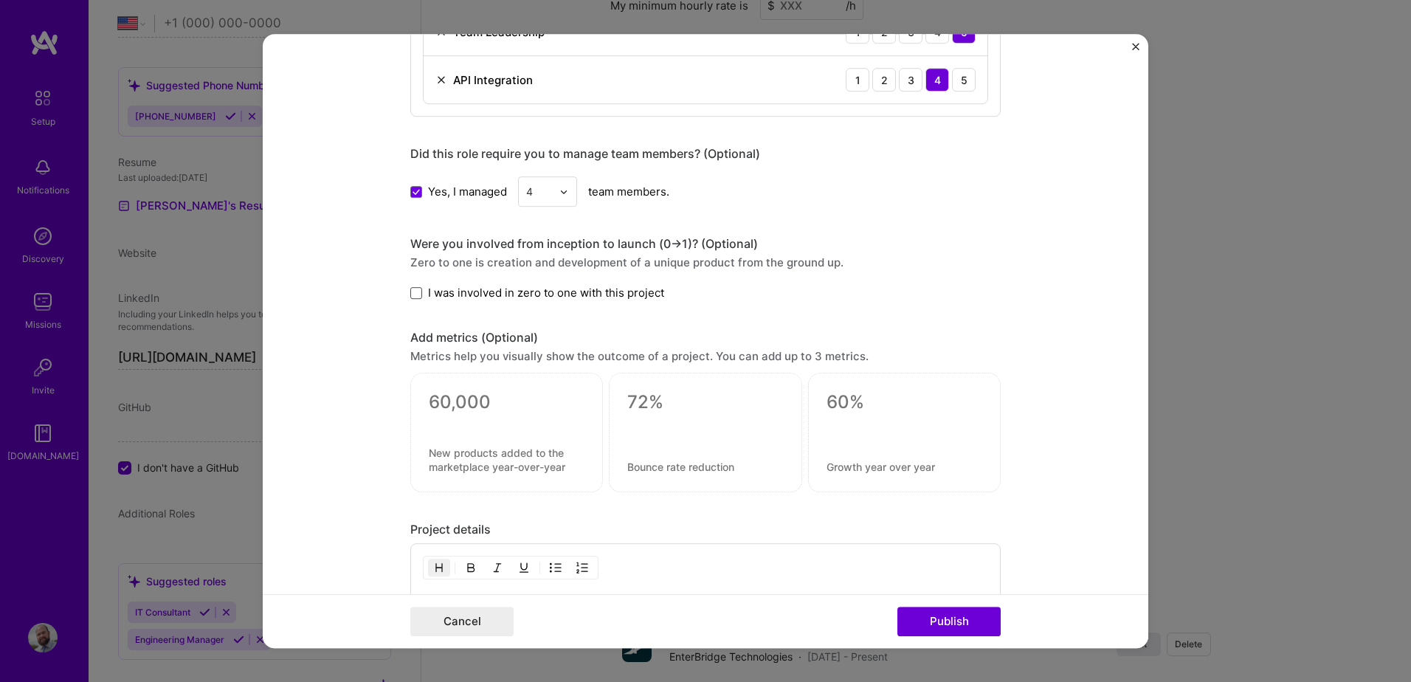
click at [410, 291] on span at bounding box center [416, 293] width 12 height 12
click at [0, 0] on input "I was involved in zero to one with this project" at bounding box center [0, 0] width 0 height 0
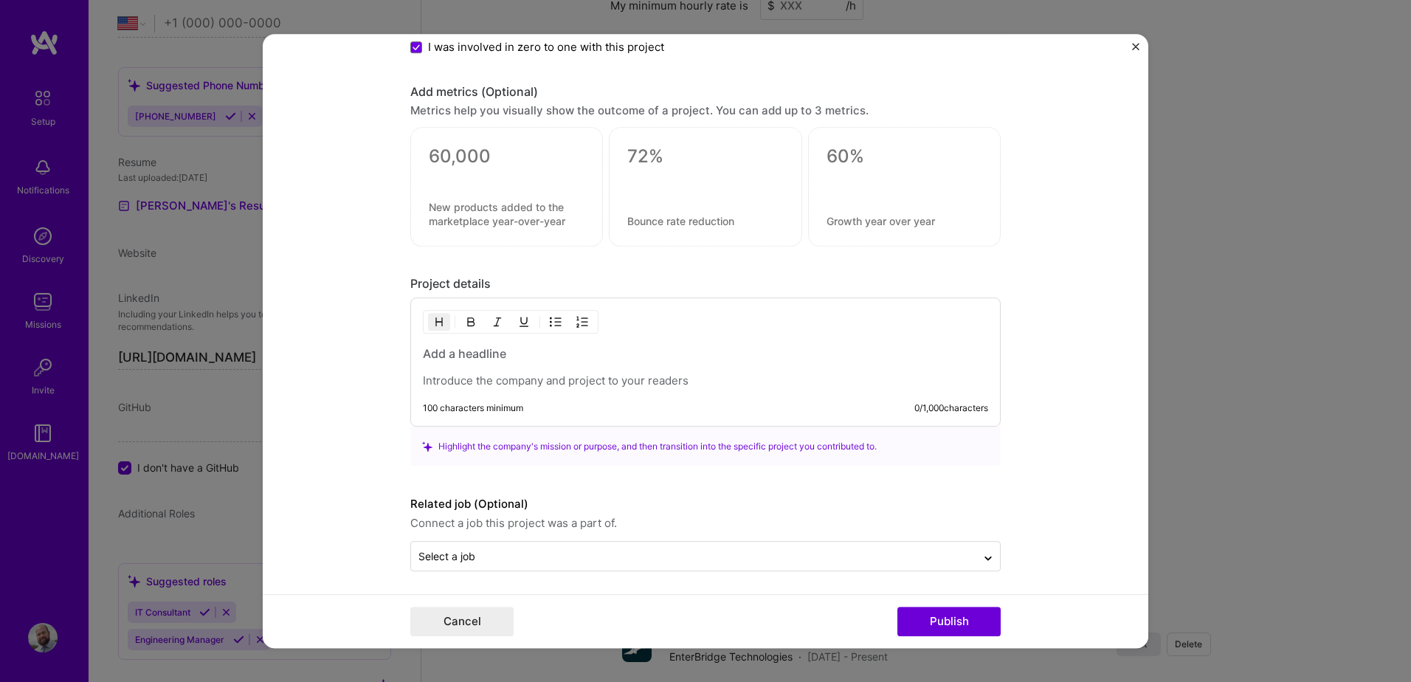
scroll to position [1136, 0]
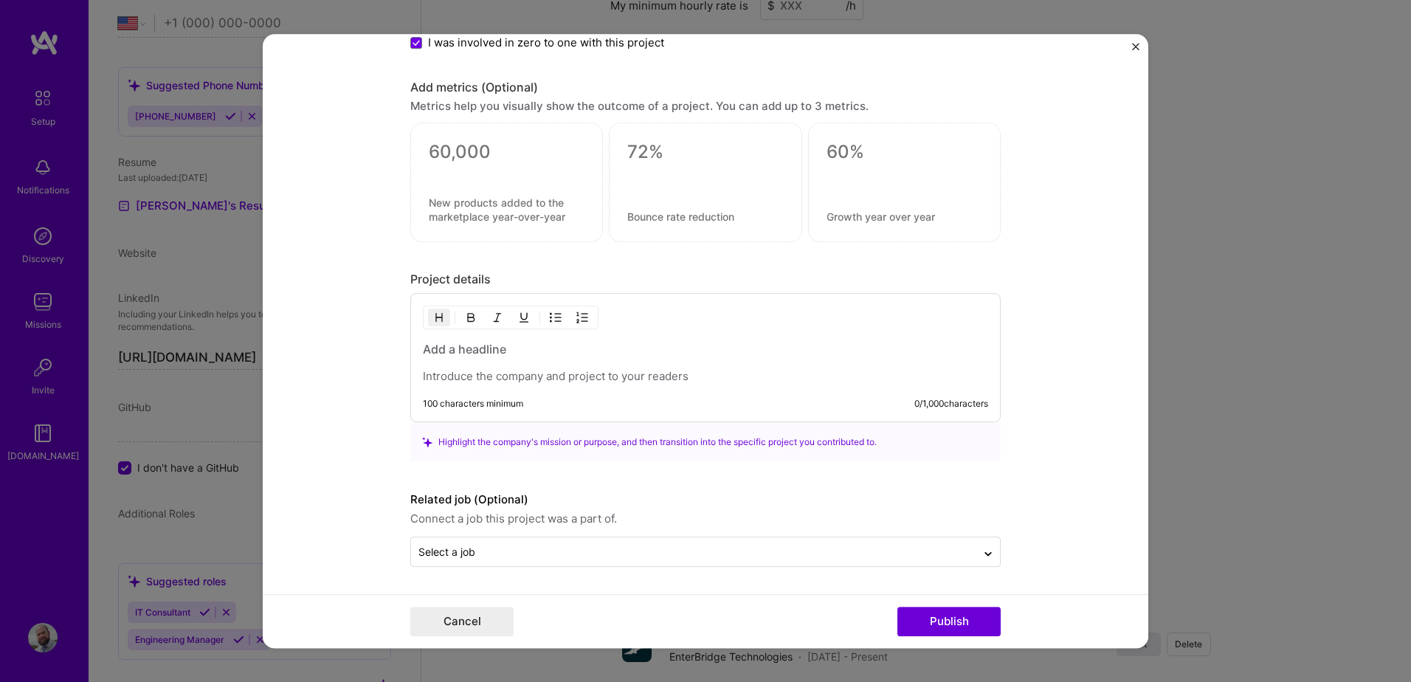
click at [520, 382] on p at bounding box center [705, 377] width 565 height 15
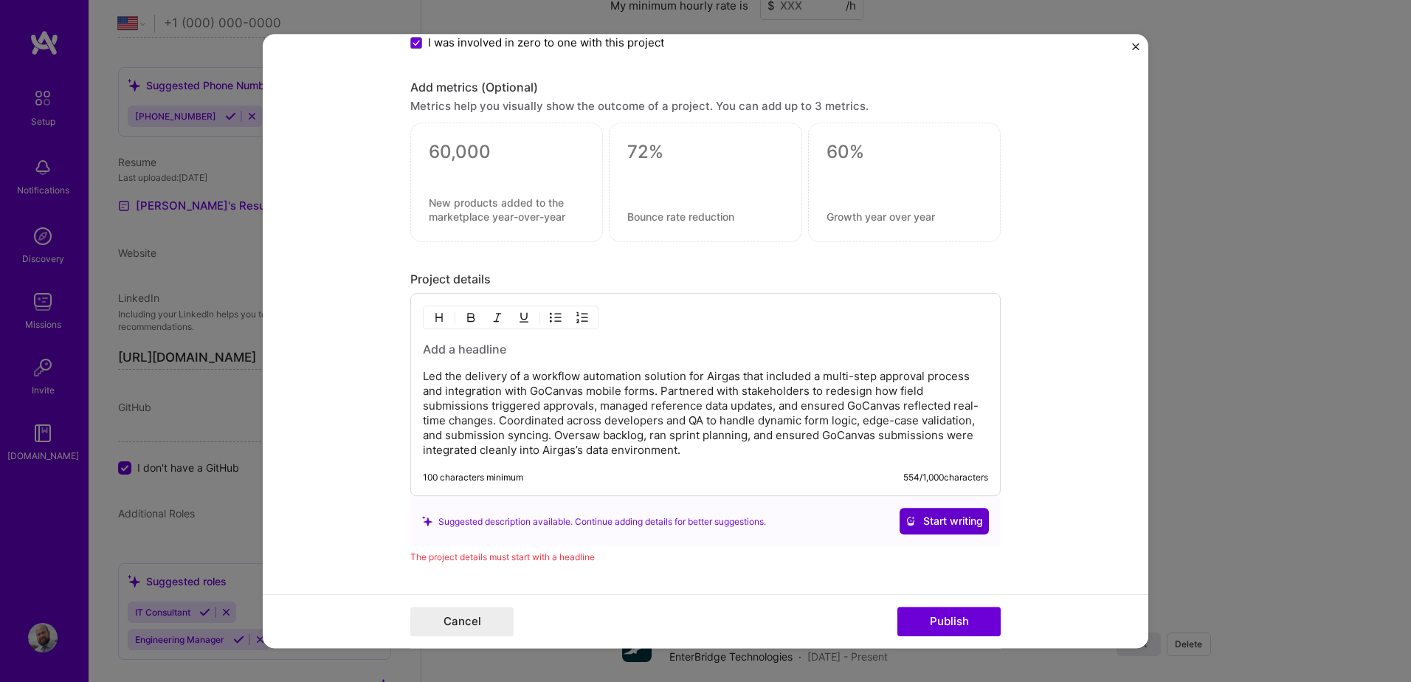
click at [919, 511] on button "Start writing" at bounding box center [944, 521] width 89 height 27
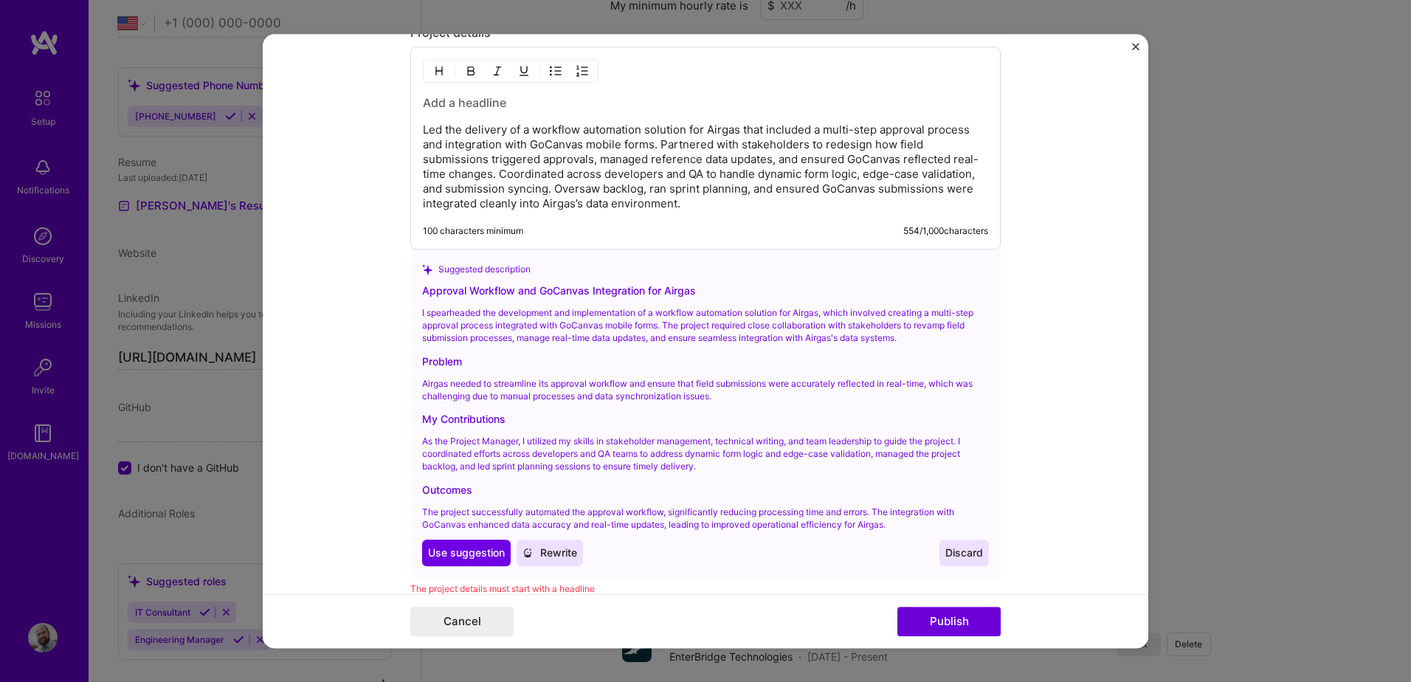
scroll to position [1387, 0]
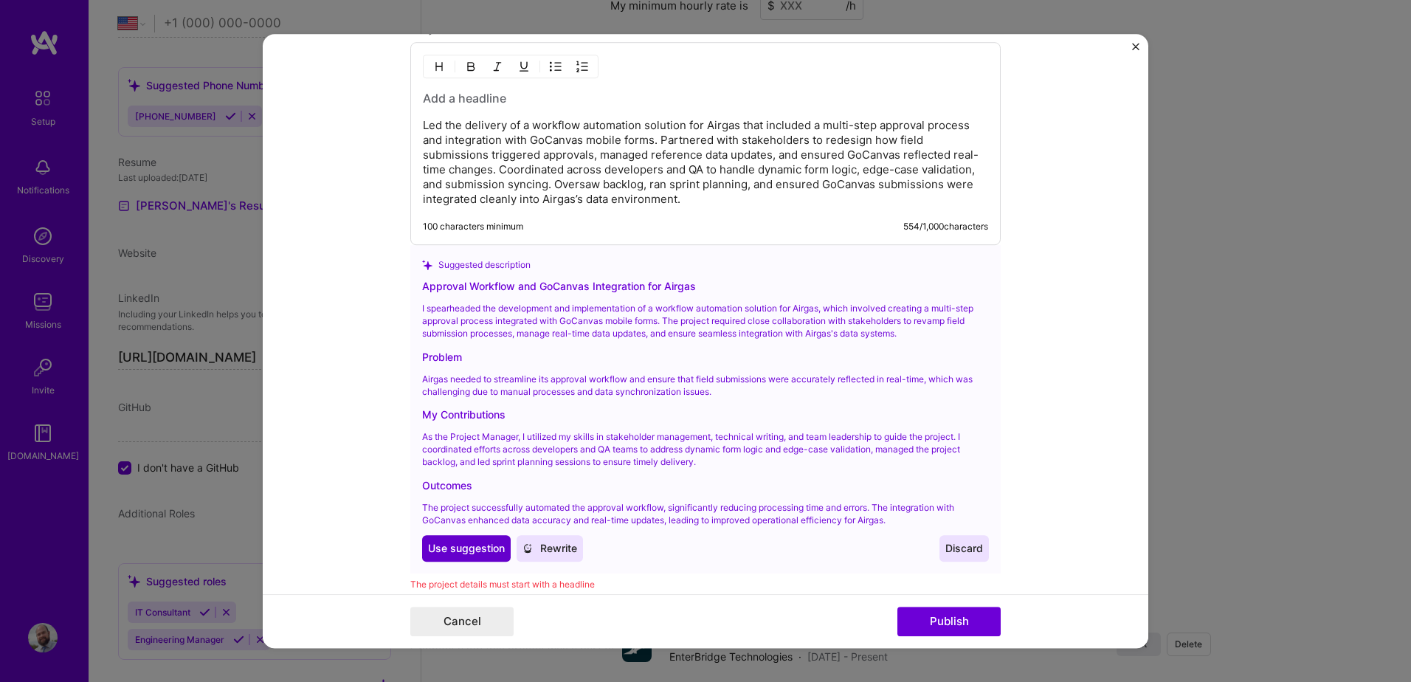
click at [455, 548] on span "Use suggestion" at bounding box center [466, 549] width 77 height 15
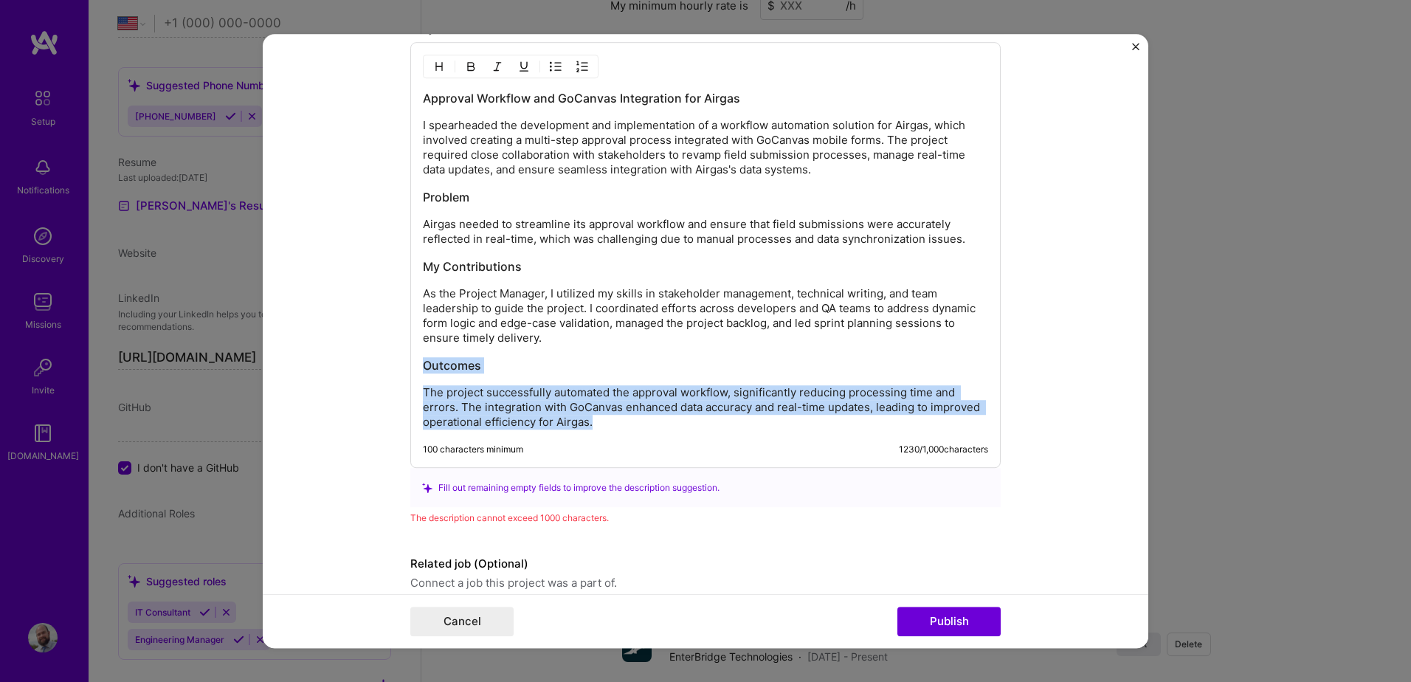
drag, startPoint x: 599, startPoint y: 422, endPoint x: 415, endPoint y: 359, distance: 195.1
click at [415, 359] on div "Approval Workflow and GoCanvas Integration for Airgas I spearheaded the develop…" at bounding box center [705, 256] width 590 height 426
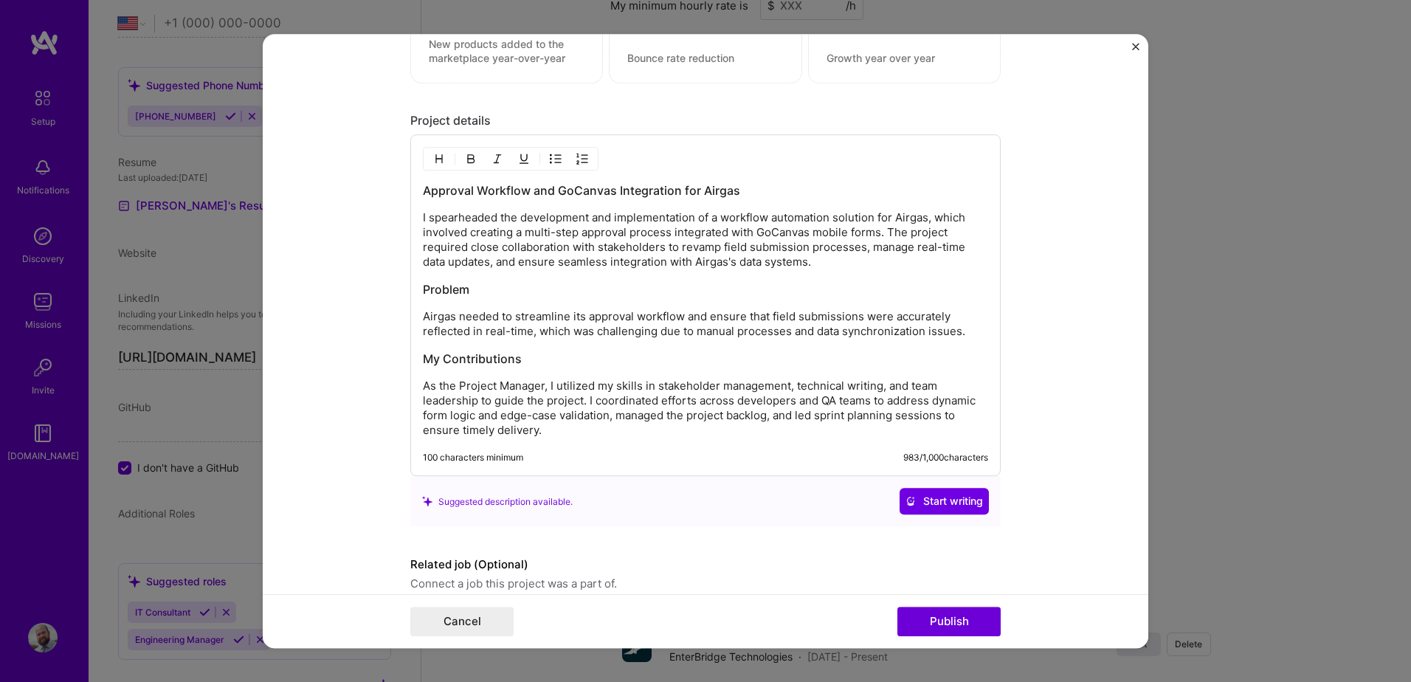
scroll to position [1285, 0]
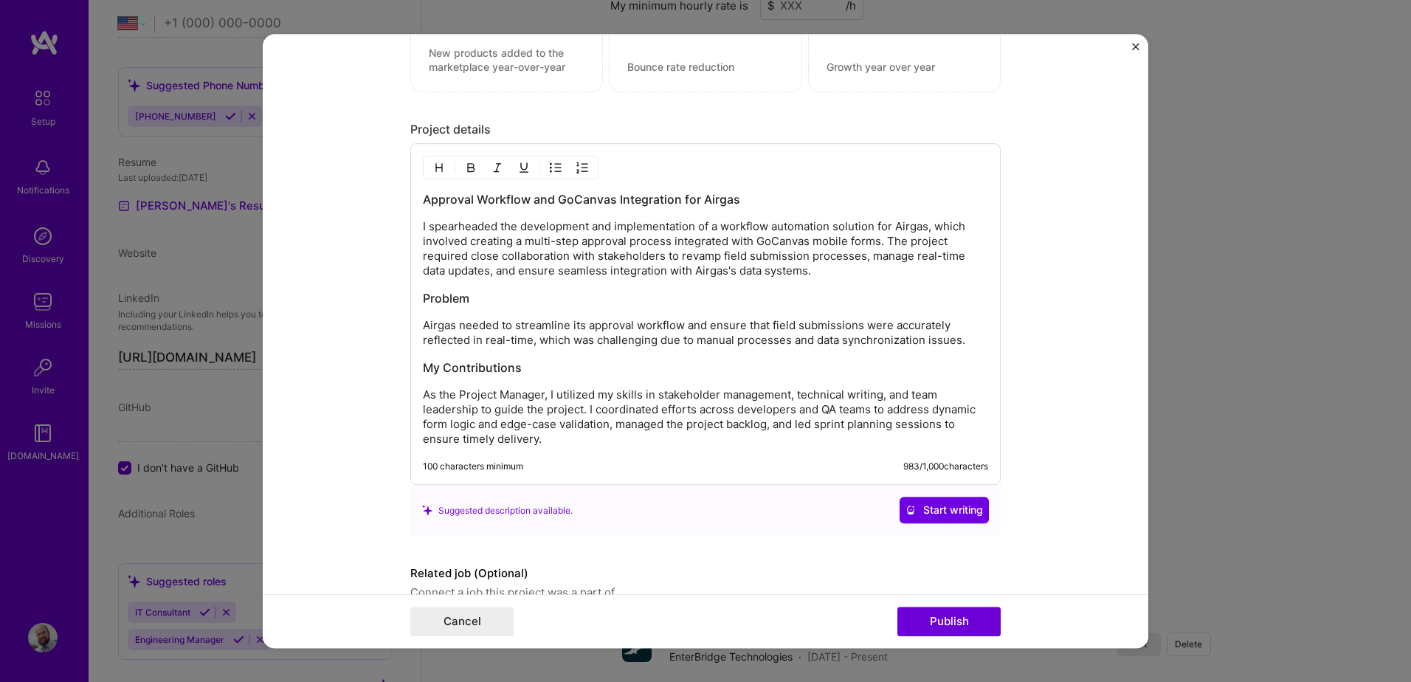
click at [891, 223] on p "I spearheaded the development and implementation of a workflow automation solut…" at bounding box center [705, 249] width 565 height 59
click at [888, 227] on p "I spearheaded the development and implementation of a workflow automation solut…" at bounding box center [705, 249] width 565 height 59
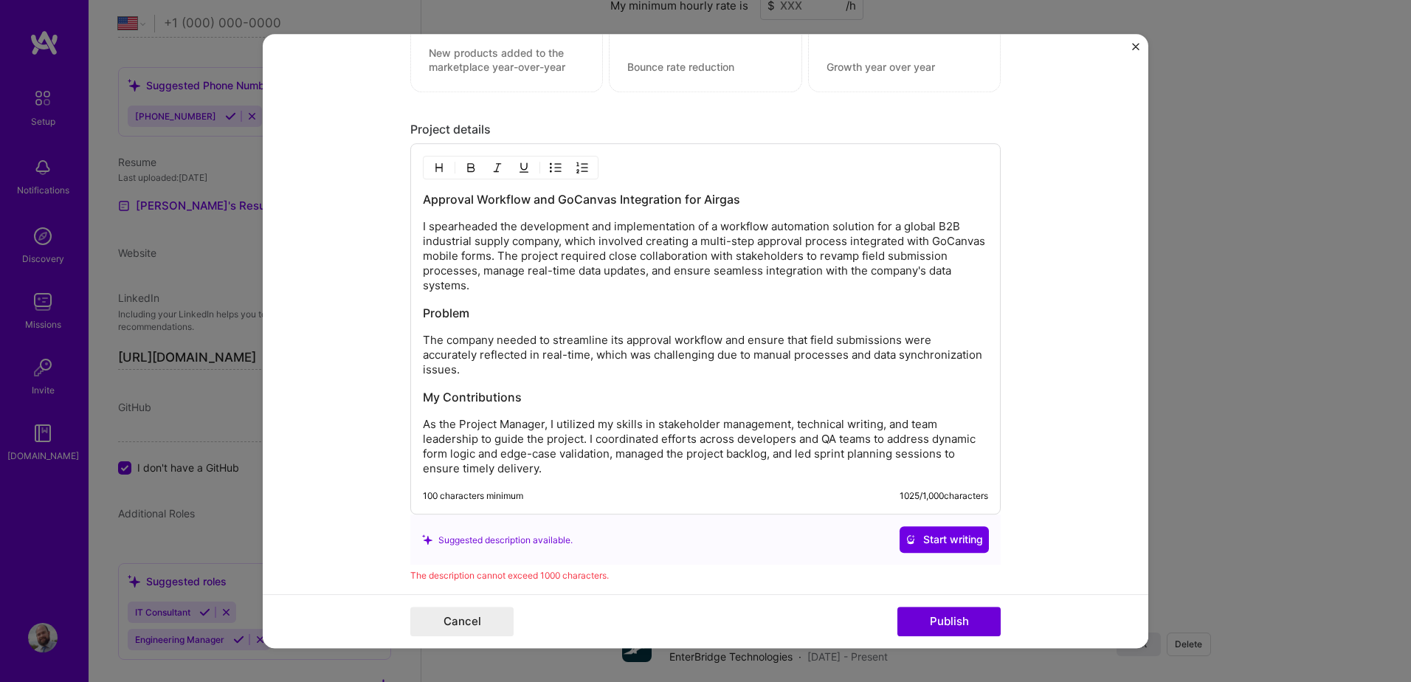
click at [705, 193] on h3 "Approval Workflow and GoCanvas Integration for Airgas" at bounding box center [705, 200] width 565 height 16
drag, startPoint x: 695, startPoint y: 199, endPoint x: 735, endPoint y: 204, distance: 40.1
click at [735, 204] on h3 "Approval Workflow and GoCanvas Integration for Airgas" at bounding box center [705, 200] width 565 height 16
click at [499, 339] on p "The company needed to streamline its approval workflow and ensure that field su…" at bounding box center [705, 356] width 565 height 44
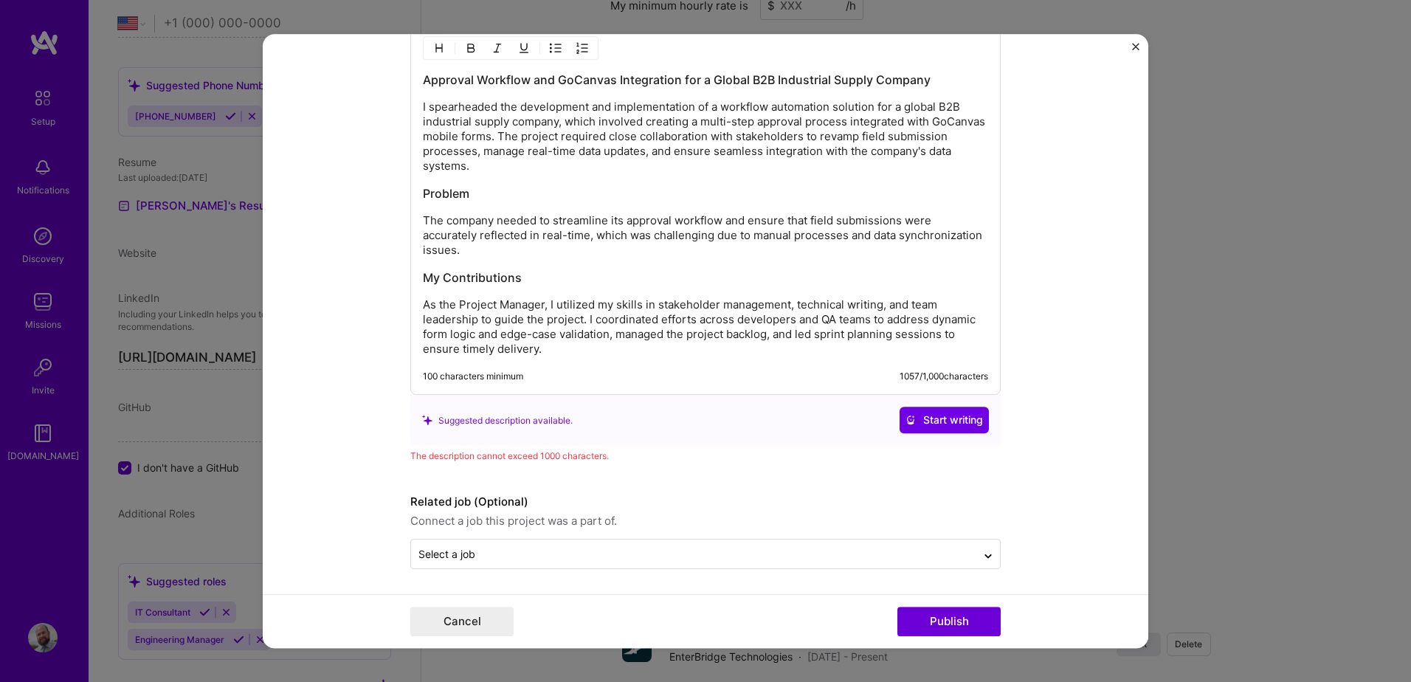
scroll to position [1407, 0]
click at [933, 614] on button "Publish" at bounding box center [948, 622] width 103 height 30
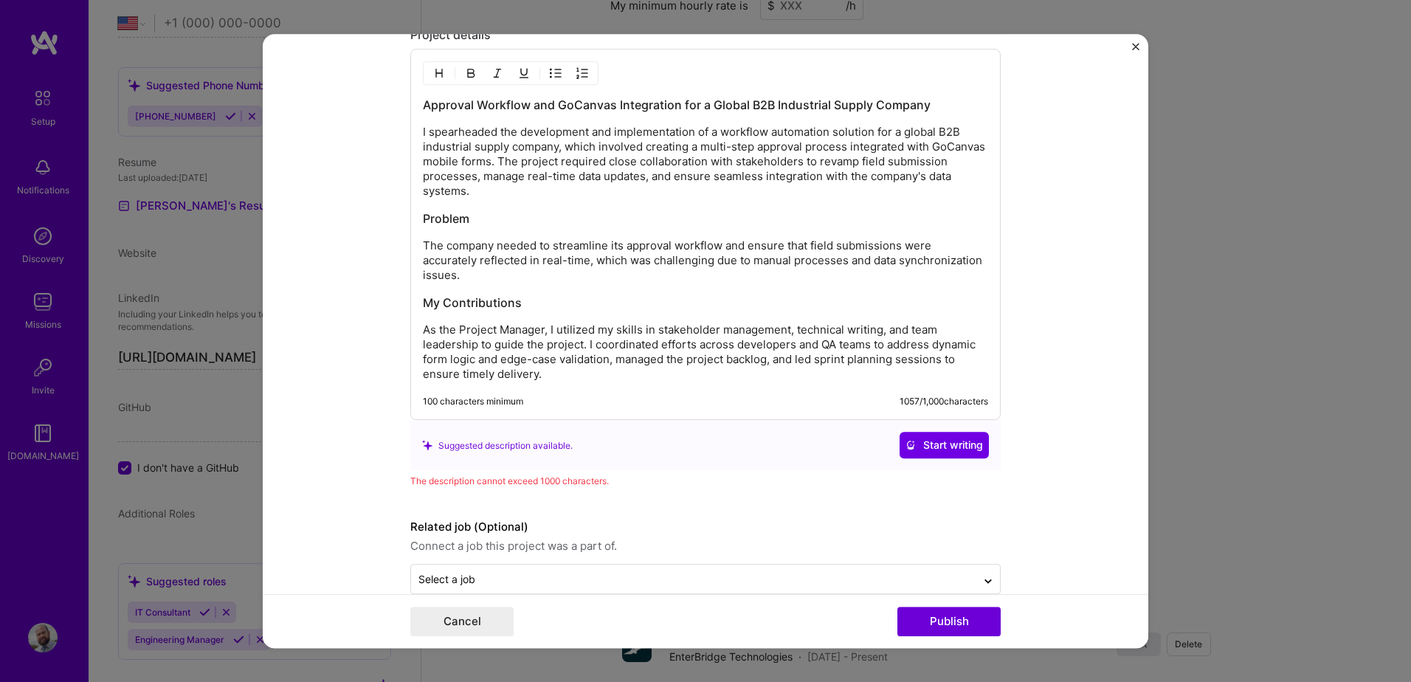
scroll to position [1373, 0]
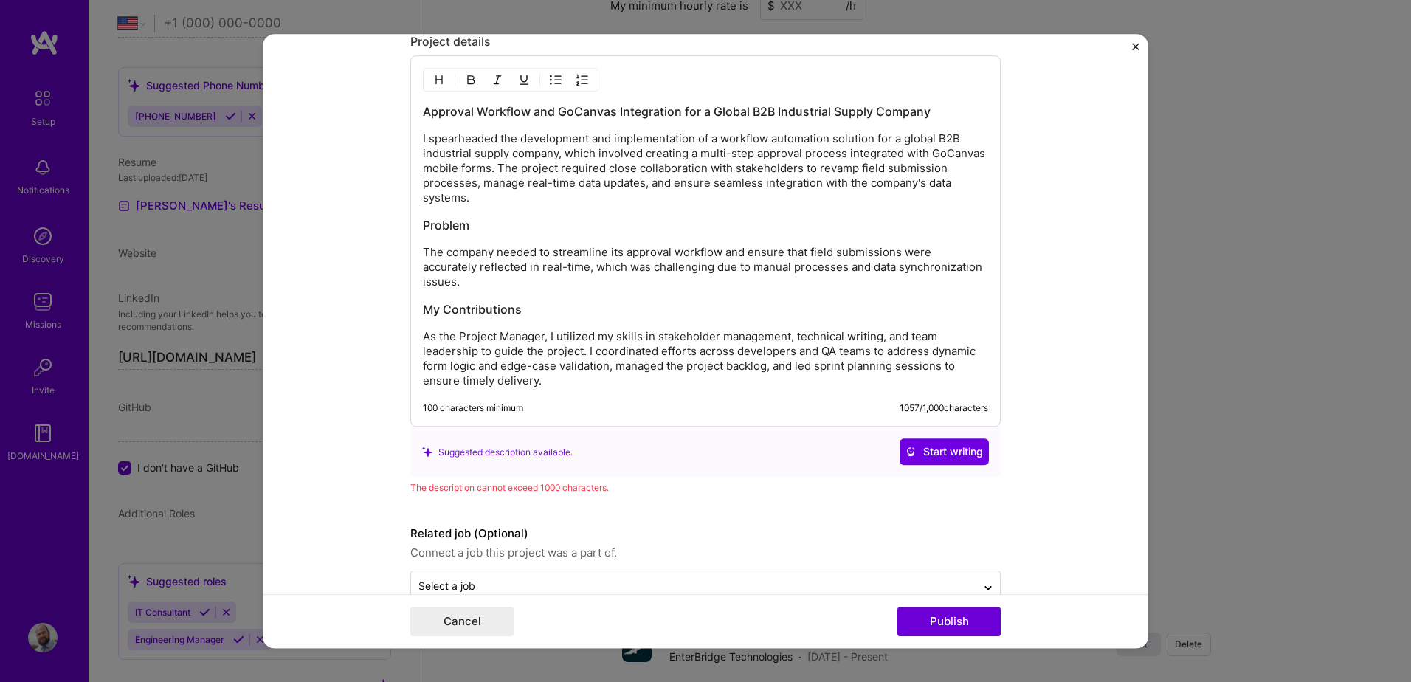
click at [558, 381] on p "As the Project Manager, I utilized my skills in stakeholder management, technic…" at bounding box center [705, 359] width 565 height 59
click at [474, 285] on p "The company needed to streamline its approval workflow and ensure that field su…" at bounding box center [705, 268] width 565 height 44
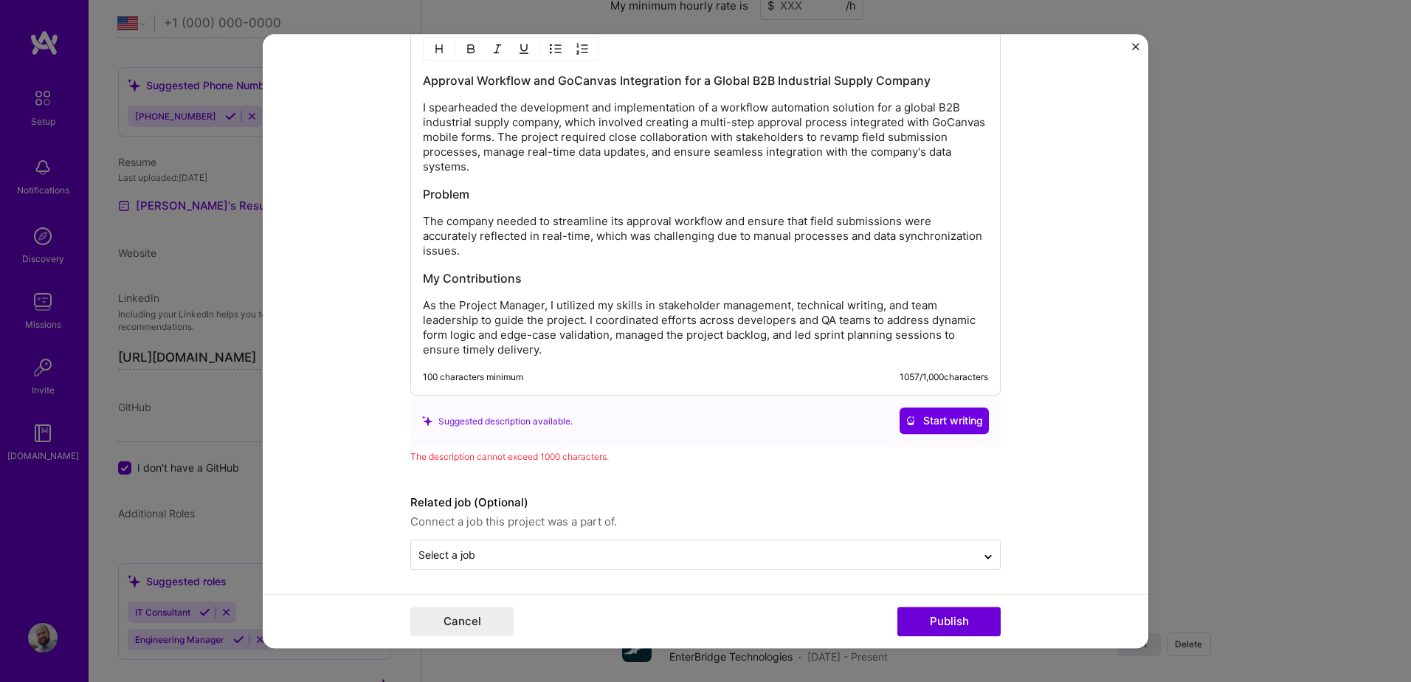
scroll to position [1407, 0]
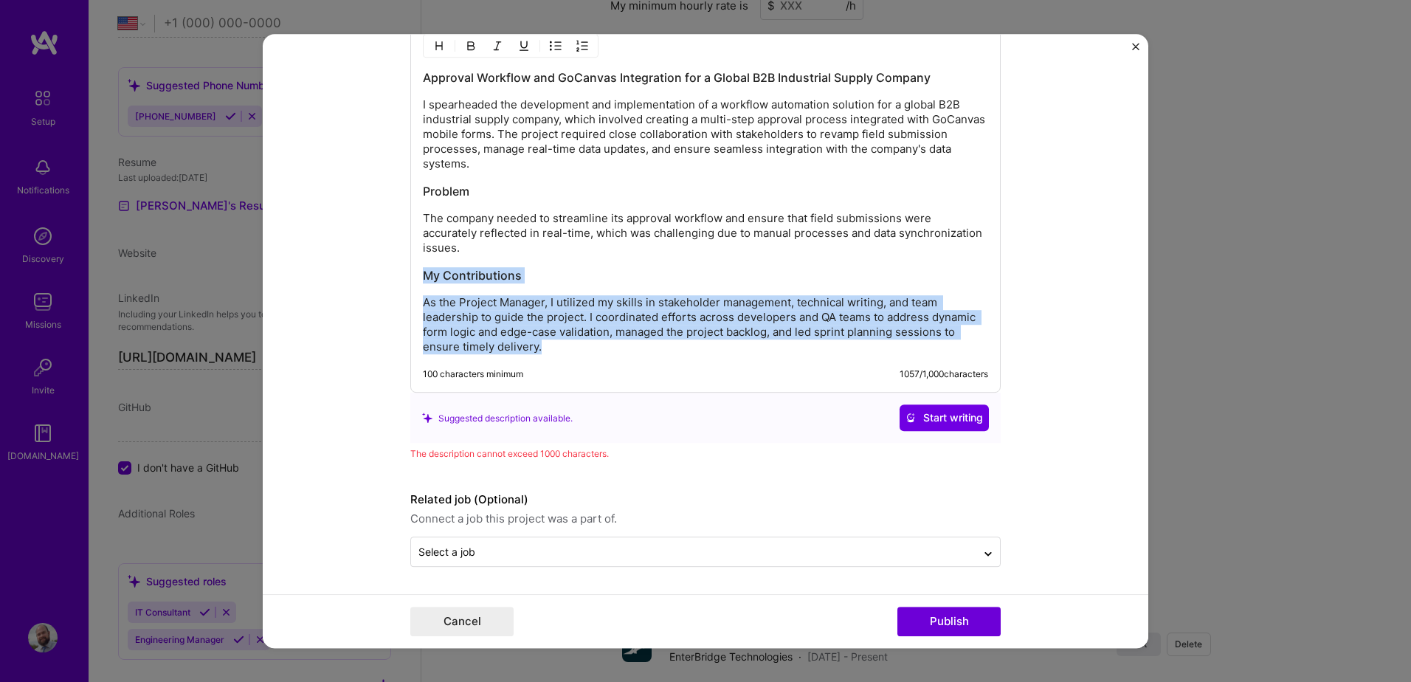
drag, startPoint x: 545, startPoint y: 350, endPoint x: 406, endPoint y: 273, distance: 158.5
click at [410, 273] on div "Approval Workflow and GoCanvas Integration for a Global B2B Industrial Supply C…" at bounding box center [705, 207] width 590 height 371
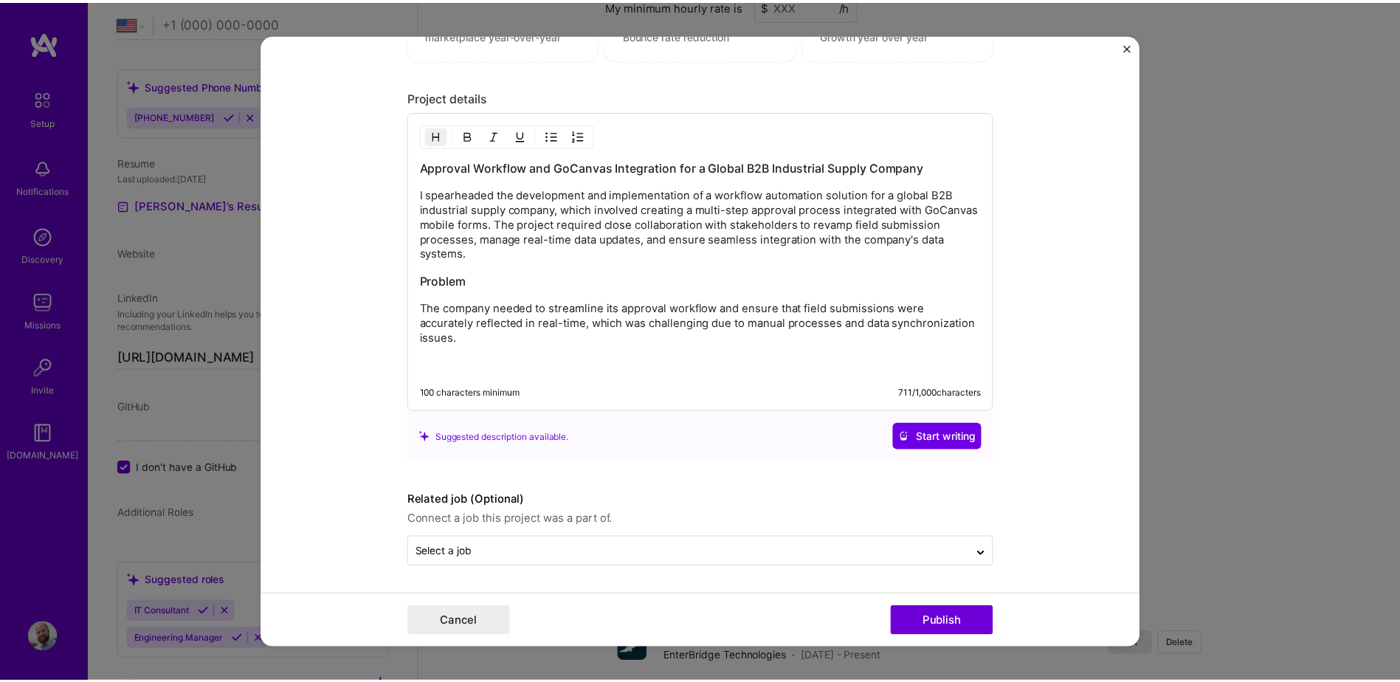
scroll to position [1290, 0]
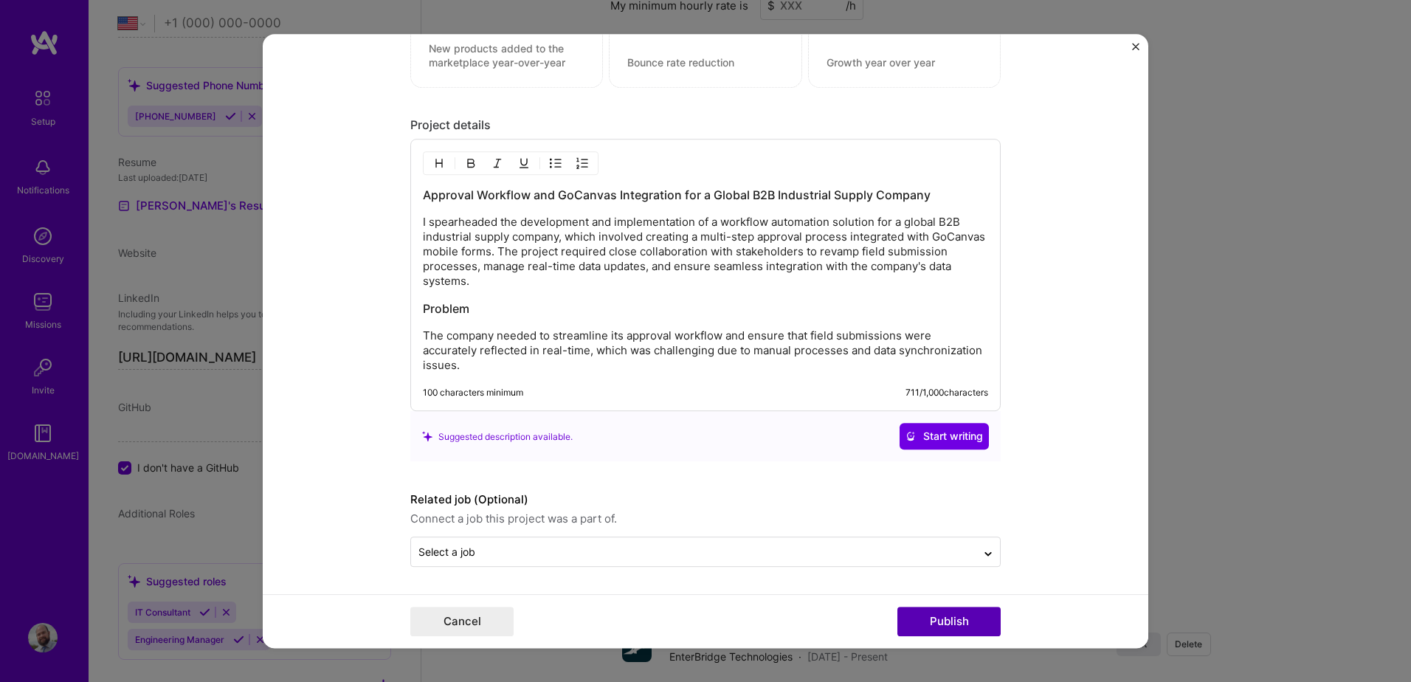
click at [953, 623] on button "Publish" at bounding box center [948, 622] width 103 height 30
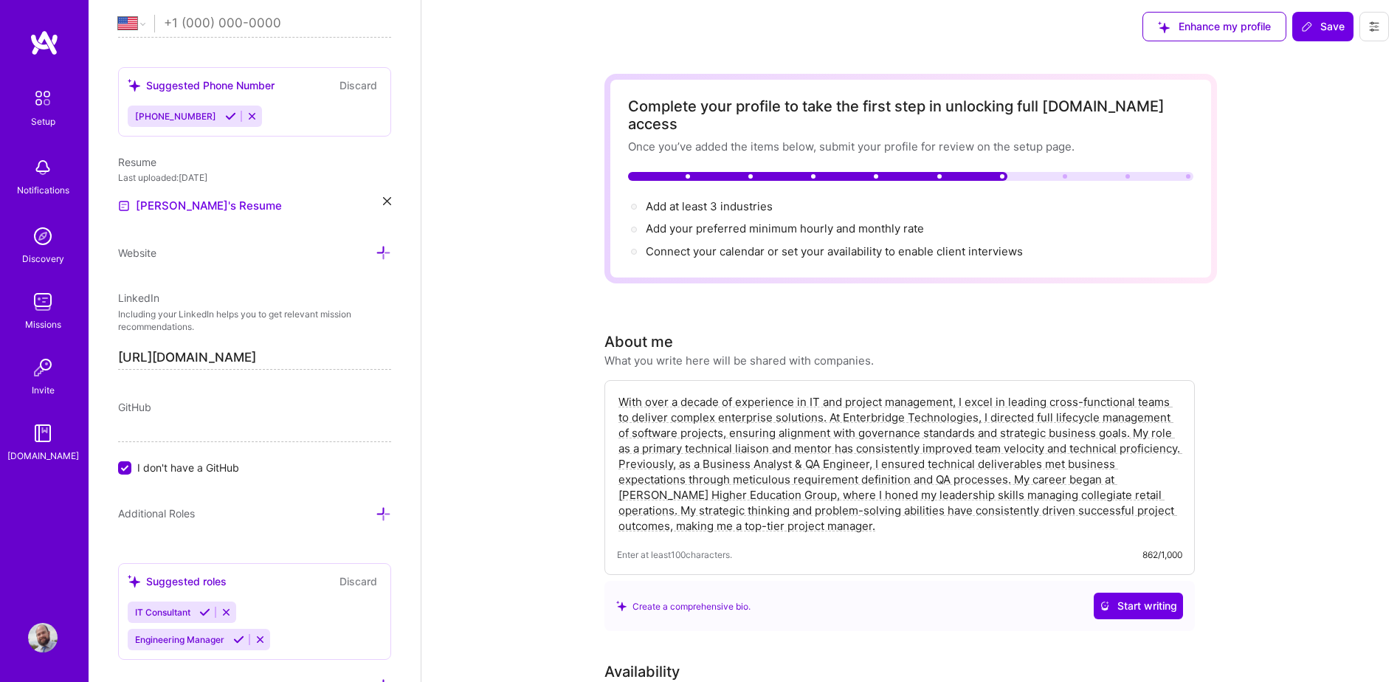
scroll to position [0, 0]
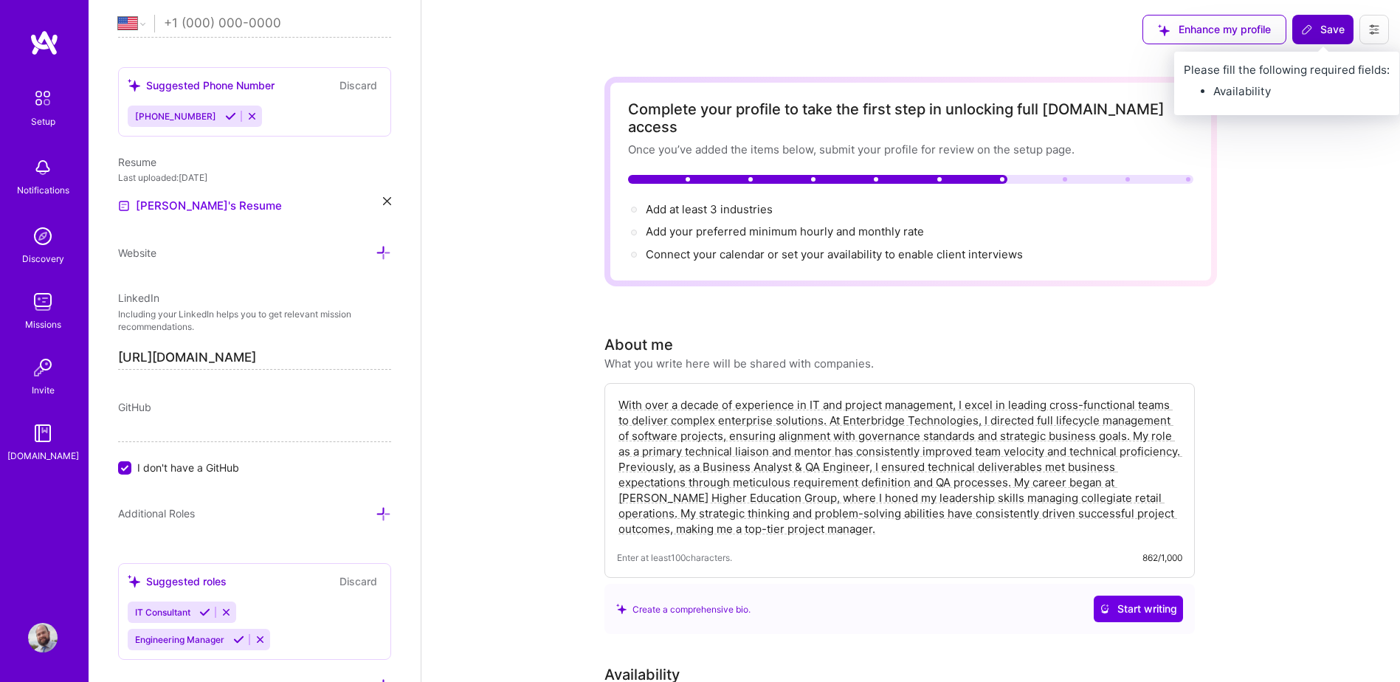
click at [1311, 35] on span "Save" at bounding box center [1323, 29] width 44 height 15
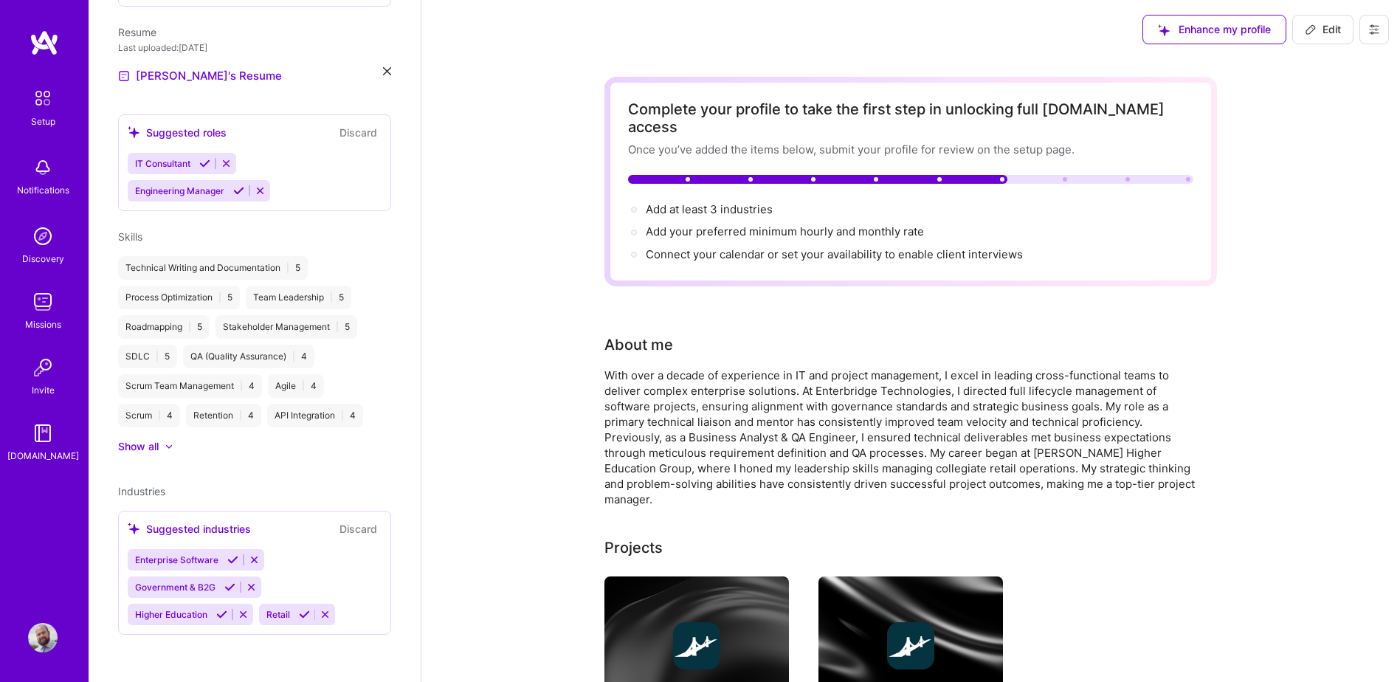
scroll to position [338, 0]
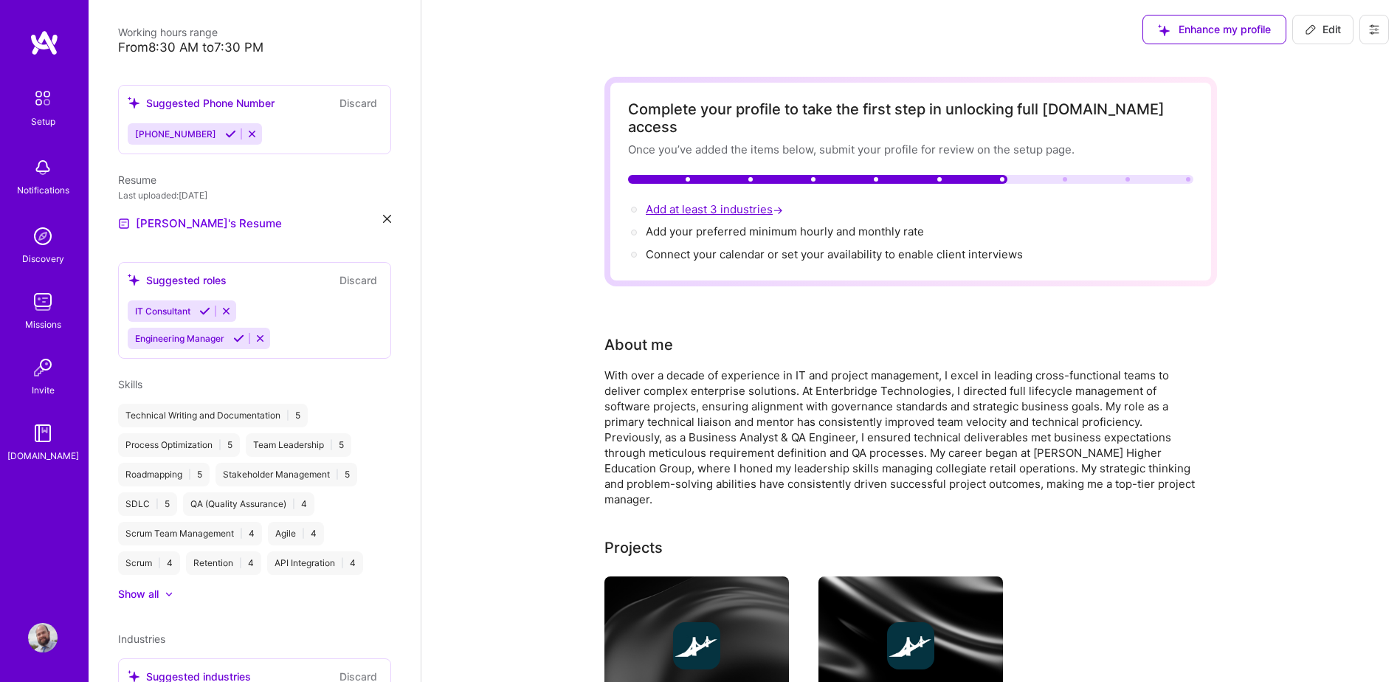
click at [688, 202] on span "Add at least 3 industries →" at bounding box center [716, 209] width 140 height 14
select select "US"
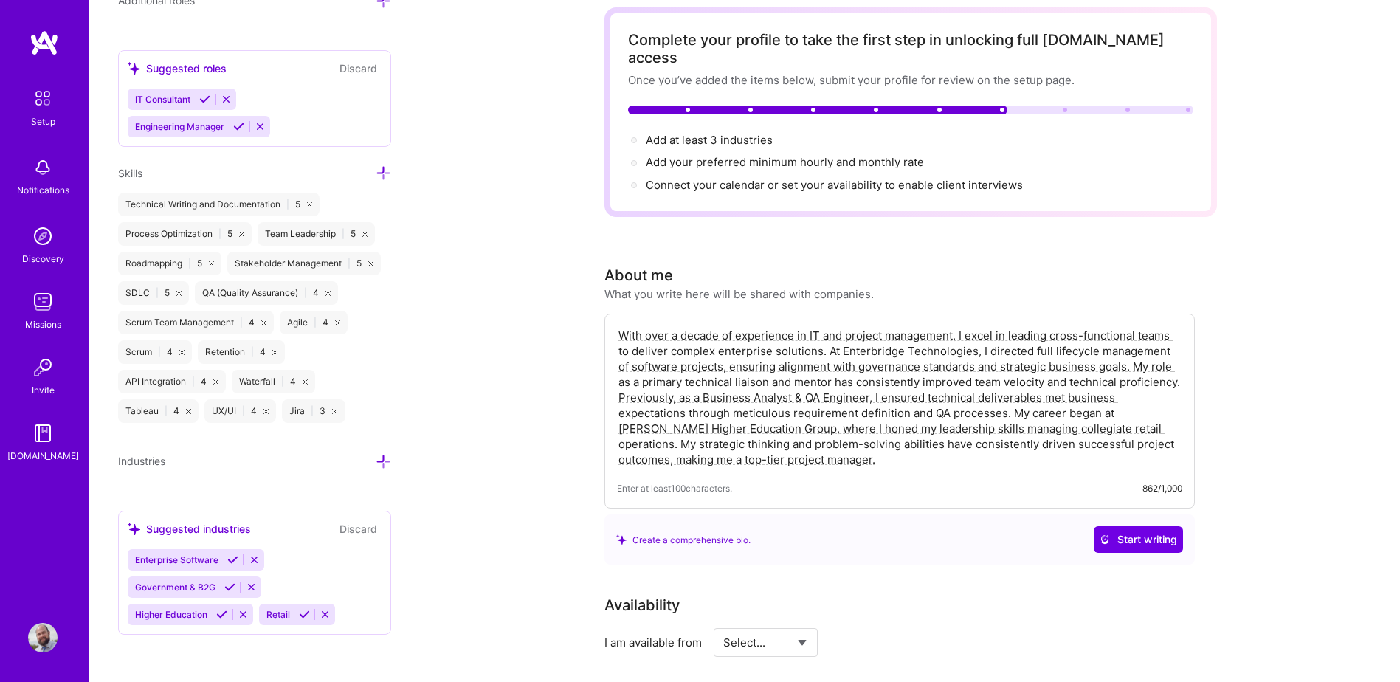
scroll to position [74, 0]
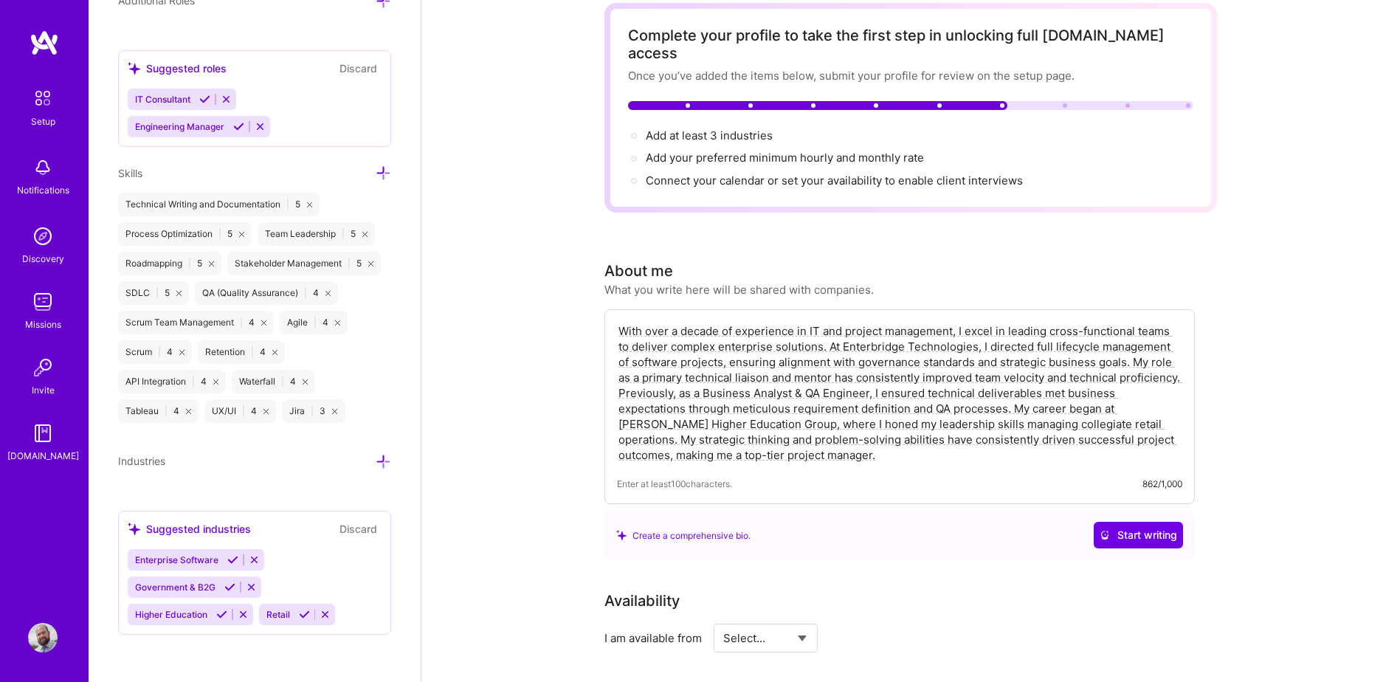
click at [233, 558] on icon at bounding box center [232, 559] width 11 height 11
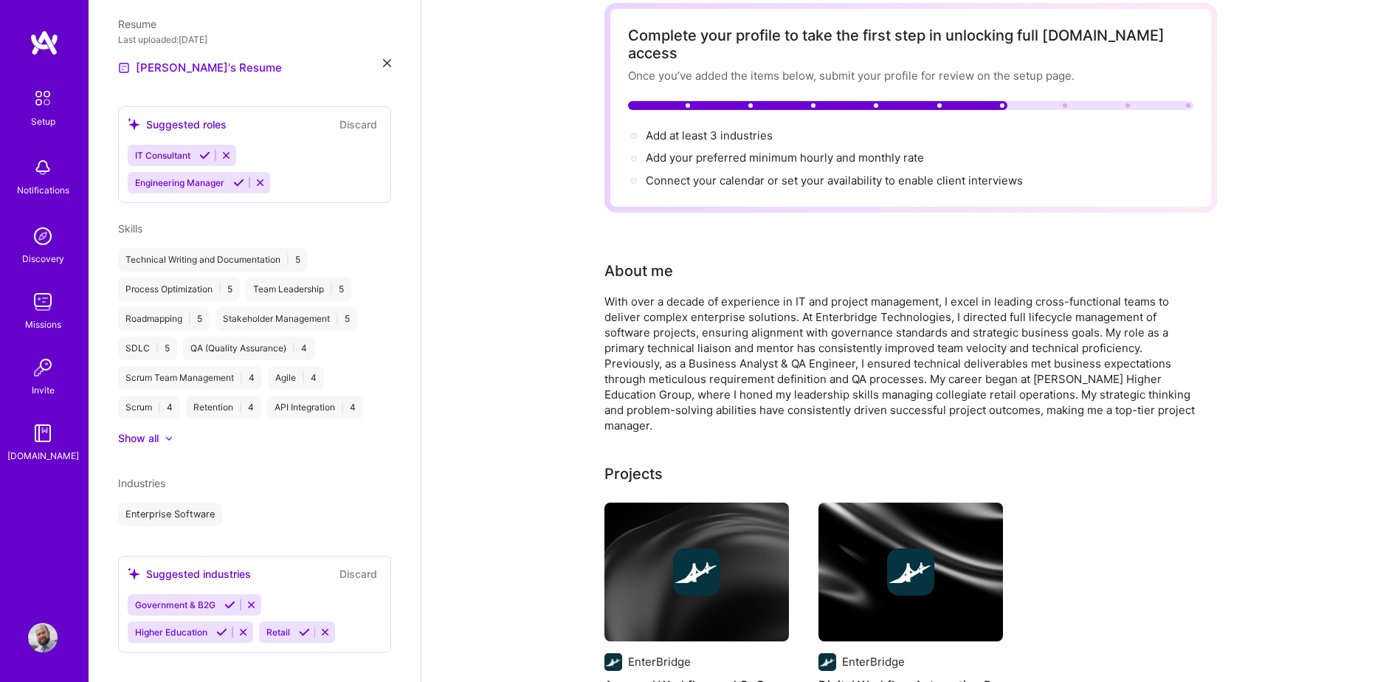
click at [230, 599] on icon at bounding box center [229, 604] width 11 height 11
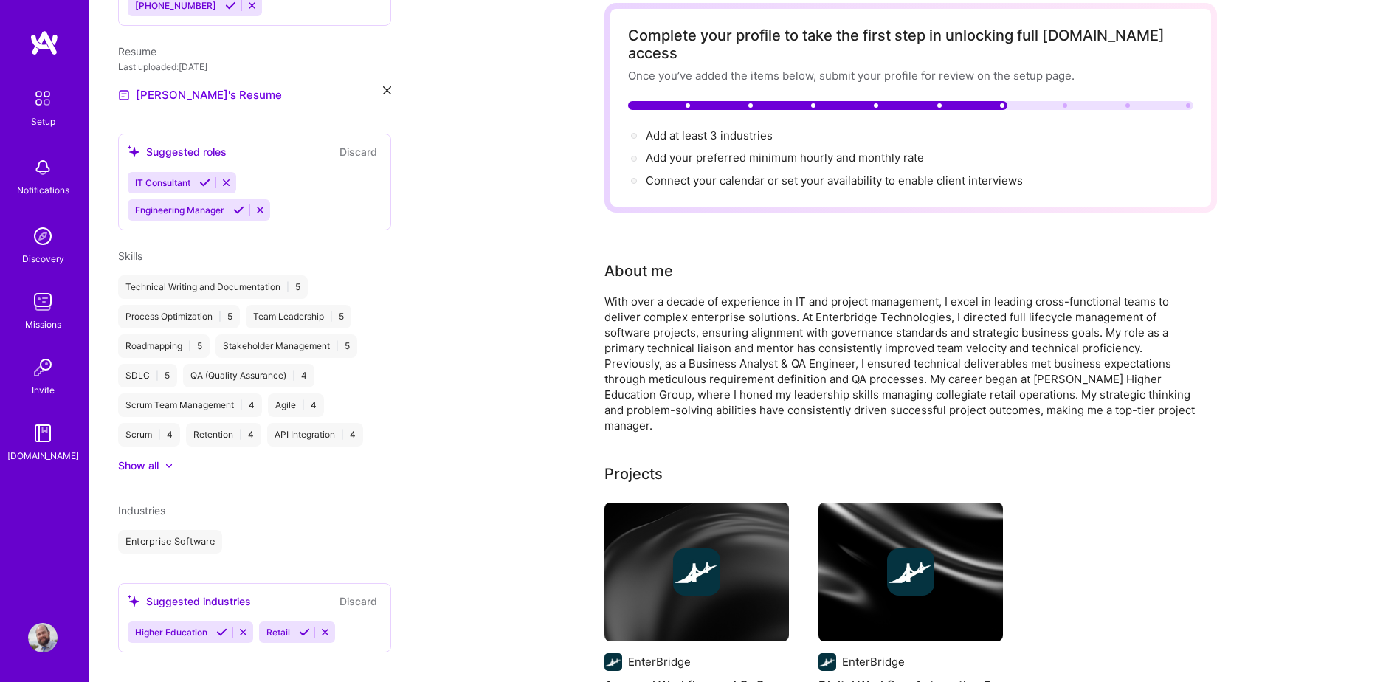
click at [217, 627] on icon at bounding box center [221, 632] width 11 height 11
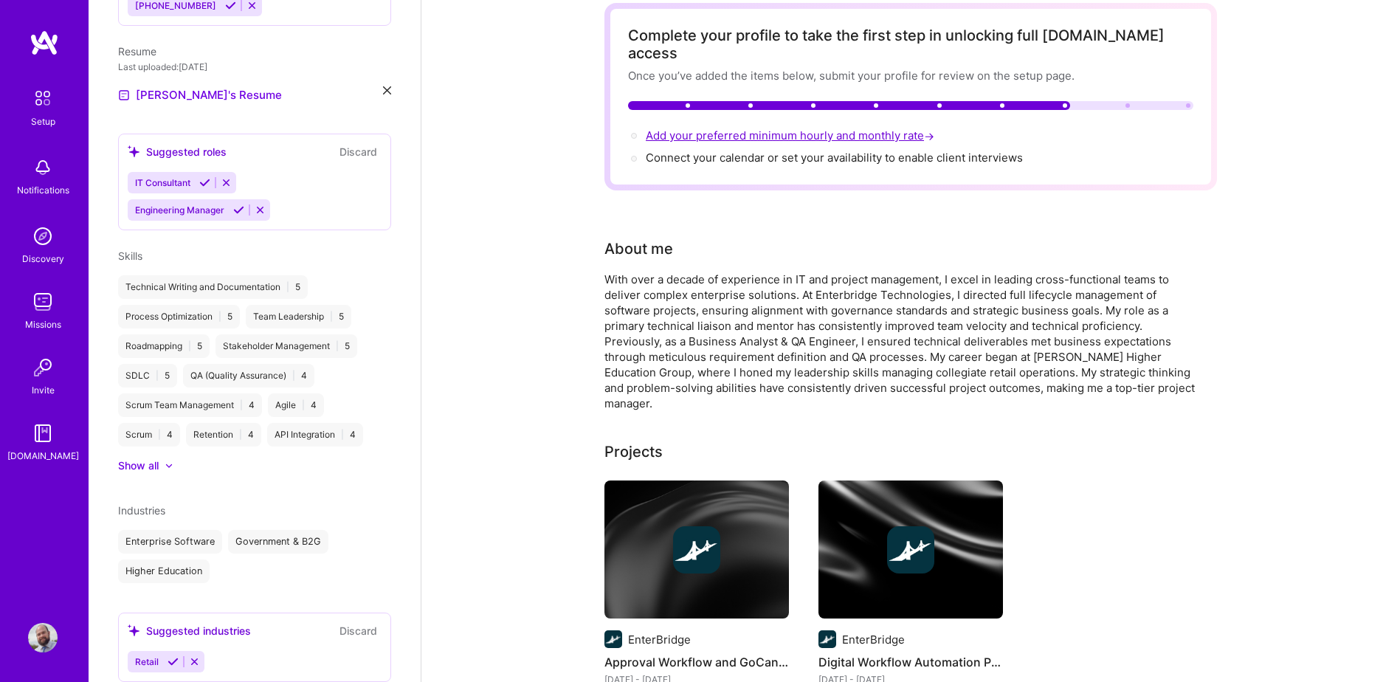
click at [779, 128] on span "Add your preferred minimum hourly and monthly rate →" at bounding box center [791, 135] width 291 height 14
select select "US"
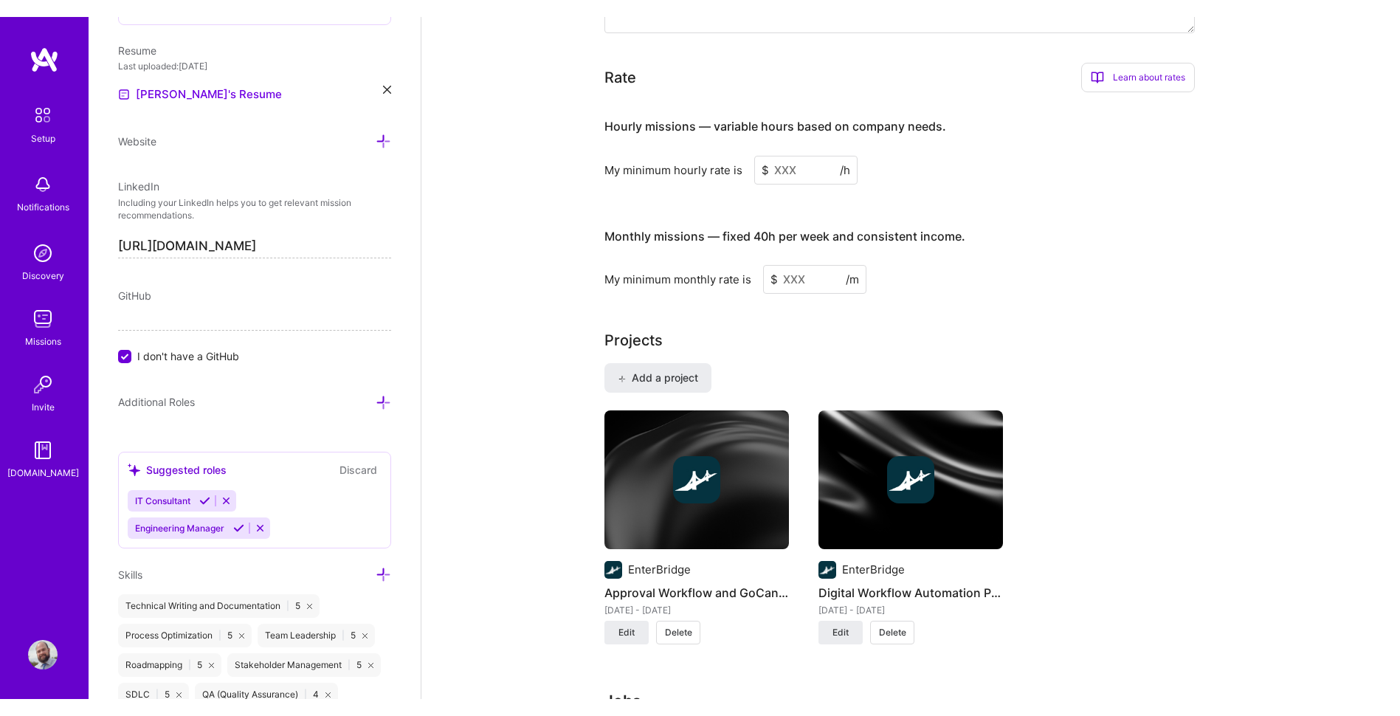
scroll to position [900, 0]
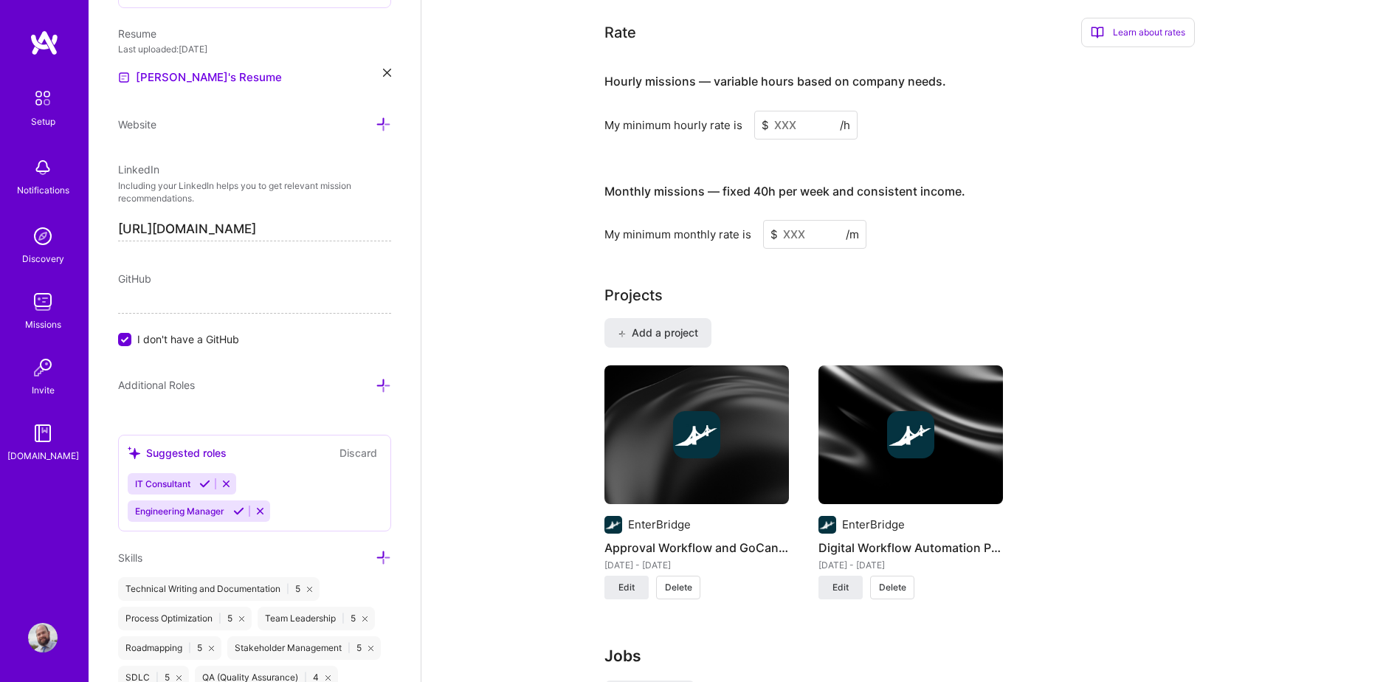
click at [791, 112] on input at bounding box center [805, 125] width 103 height 29
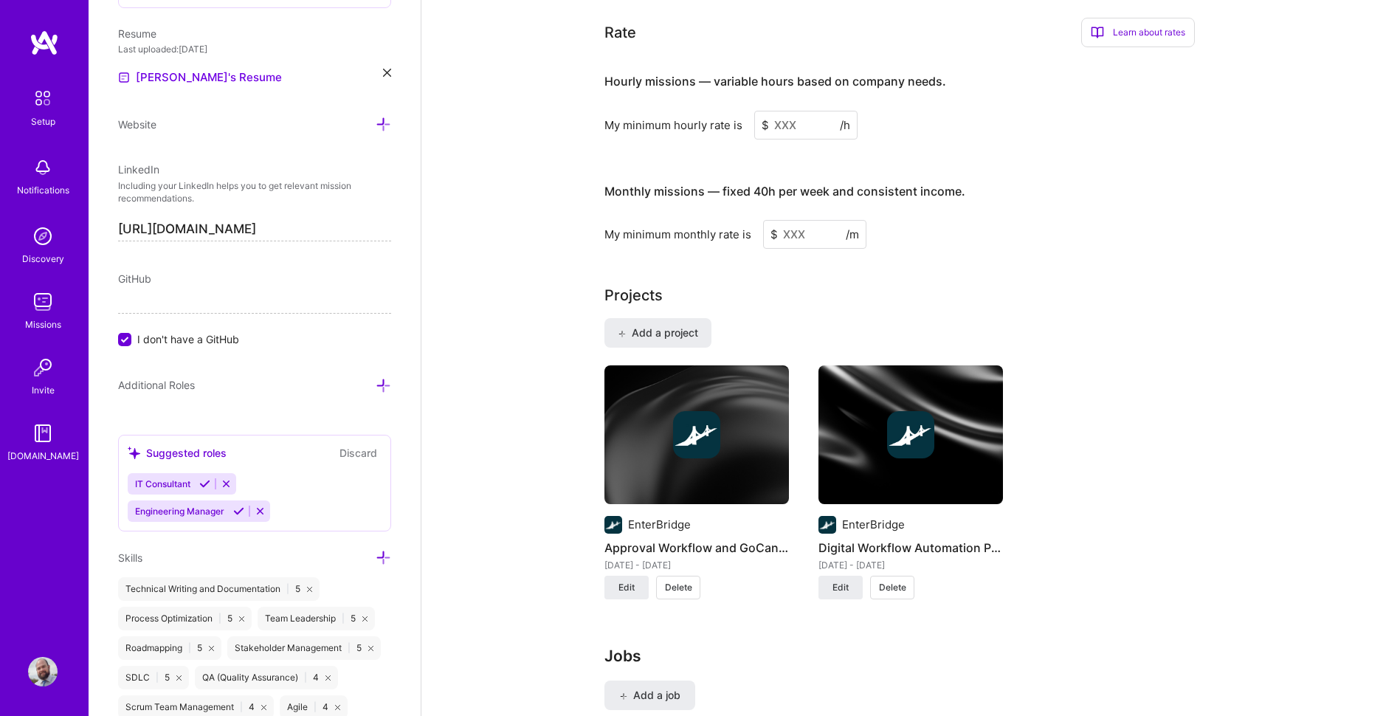
drag, startPoint x: 797, startPoint y: 106, endPoint x: 762, endPoint y: 104, distance: 35.5
click at [762, 111] on div "$ /h" at bounding box center [805, 125] width 103 height 29
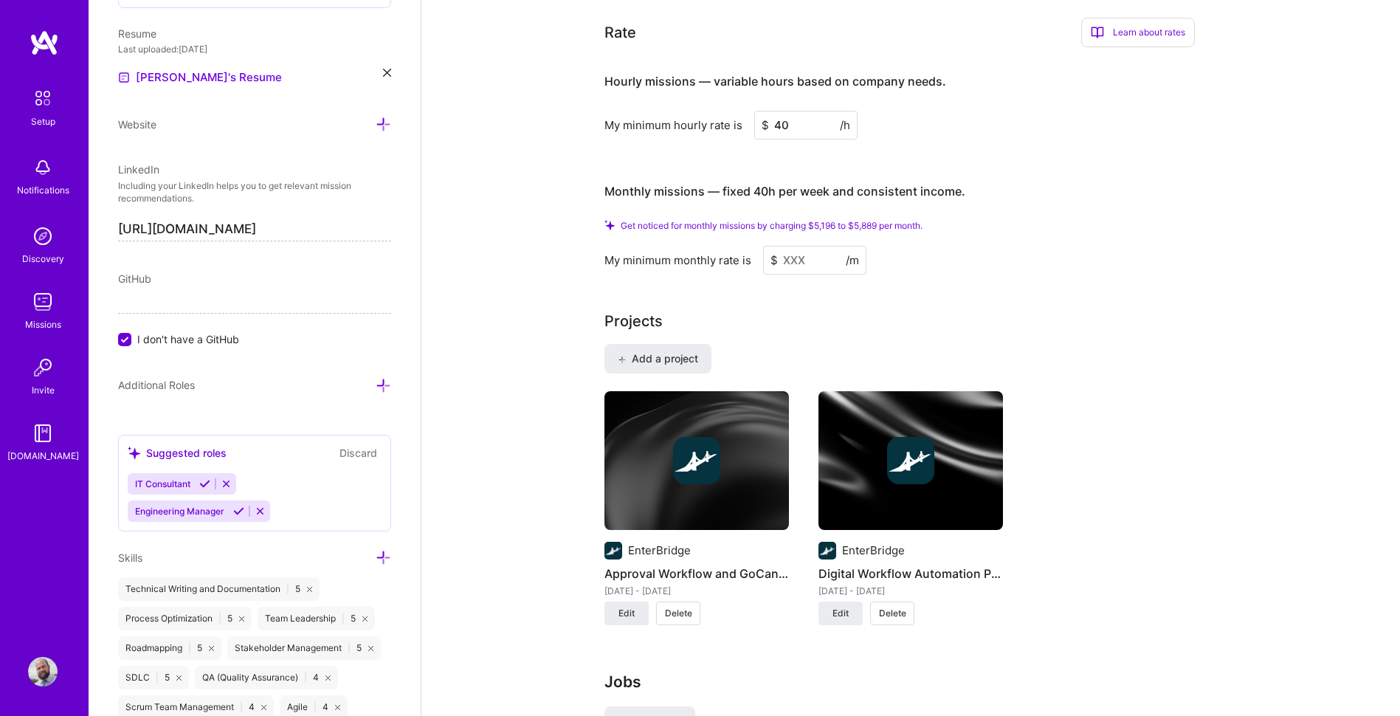
type input "40"
click at [809, 246] on input at bounding box center [814, 260] width 103 height 29
click at [798, 246] on input at bounding box center [814, 260] width 103 height 29
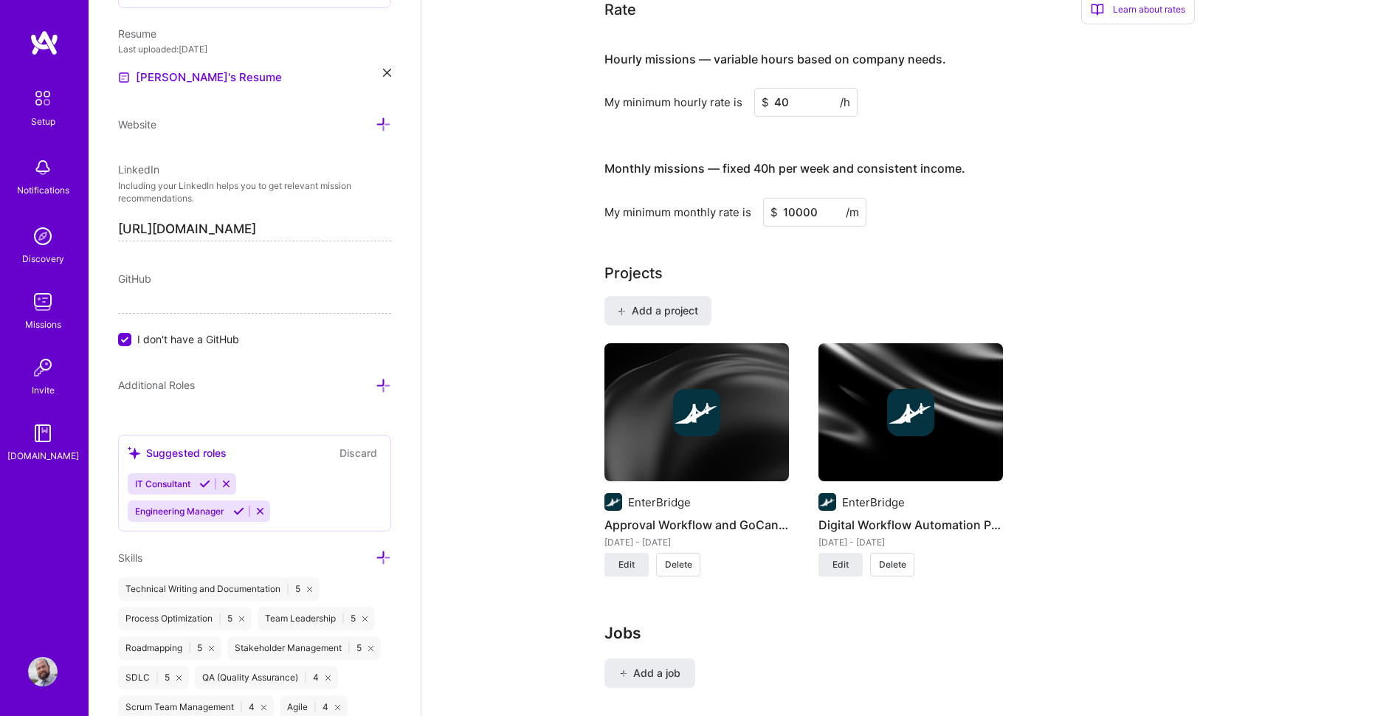
click at [798, 198] on input "10000" at bounding box center [814, 212] width 103 height 29
type input "10000"
click at [886, 209] on div "Complete your profile to take the first step in unlocking full [DOMAIN_NAME] ac…" at bounding box center [910, 404] width 612 height 2456
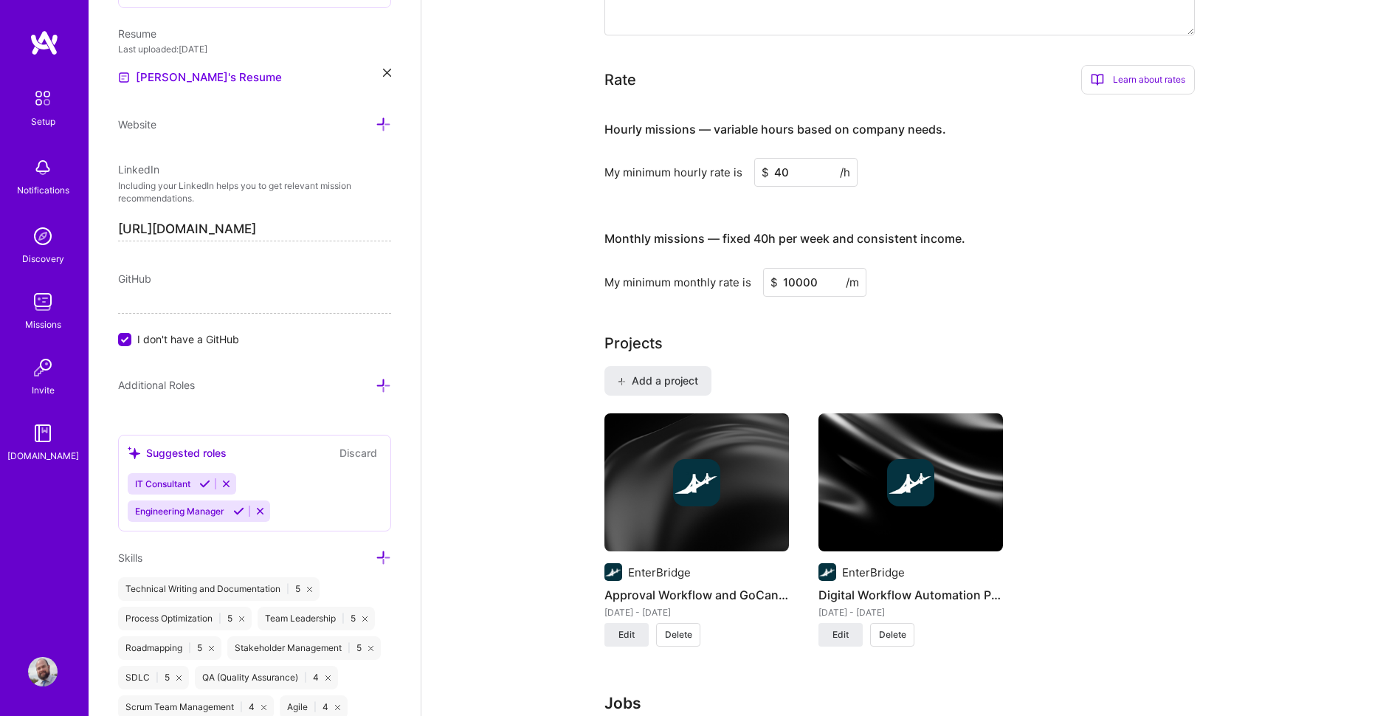
scroll to position [826, 0]
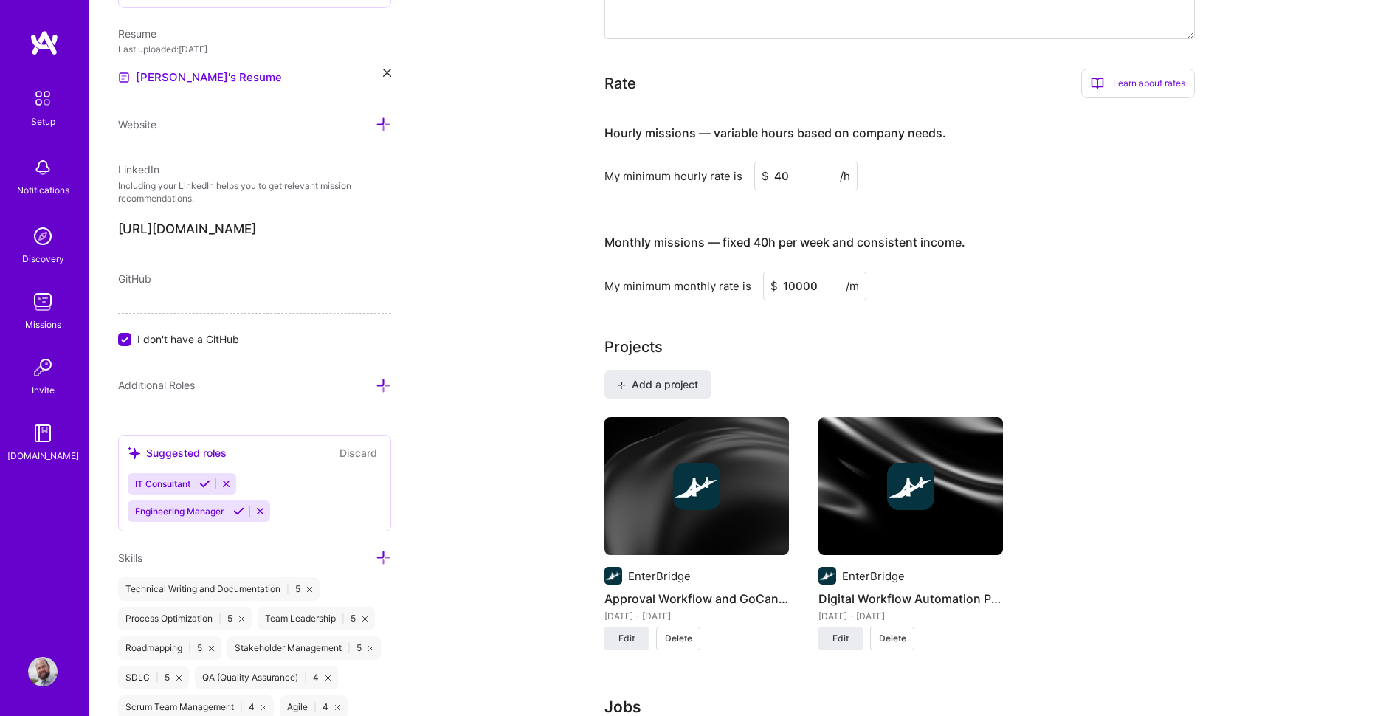
click at [782, 163] on input "40" at bounding box center [805, 176] width 103 height 29
type input "41"
click at [1133, 237] on h3 "Monthly missions — fixed 40h per week and consistent income." at bounding box center [899, 243] width 590 height 46
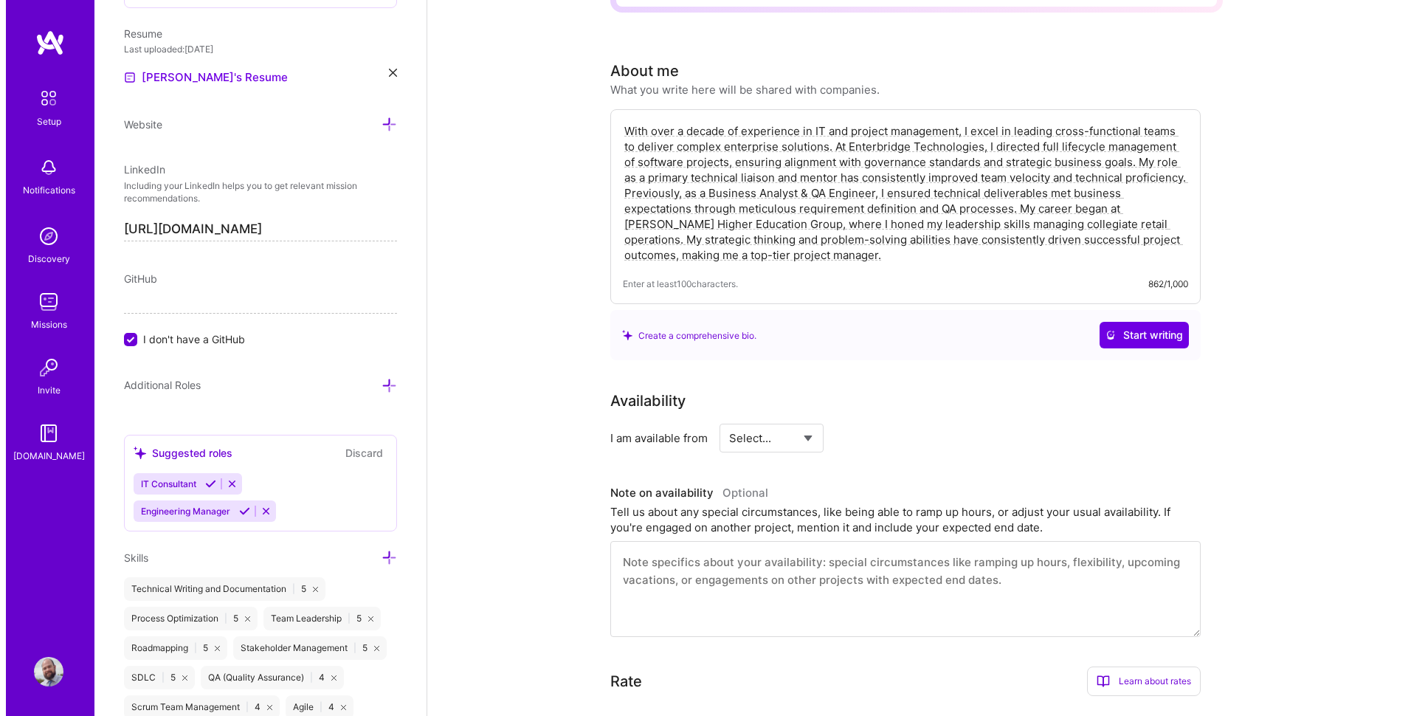
scroll to position [0, 0]
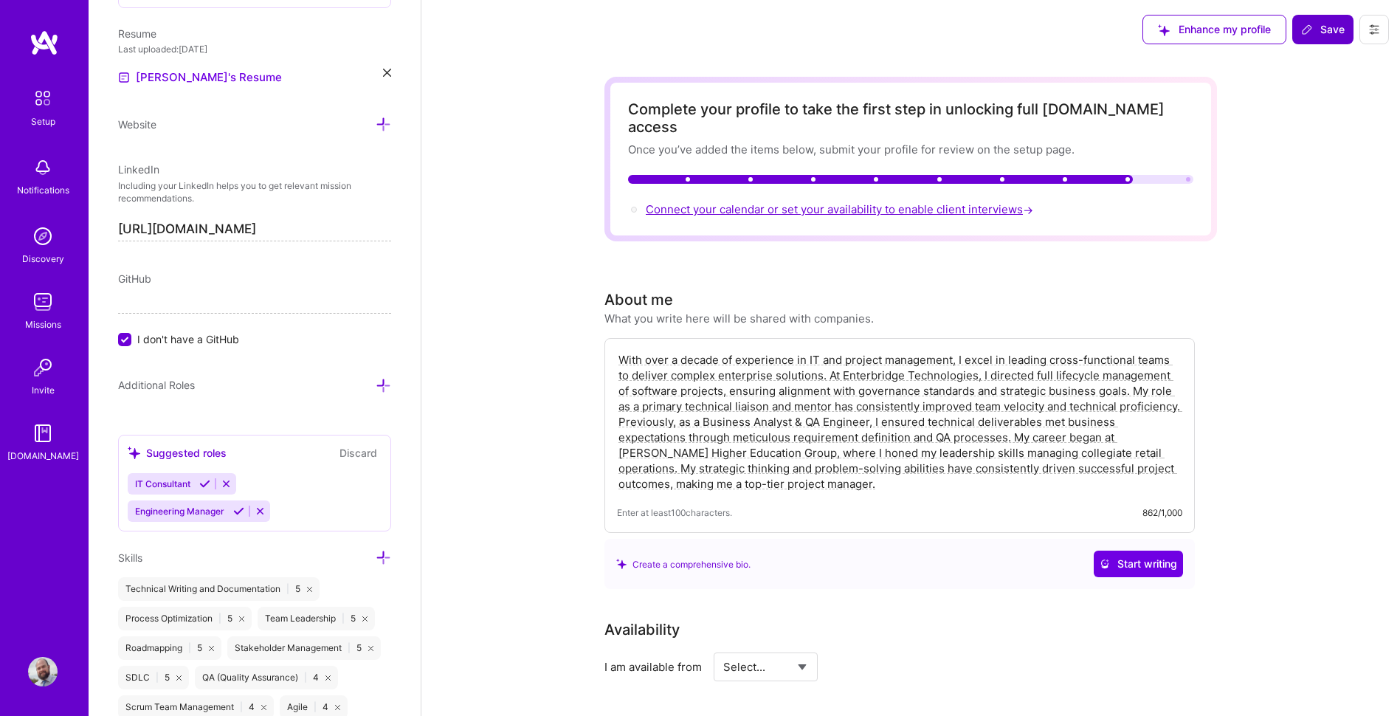
click at [698, 202] on span "Connect your calendar or set your availability to enable client interviews →" at bounding box center [841, 209] width 390 height 14
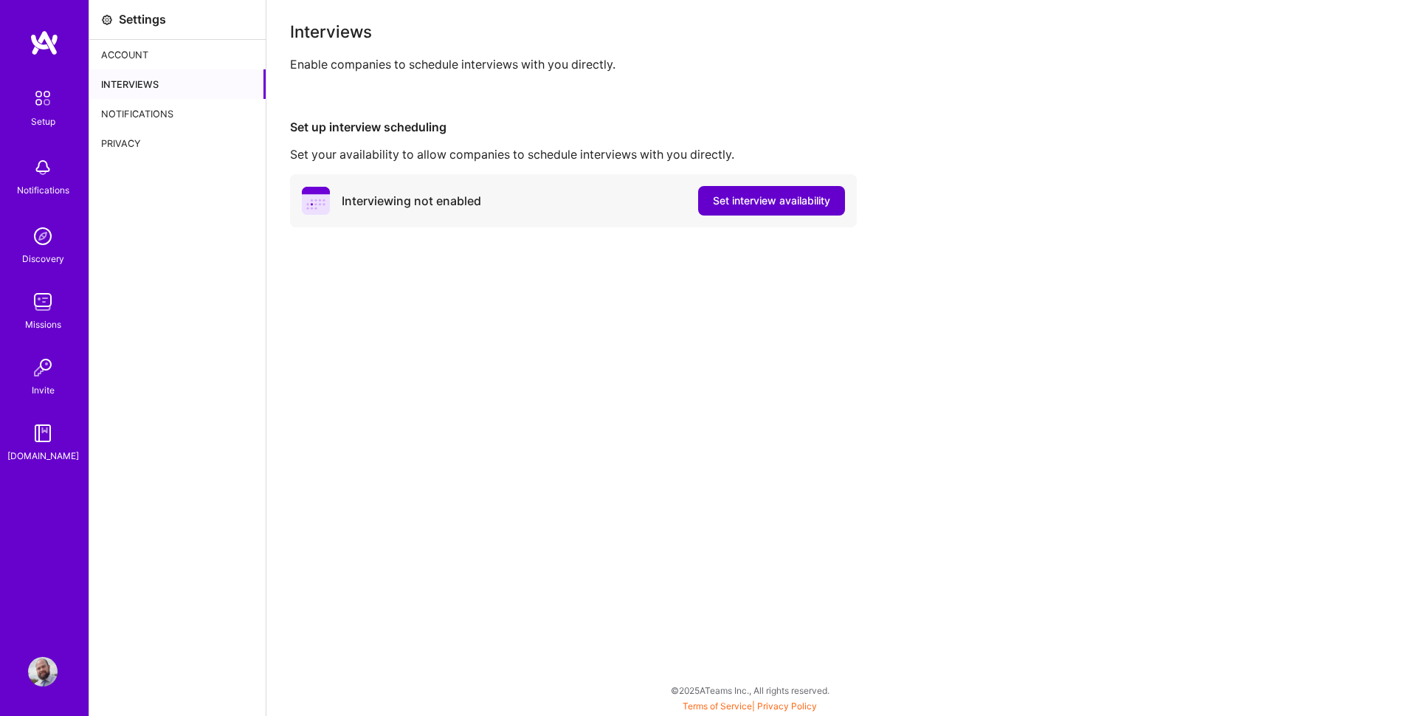
click at [719, 207] on span "Set interview availability" at bounding box center [771, 200] width 117 height 15
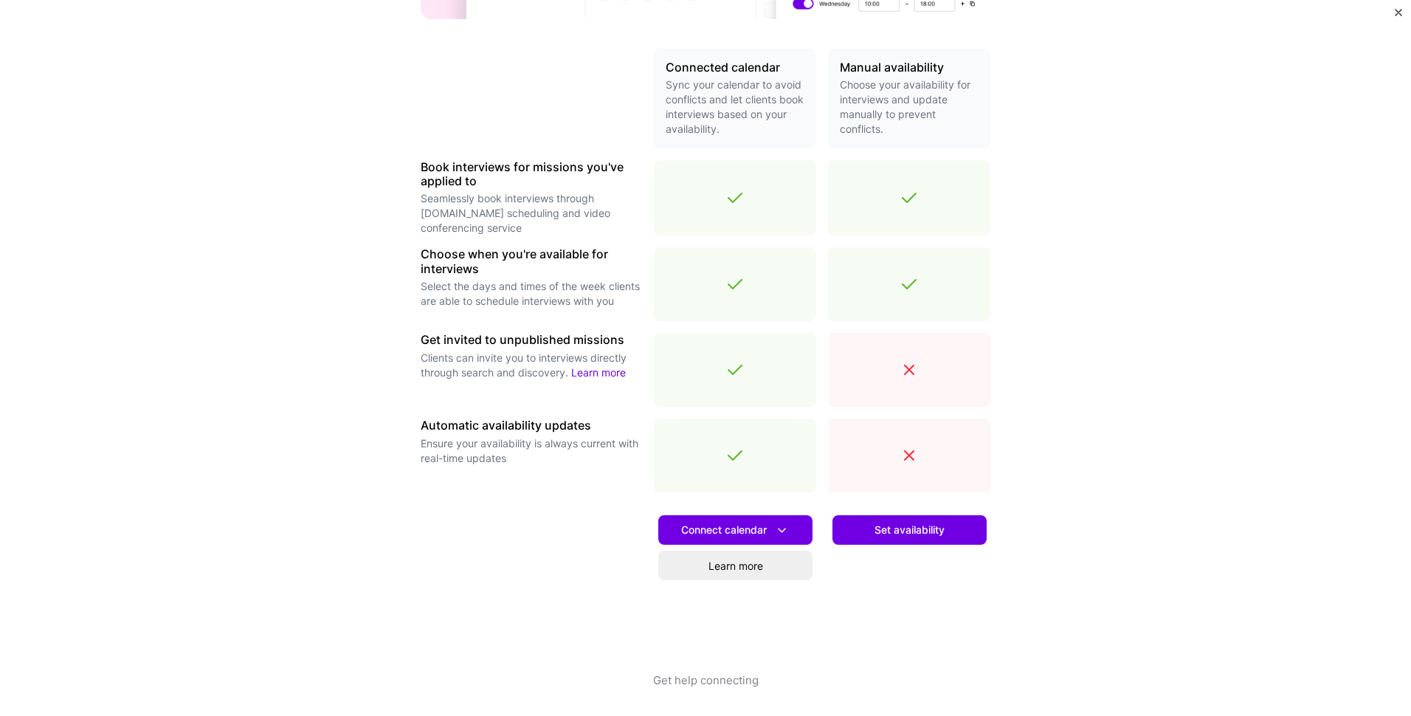
scroll to position [318, 0]
click at [874, 532] on span "Set availability" at bounding box center [909, 528] width 70 height 15
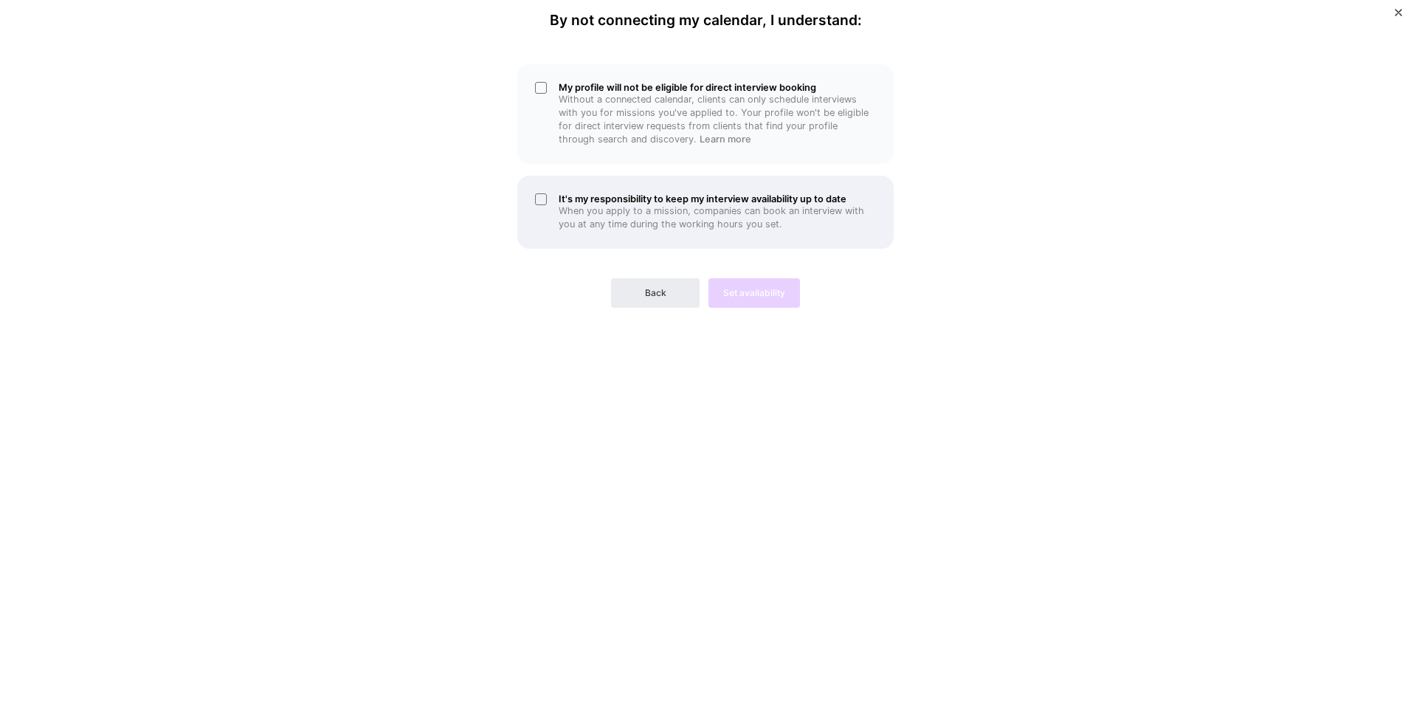
click at [542, 200] on div "It's my responsibility to keep my interview availability up to date When you ap…" at bounding box center [705, 212] width 376 height 73
click at [537, 88] on div "My profile will not be eligible for direct interview booking Without a connecte…" at bounding box center [705, 114] width 376 height 100
click at [742, 289] on span "Set availability" at bounding box center [754, 292] width 62 height 13
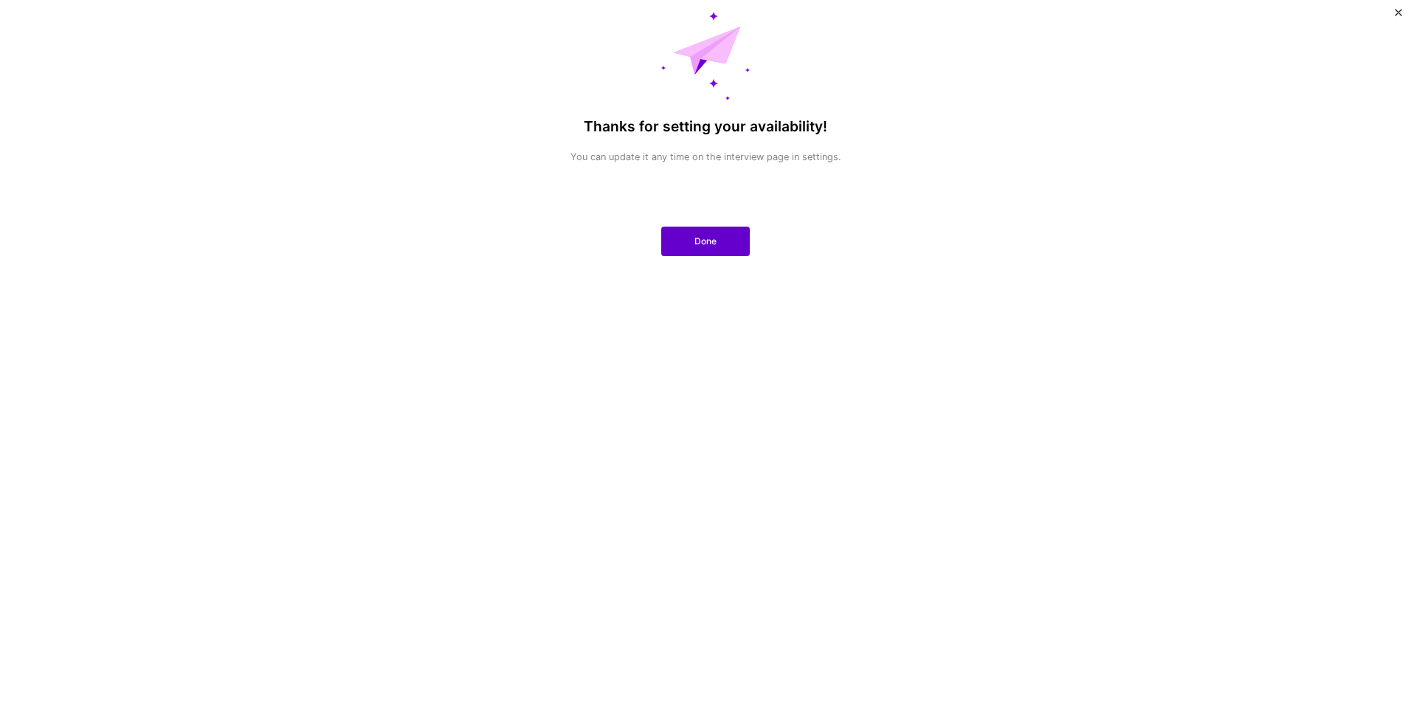
click at [705, 235] on span "Done" at bounding box center [705, 241] width 22 height 13
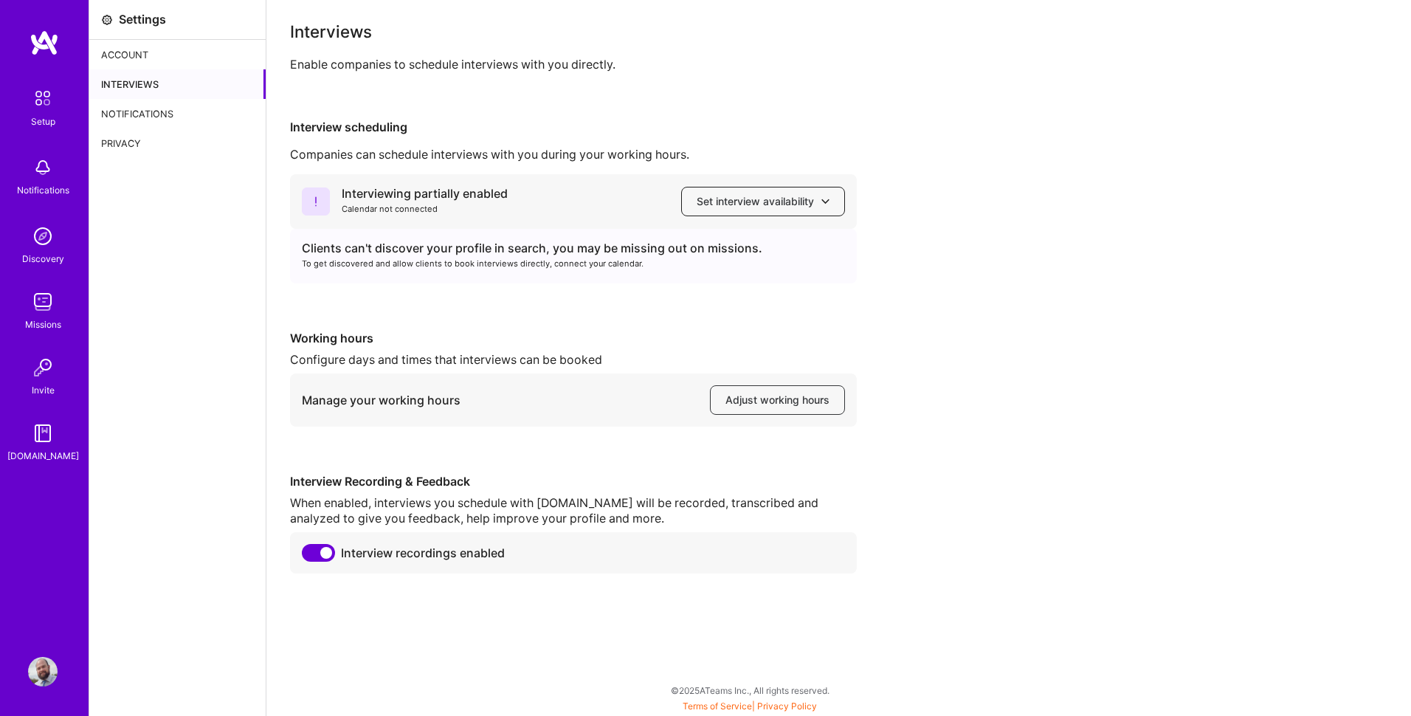
click at [775, 204] on span "Set interview availability" at bounding box center [763, 201] width 133 height 15
click at [388, 255] on div "Clients can't discover your profile in search, you may be missing out on missio…" at bounding box center [573, 248] width 543 height 15
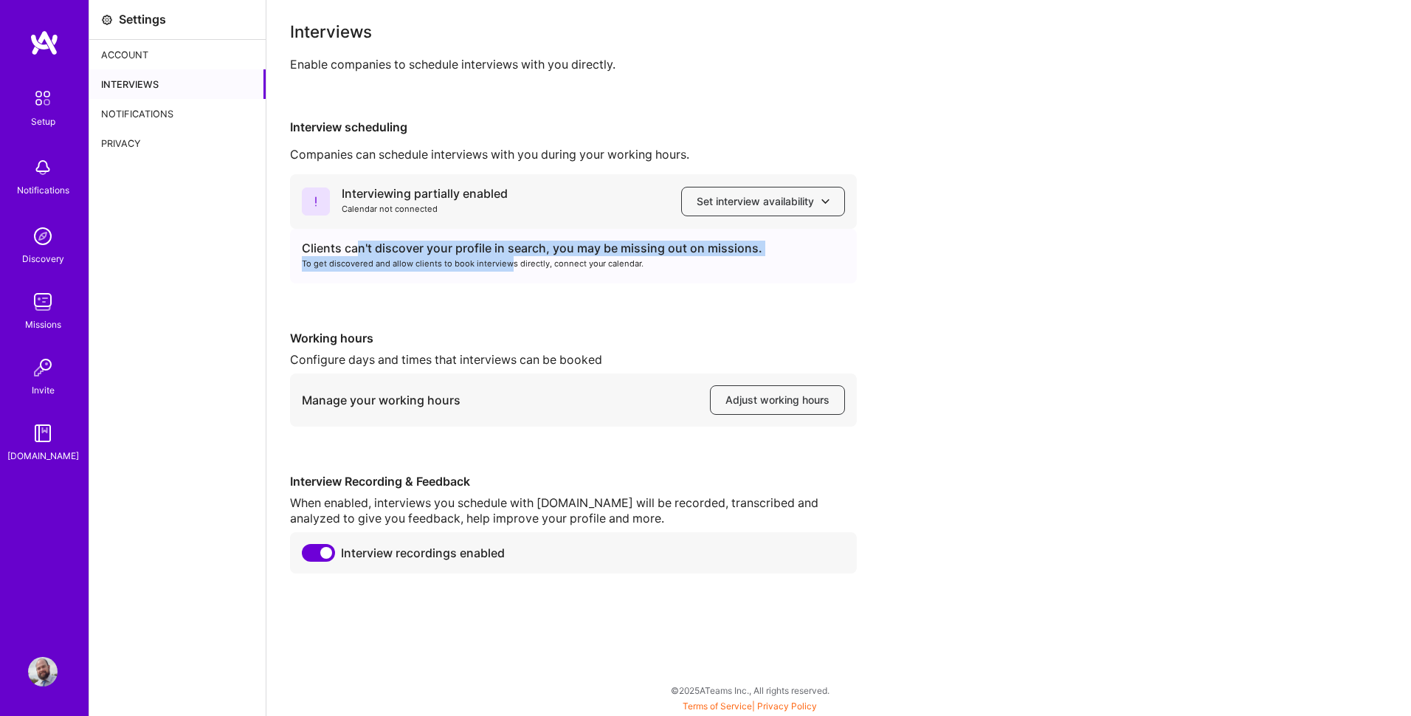
drag, startPoint x: 362, startPoint y: 249, endPoint x: 511, endPoint y: 263, distance: 149.8
click at [511, 263] on div "Clients can't discover your profile in search, you may be missing out on missio…" at bounding box center [573, 256] width 567 height 55
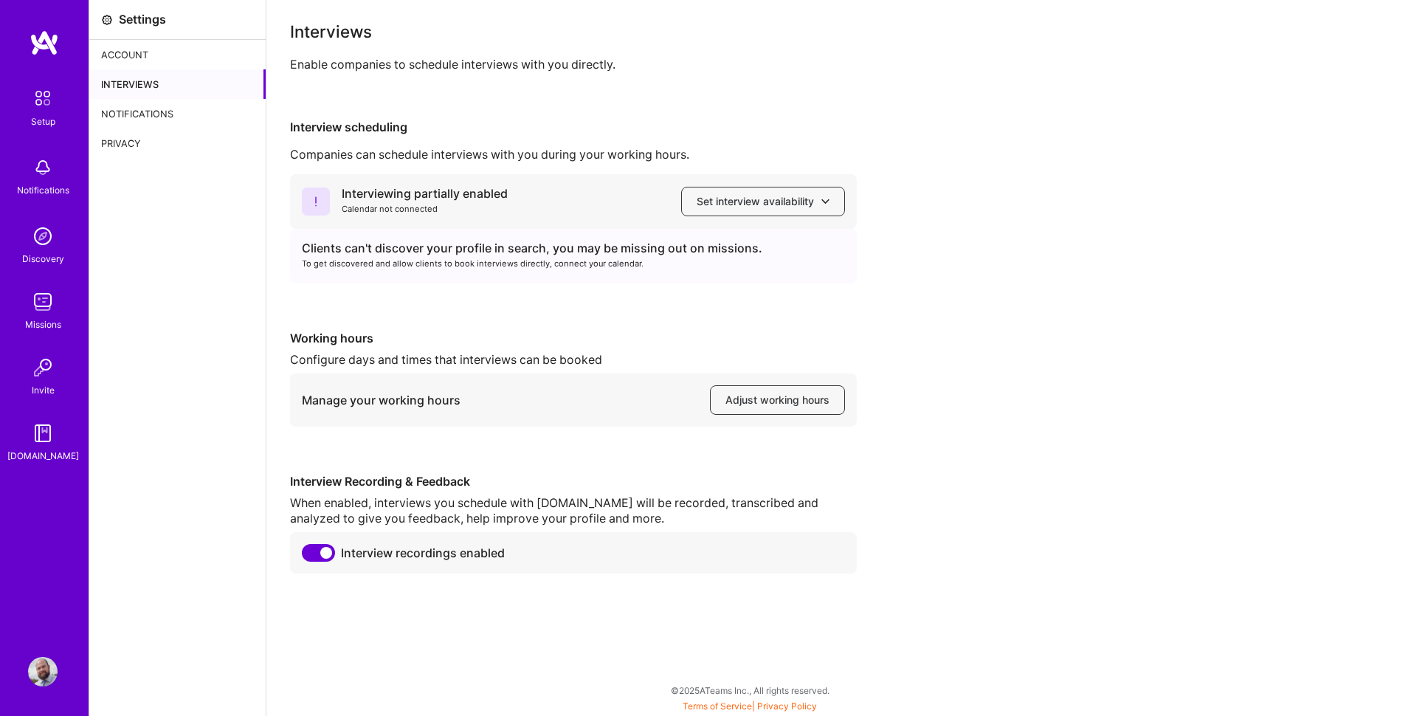
drag, startPoint x: 511, startPoint y: 263, endPoint x: 527, endPoint y: 265, distance: 16.3
click at [518, 265] on div "To get discovered and allow clients to book interviews directly, connect your c…" at bounding box center [573, 263] width 543 height 15
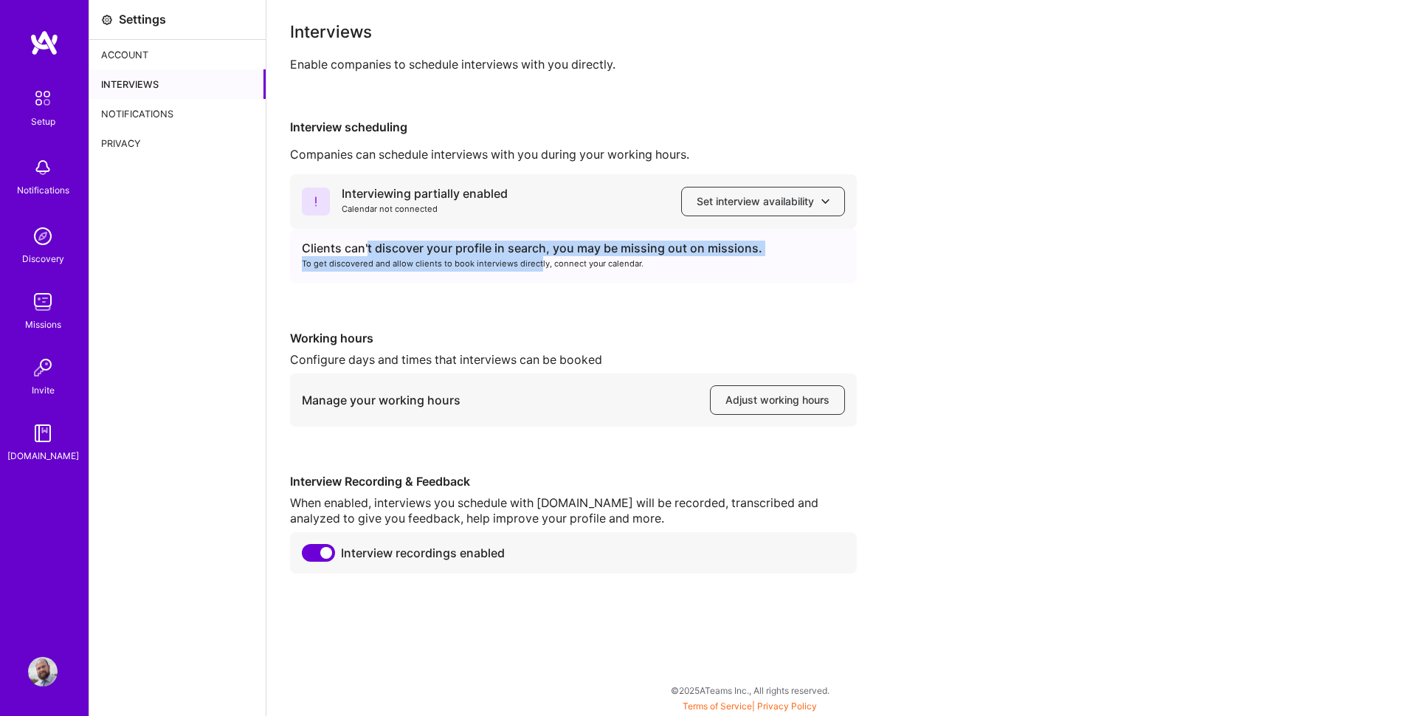
drag, startPoint x: 537, startPoint y: 266, endPoint x: 366, endPoint y: 255, distance: 171.6
click at [366, 255] on div "Clients can't discover your profile in search, you may be missing out on missio…" at bounding box center [573, 256] width 567 height 55
click at [366, 255] on div "Clients can't discover your profile in search, you may be missing out on missio…" at bounding box center [573, 248] width 543 height 15
drag, startPoint x: 416, startPoint y: 255, endPoint x: 589, endPoint y: 266, distance: 173.1
click at [589, 266] on div "Clients can't discover your profile in search, you may be missing out on missio…" at bounding box center [573, 256] width 567 height 55
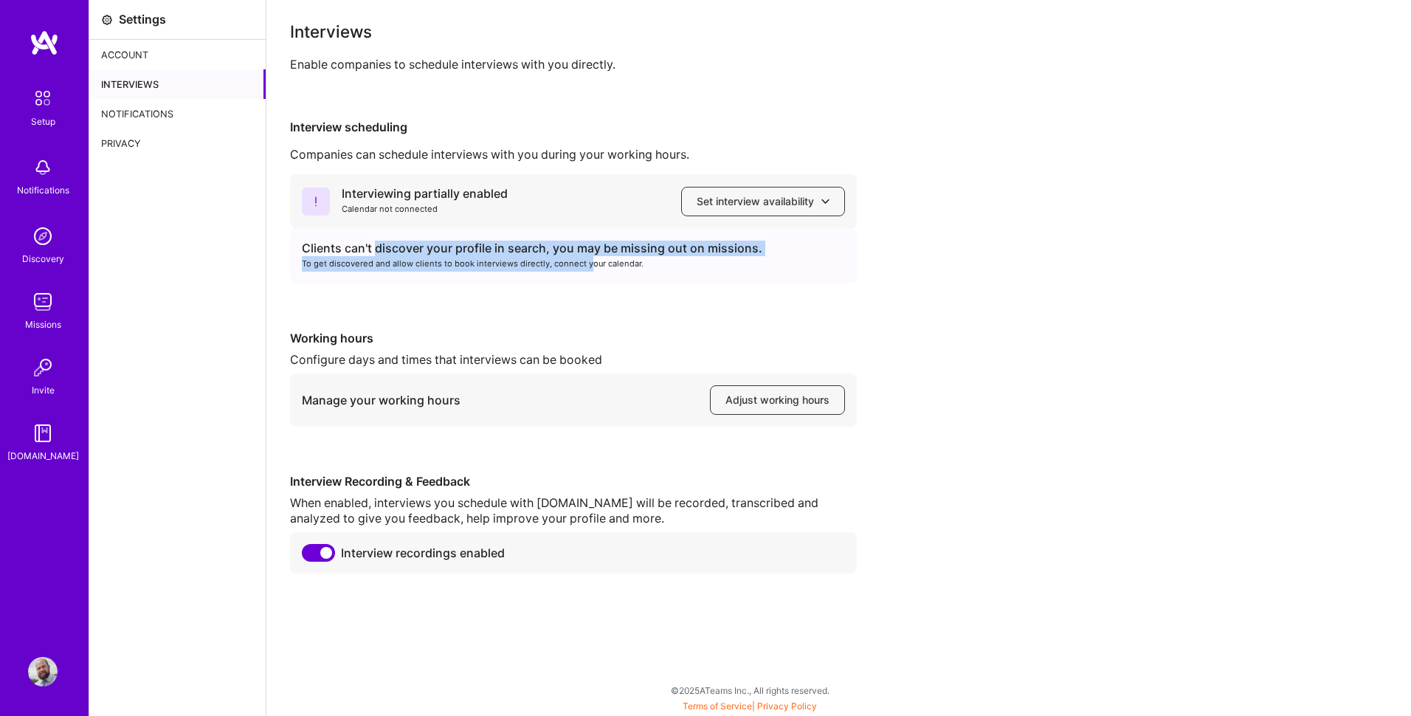
click at [589, 266] on div "To get discovered and allow clients to book interviews directly, connect your c…" at bounding box center [573, 263] width 543 height 15
drag, startPoint x: 595, startPoint y: 268, endPoint x: 360, endPoint y: 250, distance: 235.3
click at [360, 250] on div "Clients can't discover your profile in search, you may be missing out on missio…" at bounding box center [573, 256] width 567 height 55
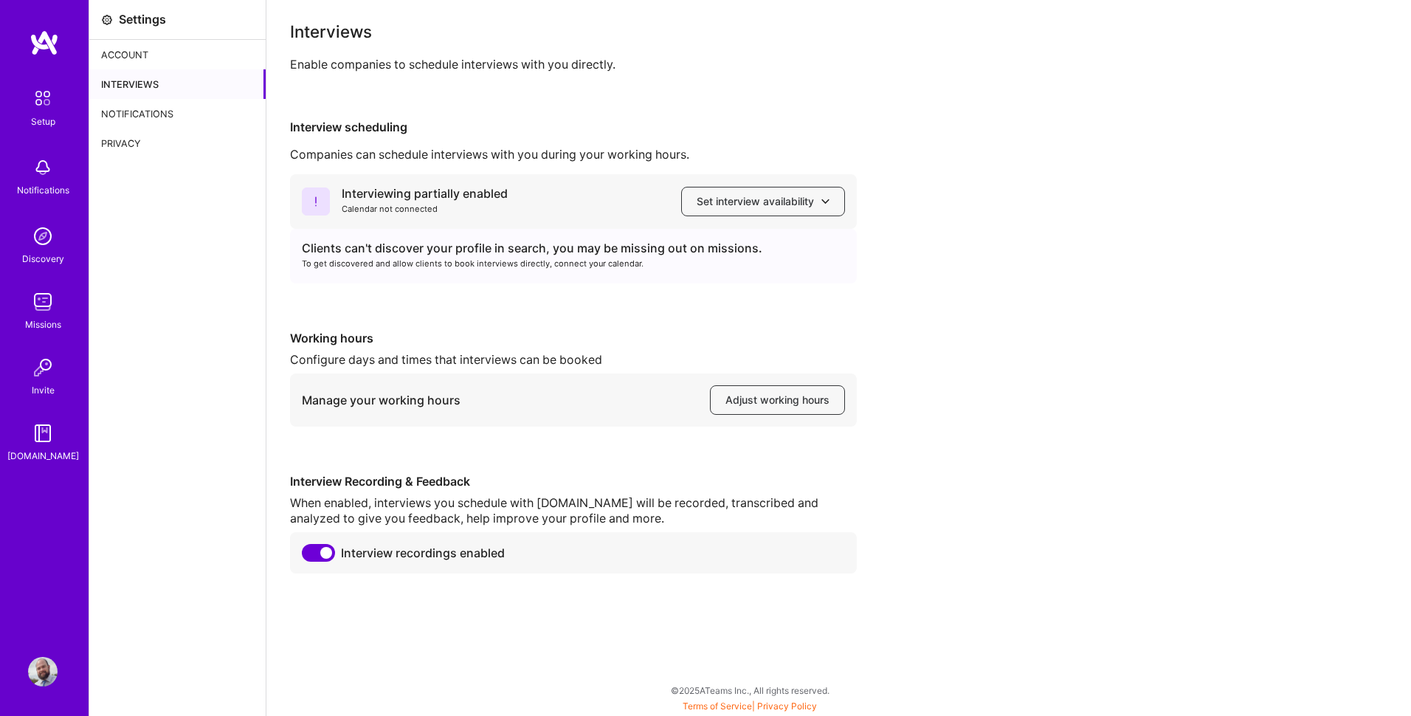
drag, startPoint x: 360, startPoint y: 250, endPoint x: 353, endPoint y: 253, distance: 7.9
click at [353, 253] on div "Clients can't discover your profile in search, you may be missing out on missio…" at bounding box center [573, 248] width 543 height 15
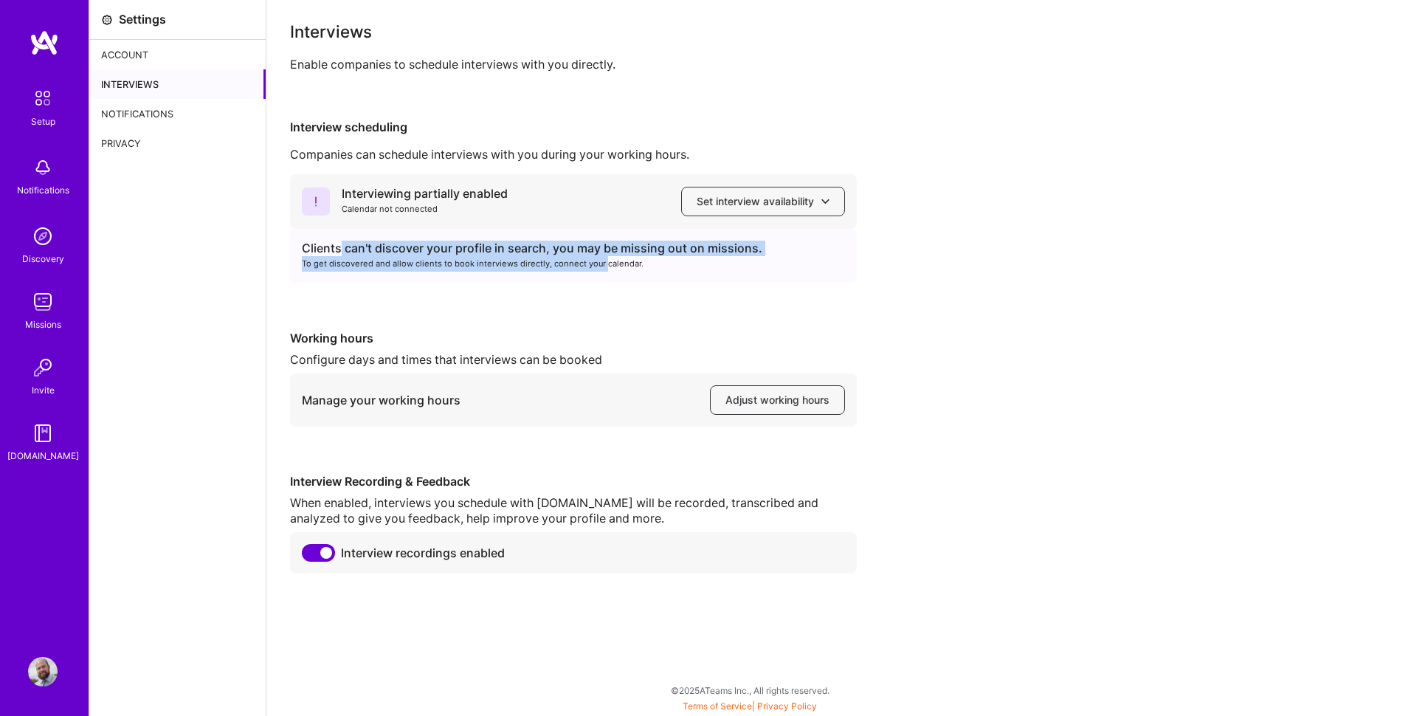
drag, startPoint x: 342, startPoint y: 253, endPoint x: 604, endPoint y: 271, distance: 261.8
click at [604, 271] on div "Clients can't discover your profile in search, you may be missing out on missio…" at bounding box center [573, 256] width 567 height 55
drag, startPoint x: 604, startPoint y: 271, endPoint x: 581, endPoint y: 268, distance: 22.3
click at [574, 272] on div "Clients can't discover your profile in search, you may be missing out on missio…" at bounding box center [573, 256] width 567 height 55
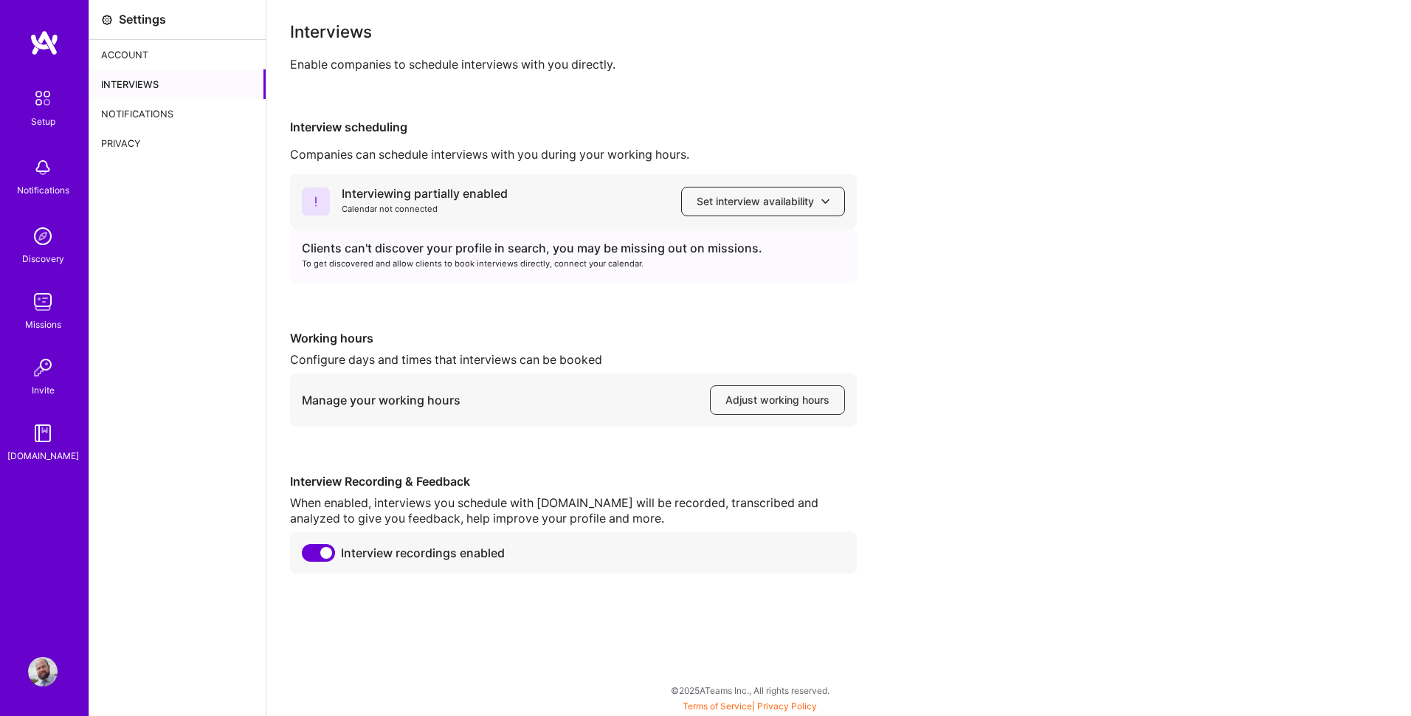
click at [747, 212] on button "Set interview availability" at bounding box center [763, 202] width 164 height 30
click at [738, 244] on button "Google calendar" at bounding box center [749, 243] width 192 height 39
click at [739, 402] on span "Adjust working hours" at bounding box center [777, 400] width 104 height 15
click at [813, 194] on span "Set interview availability" at bounding box center [763, 201] width 133 height 15
click at [955, 224] on div "Interviewing partially enabled Calendar not connected Set interview availabilit…" at bounding box center [838, 373] width 1097 height 399
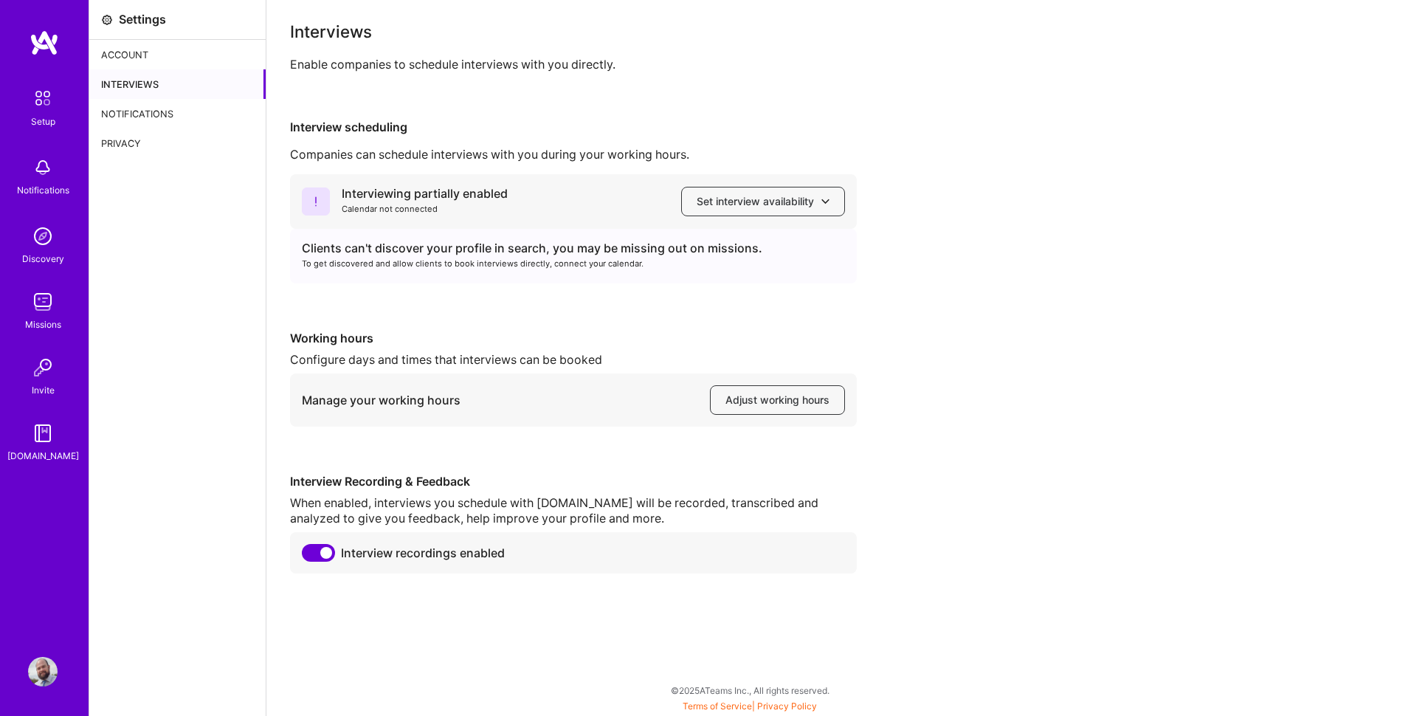
click at [362, 461] on div "Interviewing partially enabled Calendar not connected Set interview availabilit…" at bounding box center [838, 373] width 1097 height 399
click at [112, 49] on div "Account" at bounding box center [177, 55] width 176 height 30
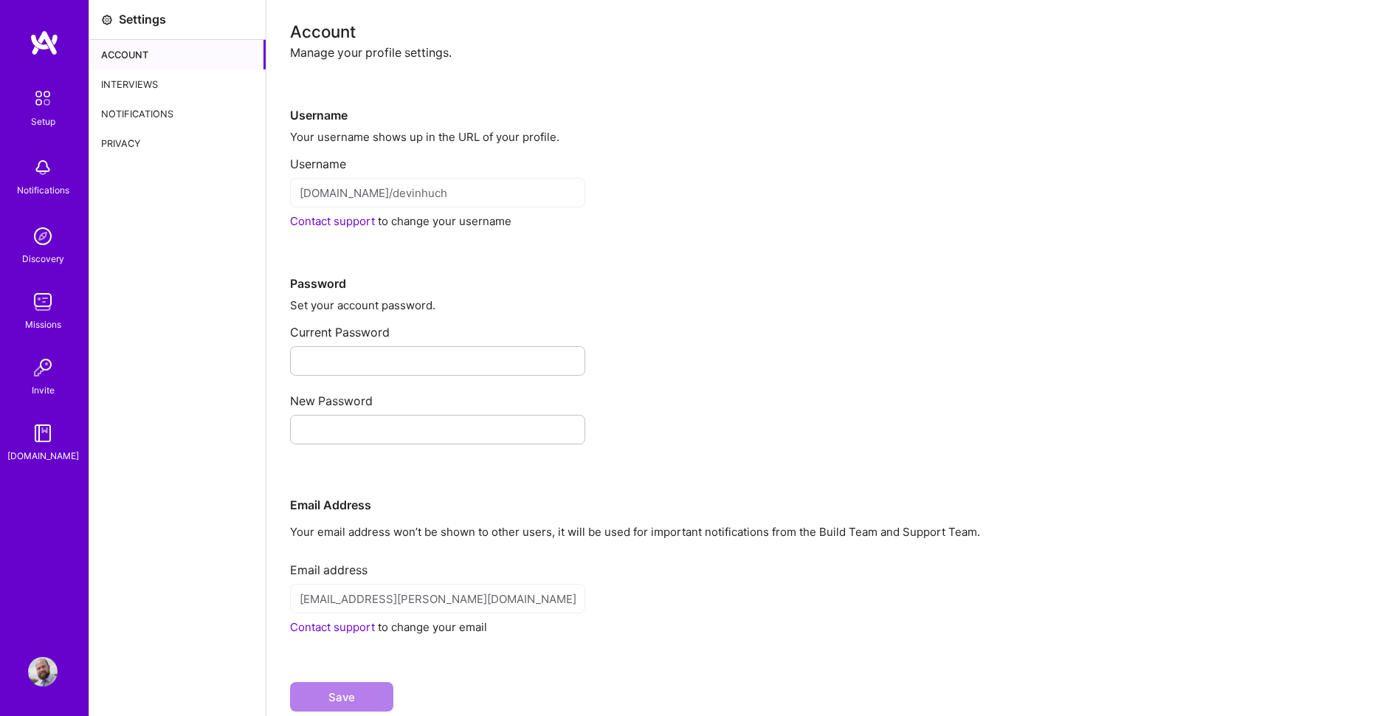
click at [38, 289] on img at bounding box center [43, 302] width 30 height 30
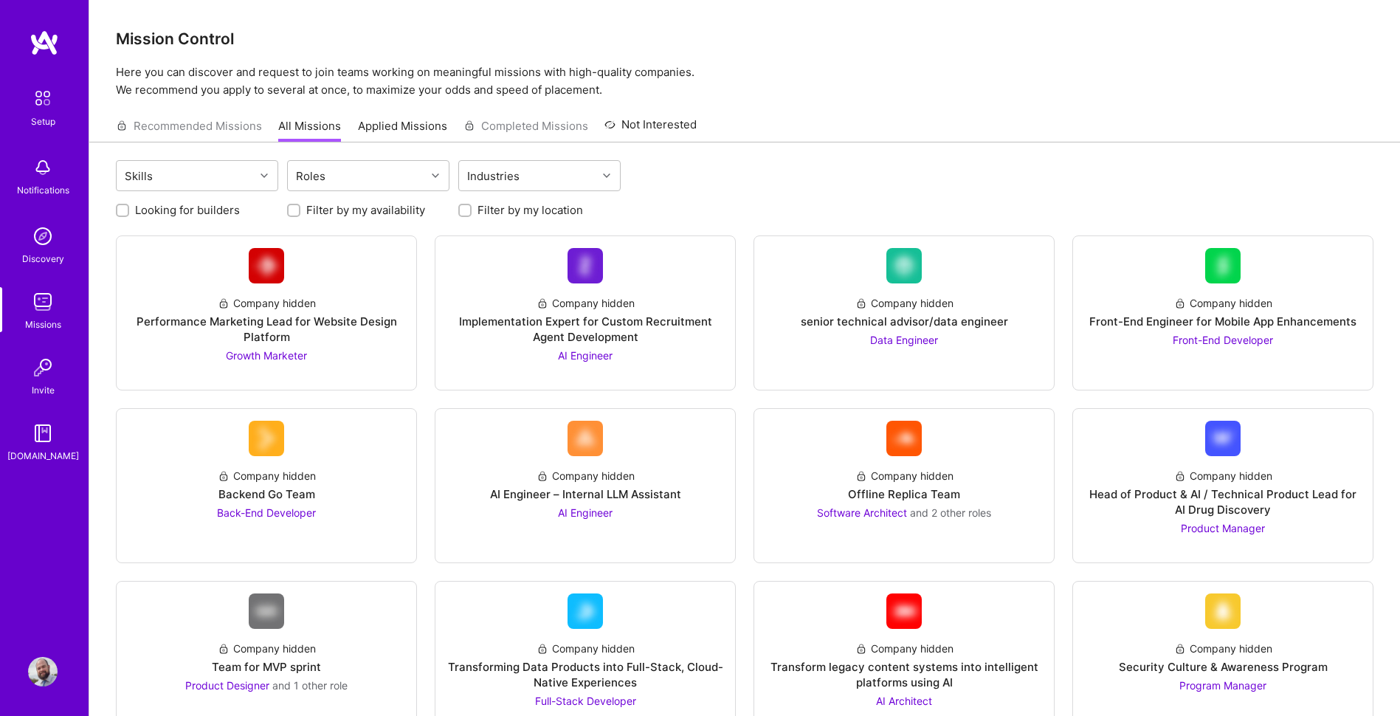
click at [232, 120] on div "Recommended Missions All Missions Applied Missions Completed Missions Not Inter…" at bounding box center [406, 126] width 581 height 32
click at [245, 184] on div "Skills" at bounding box center [186, 176] width 138 height 30
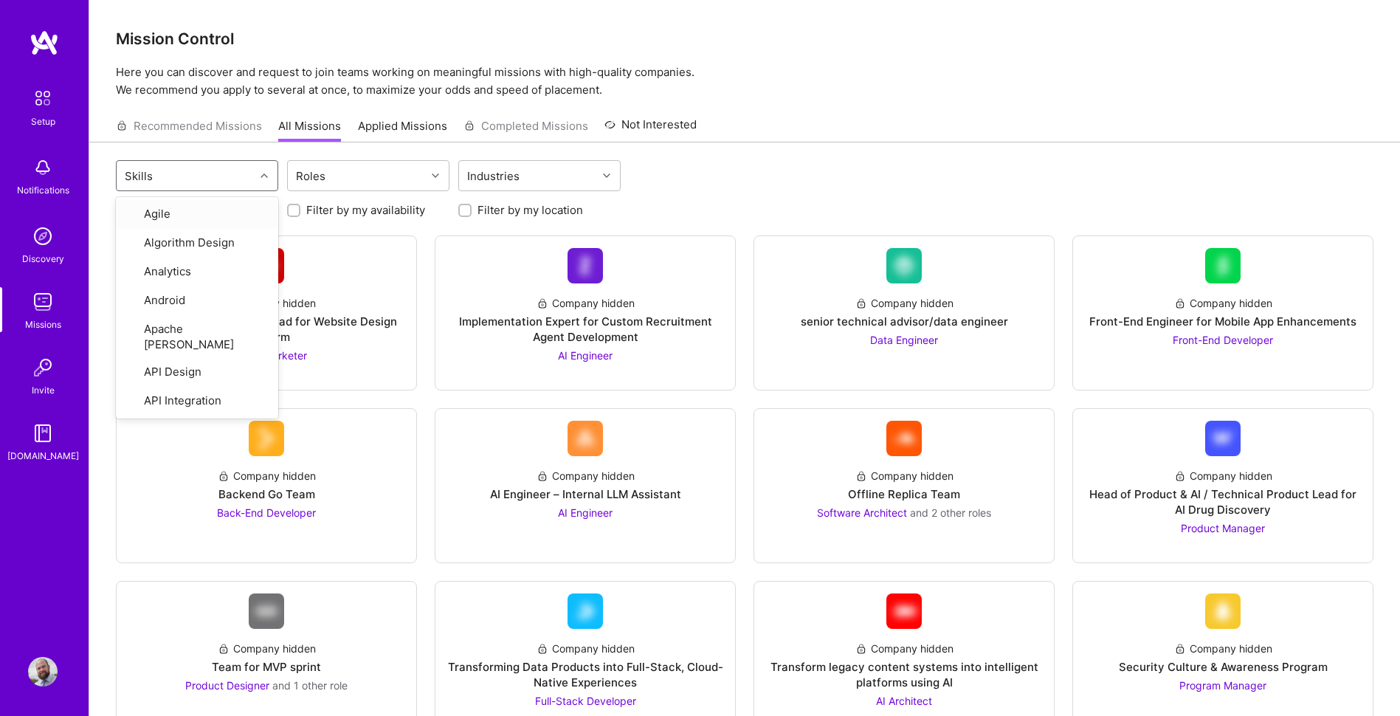
click at [245, 184] on div "Skills" at bounding box center [186, 176] width 138 height 30
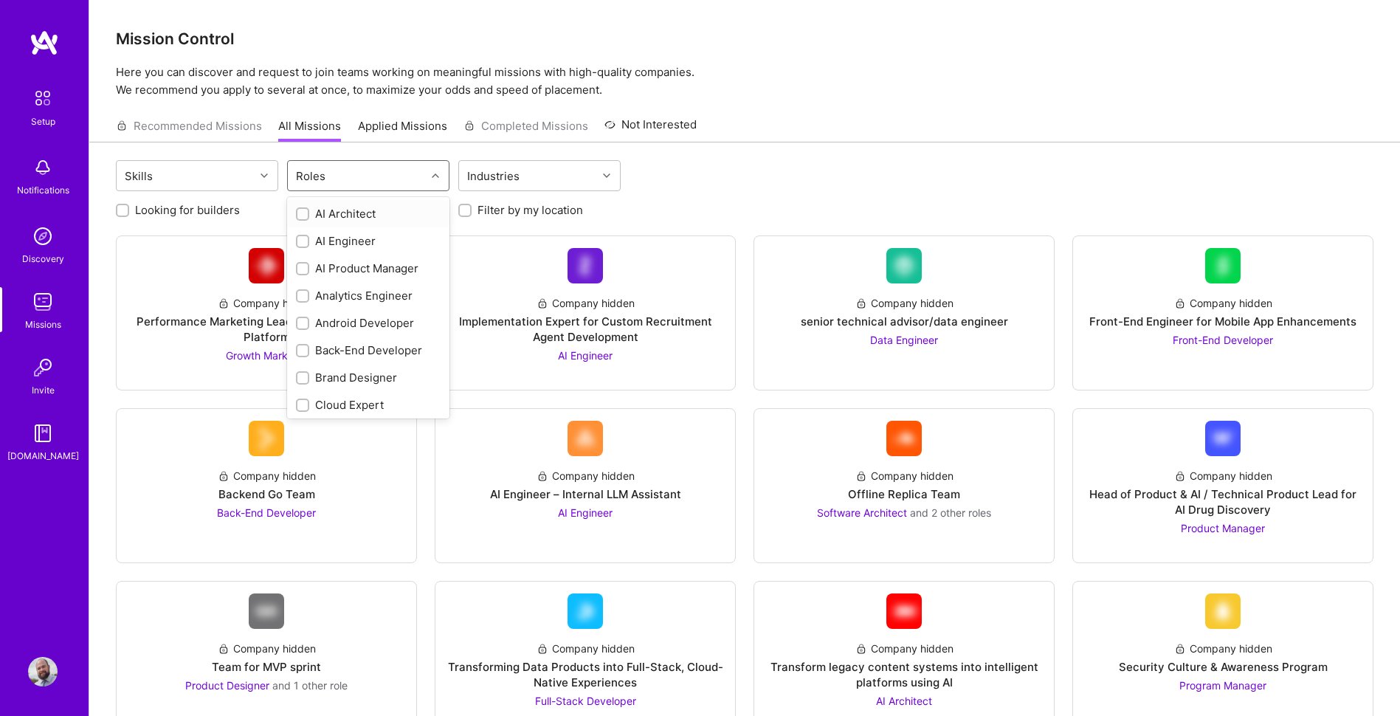
click at [308, 178] on div "Roles" at bounding box center [310, 175] width 37 height 21
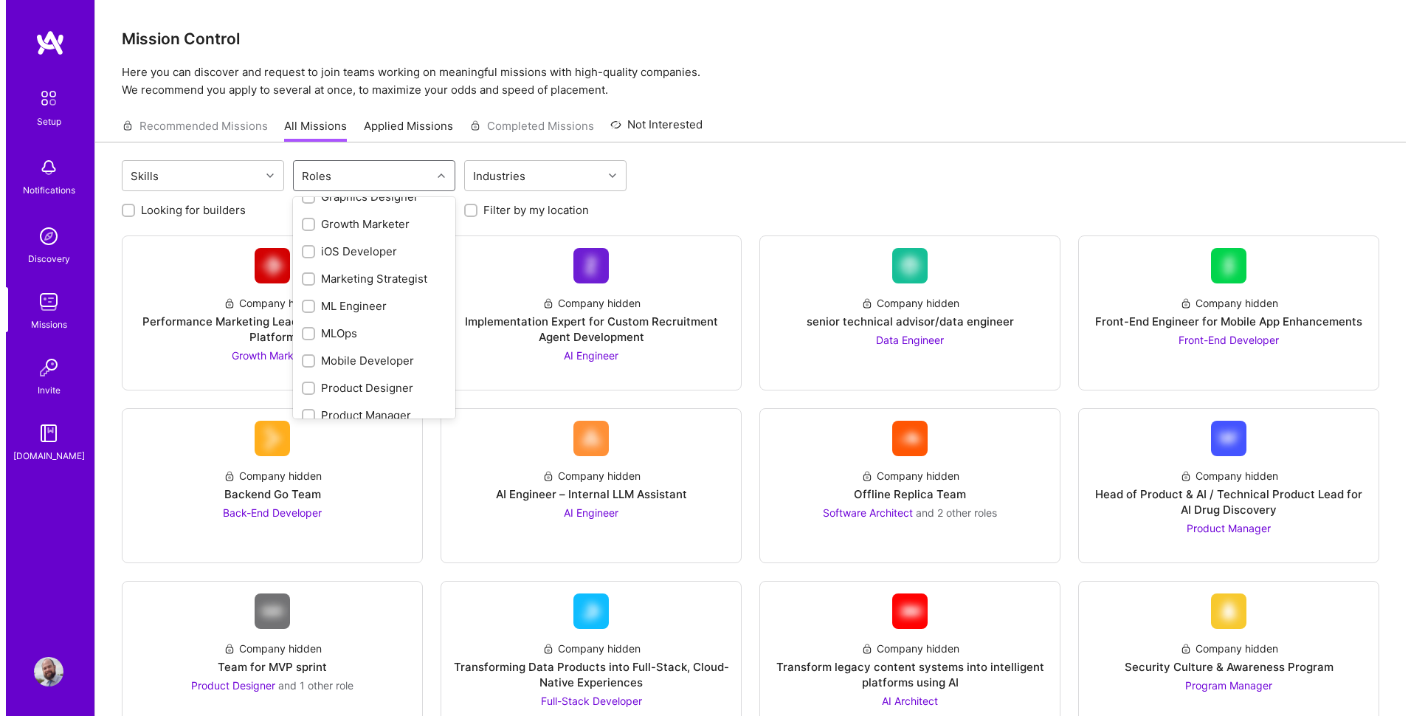
scroll to position [590, 0]
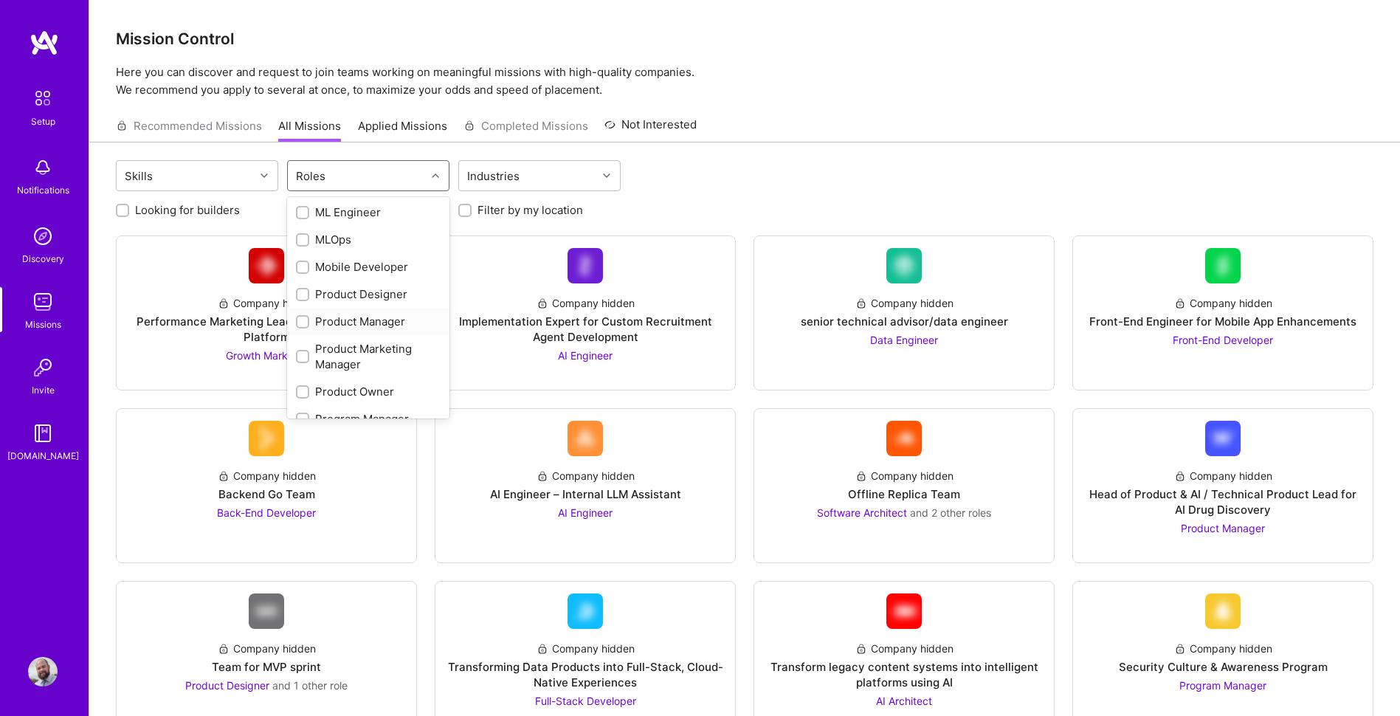
click at [301, 318] on input "checkbox" at bounding box center [304, 322] width 10 height 10
checkbox input "true"
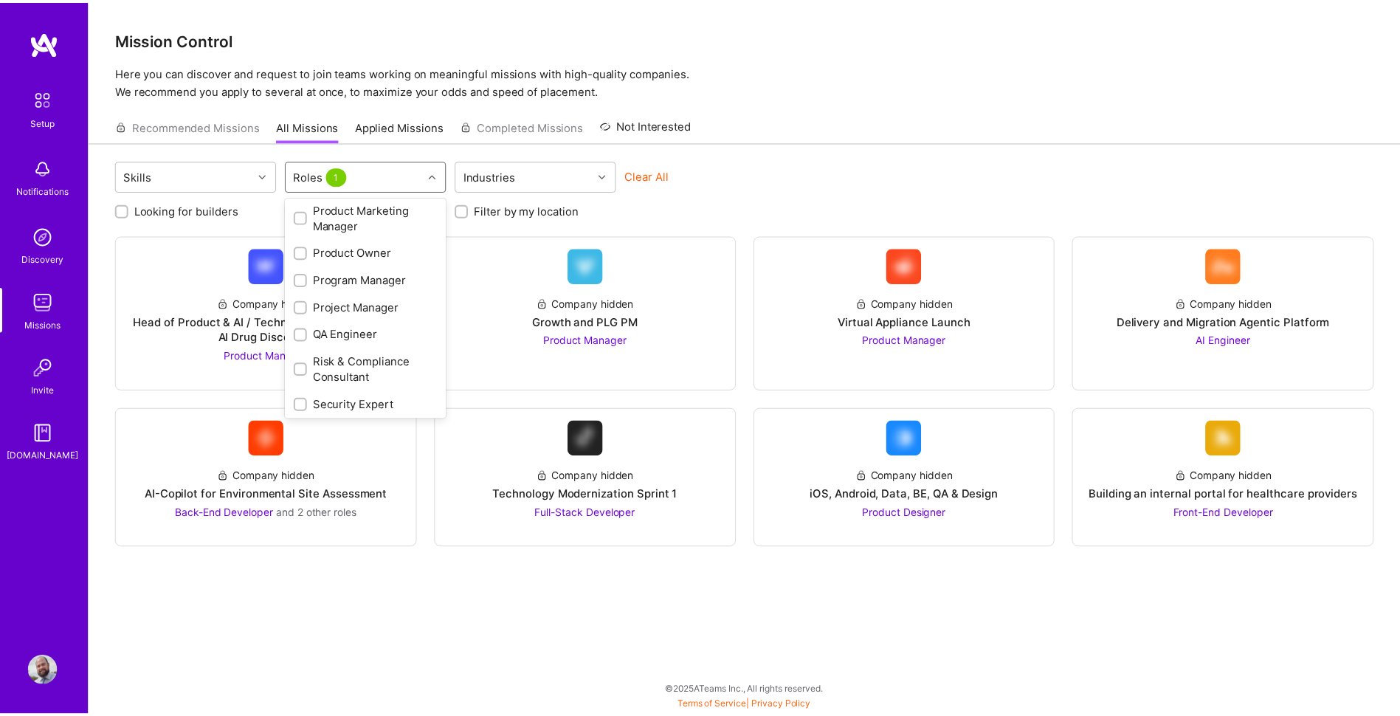
scroll to position [738, 0]
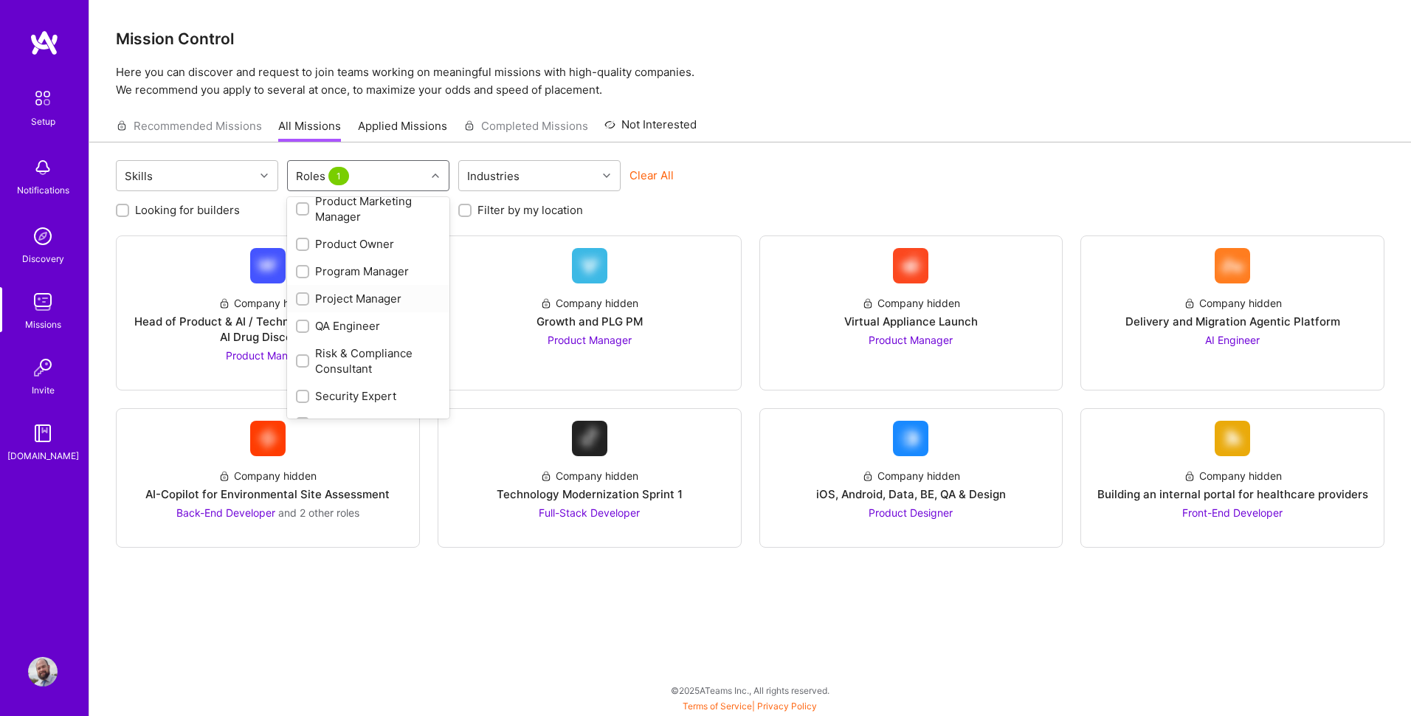
click at [301, 299] on input "checkbox" at bounding box center [304, 299] width 10 height 10
checkbox input "true"
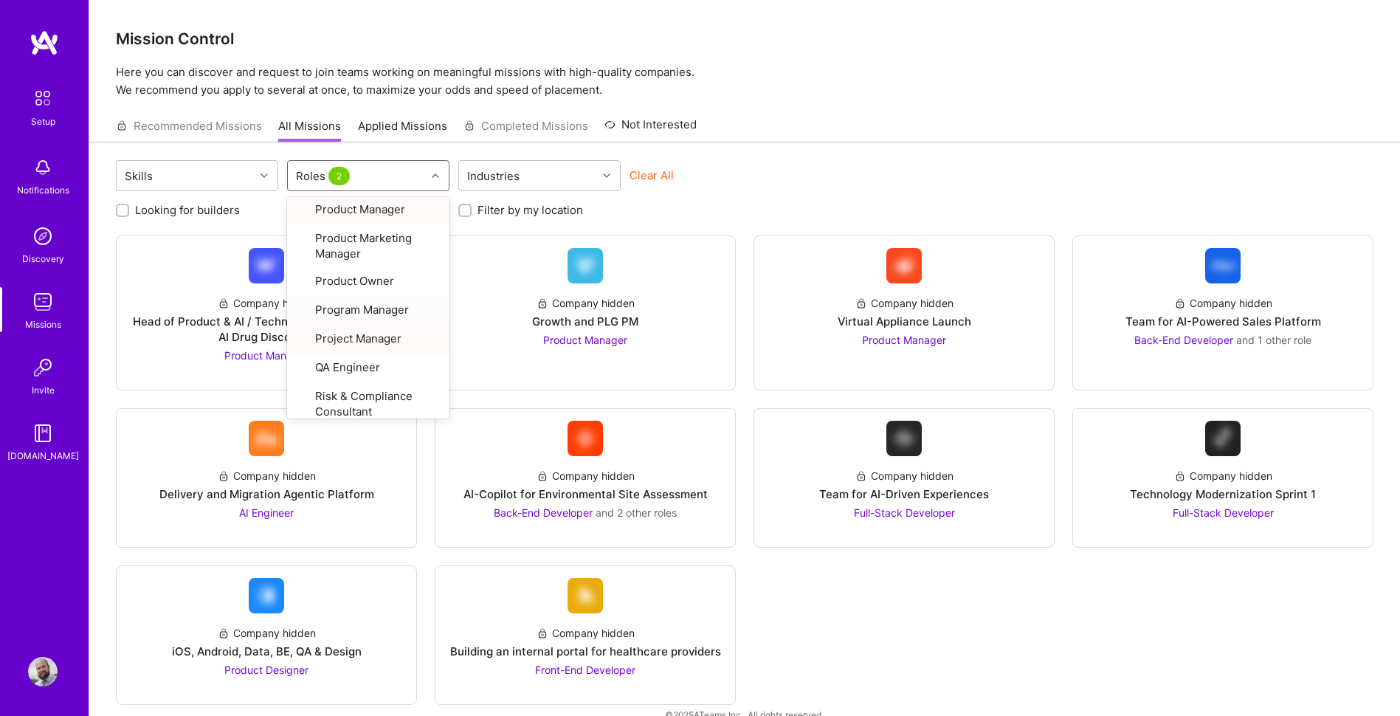
click at [801, 157] on div "Skills option Project Manager, selected. option Program Manager focused, 29 of …" at bounding box center [744, 441] width 1311 height 598
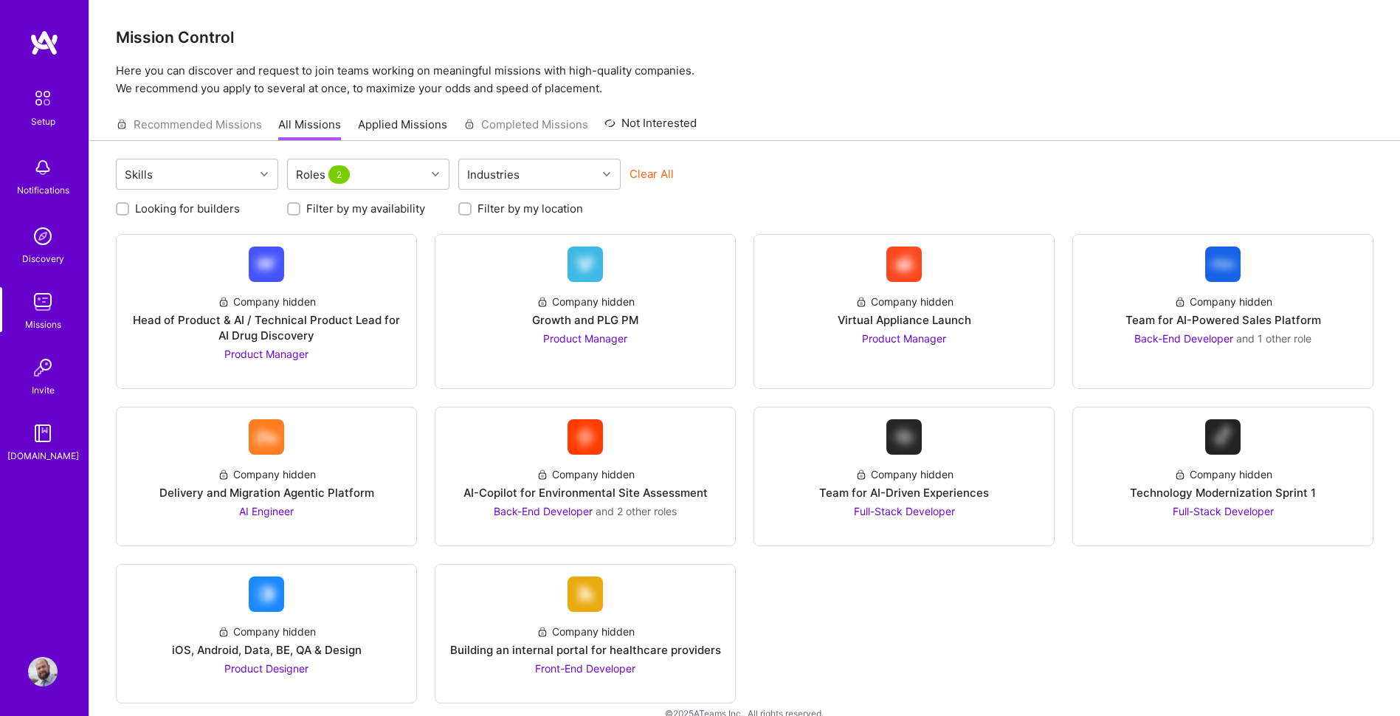
scroll to position [0, 0]
